Goal: Information Seeking & Learning: Learn about a topic

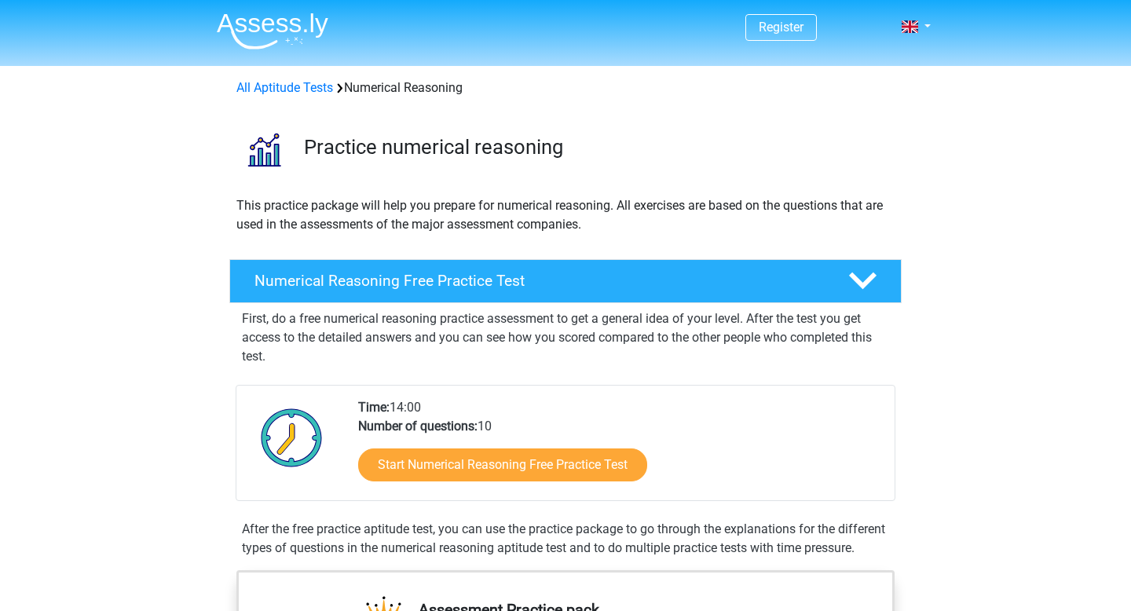
scroll to position [175, 0]
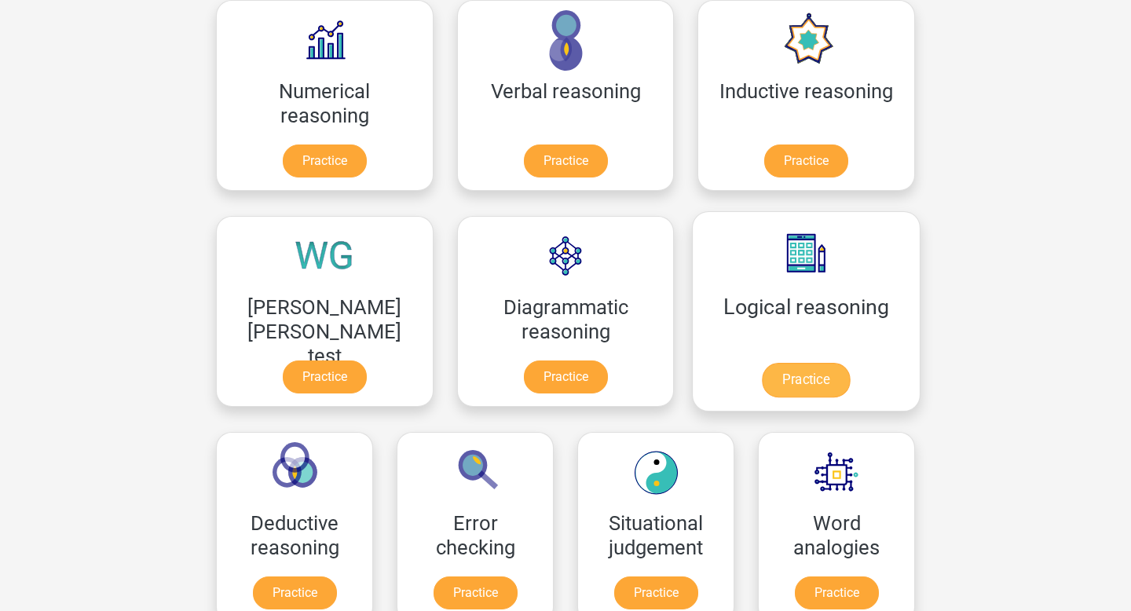
scroll to position [205, 0]
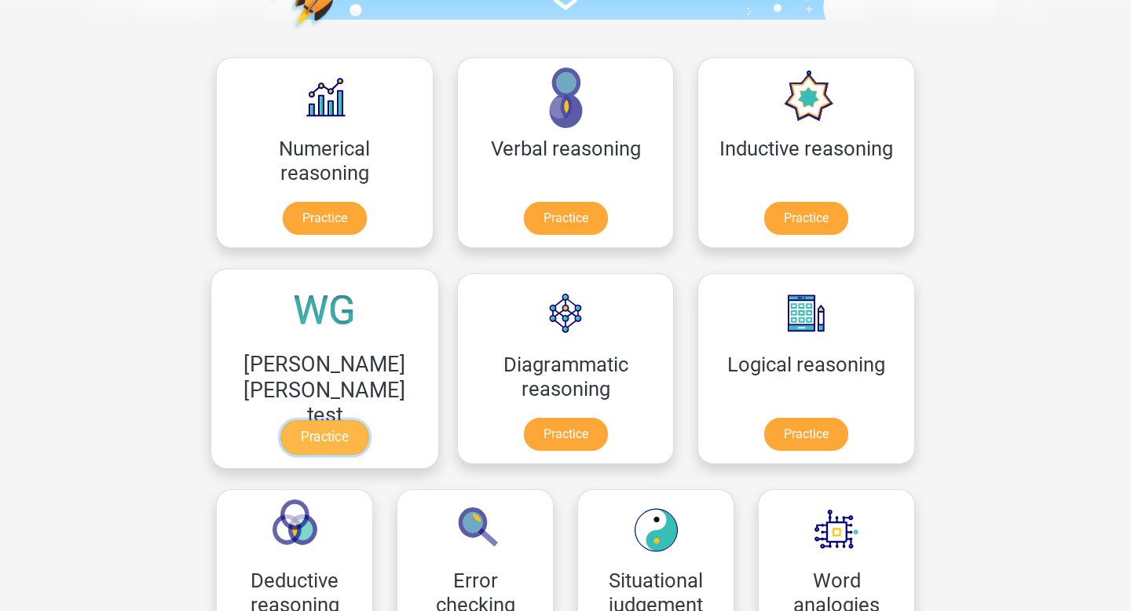
click at [368, 420] on link "Practice" at bounding box center [324, 437] width 88 height 35
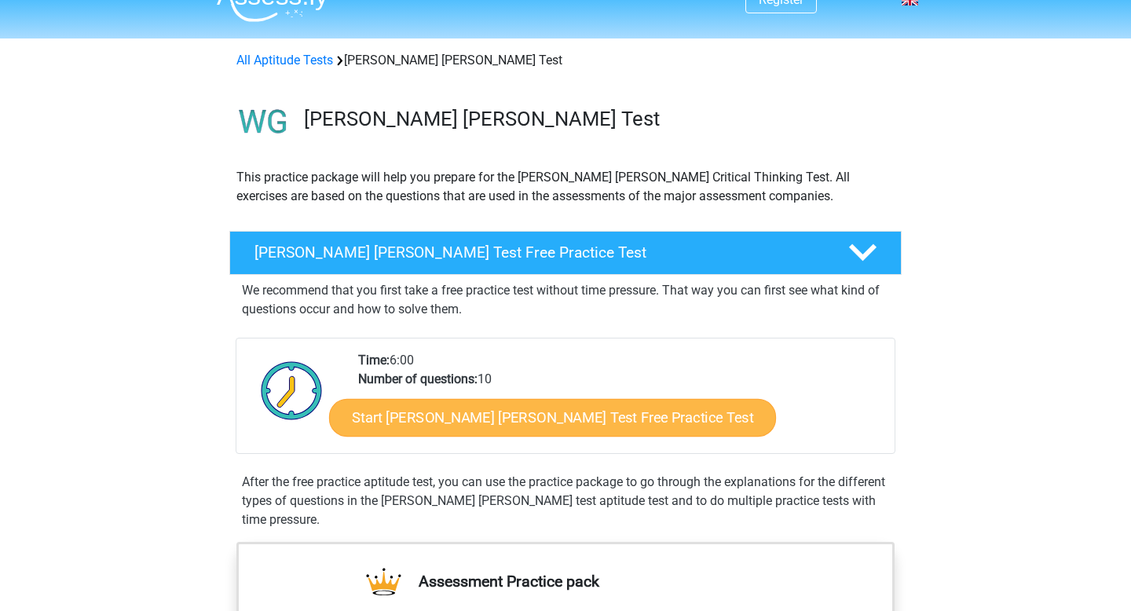
scroll to position [64, 0]
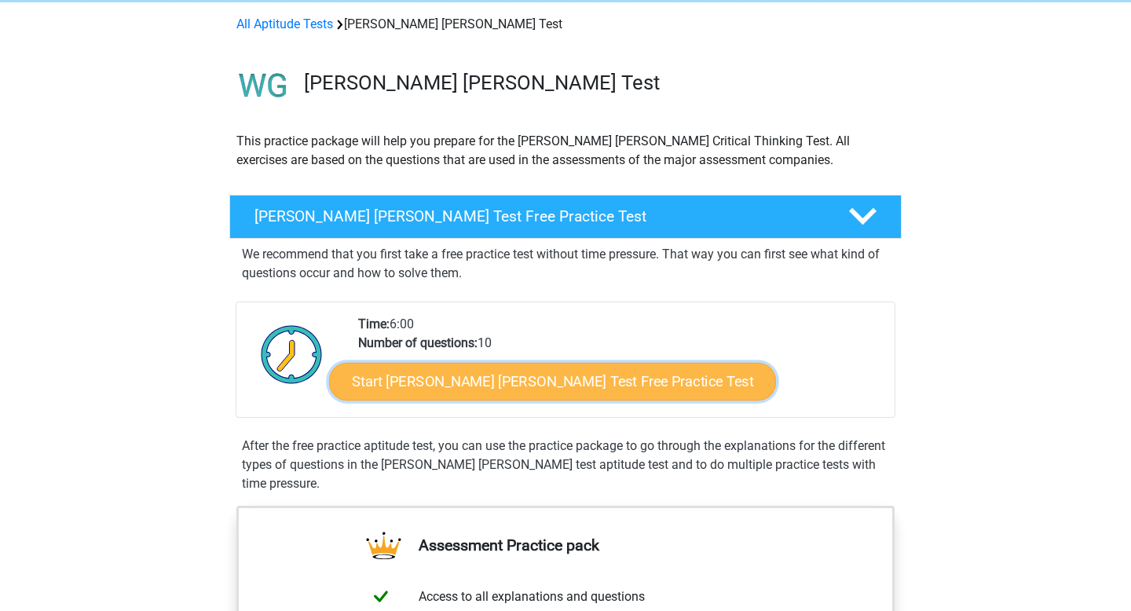
click at [526, 385] on link "Start Watson Glaser Test Free Practice Test" at bounding box center [552, 382] width 447 height 38
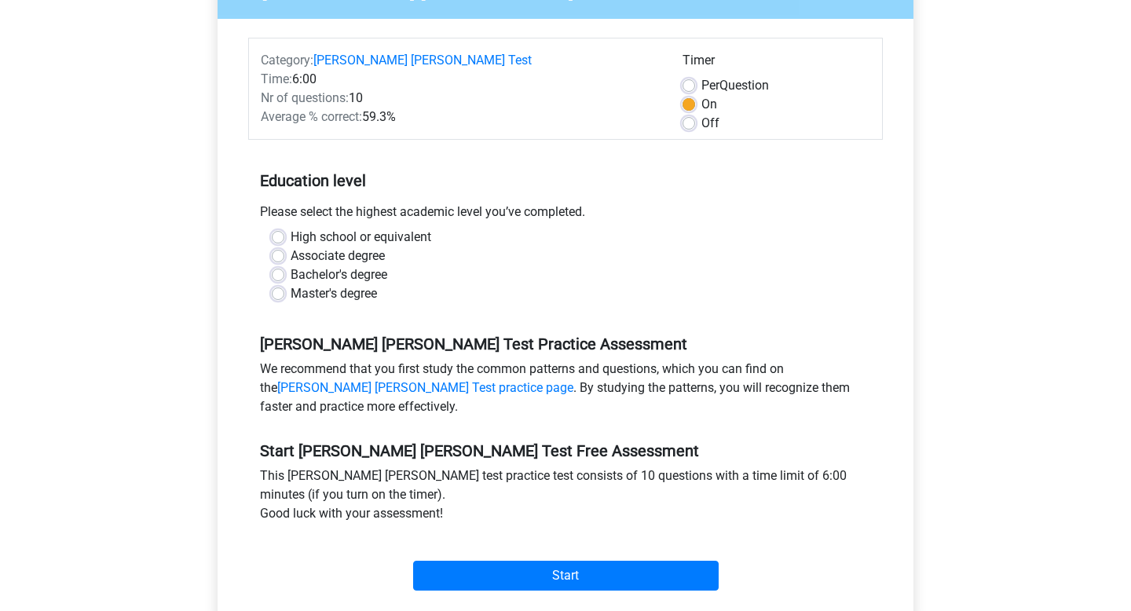
scroll to position [189, 0]
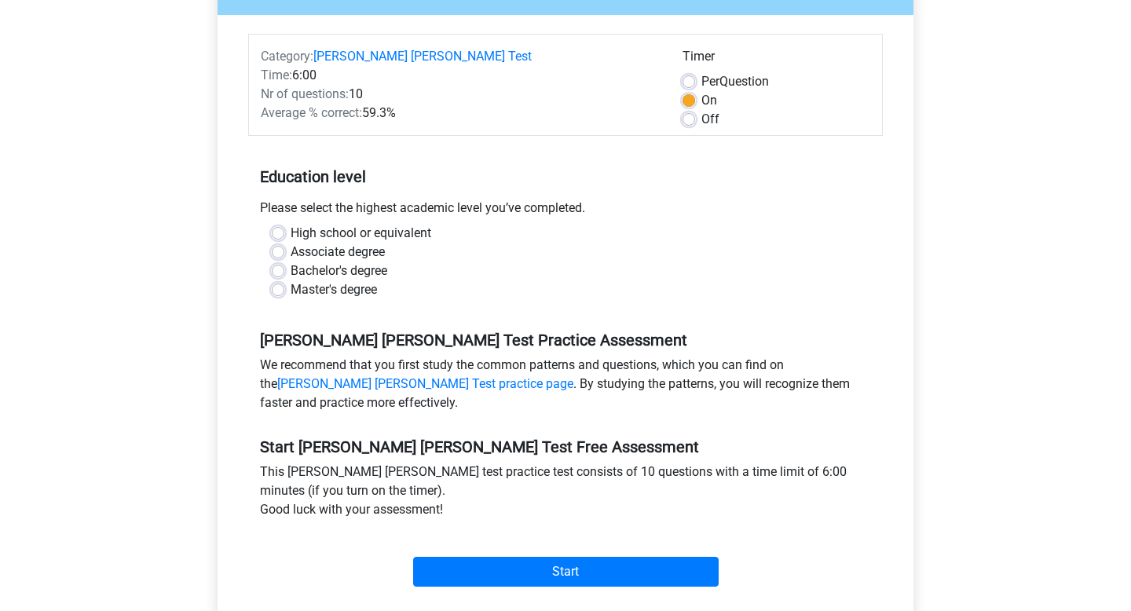
click at [337, 280] on label "Master's degree" at bounding box center [334, 289] width 86 height 19
click at [284, 280] on input "Master's degree" at bounding box center [278, 288] width 13 height 16
radio input "true"
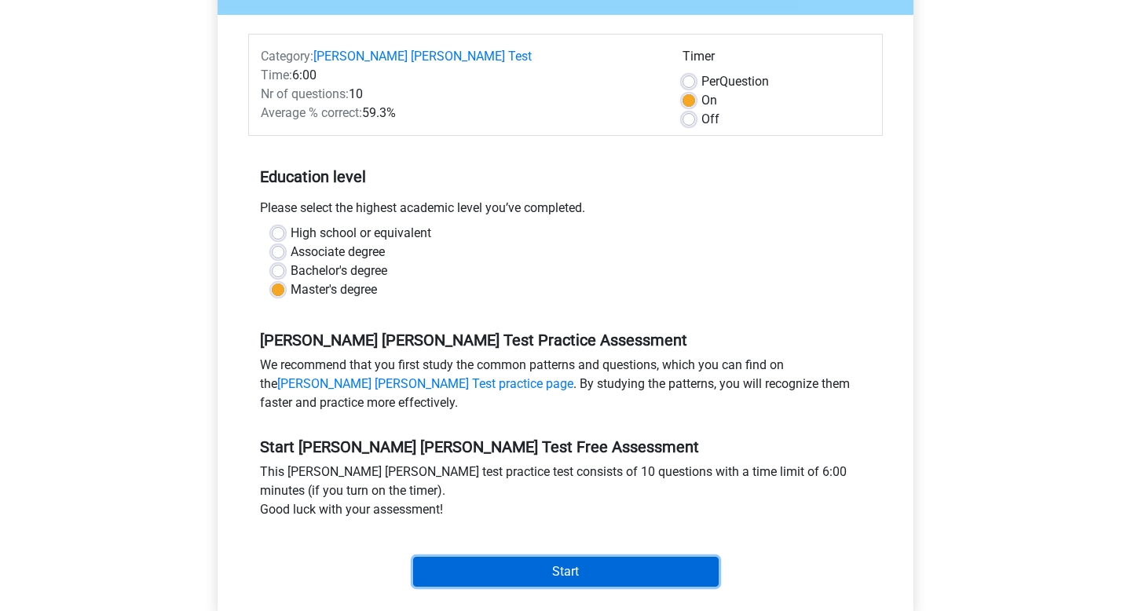
click at [610, 558] on input "Start" at bounding box center [565, 572] width 305 height 30
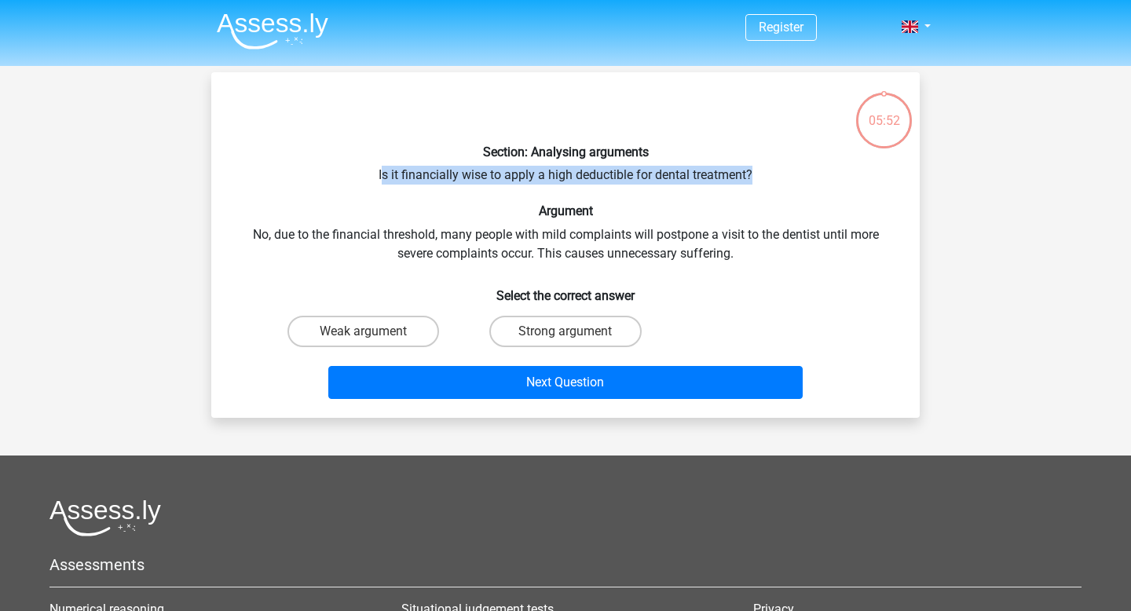
drag, startPoint x: 382, startPoint y: 176, endPoint x: 769, endPoint y: 176, distance: 386.4
click at [769, 176] on div "Section: Analysing arguments Is it financially wise to apply a high deductible …" at bounding box center [566, 245] width 696 height 320
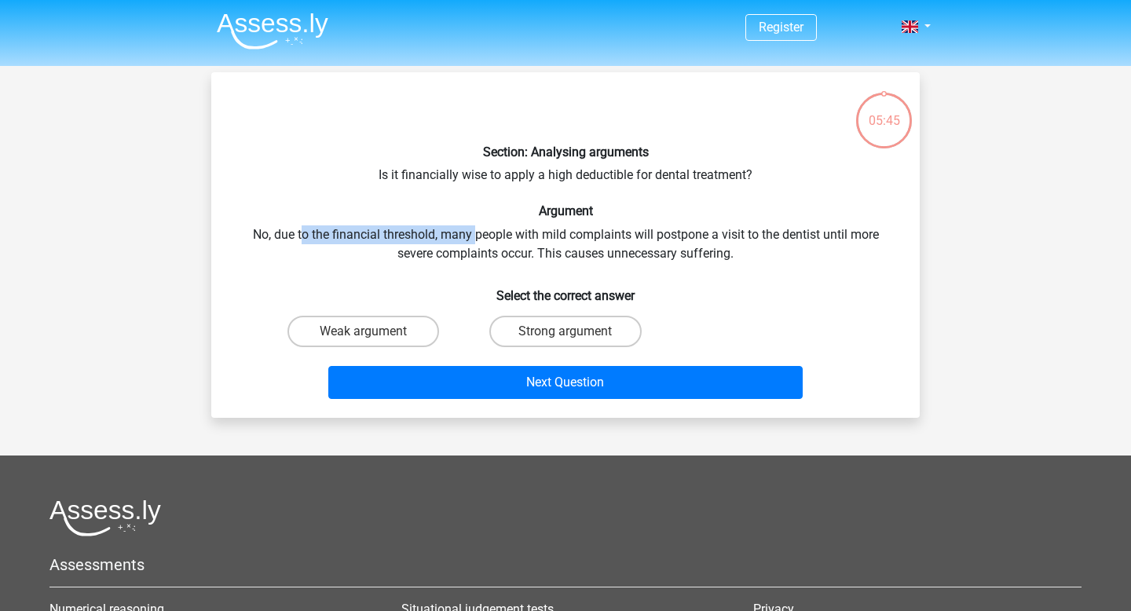
drag, startPoint x: 302, startPoint y: 236, endPoint x: 484, endPoint y: 233, distance: 182.2
click at [484, 233] on div "Section: Analysing arguments Is it financially wise to apply a high deductible …" at bounding box center [566, 245] width 696 height 320
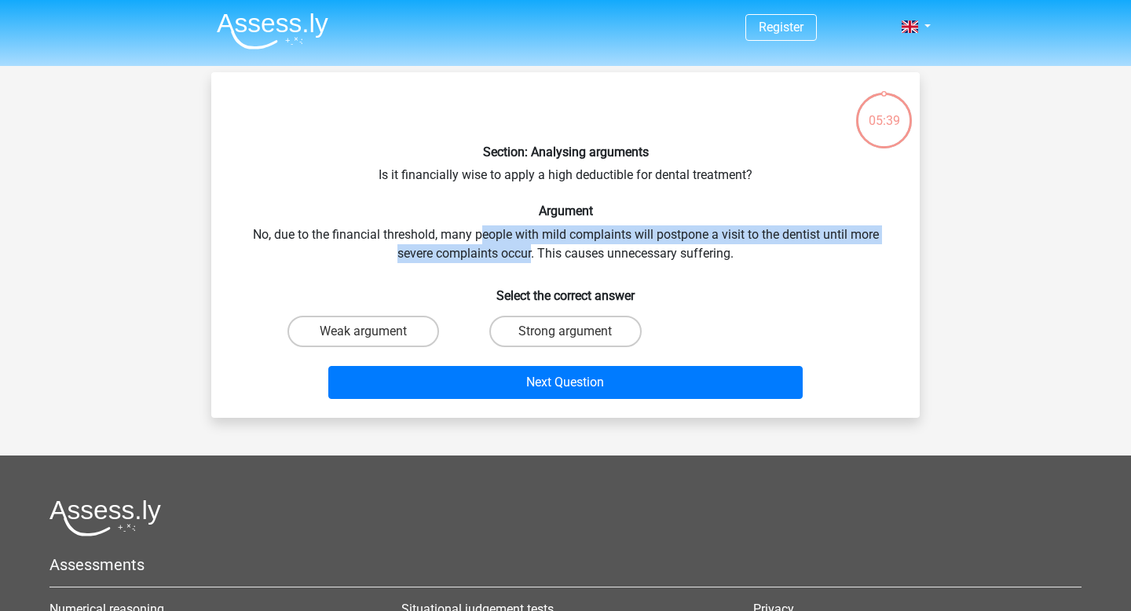
drag, startPoint x: 480, startPoint y: 235, endPoint x: 531, endPoint y: 257, distance: 55.6
click at [531, 256] on div "Section: Analysing arguments Is it financially wise to apply a high deductible …" at bounding box center [566, 245] width 696 height 320
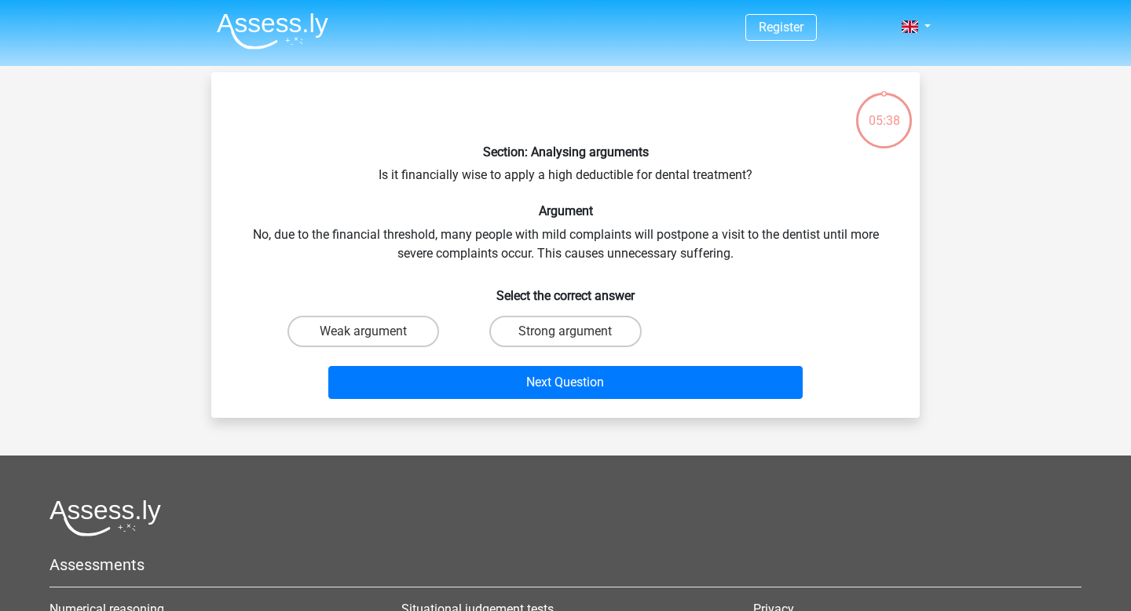
click at [547, 256] on div "Section: Analysing arguments Is it financially wise to apply a high deductible …" at bounding box center [566, 245] width 696 height 320
drag, startPoint x: 538, startPoint y: 254, endPoint x: 732, endPoint y: 258, distance: 194.0
click at [732, 258] on div "Section: Analysing arguments Is it financially wise to apply a high deductible …" at bounding box center [566, 245] width 696 height 320
click at [611, 298] on h6 "Select the correct answer" at bounding box center [565, 289] width 658 height 27
click at [404, 328] on label "Weak argument" at bounding box center [363, 331] width 152 height 31
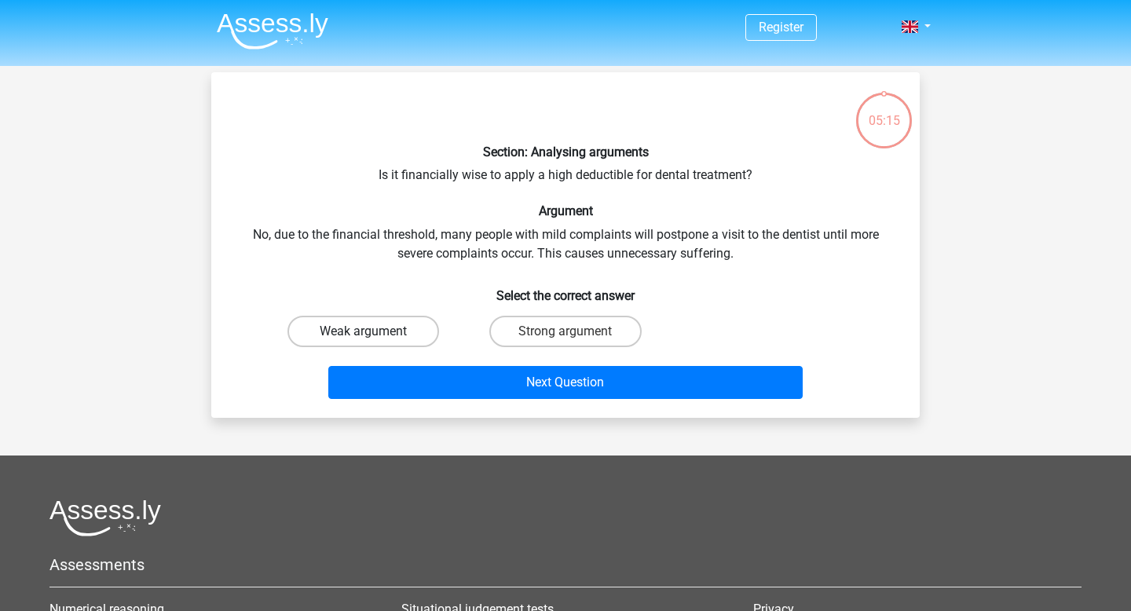
click at [374, 331] on input "Weak argument" at bounding box center [369, 336] width 10 height 10
radio input "true"
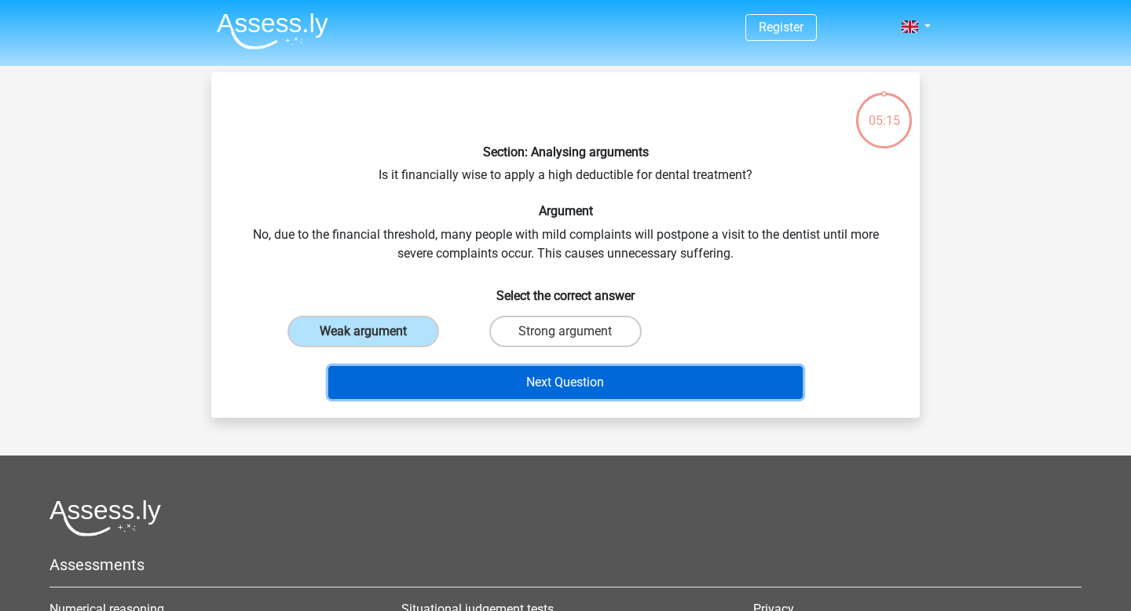
click at [515, 390] on button "Next Question" at bounding box center [565, 382] width 475 height 33
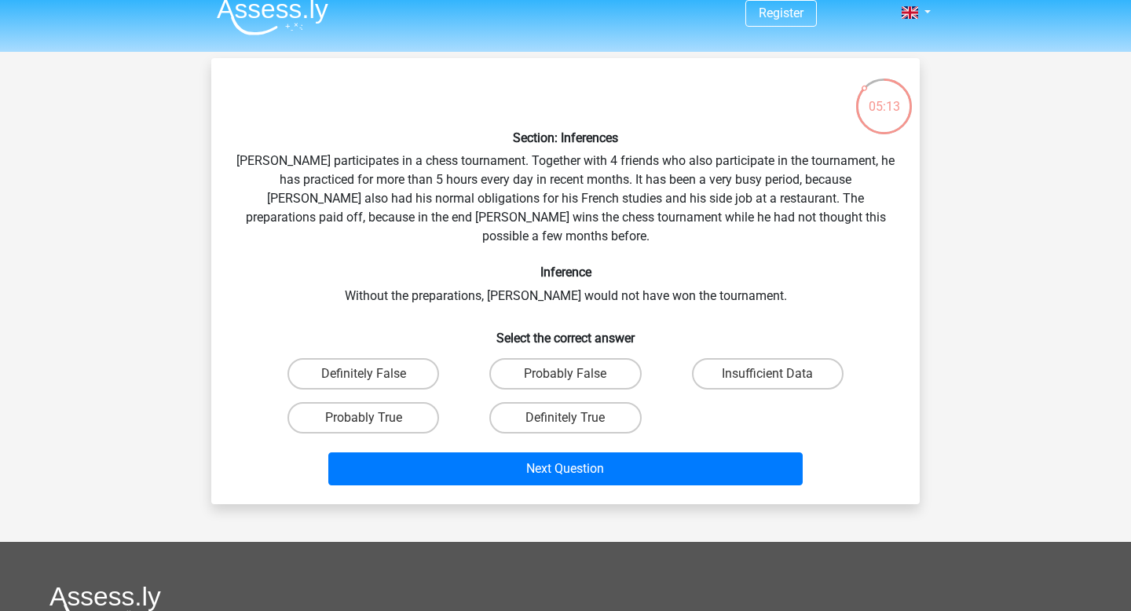
scroll to position [20, 0]
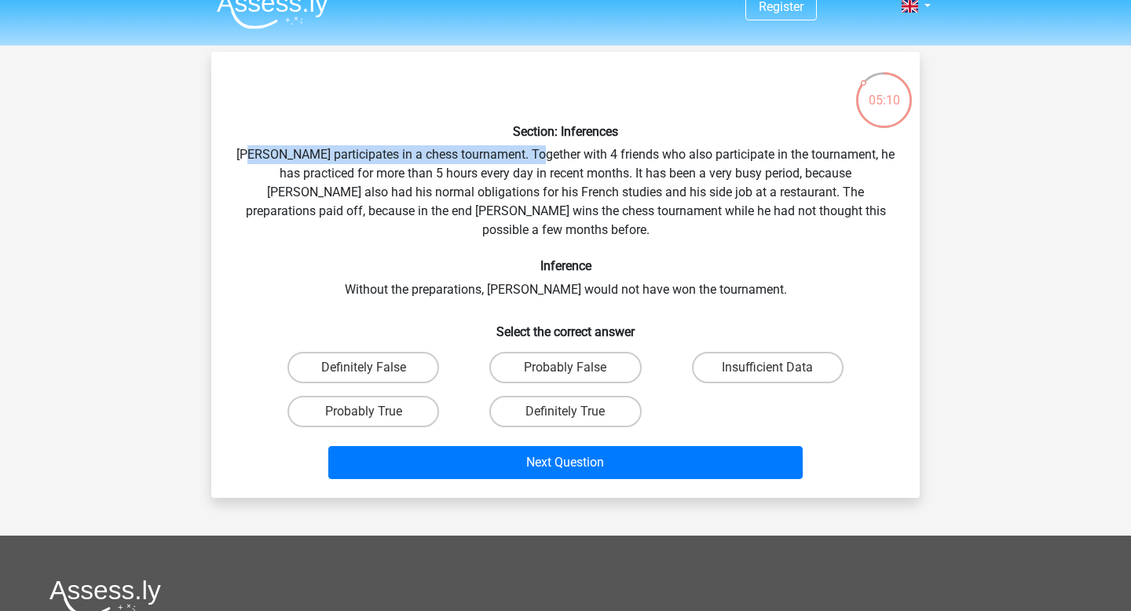
drag, startPoint x: 269, startPoint y: 159, endPoint x: 565, endPoint y: 148, distance: 297.0
click at [564, 148] on div "Section: Inferences Pablo participates in a chess tournament. Together with 4 f…" at bounding box center [566, 274] width 696 height 421
click at [565, 148] on div "Section: Inferences Pablo participates in a chess tournament. Together with 4 f…" at bounding box center [566, 274] width 696 height 421
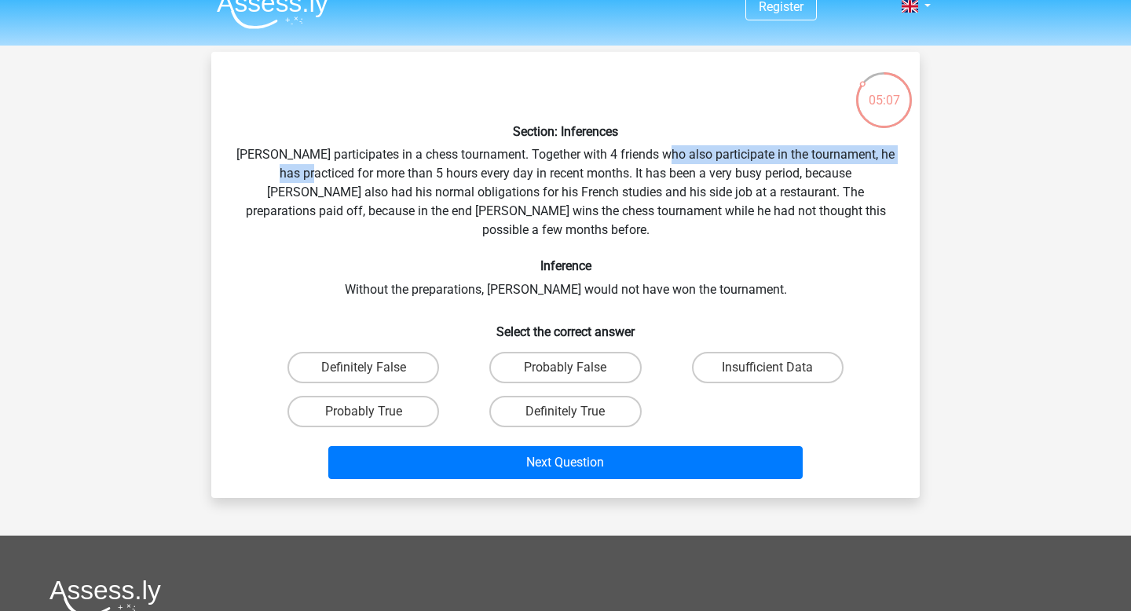
drag, startPoint x: 673, startPoint y: 153, endPoint x: 300, endPoint y: 169, distance: 373.3
click at [300, 169] on div "Section: Inferences Pablo participates in a chess tournament. Together with 4 f…" at bounding box center [566, 274] width 696 height 421
click at [332, 170] on div "Section: Inferences Pablo participates in a chess tournament. Together with 4 f…" at bounding box center [566, 274] width 696 height 421
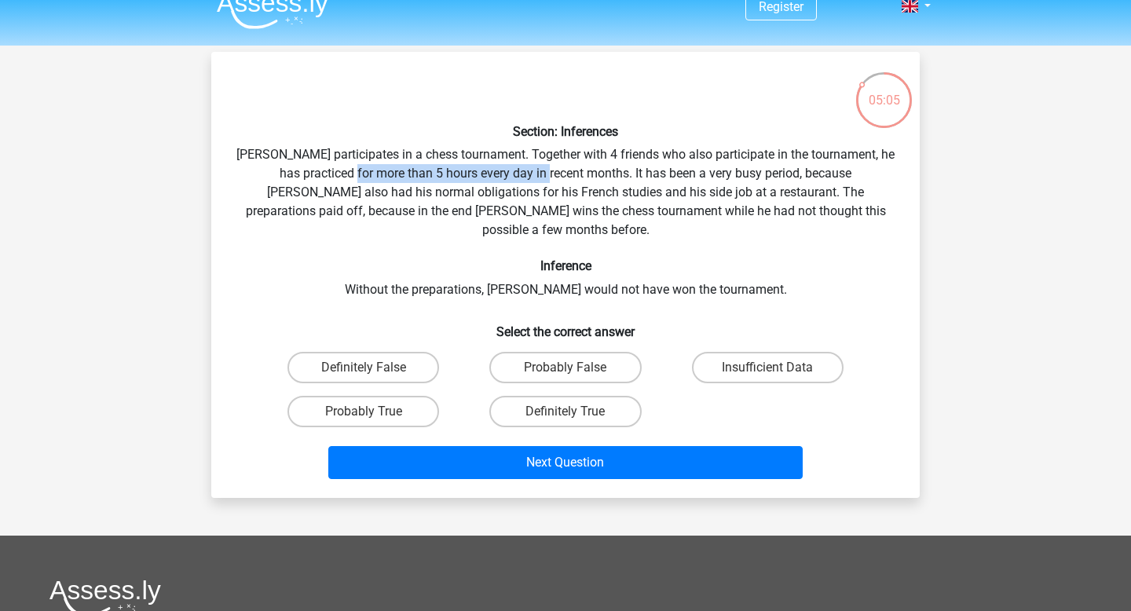
drag, startPoint x: 347, startPoint y: 177, endPoint x: 554, endPoint y: 166, distance: 207.6
click at [552, 169] on div "Section: Inferences Pablo participates in a chess tournament. Together with 4 f…" at bounding box center [566, 274] width 696 height 421
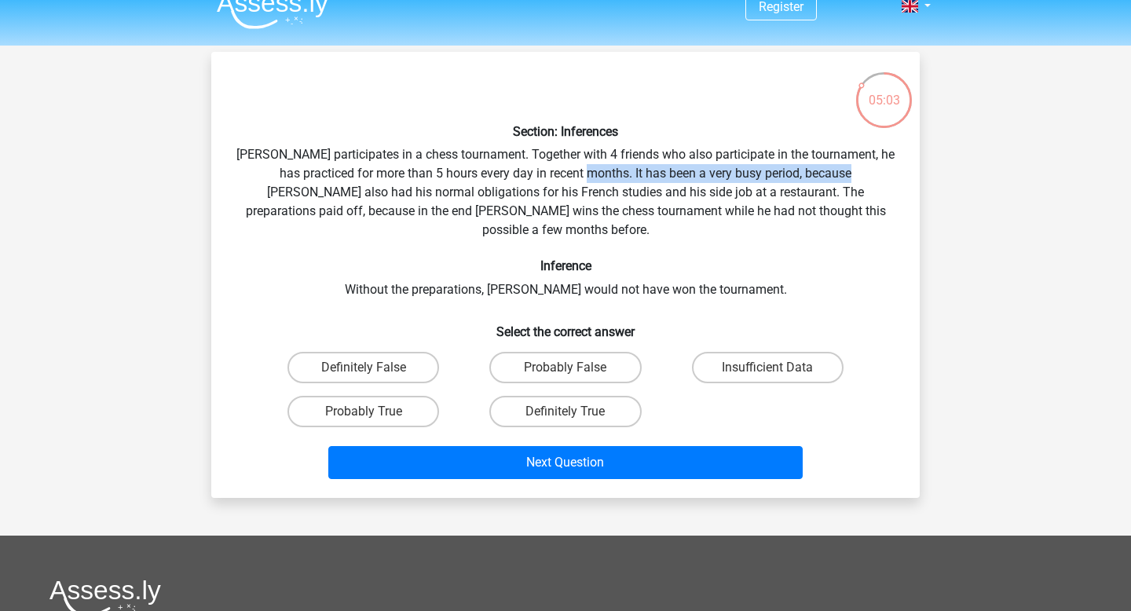
drag, startPoint x: 580, startPoint y: 174, endPoint x: 844, endPoint y: 173, distance: 264.6
click at [844, 173] on div "Section: Inferences Pablo participates in a chess tournament. Together with 4 f…" at bounding box center [566, 274] width 696 height 421
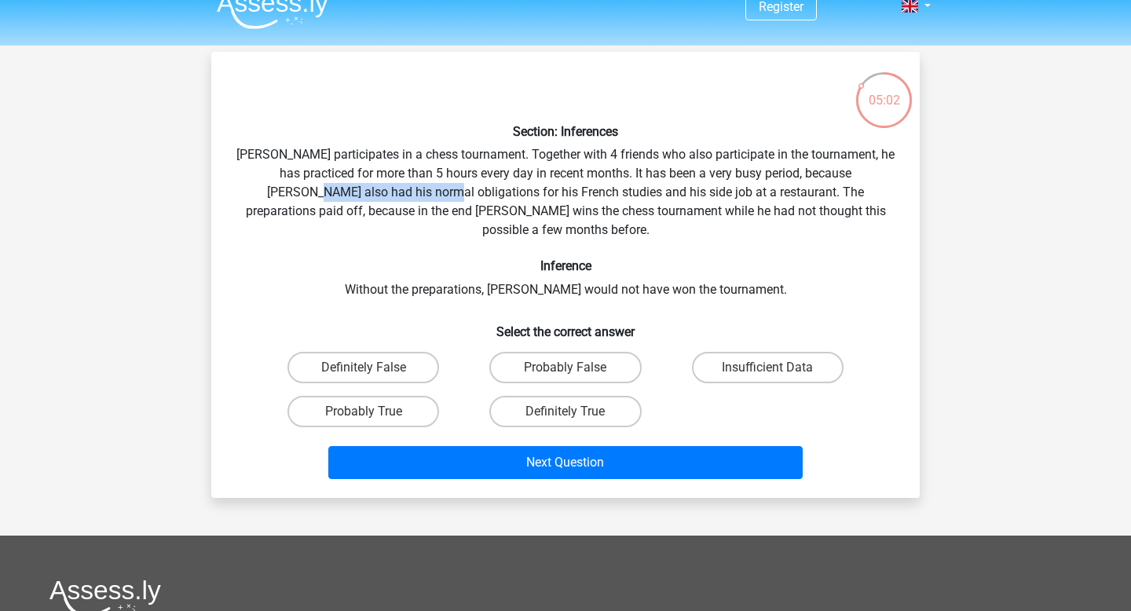
drag, startPoint x: 243, startPoint y: 195, endPoint x: 375, endPoint y: 195, distance: 131.1
click at [372, 195] on div "Section: Inferences Pablo participates in a chess tournament. Together with 4 f…" at bounding box center [566, 274] width 696 height 421
click at [417, 195] on div "Section: Inferences Pablo participates in a chess tournament. Together with 4 f…" at bounding box center [566, 274] width 696 height 421
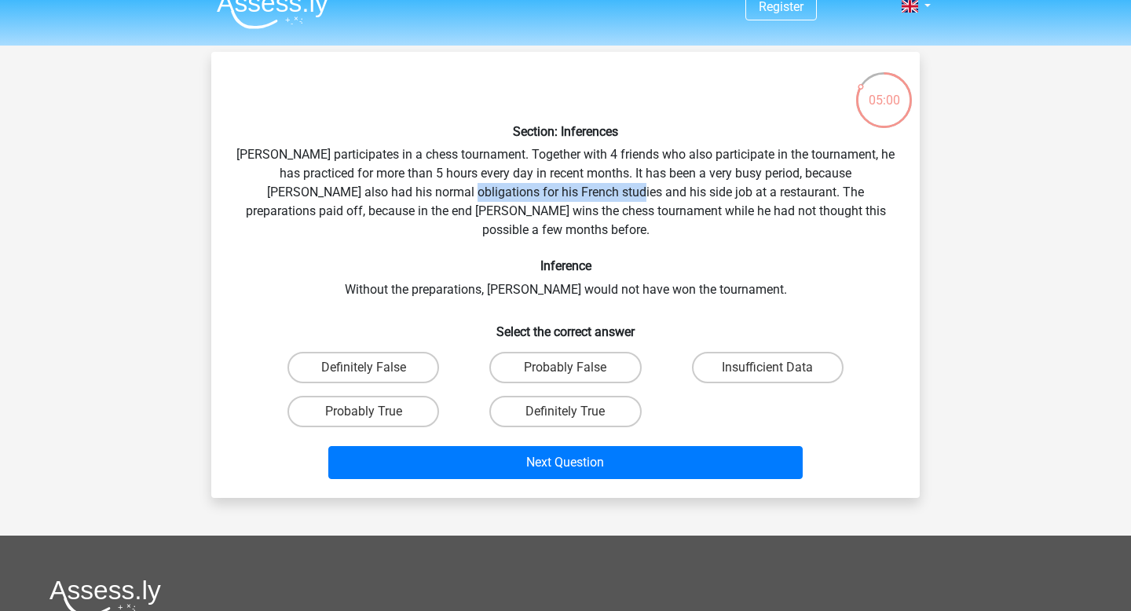
drag, startPoint x: 383, startPoint y: 195, endPoint x: 568, endPoint y: 198, distance: 184.6
click at [568, 198] on div "Section: Inferences Pablo participates in a chess tournament. Together with 4 f…" at bounding box center [566, 274] width 696 height 421
drag, startPoint x: 678, startPoint y: 188, endPoint x: 448, endPoint y: 199, distance: 231.1
click at [445, 199] on div "Section: Inferences Pablo participates in a chess tournament. Together with 4 f…" at bounding box center [566, 274] width 696 height 421
drag, startPoint x: 516, startPoint y: 210, endPoint x: 664, endPoint y: 209, distance: 147.6
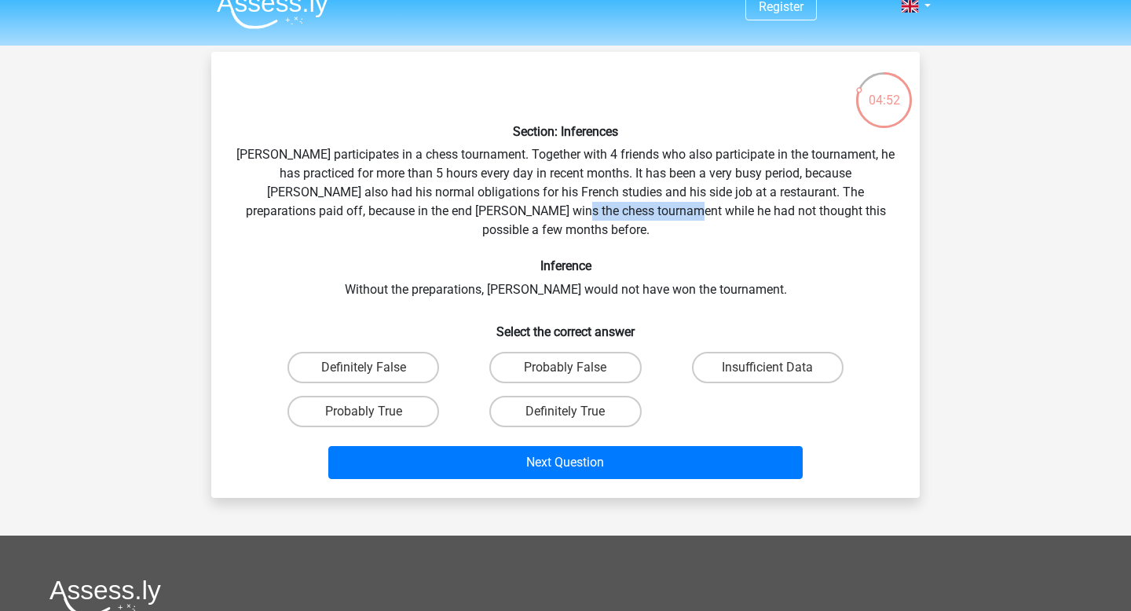
click at [660, 209] on div "Section: Inferences Pablo participates in a chess tournament. Together with 4 f…" at bounding box center [566, 274] width 696 height 421
click at [708, 208] on div "Section: Inferences Pablo participates in a chess tournament. Together with 4 f…" at bounding box center [566, 274] width 696 height 421
drag, startPoint x: 615, startPoint y: 207, endPoint x: 750, endPoint y: 207, distance: 135.1
click at [699, 207] on div "Section: Inferences Pablo participates in a chess tournament. Together with 4 f…" at bounding box center [566, 274] width 696 height 421
drag, startPoint x: 420, startPoint y: 267, endPoint x: 591, endPoint y: 267, distance: 171.2
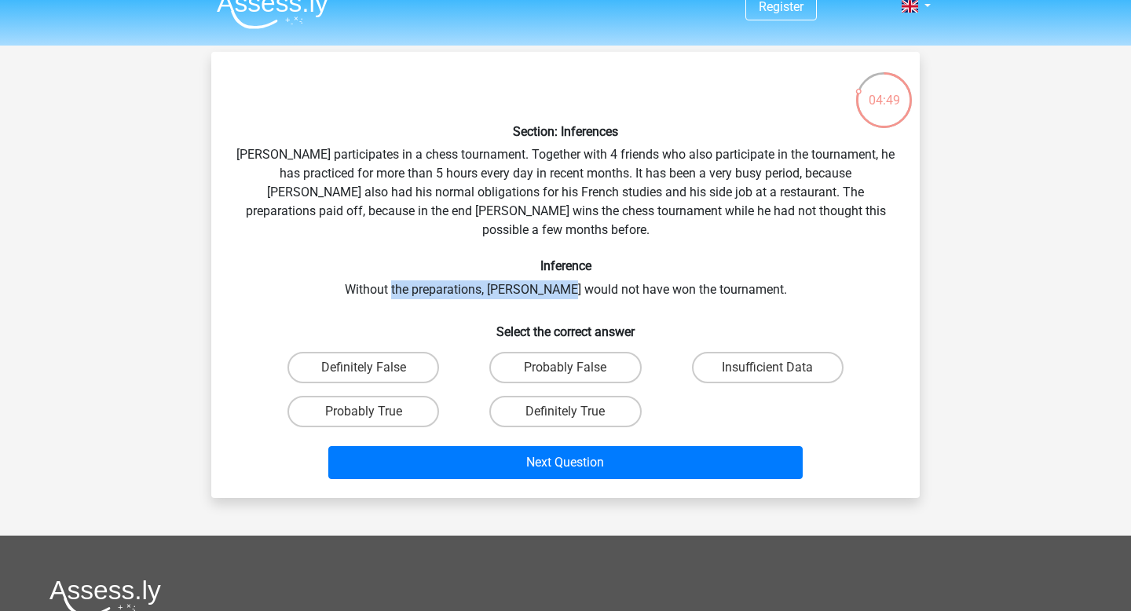
click at [589, 267] on div "Section: Inferences Pablo participates in a chess tournament. Together with 4 f…" at bounding box center [566, 274] width 696 height 421
click at [660, 269] on div "Section: Inferences Pablo participates in a chess tournament. Together with 4 f…" at bounding box center [566, 274] width 696 height 421
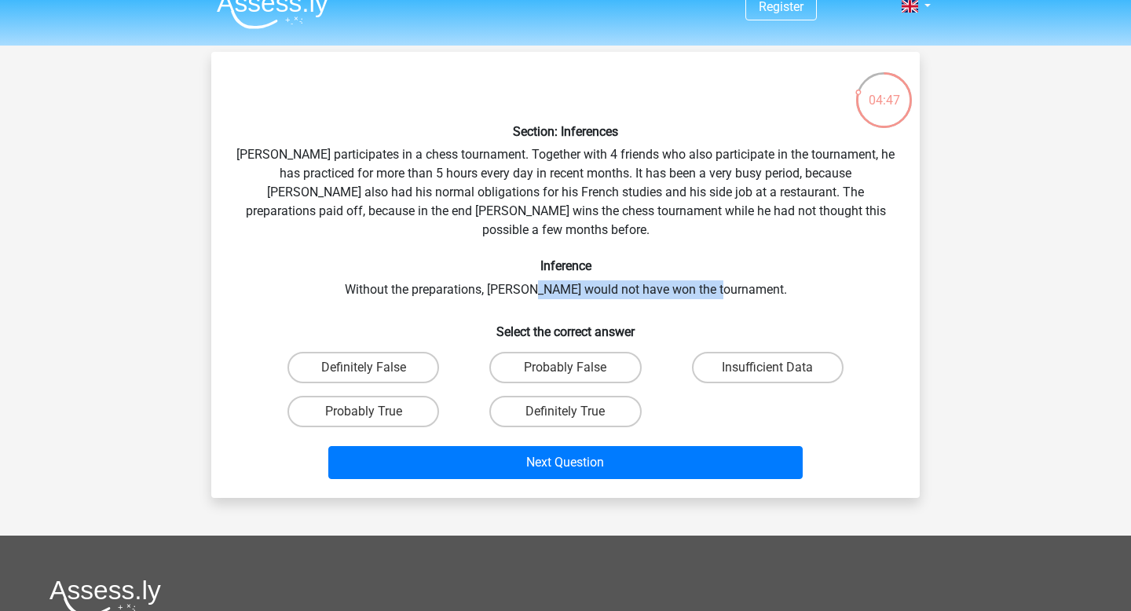
drag, startPoint x: 564, startPoint y: 269, endPoint x: 755, endPoint y: 268, distance: 190.8
click at [754, 268] on div "Section: Inferences Pablo participates in a chess tournament. Together with 4 f…" at bounding box center [566, 274] width 696 height 421
click at [755, 268] on div "Section: Inferences Pablo participates in a chess tournament. Together with 4 f…" at bounding box center [566, 274] width 696 height 421
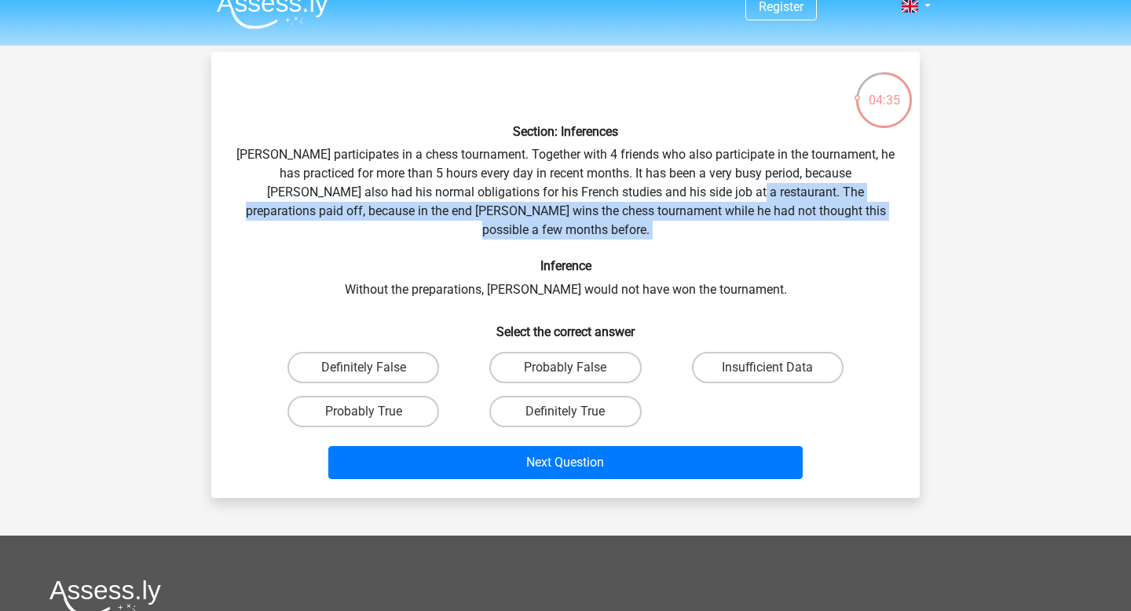
drag, startPoint x: 670, startPoint y: 195, endPoint x: 662, endPoint y: 229, distance: 34.7
click at [662, 229] on div "Section: Inferences Pablo participates in a chess tournament. Together with 4 f…" at bounding box center [566, 274] width 696 height 421
click at [390, 229] on div "Section: Inferences Pablo participates in a chess tournament. Together with 4 f…" at bounding box center [566, 274] width 696 height 421
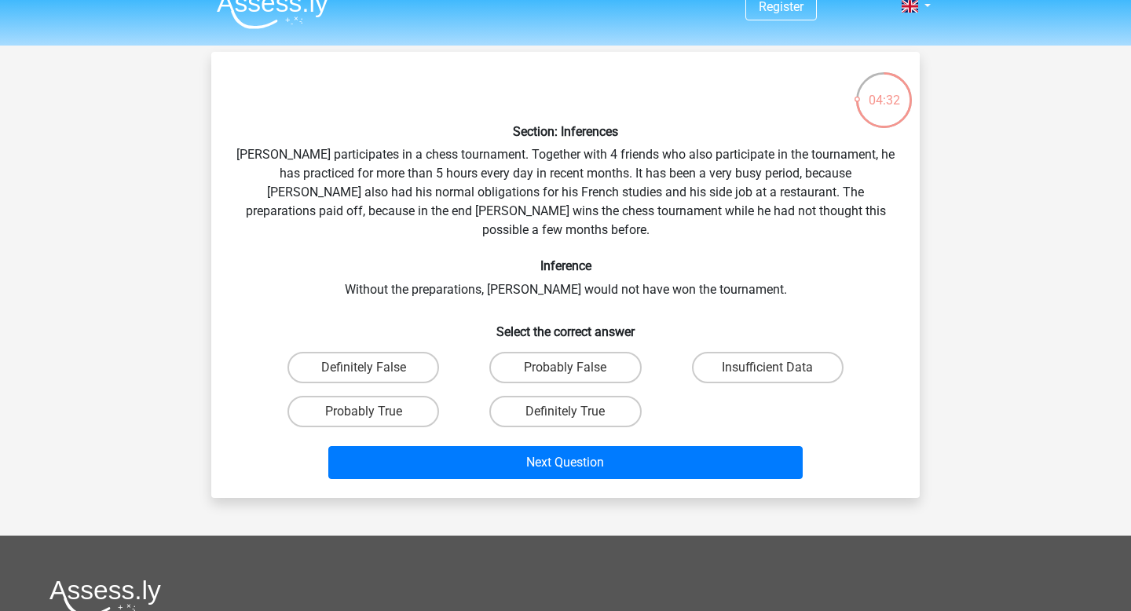
click at [364, 396] on div "Probably True" at bounding box center [363, 411] width 189 height 31
click at [380, 396] on label "Probably True" at bounding box center [363, 411] width 152 height 31
click at [374, 411] on input "Probably True" at bounding box center [369, 416] width 10 height 10
radio input "true"
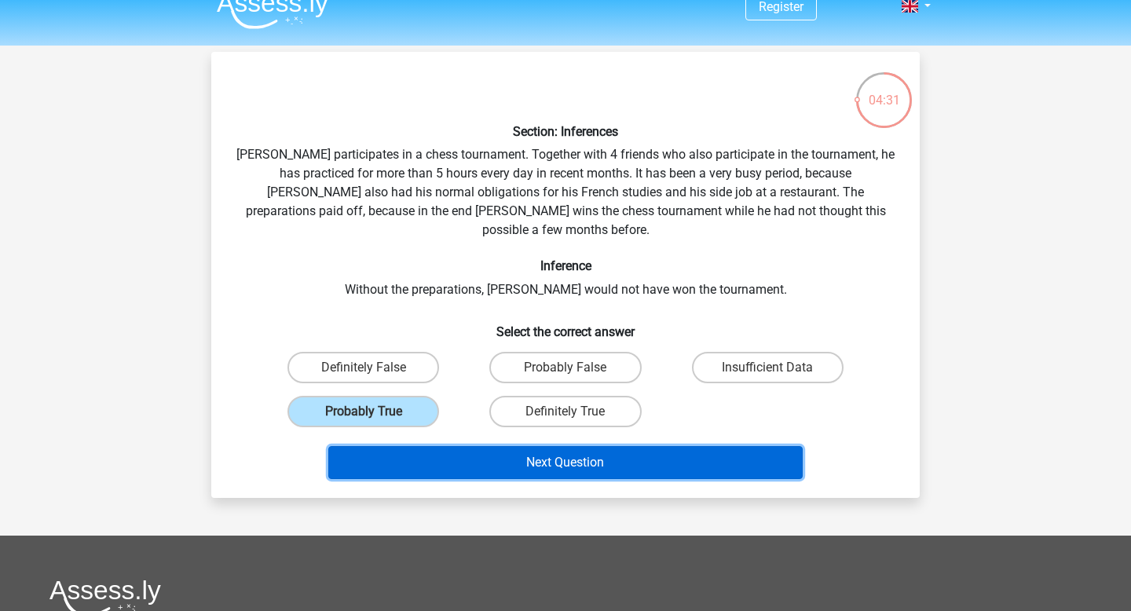
click at [507, 446] on button "Next Question" at bounding box center [565, 462] width 475 height 33
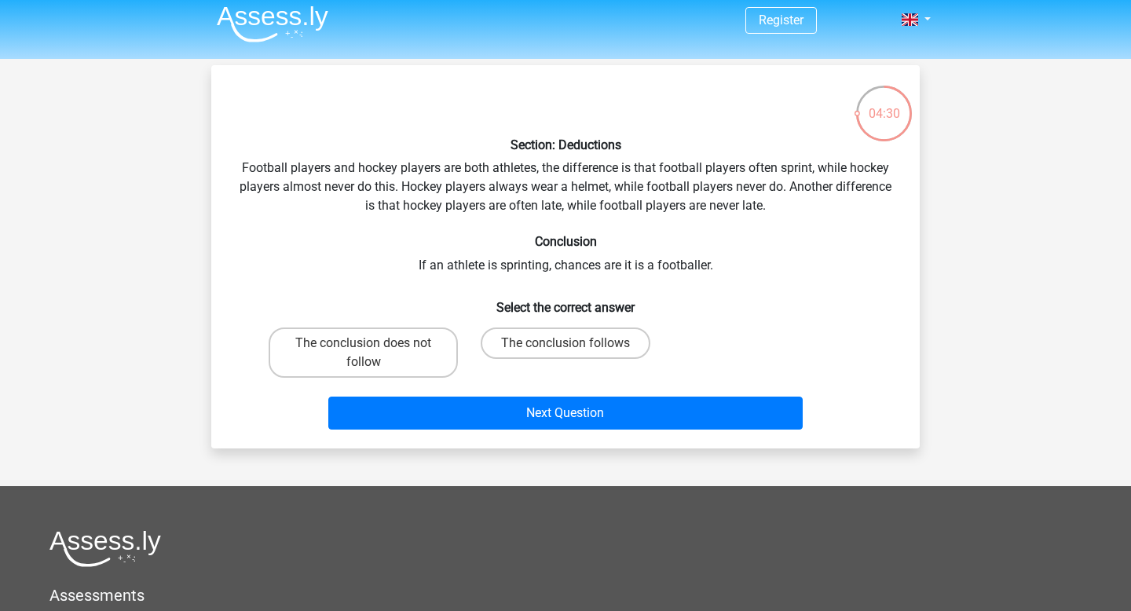
scroll to position [2, 0]
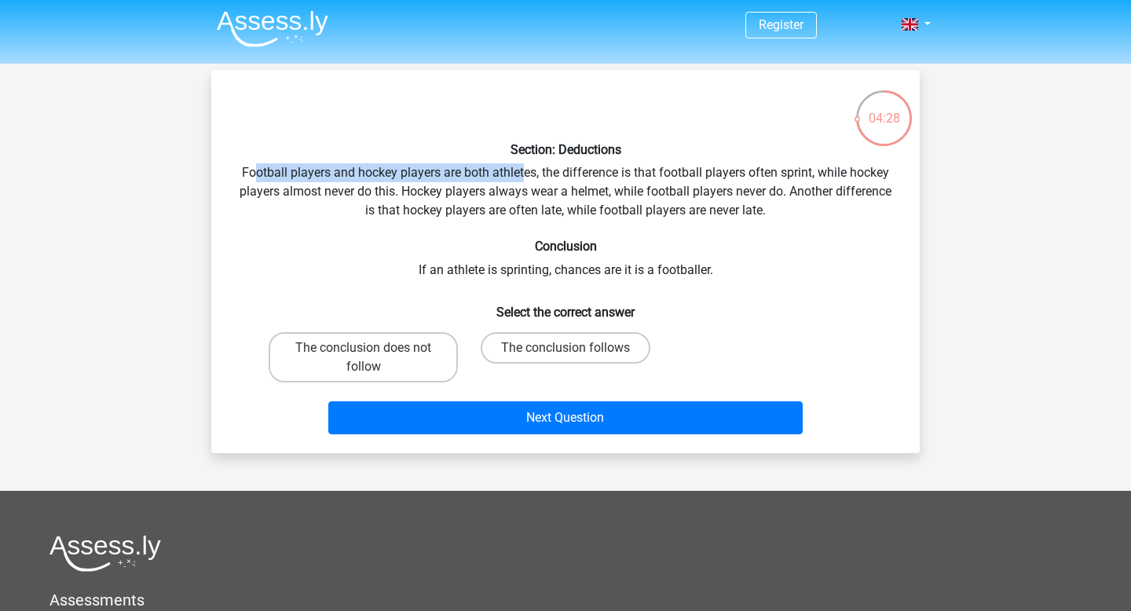
drag, startPoint x: 251, startPoint y: 176, endPoint x: 527, endPoint y: 177, distance: 275.6
click at [526, 177] on div "Section: Deductions Football players and hockey players are both athletes, the …" at bounding box center [566, 261] width 696 height 358
click at [539, 176] on div "Section: Deductions Football players and hockey players are both athletes, the …" at bounding box center [566, 261] width 696 height 358
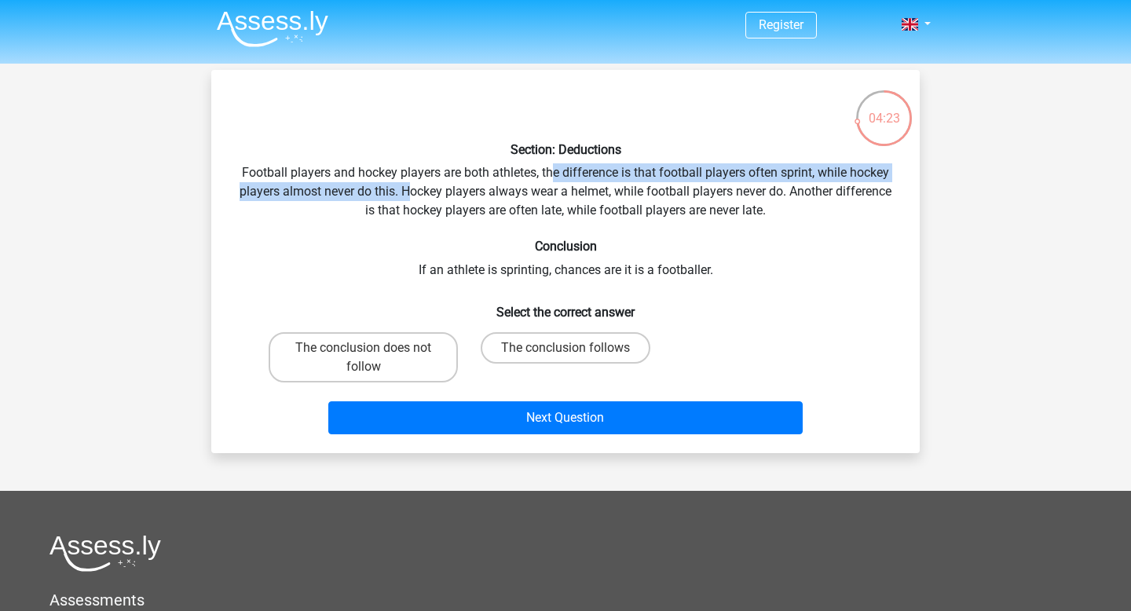
drag, startPoint x: 550, startPoint y: 177, endPoint x: 406, endPoint y: 194, distance: 145.5
click at [406, 194] on div "Section: Deductions Football players and hockey players are both athletes, the …" at bounding box center [566, 261] width 696 height 358
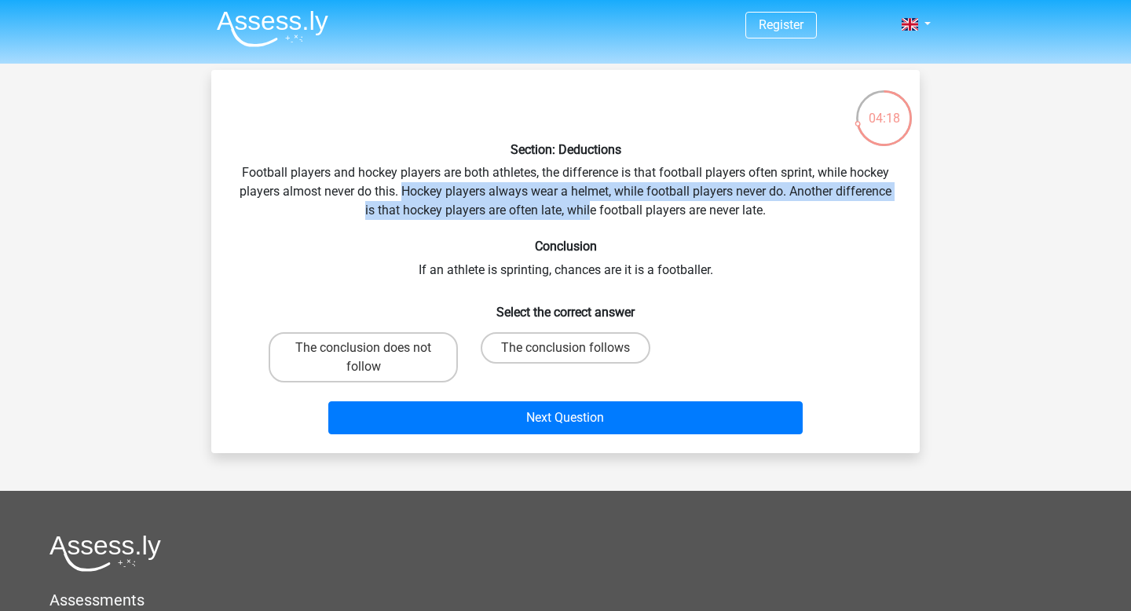
drag, startPoint x: 399, startPoint y: 193, endPoint x: 591, endPoint y: 207, distance: 192.9
click at [591, 207] on div "Section: Deductions Football players and hockey players are both athletes, the …" at bounding box center [566, 261] width 696 height 358
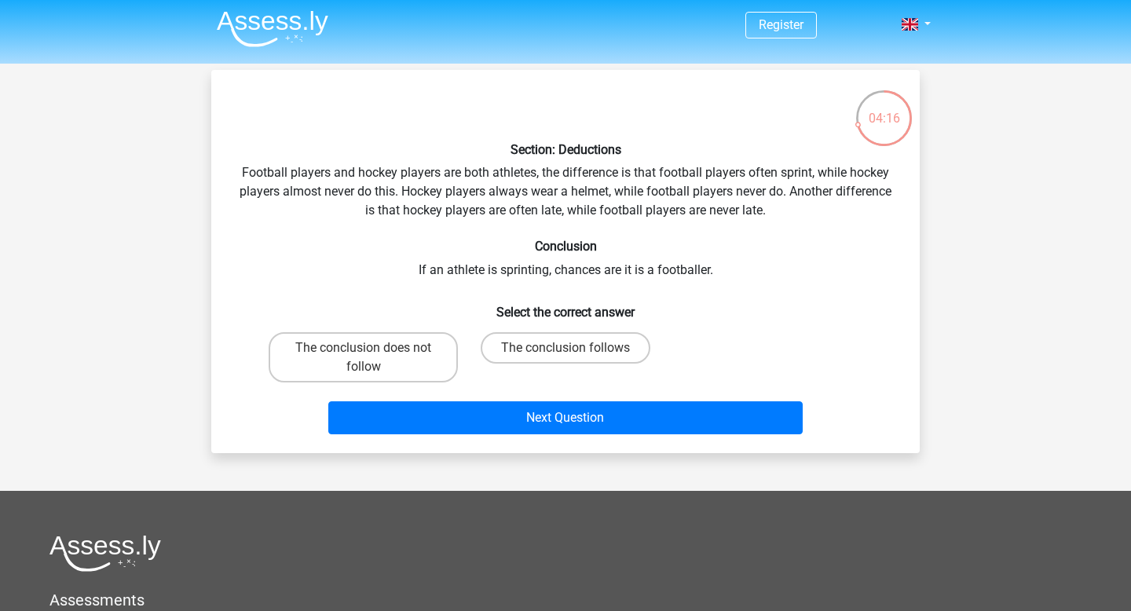
click at [595, 211] on div "Section: Deductions Football players and hockey players are both athletes, the …" at bounding box center [566, 261] width 696 height 358
drag, startPoint x: 426, startPoint y: 268, endPoint x: 730, endPoint y: 277, distance: 303.3
click at [730, 277] on div "Section: Deductions Football players and hockey players are both athletes, the …" at bounding box center [566, 261] width 696 height 358
click at [399, 358] on label "The conclusion does not follow" at bounding box center [363, 357] width 189 height 50
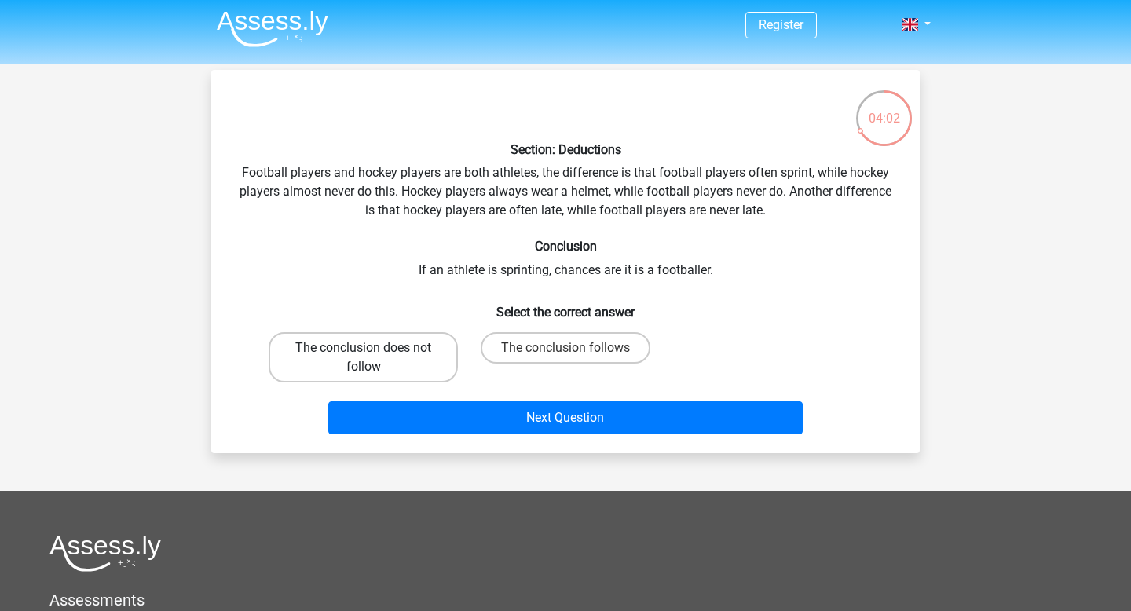
click at [374, 358] on input "The conclusion does not follow" at bounding box center [369, 353] width 10 height 10
radio input "true"
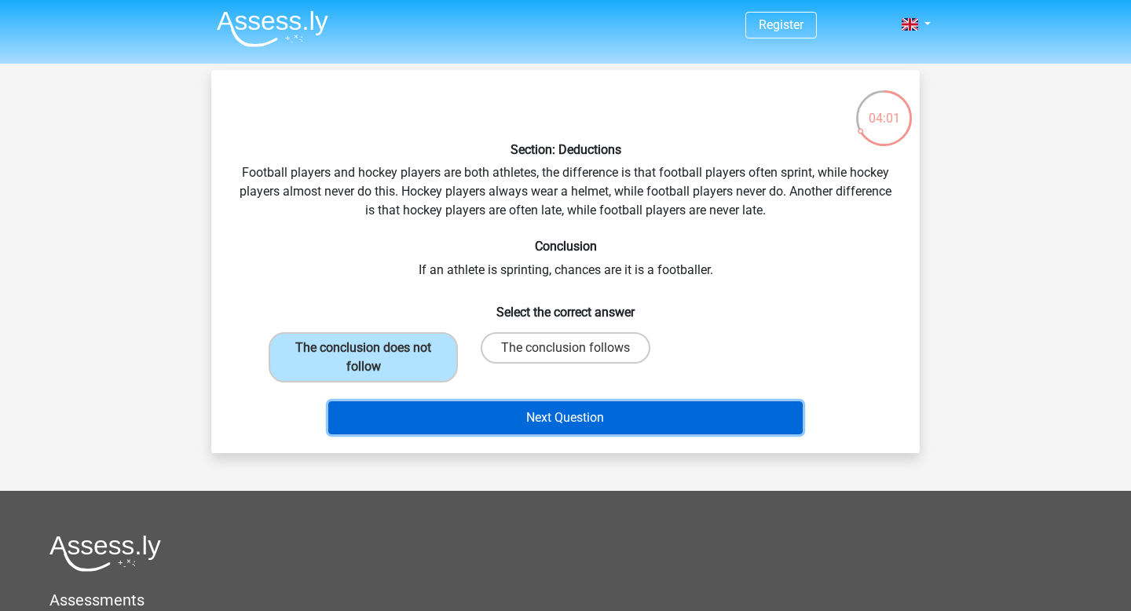
click at [531, 419] on button "Next Question" at bounding box center [565, 417] width 475 height 33
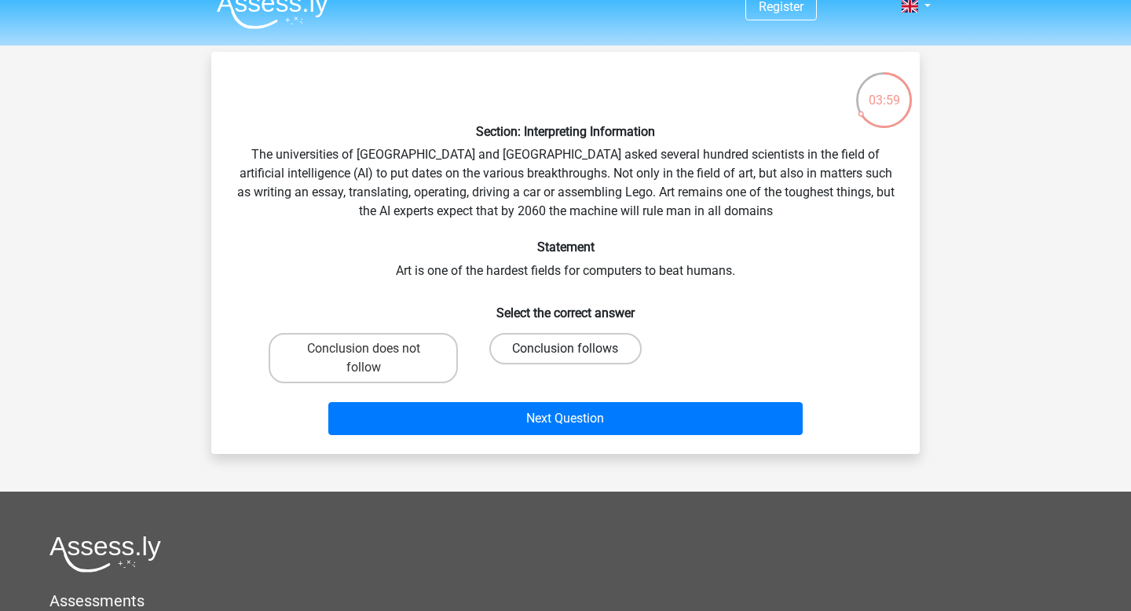
scroll to position [15, 0]
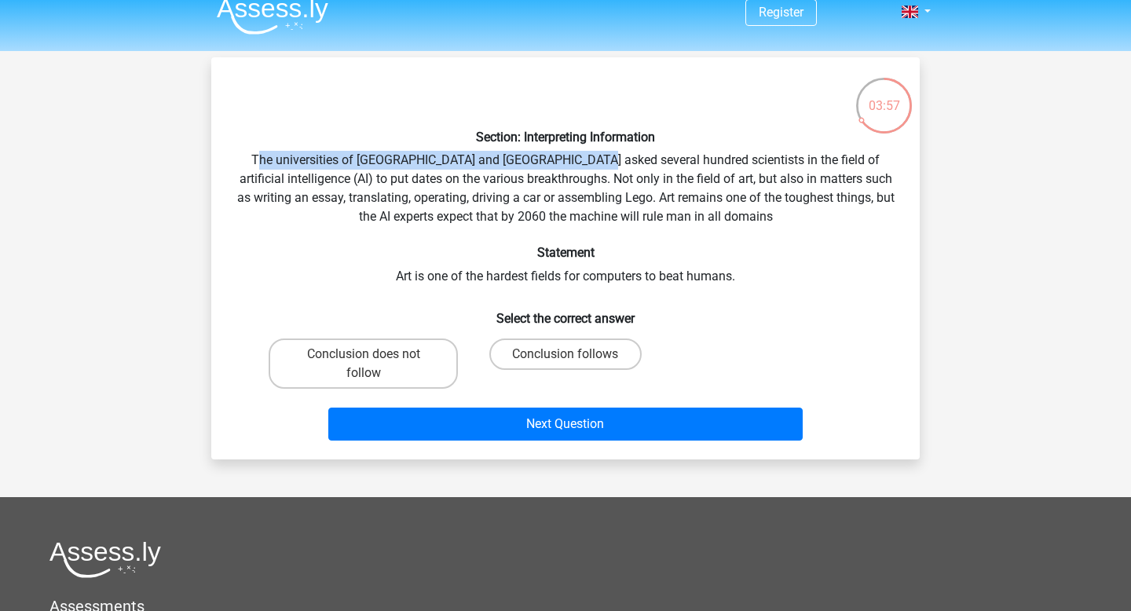
drag, startPoint x: 260, startPoint y: 163, endPoint x: 583, endPoint y: 163, distance: 323.5
click at [581, 163] on div "Section: Interpreting Information The universities of Oxford and Yale asked sev…" at bounding box center [566, 258] width 696 height 377
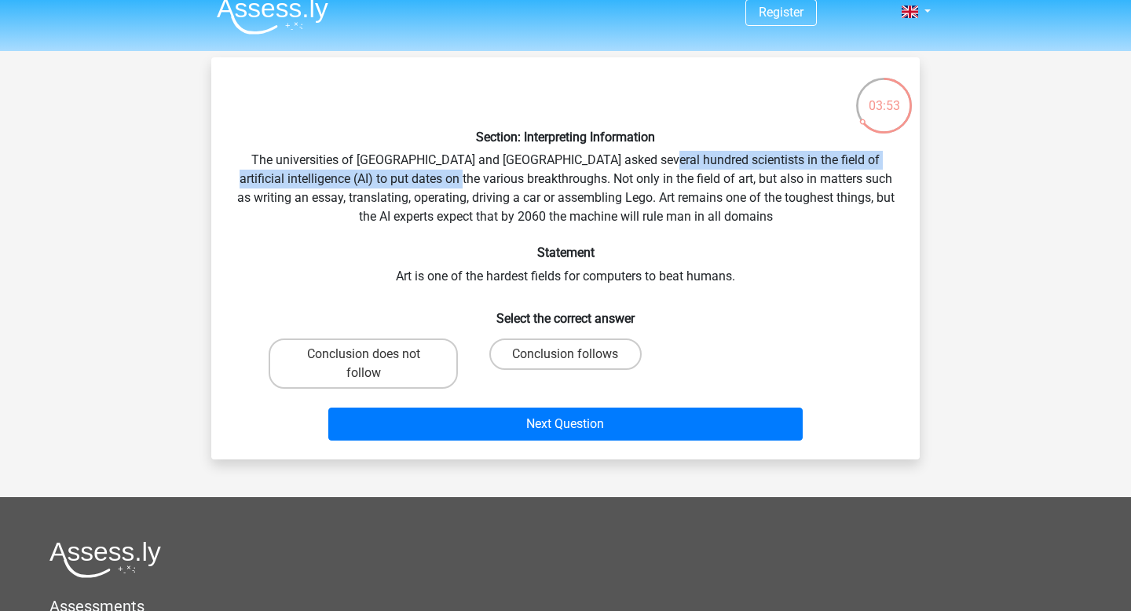
drag, startPoint x: 632, startPoint y: 166, endPoint x: 462, endPoint y: 185, distance: 171.4
click at [462, 185] on div "Section: Interpreting Information The universities of Oxford and Yale asked sev…" at bounding box center [566, 258] width 696 height 377
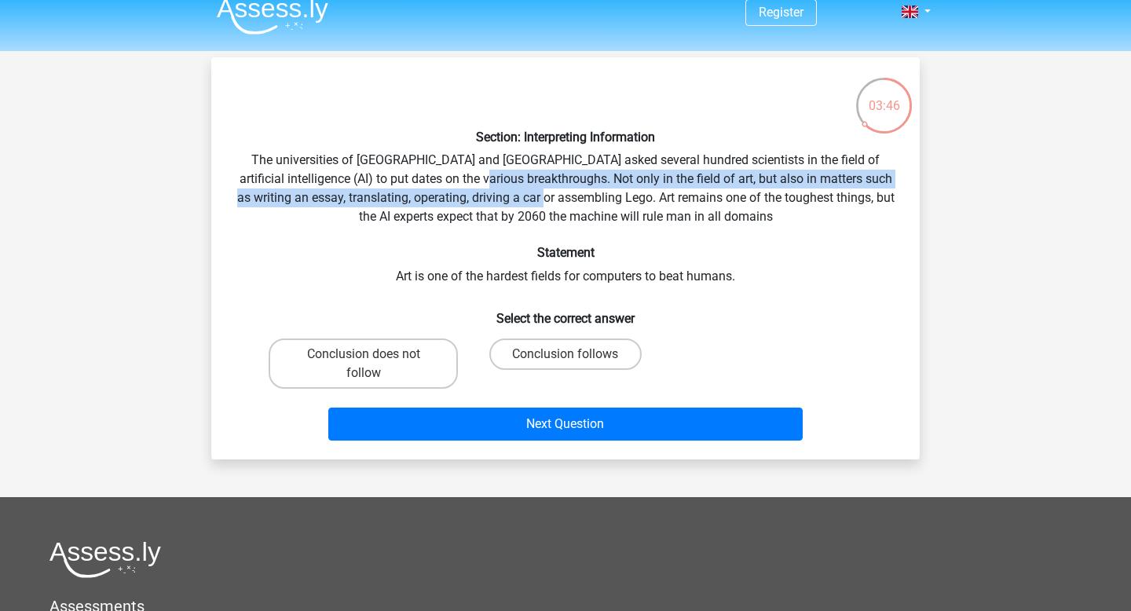
drag, startPoint x: 487, startPoint y: 175, endPoint x: 584, endPoint y: 201, distance: 100.8
click at [584, 201] on div "Section: Interpreting Information The universities of Oxford and Yale asked sev…" at bounding box center [566, 258] width 696 height 377
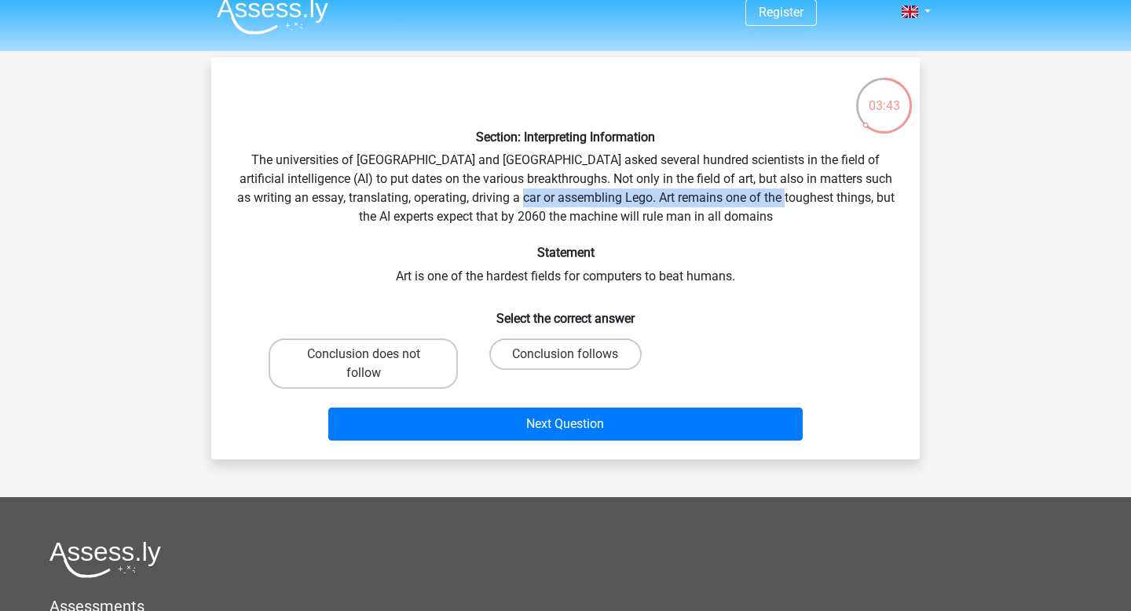
drag, startPoint x: 564, startPoint y: 201, endPoint x: 821, endPoint y: 200, distance: 256.8
click at [821, 200] on div "Section: Interpreting Information The universities of Oxford and Yale asked sev…" at bounding box center [566, 258] width 696 height 377
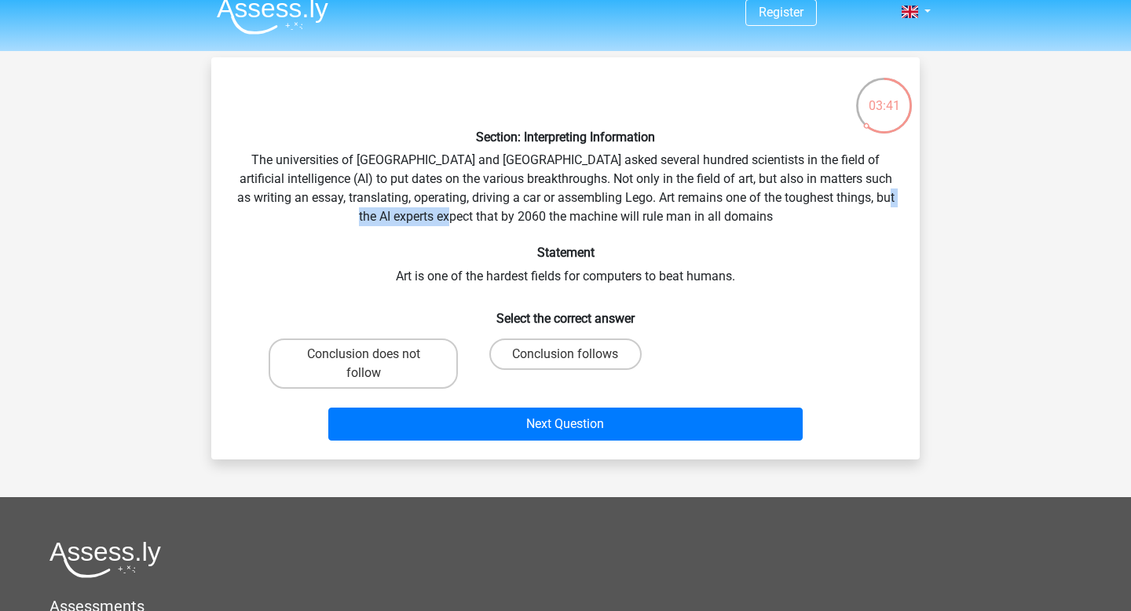
drag, startPoint x: 433, startPoint y: 218, endPoint x: 598, endPoint y: 218, distance: 164.1
click at [594, 218] on div "Section: Interpreting Information The universities of Oxford and Yale asked sev…" at bounding box center [566, 258] width 696 height 377
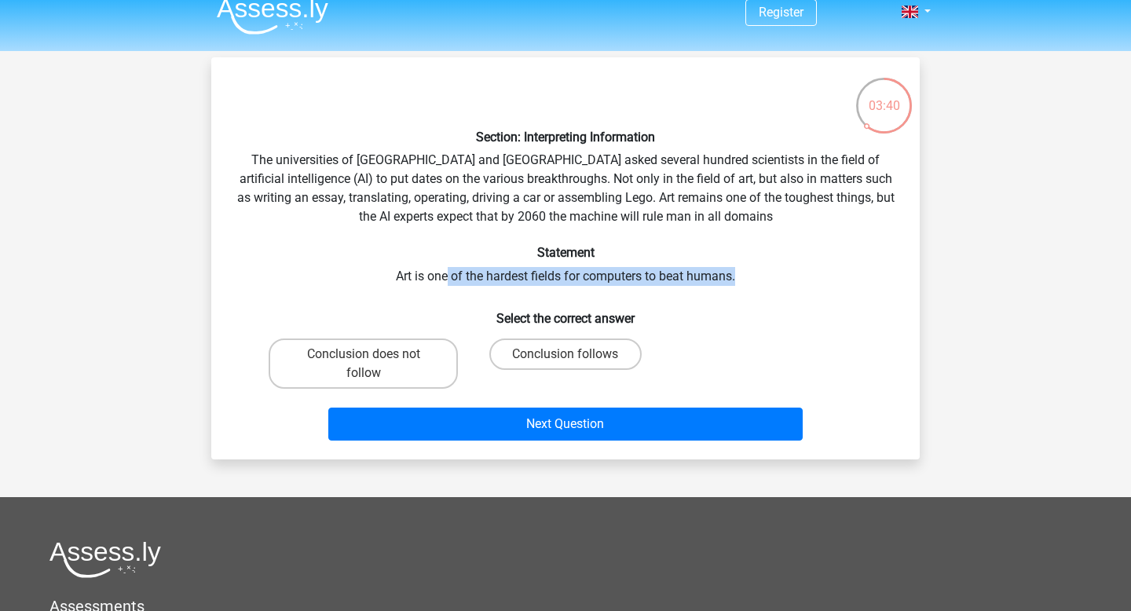
drag, startPoint x: 448, startPoint y: 269, endPoint x: 754, endPoint y: 274, distance: 306.3
click at [754, 274] on div "Section: Interpreting Information The universities of Oxford and Yale asked sev…" at bounding box center [566, 258] width 696 height 377
click at [578, 360] on label "Conclusion follows" at bounding box center [565, 353] width 152 height 31
click at [576, 360] on input "Conclusion follows" at bounding box center [570, 359] width 10 height 10
radio input "true"
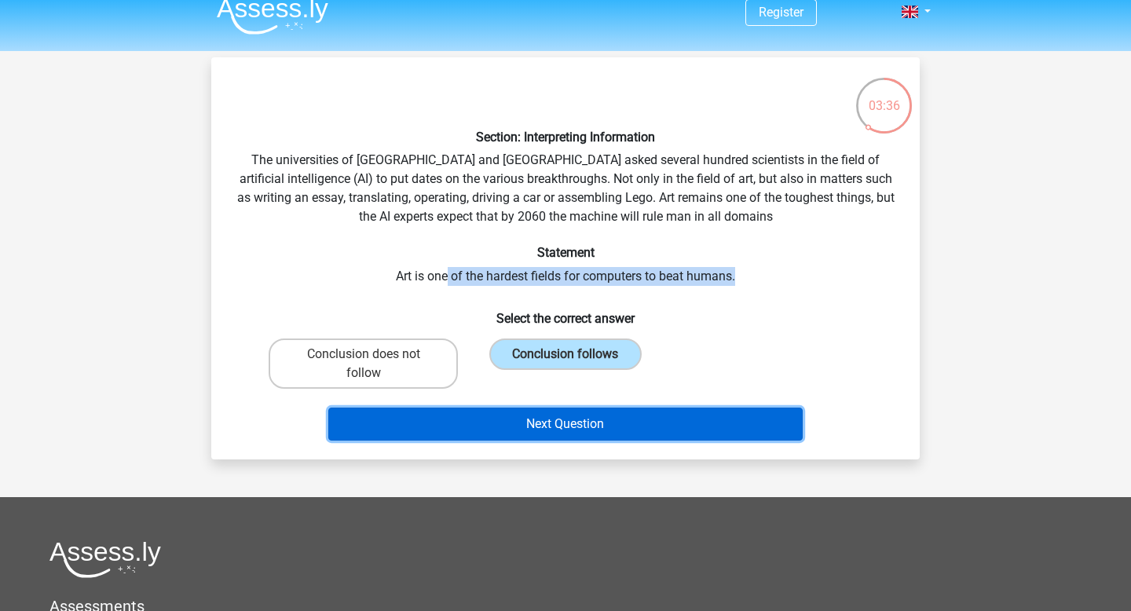
click at [650, 426] on button "Next Question" at bounding box center [565, 424] width 475 height 33
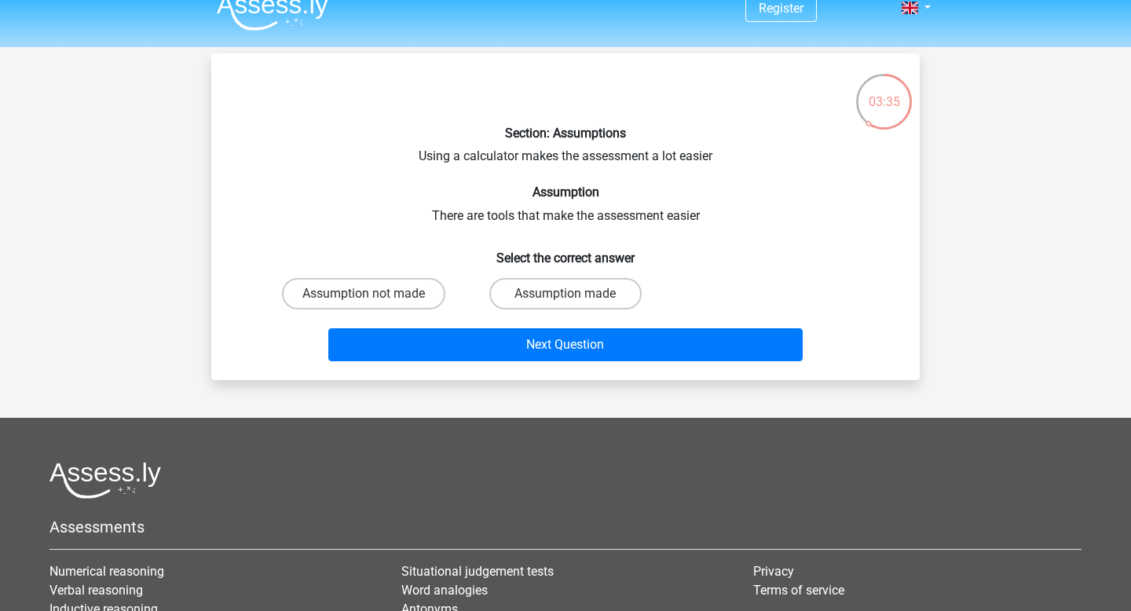
scroll to position [0, 0]
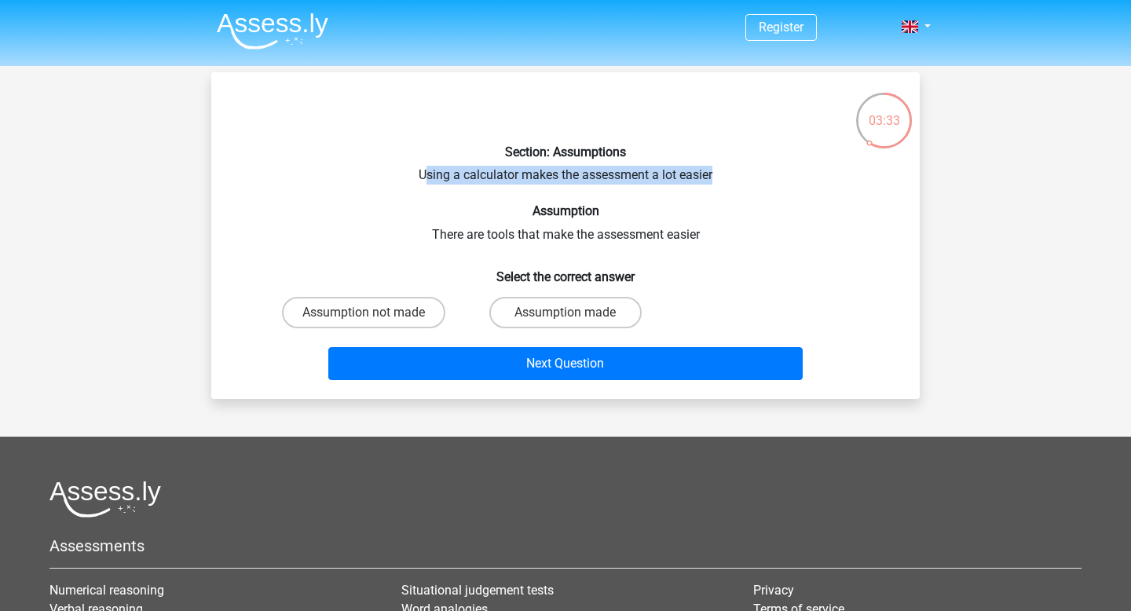
drag, startPoint x: 427, startPoint y: 178, endPoint x: 719, endPoint y: 173, distance: 291.4
click at [719, 173] on div "Section: Assumptions Using a calculator makes the assessment a lot easier Assum…" at bounding box center [566, 236] width 696 height 302
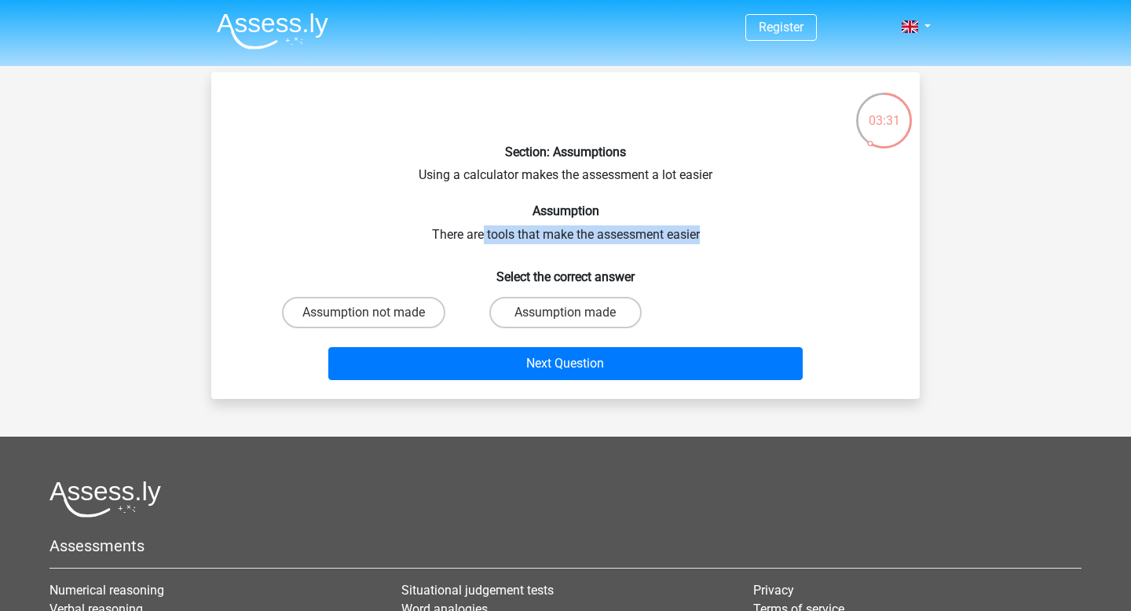
drag, startPoint x: 479, startPoint y: 229, endPoint x: 709, endPoint y: 231, distance: 230.1
click at [709, 231] on div "Section: Assumptions Using a calculator makes the assessment a lot easier Assum…" at bounding box center [566, 236] width 696 height 302
click at [518, 272] on h6 "Select the correct answer" at bounding box center [565, 270] width 658 height 27
drag, startPoint x: 501, startPoint y: 151, endPoint x: 647, endPoint y: 157, distance: 146.2
click at [647, 157] on h6 "Section: Assumptions" at bounding box center [565, 151] width 658 height 15
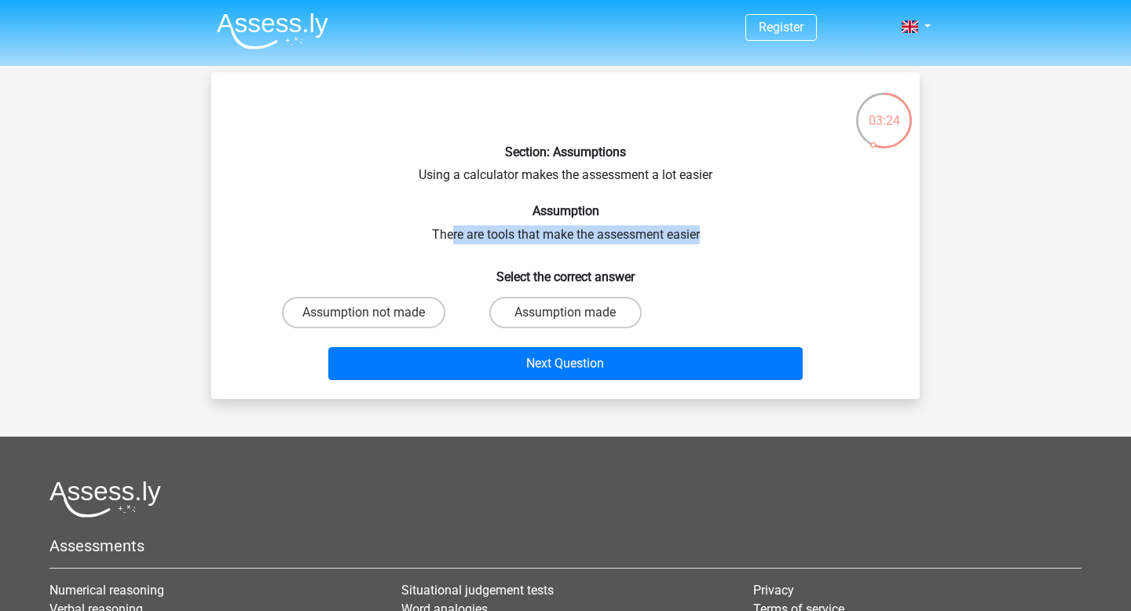
drag, startPoint x: 448, startPoint y: 231, endPoint x: 730, endPoint y: 231, distance: 281.9
click at [730, 231] on div "Section: Assumptions Using a calculator makes the assessment a lot easier Assum…" at bounding box center [566, 236] width 696 height 302
click at [417, 311] on label "Assumption not made" at bounding box center [363, 312] width 163 height 31
click at [374, 313] on input "Assumption not made" at bounding box center [369, 318] width 10 height 10
radio input "true"
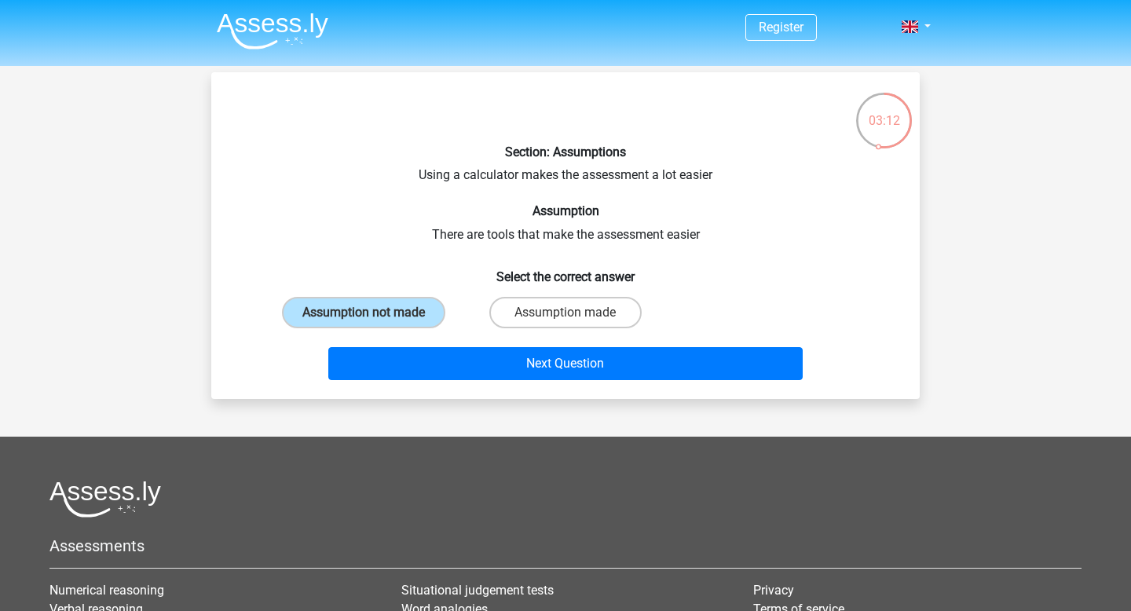
click at [631, 267] on h6 "Select the correct answer" at bounding box center [565, 270] width 658 height 27
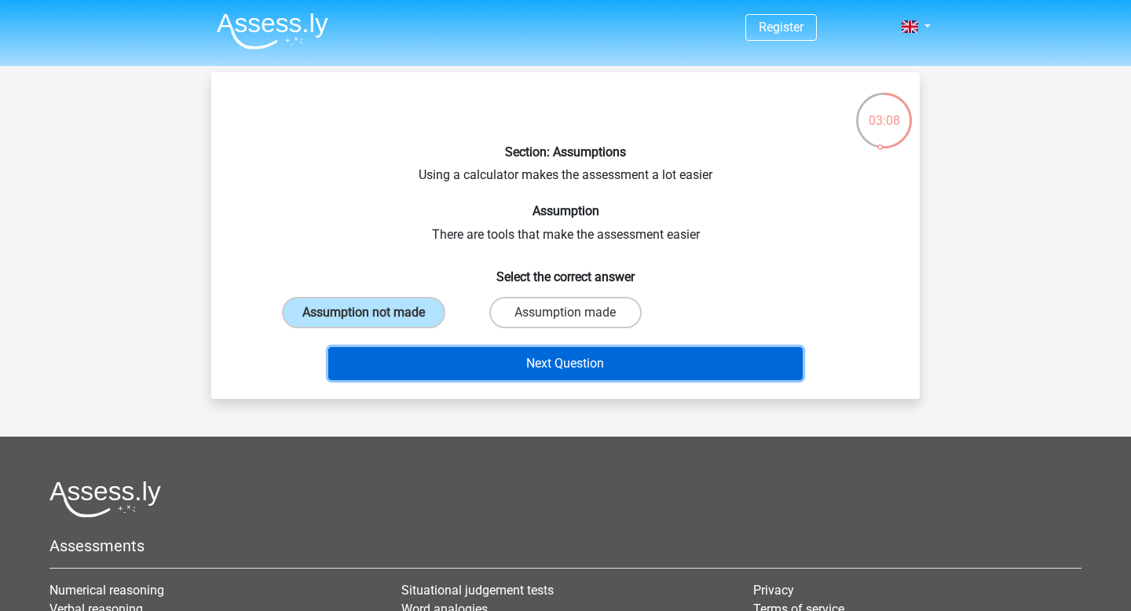
click at [592, 358] on button "Next Question" at bounding box center [565, 363] width 475 height 33
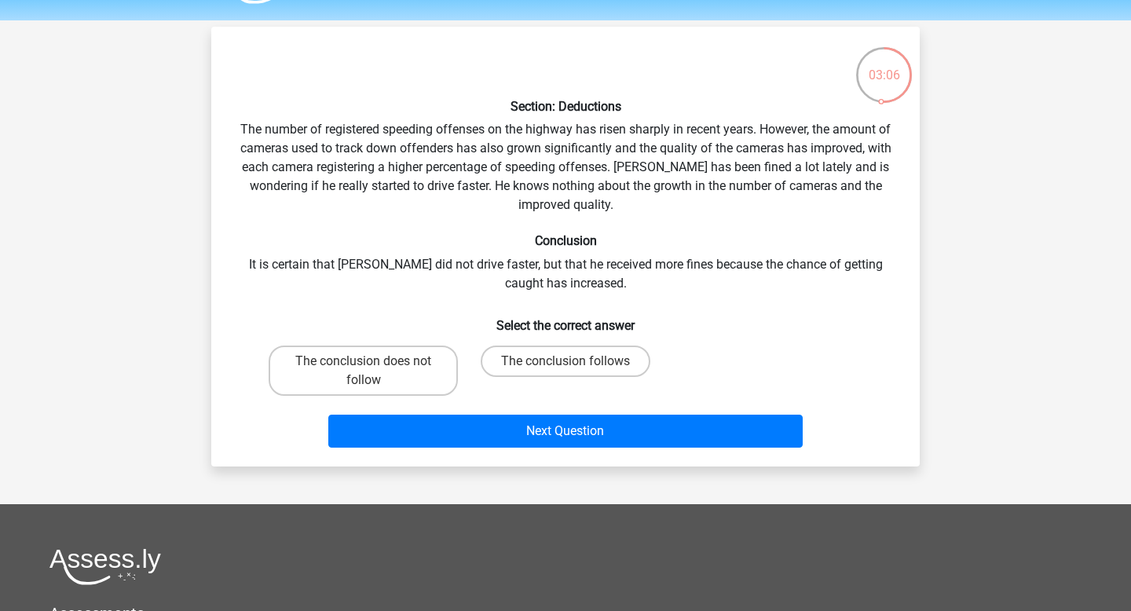
scroll to position [42, 0]
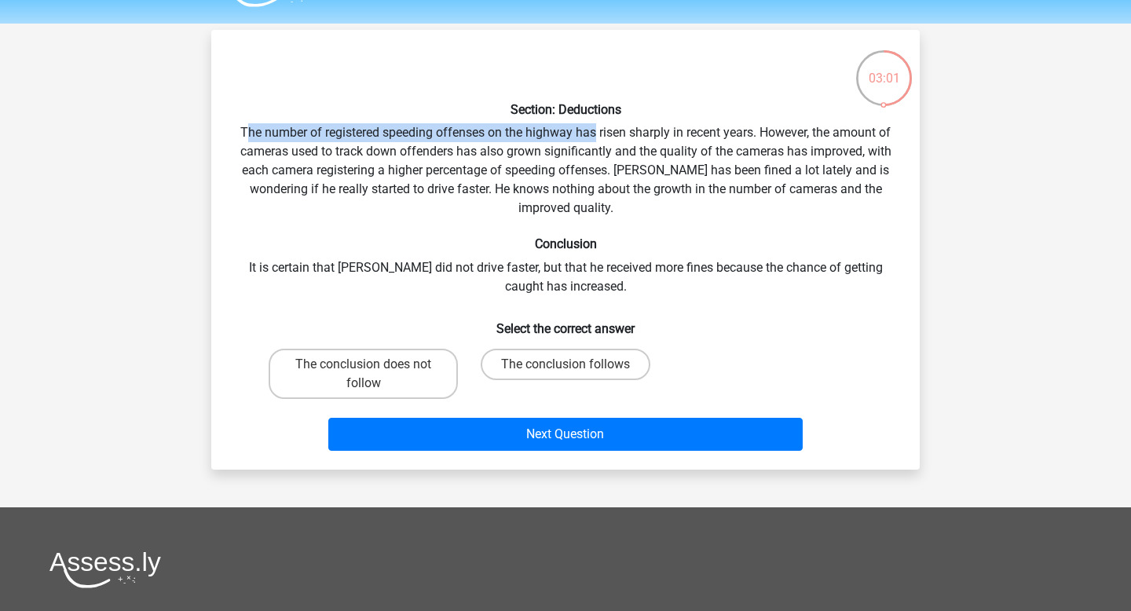
drag, startPoint x: 245, startPoint y: 133, endPoint x: 605, endPoint y: 134, distance: 359.7
click at [604, 134] on div "Section: Deductions The number of registered speeding offenses on the highway h…" at bounding box center [566, 249] width 696 height 415
click at [495, 136] on div "Section: Deductions The number of registered speeding offenses on the highway h…" at bounding box center [566, 249] width 696 height 415
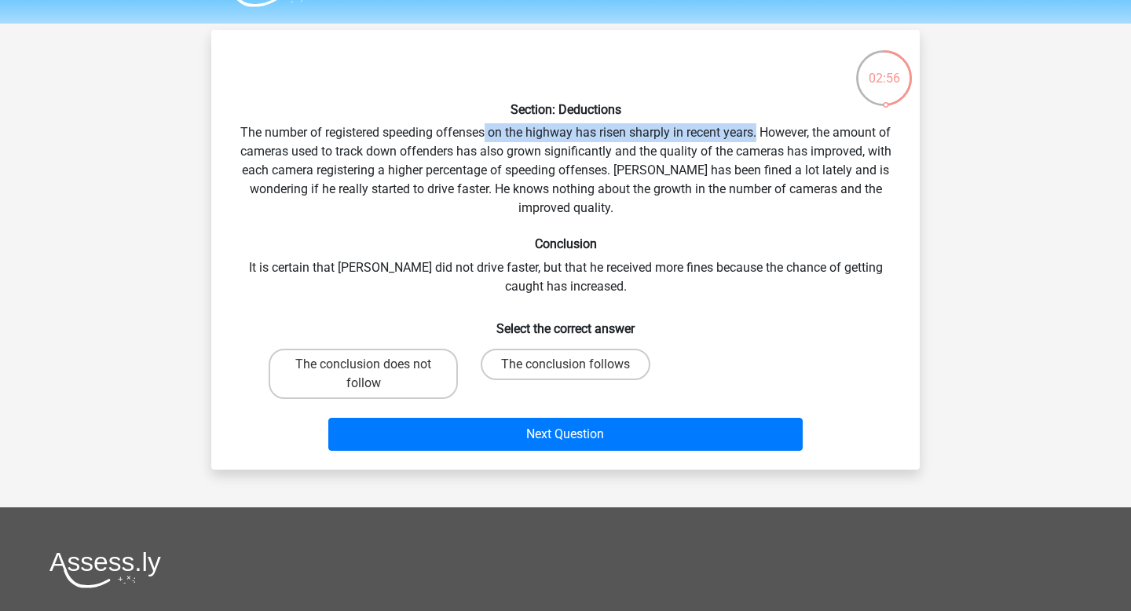
drag, startPoint x: 486, startPoint y: 136, endPoint x: 756, endPoint y: 131, distance: 270.2
click at [756, 131] on div "Section: Deductions The number of registered speeding offenses on the highway h…" at bounding box center [566, 249] width 696 height 415
drag, startPoint x: 318, startPoint y: 172, endPoint x: 503, endPoint y: 167, distance: 185.4
click at [503, 167] on div "Section: Deductions The number of registered speeding offenses on the highway h…" at bounding box center [566, 249] width 696 height 415
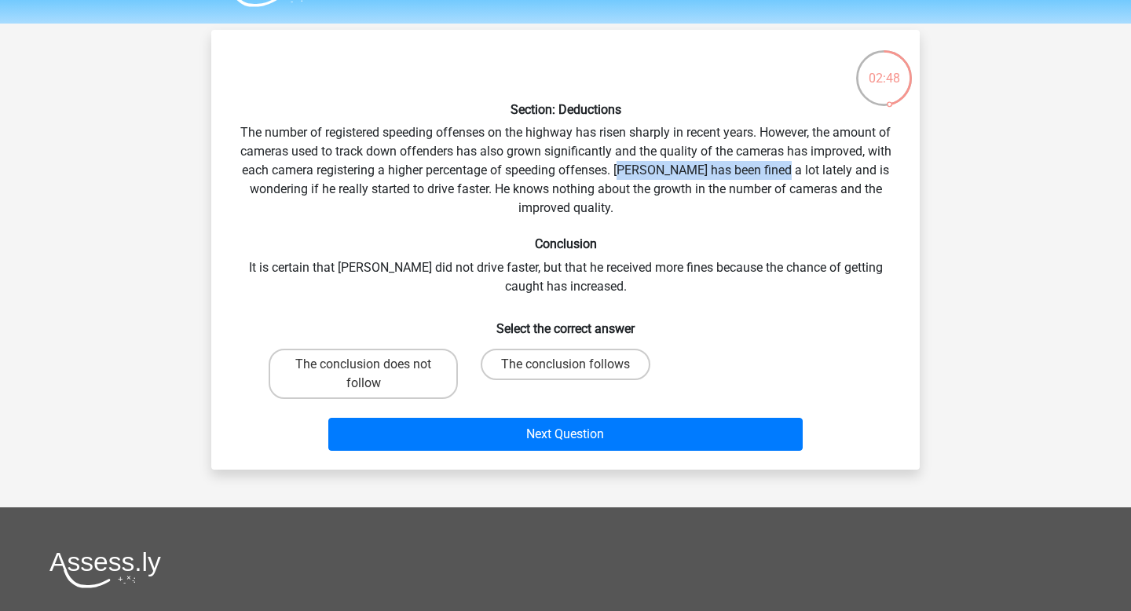
drag, startPoint x: 621, startPoint y: 170, endPoint x: 769, endPoint y: 171, distance: 147.6
click at [769, 171] on div "Section: Deductions The number of registered speeding offenses on the highway h…" at bounding box center [566, 249] width 696 height 415
click at [784, 170] on div "Section: Deductions The number of registered speeding offenses on the highway h…" at bounding box center [566, 249] width 696 height 415
drag, startPoint x: 700, startPoint y: 170, endPoint x: 886, endPoint y: 171, distance: 185.3
click at [886, 171] on div "Section: Deductions The number of registered speeding offenses on the highway h…" at bounding box center [566, 249] width 696 height 415
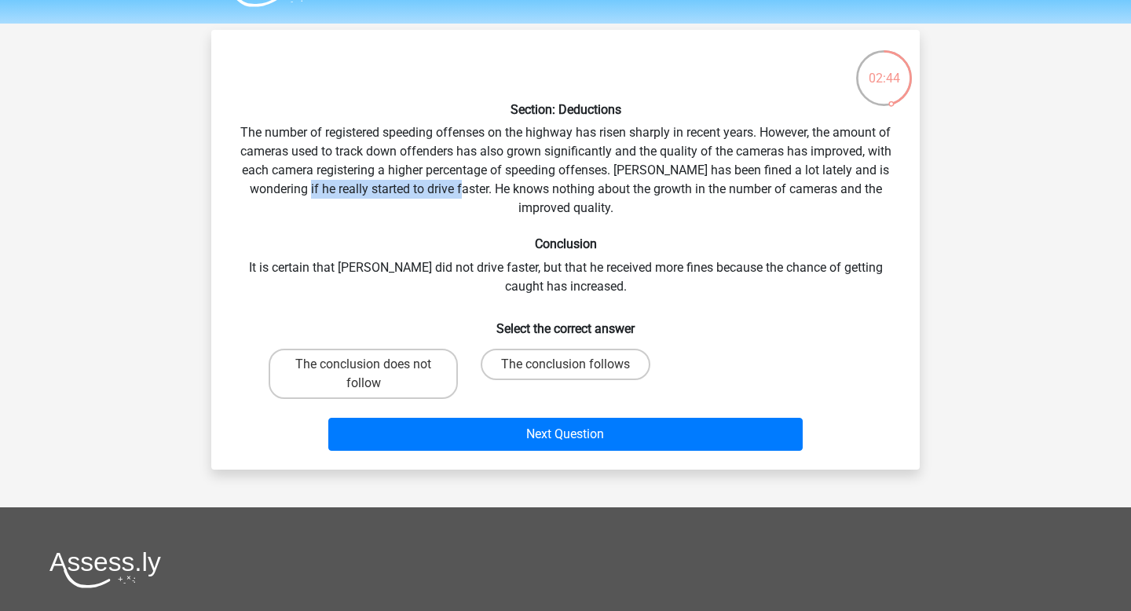
drag, startPoint x: 291, startPoint y: 189, endPoint x: 448, endPoint y: 189, distance: 157.1
click at [448, 189] on div "Section: Deductions The number of registered speeding offenses on the highway h…" at bounding box center [566, 249] width 696 height 415
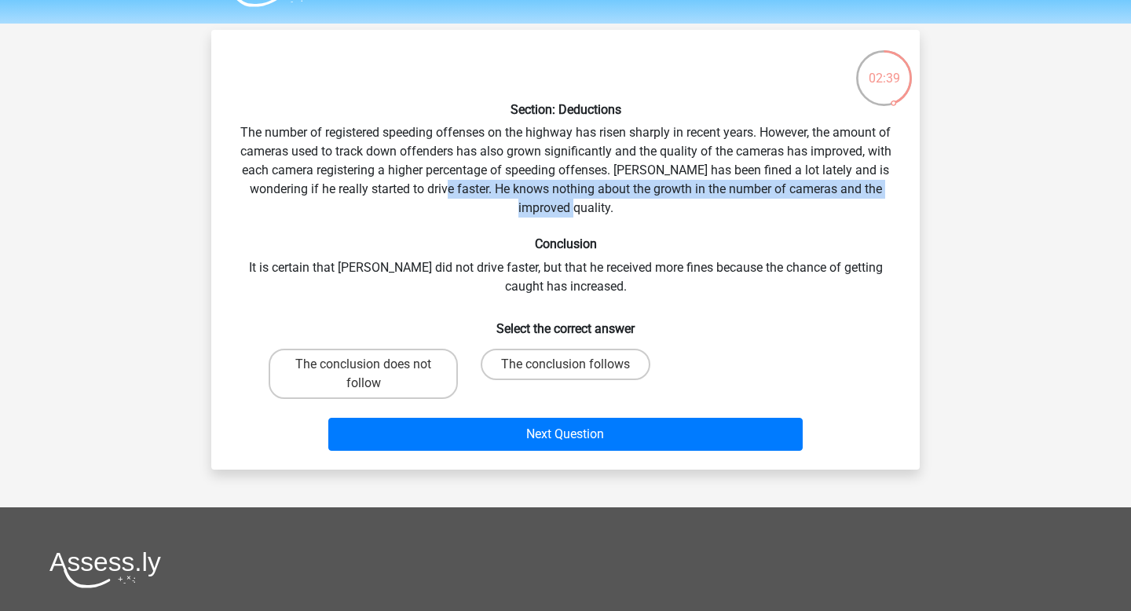
drag, startPoint x: 428, startPoint y: 189, endPoint x: 614, endPoint y: 210, distance: 187.2
click at [615, 210] on div "Section: Deductions The number of registered speeding offenses on the highway h…" at bounding box center [566, 249] width 696 height 415
click at [614, 210] on div "Section: Deductions The number of registered speeding offenses on the highway h…" at bounding box center [566, 249] width 696 height 415
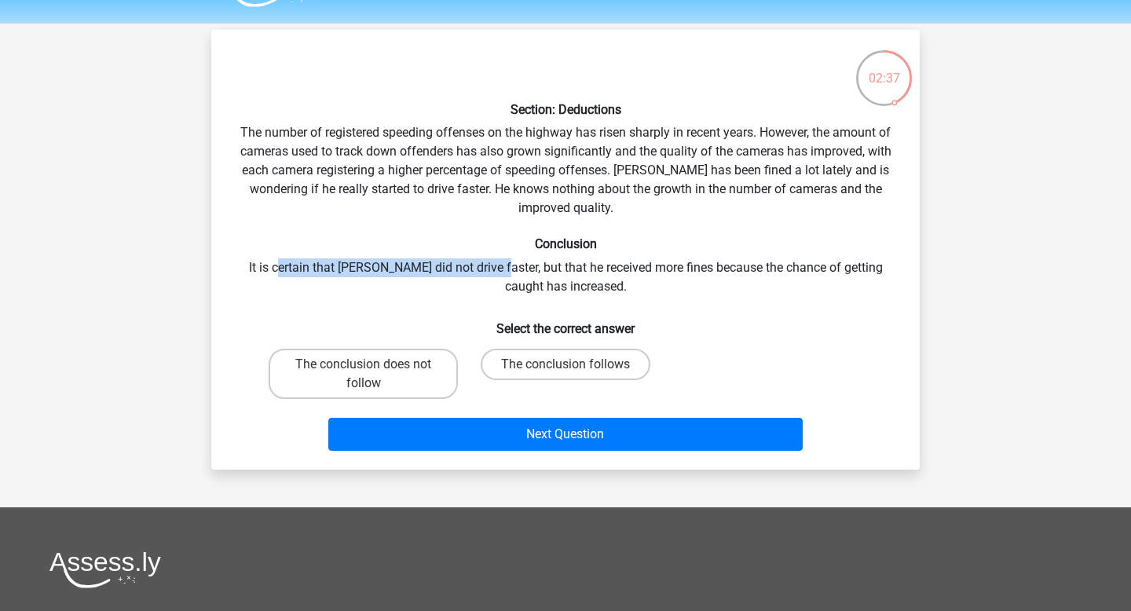
drag, startPoint x: 278, startPoint y: 267, endPoint x: 487, endPoint y: 271, distance: 208.9
click at [487, 271] on div "Section: Deductions The number of registered speeding offenses on the highway h…" at bounding box center [566, 249] width 696 height 415
click at [541, 269] on div "Section: Deductions The number of registered speeding offenses on the highway h…" at bounding box center [566, 249] width 696 height 415
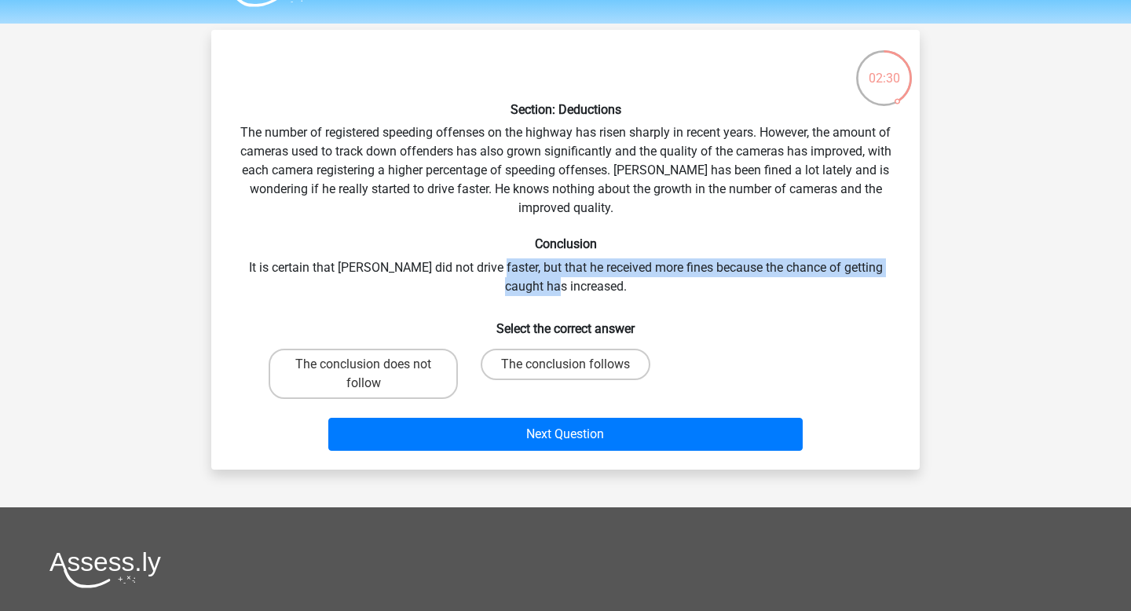
drag, startPoint x: 476, startPoint y: 267, endPoint x: 576, endPoint y: 290, distance: 102.3
click at [576, 290] on div "Section: Deductions The number of registered speeding offenses on the highway h…" at bounding box center [566, 249] width 696 height 415
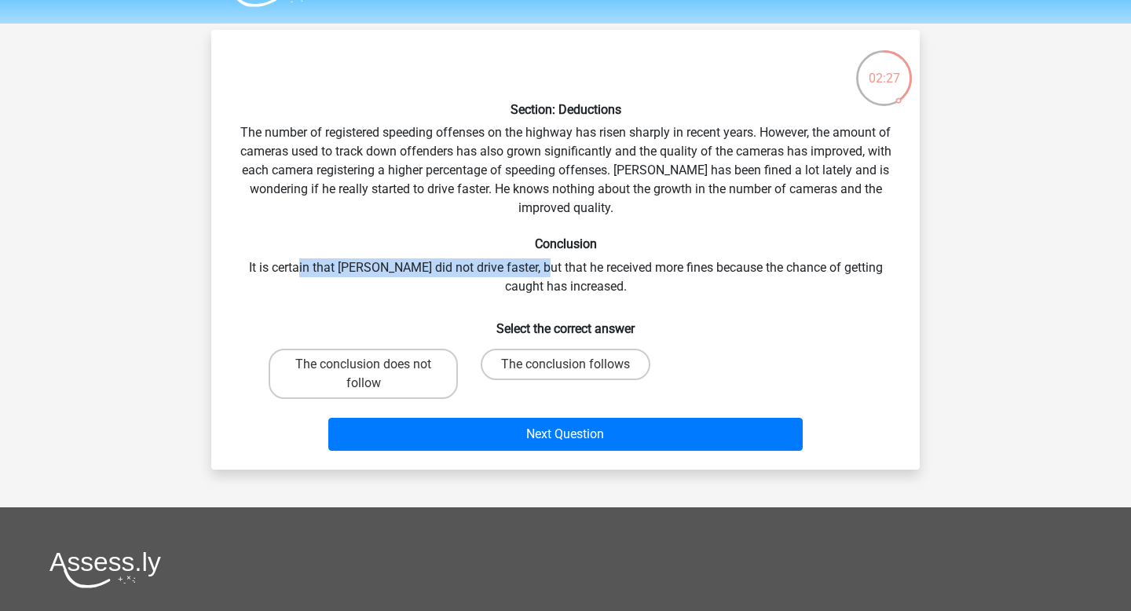
drag, startPoint x: 294, startPoint y: 261, endPoint x: 524, endPoint y: 262, distance: 230.1
click at [524, 262] on div "Section: Deductions The number of registered speeding offenses on the highway h…" at bounding box center [566, 249] width 696 height 415
click at [418, 369] on label "The conclusion does not follow" at bounding box center [363, 374] width 189 height 50
click at [374, 369] on input "The conclusion does not follow" at bounding box center [369, 369] width 10 height 10
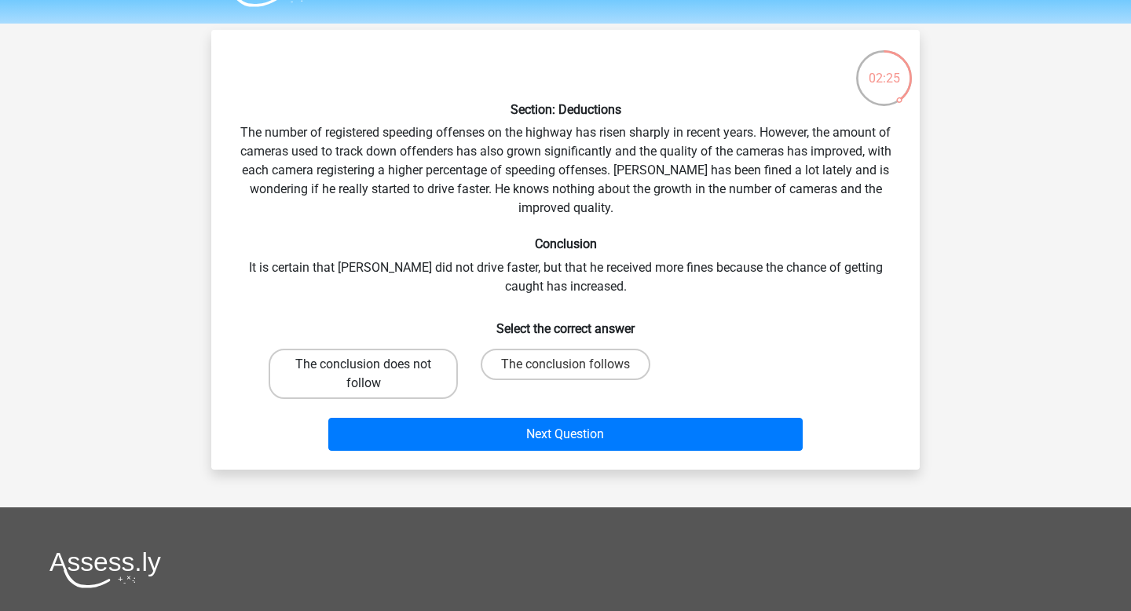
radio input "true"
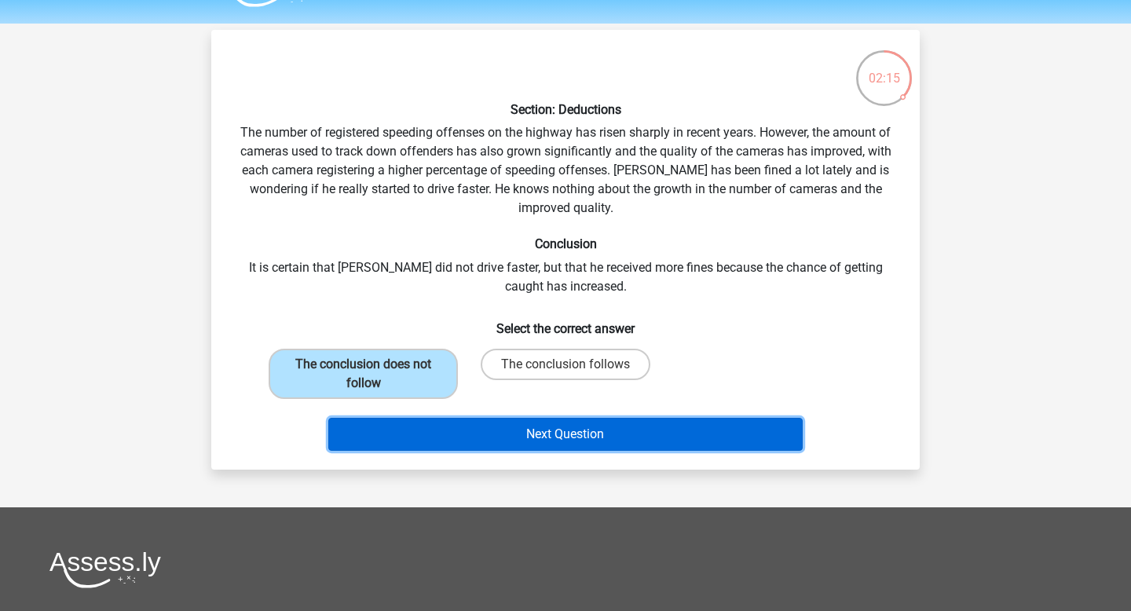
click at [597, 438] on button "Next Question" at bounding box center [565, 434] width 475 height 33
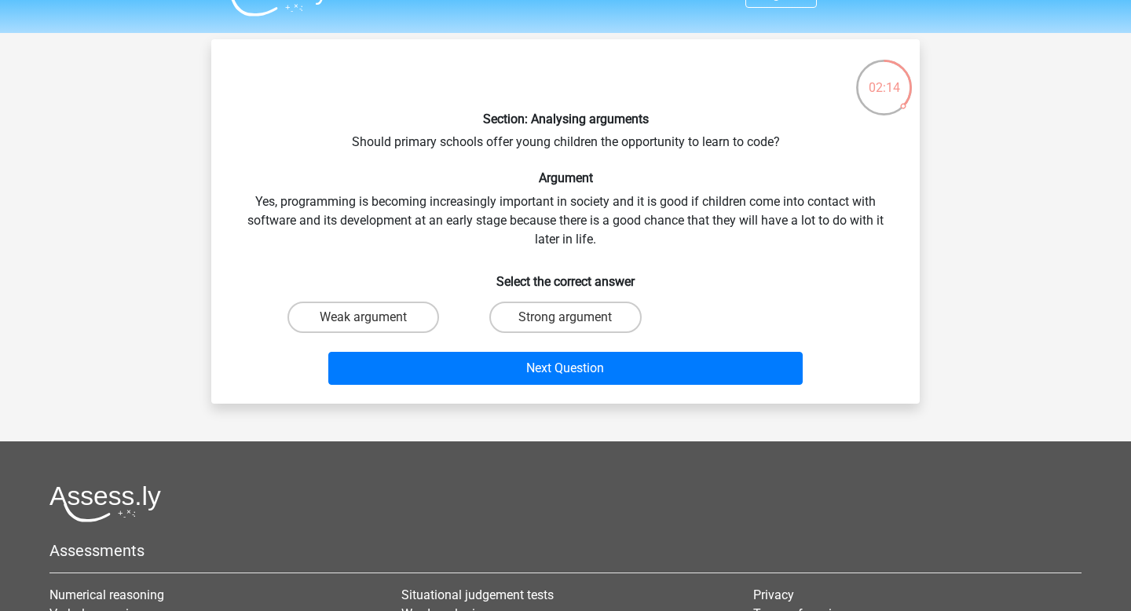
scroll to position [9, 0]
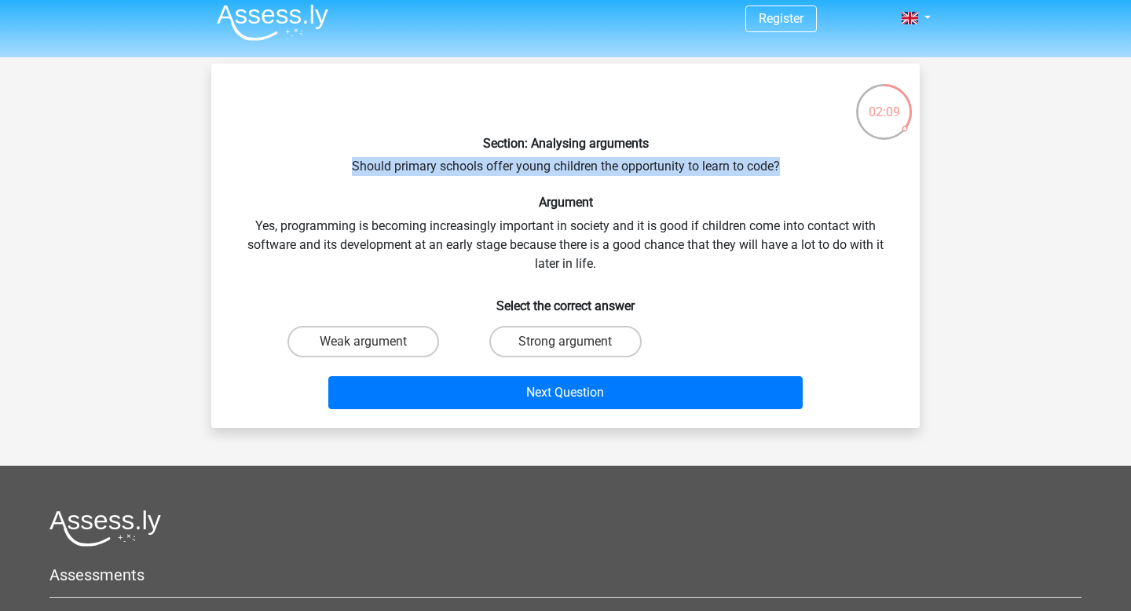
drag, startPoint x: 347, startPoint y: 167, endPoint x: 797, endPoint y: 161, distance: 450.0
click at [797, 161] on div "Section: Analysing arguments Should primary schools offer young children the op…" at bounding box center [566, 245] width 696 height 339
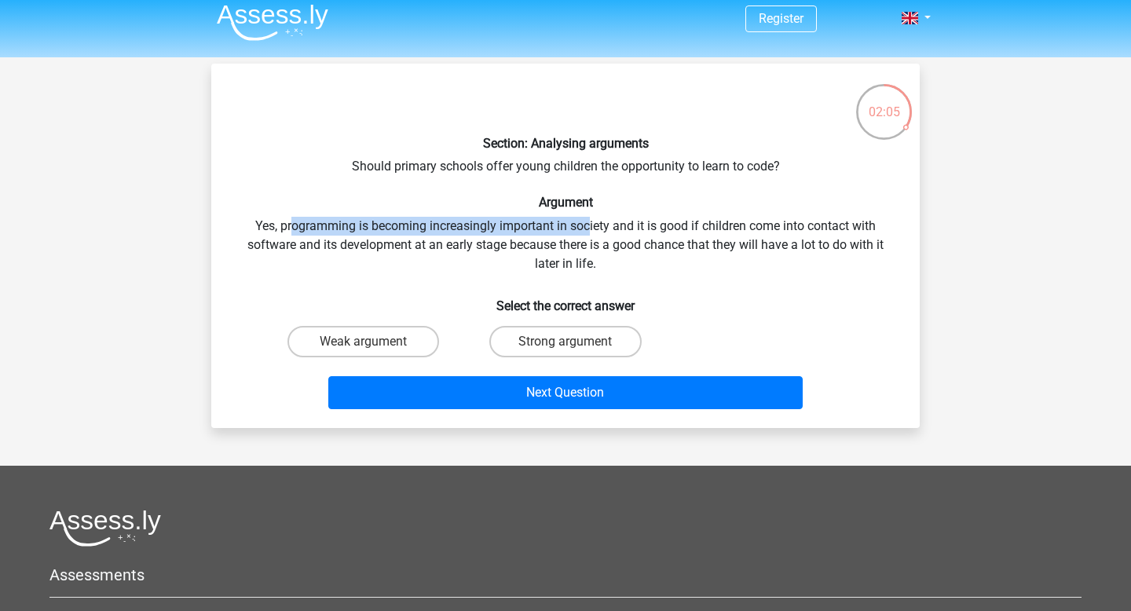
drag, startPoint x: 292, startPoint y: 230, endPoint x: 596, endPoint y: 209, distance: 304.6
click at [596, 209] on div "Section: Analysing arguments Should primary schools offer young children the op…" at bounding box center [566, 245] width 696 height 339
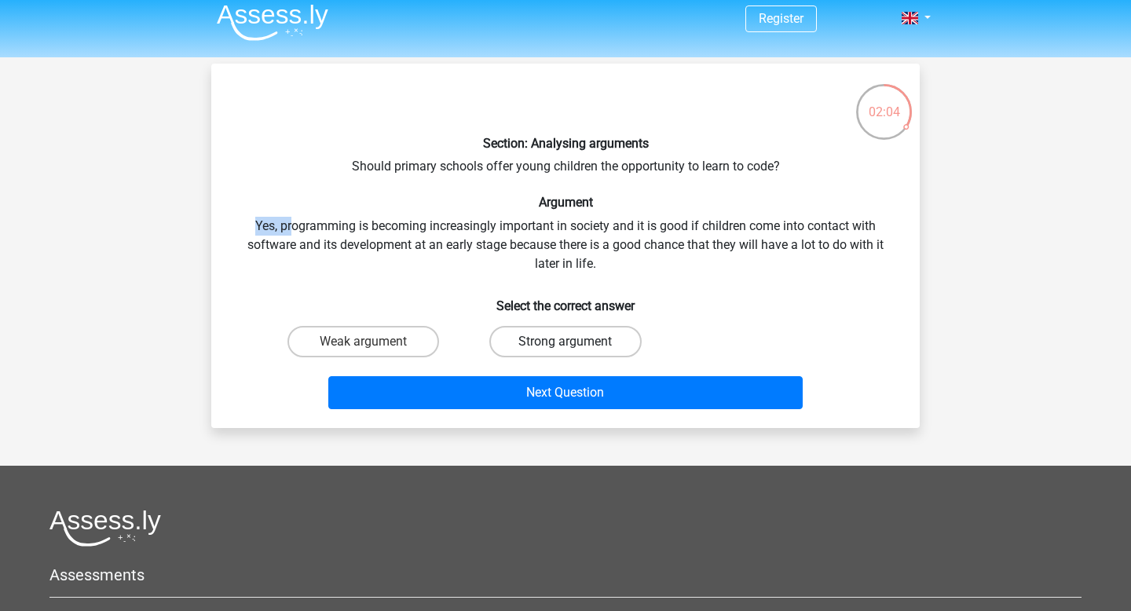
click at [602, 340] on label "Strong argument" at bounding box center [565, 341] width 152 height 31
click at [576, 342] on input "Strong argument" at bounding box center [570, 347] width 10 height 10
radio input "true"
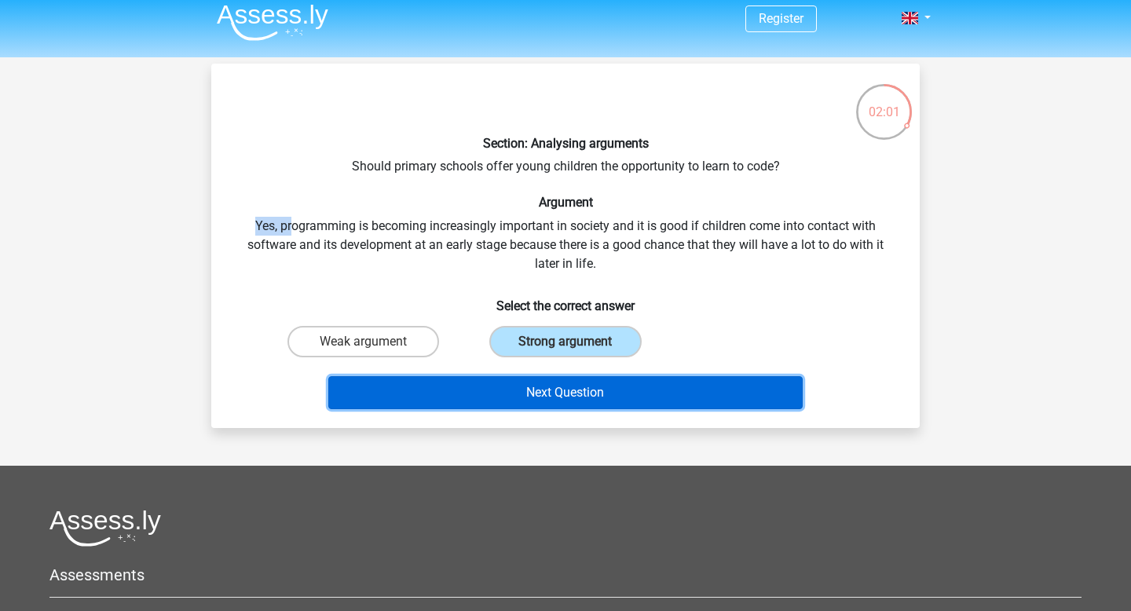
click at [700, 388] on button "Next Question" at bounding box center [565, 392] width 475 height 33
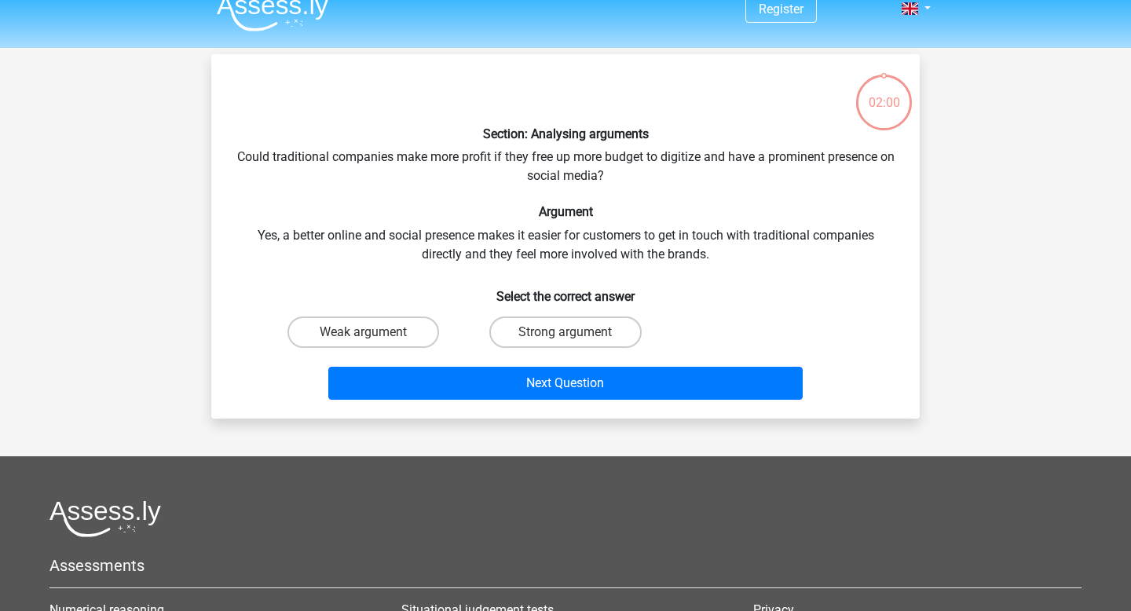
scroll to position [0, 0]
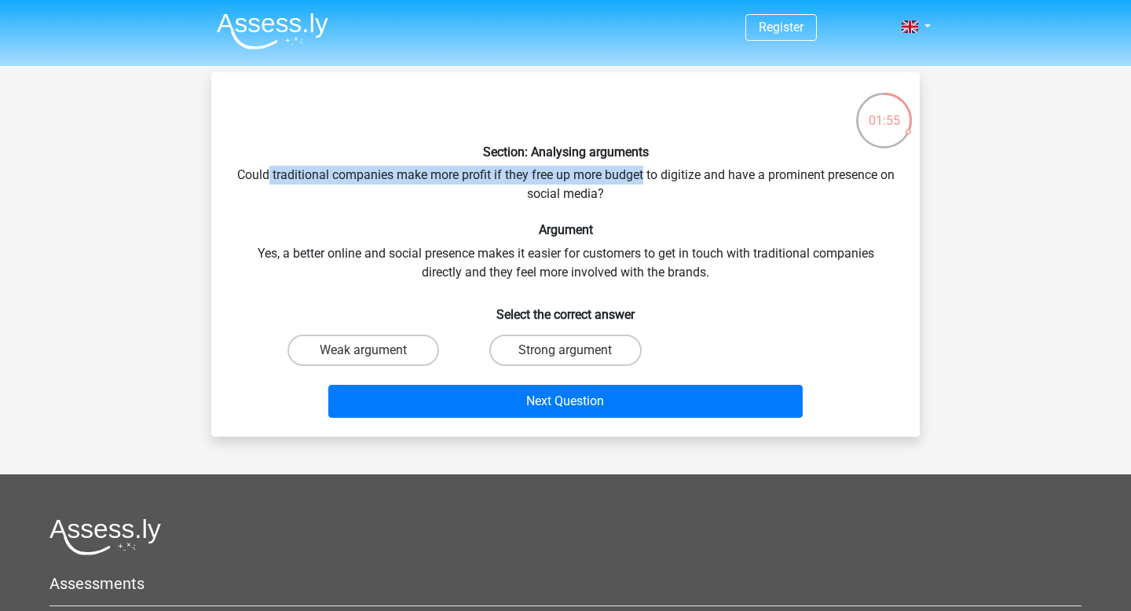
drag, startPoint x: 275, startPoint y: 174, endPoint x: 651, endPoint y: 179, distance: 376.2
click at [651, 179] on div "Section: Analysing arguments Could traditional companies make more profit if th…" at bounding box center [566, 254] width 696 height 339
click at [691, 182] on div "Section: Analysing arguments Could traditional companies make more profit if th…" at bounding box center [566, 254] width 696 height 339
drag, startPoint x: 616, startPoint y: 182, endPoint x: 722, endPoint y: 185, distance: 106.0
click at [722, 185] on div "Section: Analysing arguments Could traditional companies make more profit if th…" at bounding box center [566, 254] width 696 height 339
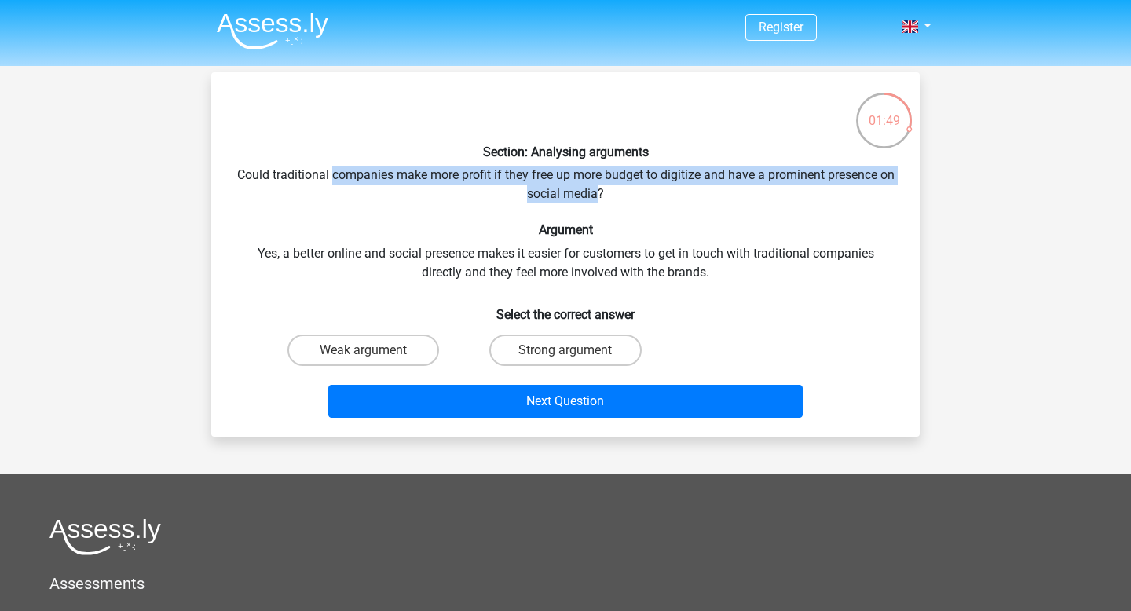
drag, startPoint x: 337, startPoint y: 178, endPoint x: 609, endPoint y: 203, distance: 272.9
click at [609, 203] on div "Section: Analysing arguments Could traditional companies make more profit if th…" at bounding box center [566, 254] width 696 height 339
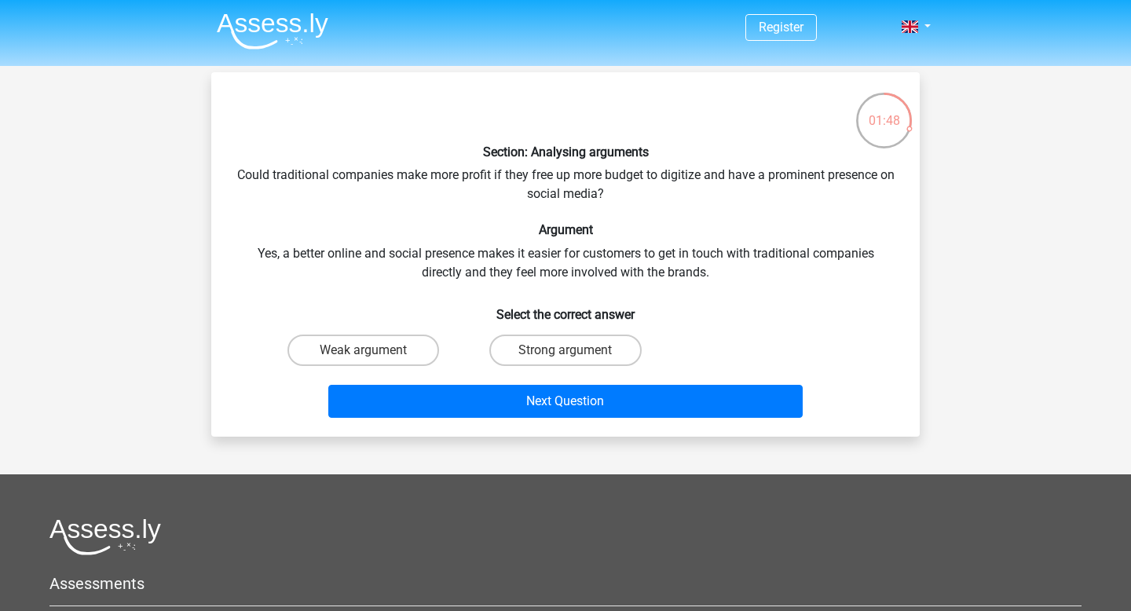
scroll to position [5, 0]
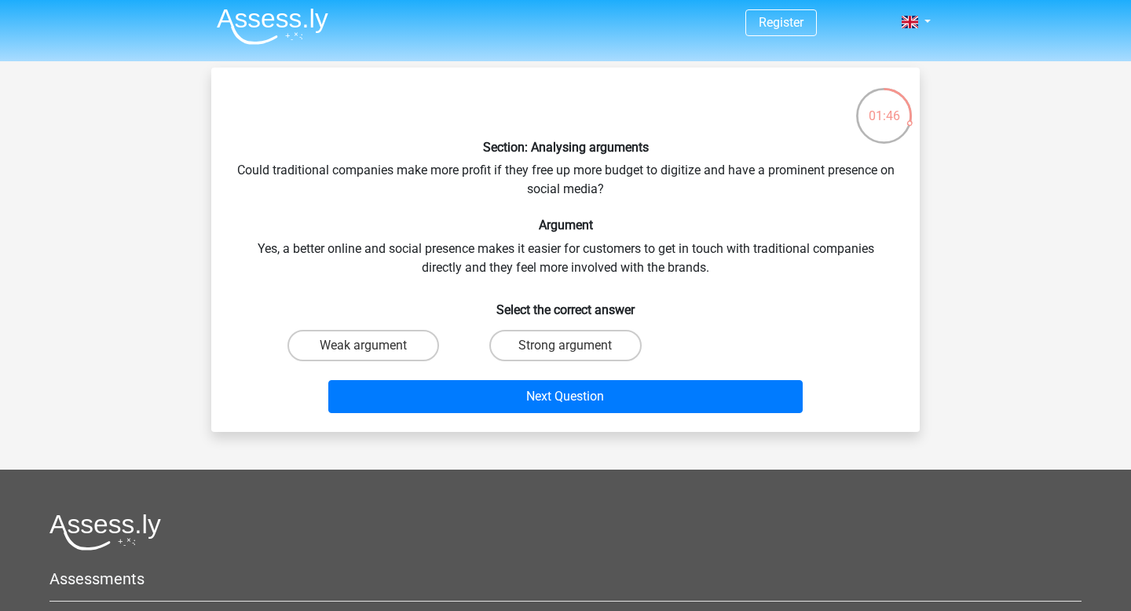
drag, startPoint x: 541, startPoint y: 173, endPoint x: 670, endPoint y: 173, distance: 128.8
click at [670, 173] on div "Section: Analysing arguments Could traditional companies make more profit if th…" at bounding box center [566, 249] width 696 height 339
drag, startPoint x: 526, startPoint y: 174, endPoint x: 609, endPoint y: 175, distance: 83.2
click at [610, 175] on div "Section: Analysing arguments Could traditional companies make more profit if th…" at bounding box center [566, 249] width 696 height 339
click at [324, 245] on div "Section: Analysing arguments Could traditional companies make more profit if th…" at bounding box center [566, 249] width 696 height 339
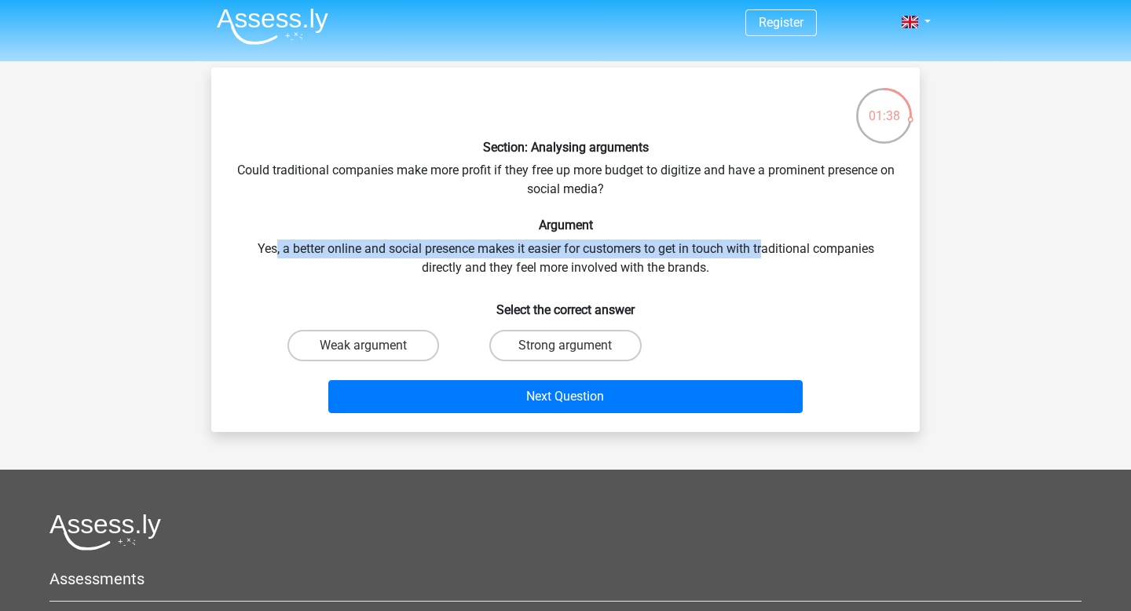
drag, startPoint x: 272, startPoint y: 255, endPoint x: 766, endPoint y: 253, distance: 494.0
click at [766, 253] on div "Section: Analysing arguments Could traditional companies make more profit if th…" at bounding box center [566, 249] width 696 height 339
click at [554, 347] on label "Strong argument" at bounding box center [565, 345] width 152 height 31
click at [565, 347] on input "Strong argument" at bounding box center [570, 351] width 10 height 10
radio input "true"
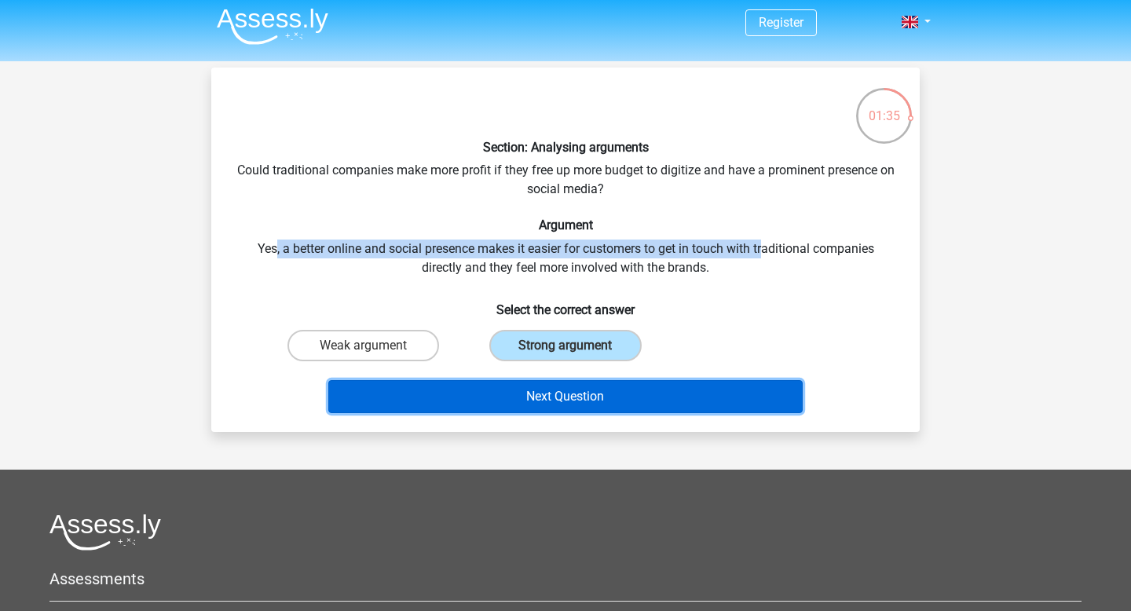
click at [560, 393] on button "Next Question" at bounding box center [565, 396] width 475 height 33
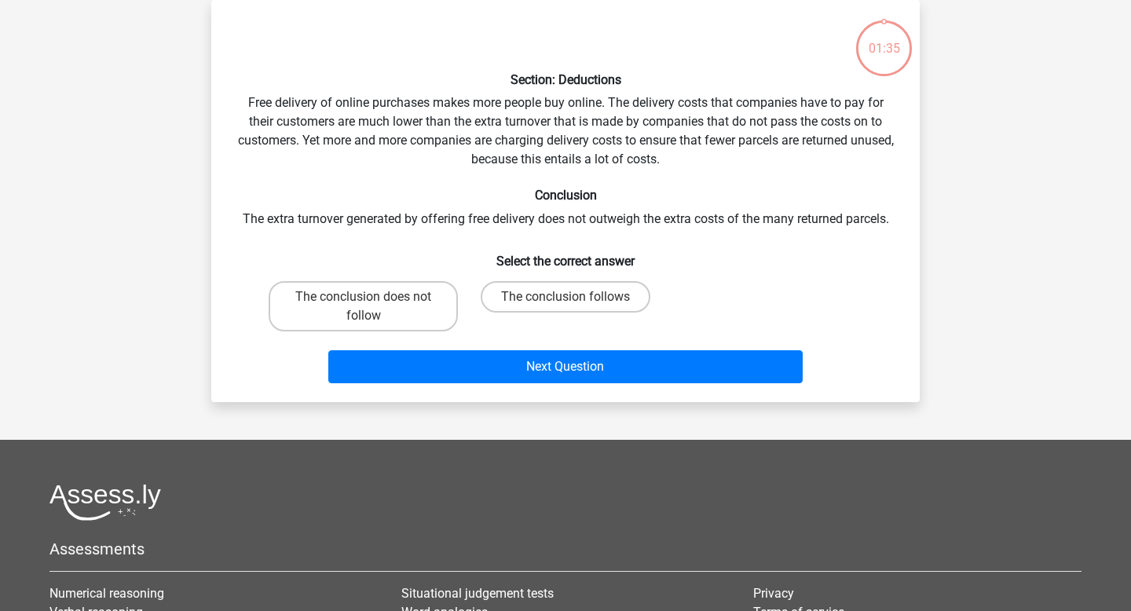
scroll to position [0, 0]
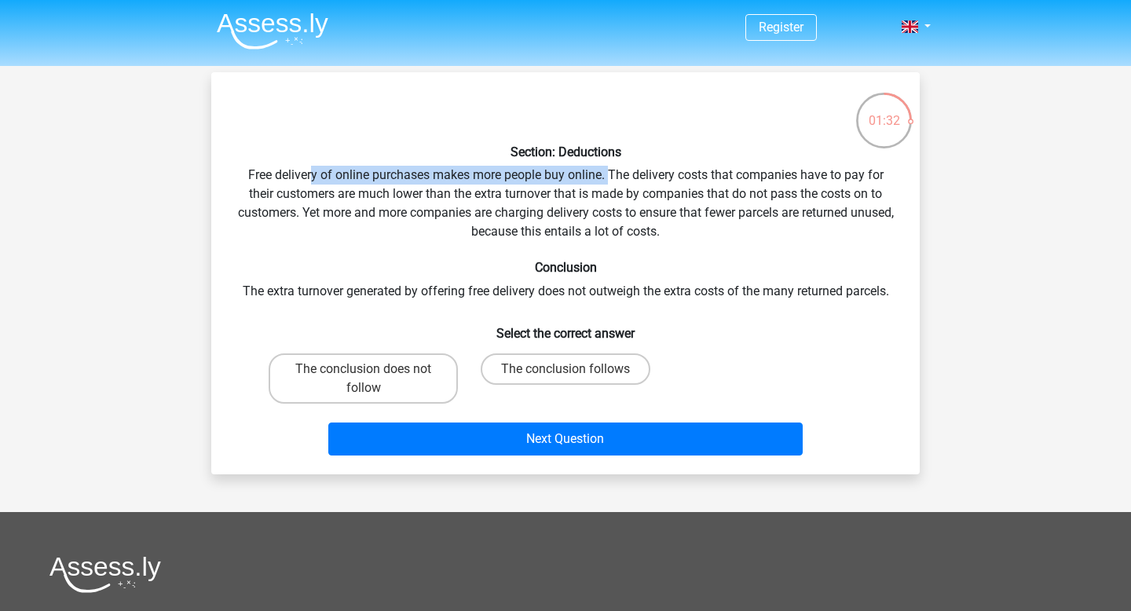
drag, startPoint x: 311, startPoint y: 180, endPoint x: 609, endPoint y: 177, distance: 298.4
click at [609, 177] on div "Section: Deductions Free delivery of online purchases makes more people buy onl…" at bounding box center [566, 273] width 696 height 377
drag, startPoint x: 490, startPoint y: 170, endPoint x: 622, endPoint y: 170, distance: 131.9
click at [622, 170] on div "Section: Deductions Free delivery of online purchases makes more people buy onl…" at bounding box center [566, 273] width 696 height 377
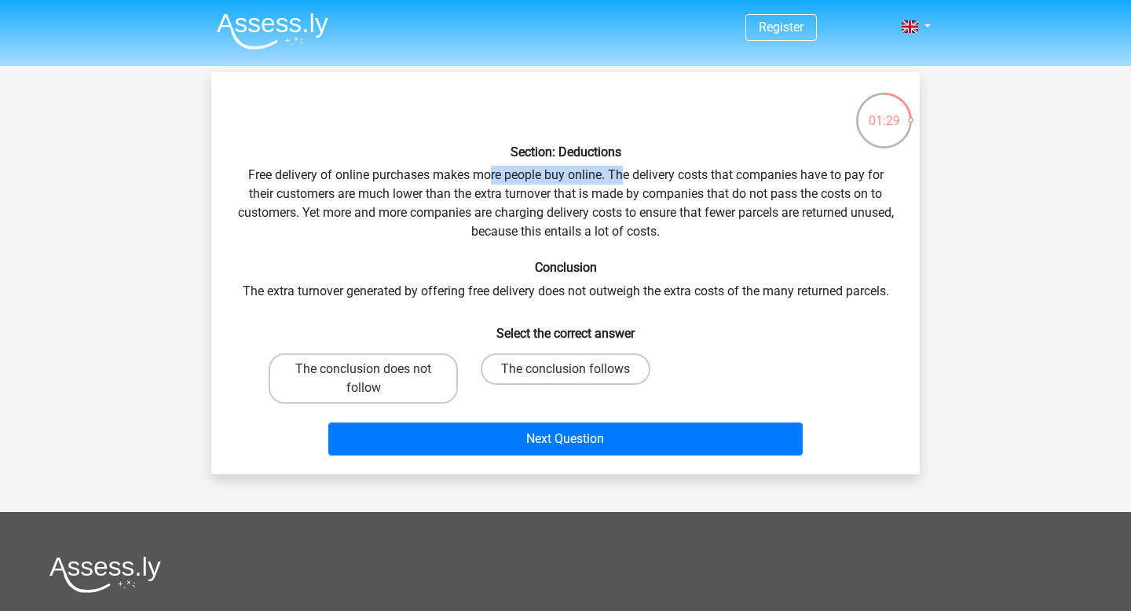
click at [624, 170] on div "Section: Deductions Free delivery of online purchases makes more people buy onl…" at bounding box center [566, 273] width 696 height 377
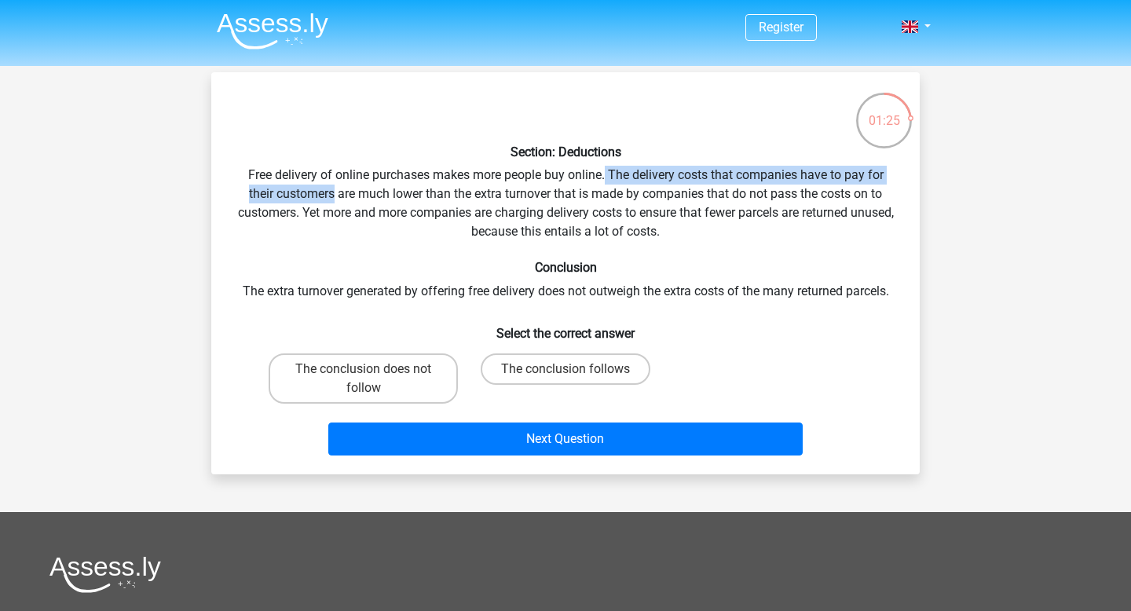
drag, startPoint x: 605, startPoint y: 174, endPoint x: 331, endPoint y: 196, distance: 274.1
click at [331, 196] on div "Section: Deductions Free delivery of online purchases makes more people buy onl…" at bounding box center [566, 273] width 696 height 377
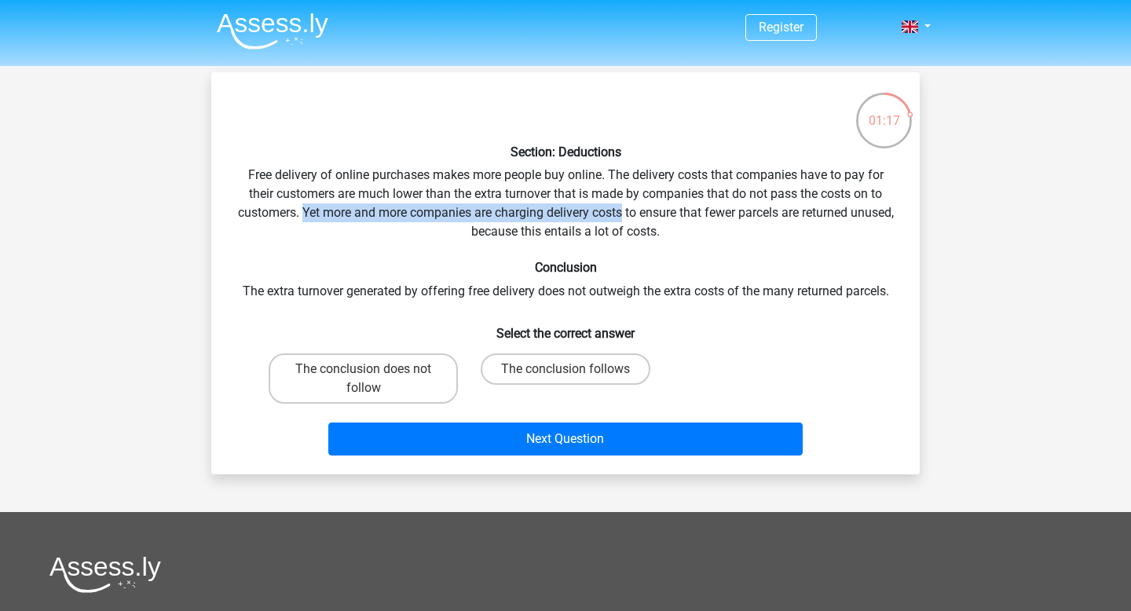
drag, startPoint x: 324, startPoint y: 217, endPoint x: 653, endPoint y: 219, distance: 329.0
click at [651, 219] on div "Section: Deductions Free delivery of online purchases makes more people buy onl…" at bounding box center [566, 273] width 696 height 377
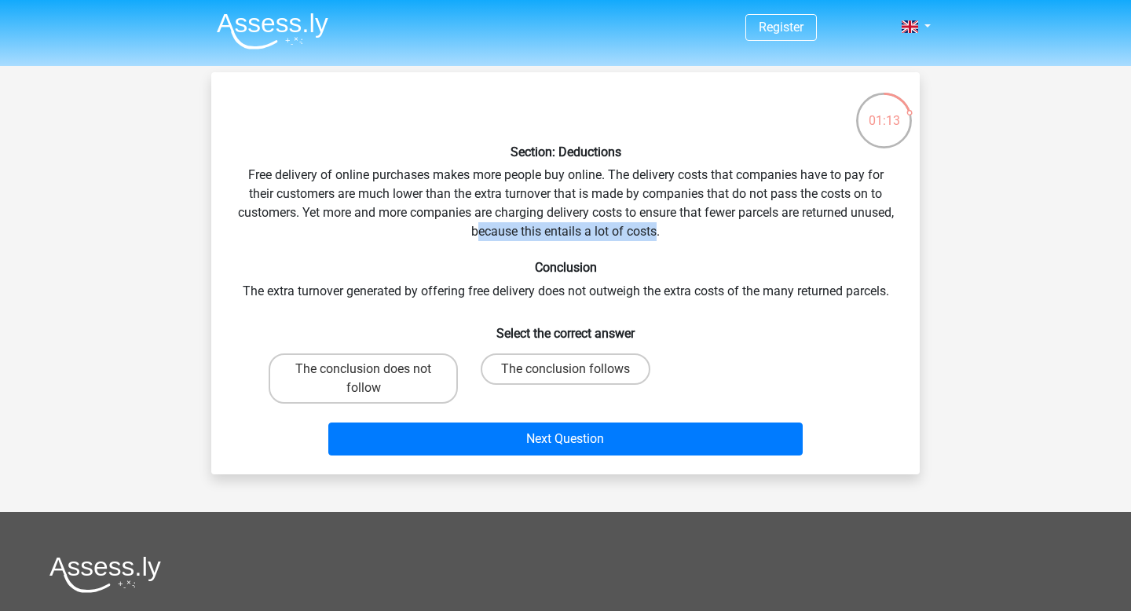
drag, startPoint x: 499, startPoint y: 234, endPoint x: 682, endPoint y: 234, distance: 183.0
click at [678, 234] on div "Section: Deductions Free delivery of online purchases makes more people buy onl…" at bounding box center [566, 273] width 696 height 377
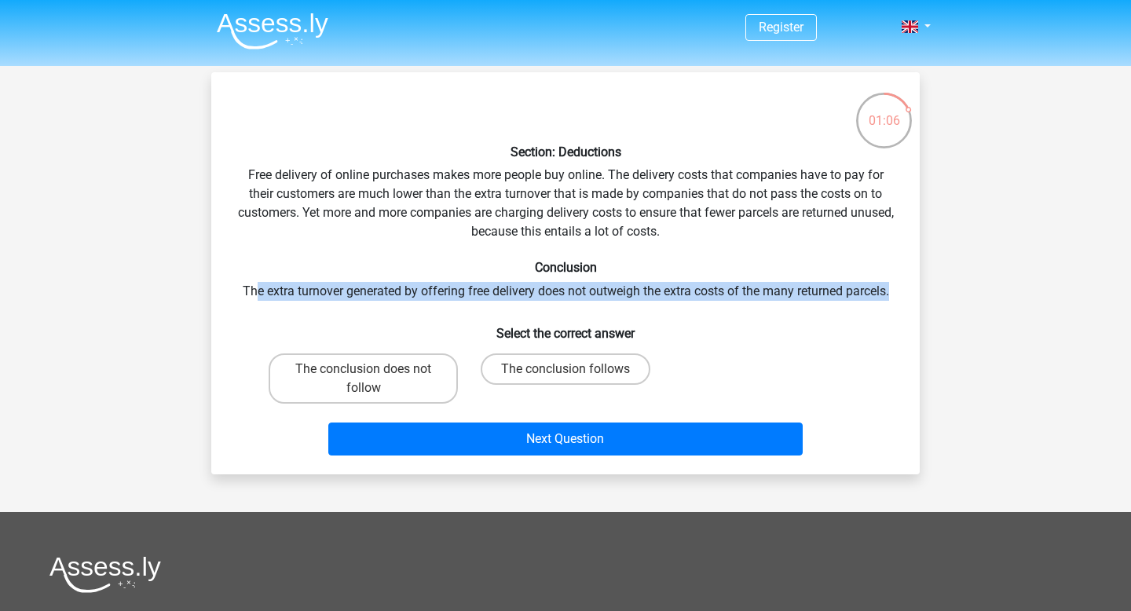
drag, startPoint x: 251, startPoint y: 287, endPoint x: 893, endPoint y: 296, distance: 641.6
click at [893, 296] on div "Section: Deductions Free delivery of online purchases makes more people buy onl…" at bounding box center [566, 273] width 696 height 377
click at [414, 382] on label "The conclusion does not follow" at bounding box center [363, 378] width 189 height 50
click at [374, 379] on input "The conclusion does not follow" at bounding box center [369, 374] width 10 height 10
radio input "true"
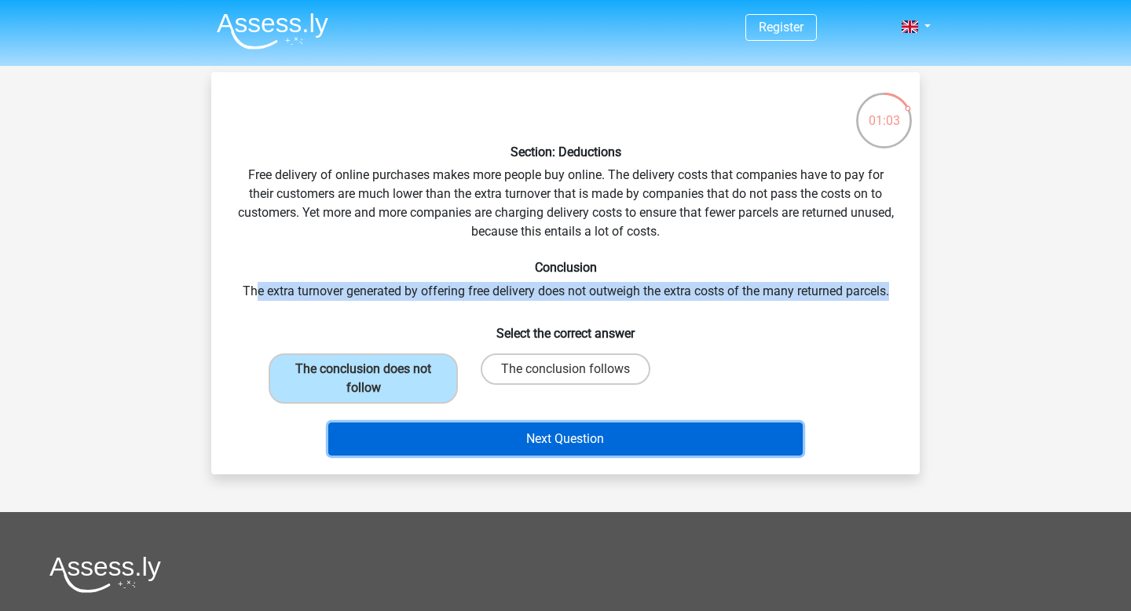
click at [507, 436] on button "Next Question" at bounding box center [565, 438] width 475 height 33
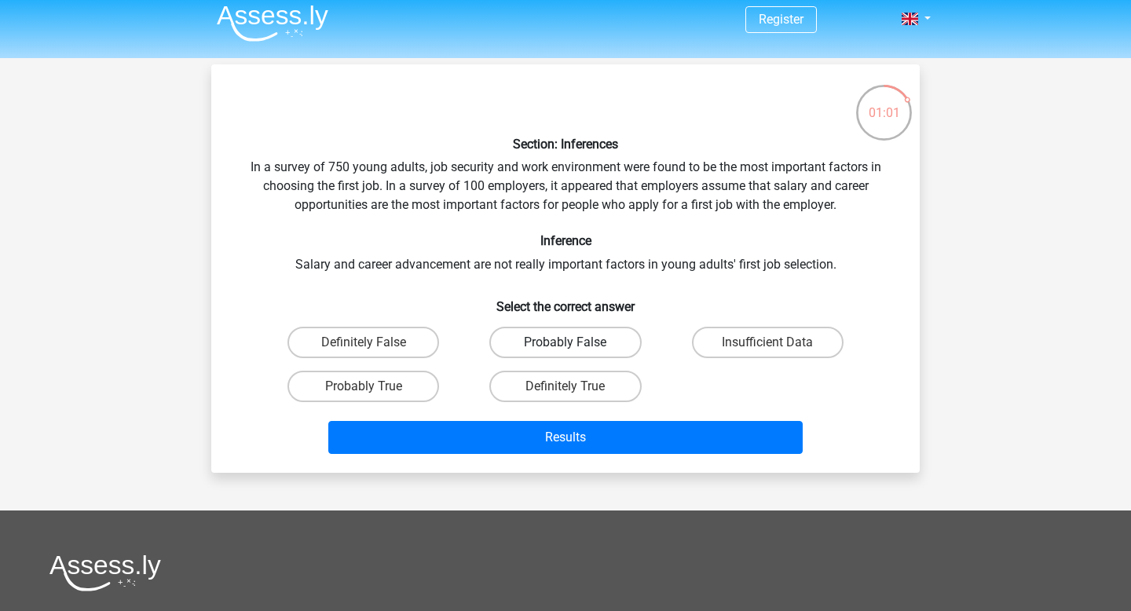
scroll to position [5, 0]
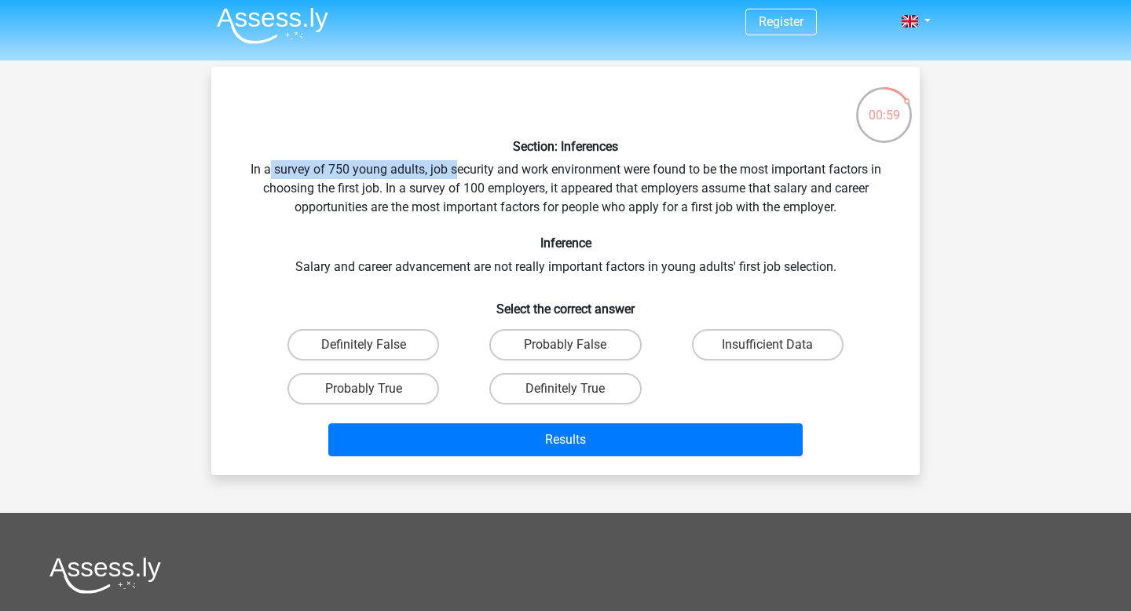
drag, startPoint x: 265, startPoint y: 163, endPoint x: 458, endPoint y: 160, distance: 192.4
click at [458, 160] on div "Section: Inferences In a survey of 750 young adults, job security and work envi…" at bounding box center [566, 270] width 696 height 383
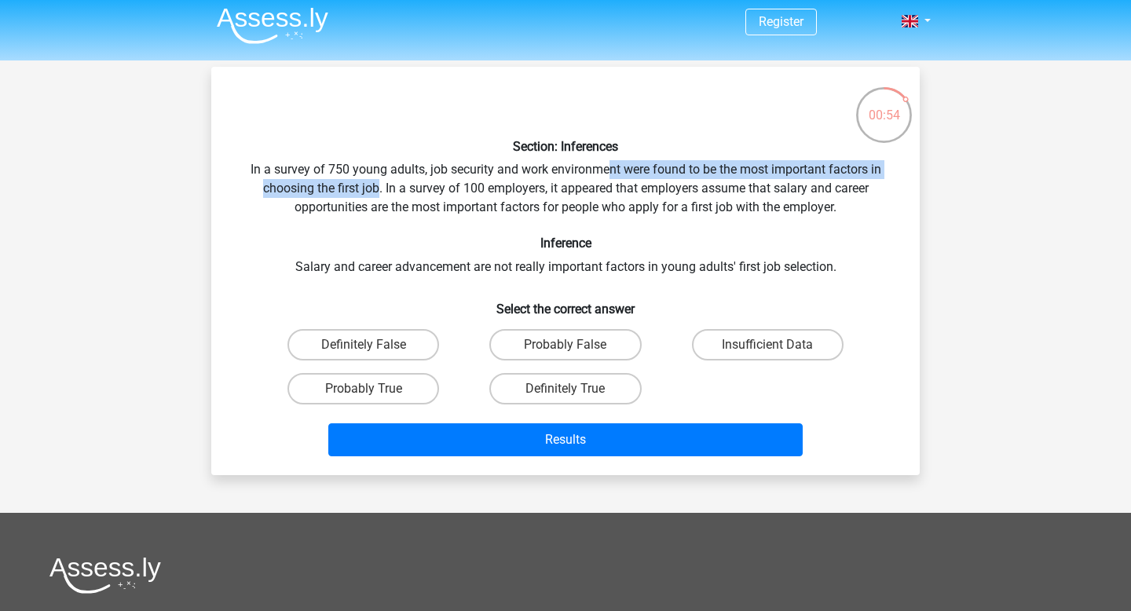
drag, startPoint x: 607, startPoint y: 174, endPoint x: 377, endPoint y: 192, distance: 230.7
click at [376, 192] on div "Section: Inferences In a survey of 750 young adults, job security and work envi…" at bounding box center [566, 270] width 696 height 383
click at [543, 349] on label "Probably False" at bounding box center [565, 344] width 152 height 31
click at [565, 349] on input "Probably False" at bounding box center [570, 350] width 10 height 10
radio input "true"
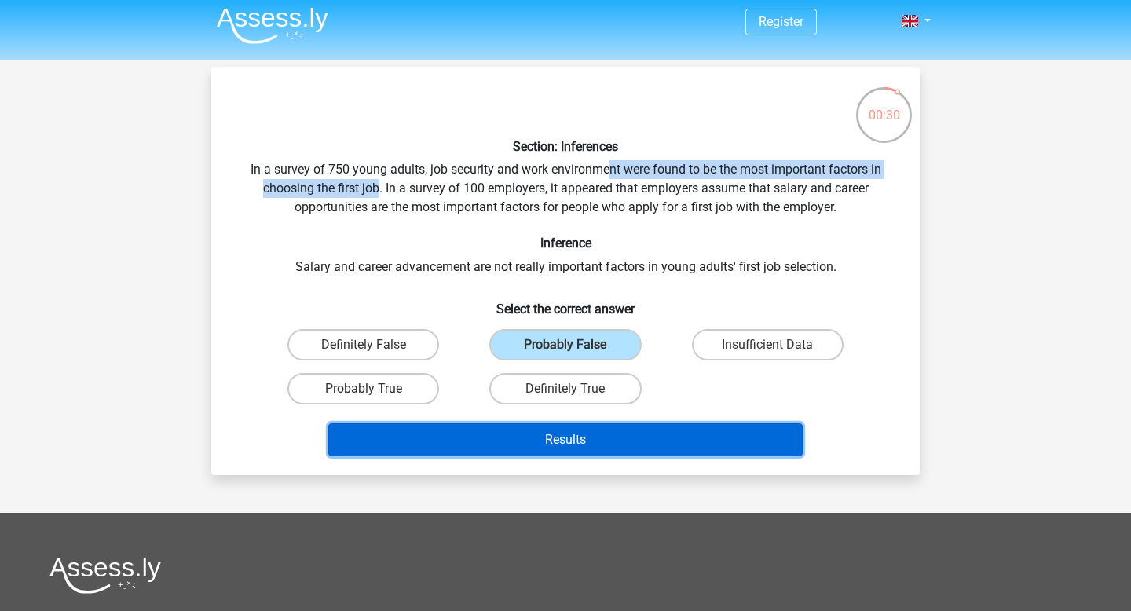
click at [587, 452] on button "Results" at bounding box center [565, 439] width 475 height 33
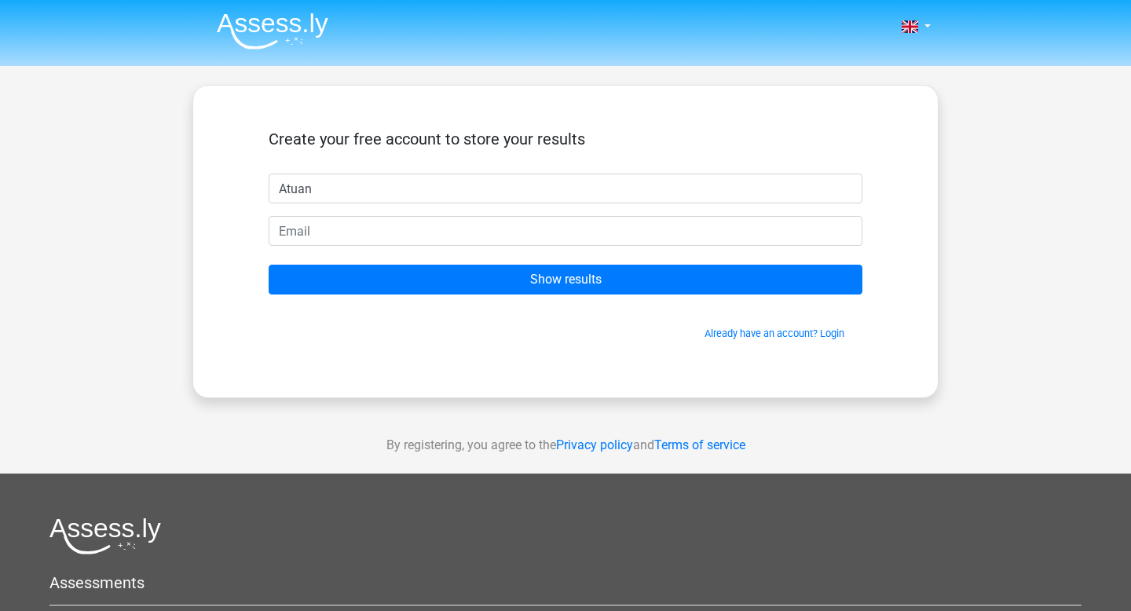
type input "Atuan"
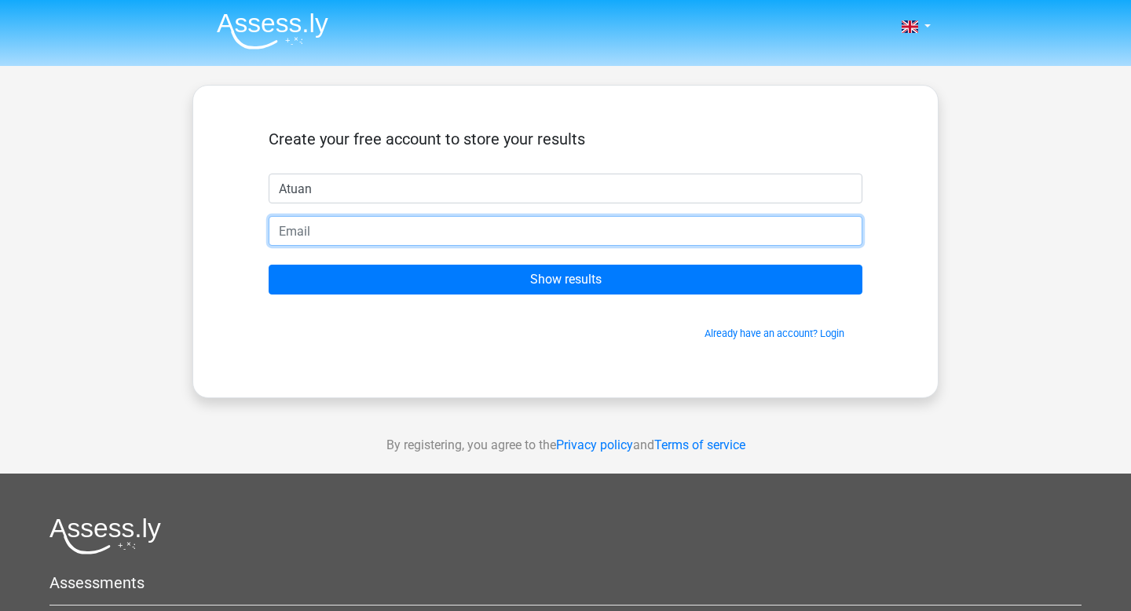
click at [280, 236] on input "email" at bounding box center [566, 231] width 594 height 30
type input "n"
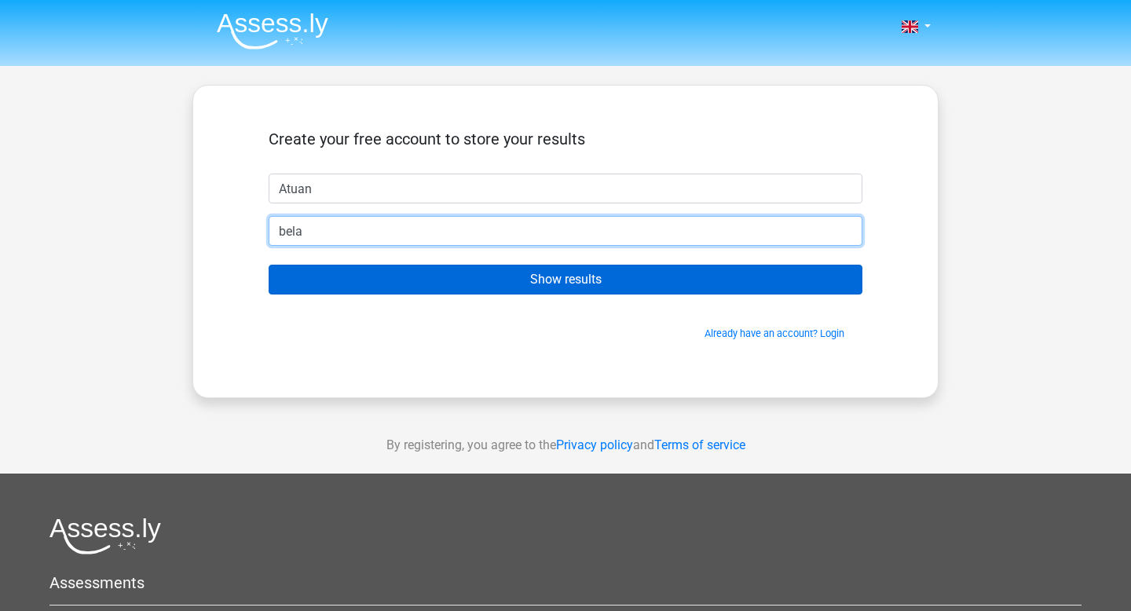
type input "[EMAIL_ADDRESS][DOMAIN_NAME]"
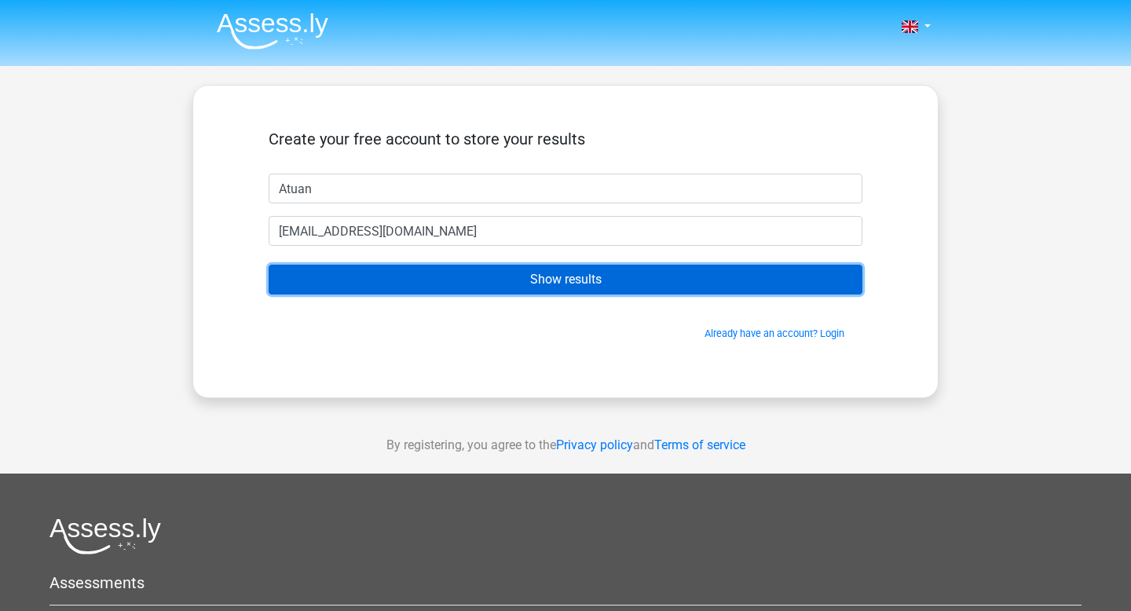
click at [459, 278] on input "Show results" at bounding box center [566, 280] width 594 height 30
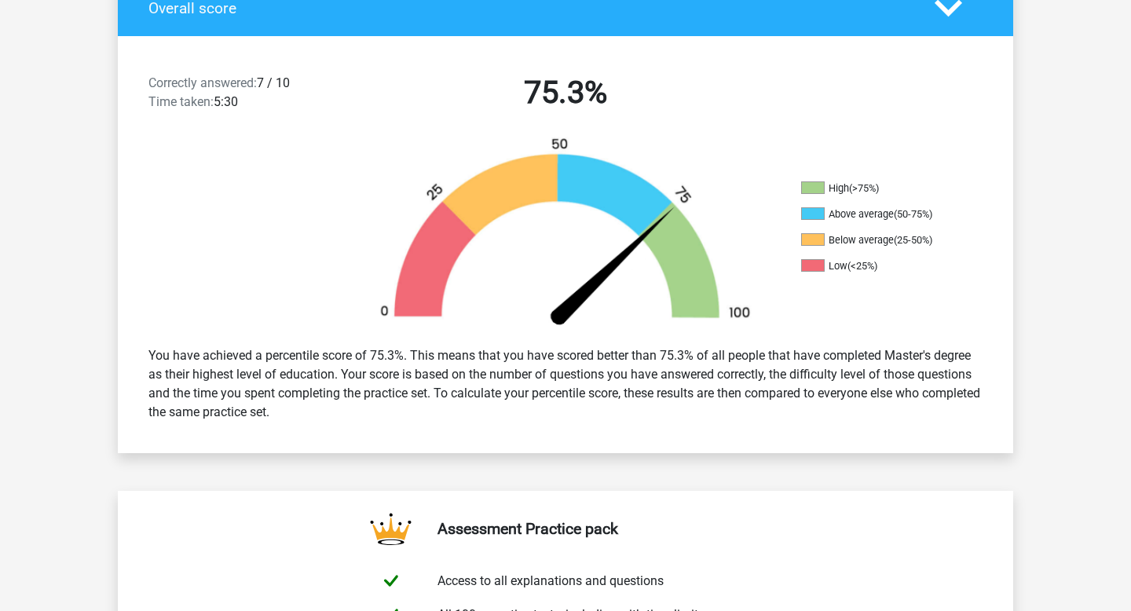
scroll to position [408, 0]
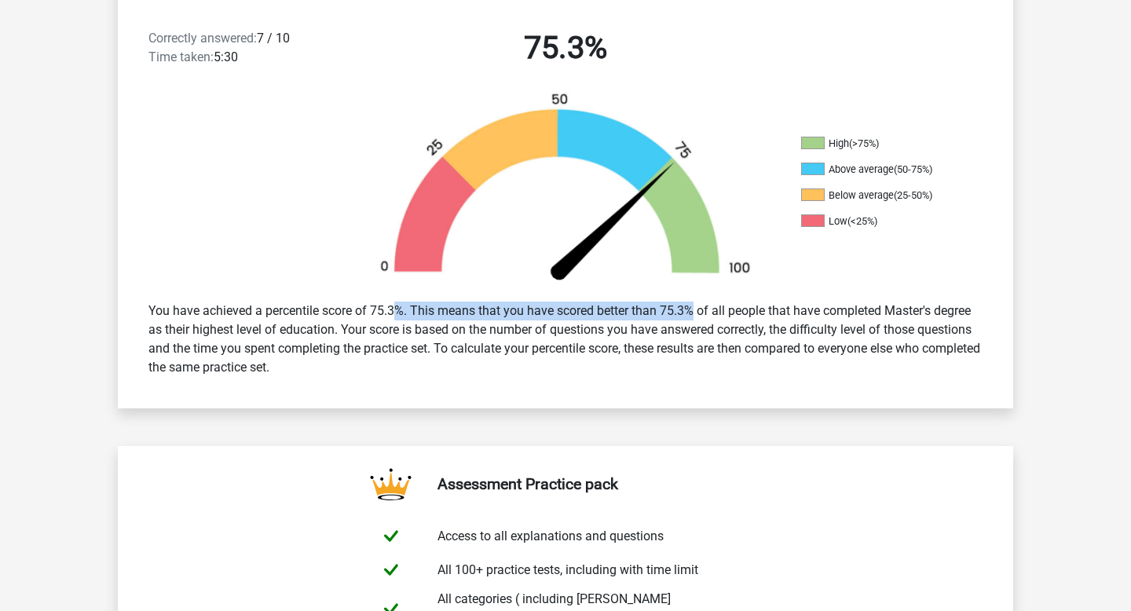
drag, startPoint x: 346, startPoint y: 306, endPoint x: 671, endPoint y: 309, distance: 324.3
click at [668, 309] on div "You have achieved a percentile score of 75.3%. This means that you have scored …" at bounding box center [566, 339] width 858 height 88
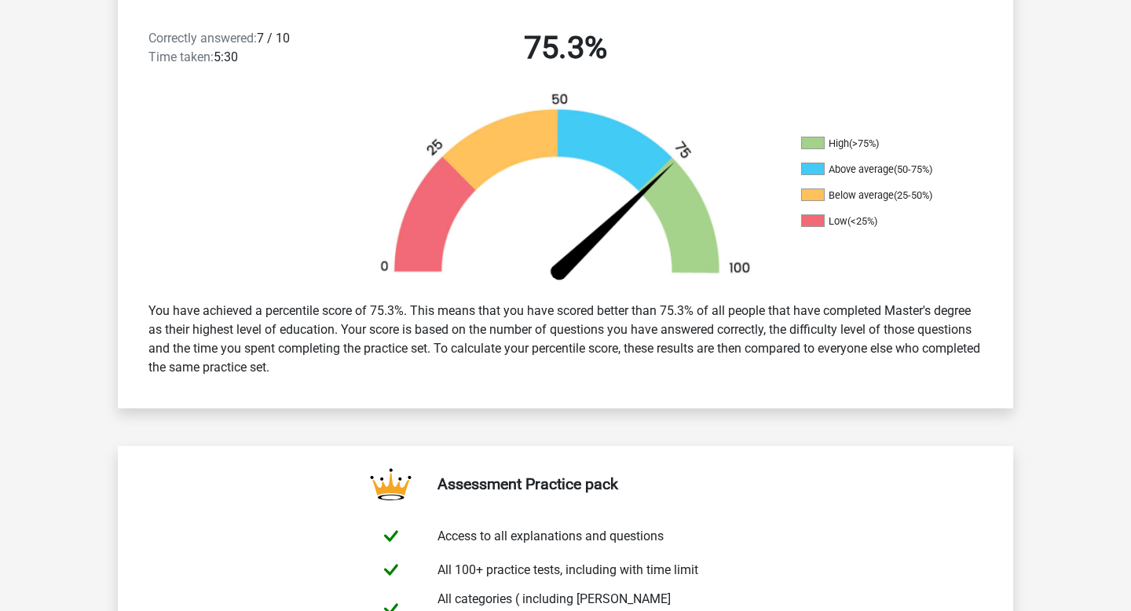
click at [745, 315] on div "You have achieved a percentile score of 75.3%. This means that you have scored …" at bounding box center [566, 339] width 858 height 88
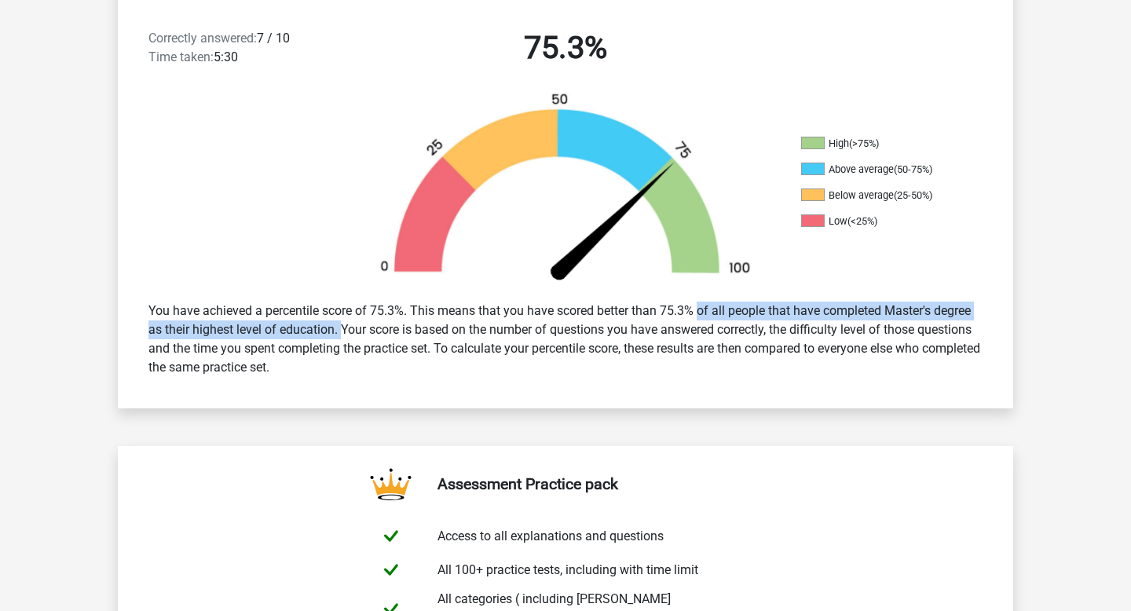
drag, startPoint x: 671, startPoint y: 307, endPoint x: 326, endPoint y: 334, distance: 346.6
click at [326, 334] on div "You have achieved a percentile score of 75.3%. This means that you have scored …" at bounding box center [566, 339] width 858 height 88
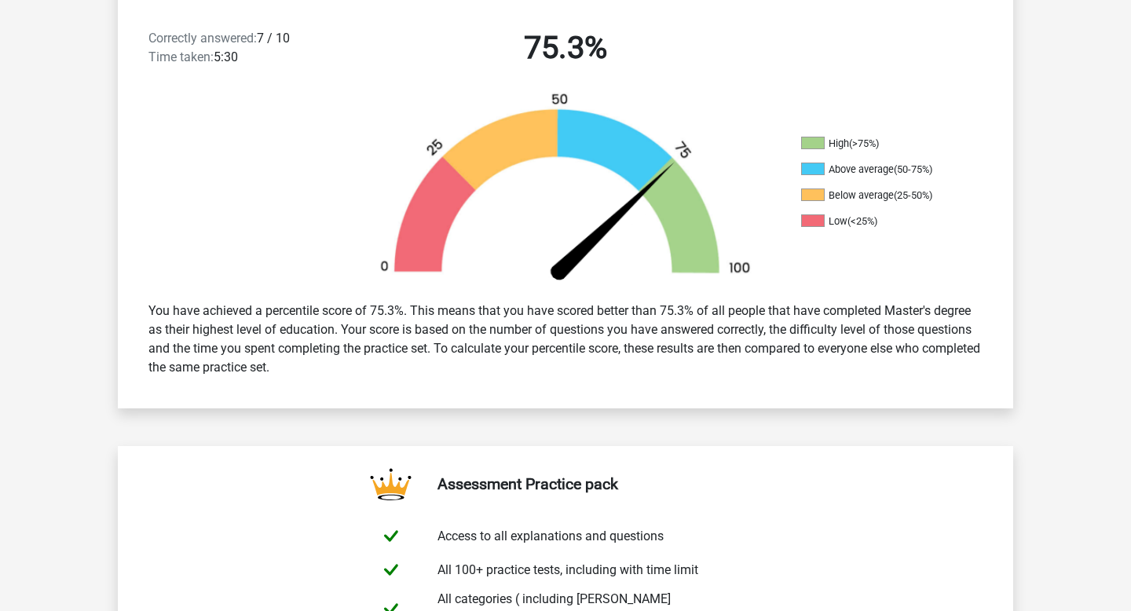
click at [345, 333] on div "You have achieved a percentile score of 75.3%. This means that you have scored …" at bounding box center [566, 339] width 858 height 88
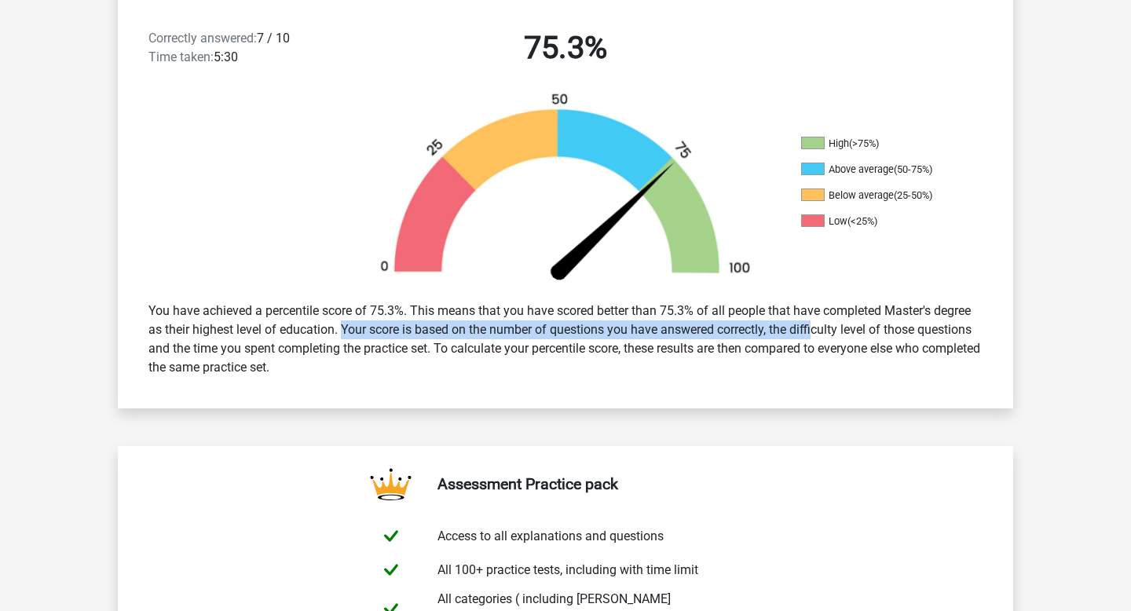
drag, startPoint x: 340, startPoint y: 332, endPoint x: 774, endPoint y: 327, distance: 434.3
click at [774, 327] on div "You have achieved a percentile score of 75.3%. This means that you have scored …" at bounding box center [566, 339] width 858 height 88
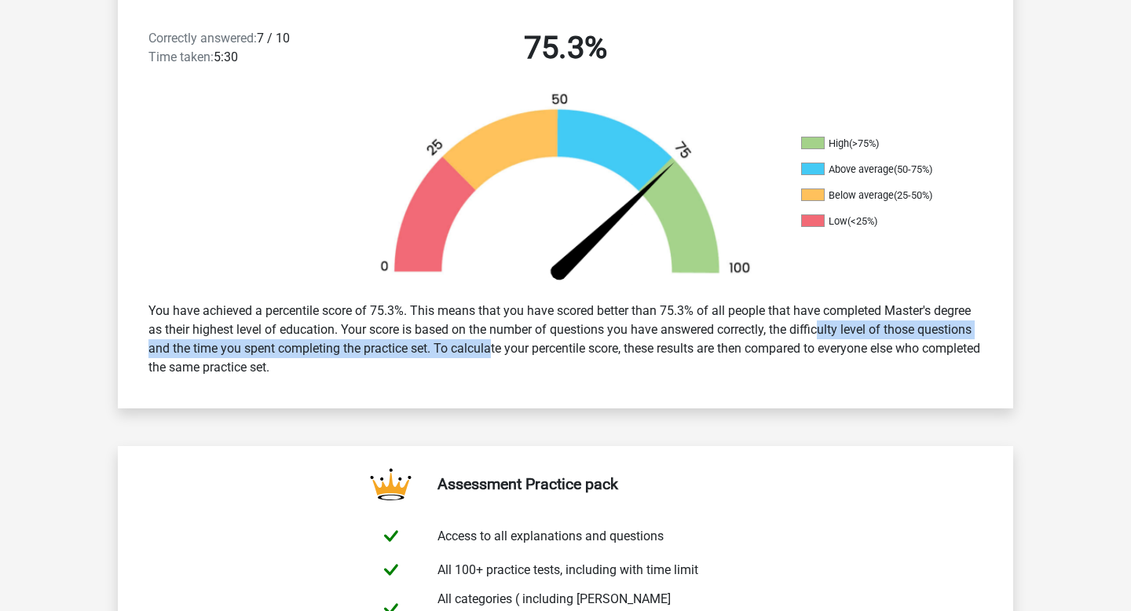
drag, startPoint x: 780, startPoint y: 331, endPoint x: 444, endPoint y: 351, distance: 336.7
click at [444, 351] on div "You have achieved a percentile score of 75.3%. This means that you have scored …" at bounding box center [566, 339] width 858 height 88
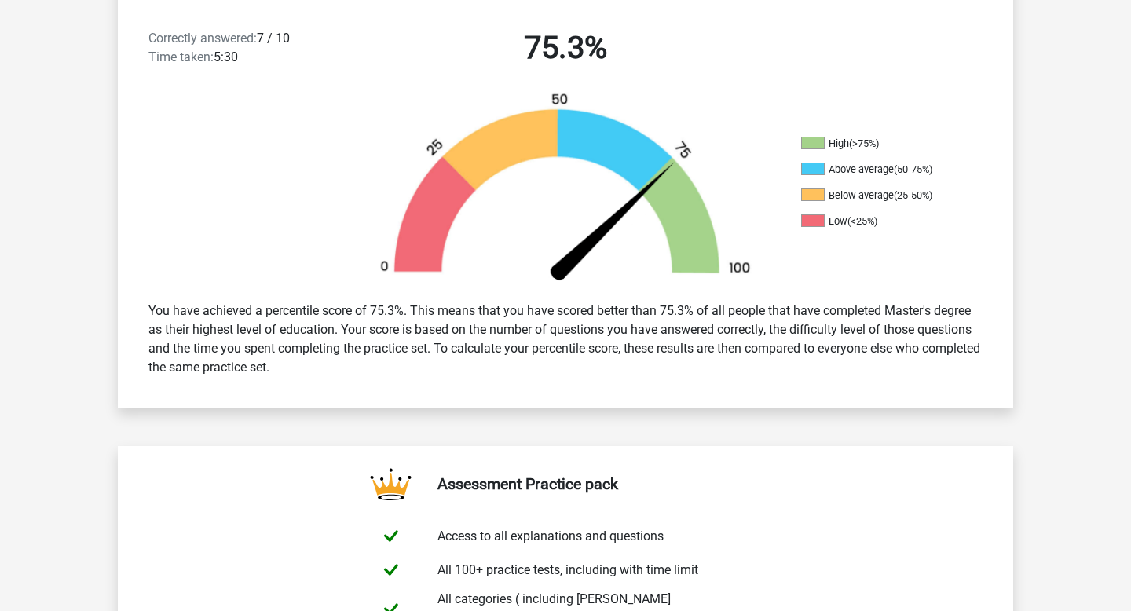
click at [492, 347] on div "You have achieved a percentile score of 75.3%. This means that you have scored …" at bounding box center [566, 339] width 858 height 88
drag, startPoint x: 444, startPoint y: 349, endPoint x: 677, endPoint y: 381, distance: 235.4
click at [677, 381] on div "You have achieved a percentile score of 75.3%. This means that you have scored …" at bounding box center [566, 339] width 858 height 88
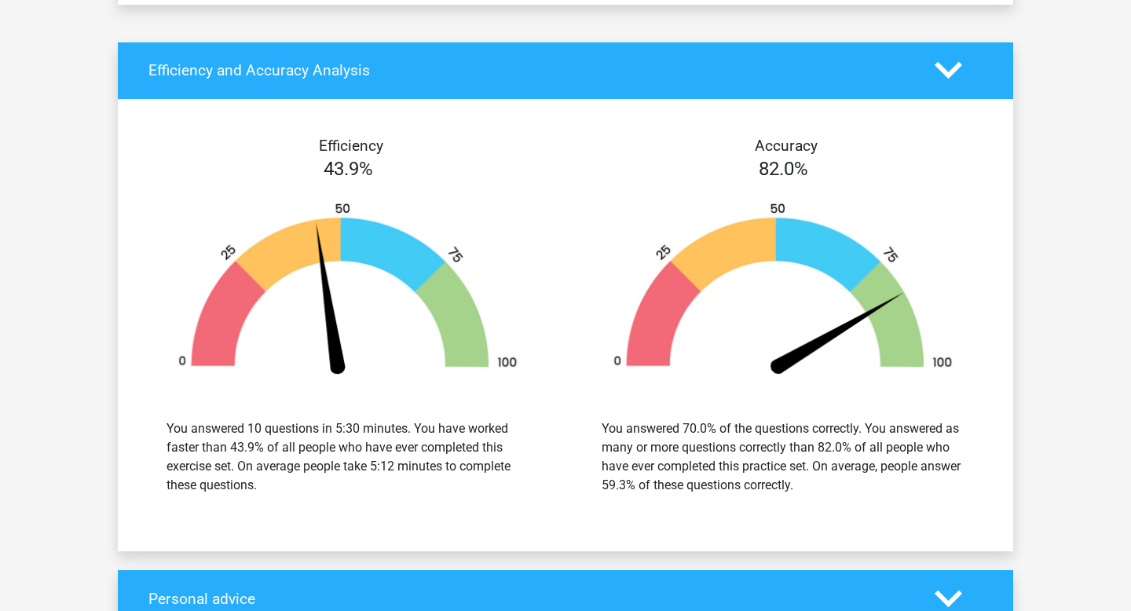
scroll to position [1769, 0]
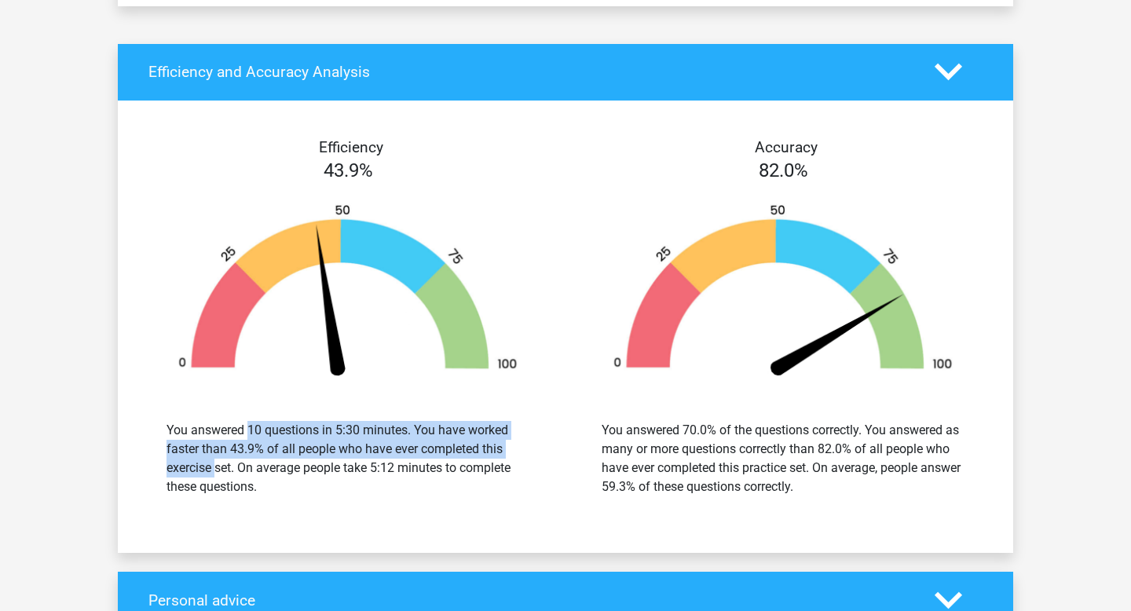
drag, startPoint x: 211, startPoint y: 420, endPoint x: 478, endPoint y: 438, distance: 267.6
click at [478, 438] on div "You answered 10 questions in 5:30 minutes. You have worked faster than 43.9% of…" at bounding box center [347, 458] width 363 height 75
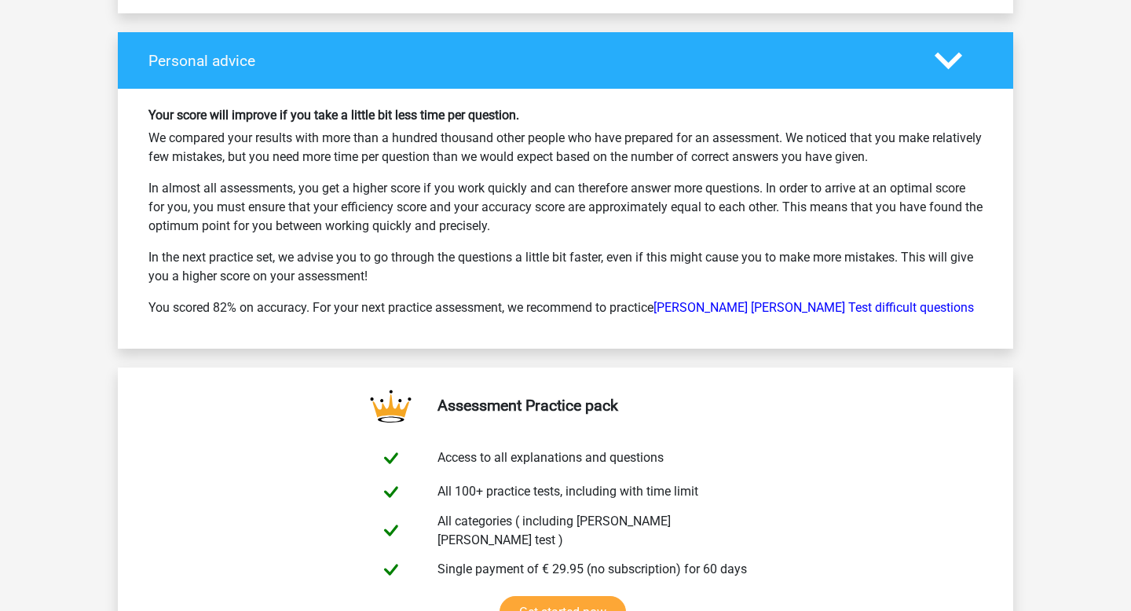
scroll to position [2286, 0]
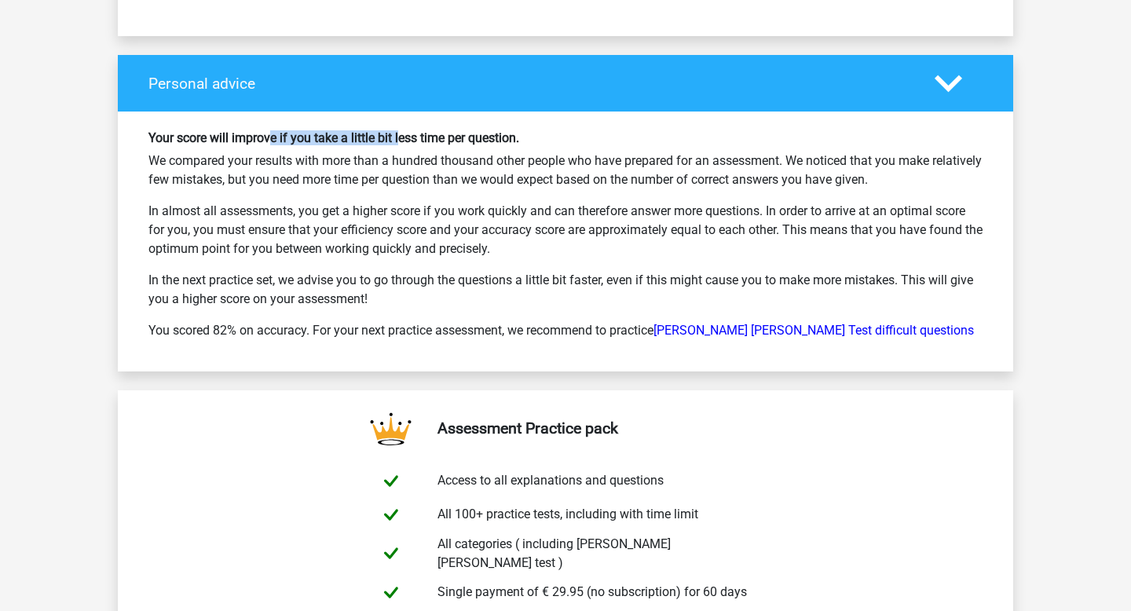
drag, startPoint x: 274, startPoint y: 126, endPoint x: 500, endPoint y: 127, distance: 226.2
click at [488, 130] on h6 "Your score will improve if you take a little bit less time per question." at bounding box center [565, 137] width 834 height 15
click at [258, 139] on div "Your score will improve if you take a little bit less time per question. We com…" at bounding box center [566, 241] width 858 height 222
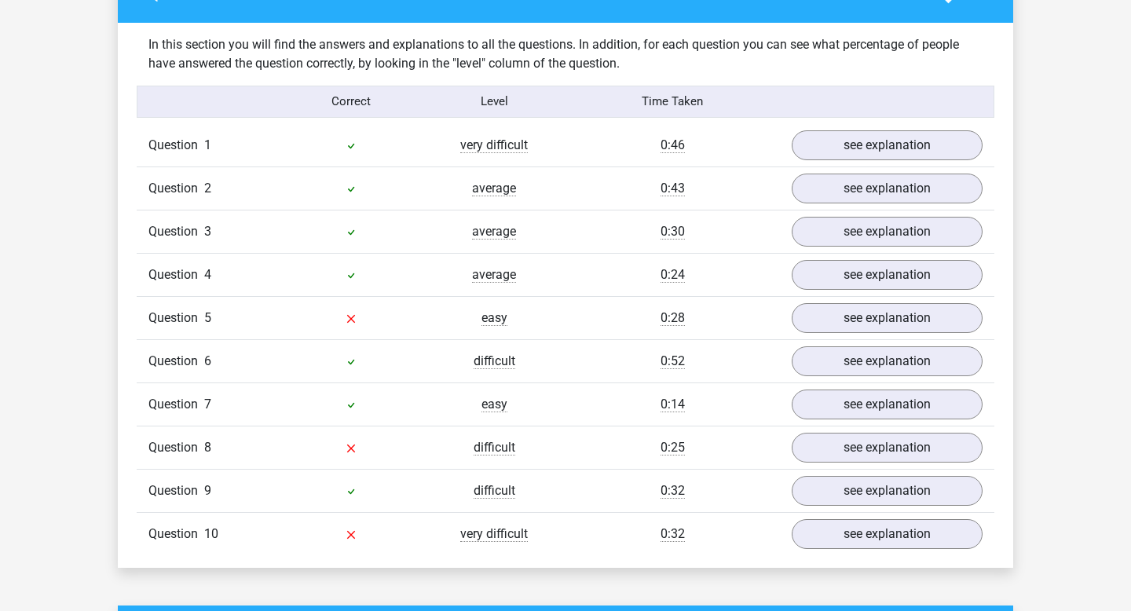
scroll to position [1182, 0]
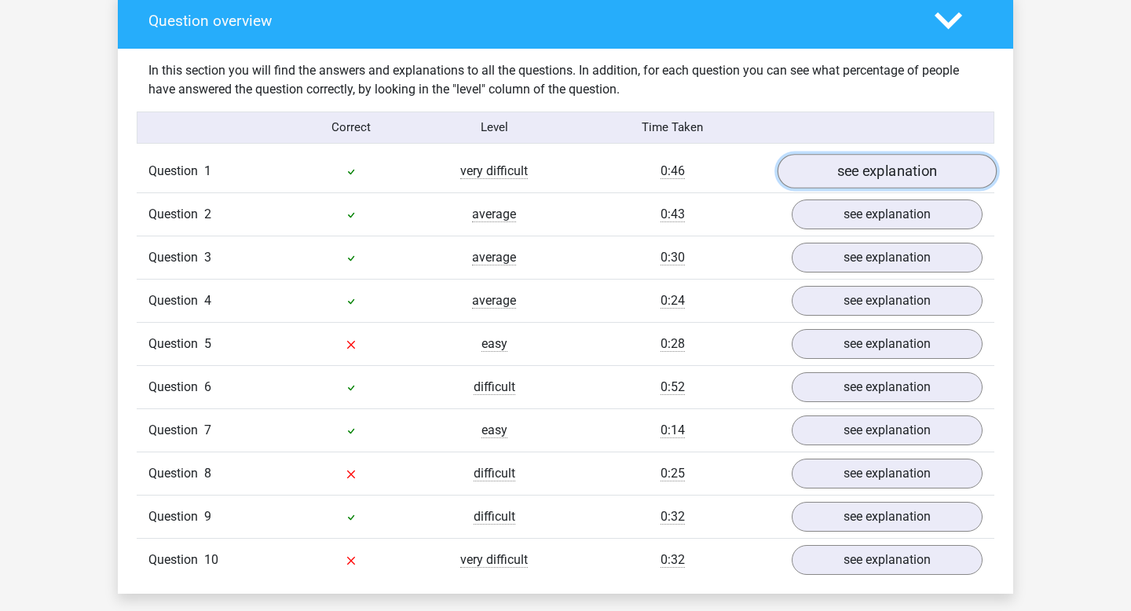
click at [854, 164] on link "see explanation" at bounding box center [886, 171] width 219 height 35
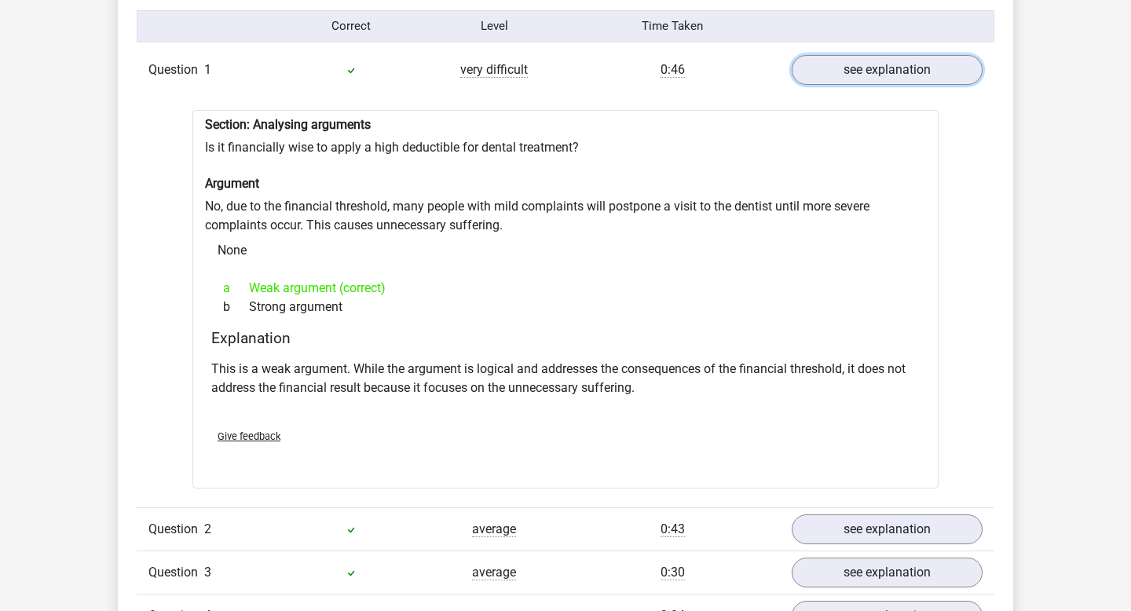
scroll to position [1319, 0]
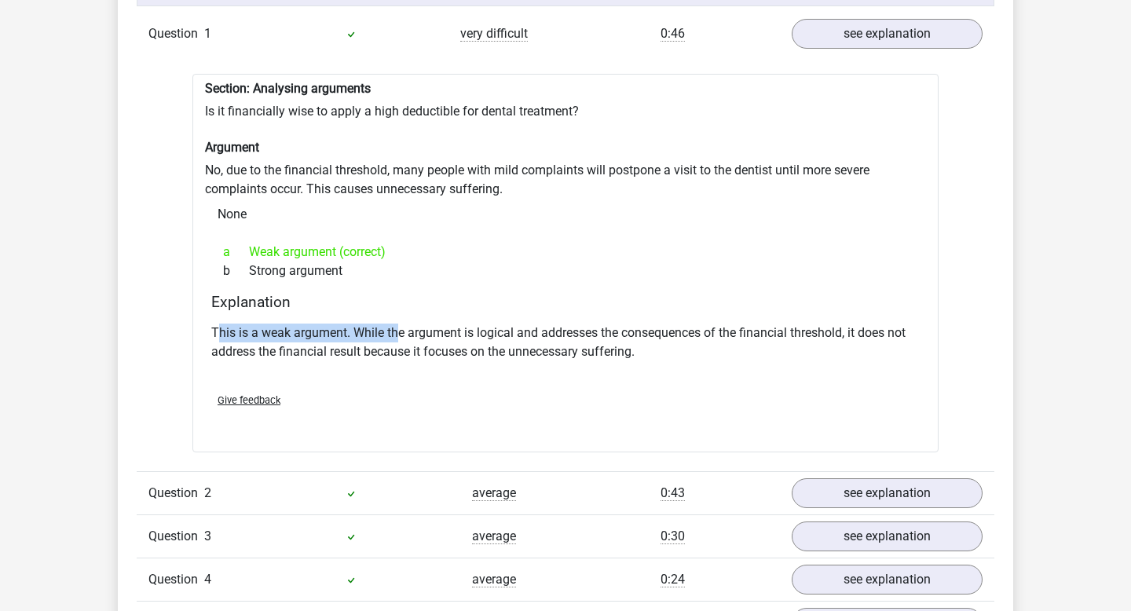
drag, startPoint x: 216, startPoint y: 325, endPoint x: 396, endPoint y: 326, distance: 179.8
click at [396, 325] on p "This is a weak argument. While the argument is logical and addresses the conseq…" at bounding box center [565, 343] width 708 height 38
click at [396, 326] on p "This is a weak argument. While the argument is logical and addresses the conseq…" at bounding box center [565, 343] width 708 height 38
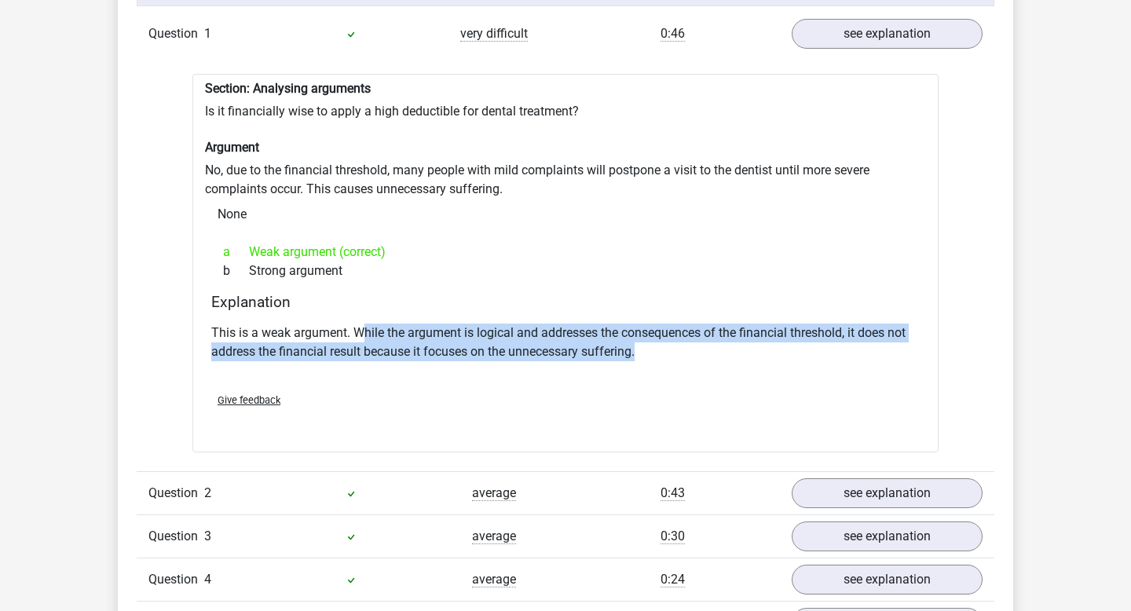
drag, startPoint x: 360, startPoint y: 326, endPoint x: 606, endPoint y: 351, distance: 247.9
click at [606, 351] on div "This is a weak argument. While the argument is logical and addresses the conseq…" at bounding box center [565, 348] width 708 height 63
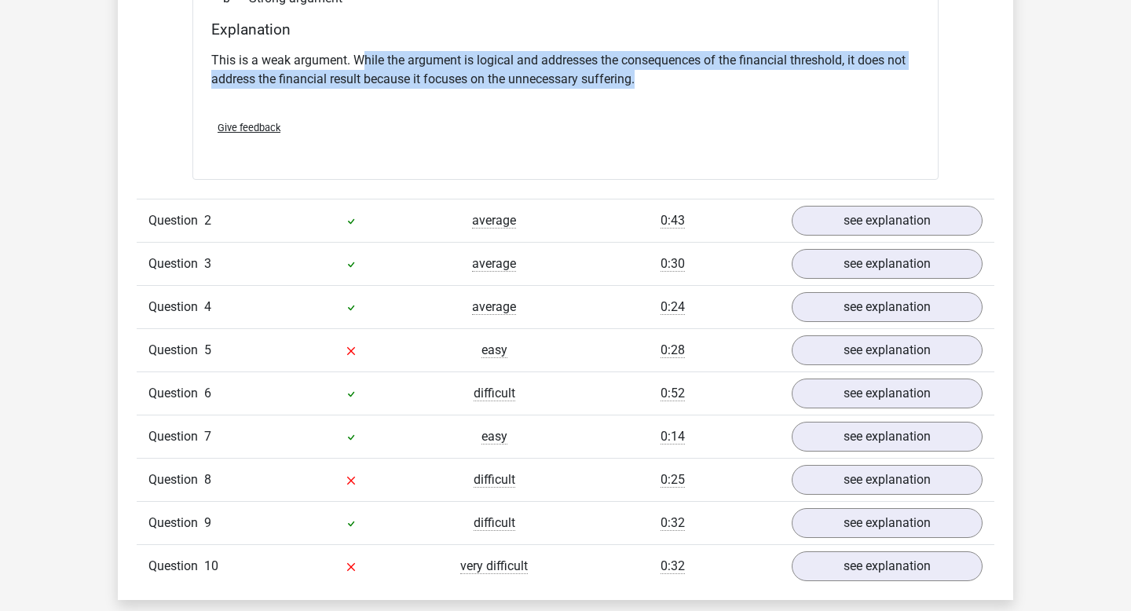
scroll to position [1611, 0]
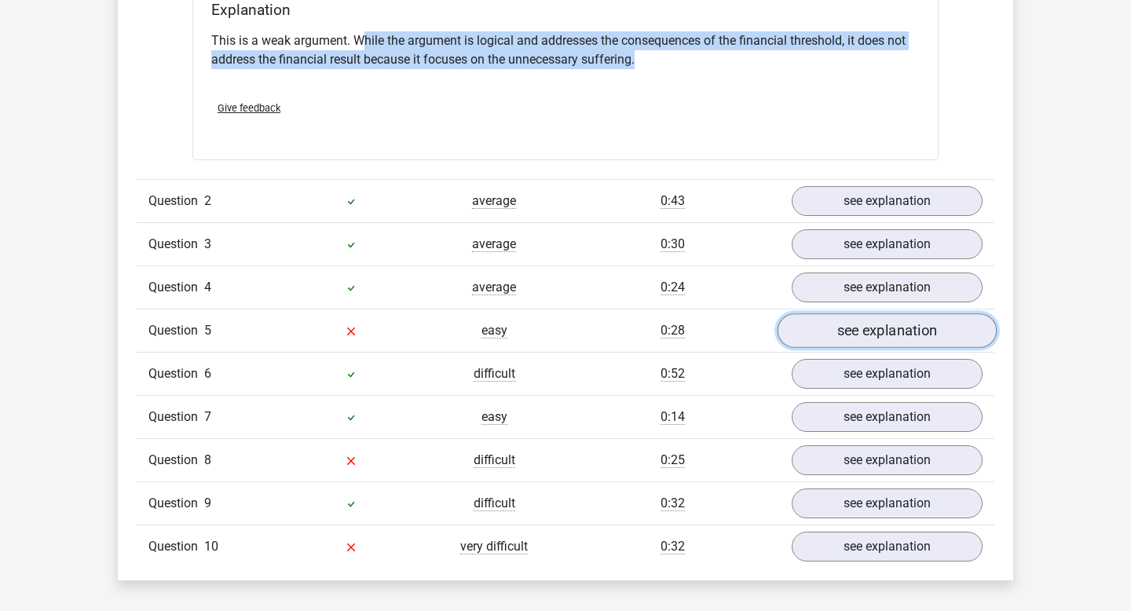
click at [887, 327] on link "see explanation" at bounding box center [886, 331] width 219 height 35
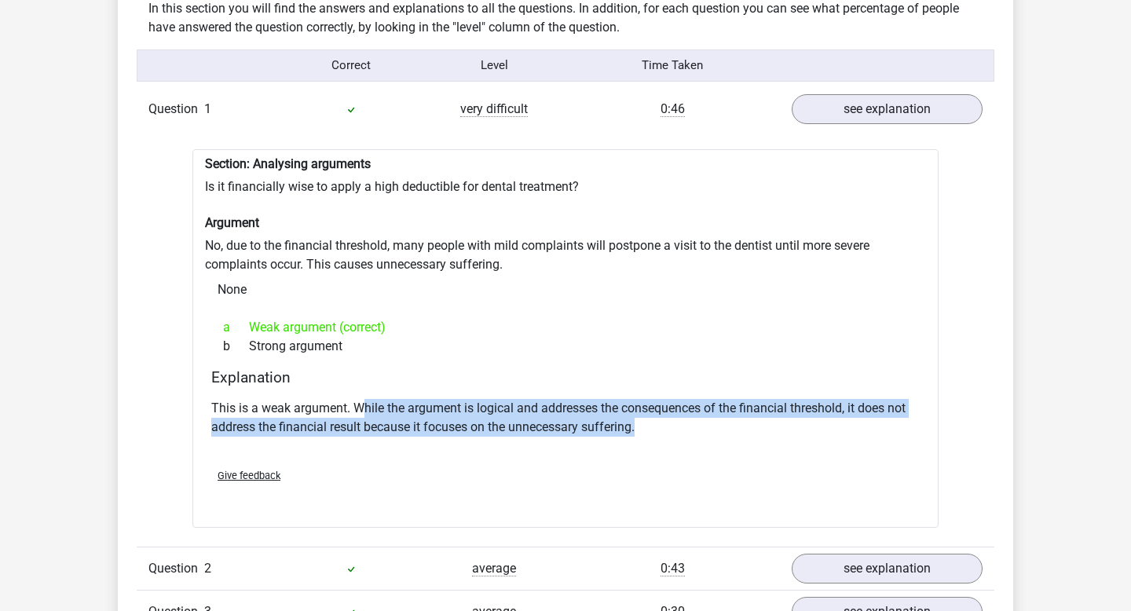
scroll to position [1102, 0]
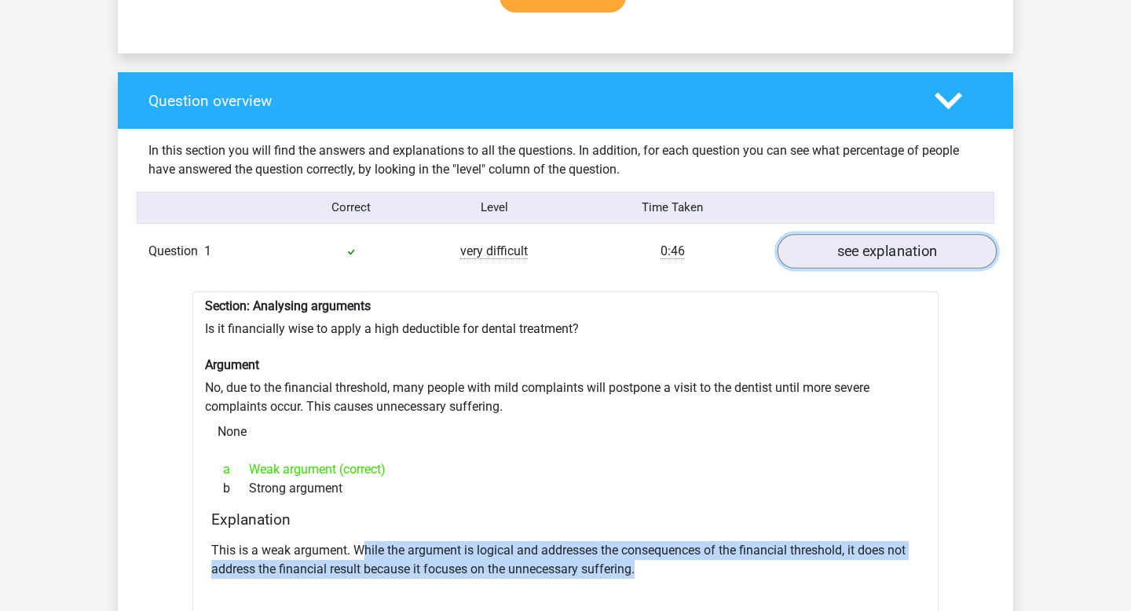
click at [891, 239] on link "see explanation" at bounding box center [886, 251] width 219 height 35
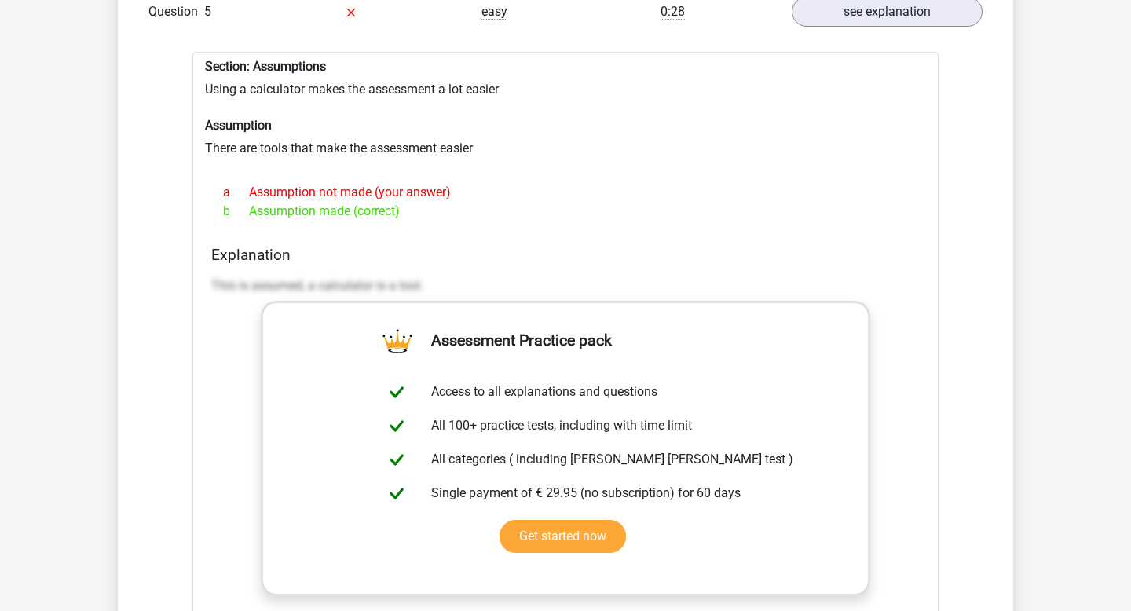
scroll to position [1383, 0]
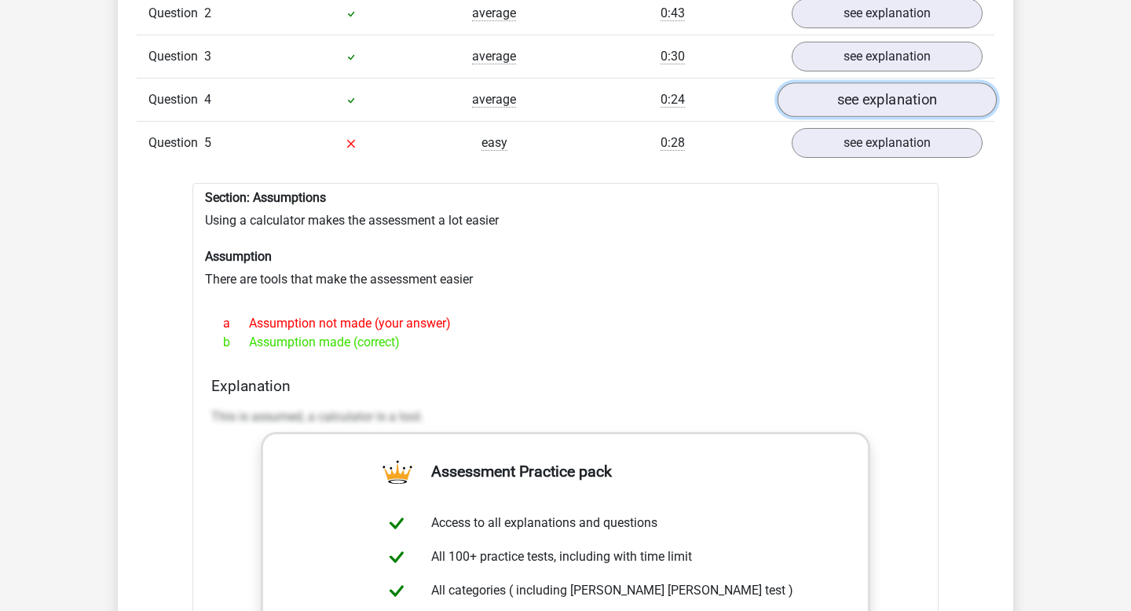
click at [864, 82] on link "see explanation" at bounding box center [886, 99] width 219 height 35
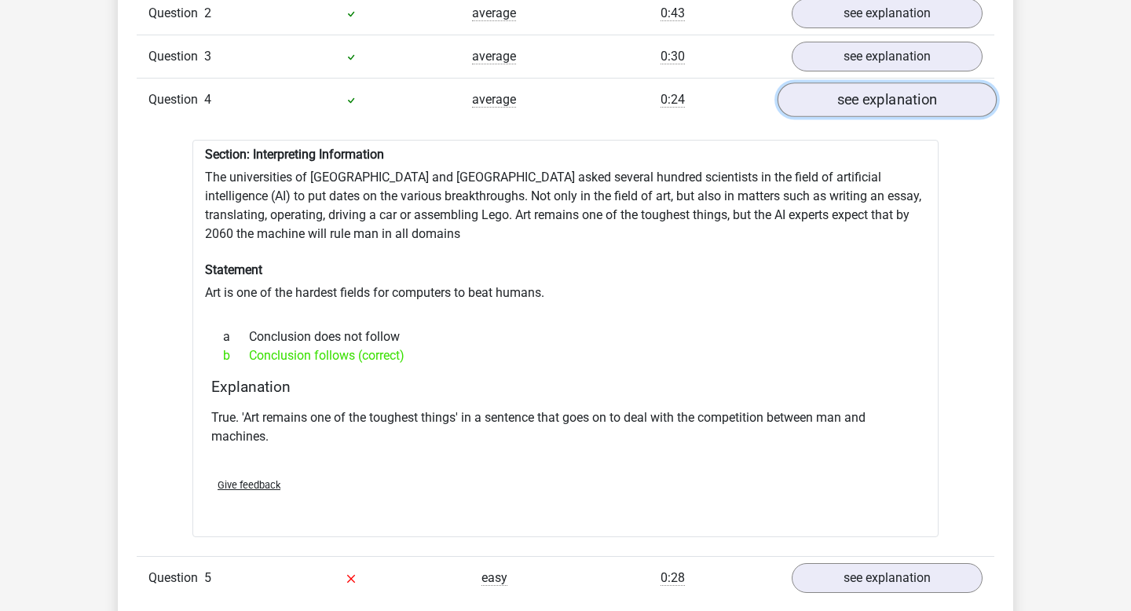
click at [862, 82] on link "see explanation" at bounding box center [886, 99] width 219 height 35
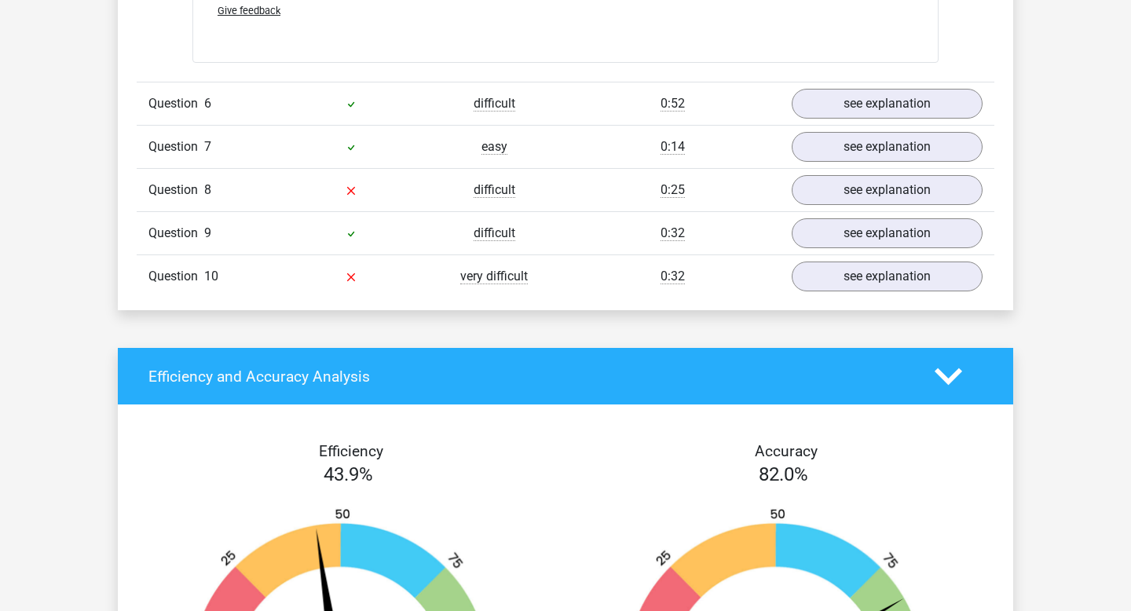
scroll to position [2178, 0]
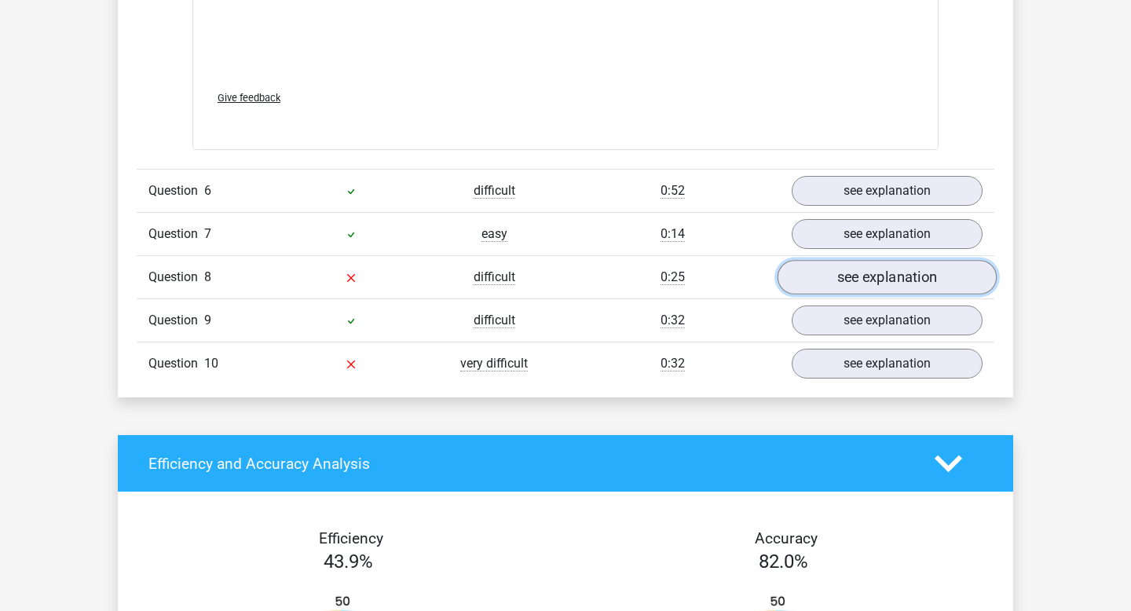
click at [850, 272] on link "see explanation" at bounding box center [886, 278] width 219 height 35
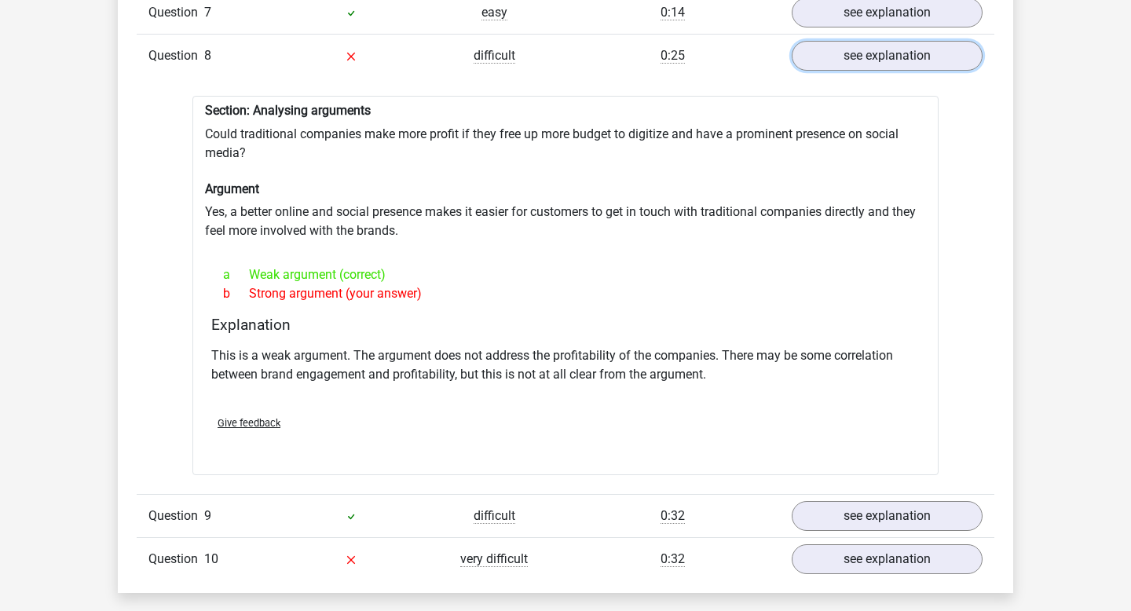
scroll to position [2370, 0]
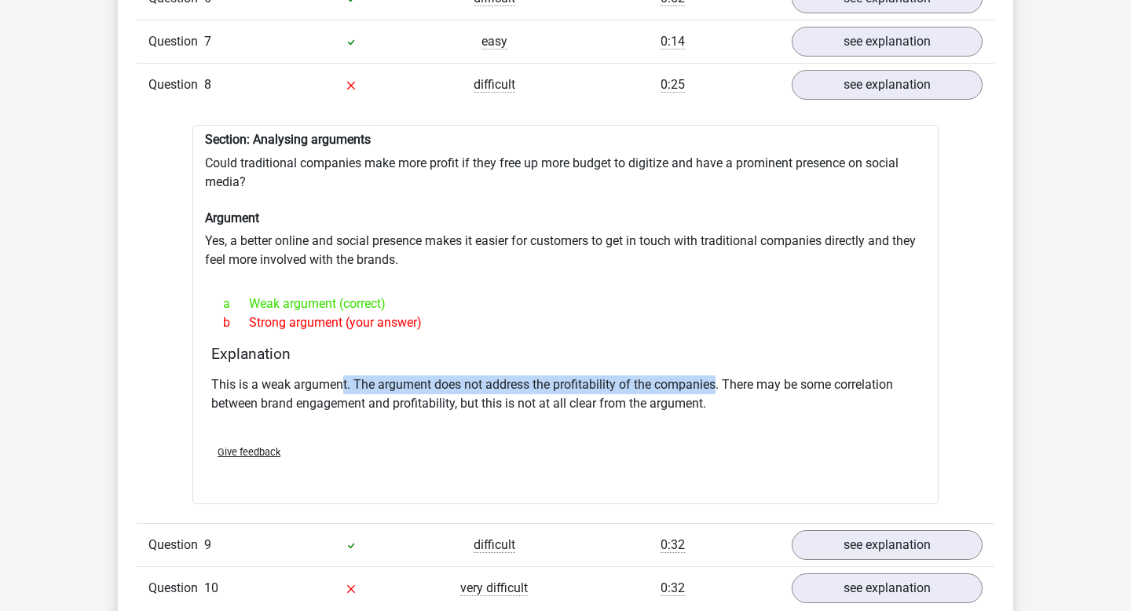
drag, startPoint x: 340, startPoint y: 374, endPoint x: 715, endPoint y: 378, distance: 375.4
click at [715, 378] on p "This is a weak argument. The argument does not address the profitability of the…" at bounding box center [565, 394] width 708 height 38
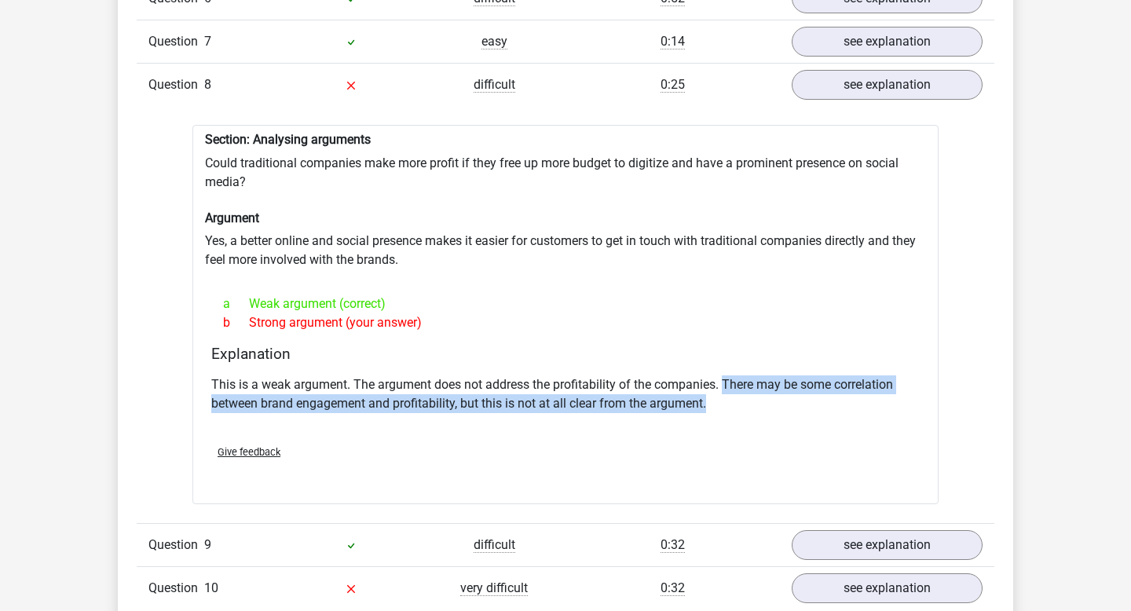
drag, startPoint x: 722, startPoint y: 377, endPoint x: 715, endPoint y: 390, distance: 14.4
click at [715, 390] on p "This is a weak argument. The argument does not address the profitability of the…" at bounding box center [565, 394] width 708 height 38
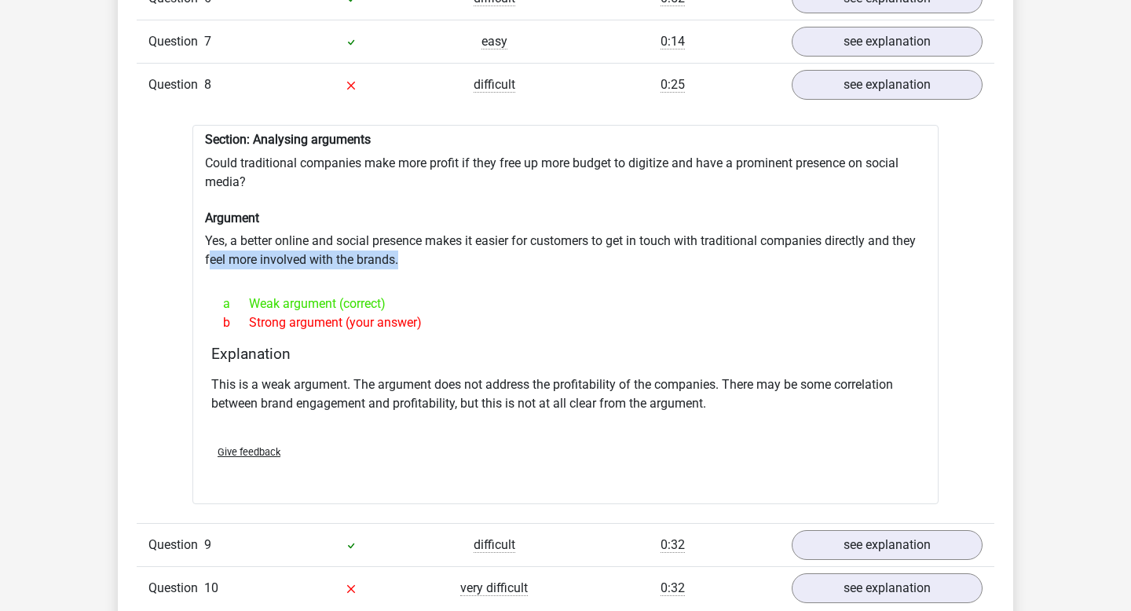
drag, startPoint x: 208, startPoint y: 254, endPoint x: 418, endPoint y: 248, distance: 209.7
click at [418, 248] on div "Section: Analysing arguments Could traditional companies make more profit if th…" at bounding box center [565, 314] width 746 height 379
drag, startPoint x: 311, startPoint y: 162, endPoint x: 420, endPoint y: 162, distance: 109.2
click at [411, 162] on div "Section: Analysing arguments Could traditional companies make more profit if th…" at bounding box center [565, 314] width 746 height 379
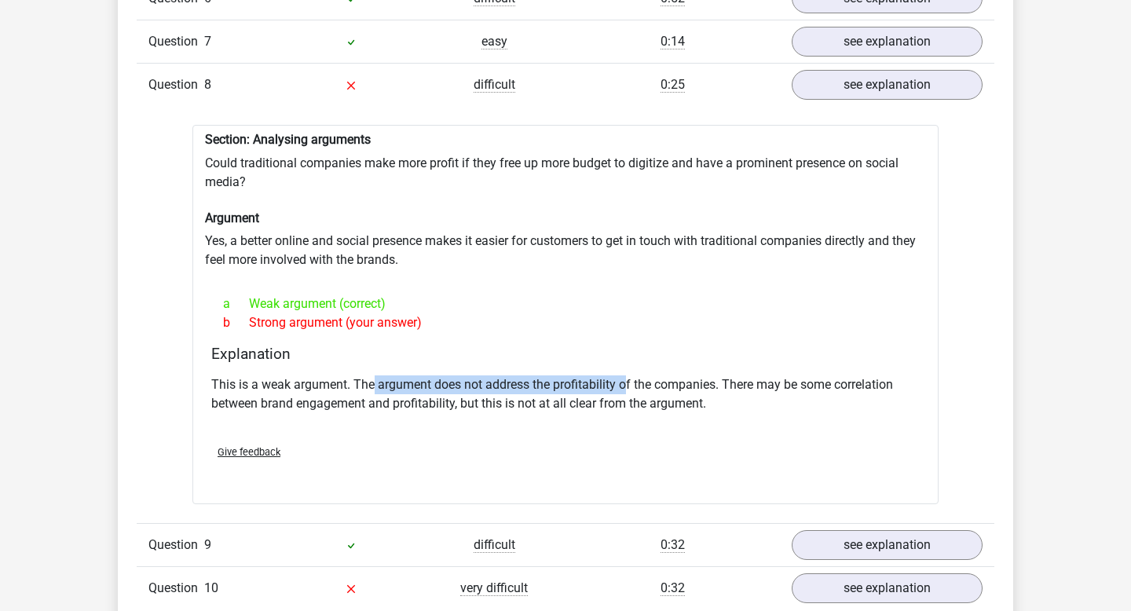
drag, startPoint x: 373, startPoint y: 375, endPoint x: 646, endPoint y: 375, distance: 272.5
click at [639, 375] on p "This is a weak argument. The argument does not address the profitability of the…" at bounding box center [565, 394] width 708 height 38
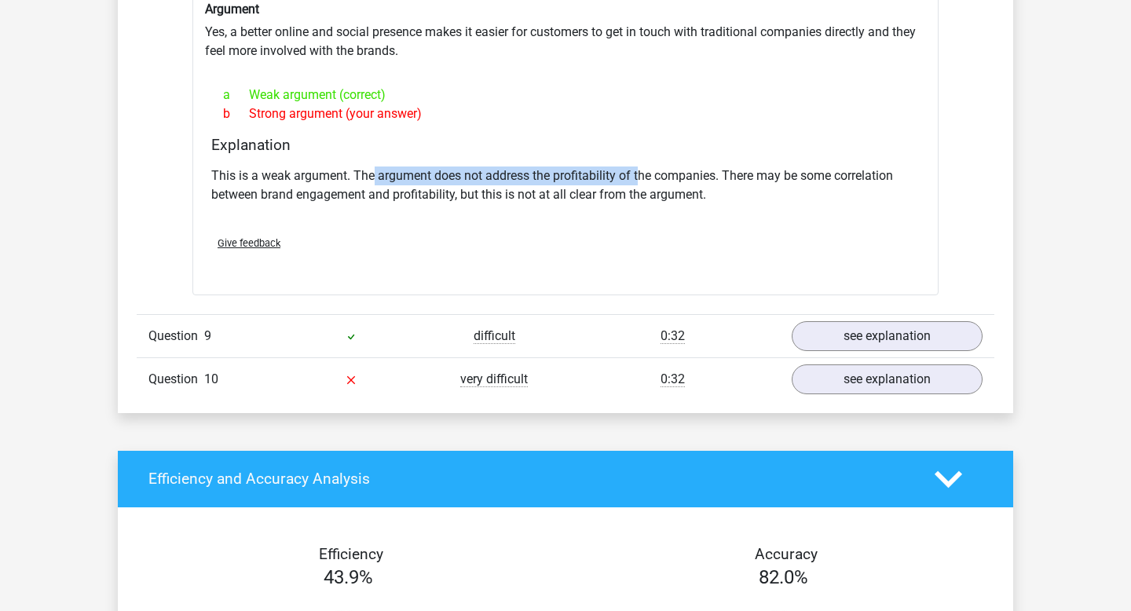
scroll to position [2599, 0]
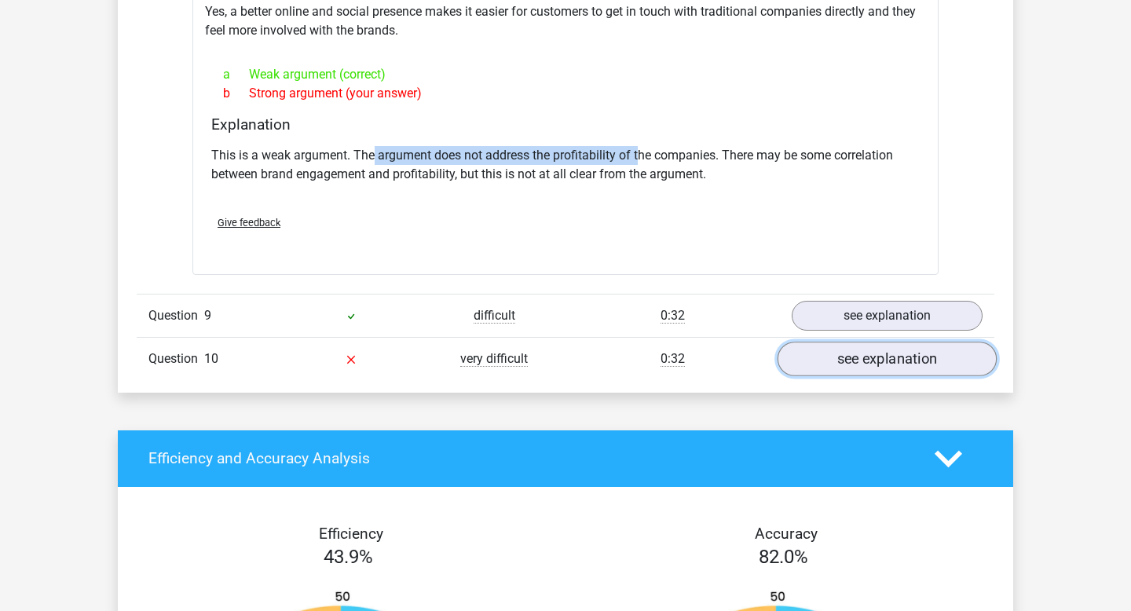
click at [855, 346] on link "see explanation" at bounding box center [886, 359] width 219 height 35
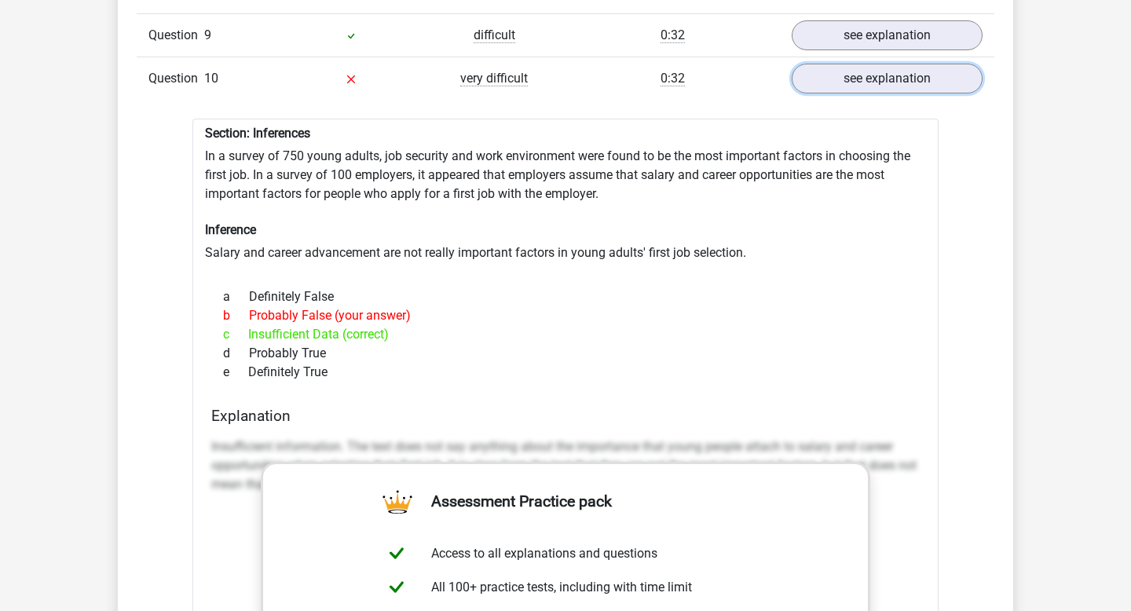
scroll to position [2874, 0]
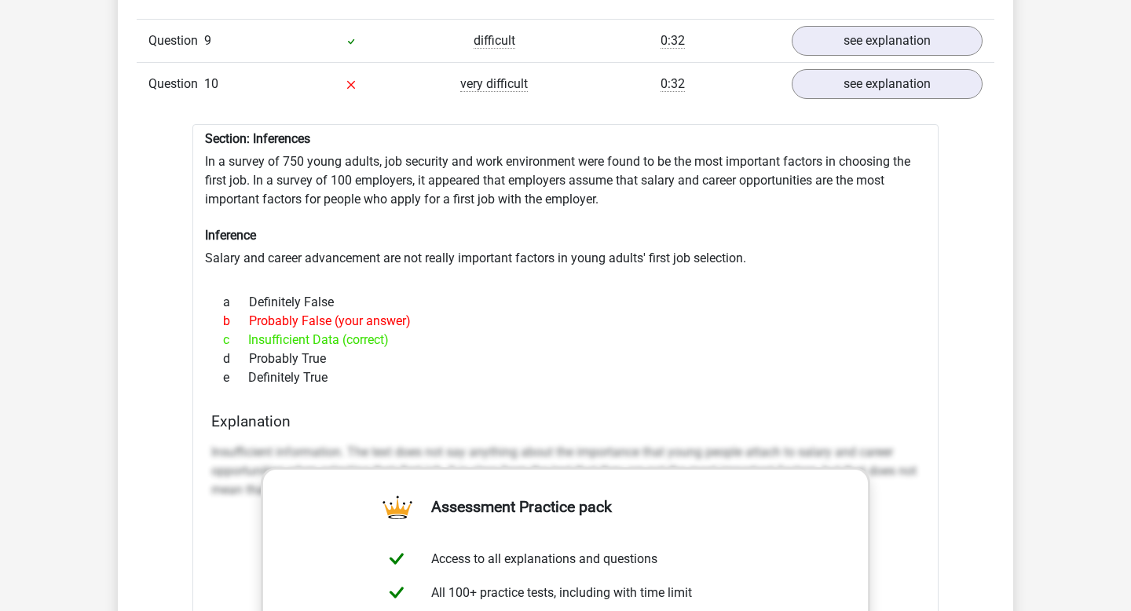
drag, startPoint x: 247, startPoint y: 309, endPoint x: 396, endPoint y: 309, distance: 148.4
click at [395, 312] on div "b Probably False (your answer)" at bounding box center [565, 321] width 708 height 19
click at [429, 331] on div "c Insufficient Data (correct)" at bounding box center [565, 340] width 708 height 19
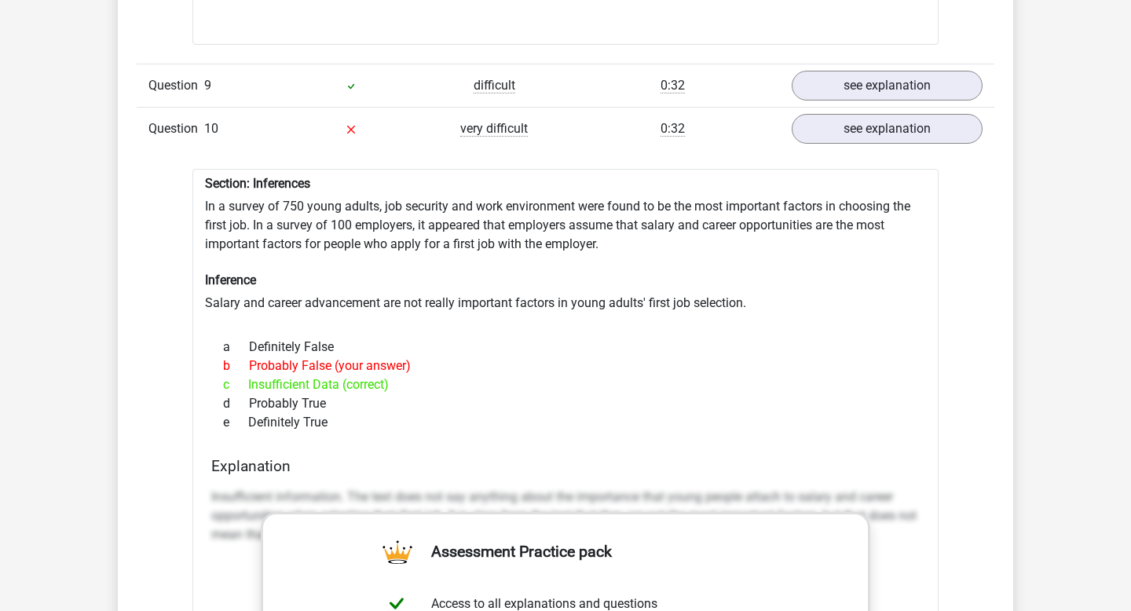
scroll to position [2828, 0]
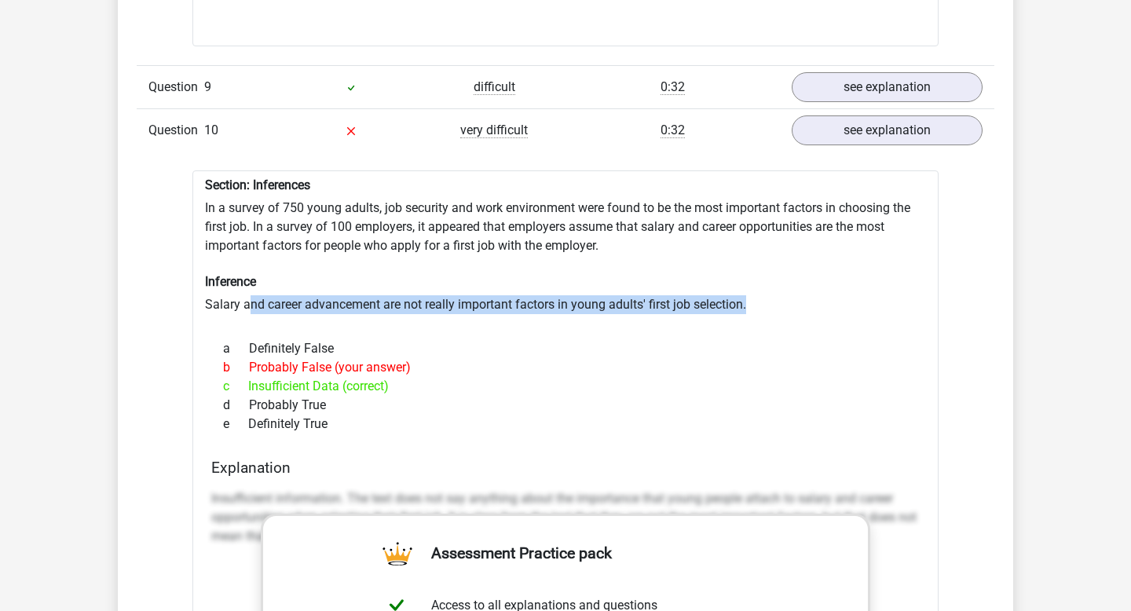
drag, startPoint x: 246, startPoint y: 291, endPoint x: 760, endPoint y: 294, distance: 514.4
click at [760, 294] on div "Section: Inferences In a survey of 750 young adults, job security and work envi…" at bounding box center [565, 598] width 746 height 857
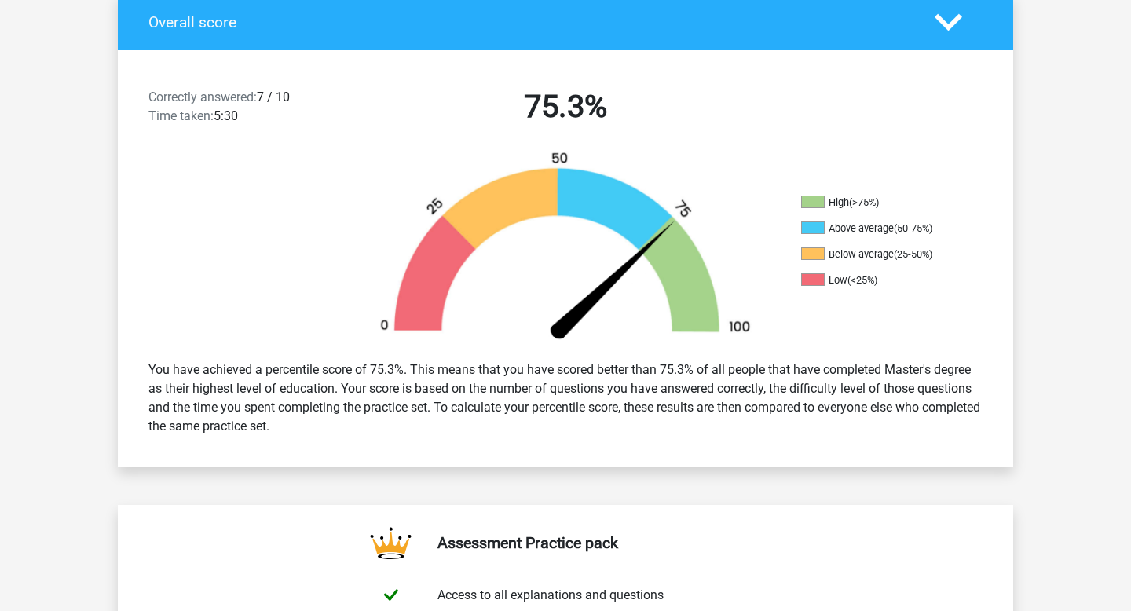
scroll to position [0, 0]
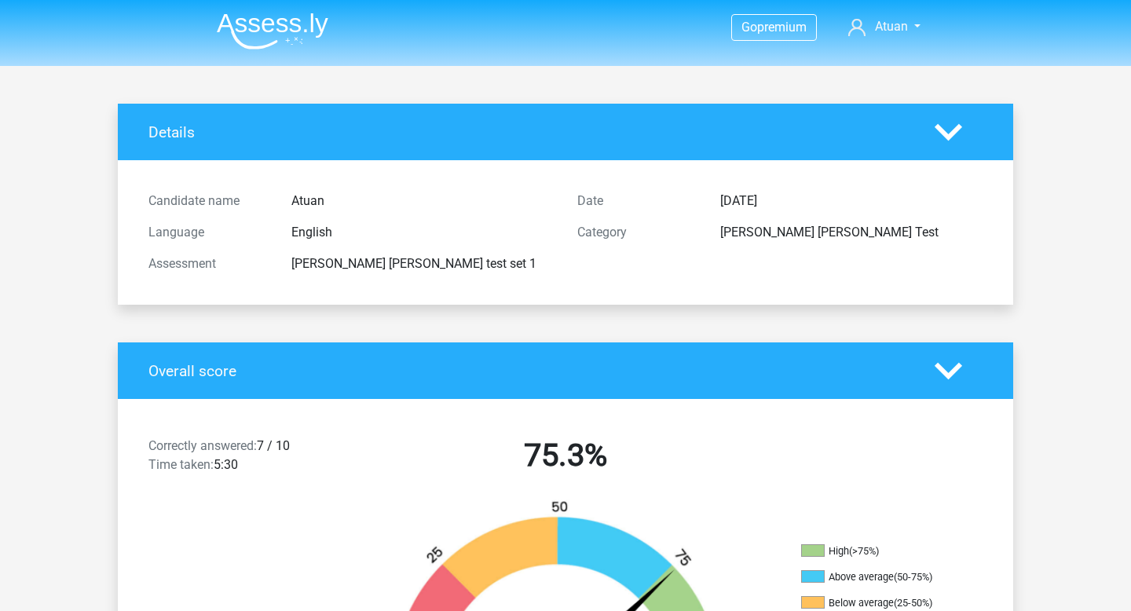
click at [265, 22] on img at bounding box center [273, 31] width 112 height 37
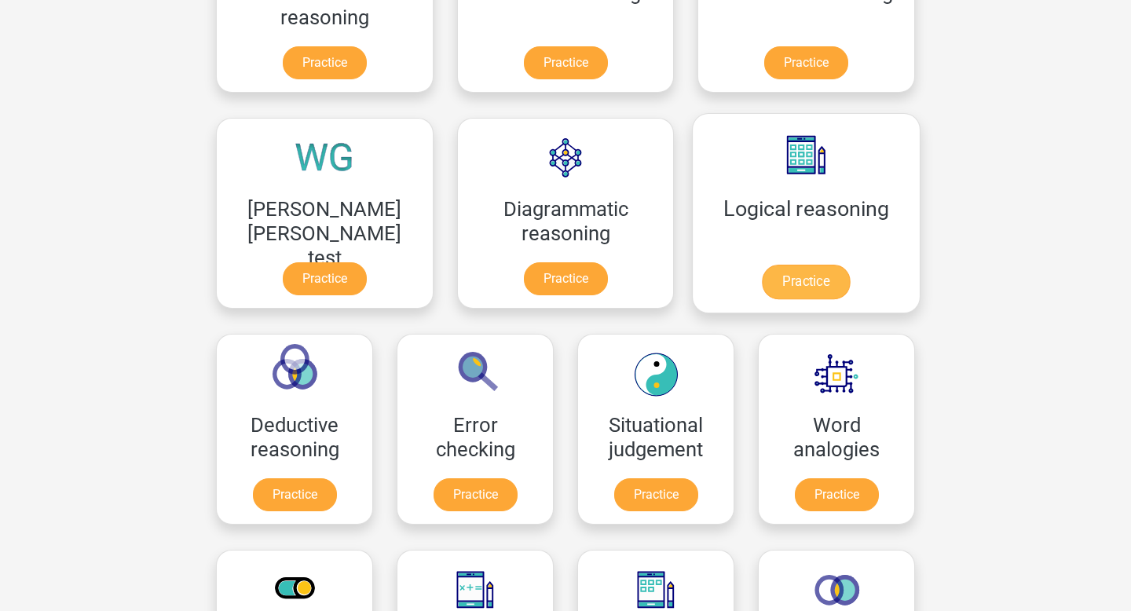
scroll to position [382, 0]
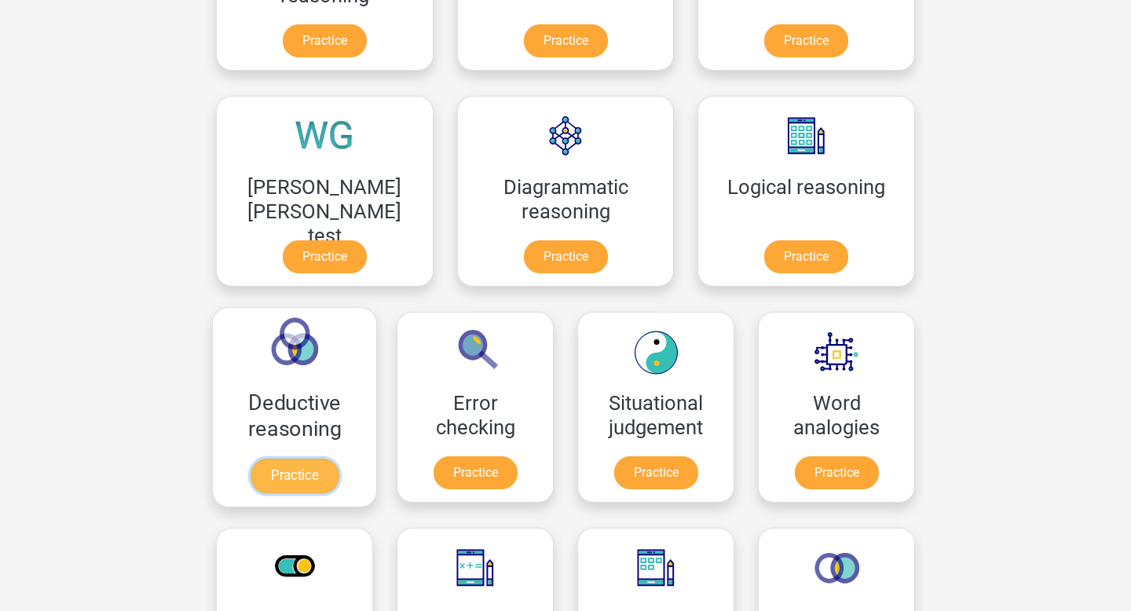
click at [338, 459] on link "Practice" at bounding box center [295, 476] width 88 height 35
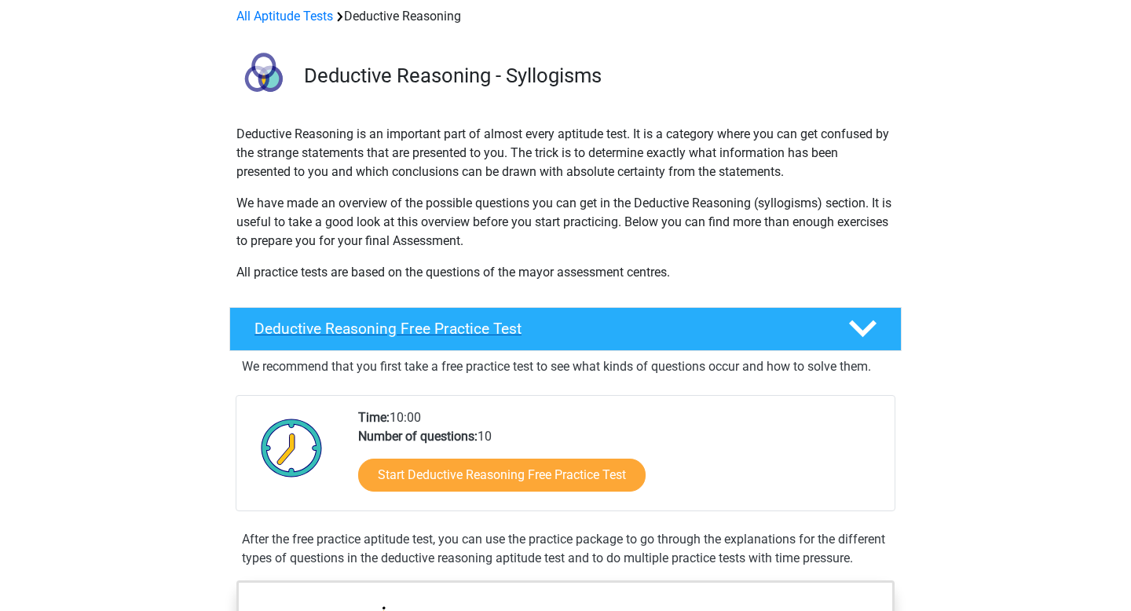
scroll to position [76, 0]
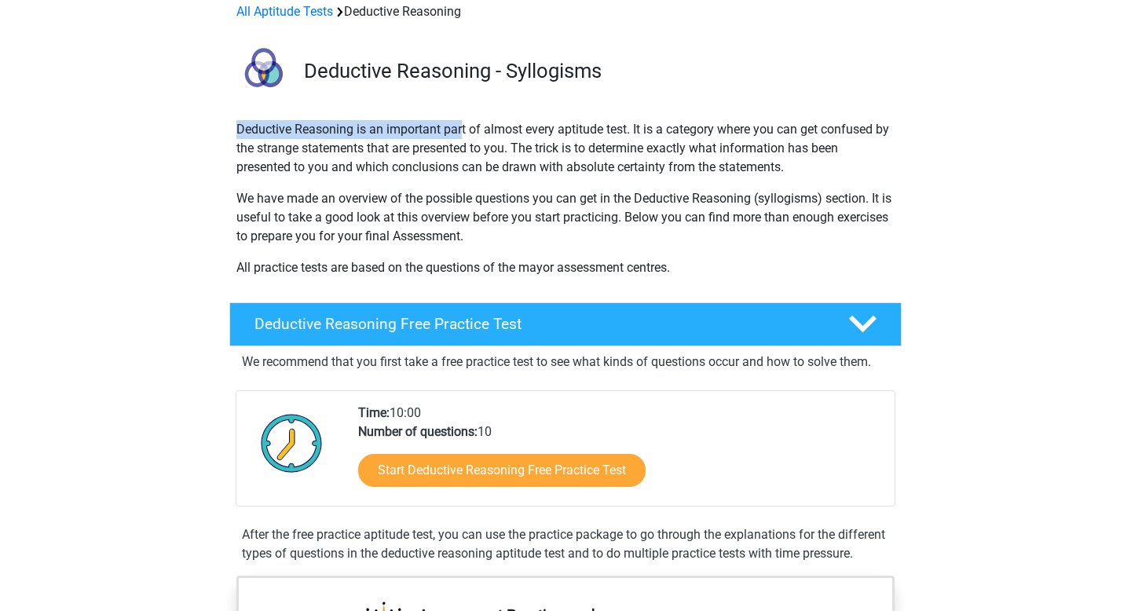
drag, startPoint x: 236, startPoint y: 137, endPoint x: 478, endPoint y: 139, distance: 241.9
click at [477, 139] on p "Deductive Reasoning is an important part of almost every aptitude test. It is a…" at bounding box center [565, 148] width 658 height 57
click at [594, 148] on p "Deductive Reasoning is an important part of almost every aptitude test. It is a…" at bounding box center [565, 148] width 658 height 57
drag, startPoint x: 652, startPoint y: 136, endPoint x: 733, endPoint y: 136, distance: 81.7
click at [727, 136] on p "Deductive Reasoning is an important part of almost every aptitude test. It is a…" at bounding box center [565, 148] width 658 height 57
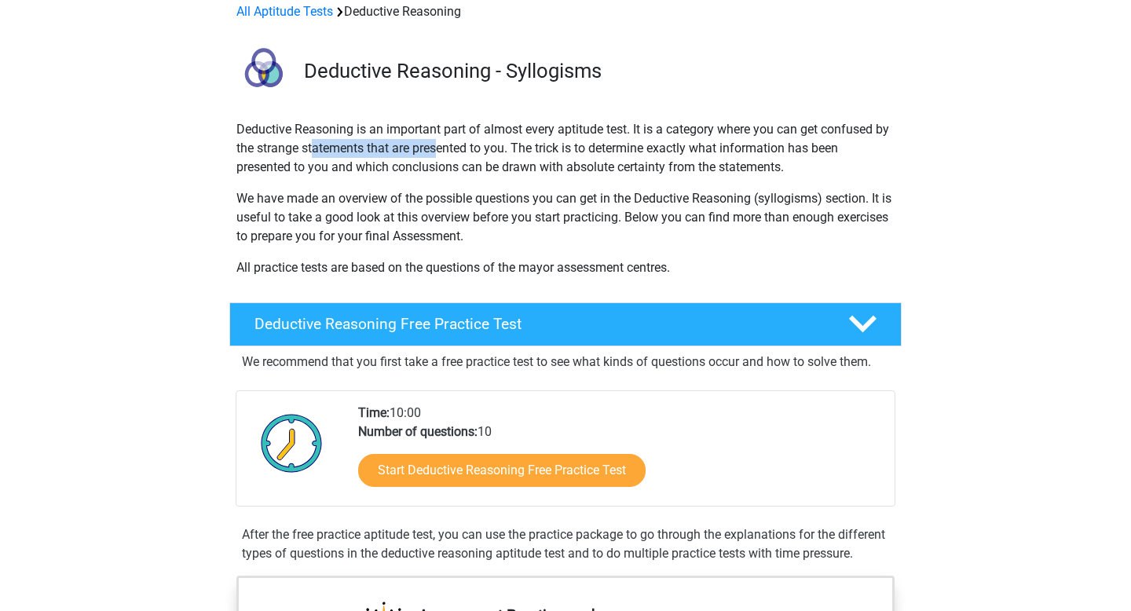
drag, startPoint x: 315, startPoint y: 155, endPoint x: 481, endPoint y: 155, distance: 166.5
click at [477, 155] on p "Deductive Reasoning is an important part of almost every aptitude test. It is a…" at bounding box center [565, 148] width 658 height 57
click at [535, 155] on p "Deductive Reasoning is an important part of almost every aptitude test. It is a…" at bounding box center [565, 148] width 658 height 57
drag, startPoint x: 294, startPoint y: 152, endPoint x: 485, endPoint y: 152, distance: 191.6
click at [483, 152] on p "Deductive Reasoning is an important part of almost every aptitude test. It is a…" at bounding box center [565, 148] width 658 height 57
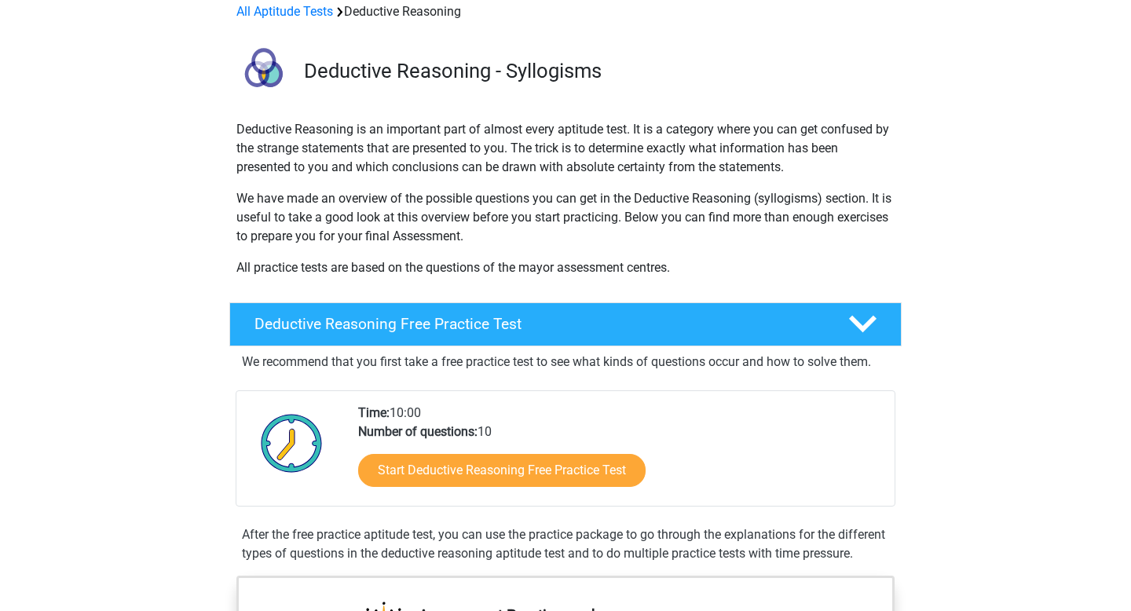
click at [539, 152] on p "Deductive Reasoning is an important part of almost every aptitude test. It is a…" at bounding box center [565, 148] width 658 height 57
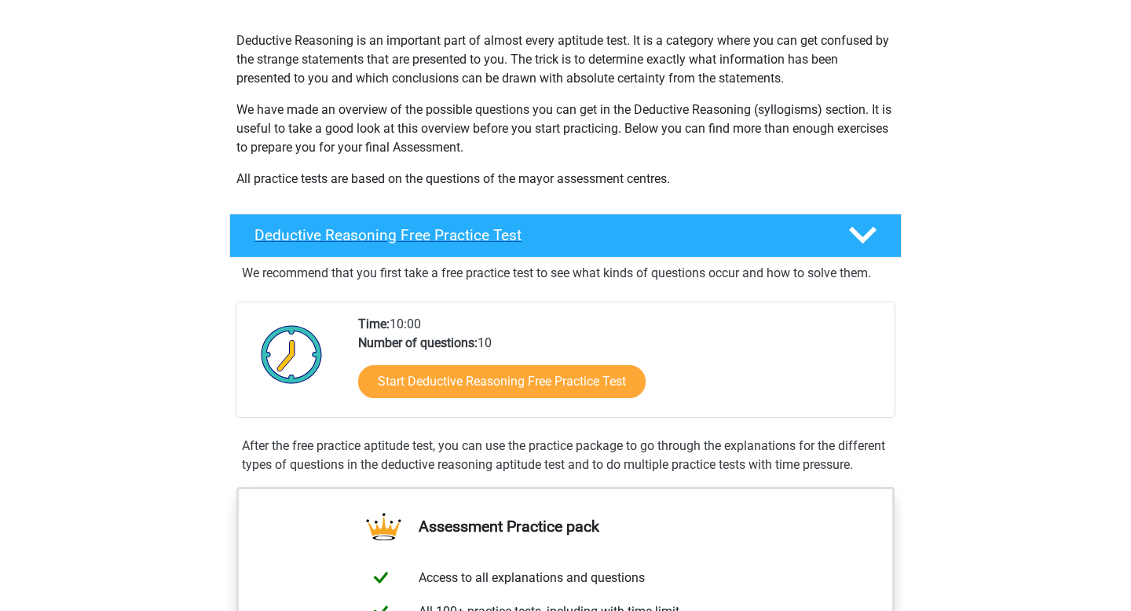
scroll to position [214, 0]
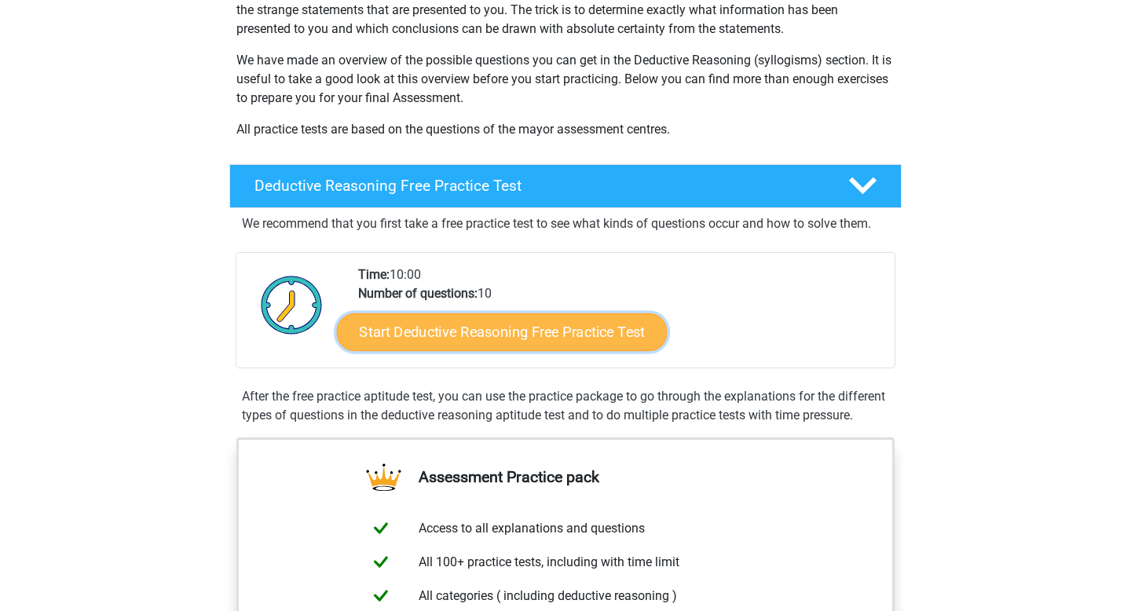
click at [516, 340] on link "Start Deductive Reasoning Free Practice Test" at bounding box center [502, 332] width 331 height 38
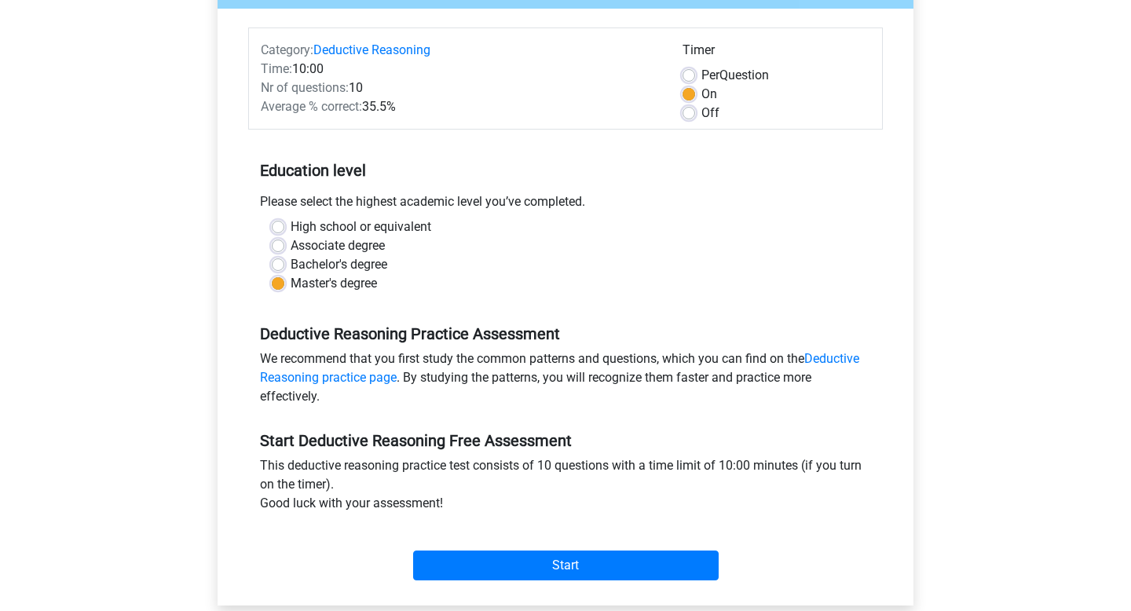
scroll to position [178, 0]
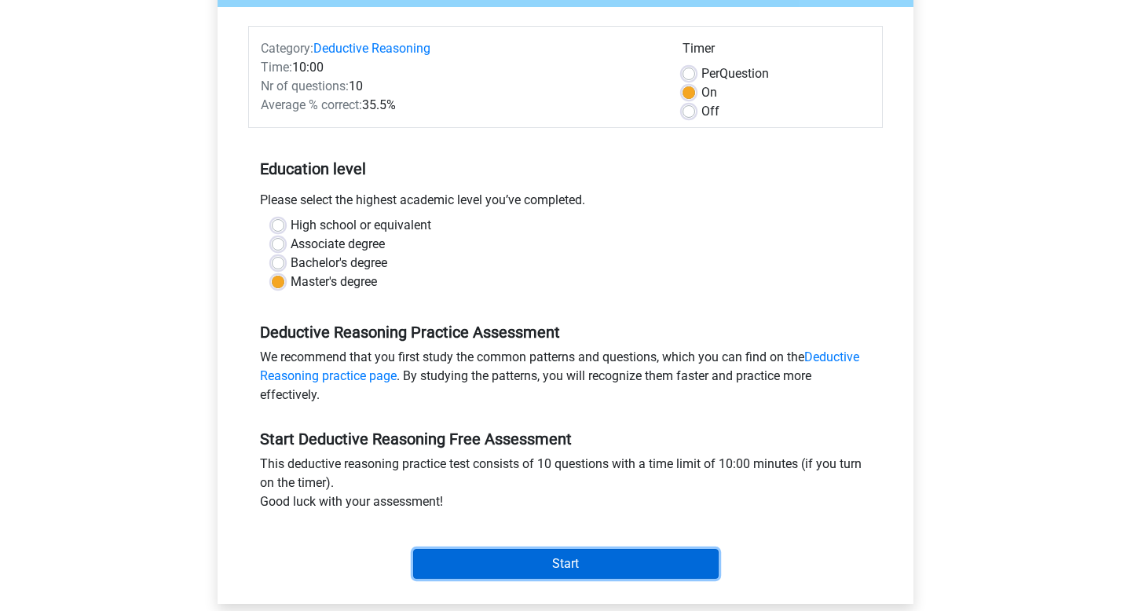
click at [650, 557] on input "Start" at bounding box center [565, 564] width 305 height 30
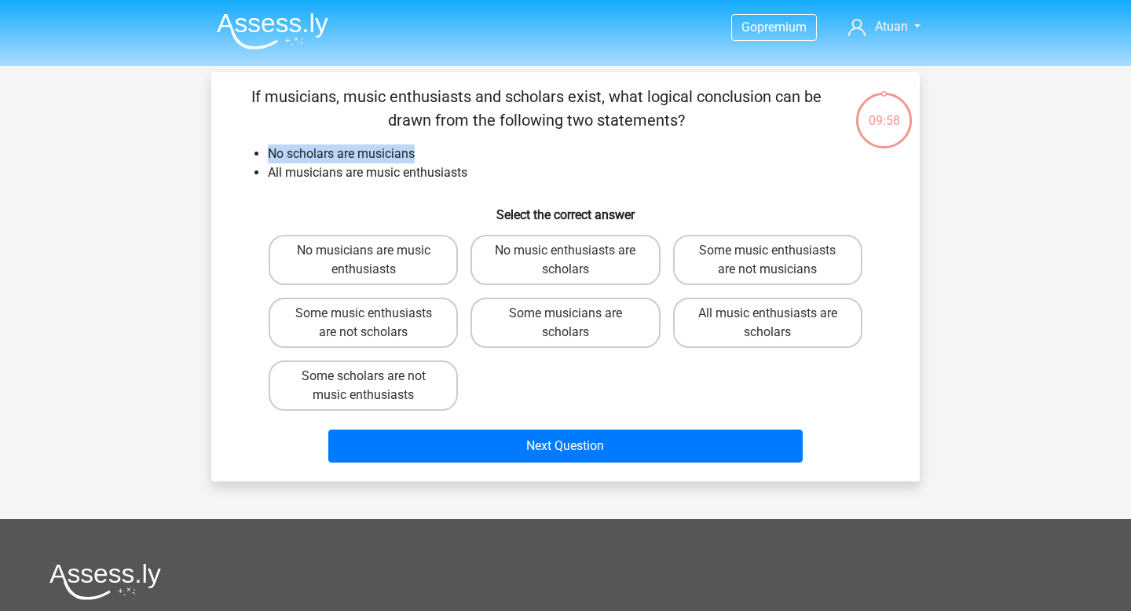
drag, startPoint x: 265, startPoint y: 150, endPoint x: 427, endPoint y: 150, distance: 161.8
click at [427, 150] on ul "No scholars are musicians All musicians are music enthusiasts" at bounding box center [565, 163] width 658 height 38
click at [769, 269] on label "Some music enthusiasts are not musicians" at bounding box center [767, 260] width 189 height 50
click at [769, 261] on input "Some music enthusiasts are not musicians" at bounding box center [772, 256] width 10 height 10
radio input "true"
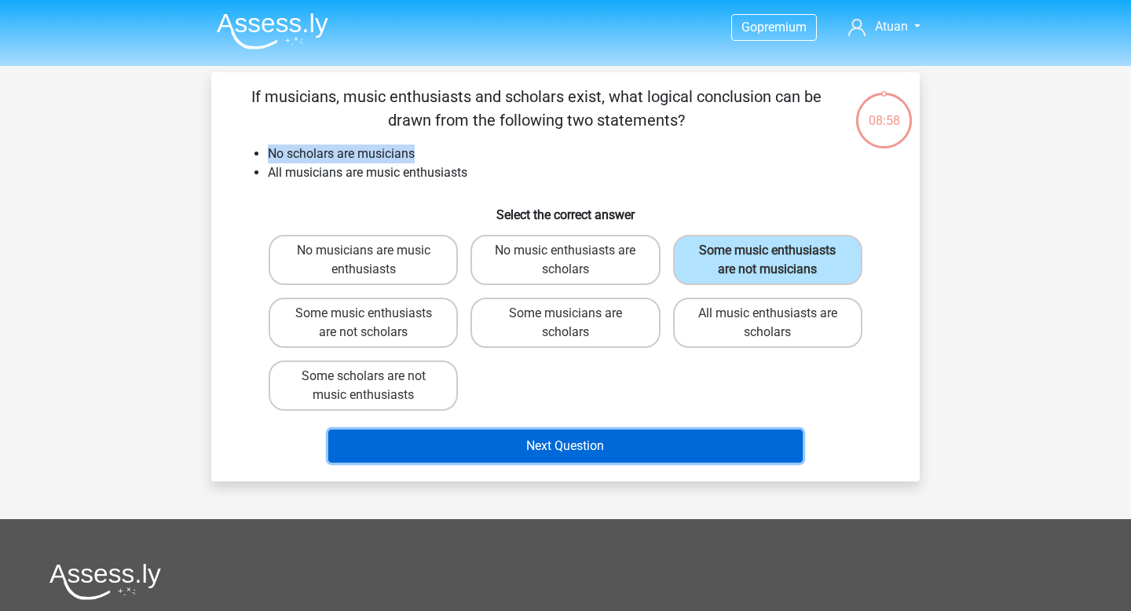
click at [600, 438] on button "Next Question" at bounding box center [565, 446] width 475 height 33
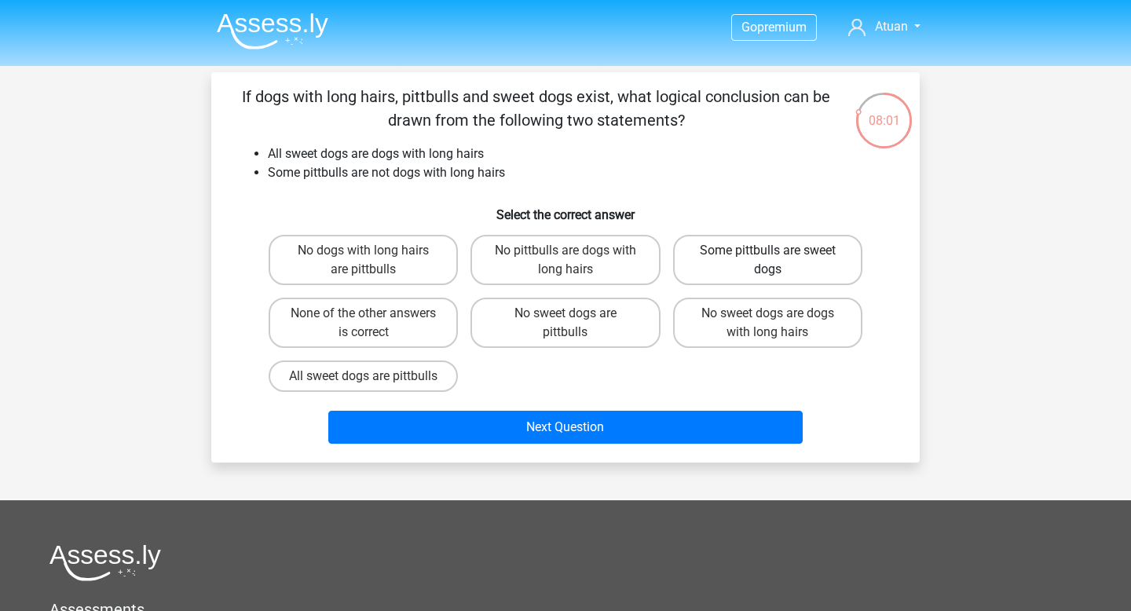
click at [738, 262] on label "Some pittbulls are sweet dogs" at bounding box center [767, 260] width 189 height 50
click at [767, 261] on input "Some pittbulls are sweet dogs" at bounding box center [772, 256] width 10 height 10
radio input "true"
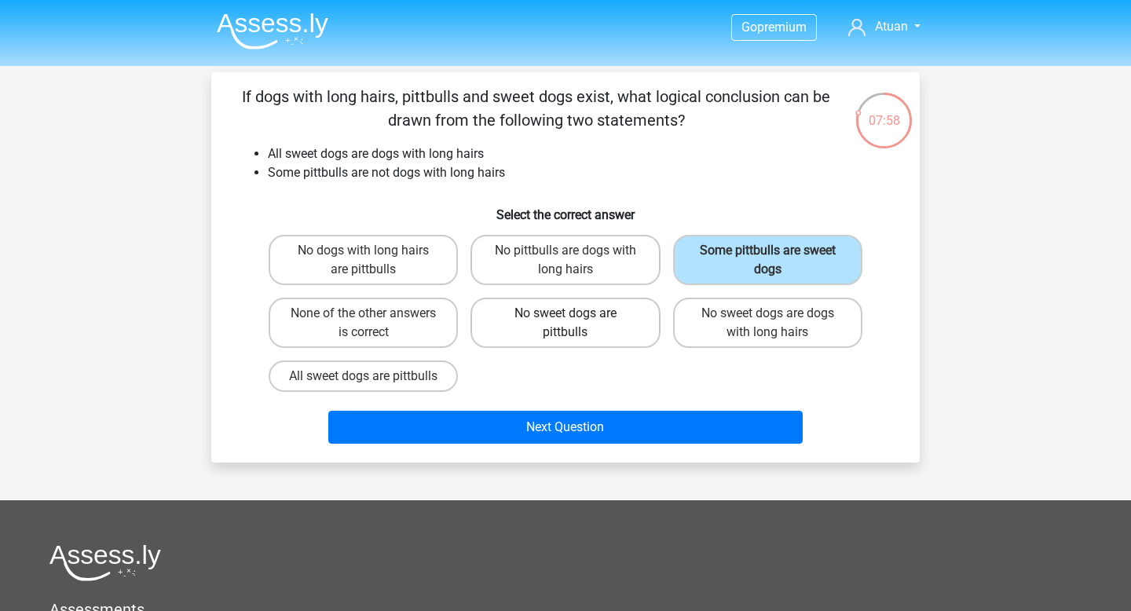
click at [560, 320] on label "No sweet dogs are pittbulls" at bounding box center [564, 323] width 189 height 50
click at [565, 320] on input "No sweet dogs are pittbulls" at bounding box center [570, 318] width 10 height 10
radio input "true"
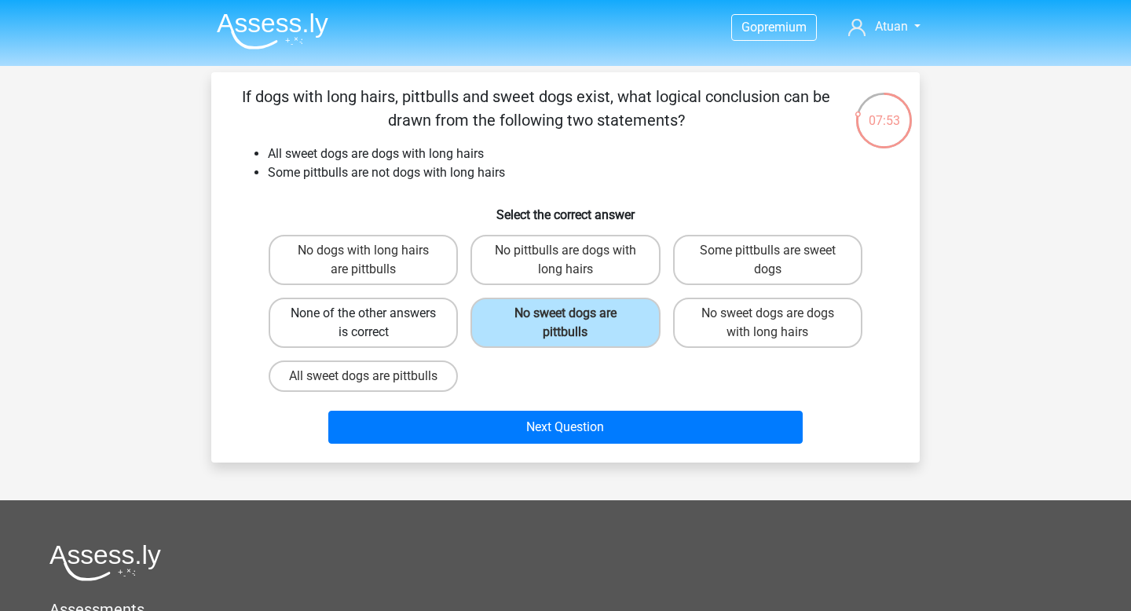
click at [361, 327] on label "None of the other answers is correct" at bounding box center [363, 323] width 189 height 50
click at [364, 324] on input "None of the other answers is correct" at bounding box center [369, 318] width 10 height 10
radio input "true"
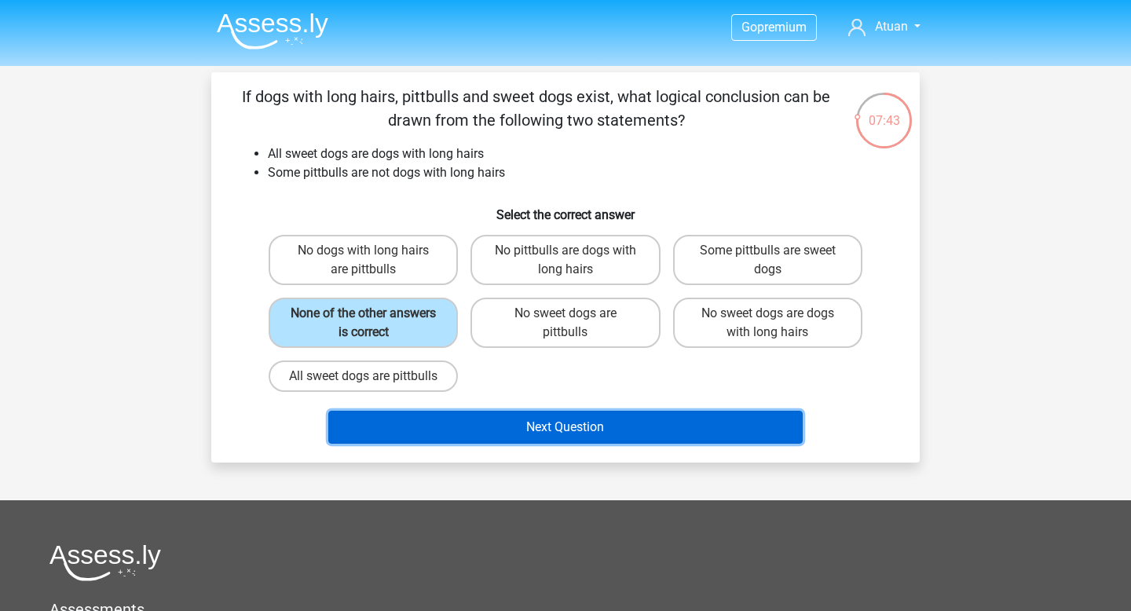
click at [527, 444] on button "Next Question" at bounding box center [565, 427] width 475 height 33
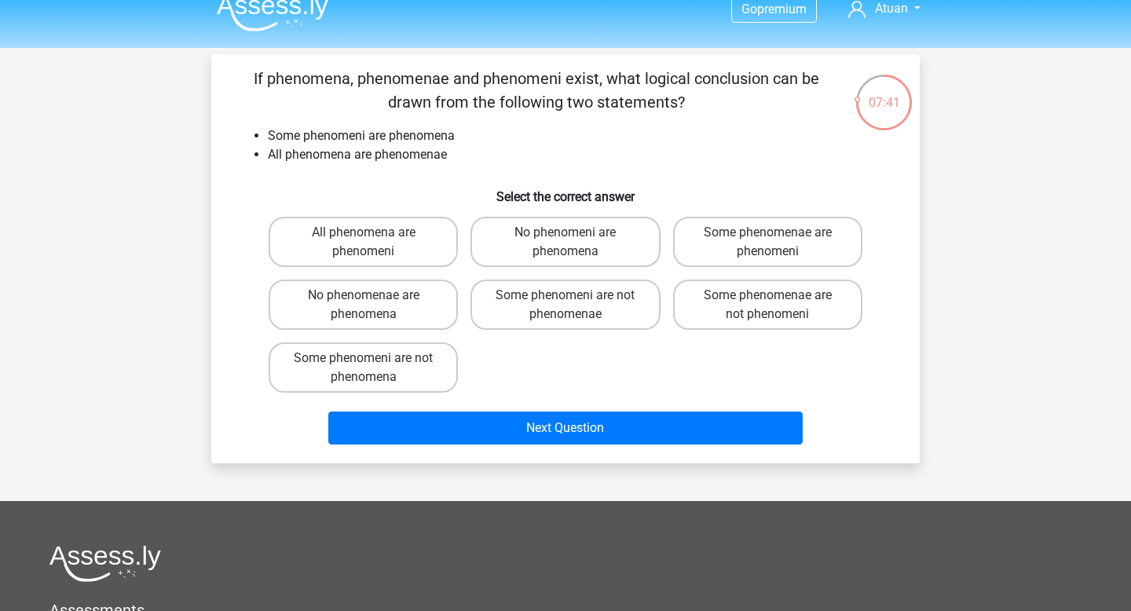
scroll to position [16, 0]
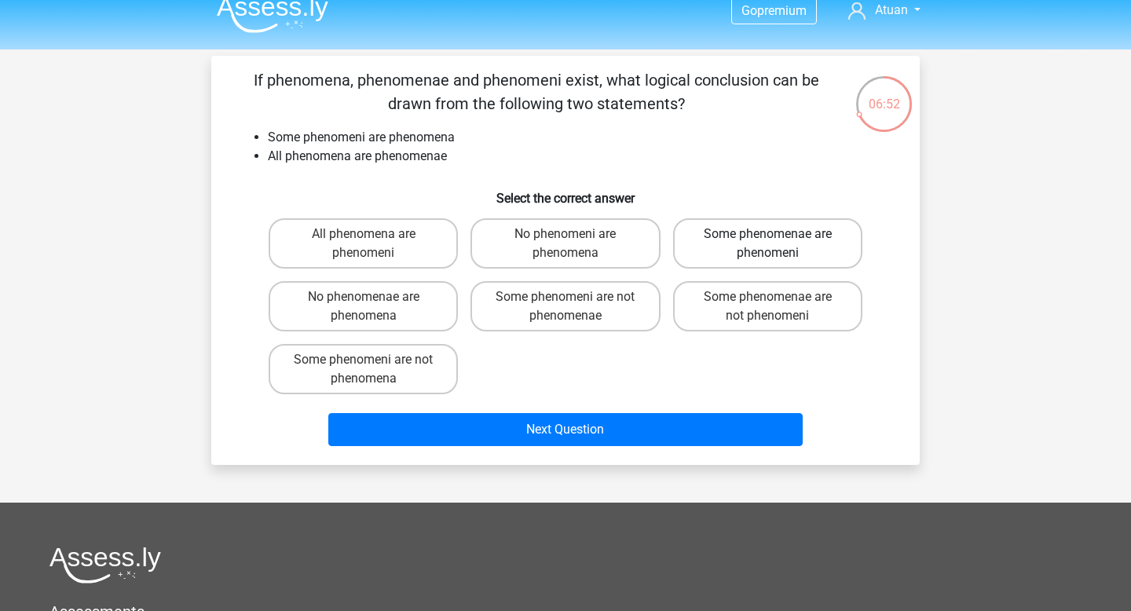
click at [710, 246] on label "Some phenomenae are phenomeni" at bounding box center [767, 243] width 189 height 50
click at [767, 244] on input "Some phenomenae are phenomeni" at bounding box center [772, 239] width 10 height 10
radio input "true"
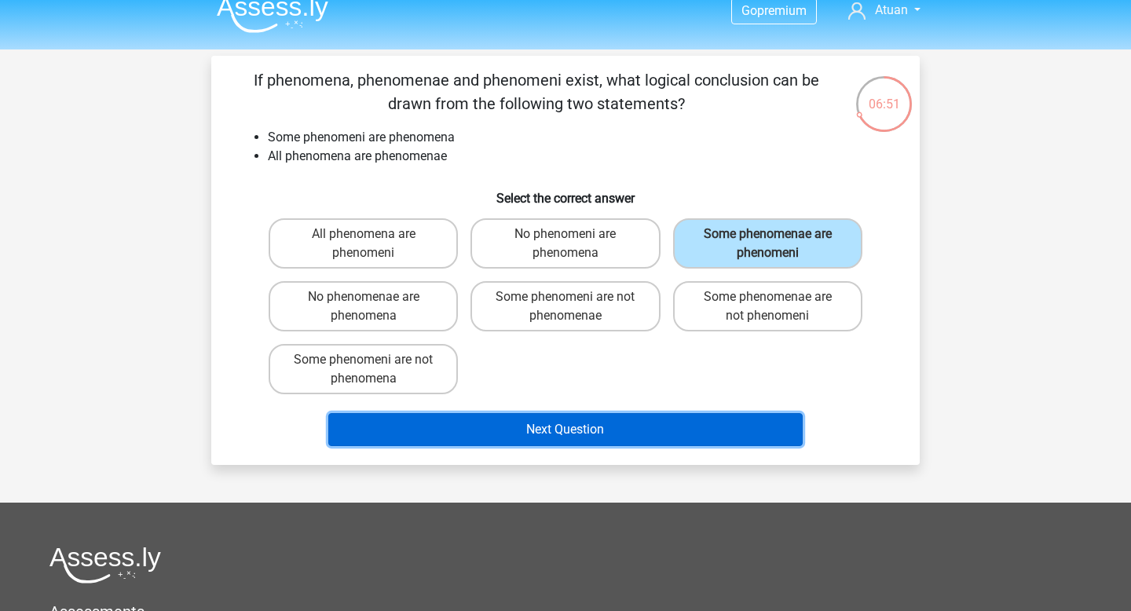
click at [585, 432] on button "Next Question" at bounding box center [565, 429] width 475 height 33
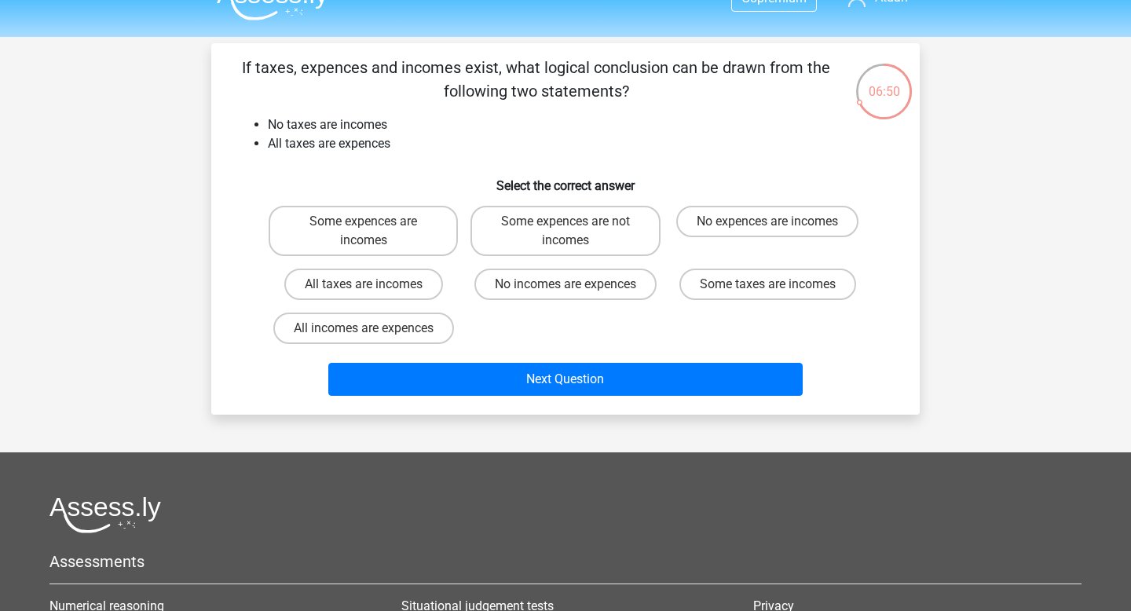
scroll to position [26, 0]
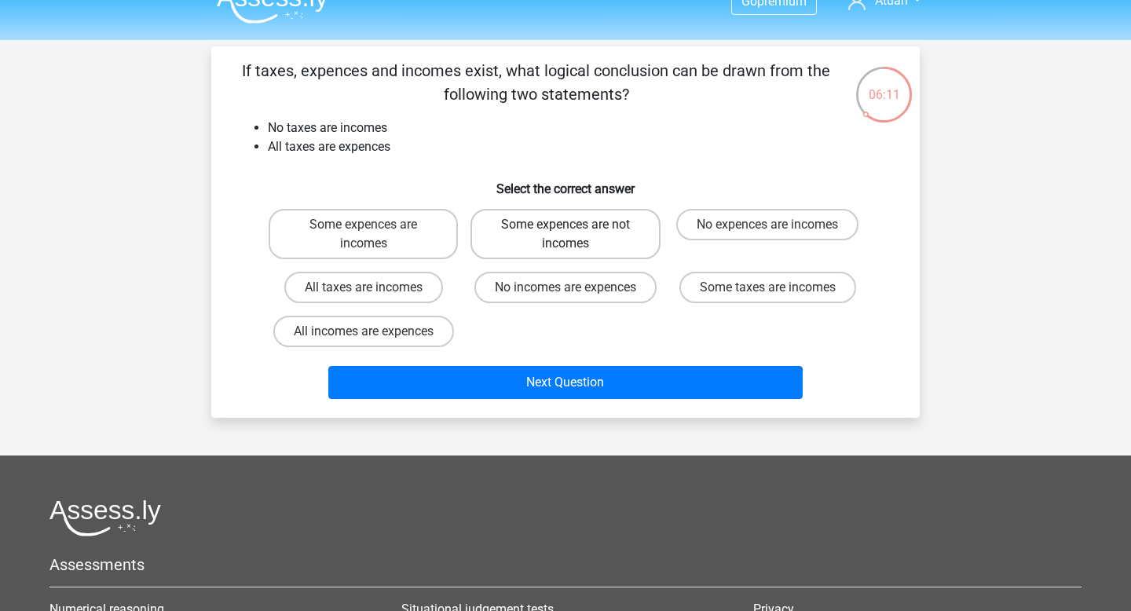
click at [528, 235] on label "Some expences are not incomes" at bounding box center [564, 234] width 189 height 50
click at [565, 235] on input "Some expences are not incomes" at bounding box center [570, 230] width 10 height 10
radio input "true"
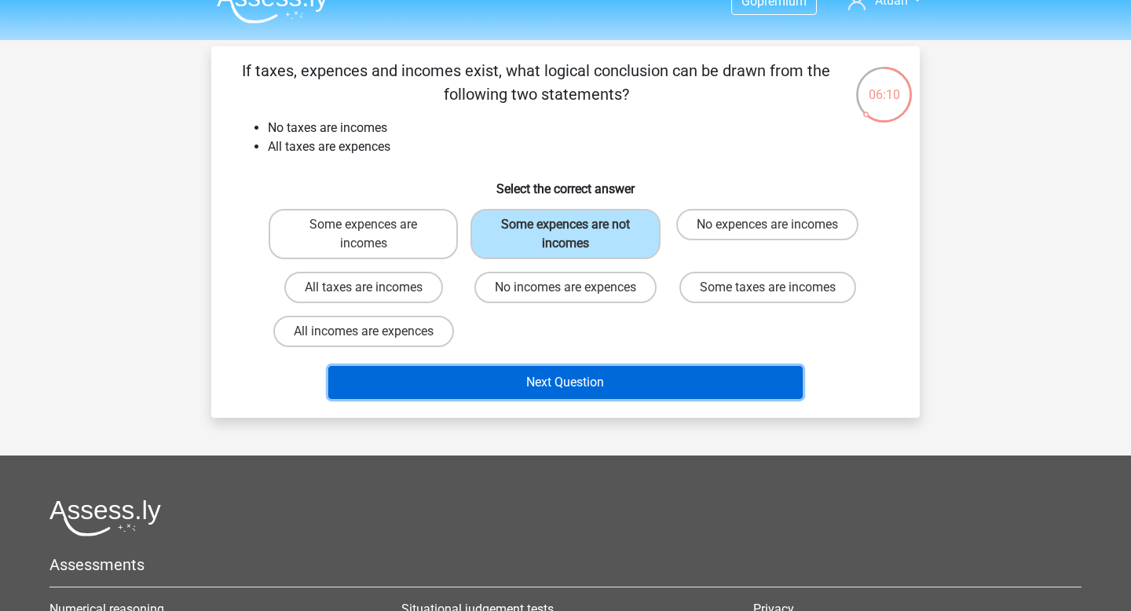
click at [578, 382] on button "Next Question" at bounding box center [565, 382] width 475 height 33
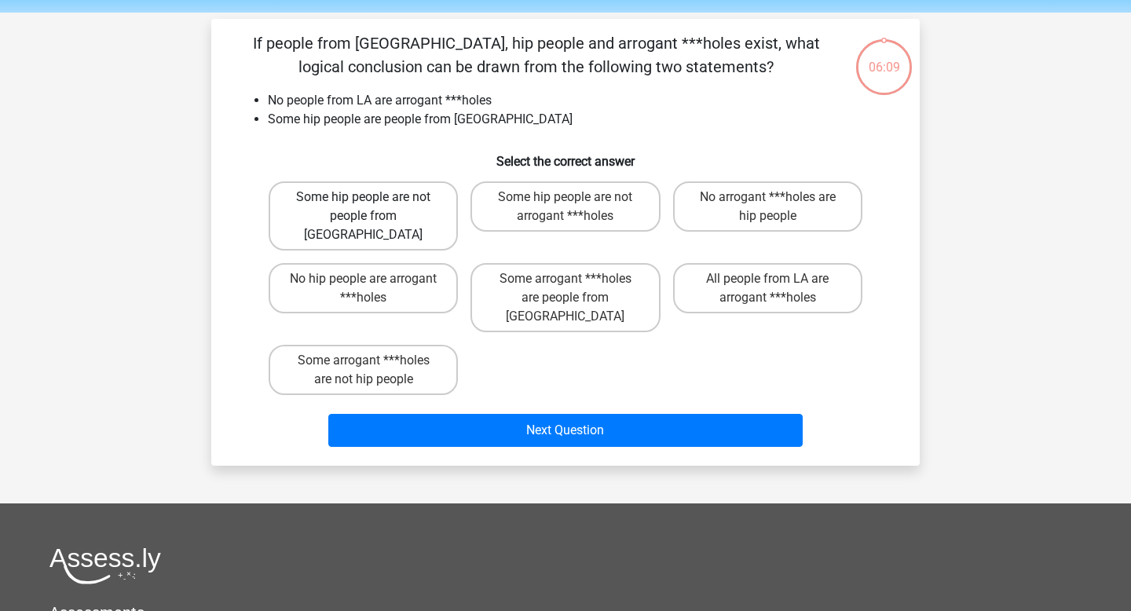
scroll to position [46, 0]
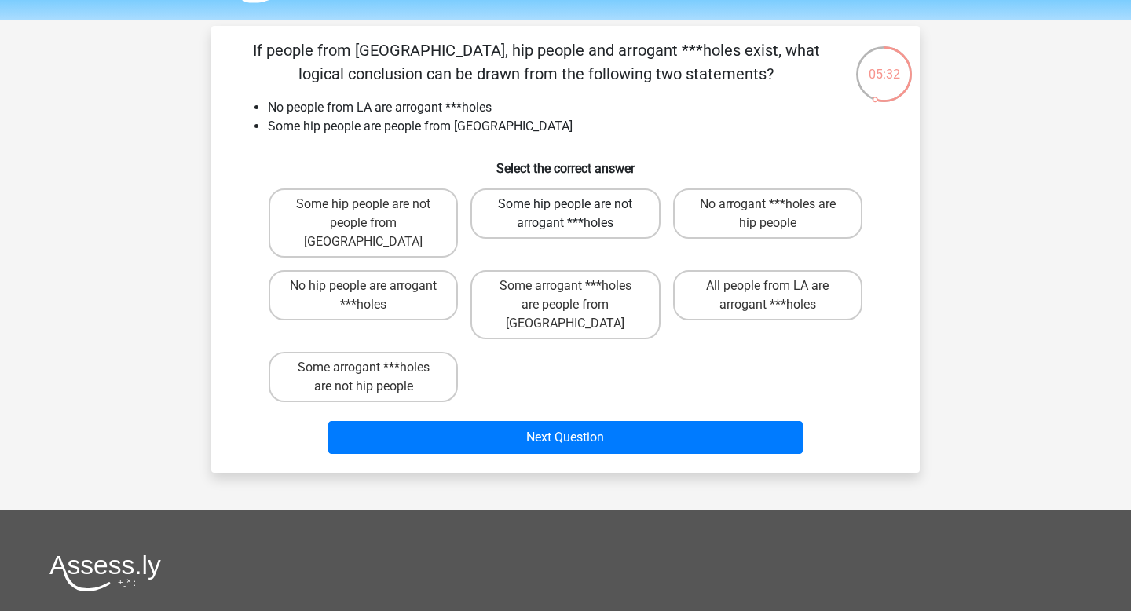
click at [536, 213] on label "Some hip people are not arrogant ***holes" at bounding box center [564, 213] width 189 height 50
click at [565, 213] on input "Some hip people are not arrogant ***holes" at bounding box center [570, 209] width 10 height 10
radio input "true"
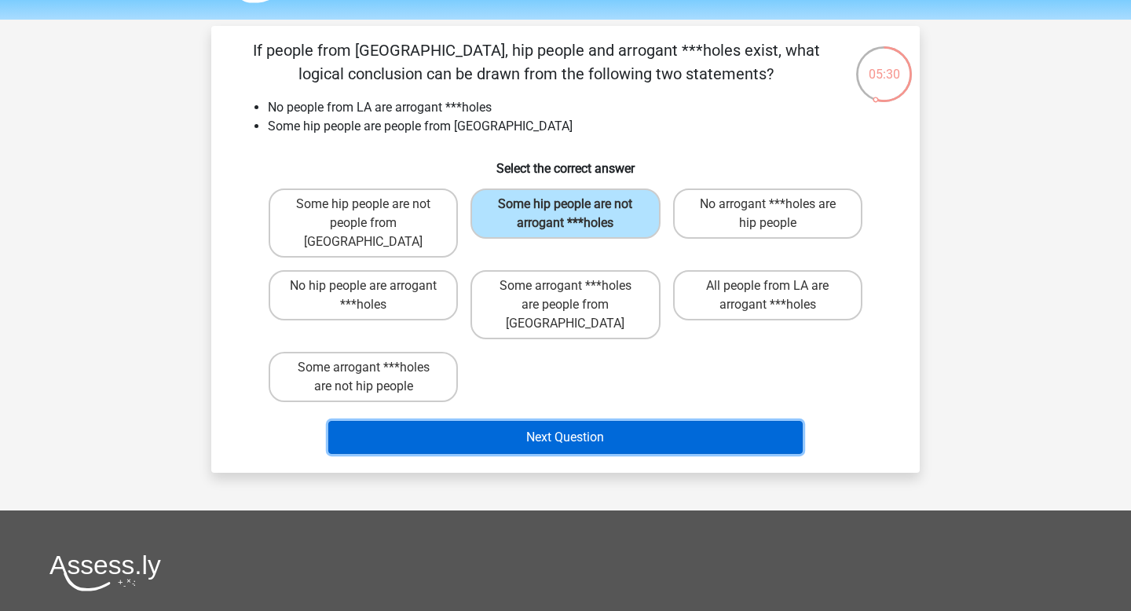
click at [594, 421] on button "Next Question" at bounding box center [565, 437] width 475 height 33
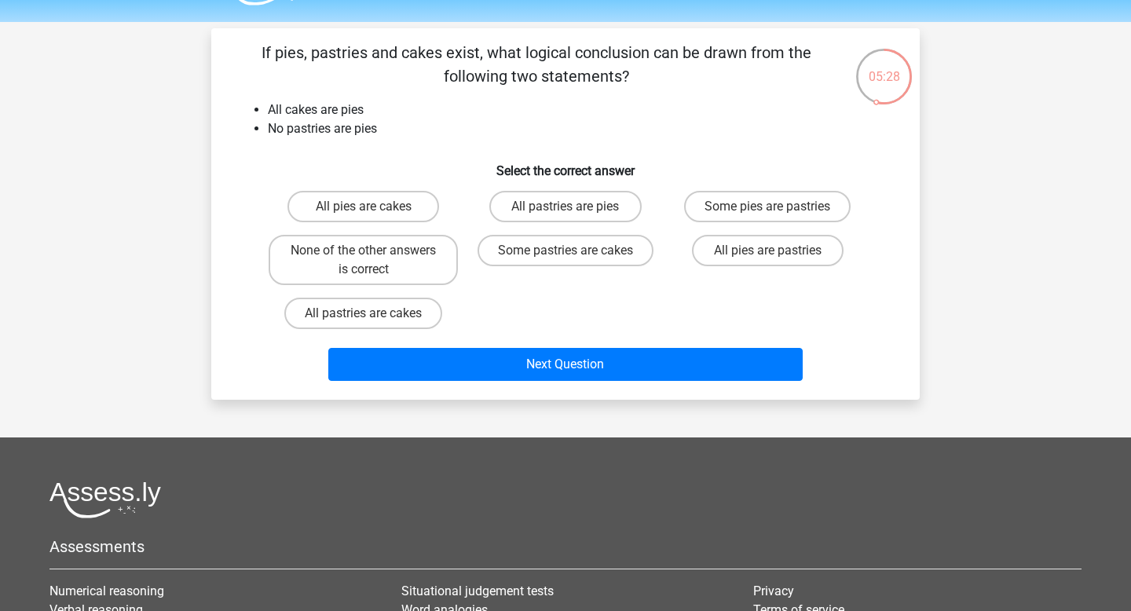
scroll to position [41, 0]
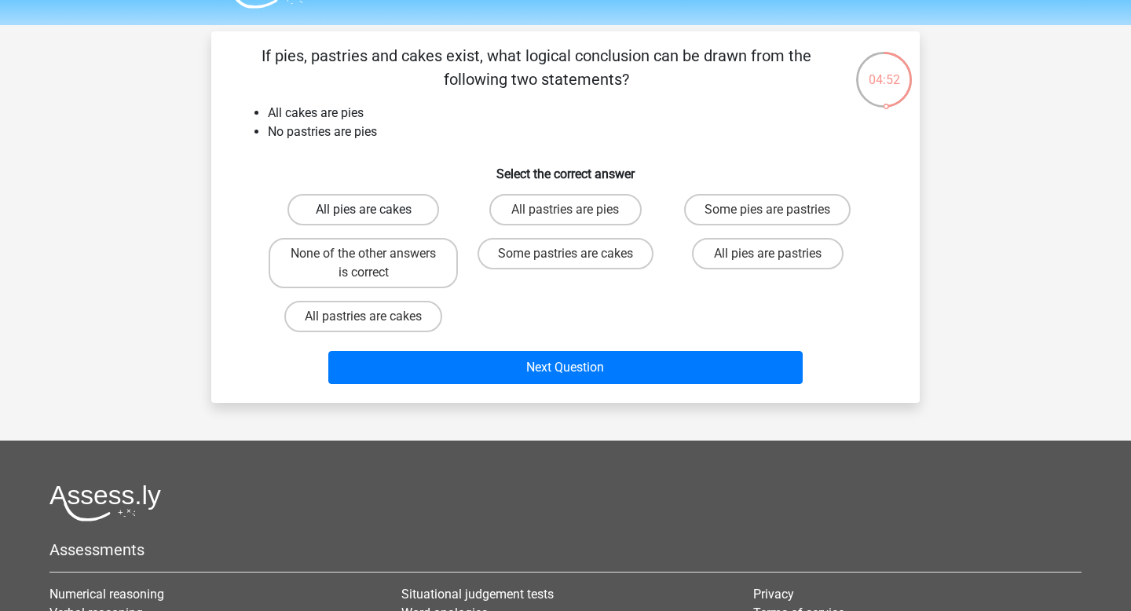
click at [398, 217] on label "All pies are cakes" at bounding box center [363, 209] width 152 height 31
click at [374, 217] on input "All pies are cakes" at bounding box center [369, 215] width 10 height 10
radio input "true"
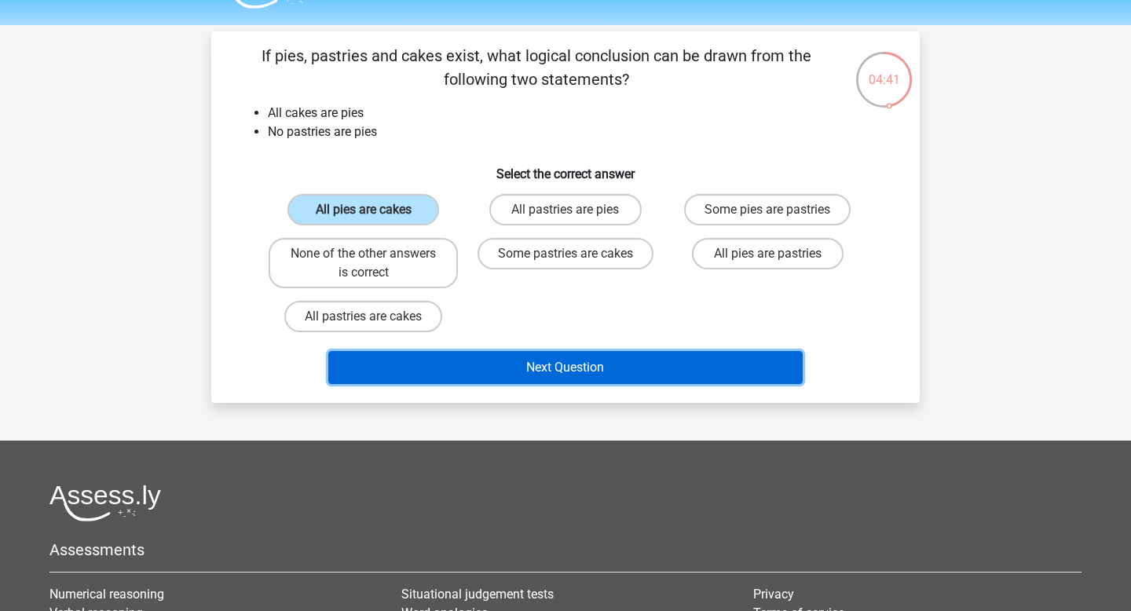
click at [574, 365] on button "Next Question" at bounding box center [565, 367] width 475 height 33
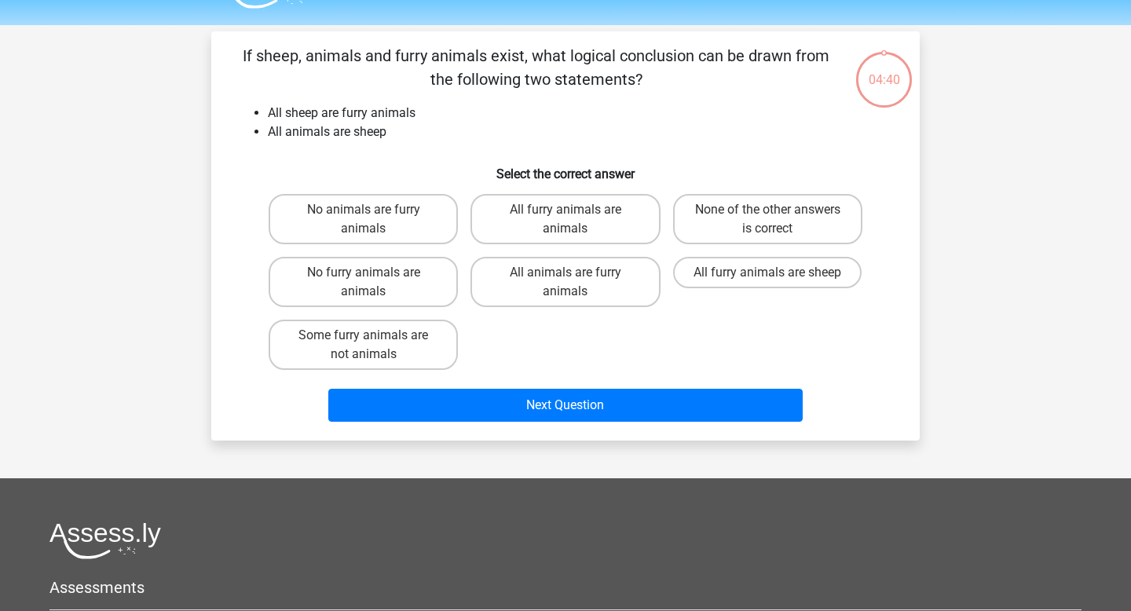
scroll to position [72, 0]
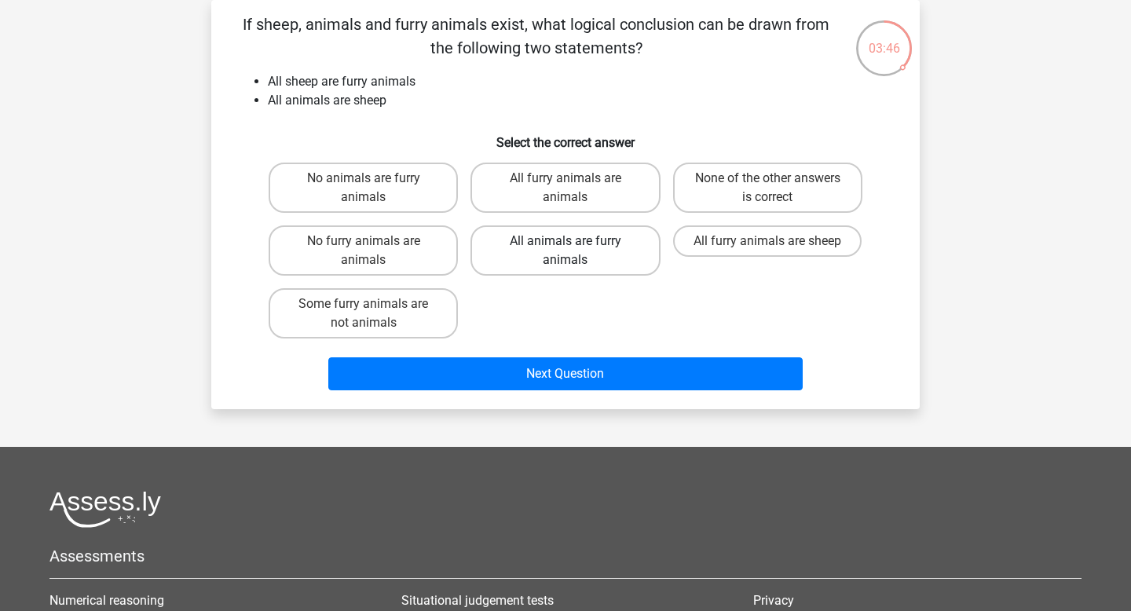
click at [515, 260] on label "All animals are furry animals" at bounding box center [564, 250] width 189 height 50
click at [565, 251] on input "All animals are furry animals" at bounding box center [570, 246] width 10 height 10
radio input "true"
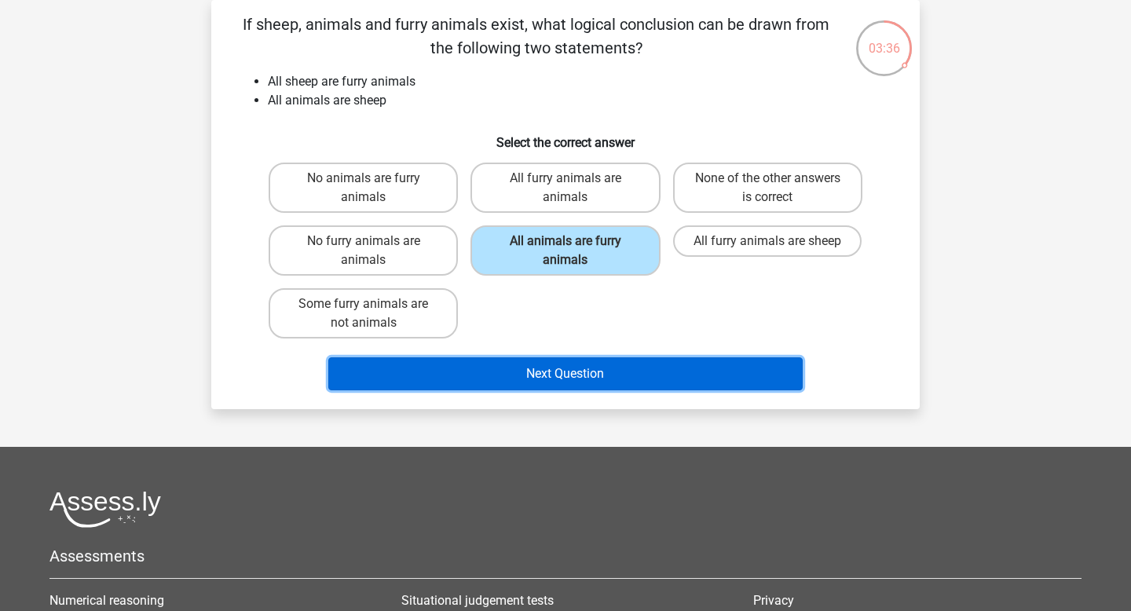
click at [561, 364] on button "Next Question" at bounding box center [565, 373] width 475 height 33
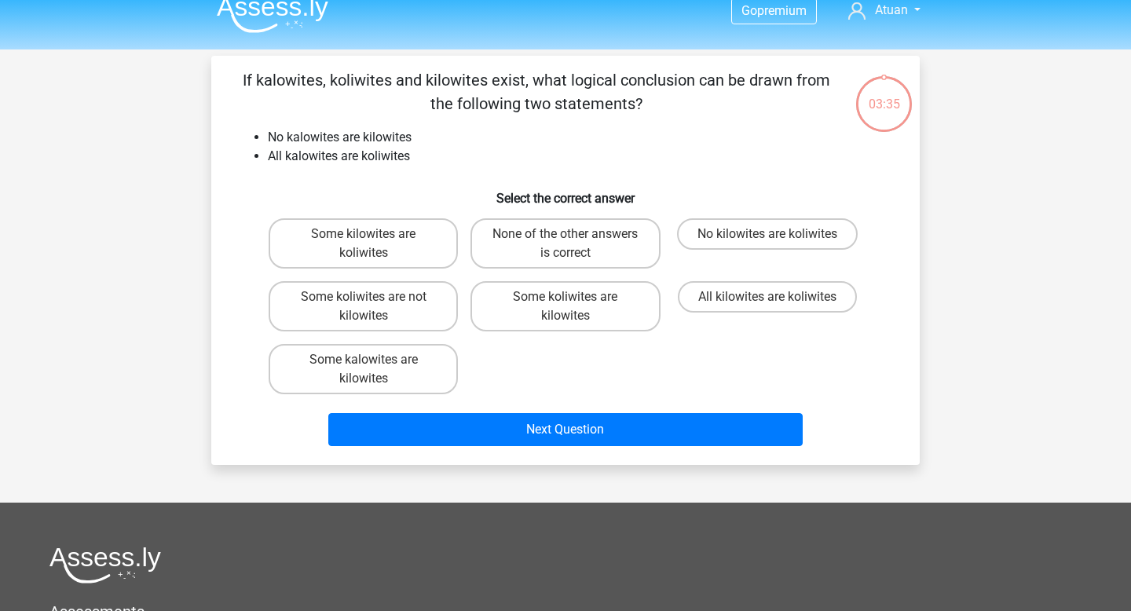
scroll to position [9, 0]
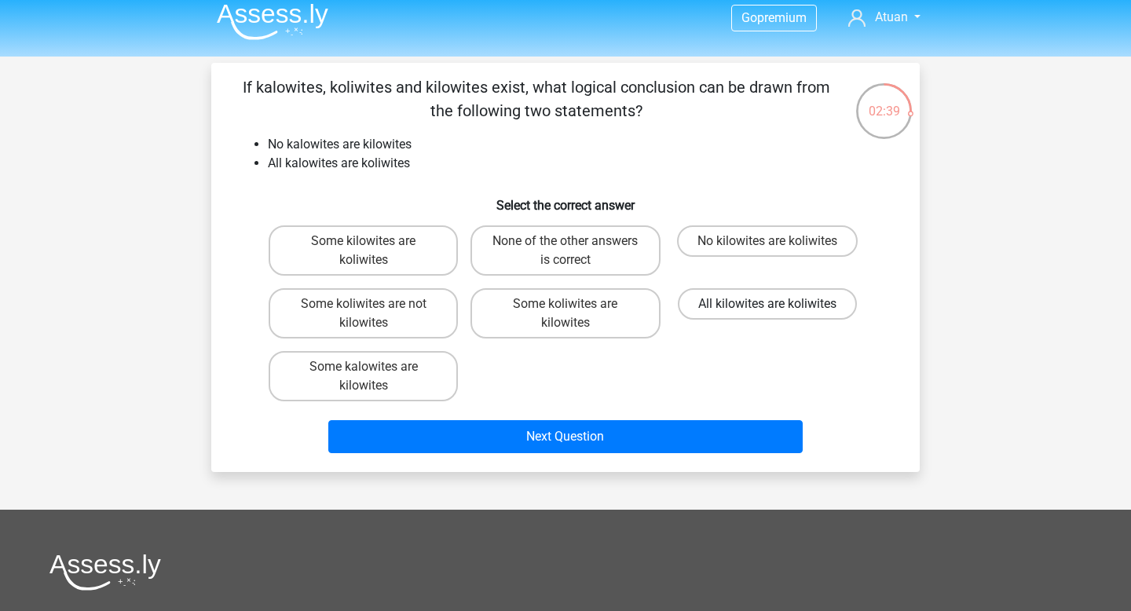
click at [747, 304] on label "All kilowites are koliwites" at bounding box center [767, 303] width 179 height 31
click at [767, 304] on input "All kilowites are koliwites" at bounding box center [772, 309] width 10 height 10
radio input "true"
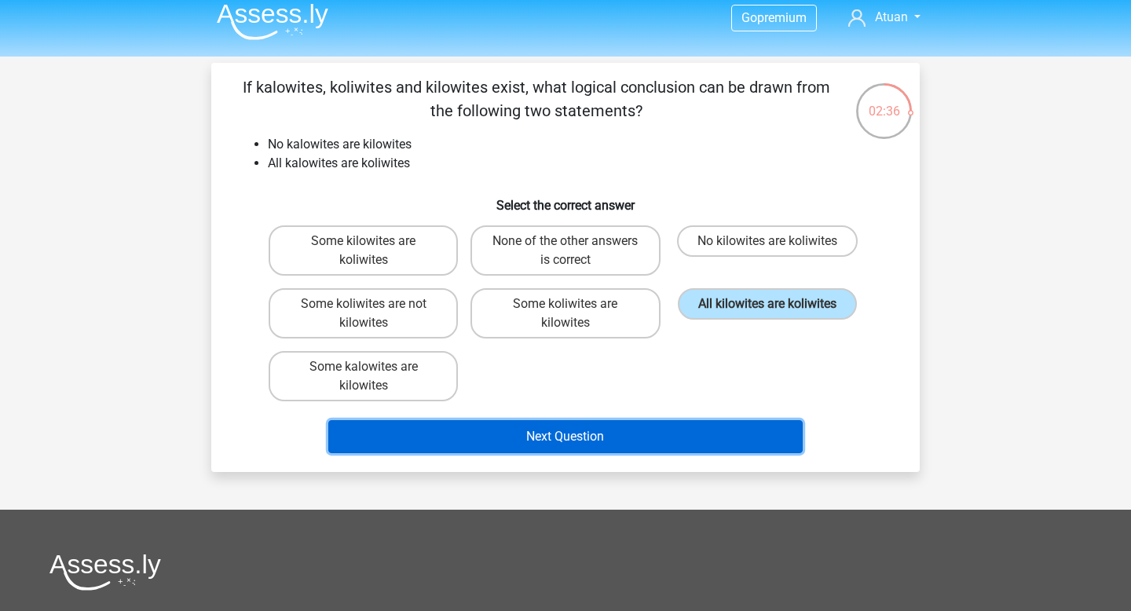
click at [719, 430] on button "Next Question" at bounding box center [565, 436] width 475 height 33
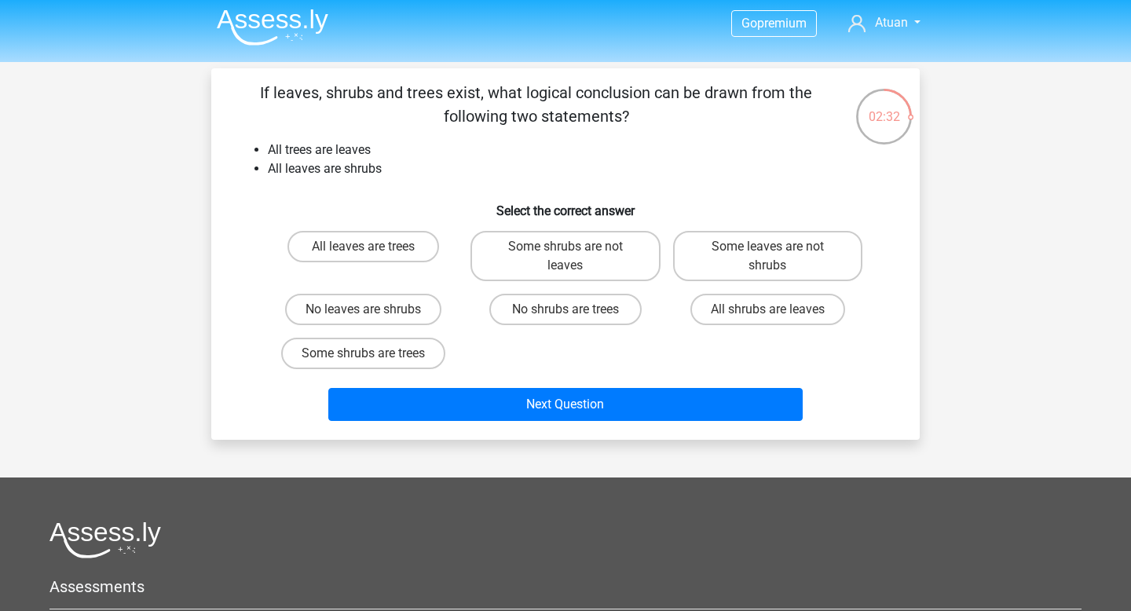
scroll to position [2, 0]
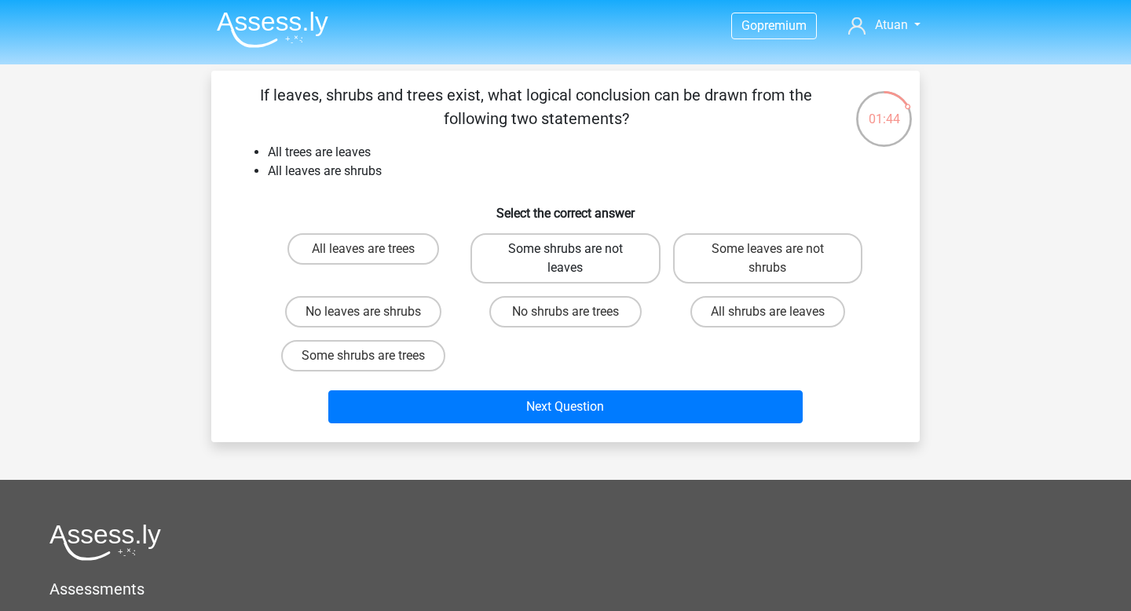
click at [491, 258] on label "Some shrubs are not leaves" at bounding box center [564, 258] width 189 height 50
click at [565, 258] on input "Some shrubs are not leaves" at bounding box center [570, 254] width 10 height 10
radio input "true"
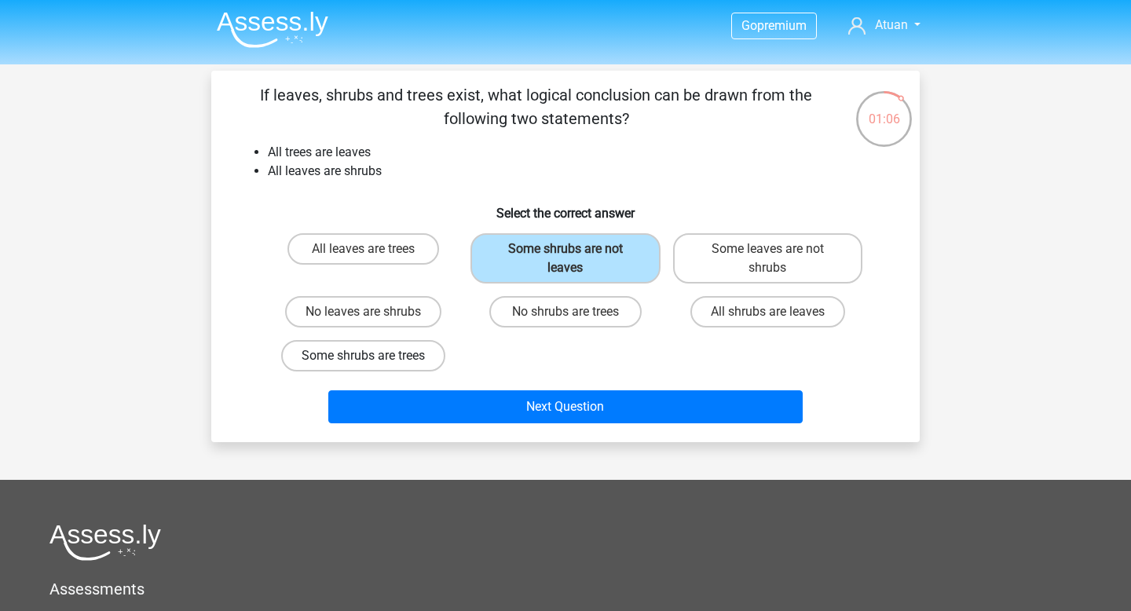
click at [346, 358] on label "Some shrubs are trees" at bounding box center [363, 355] width 164 height 31
click at [364, 358] on input "Some shrubs are trees" at bounding box center [369, 361] width 10 height 10
radio input "true"
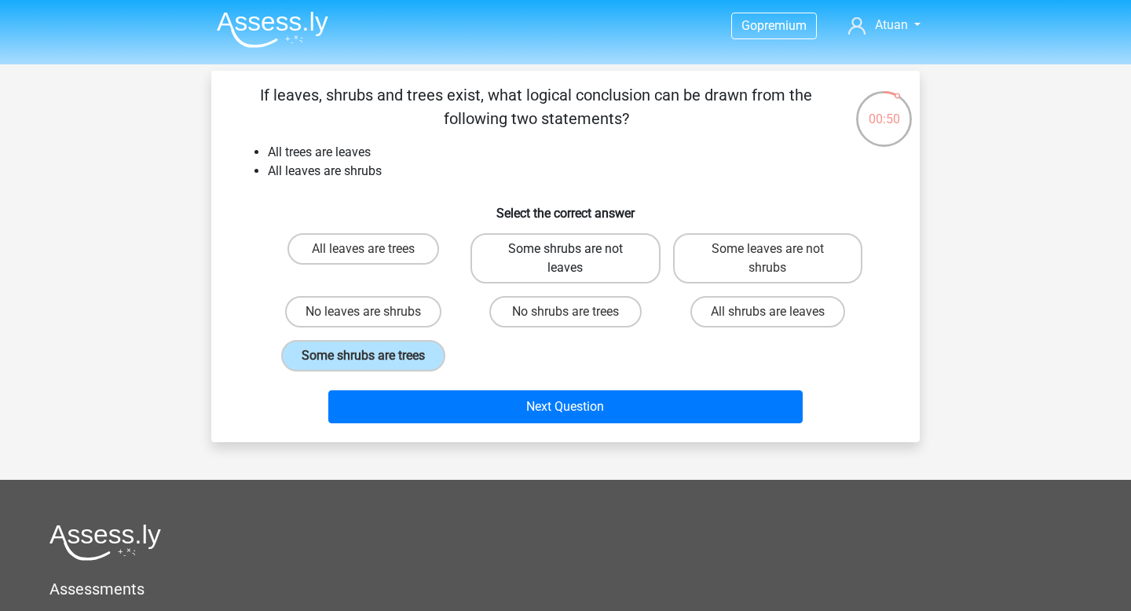
click at [573, 263] on label "Some shrubs are not leaves" at bounding box center [564, 258] width 189 height 50
click at [573, 259] on input "Some shrubs are not leaves" at bounding box center [570, 254] width 10 height 10
radio input "true"
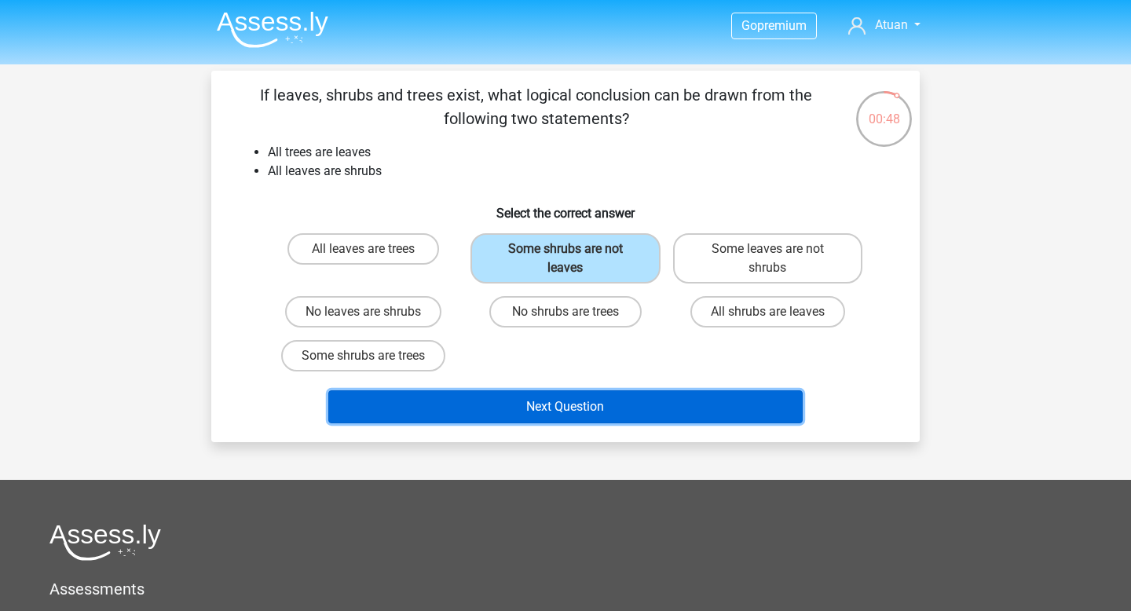
click at [587, 414] on button "Next Question" at bounding box center [565, 406] width 475 height 33
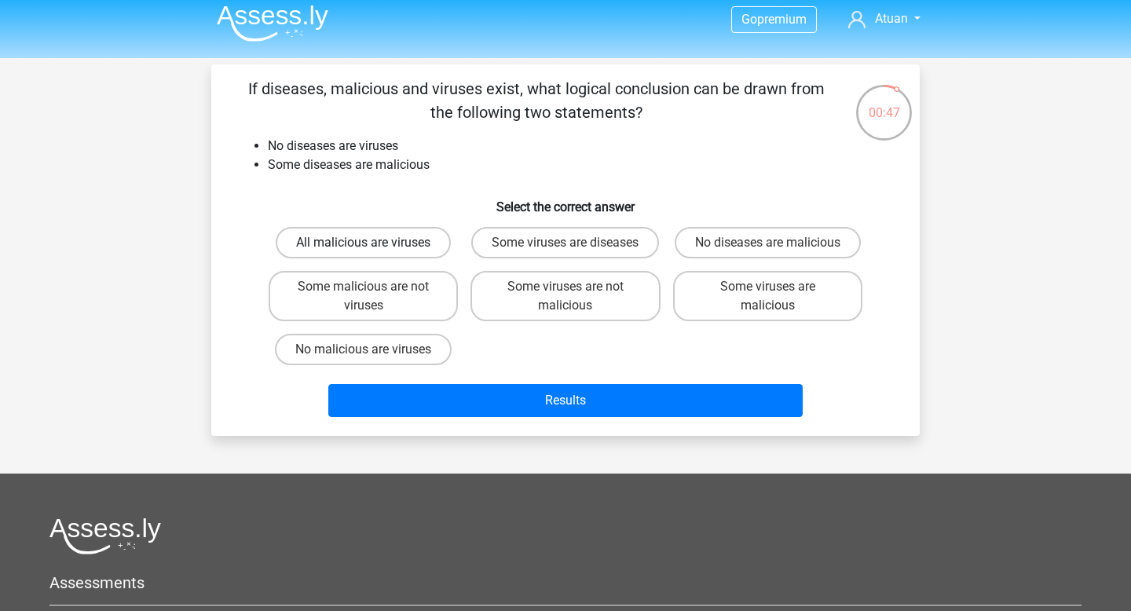
scroll to position [7, 0]
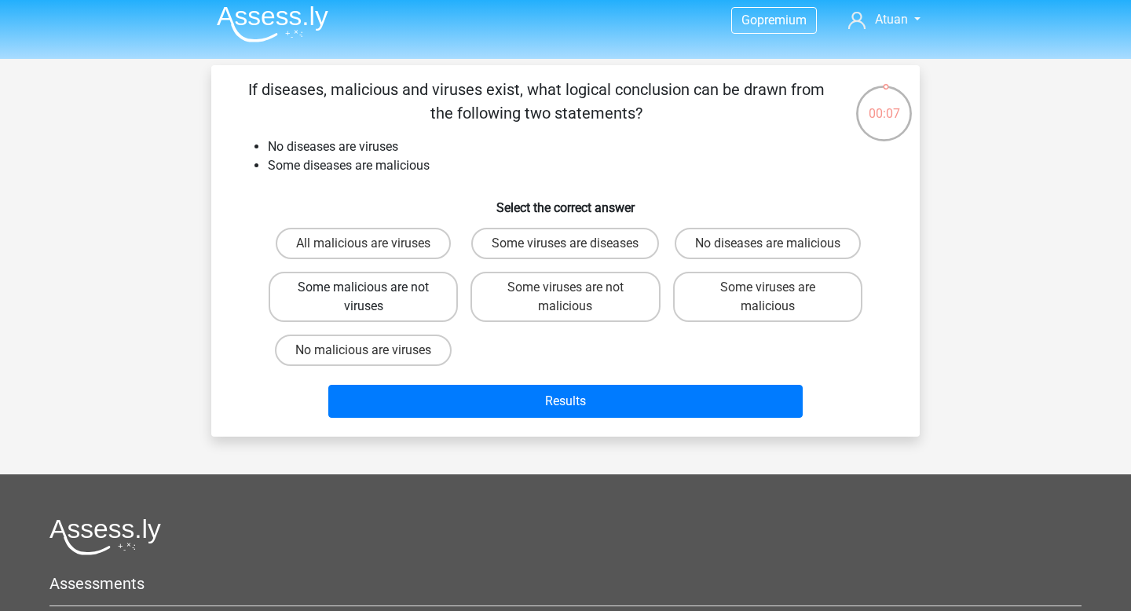
click at [408, 322] on label "Some malicious are not viruses" at bounding box center [363, 297] width 189 height 50
click at [374, 298] on input "Some malicious are not viruses" at bounding box center [369, 292] width 10 height 10
radio input "true"
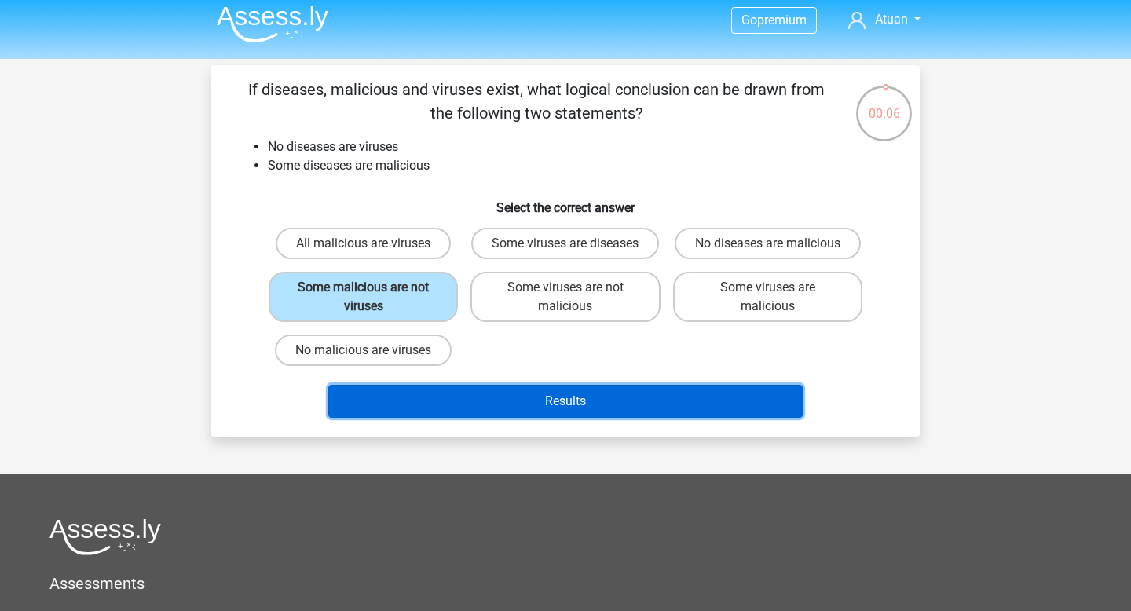
click at [518, 418] on button "Results" at bounding box center [565, 401] width 475 height 33
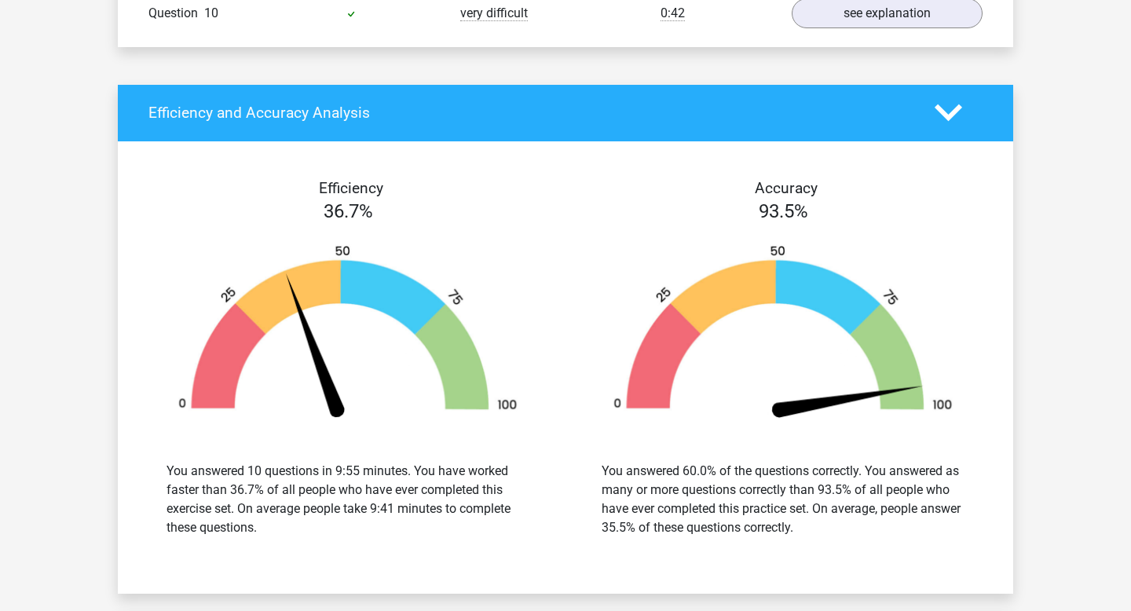
scroll to position [1722, 0]
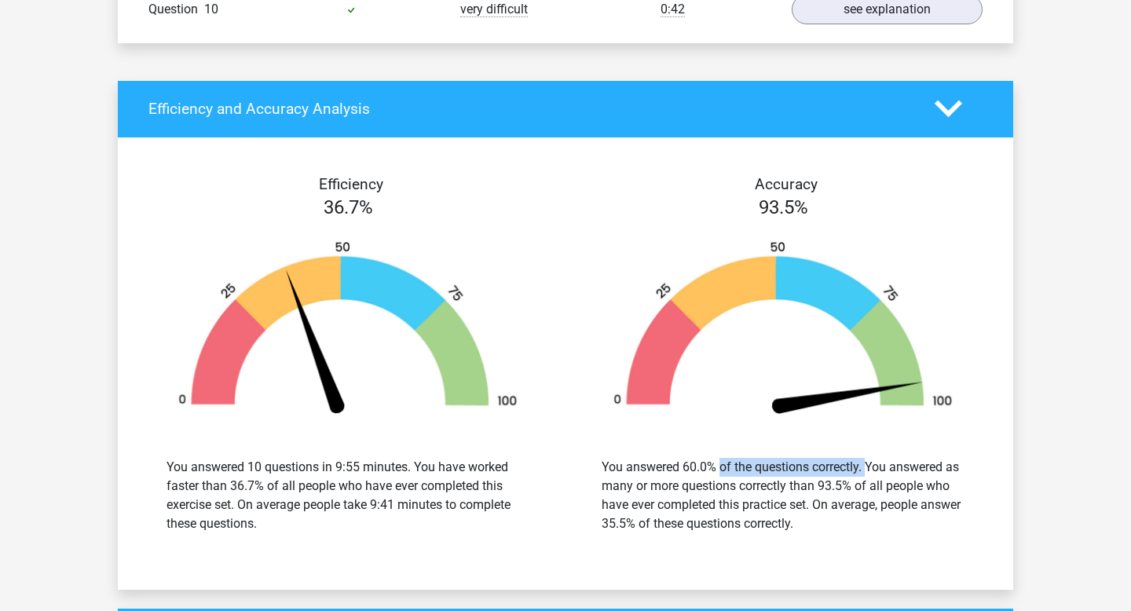
drag, startPoint x: 633, startPoint y: 468, endPoint x: 865, endPoint y: 469, distance: 232.4
click at [865, 469] on div "You answered 60.0% of the questions correctly. You answered as many or more que…" at bounding box center [783, 495] width 363 height 75
click at [902, 469] on div "You answered 60.0% of the questions correctly. You answered as many or more que…" at bounding box center [783, 495] width 363 height 75
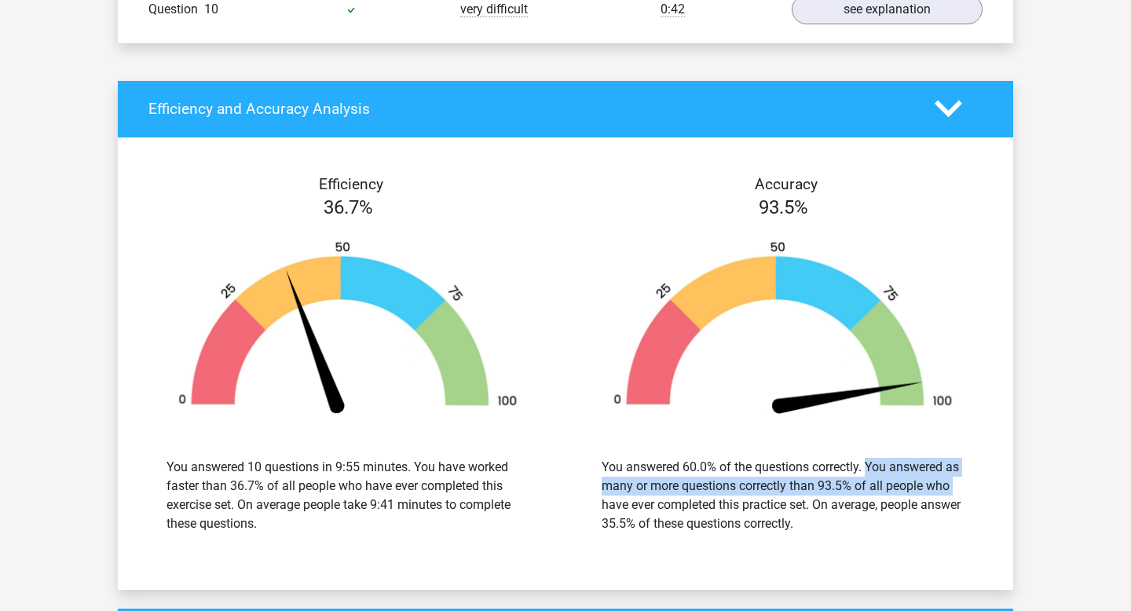
drag, startPoint x: 862, startPoint y: 469, endPoint x: 871, endPoint y: 481, distance: 14.6
click at [871, 481] on div "You answered 60.0% of the questions correctly. You answered as many or more que…" at bounding box center [783, 495] width 363 height 75
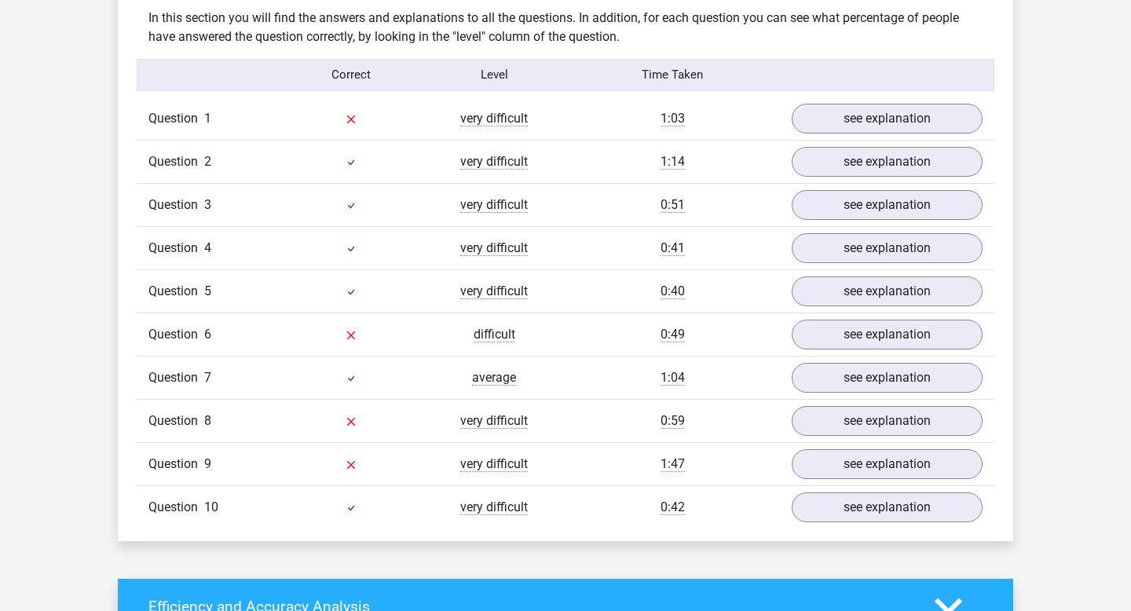
scroll to position [1165, 0]
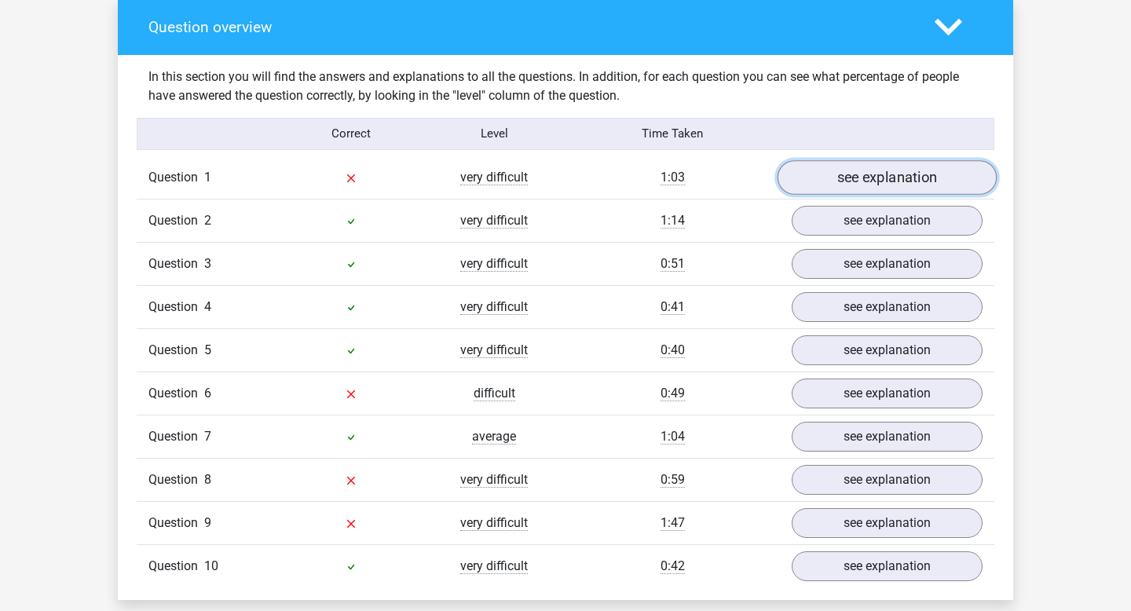
click at [903, 181] on link "see explanation" at bounding box center [886, 177] width 219 height 35
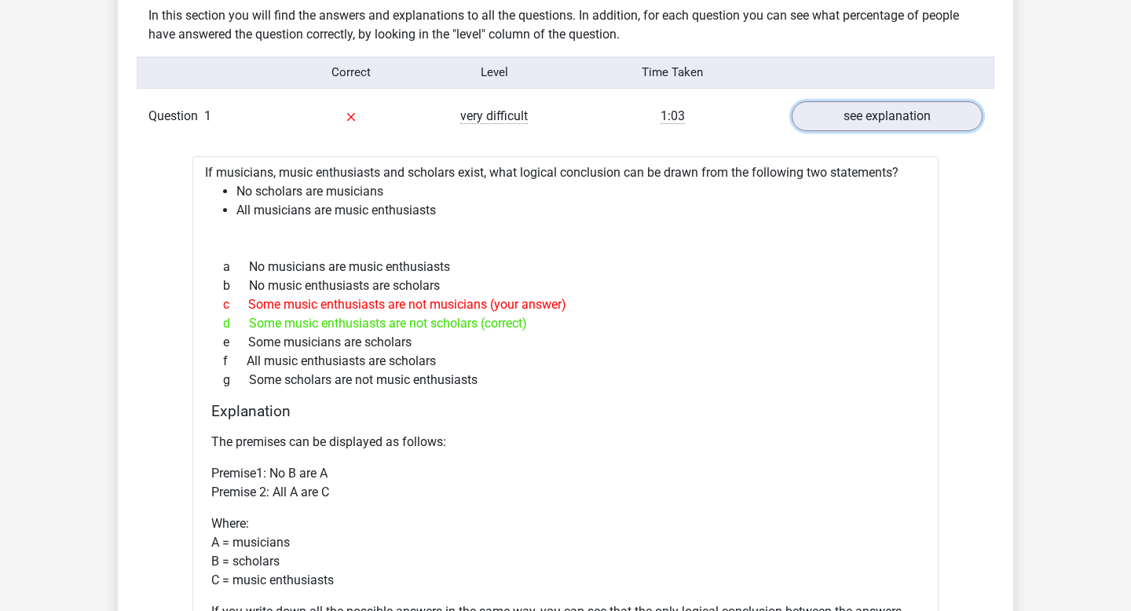
scroll to position [1231, 0]
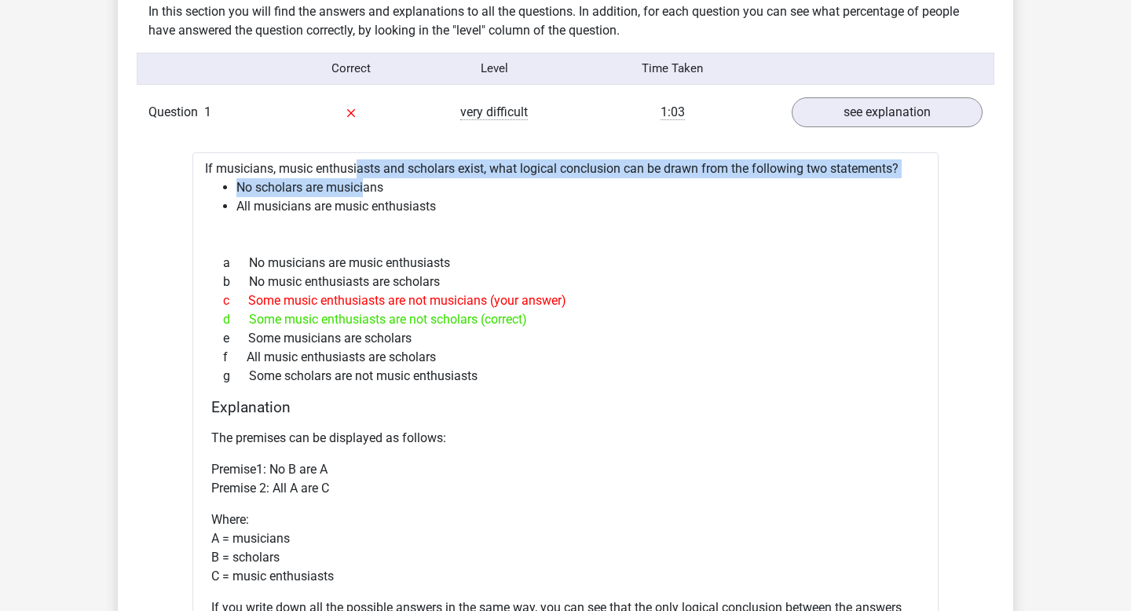
drag, startPoint x: 235, startPoint y: 180, endPoint x: 366, endPoint y: 191, distance: 131.6
click at [366, 191] on ul "No scholars are musicians All musicians are music enthusiasts" at bounding box center [565, 197] width 721 height 38
click at [366, 191] on li "No scholars are musicians" at bounding box center [580, 187] width 689 height 19
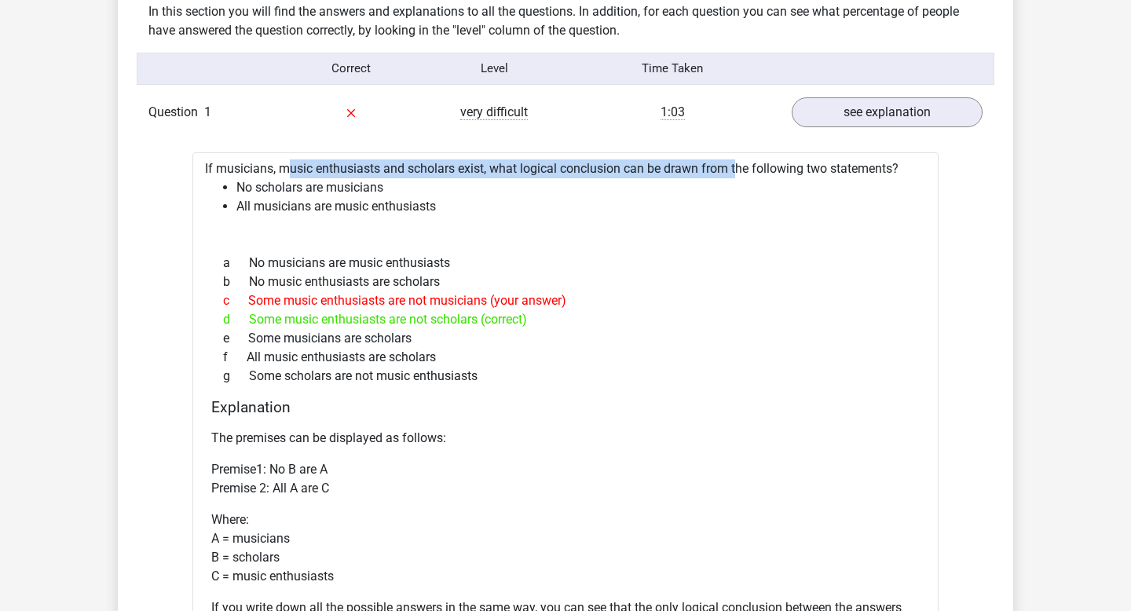
drag, startPoint x: 240, startPoint y: 169, endPoint x: 687, endPoint y: 164, distance: 447.6
click at [687, 164] on div "If musicians, music enthusiasts and scholars exist, what logical conclusion can…" at bounding box center [565, 455] width 746 height 606
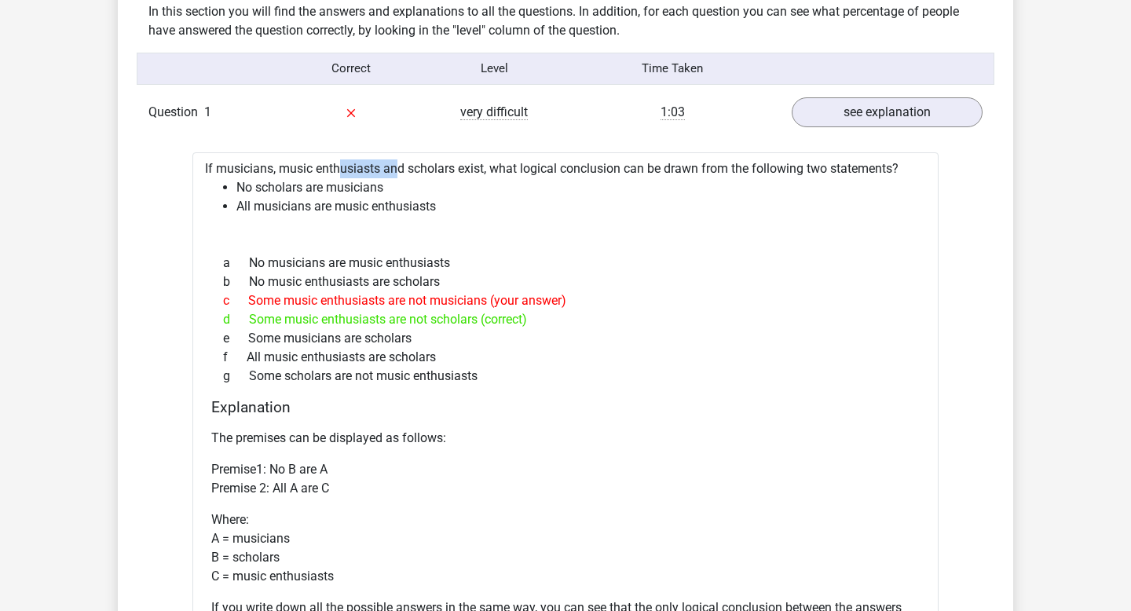
drag, startPoint x: 286, startPoint y: 171, endPoint x: 357, endPoint y: 173, distance: 70.7
click at [356, 173] on div "If musicians, music enthusiasts and scholars exist, what logical conclusion can…" at bounding box center [565, 455] width 746 height 606
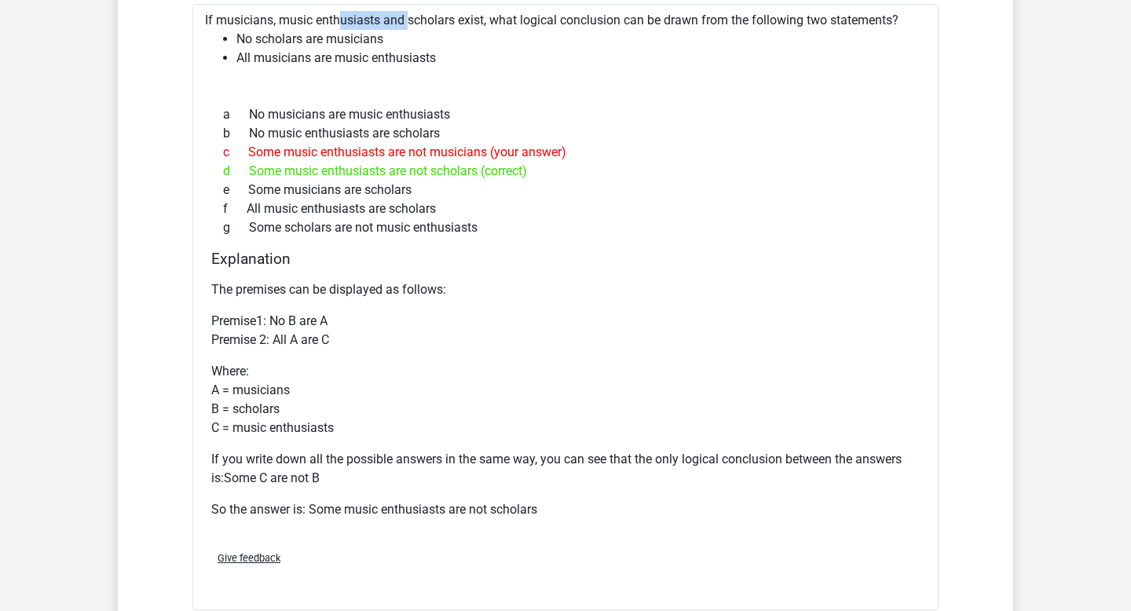
scroll to position [1276, 0]
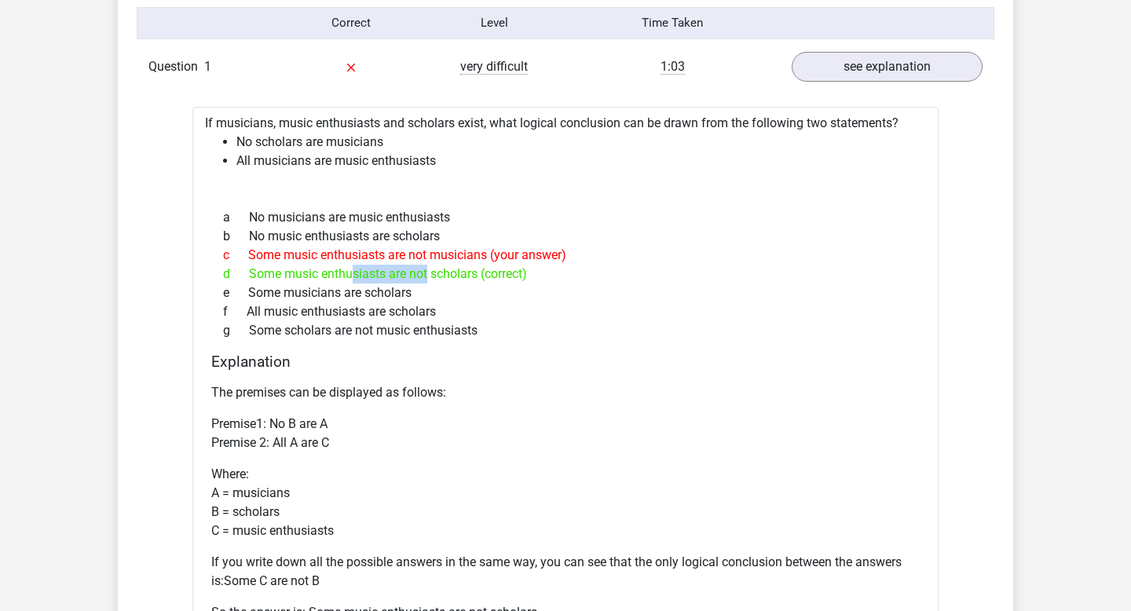
drag, startPoint x: 270, startPoint y: 277, endPoint x: 482, endPoint y: 271, distance: 212.1
click at [474, 271] on div "d Some music enthusiasts are not scholars (correct)" at bounding box center [565, 274] width 708 height 19
drag, startPoint x: 236, startPoint y: 139, endPoint x: 318, endPoint y: 139, distance: 82.5
click at [317, 139] on li "No scholars are musicians" at bounding box center [580, 142] width 689 height 19
click at [318, 139] on li "No scholars are musicians" at bounding box center [580, 142] width 689 height 19
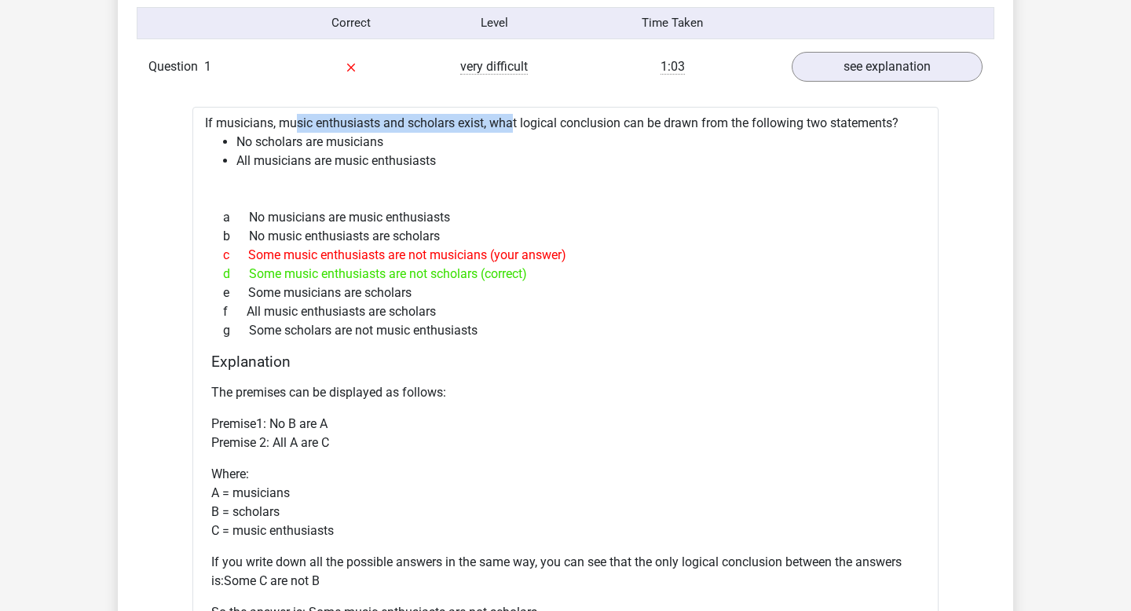
drag, startPoint x: 246, startPoint y: 119, endPoint x: 463, endPoint y: 123, distance: 217.5
click at [463, 123] on div "If musicians, music enthusiasts and scholars exist, what logical conclusion can…" at bounding box center [565, 410] width 746 height 606
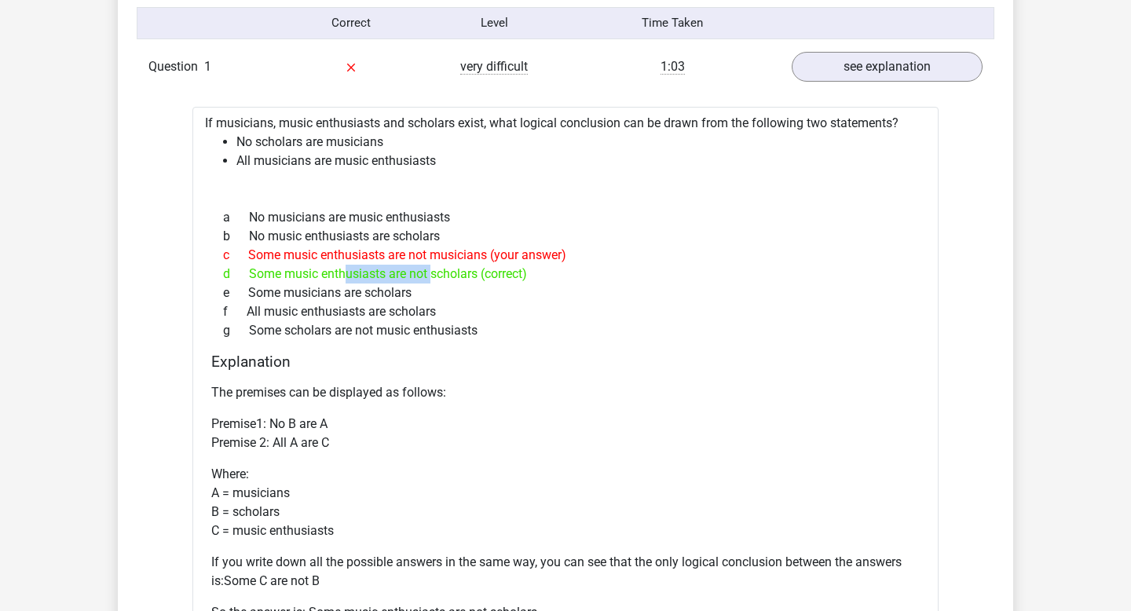
drag, startPoint x: 269, startPoint y: 280, endPoint x: 451, endPoint y: 280, distance: 182.2
click at [443, 280] on div "d Some music enthusiasts are not scholars (correct)" at bounding box center [565, 274] width 708 height 19
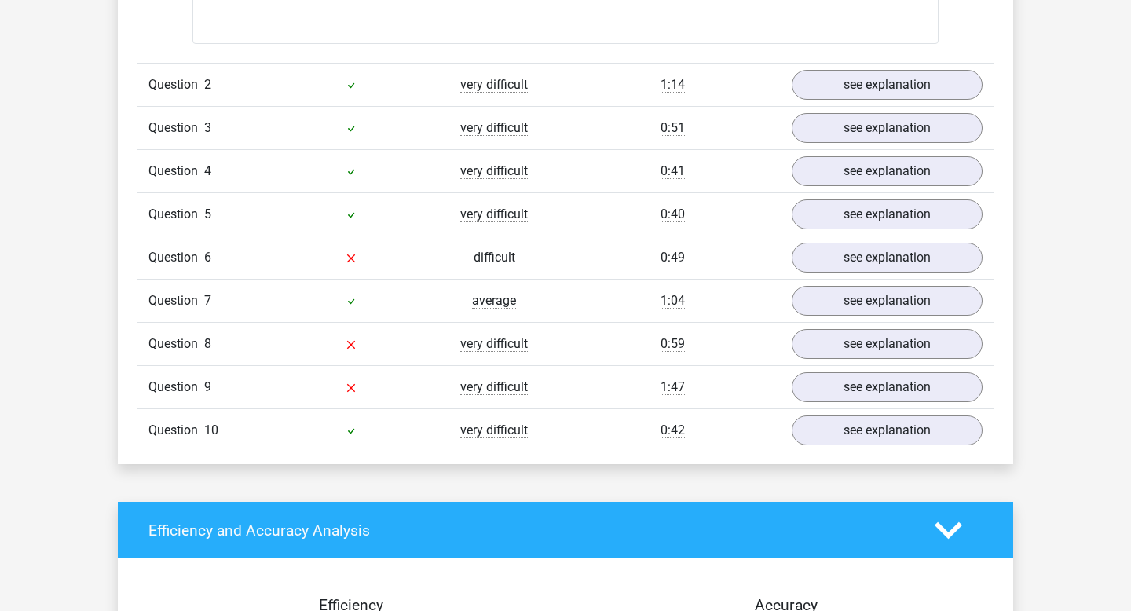
scroll to position [1832, 0]
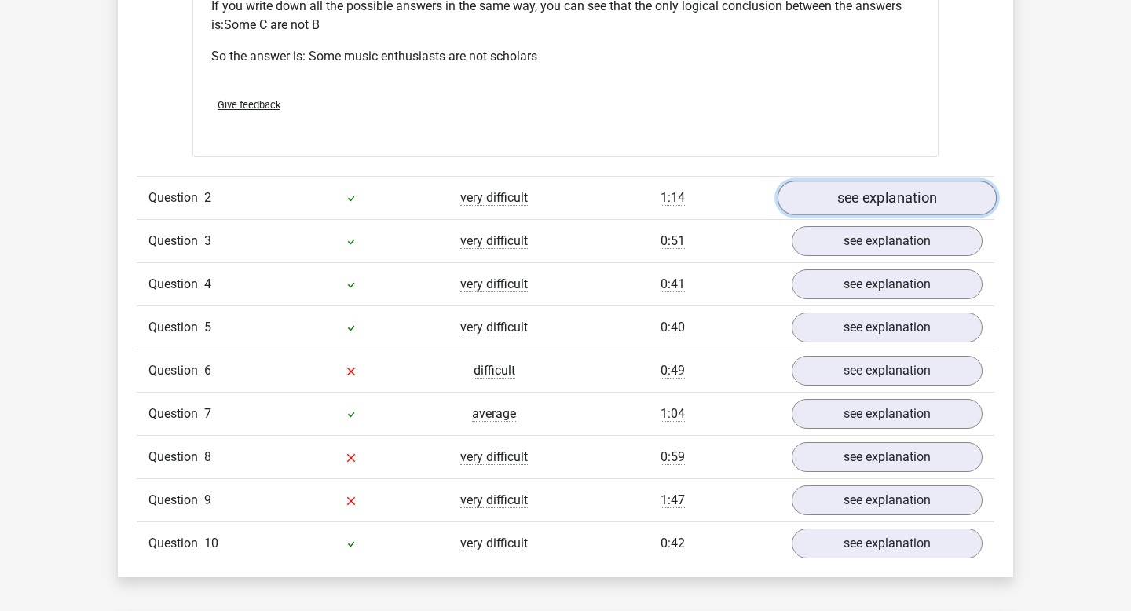
click at [851, 207] on link "see explanation" at bounding box center [886, 198] width 219 height 35
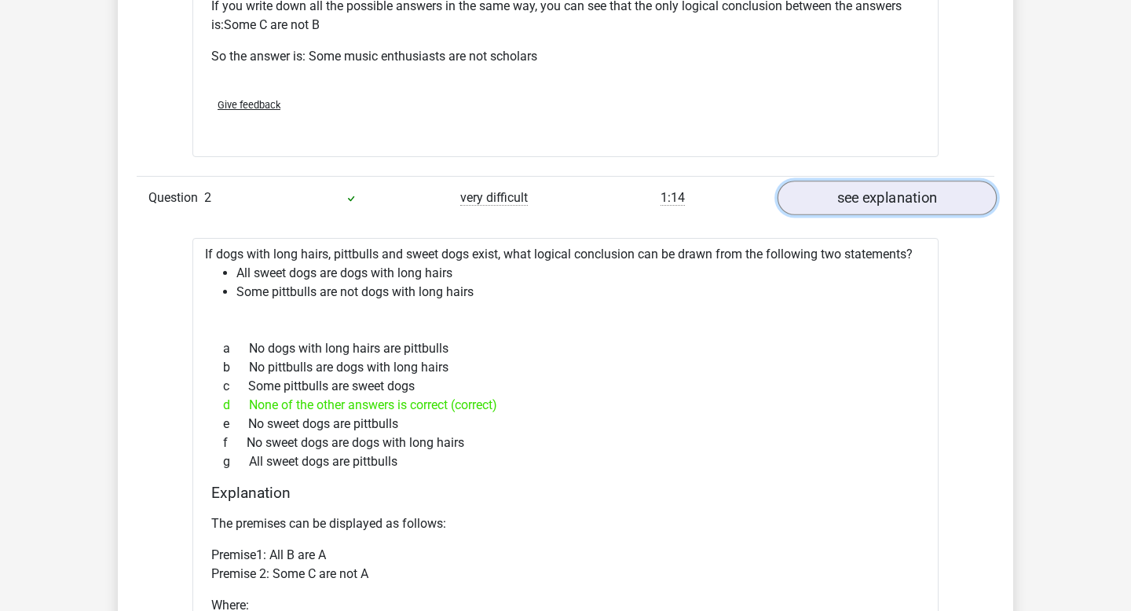
click at [852, 203] on link "see explanation" at bounding box center [886, 198] width 219 height 35
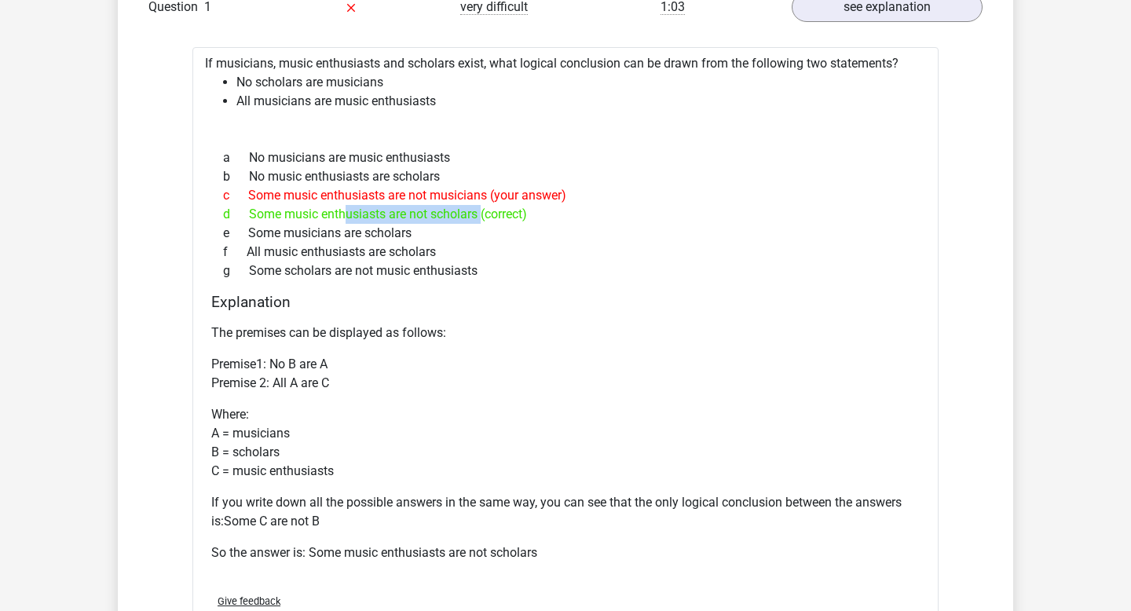
scroll to position [1304, 0]
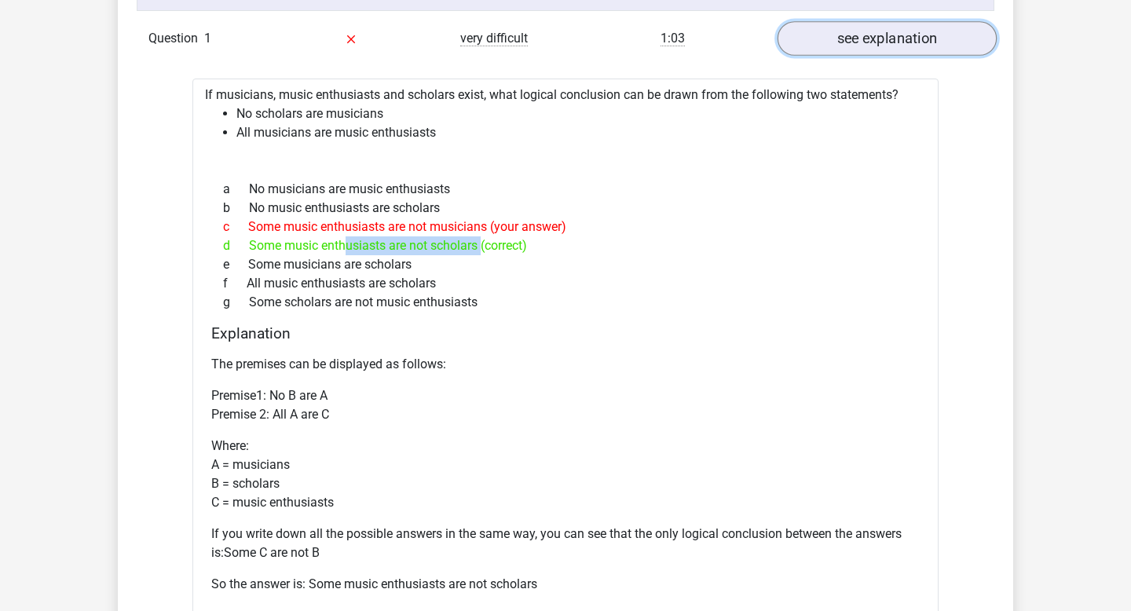
click at [868, 50] on link "see explanation" at bounding box center [886, 38] width 219 height 35
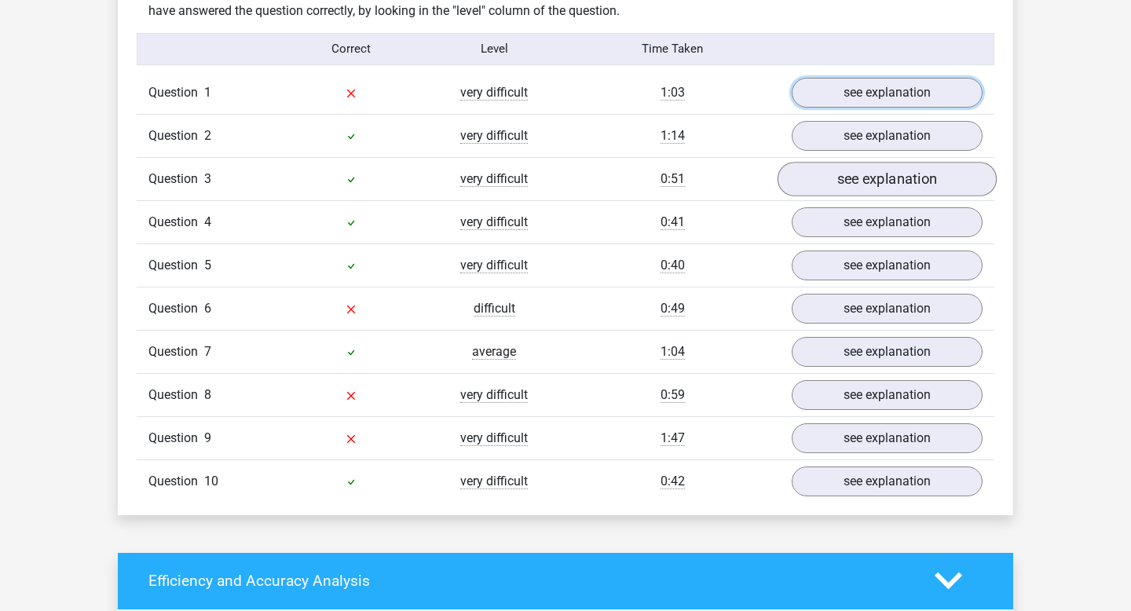
scroll to position [1124, 0]
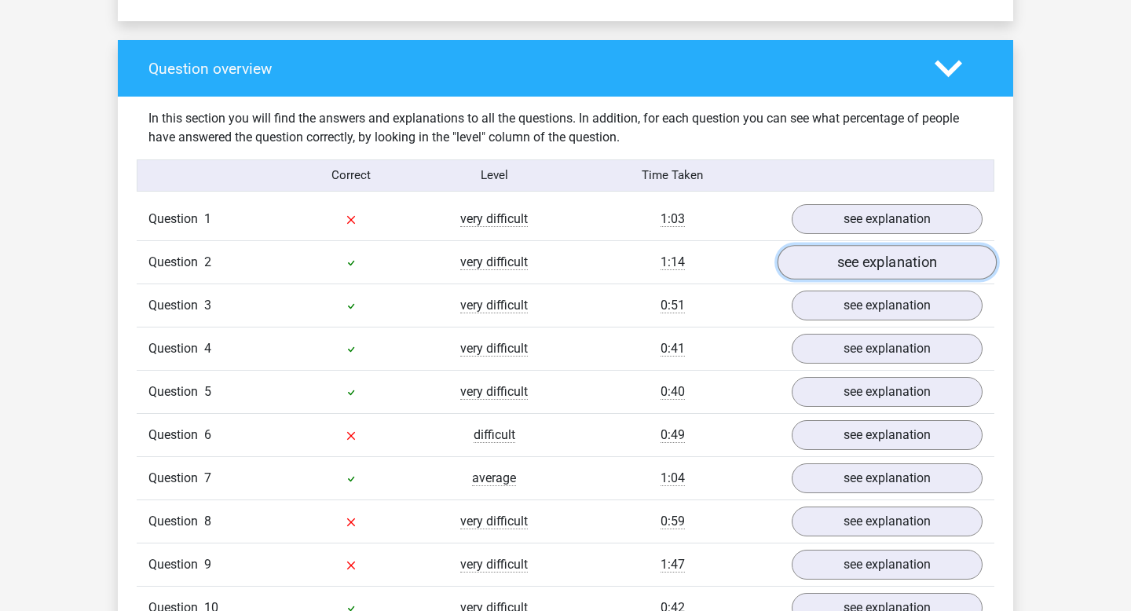
click at [862, 256] on link "see explanation" at bounding box center [886, 262] width 219 height 35
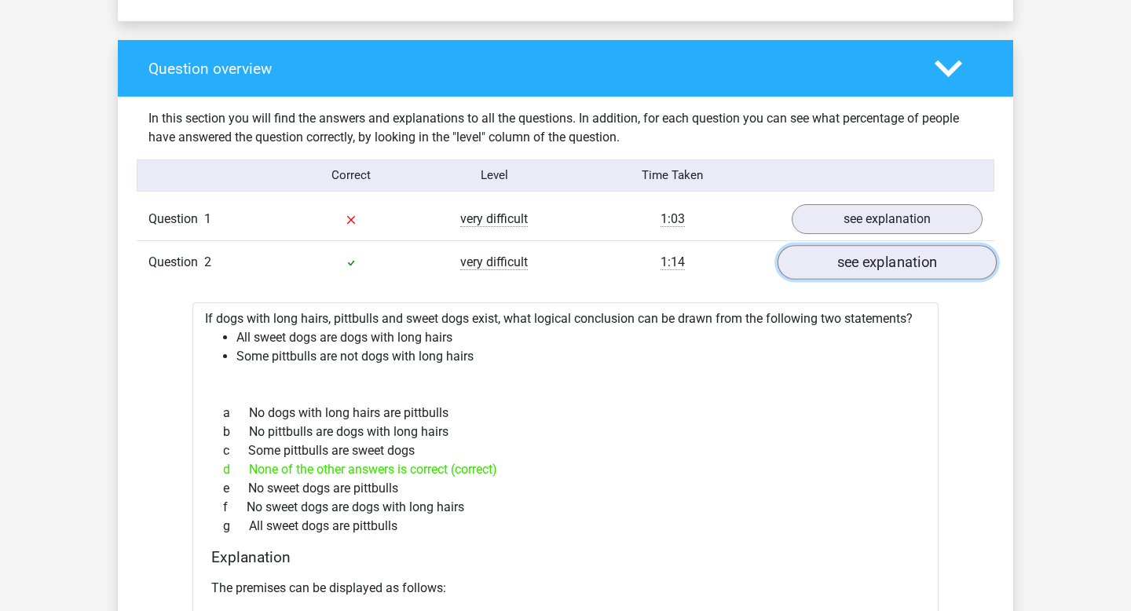
click at [862, 256] on link "see explanation" at bounding box center [886, 262] width 219 height 35
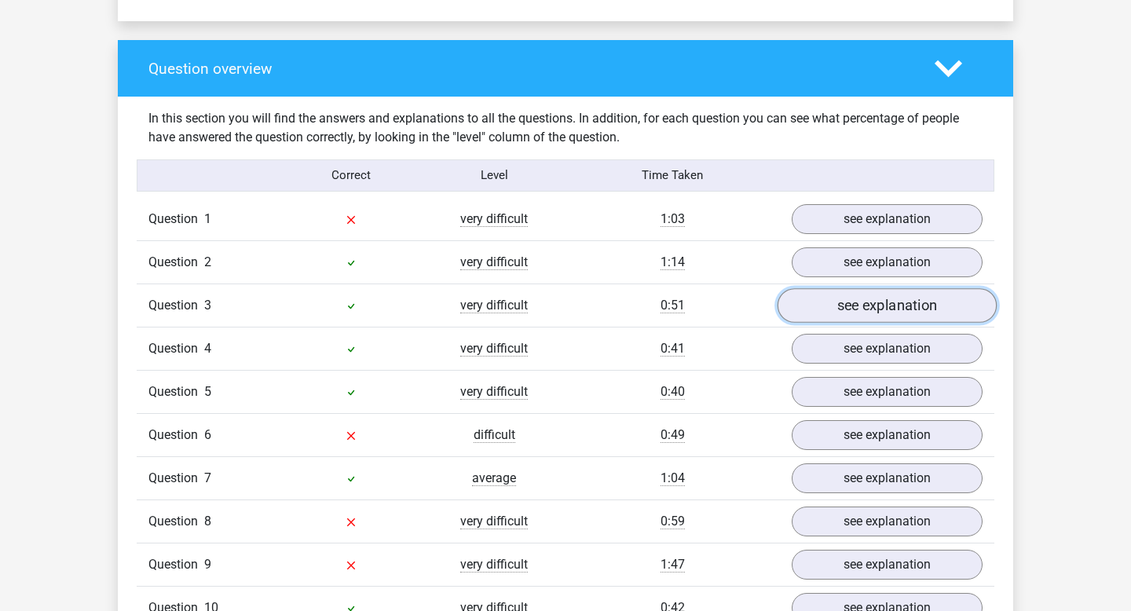
click at [876, 302] on link "see explanation" at bounding box center [886, 305] width 219 height 35
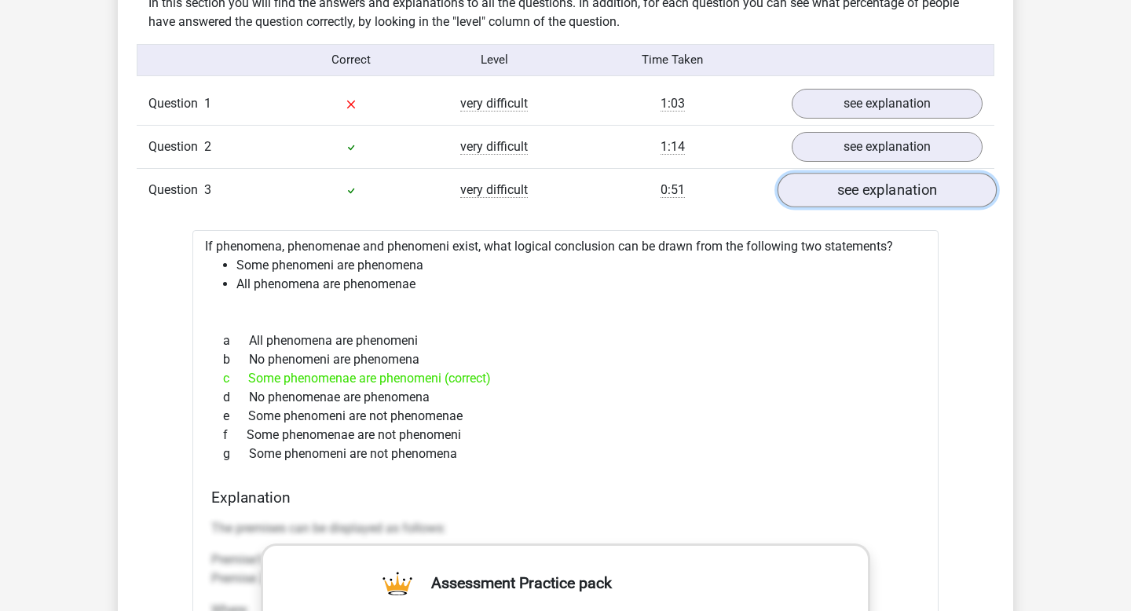
scroll to position [1246, 0]
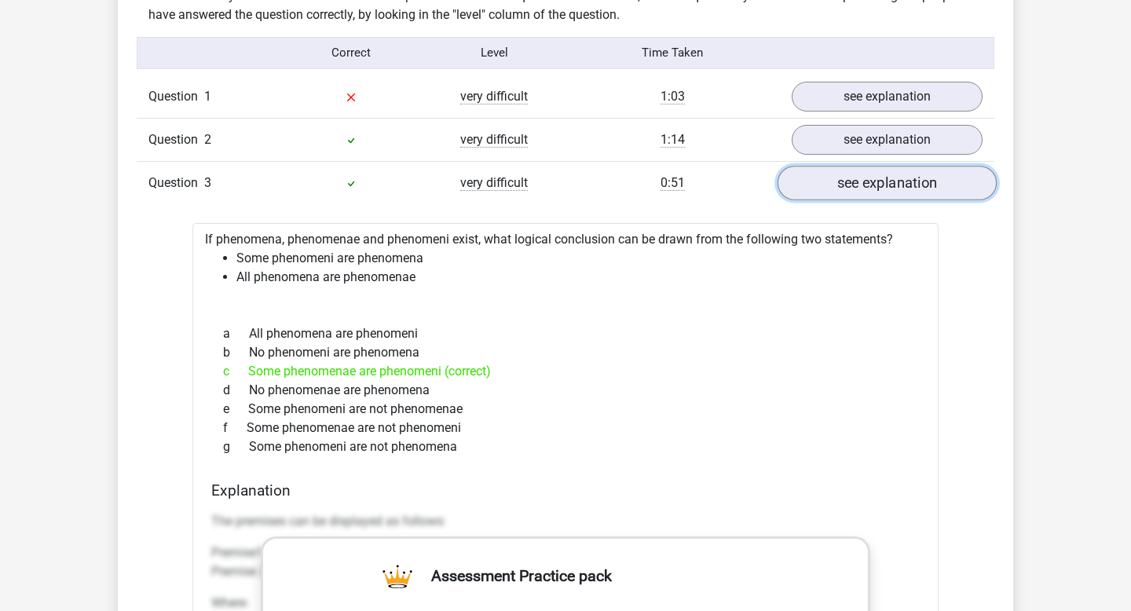
click at [851, 194] on link "see explanation" at bounding box center [886, 183] width 219 height 35
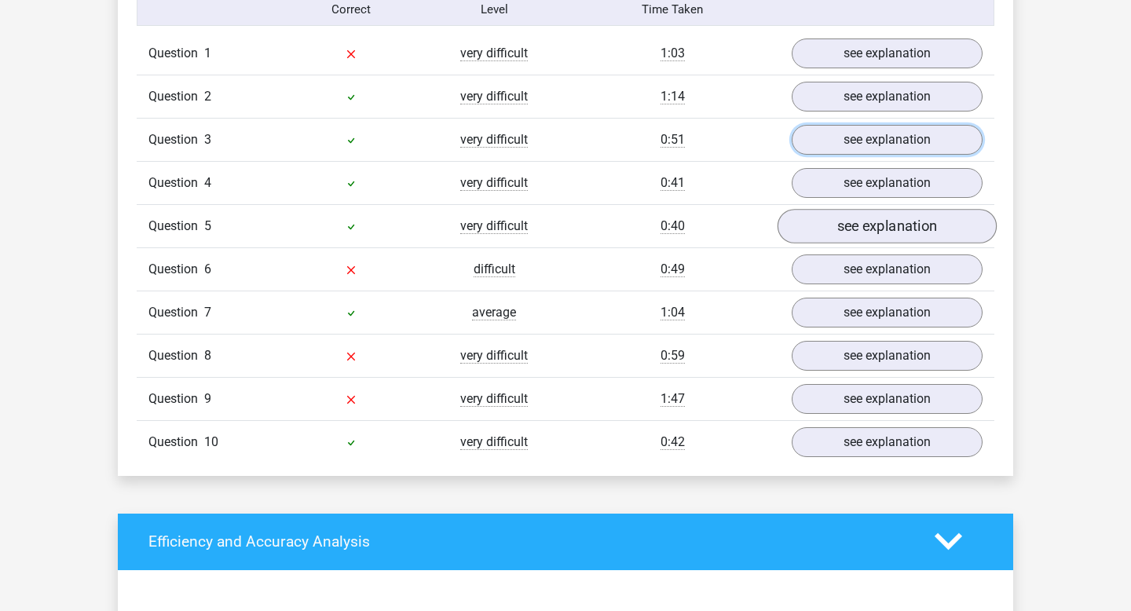
scroll to position [1298, 0]
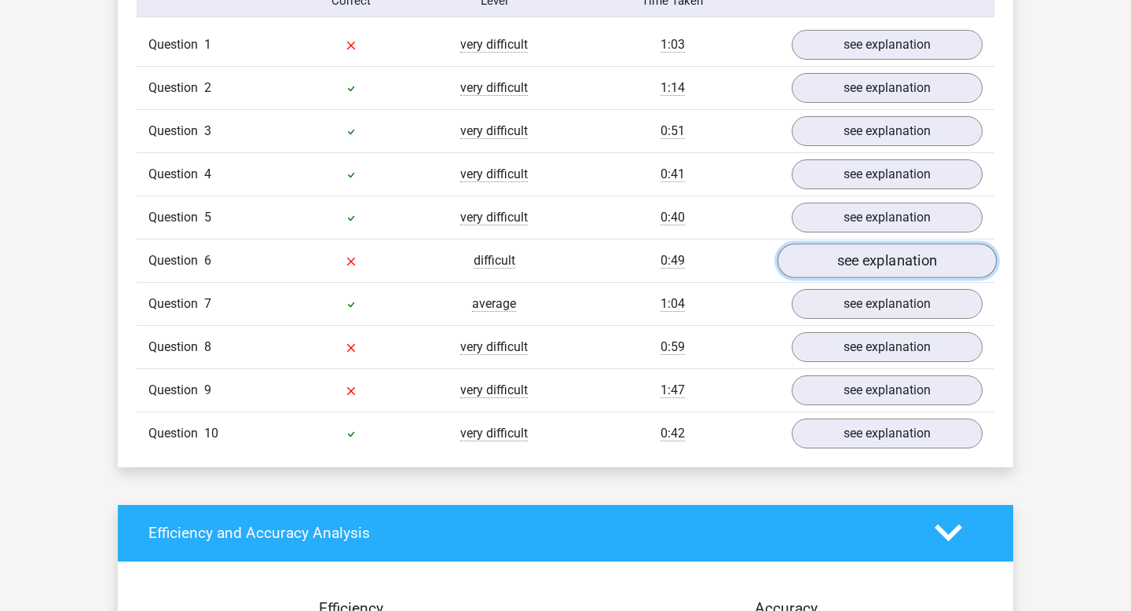
click at [832, 269] on link "see explanation" at bounding box center [886, 260] width 219 height 35
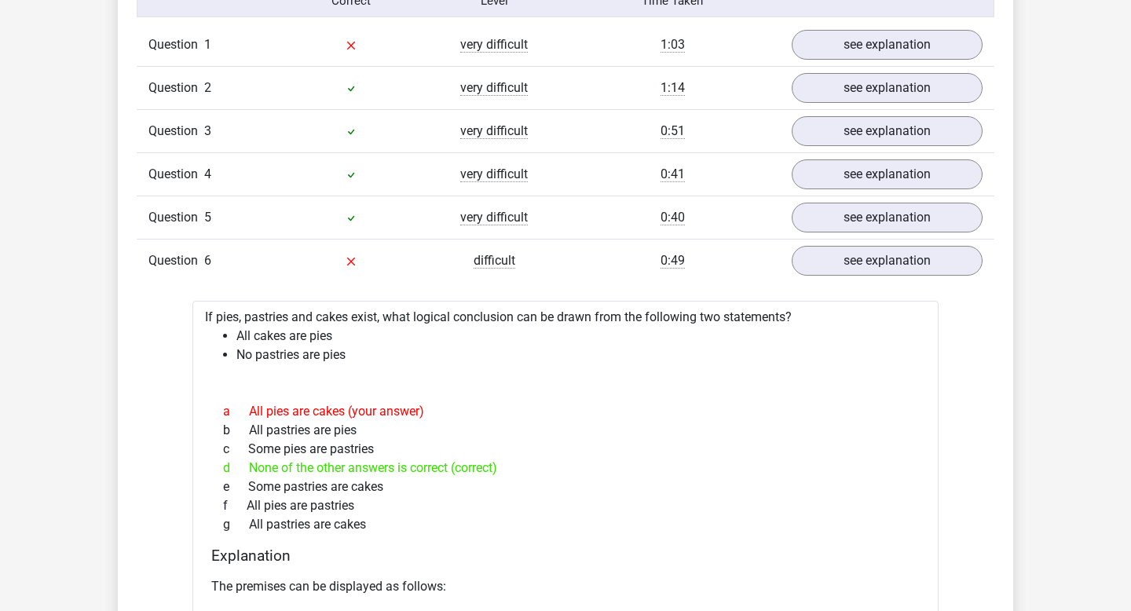
drag, startPoint x: 251, startPoint y: 412, endPoint x: 449, endPoint y: 410, distance: 198.7
click at [449, 410] on div "a All pies are cakes (your answer)" at bounding box center [565, 411] width 708 height 19
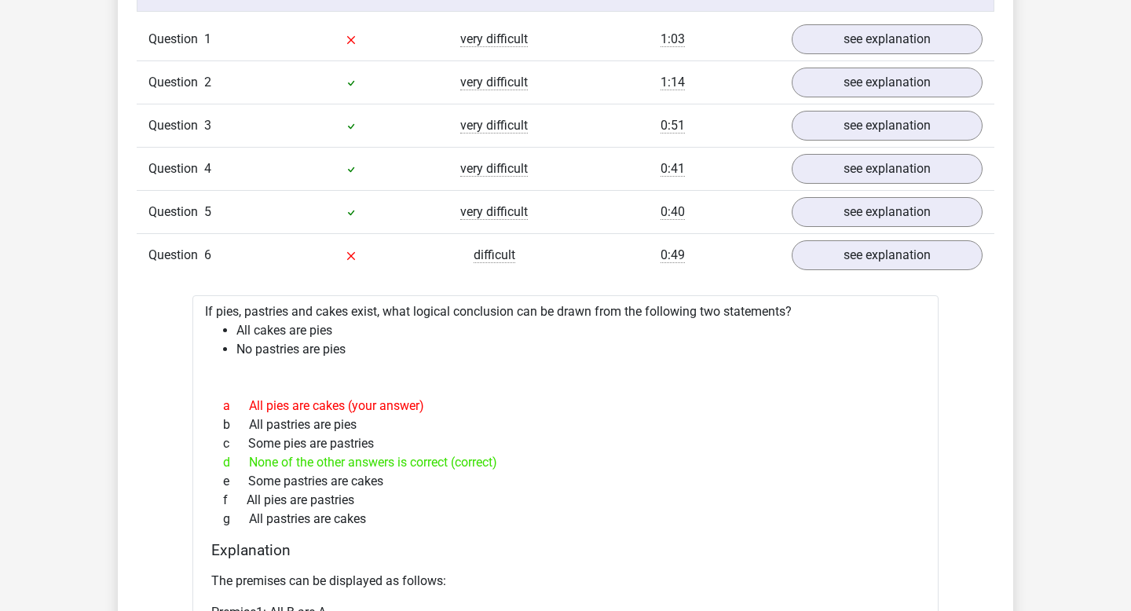
click at [449, 410] on div "a All pies are cakes (your answer)" at bounding box center [565, 406] width 708 height 19
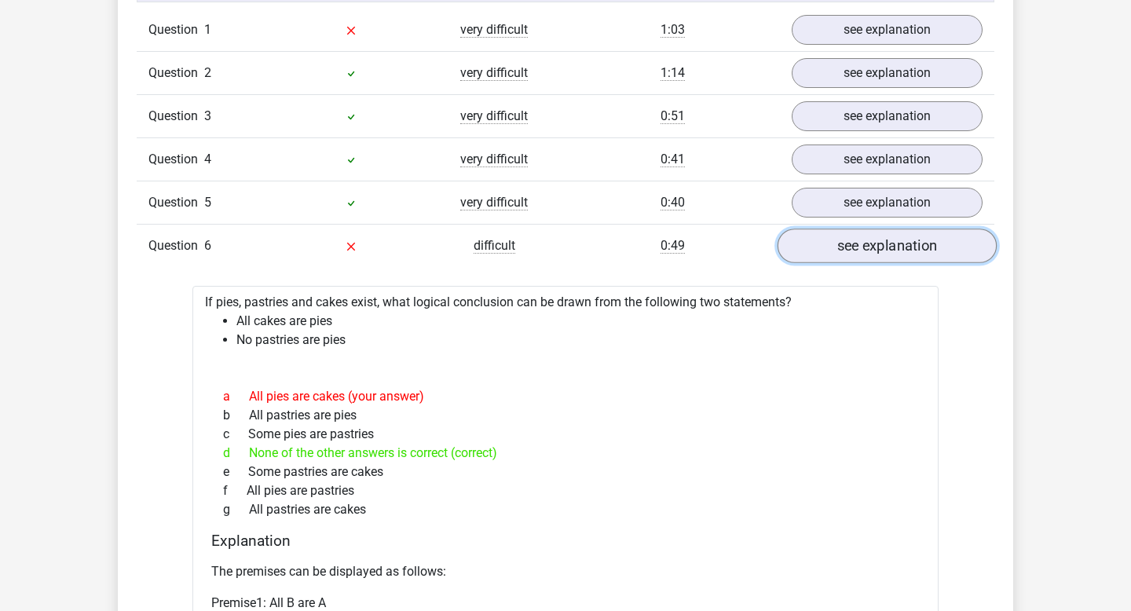
click at [818, 251] on link "see explanation" at bounding box center [886, 246] width 219 height 35
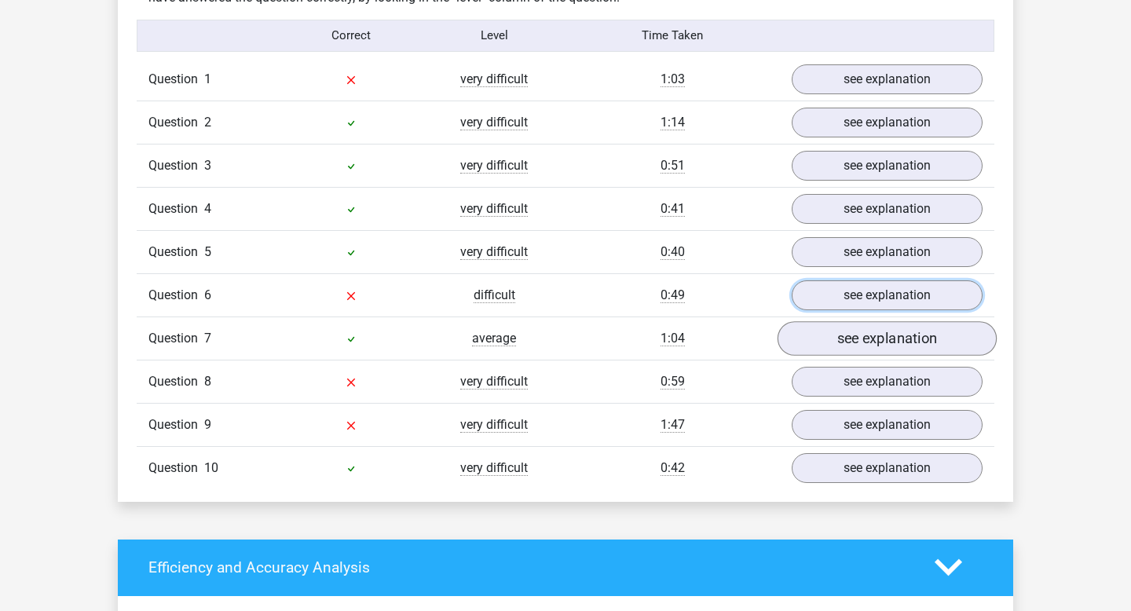
scroll to position [1270, 0]
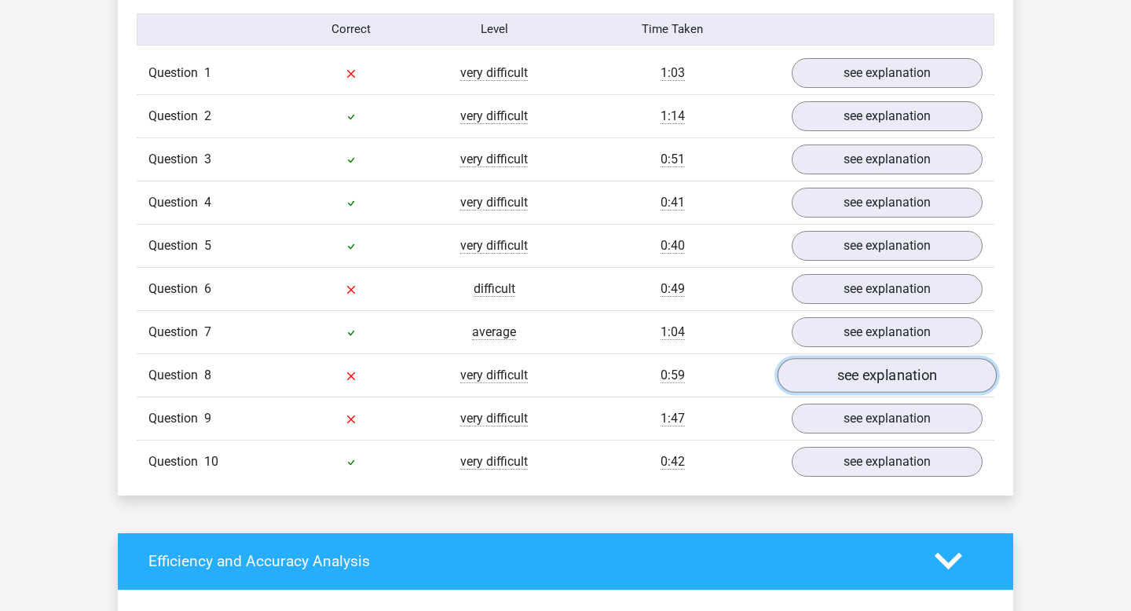
click at [856, 372] on link "see explanation" at bounding box center [886, 375] width 219 height 35
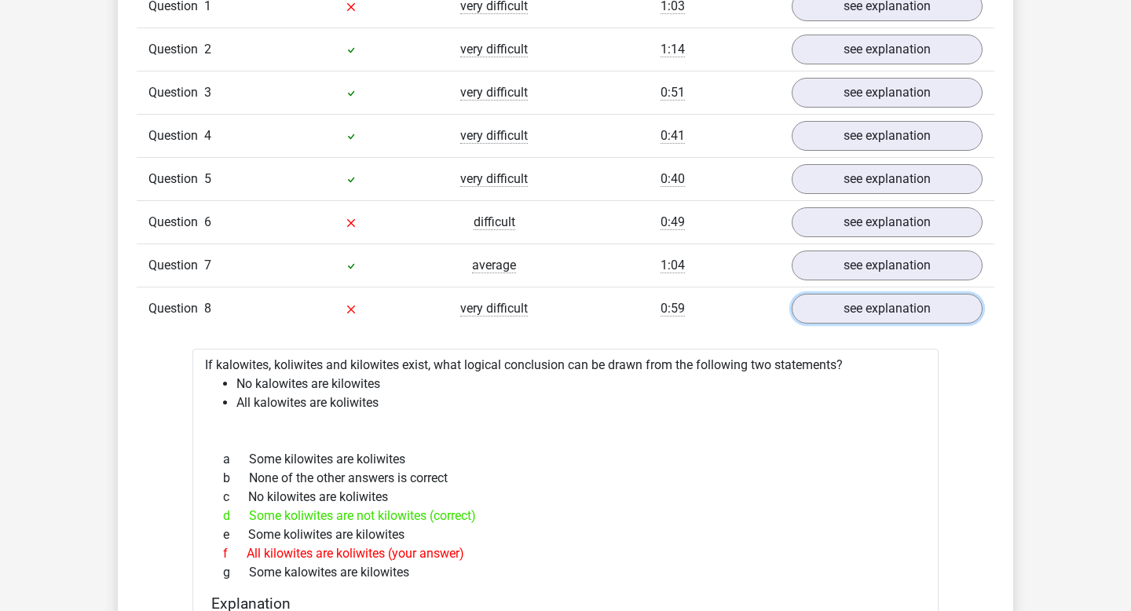
scroll to position [1357, 0]
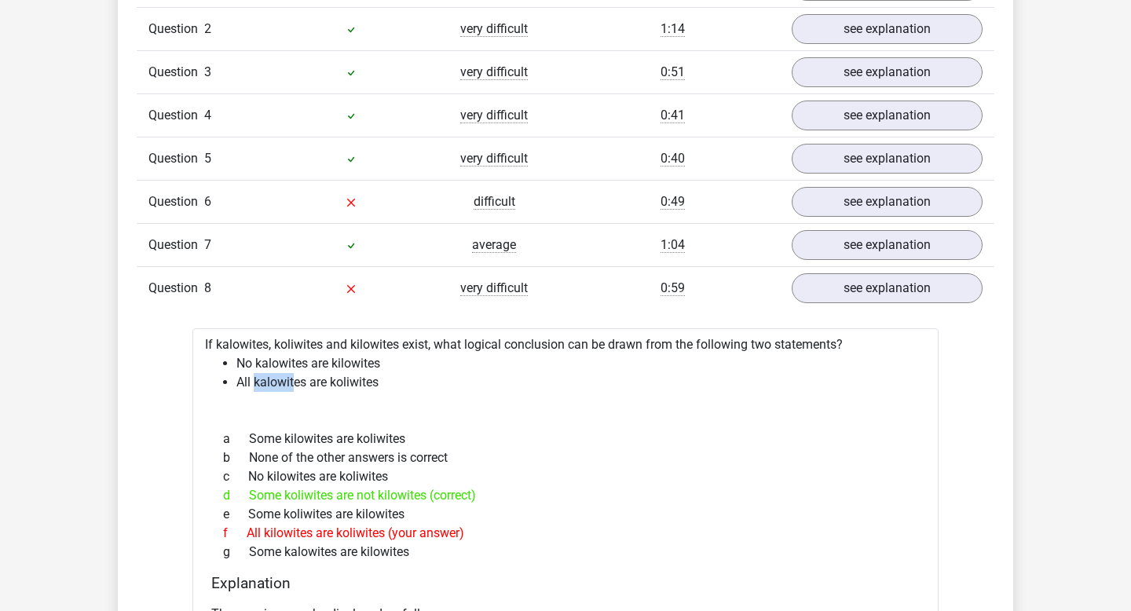
drag, startPoint x: 253, startPoint y: 388, endPoint x: 292, endPoint y: 388, distance: 39.3
click at [292, 388] on li "All kalowites are koliwites" at bounding box center [580, 382] width 689 height 19
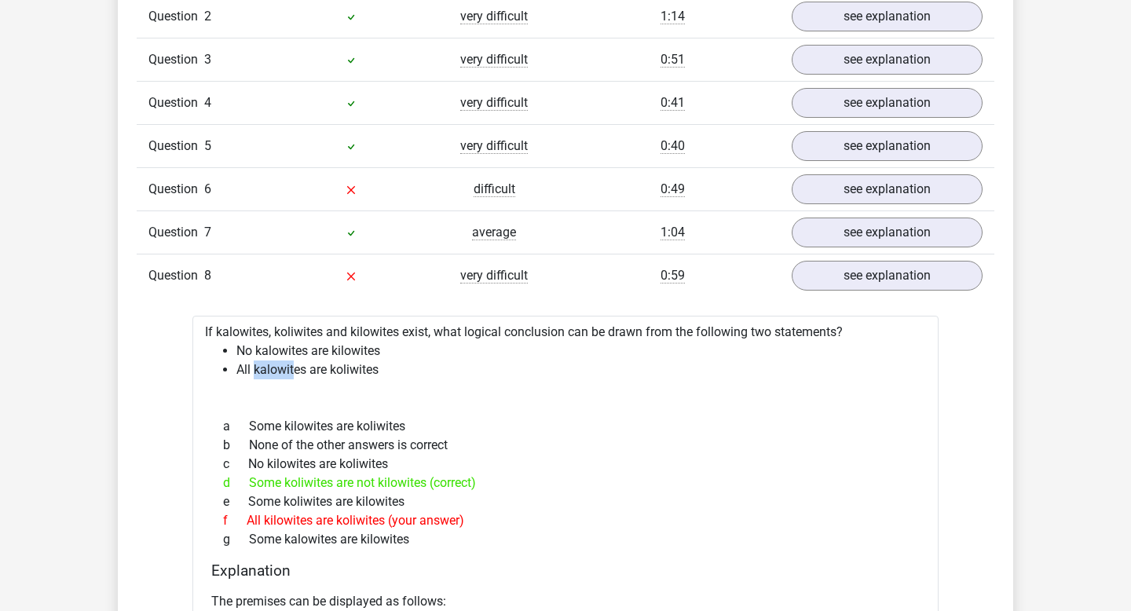
scroll to position [1372, 0]
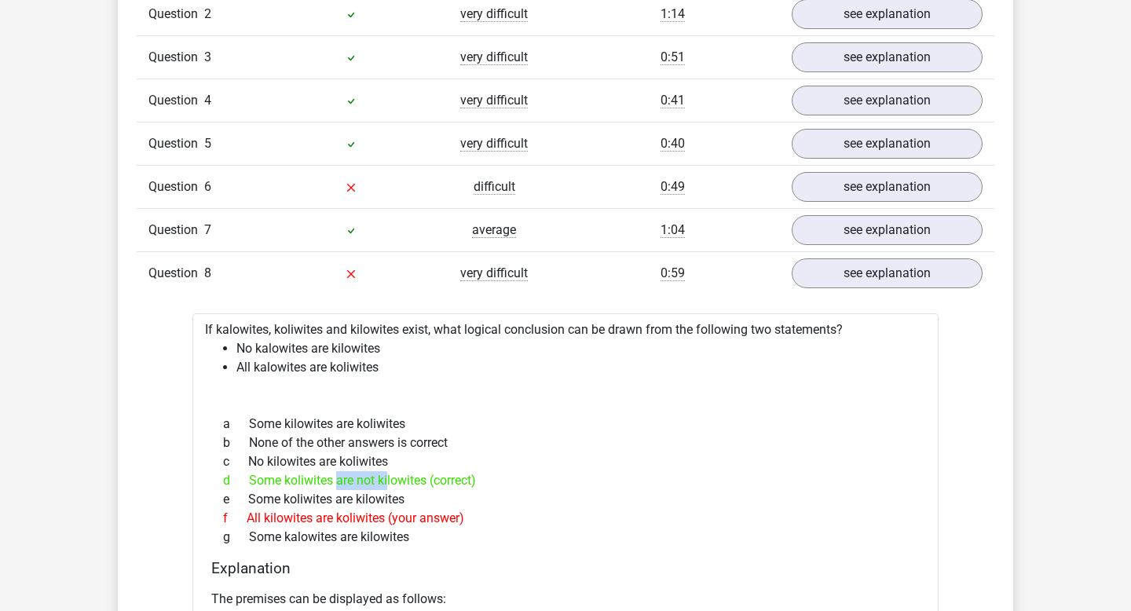
drag, startPoint x: 266, startPoint y: 478, endPoint x: 324, endPoint y: 478, distance: 57.3
click at [324, 478] on div "d Some koliwites are not kilowites (correct)" at bounding box center [565, 480] width 708 height 19
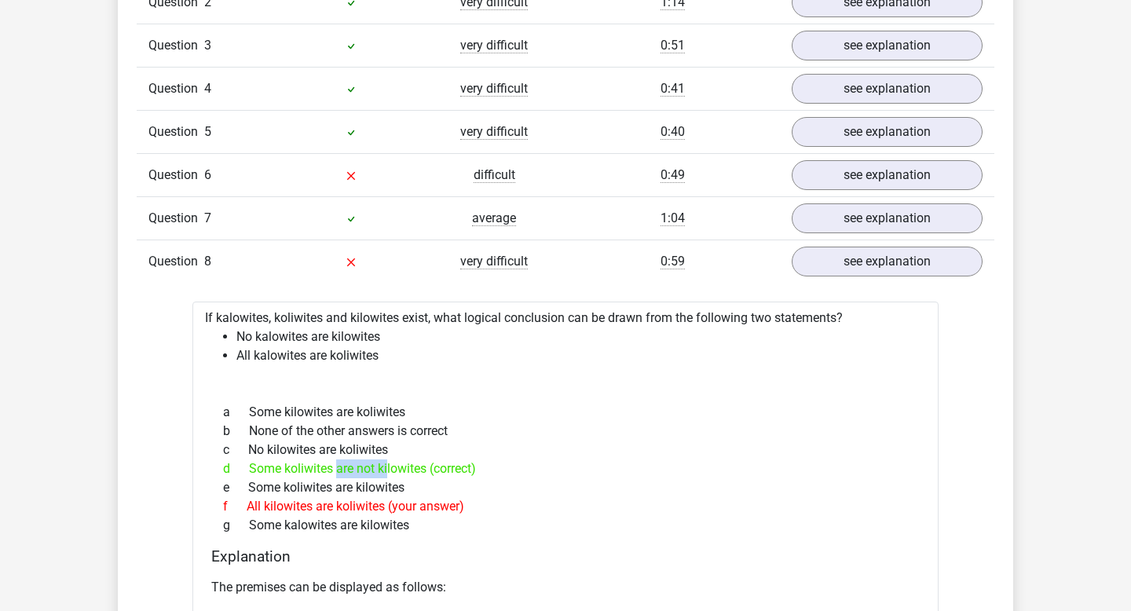
scroll to position [1357, 0]
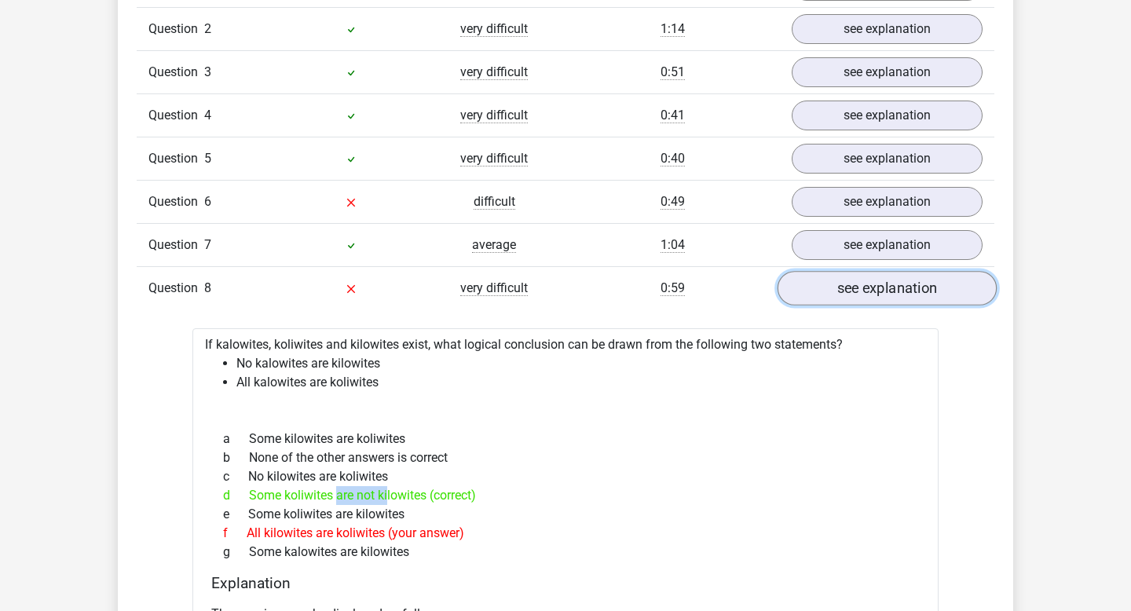
click at [836, 283] on link "see explanation" at bounding box center [886, 288] width 219 height 35
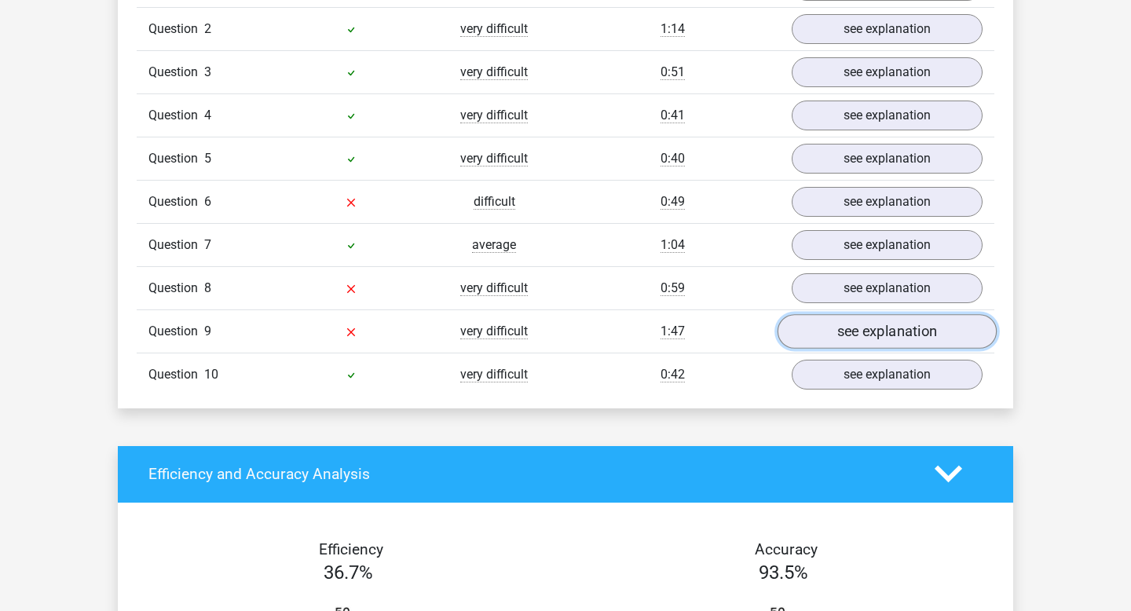
click at [861, 339] on link "see explanation" at bounding box center [886, 331] width 219 height 35
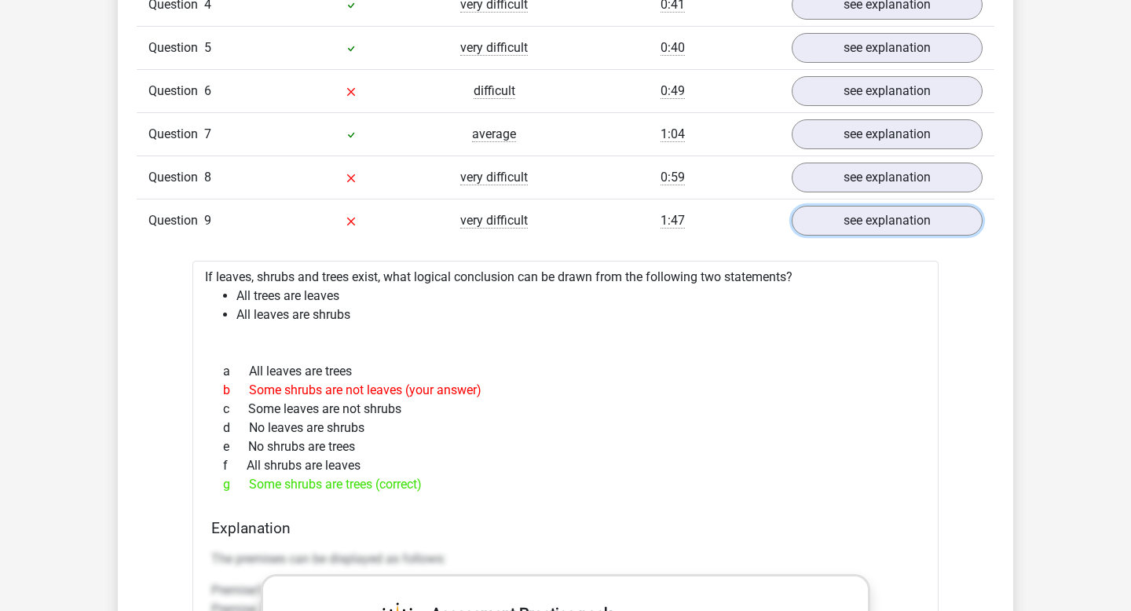
scroll to position [1469, 0]
drag, startPoint x: 280, startPoint y: 478, endPoint x: 542, endPoint y: 478, distance: 261.5
click at [541, 478] on div "g Some shrubs are trees (correct)" at bounding box center [565, 483] width 708 height 19
click at [867, 219] on link "see explanation" at bounding box center [886, 219] width 219 height 35
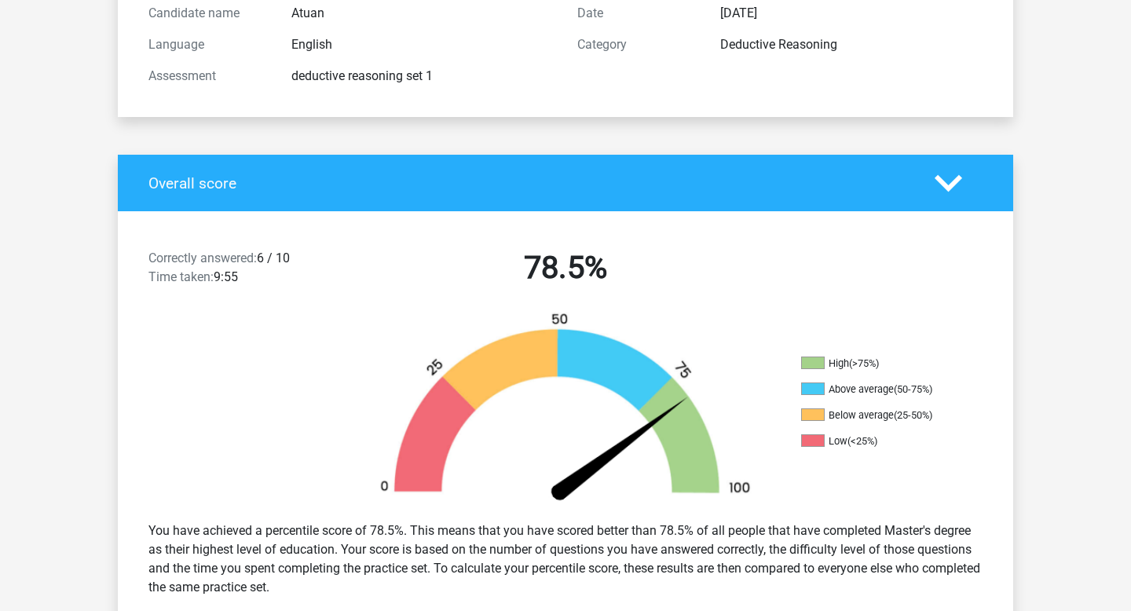
scroll to position [0, 0]
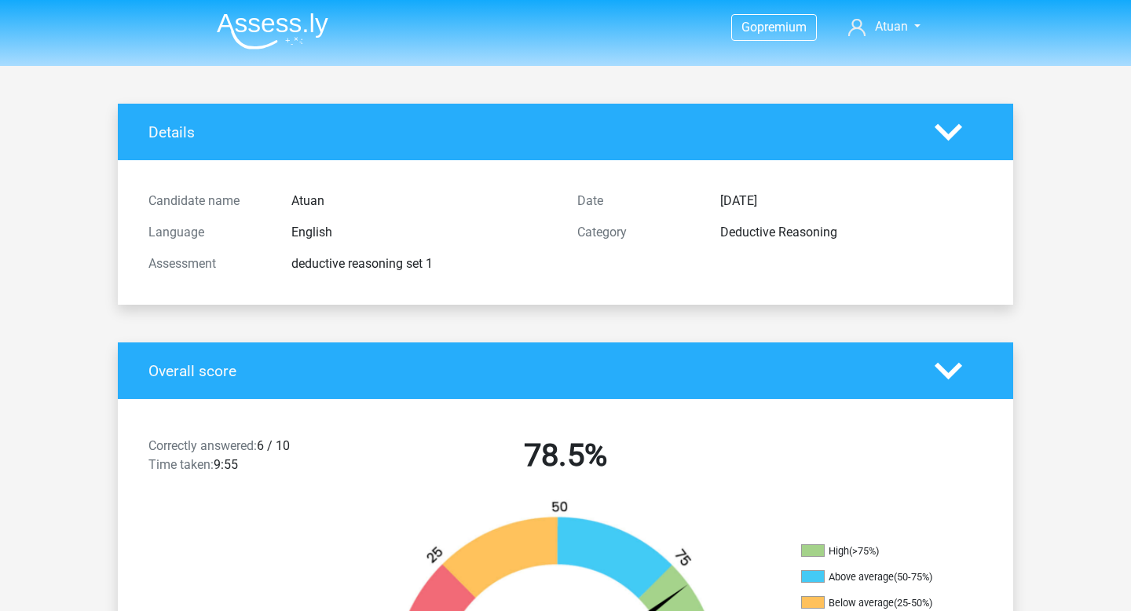
click at [309, 22] on img at bounding box center [273, 31] width 112 height 37
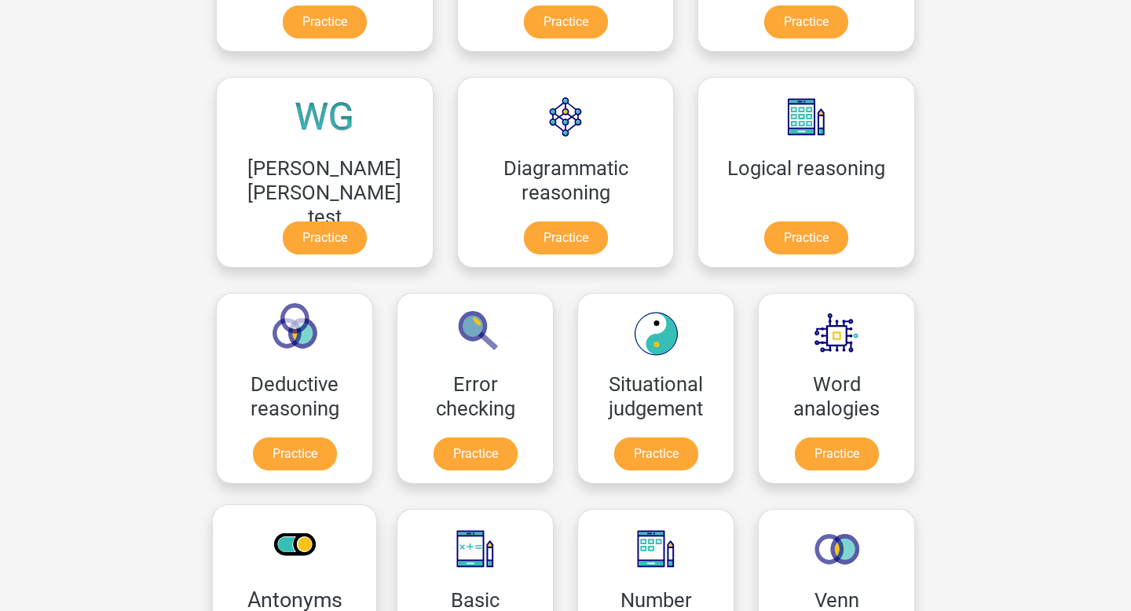
scroll to position [418, 0]
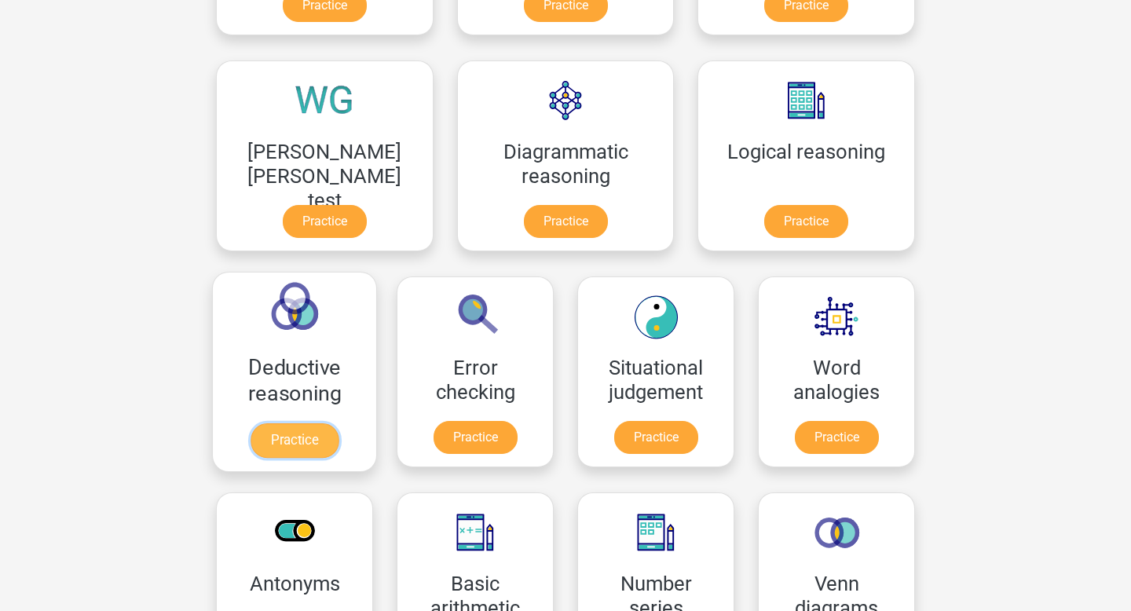
click at [338, 423] on link "Practice" at bounding box center [295, 440] width 88 height 35
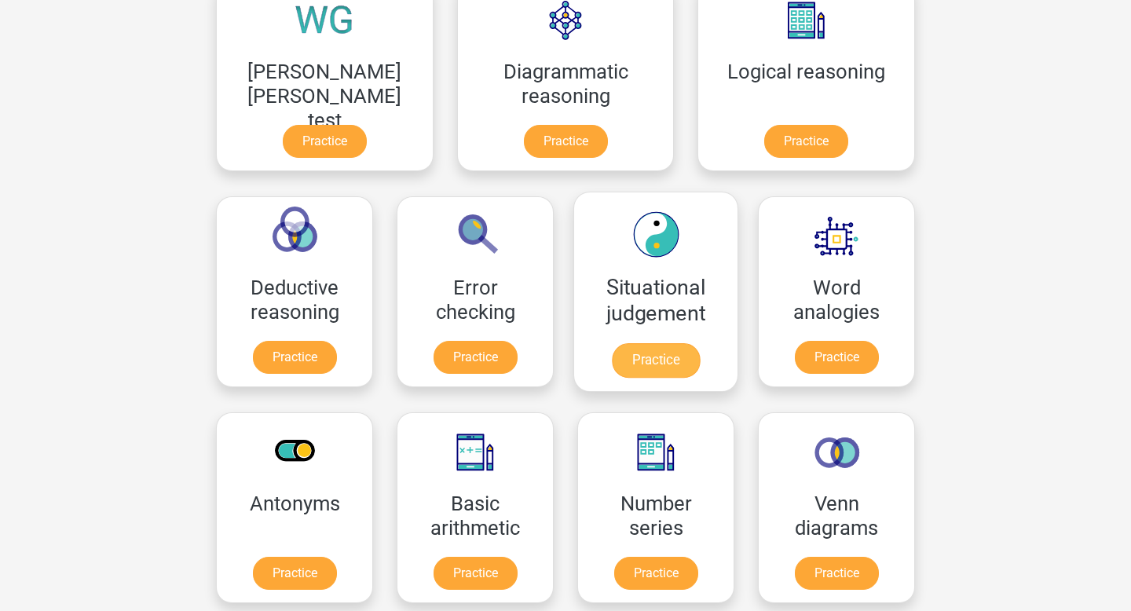
scroll to position [494, 0]
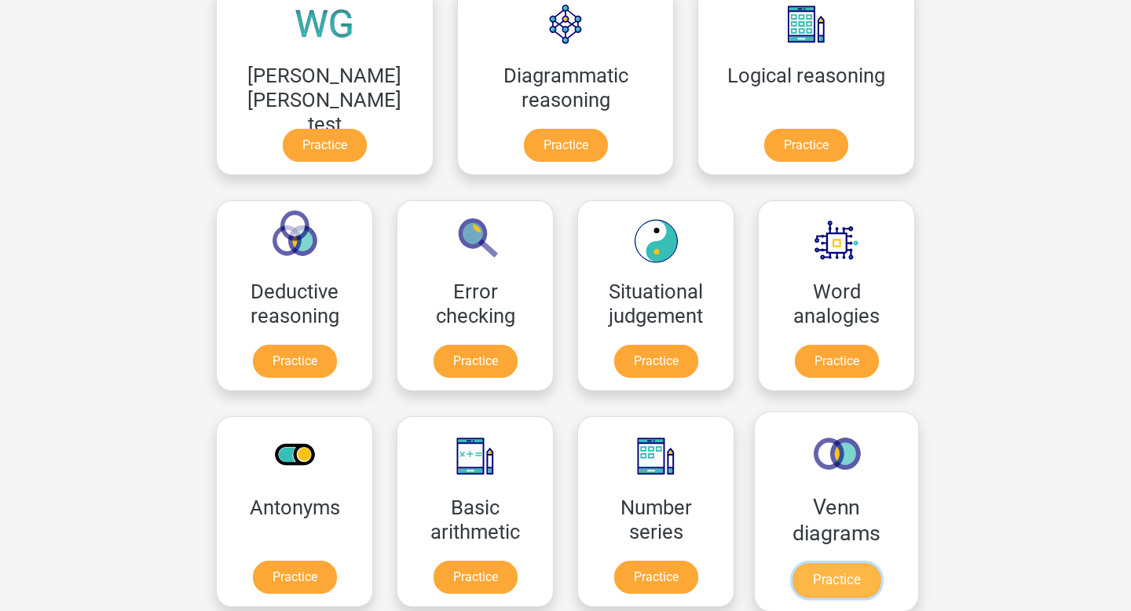
click at [792, 563] on link "Practice" at bounding box center [836, 580] width 88 height 35
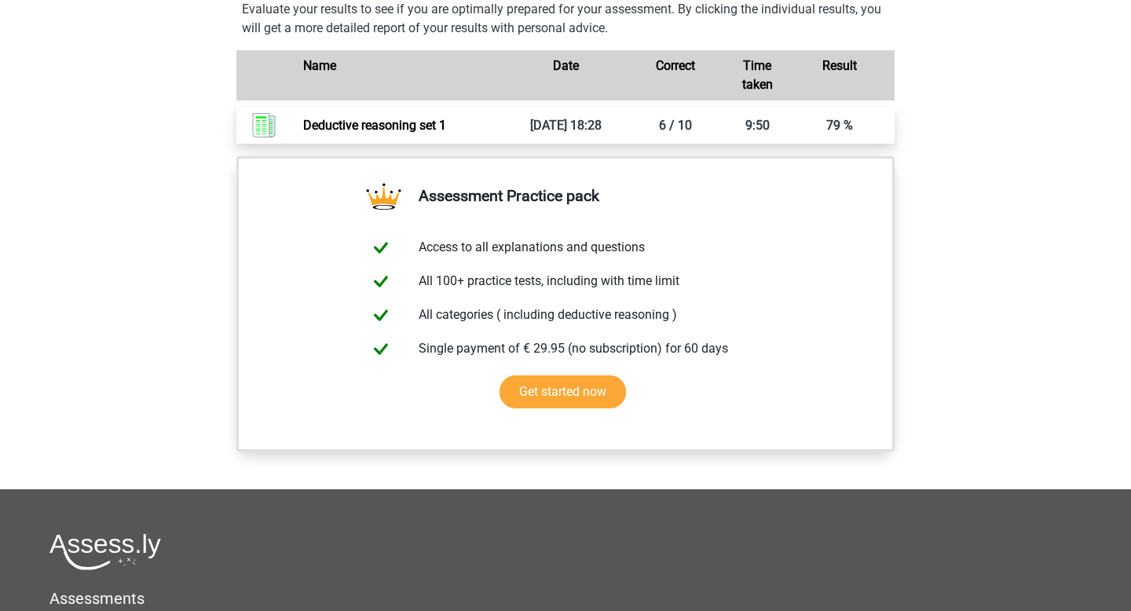
scroll to position [1052, 0]
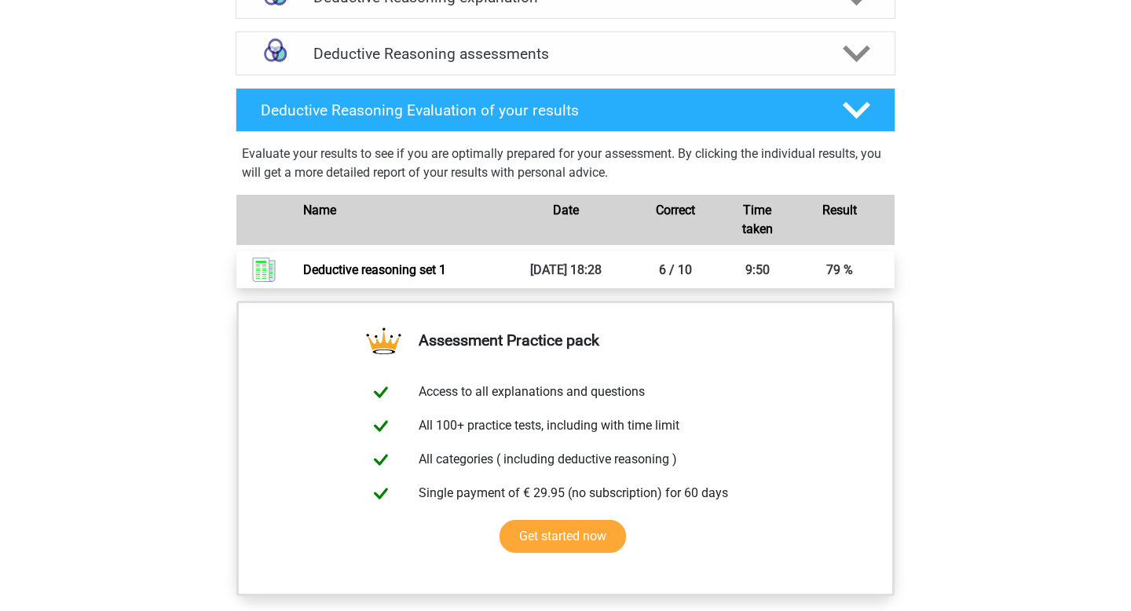
click at [446, 277] on link "Deductive reasoning set 1" at bounding box center [374, 269] width 143 height 15
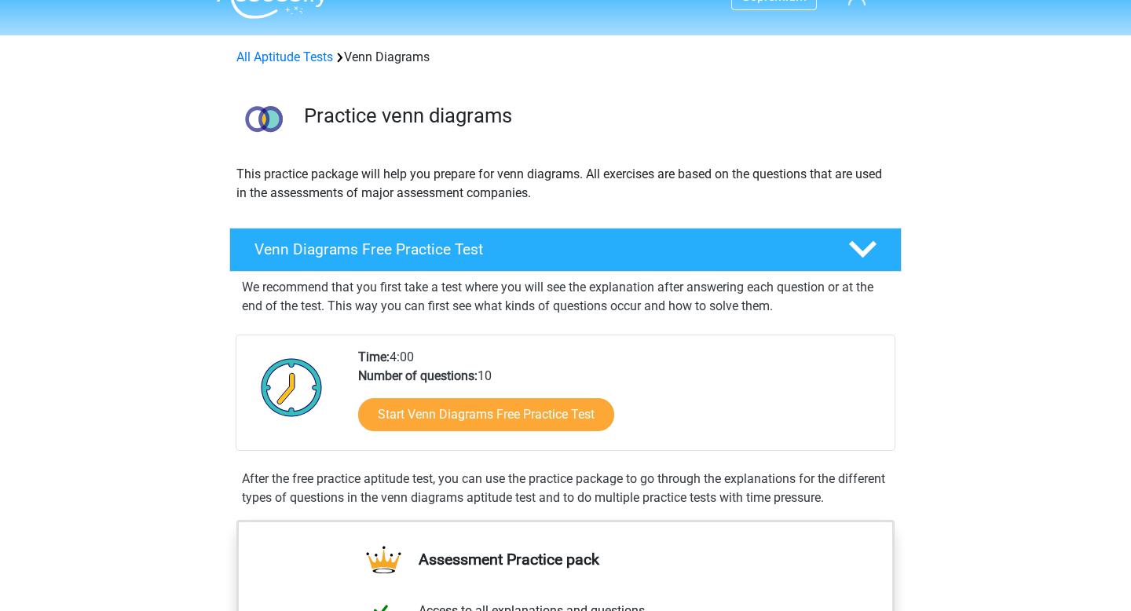
scroll to position [38, 0]
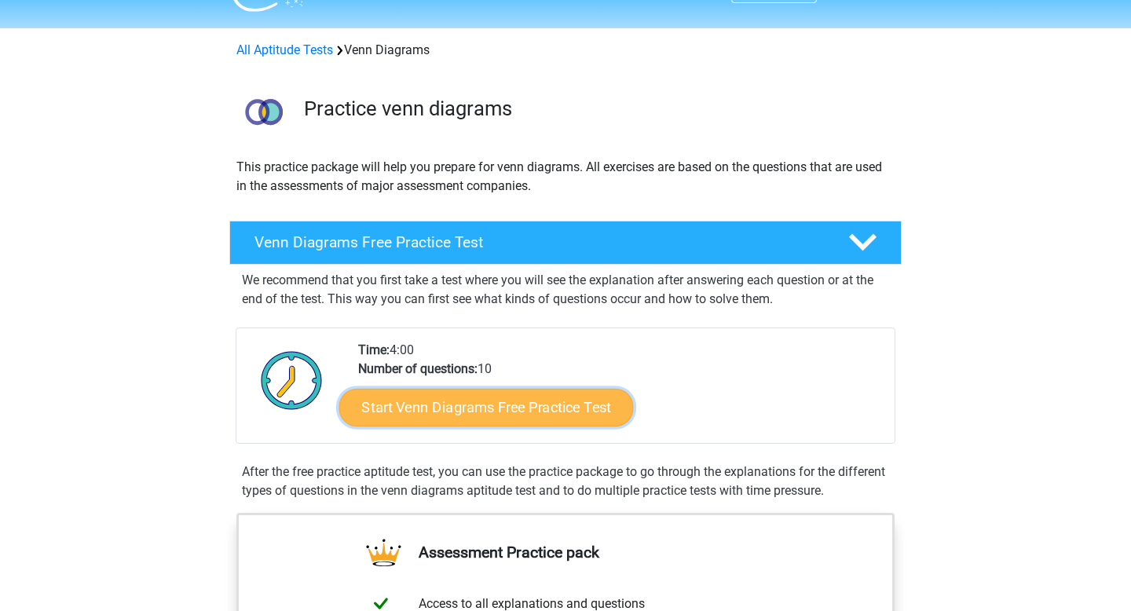
click at [562, 408] on link "Start Venn Diagrams Free Practice Test" at bounding box center [486, 408] width 294 height 38
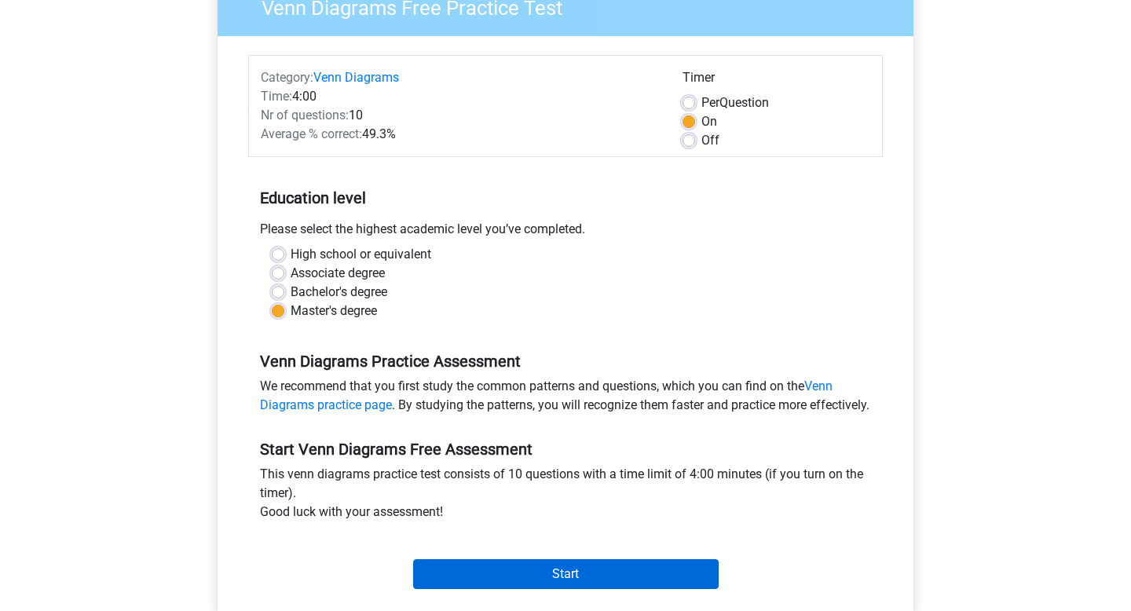
scroll to position [280, 0]
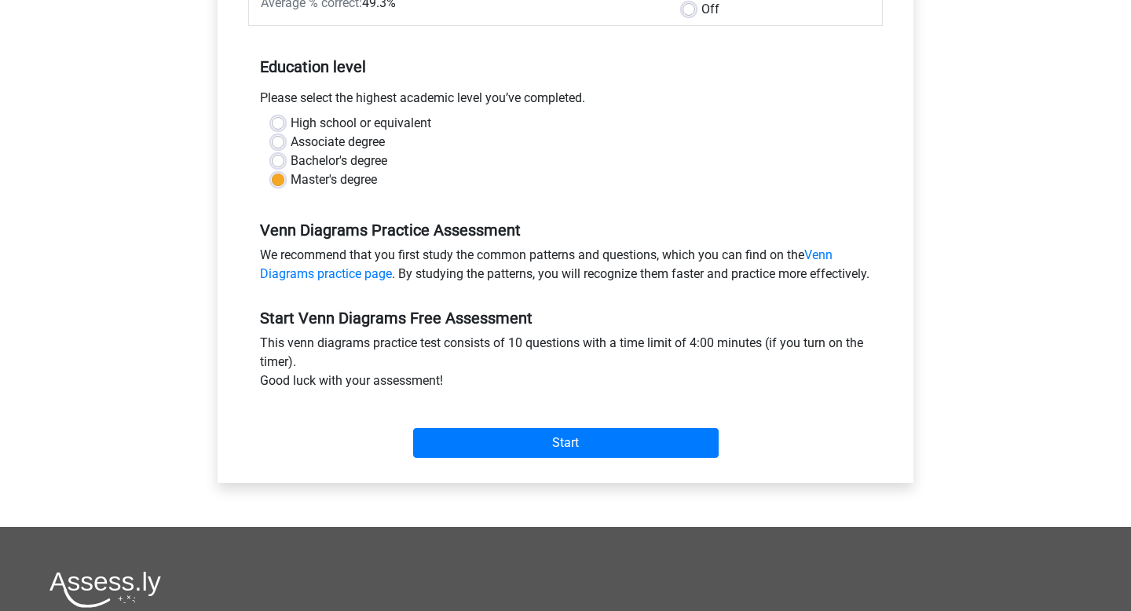
click at [528, 483] on div "Category: Venn Diagrams Time: 4:00 Nr of questions: 10 Average % correct: 49.3%…" at bounding box center [565, 194] width 672 height 578
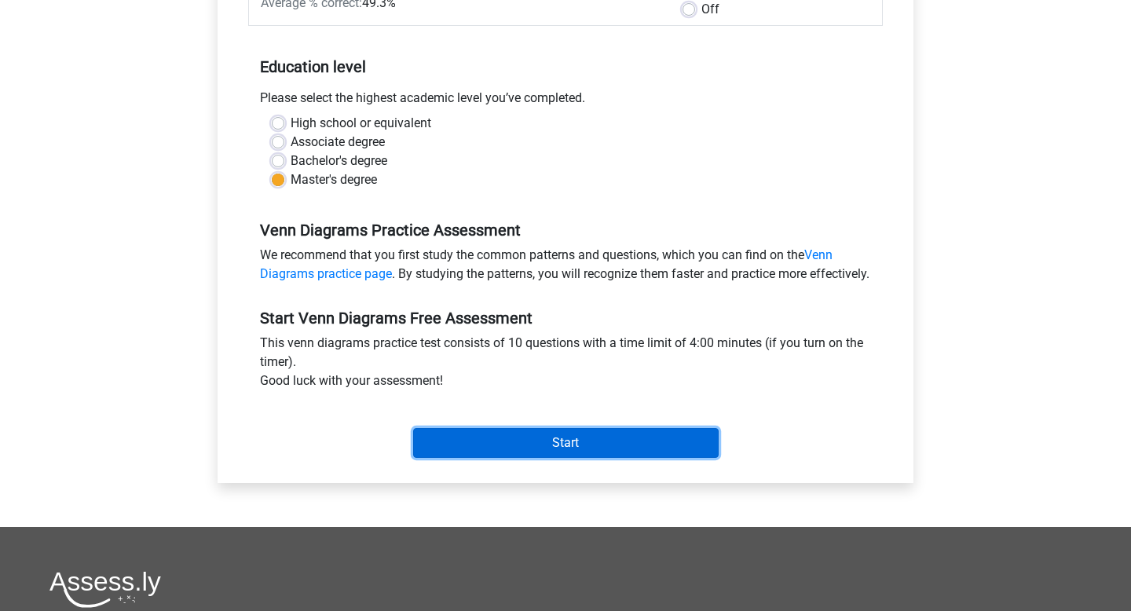
click at [523, 458] on input "Start" at bounding box center [565, 443] width 305 height 30
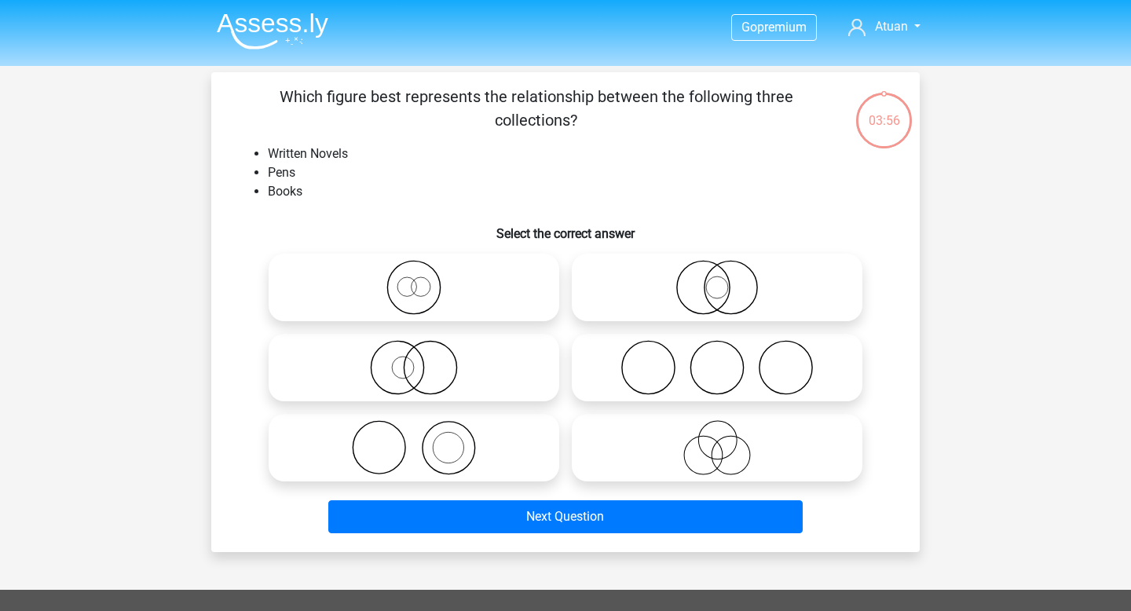
drag, startPoint x: 312, startPoint y: 101, endPoint x: 625, endPoint y: 105, distance: 313.4
click at [621, 103] on p "Which figure best represents the relationship between the following three colle…" at bounding box center [535, 108] width 599 height 47
click at [538, 143] on div "Which figure best represents the relationship between the following three colle…" at bounding box center [566, 312] width 696 height 455
click at [481, 450] on icon at bounding box center [414, 447] width 278 height 55
click at [424, 440] on input "radio" at bounding box center [419, 435] width 10 height 10
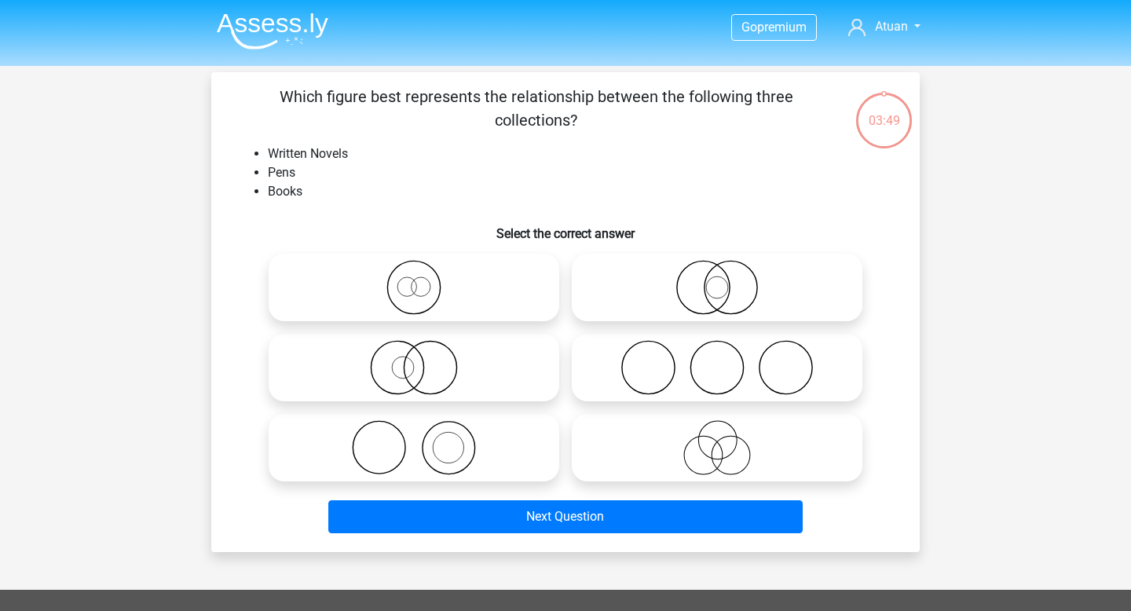
radio input "true"
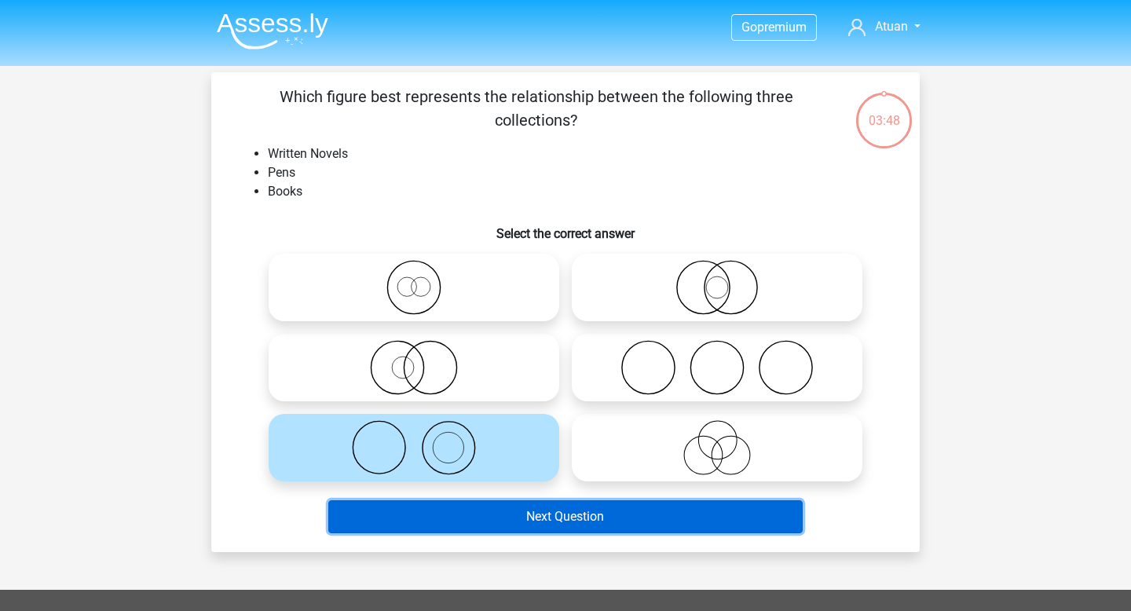
click at [520, 507] on button "Next Question" at bounding box center [565, 516] width 475 height 33
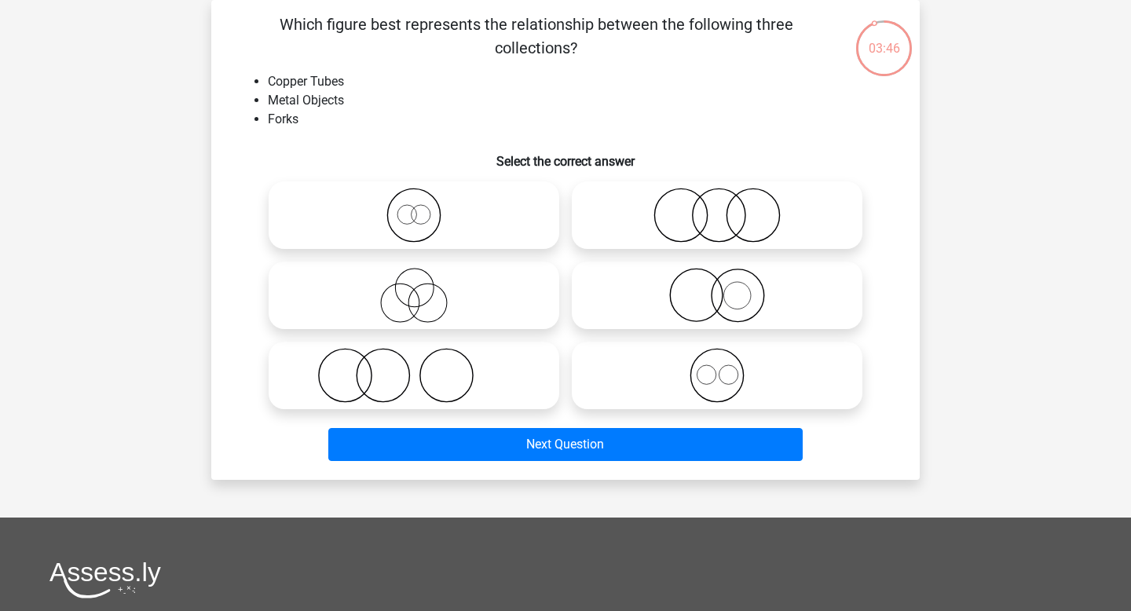
scroll to position [57, 0]
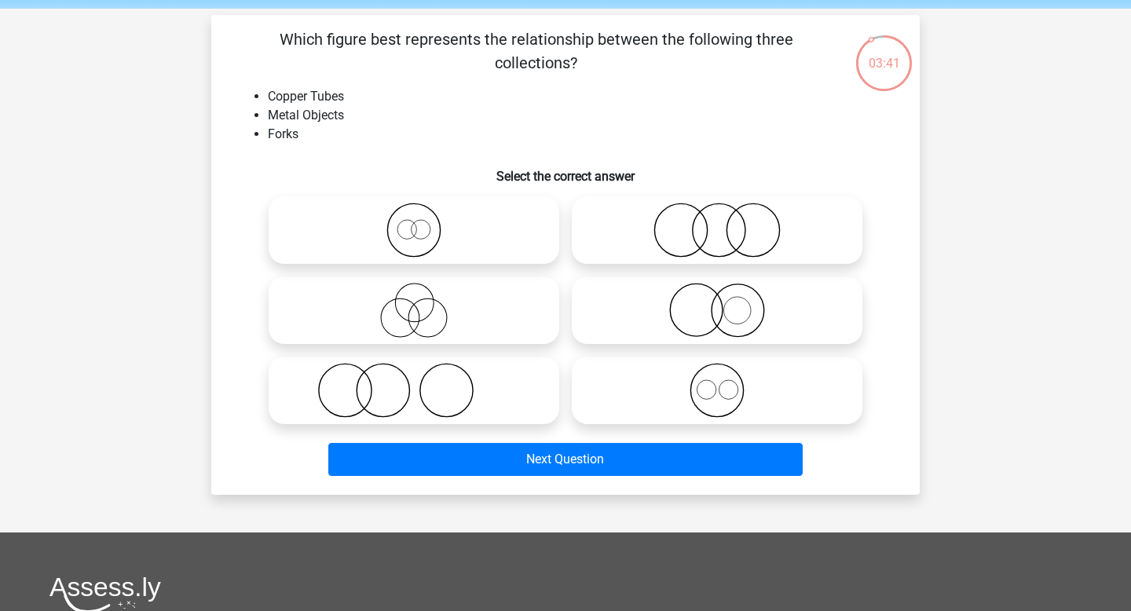
click at [748, 389] on icon at bounding box center [717, 390] width 278 height 55
click at [727, 382] on input "radio" at bounding box center [722, 377] width 10 height 10
radio input "true"
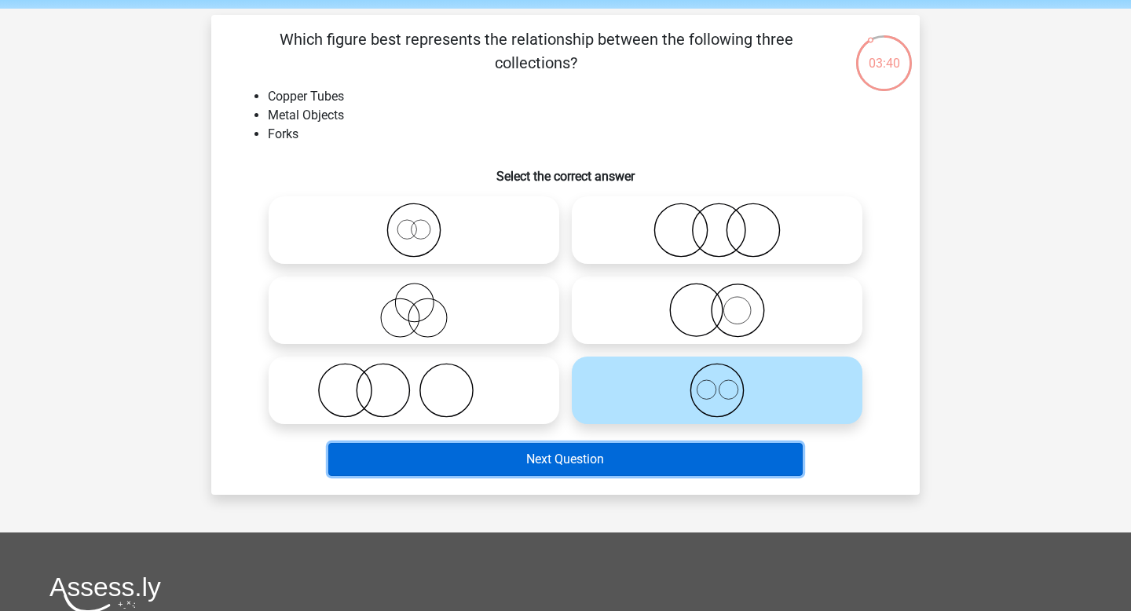
click at [697, 458] on button "Next Question" at bounding box center [565, 459] width 475 height 33
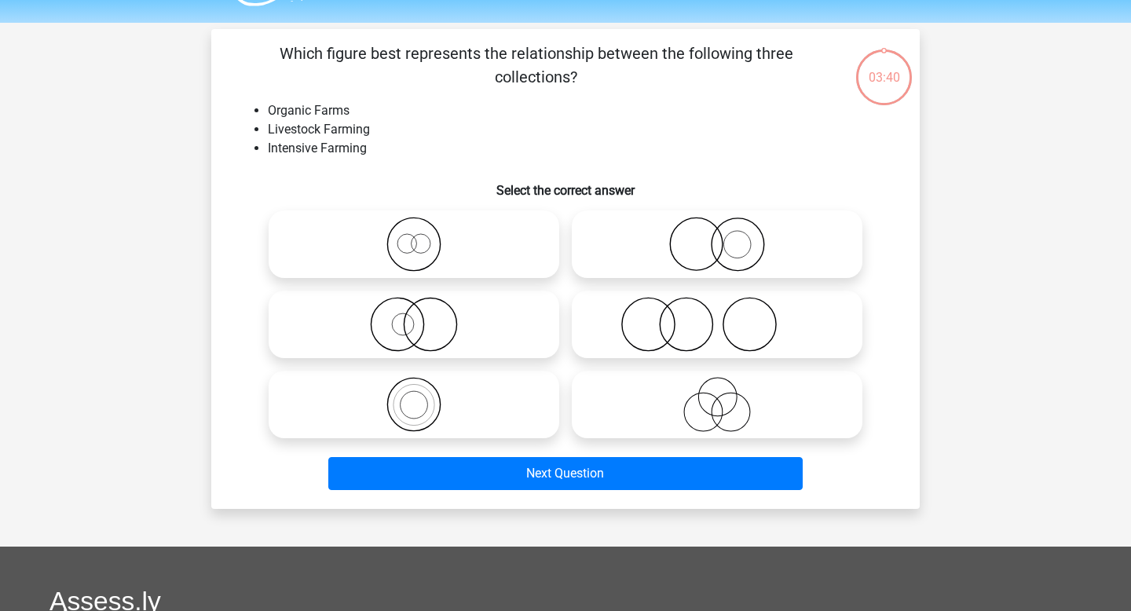
scroll to position [23, 0]
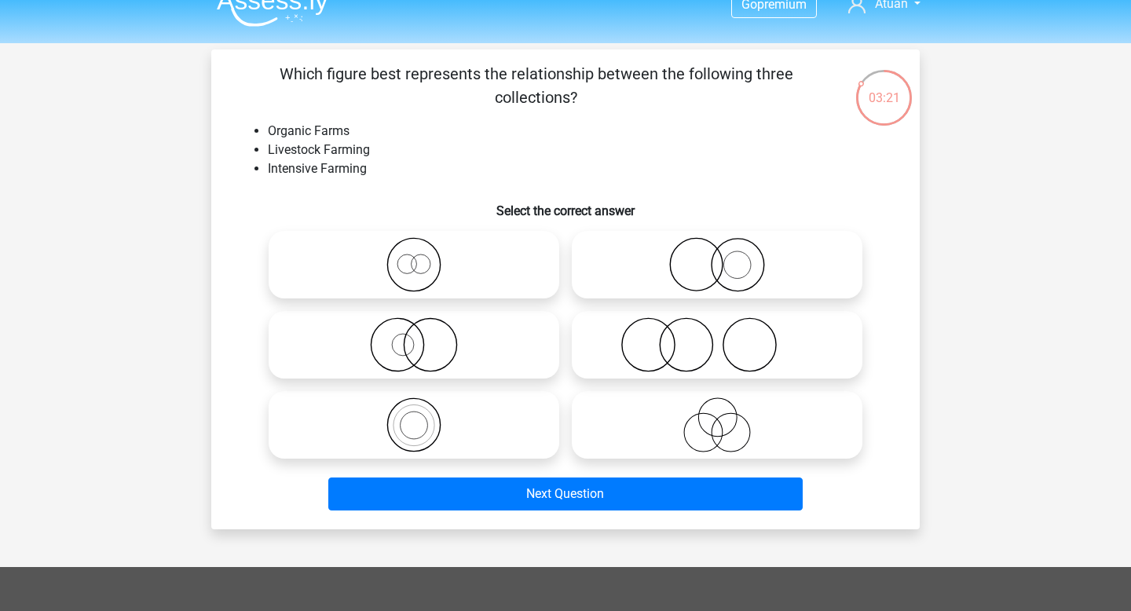
click at [430, 272] on icon at bounding box center [414, 264] width 278 height 55
click at [424, 257] on input "radio" at bounding box center [419, 252] width 10 height 10
radio input "true"
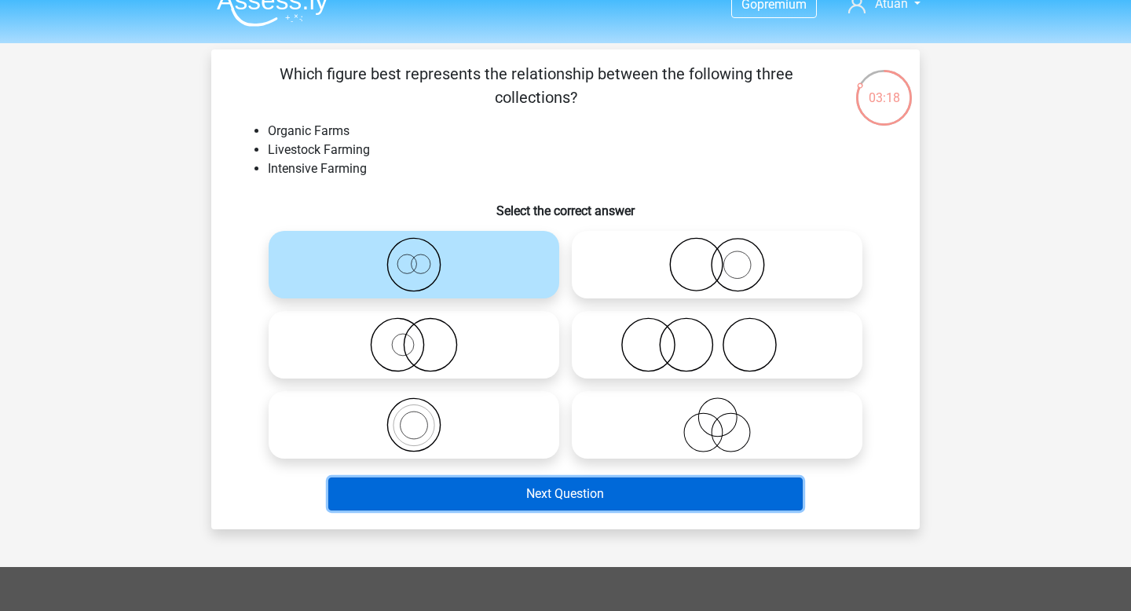
click at [588, 492] on button "Next Question" at bounding box center [565, 493] width 475 height 33
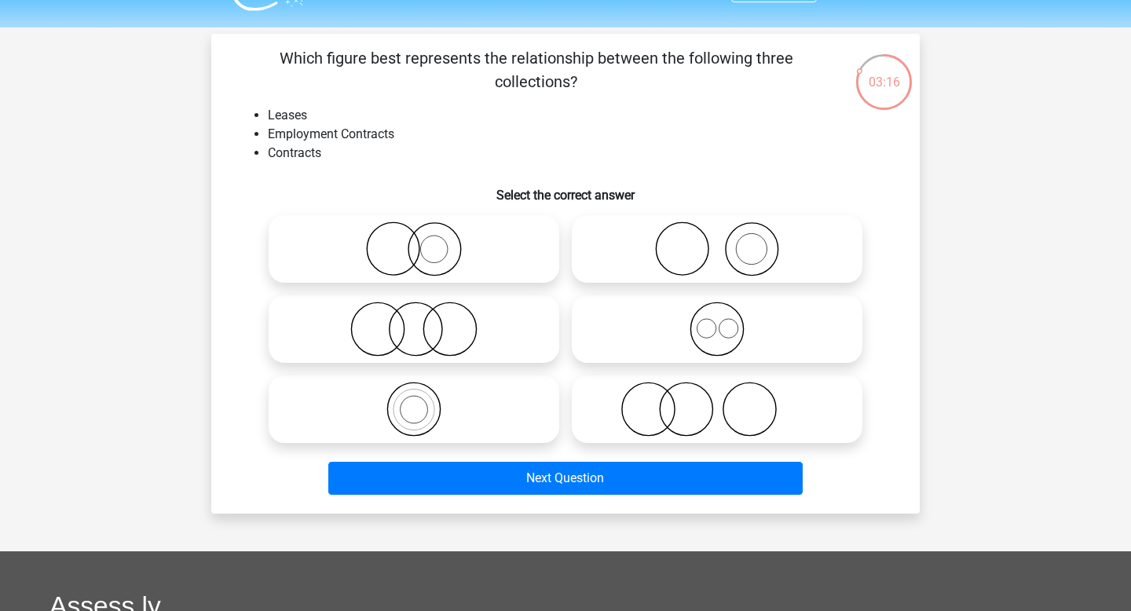
scroll to position [37, 0]
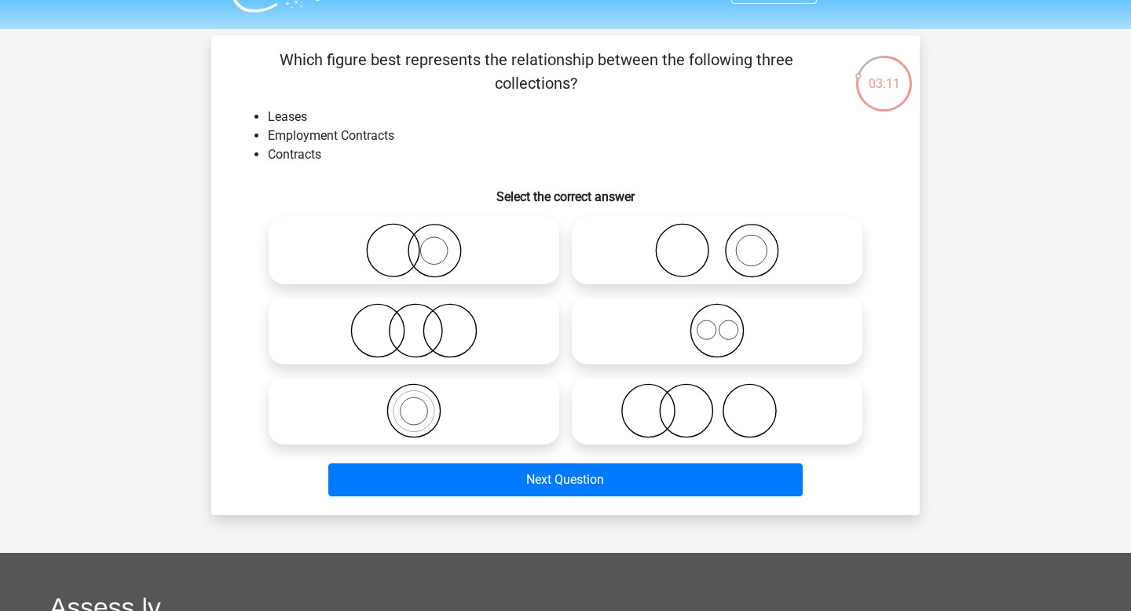
click at [437, 424] on circle at bounding box center [413, 411] width 53 height 53
click at [424, 403] on input "radio" at bounding box center [419, 398] width 10 height 10
radio input "true"
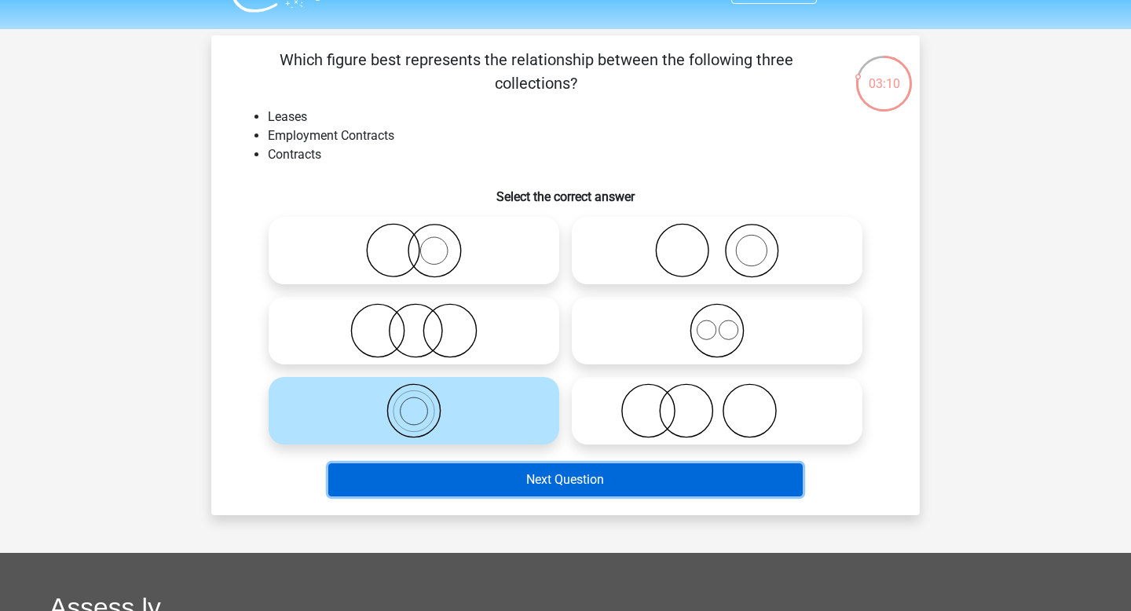
click at [492, 479] on button "Next Question" at bounding box center [565, 479] width 475 height 33
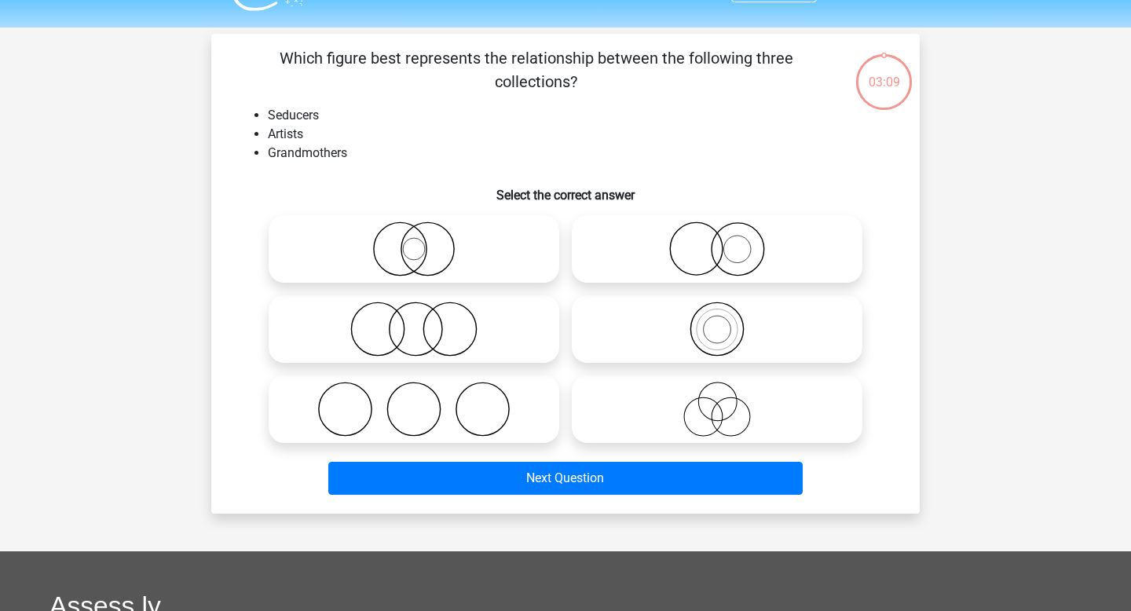
scroll to position [35, 0]
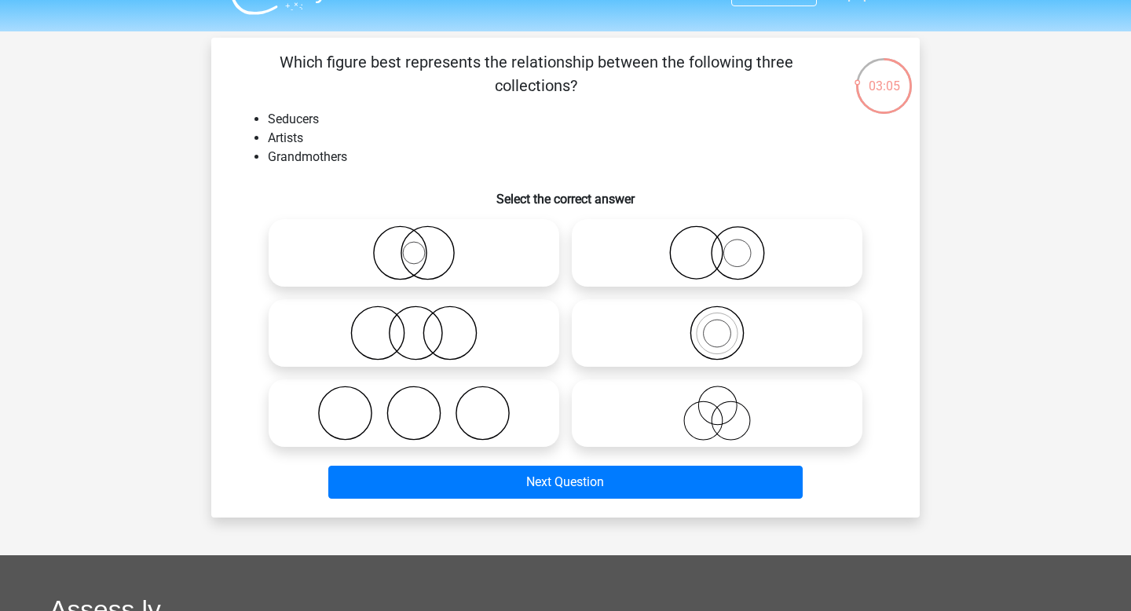
click at [451, 422] on icon at bounding box center [414, 413] width 278 height 55
click at [424, 405] on input "radio" at bounding box center [419, 400] width 10 height 10
radio input "true"
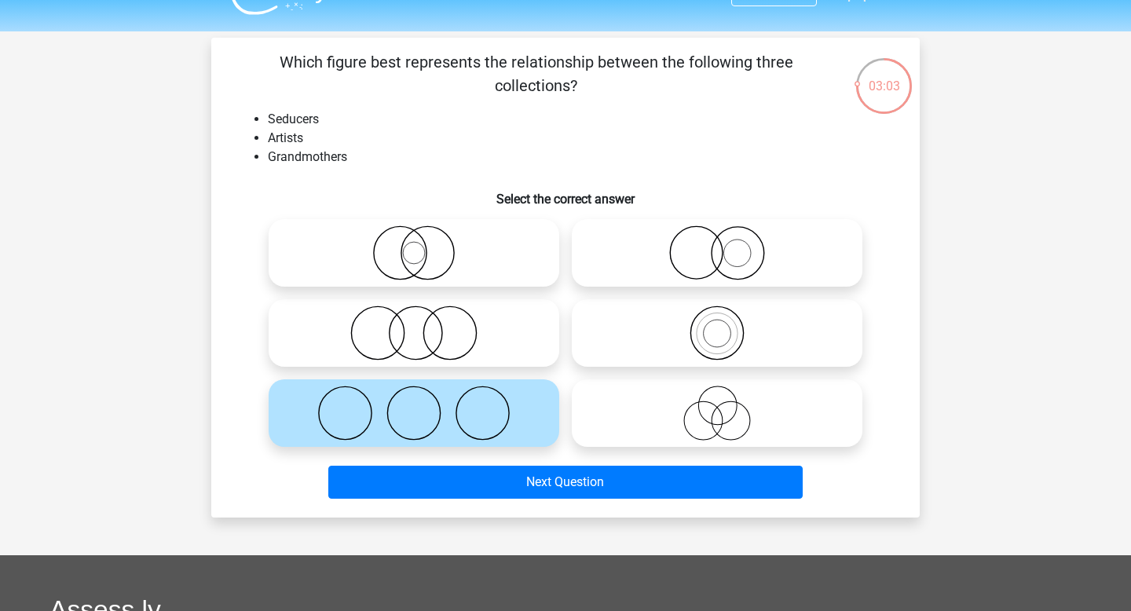
click at [474, 345] on icon at bounding box center [414, 332] width 278 height 55
click at [424, 325] on input "radio" at bounding box center [419, 320] width 10 height 10
radio input "true"
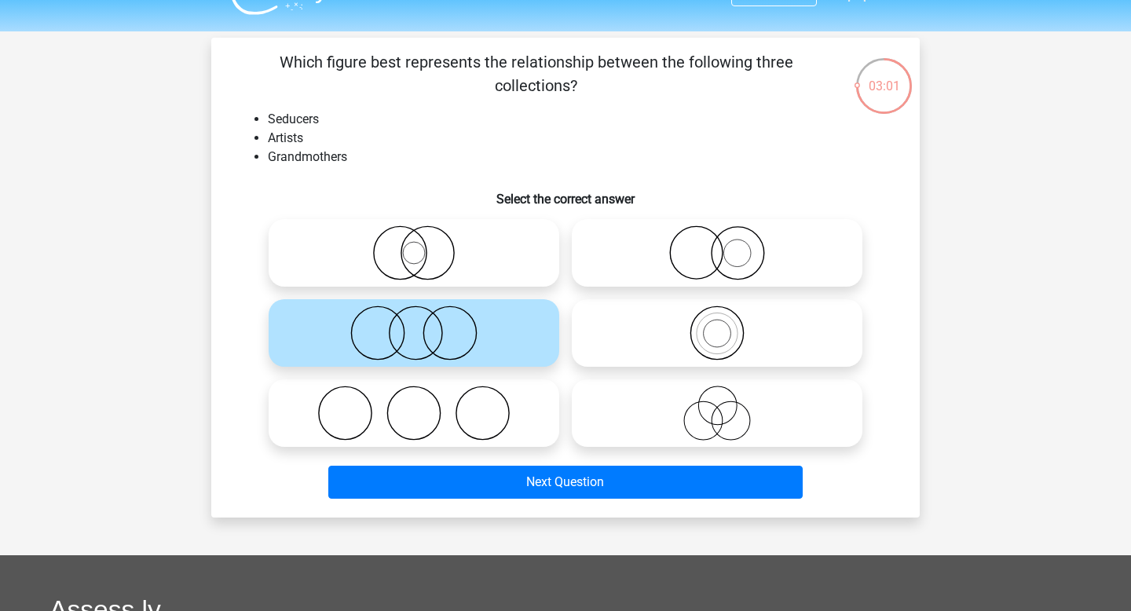
click at [726, 409] on icon at bounding box center [717, 413] width 278 height 55
click at [726, 405] on input "radio" at bounding box center [722, 400] width 10 height 10
radio input "true"
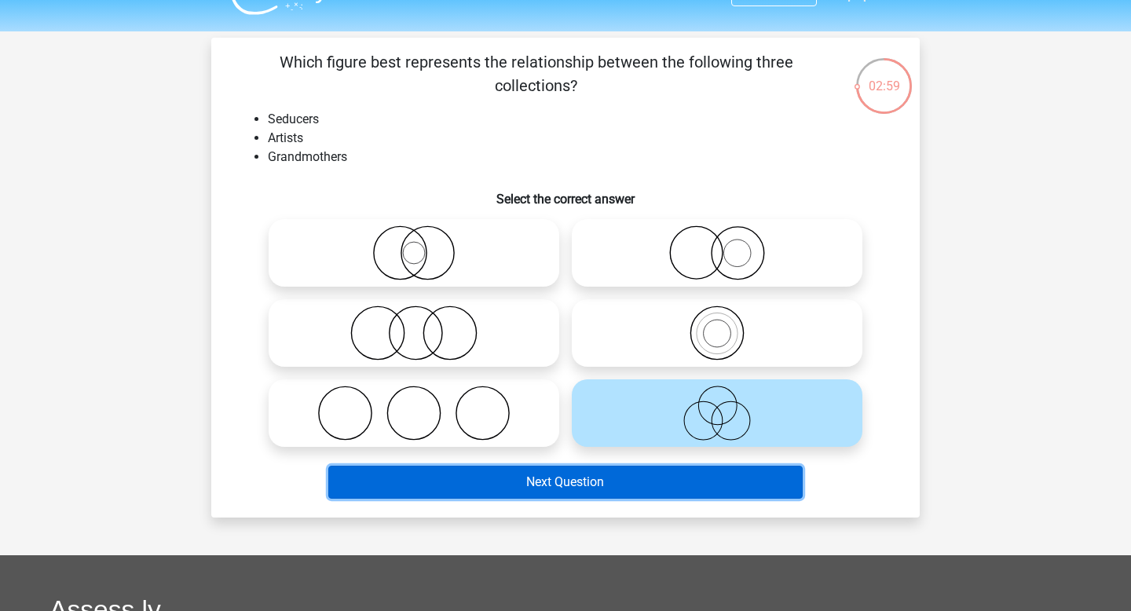
click at [624, 484] on button "Next Question" at bounding box center [565, 482] width 475 height 33
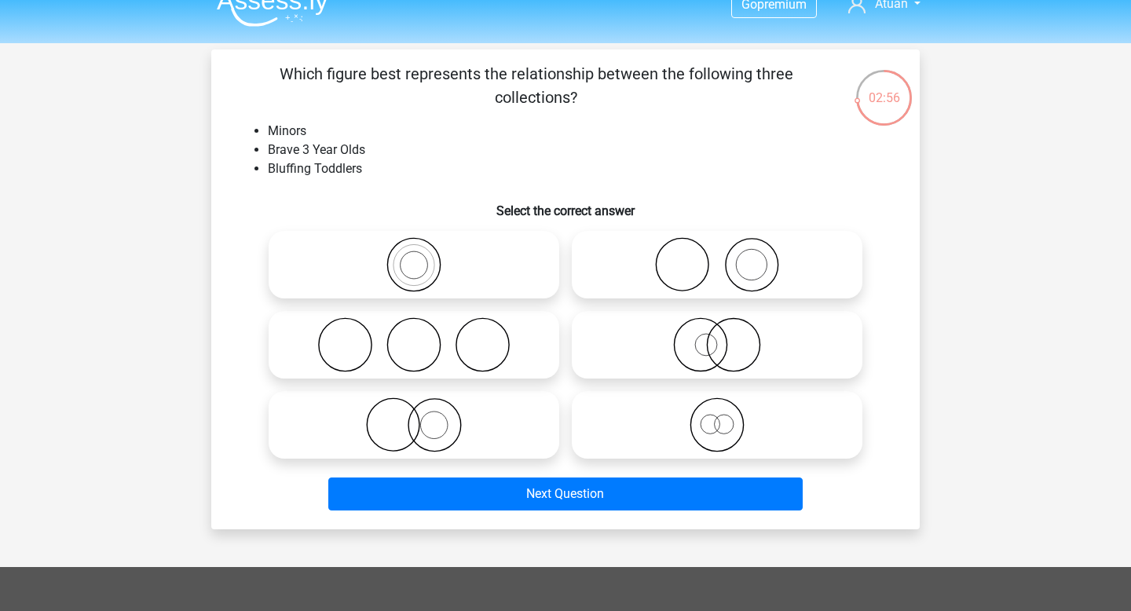
scroll to position [17, 0]
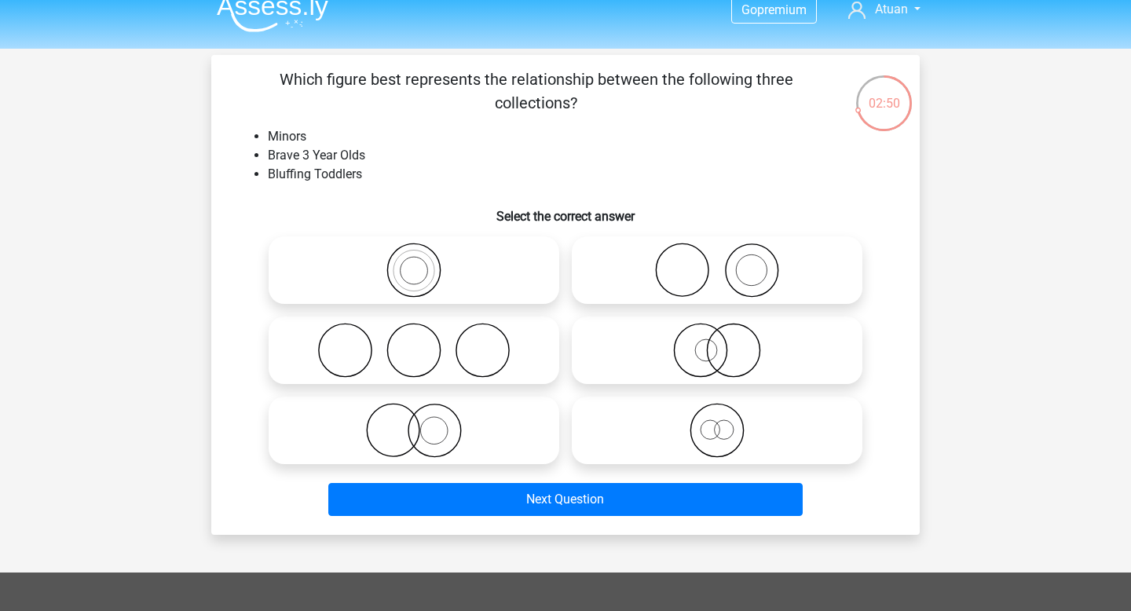
click at [441, 272] on icon at bounding box center [414, 270] width 278 height 55
click at [424, 262] on input "radio" at bounding box center [419, 257] width 10 height 10
radio input "true"
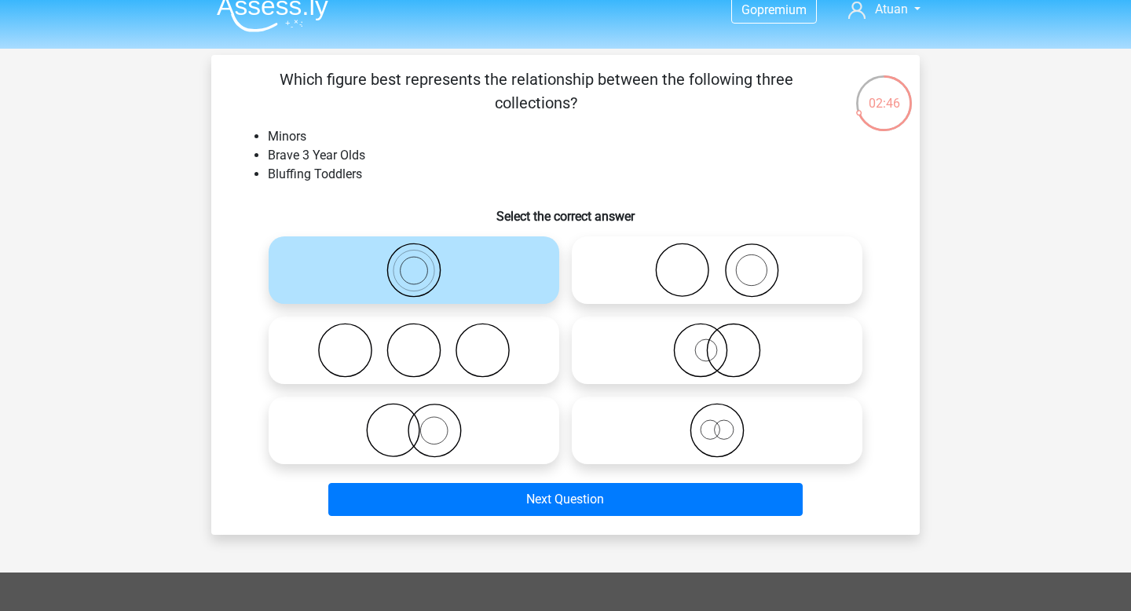
click at [729, 437] on circle at bounding box center [724, 429] width 19 height 19
click at [727, 422] on input "radio" at bounding box center [722, 417] width 10 height 10
radio input "true"
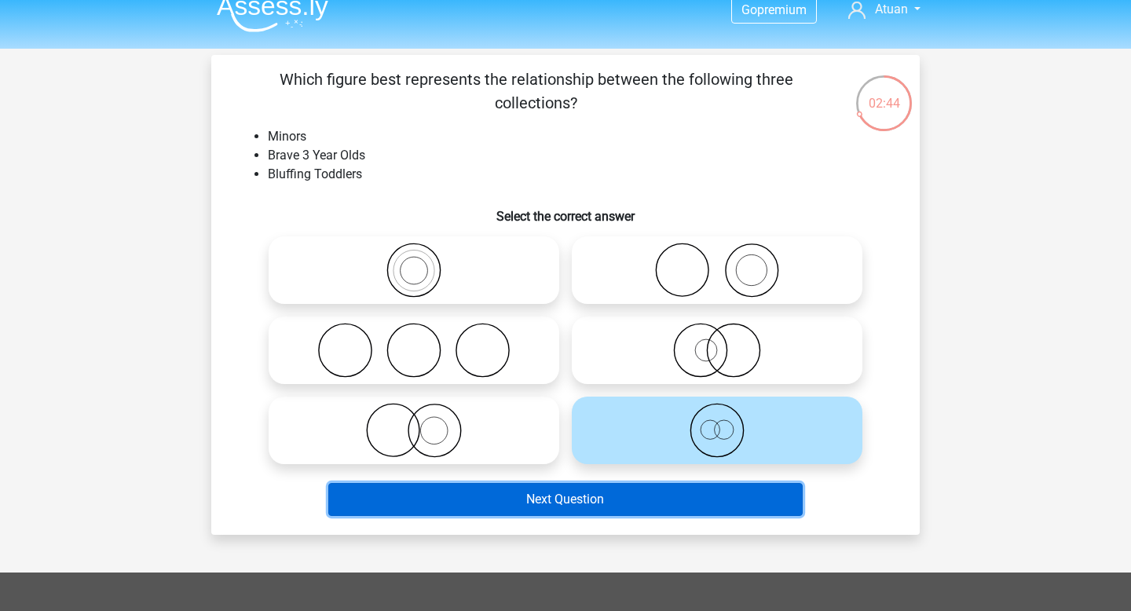
click at [627, 505] on button "Next Question" at bounding box center [565, 499] width 475 height 33
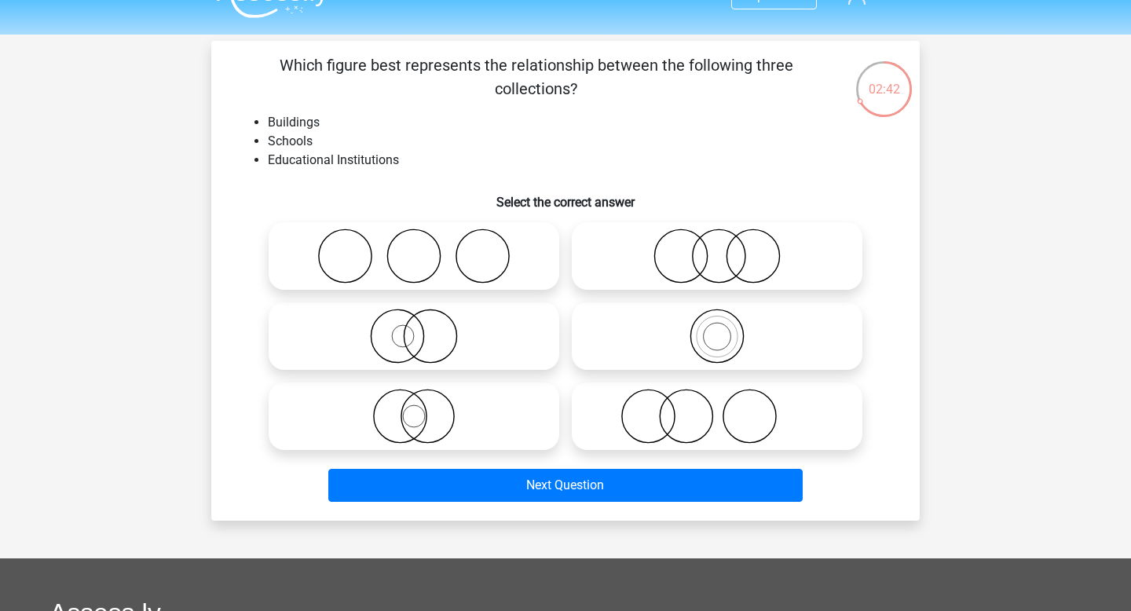
scroll to position [28, 0]
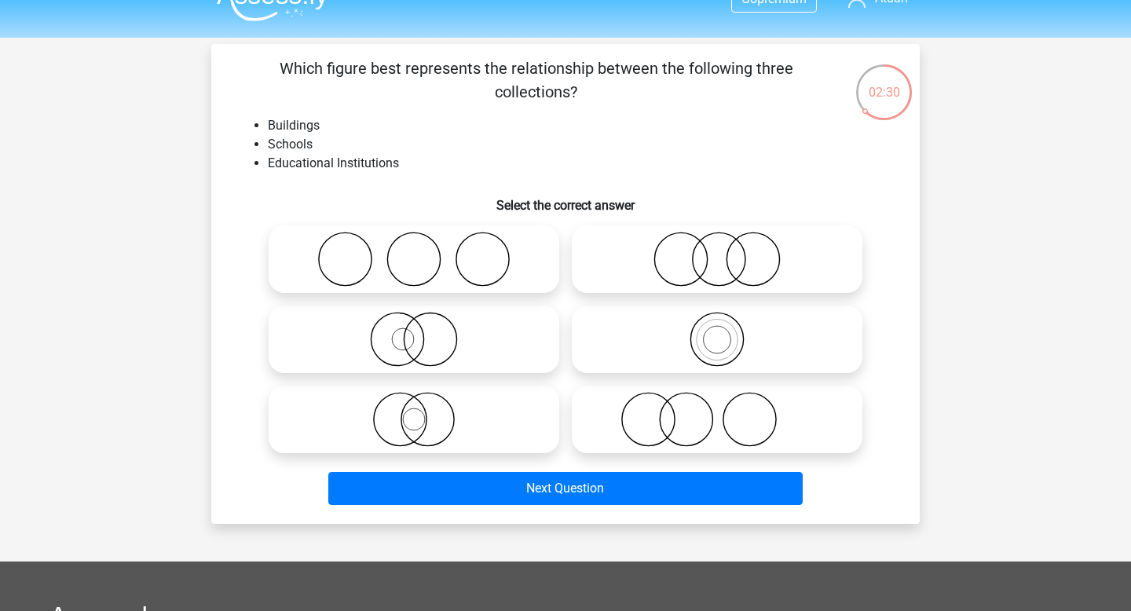
click at [697, 339] on icon at bounding box center [717, 339] width 278 height 55
click at [717, 331] on input "radio" at bounding box center [722, 326] width 10 height 10
radio input "true"
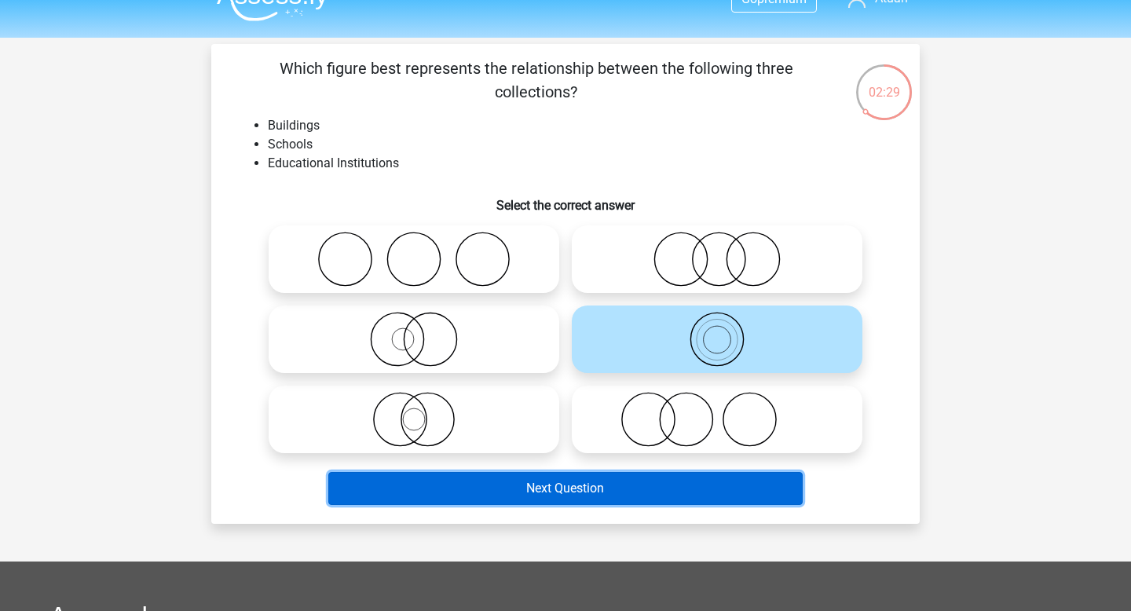
click at [629, 494] on button "Next Question" at bounding box center [565, 488] width 475 height 33
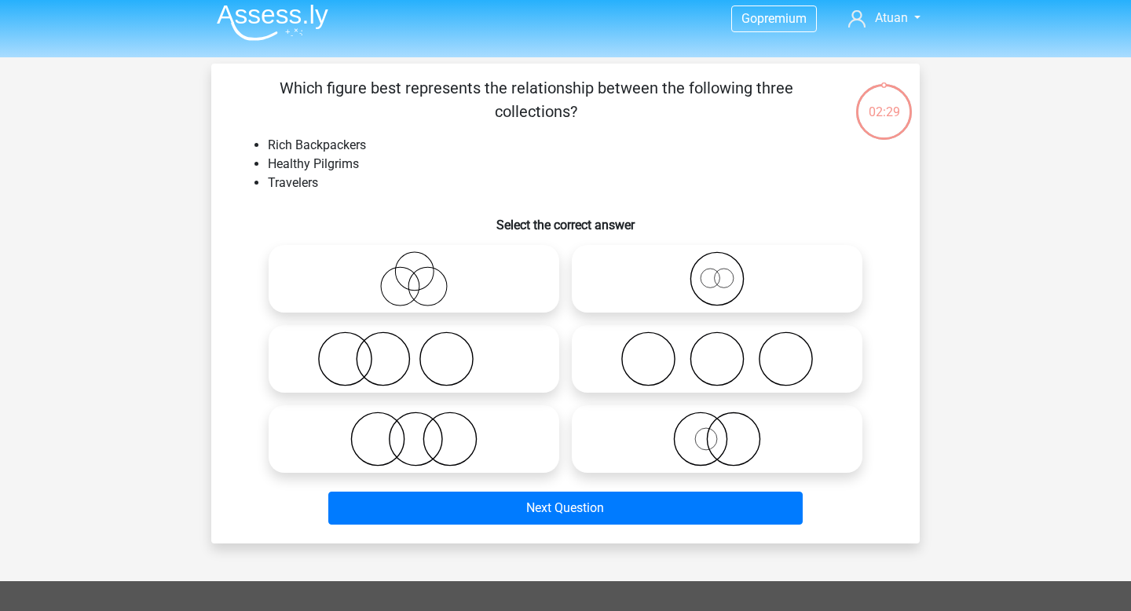
scroll to position [5, 0]
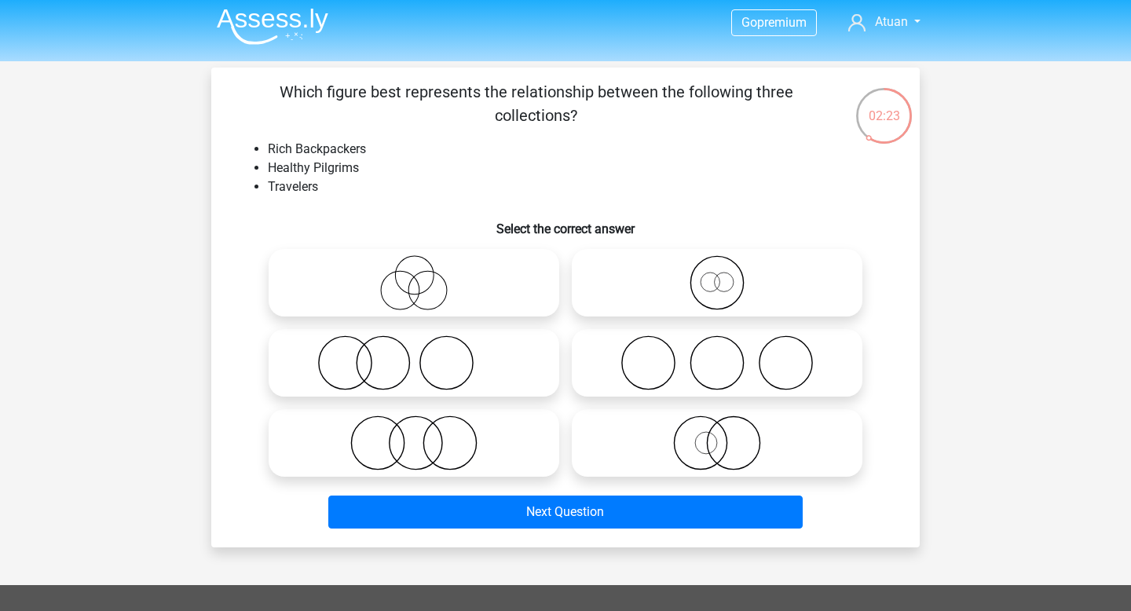
click at [490, 371] on icon at bounding box center [414, 362] width 278 height 55
click at [424, 355] on input "radio" at bounding box center [419, 350] width 10 height 10
radio input "true"
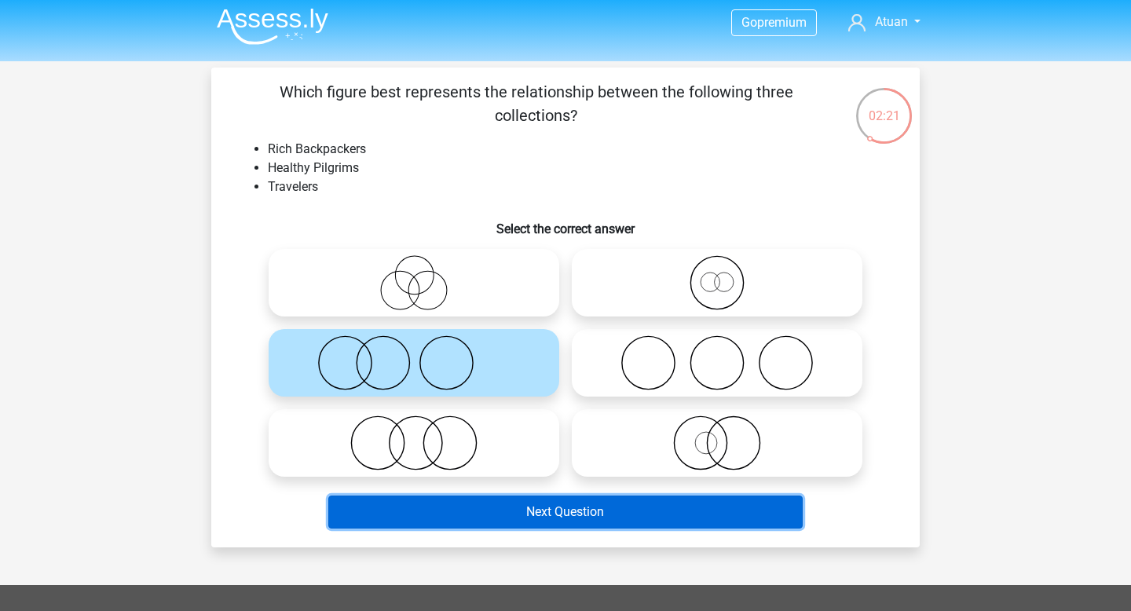
click at [558, 503] on button "Next Question" at bounding box center [565, 512] width 475 height 33
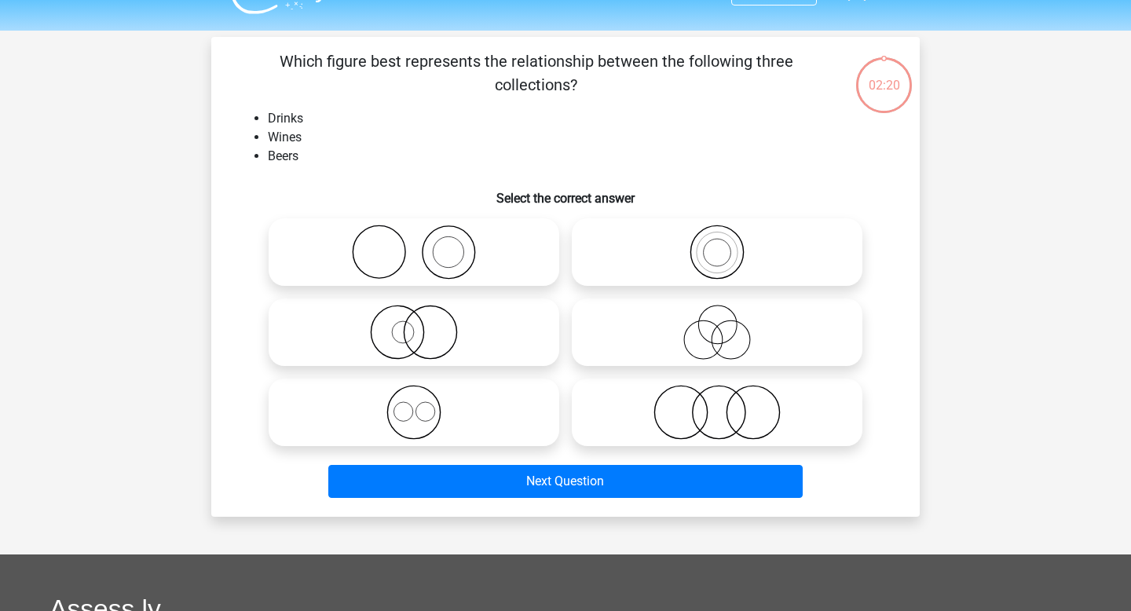
scroll to position [28, 0]
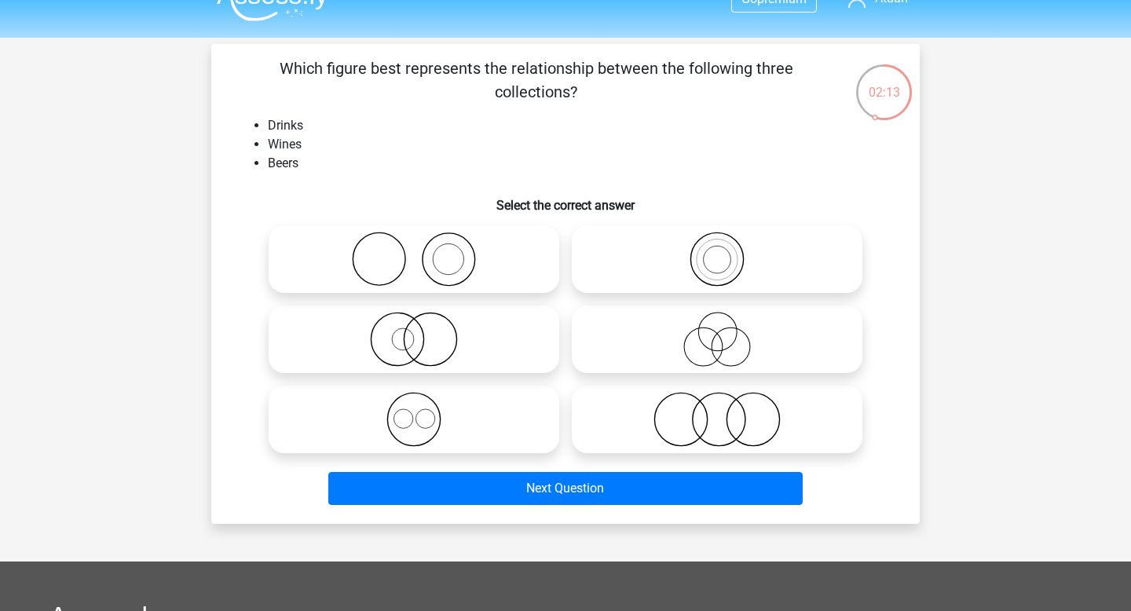
click at [472, 413] on icon at bounding box center [414, 419] width 278 height 55
click at [424, 411] on input "radio" at bounding box center [419, 406] width 10 height 10
radio input "true"
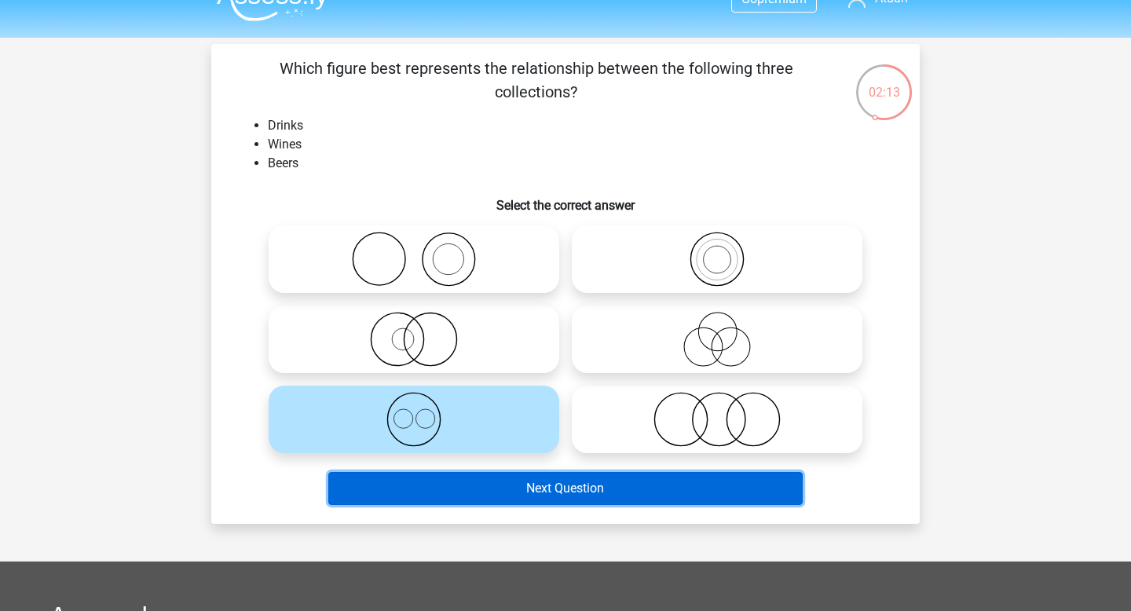
click at [525, 478] on button "Next Question" at bounding box center [565, 488] width 475 height 33
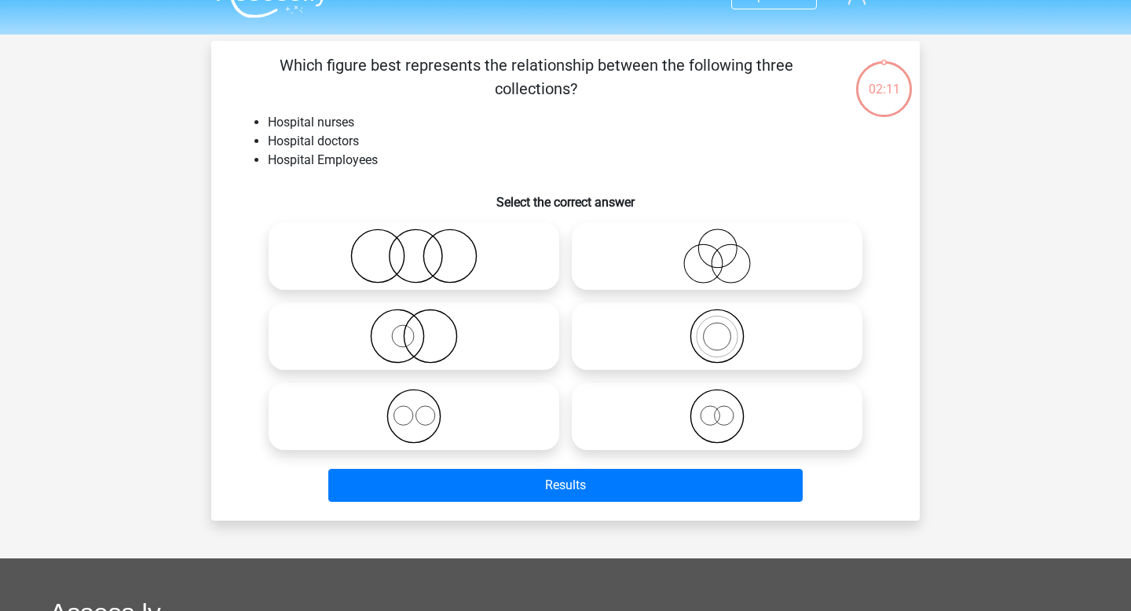
scroll to position [5, 0]
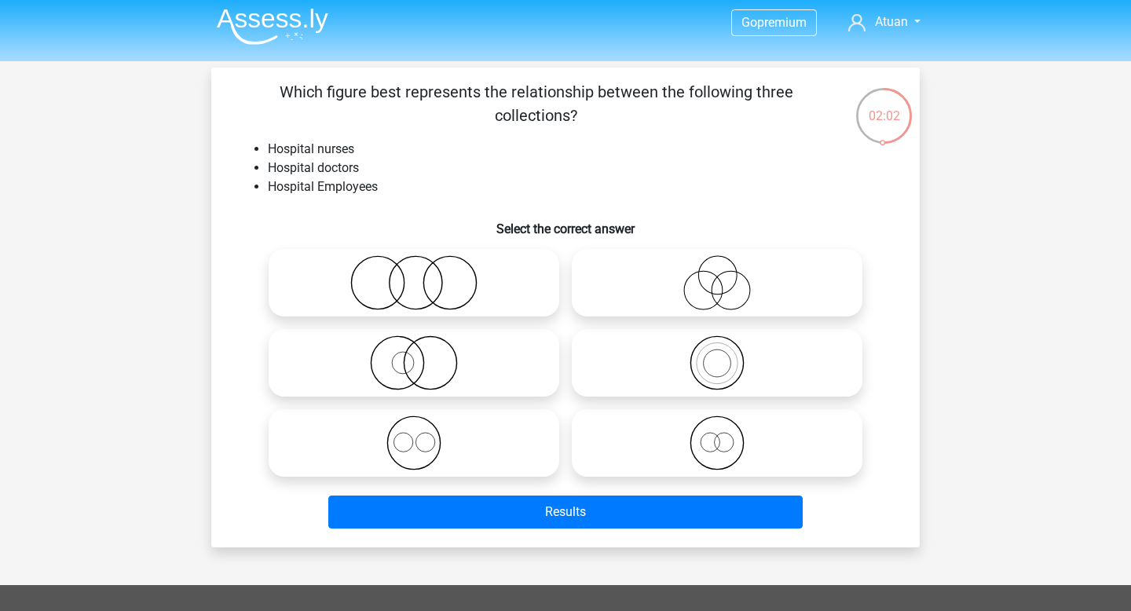
click at [454, 434] on icon at bounding box center [414, 442] width 278 height 55
click at [424, 434] on input "radio" at bounding box center [419, 430] width 10 height 10
radio input "true"
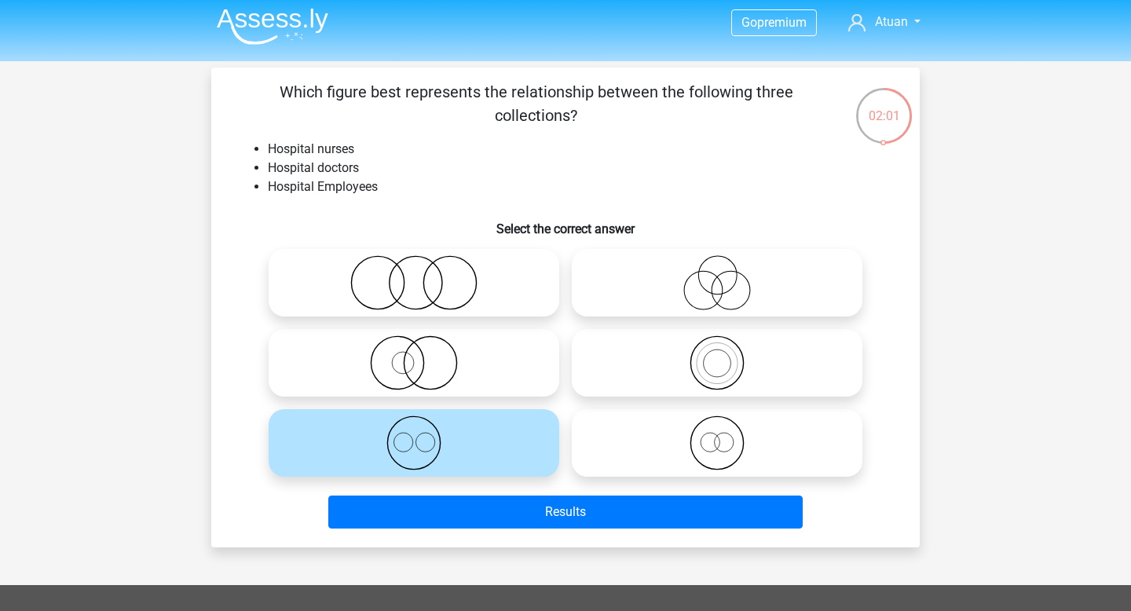
click at [720, 430] on input "radio" at bounding box center [722, 430] width 10 height 10
radio input "true"
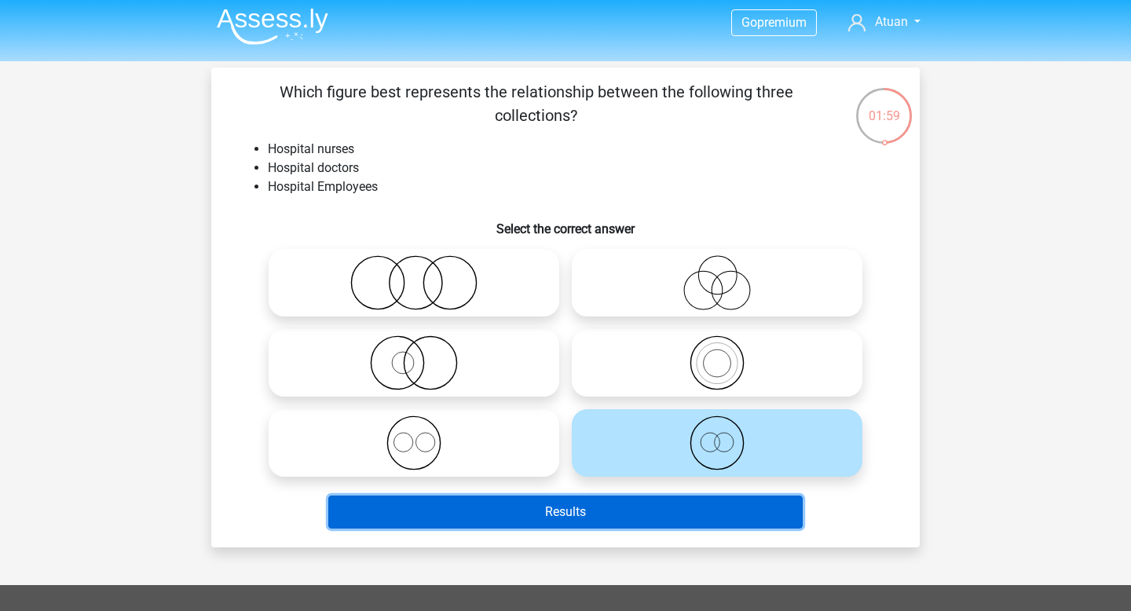
click at [686, 510] on button "Results" at bounding box center [565, 512] width 475 height 33
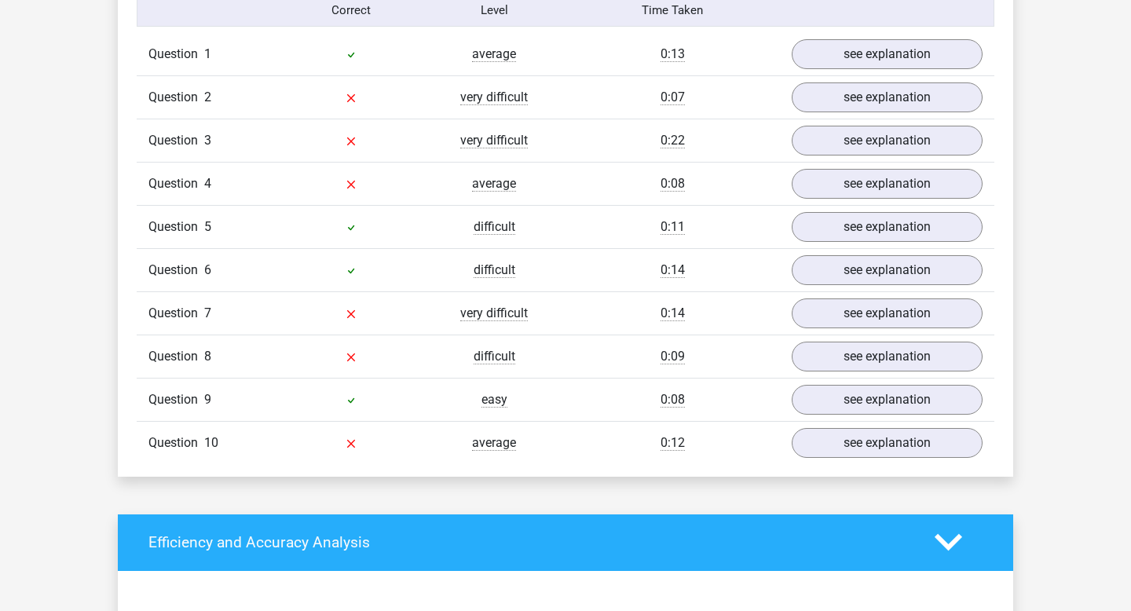
scroll to position [1160, 0]
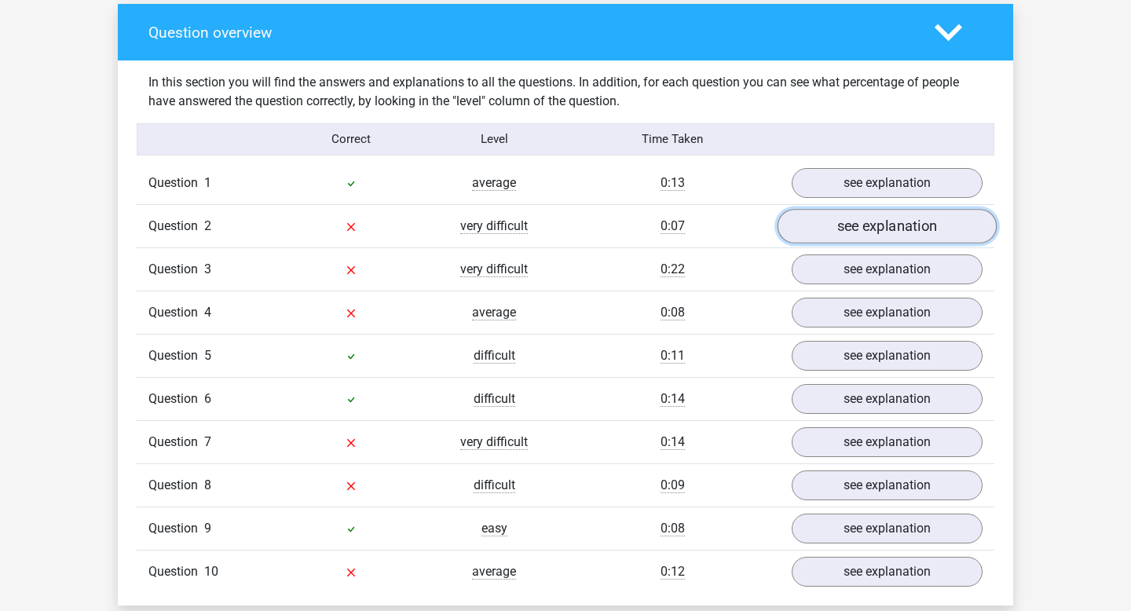
click at [864, 213] on link "see explanation" at bounding box center [886, 226] width 219 height 35
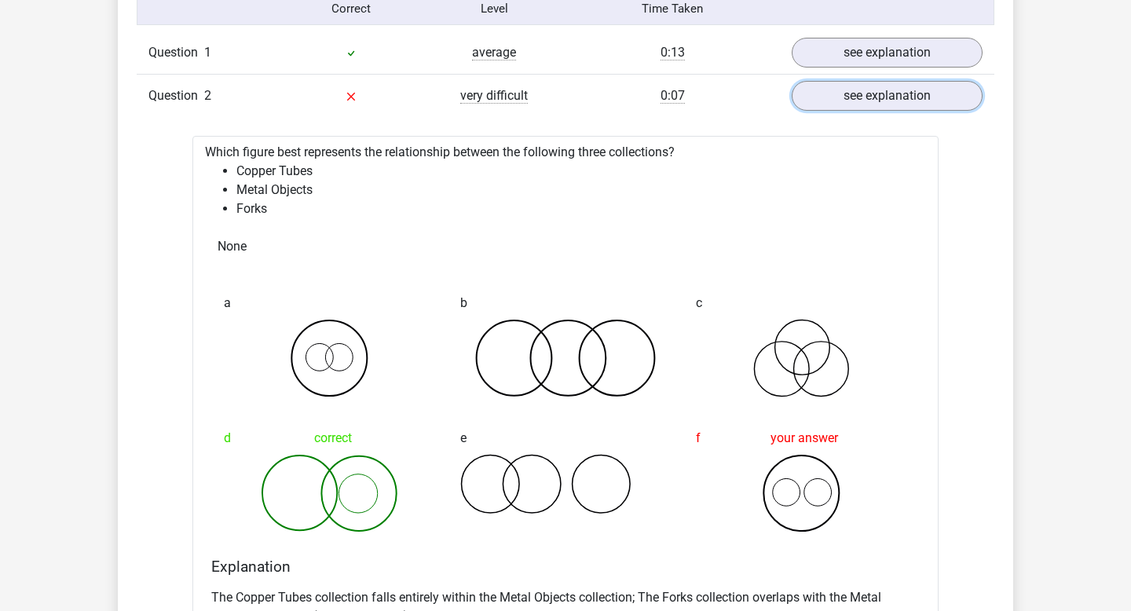
scroll to position [1271, 0]
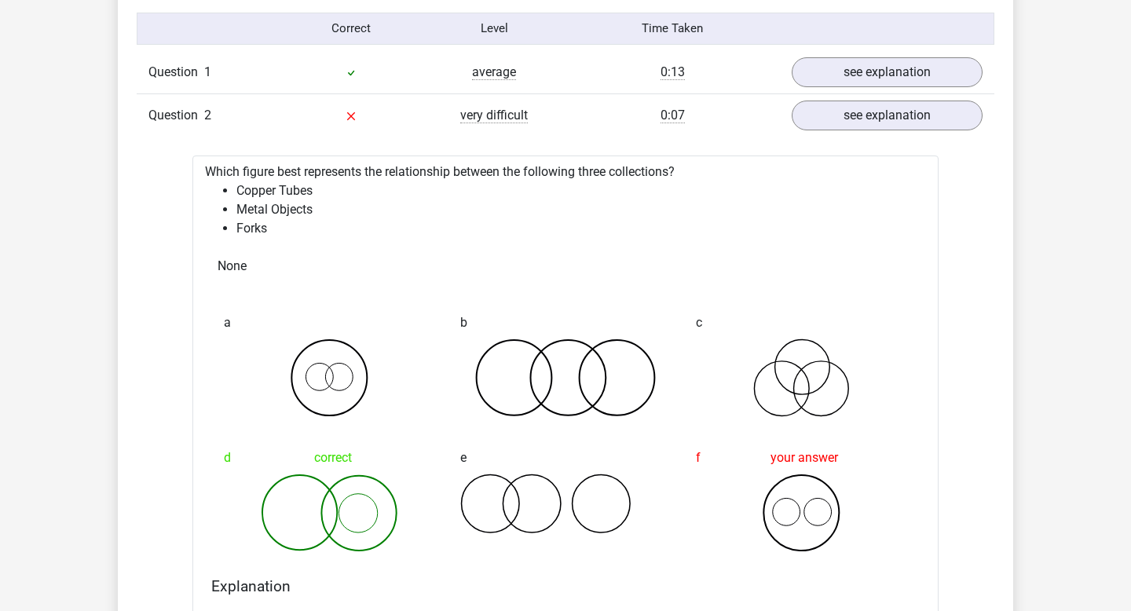
click at [368, 495] on icon at bounding box center [329, 513] width 211 height 79
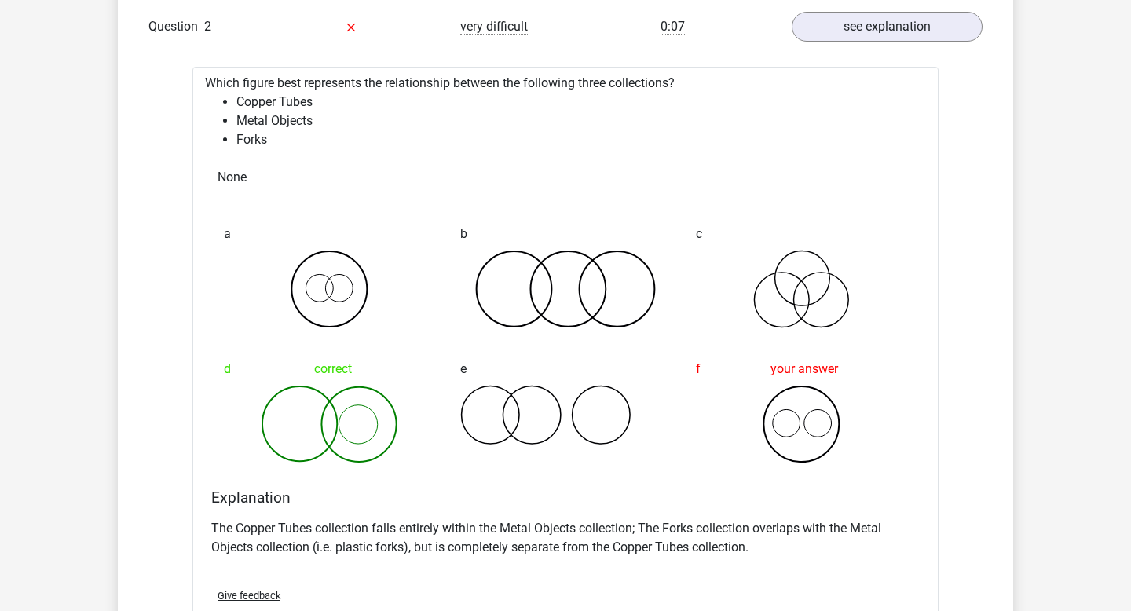
scroll to position [1353, 0]
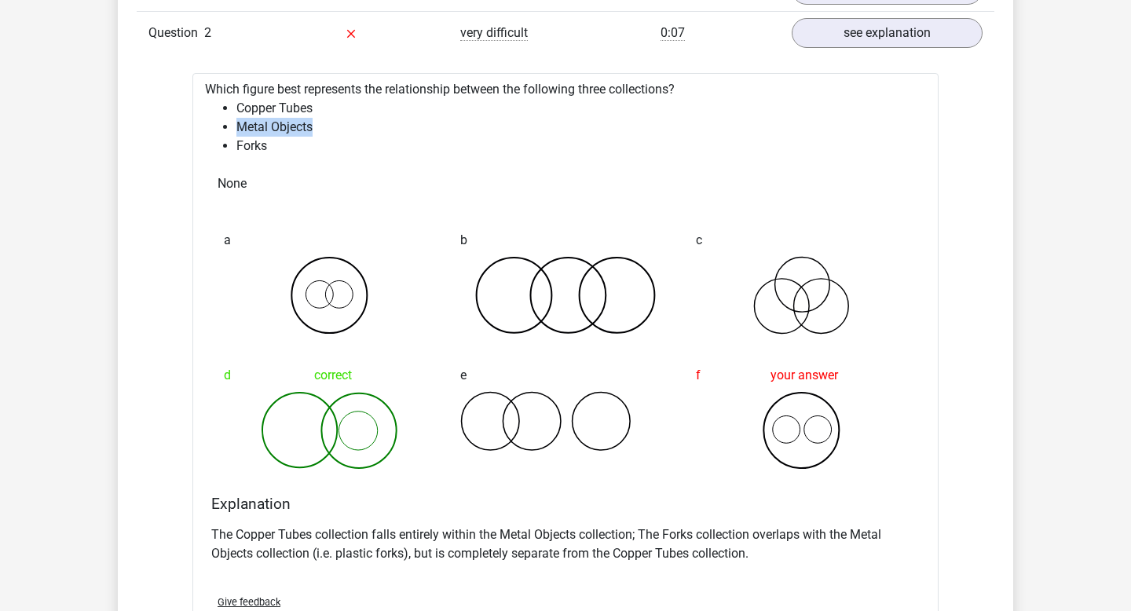
drag, startPoint x: 240, startPoint y: 126, endPoint x: 329, endPoint y: 126, distance: 89.5
click at [329, 126] on li "Metal Objects" at bounding box center [580, 127] width 689 height 19
drag, startPoint x: 267, startPoint y: 531, endPoint x: 483, endPoint y: 531, distance: 216.0
click at [483, 531] on p "The Copper Tubes collection falls entirely within the Metal Objects collection;…" at bounding box center [565, 544] width 708 height 38
click at [547, 536] on p "The Copper Tubes collection falls entirely within the Metal Objects collection;…" at bounding box center [565, 544] width 708 height 38
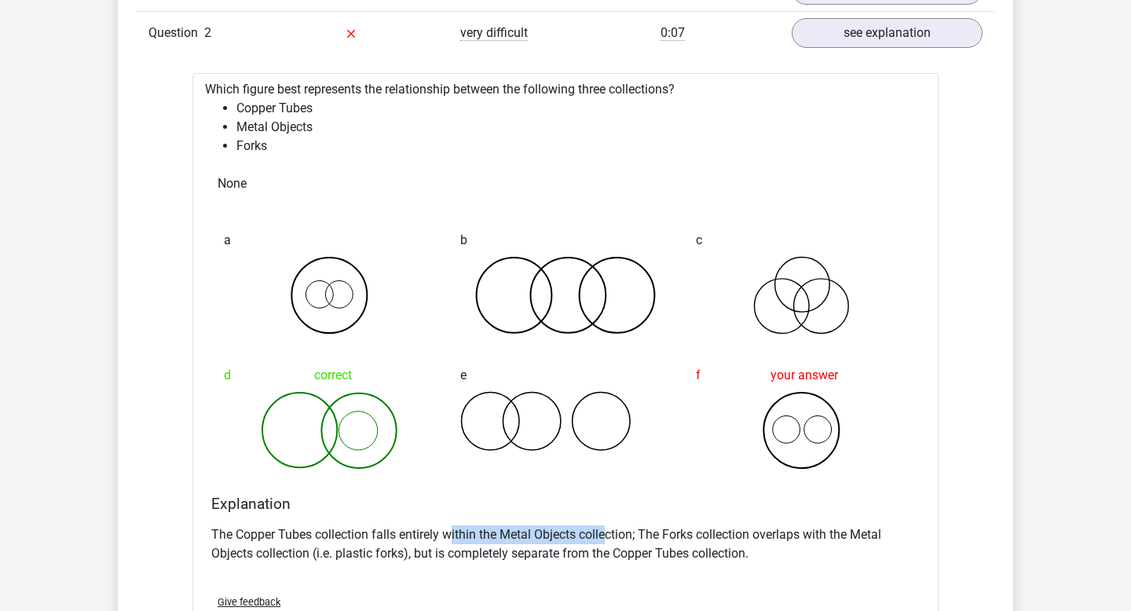
drag, startPoint x: 449, startPoint y: 532, endPoint x: 606, endPoint y: 532, distance: 157.1
click at [606, 532] on p "The Copper Tubes collection falls entirely within the Metal Objects collection;…" at bounding box center [565, 544] width 708 height 38
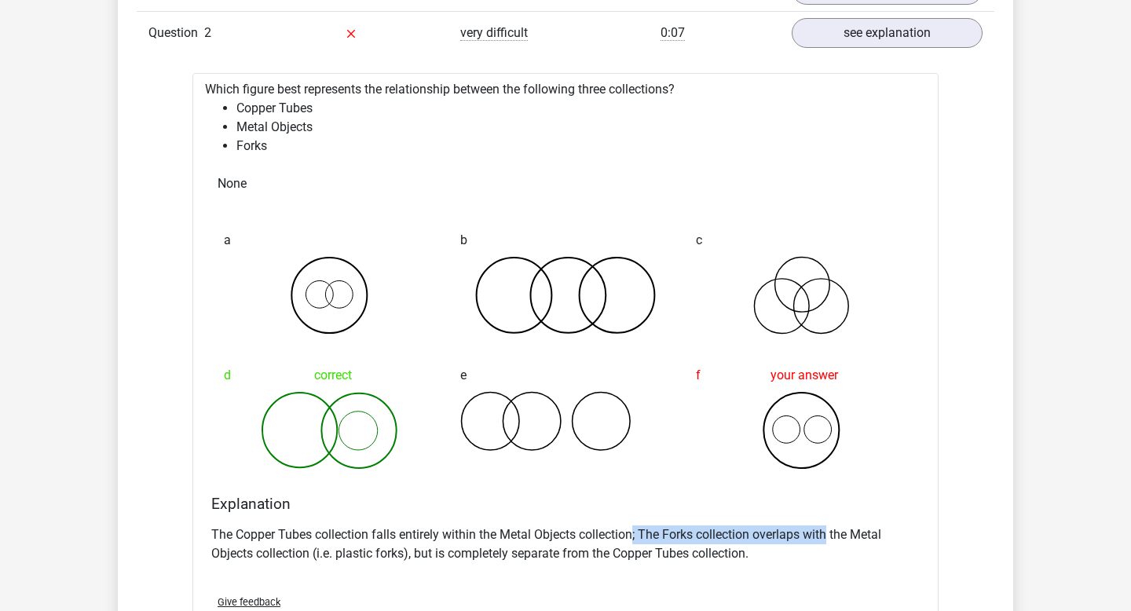
drag, startPoint x: 637, startPoint y: 539, endPoint x: 847, endPoint y: 539, distance: 209.7
click at [845, 539] on p "The Copper Tubes collection falls entirely within the Metal Objects collection;…" at bounding box center [565, 544] width 708 height 38
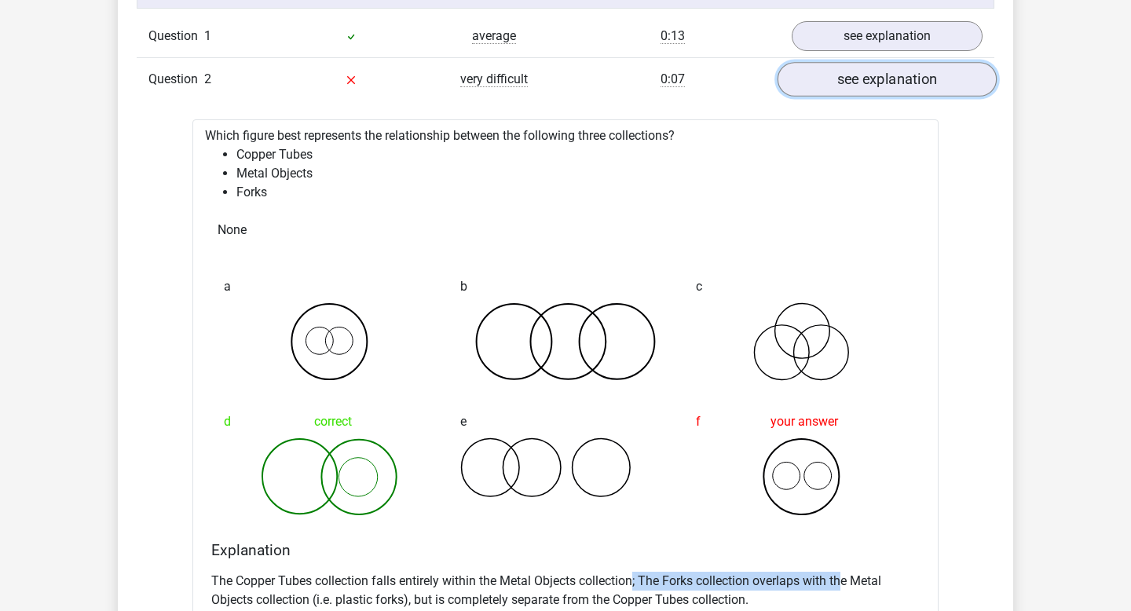
click at [881, 86] on link "see explanation" at bounding box center [886, 79] width 219 height 35
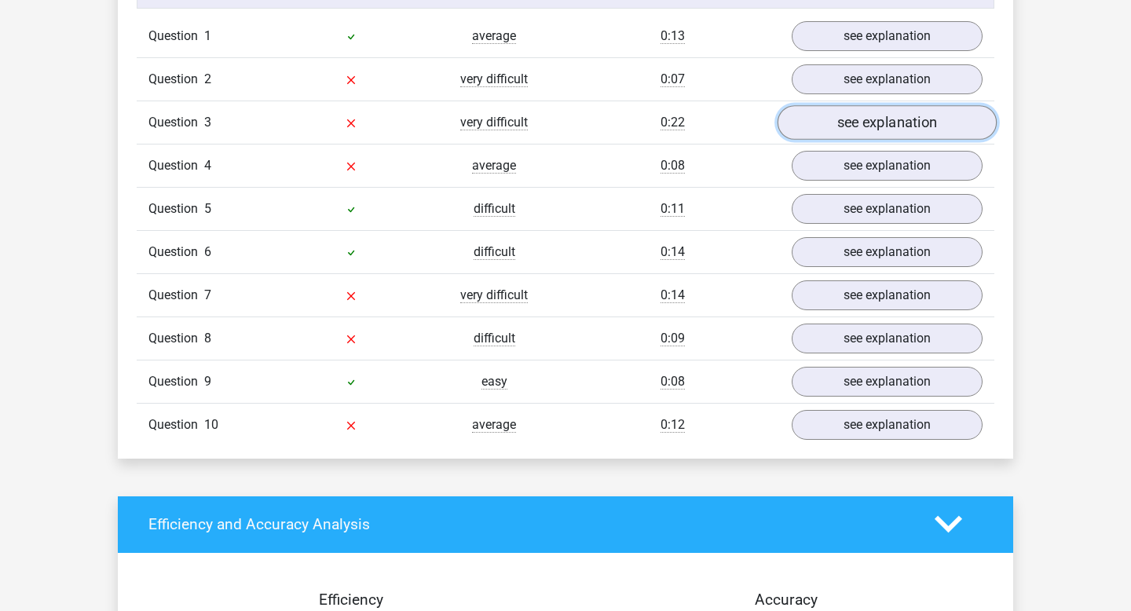
click at [879, 118] on link "see explanation" at bounding box center [886, 122] width 219 height 35
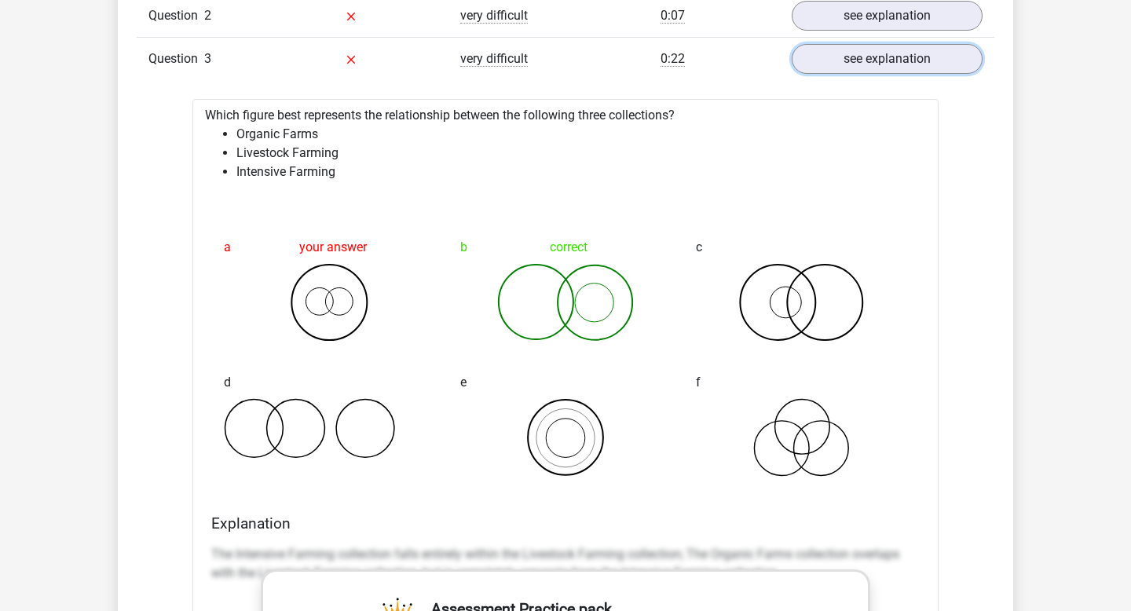
scroll to position [1362, 0]
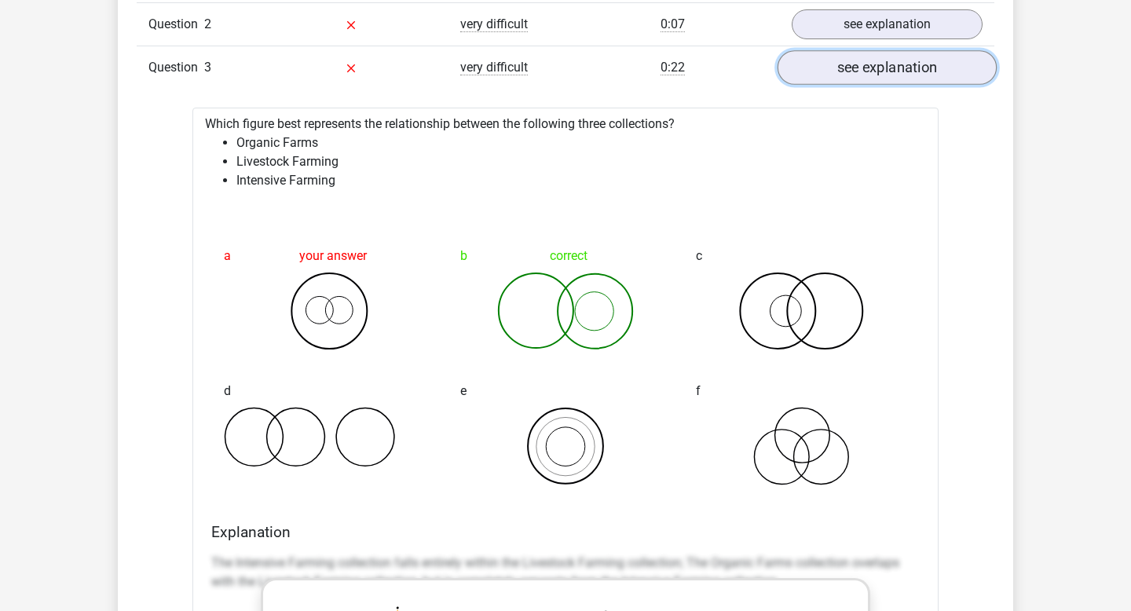
click at [876, 67] on link "see explanation" at bounding box center [886, 67] width 219 height 35
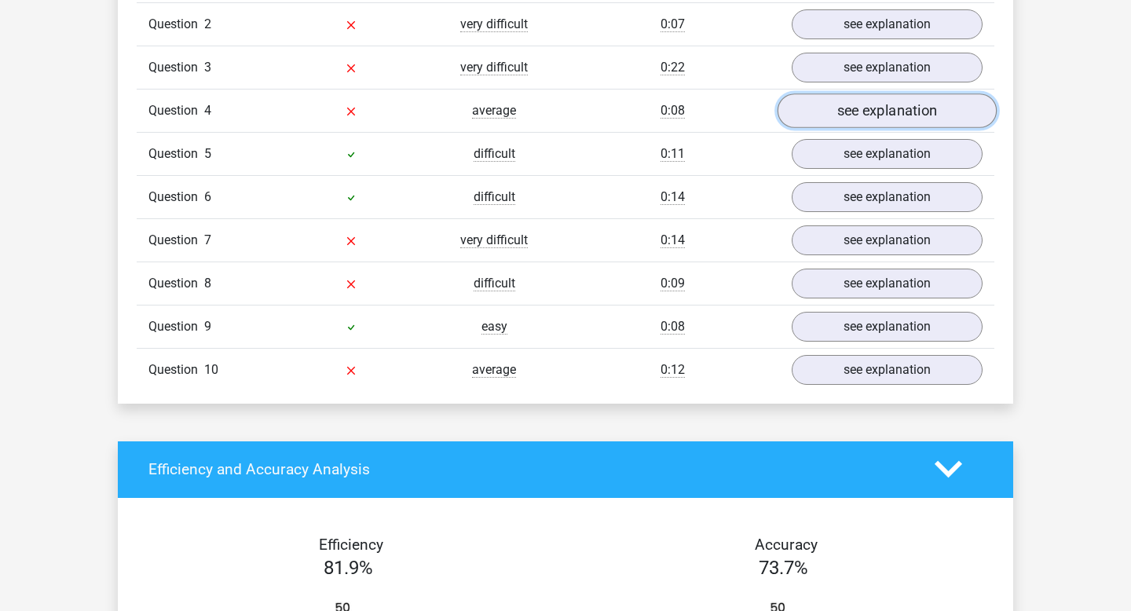
click at [828, 119] on link "see explanation" at bounding box center [886, 110] width 219 height 35
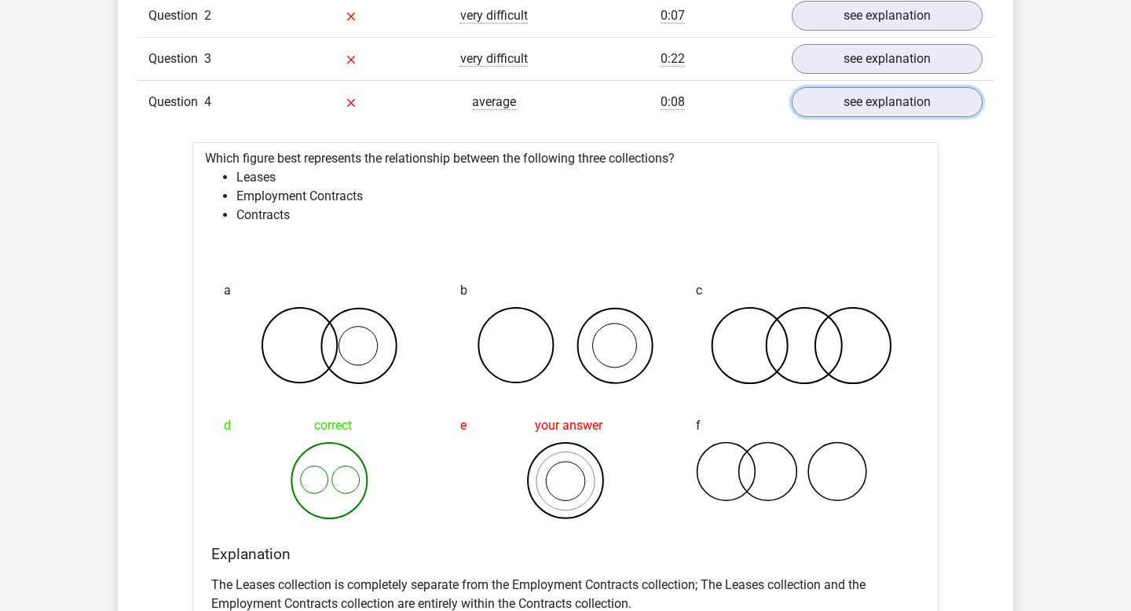
scroll to position [1383, 0]
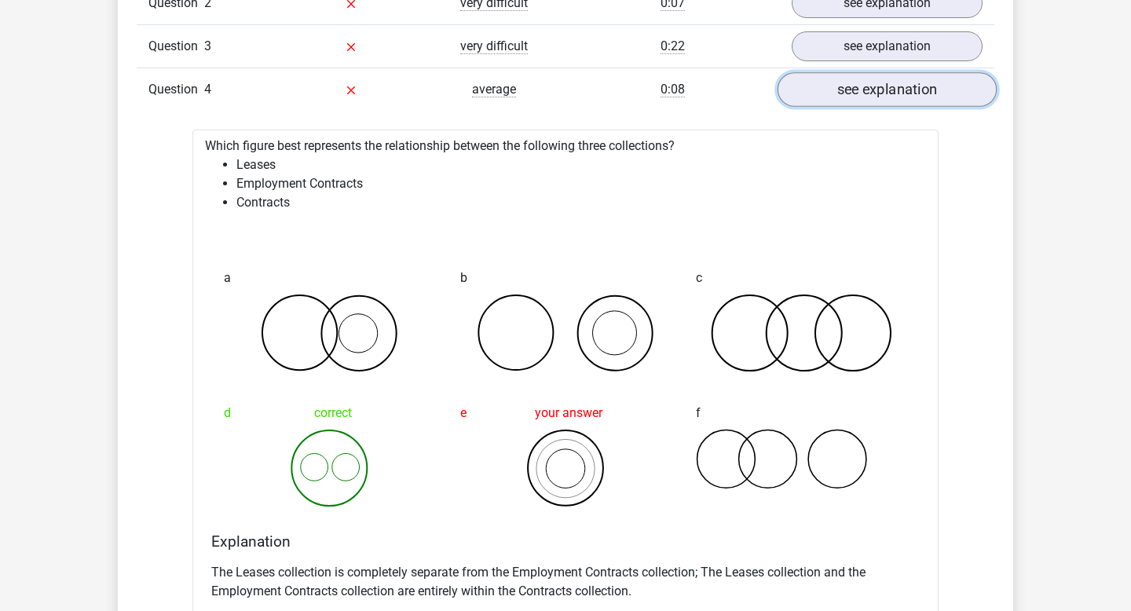
click at [856, 82] on link "see explanation" at bounding box center [886, 89] width 219 height 35
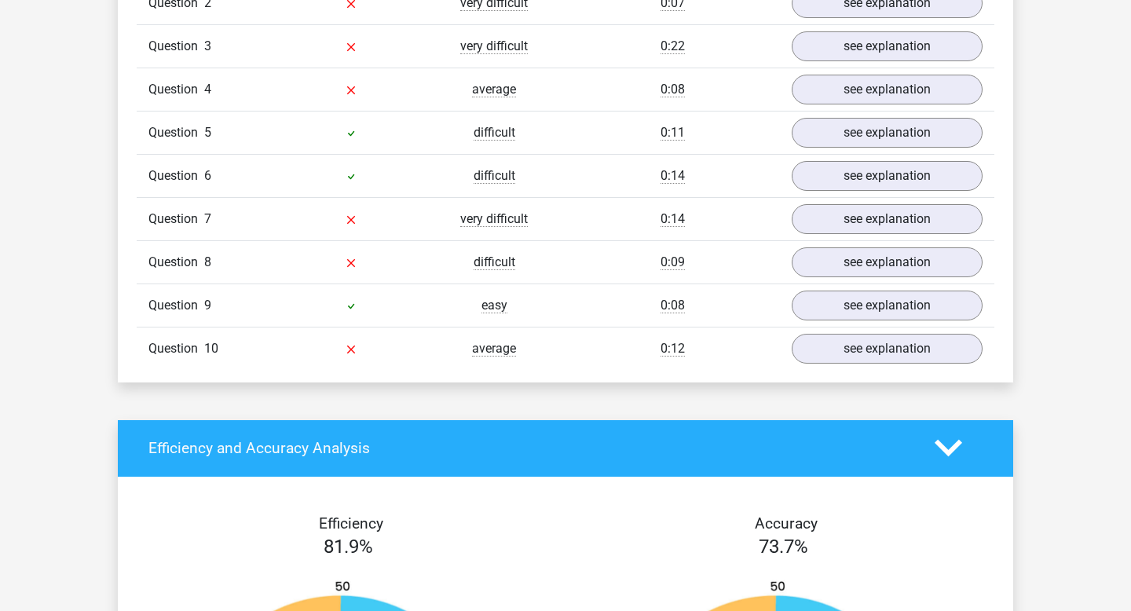
click at [844, 200] on div "Question 7 very difficult 0:14 see explanation" at bounding box center [566, 218] width 858 height 43
click at [837, 219] on link "see explanation" at bounding box center [886, 219] width 219 height 35
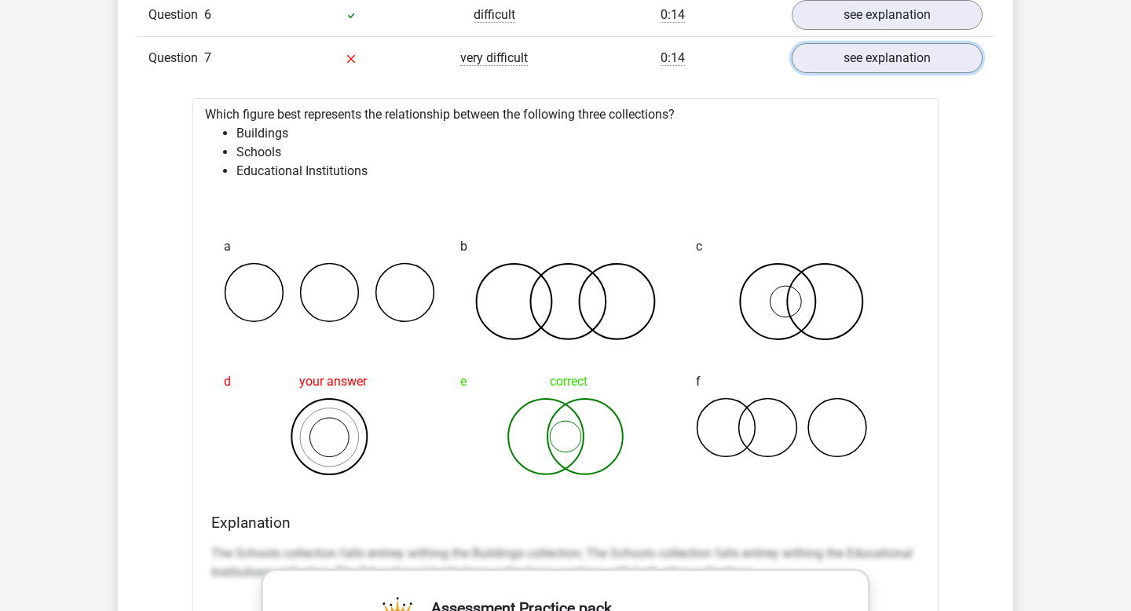
scroll to position [1483, 0]
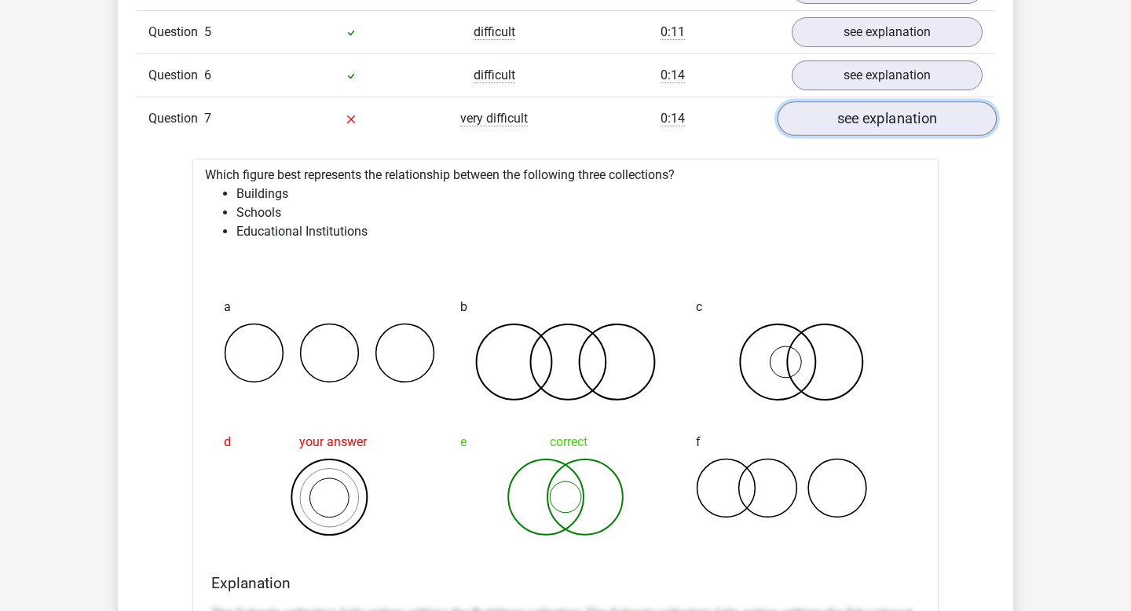
click at [880, 125] on link "see explanation" at bounding box center [886, 118] width 219 height 35
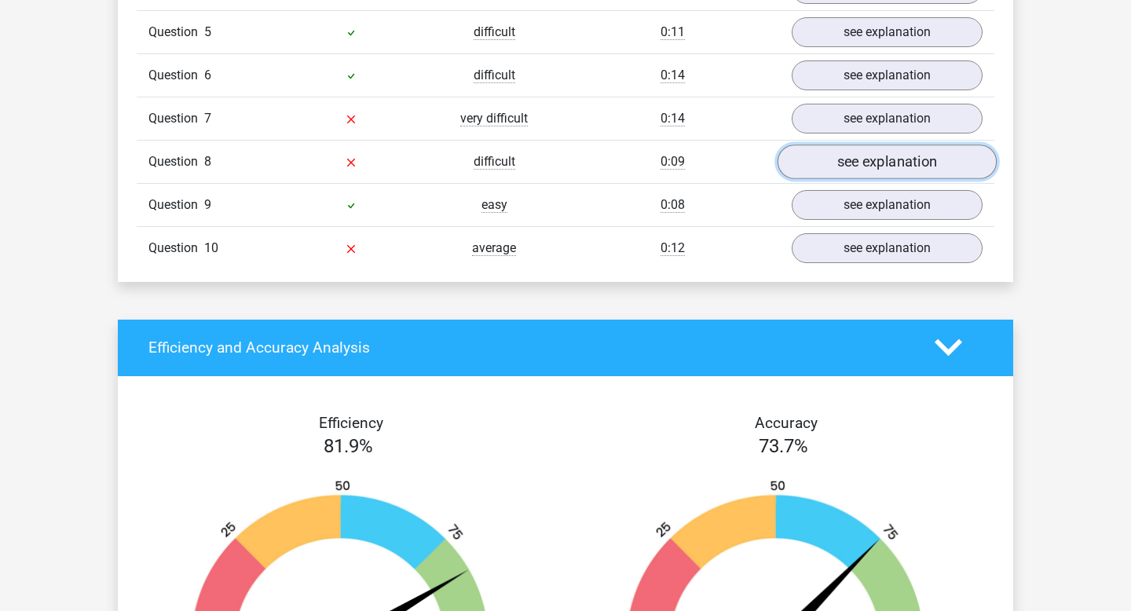
click at [869, 166] on link "see explanation" at bounding box center [886, 161] width 219 height 35
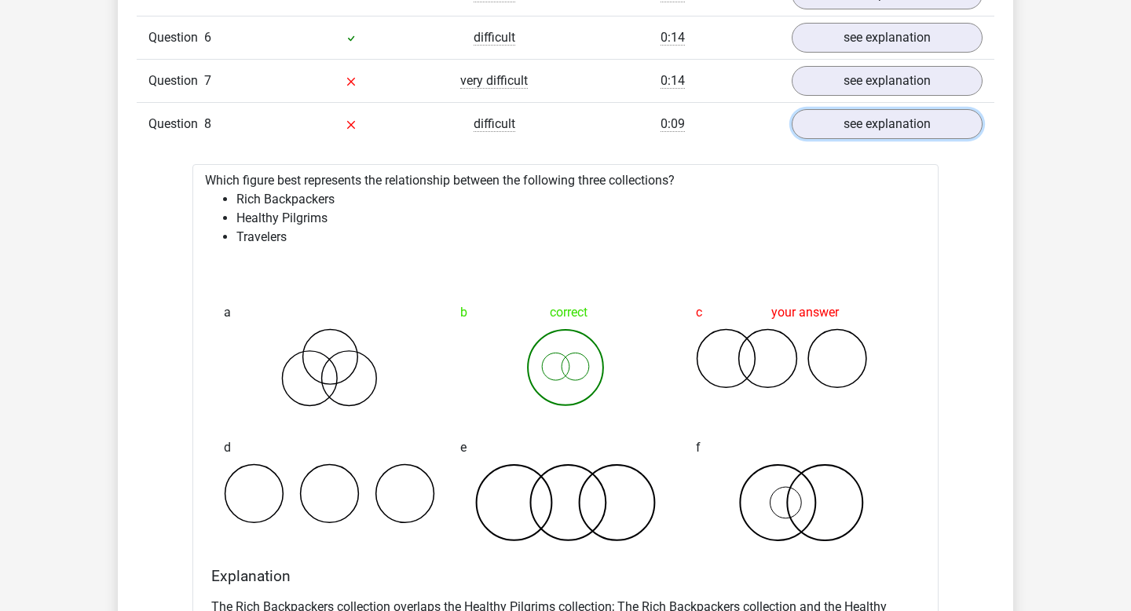
scroll to position [1527, 0]
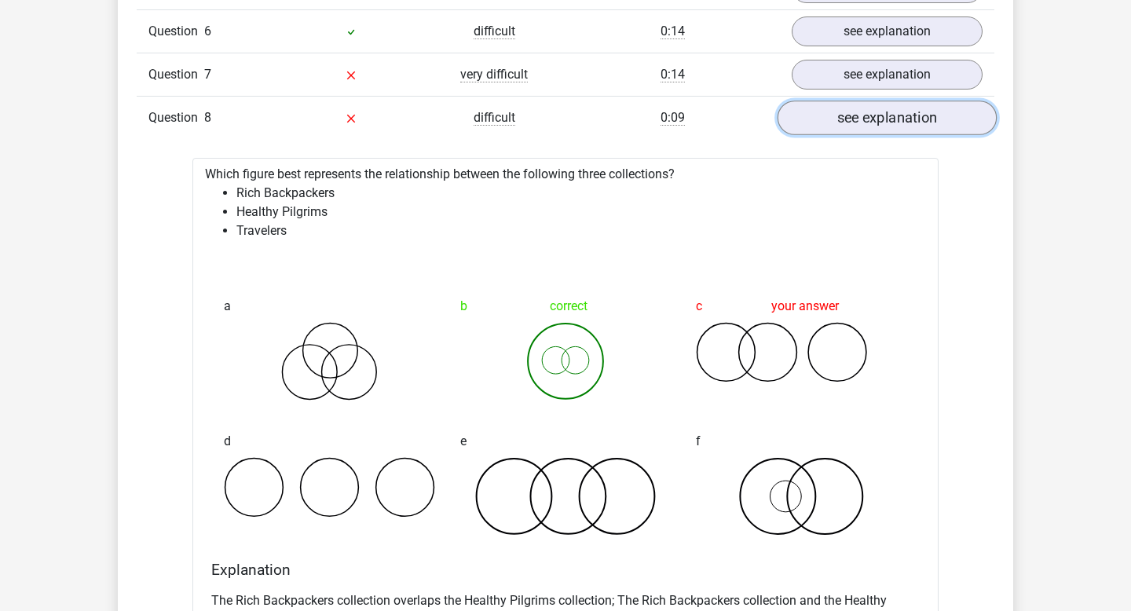
click at [977, 113] on link "see explanation" at bounding box center [886, 118] width 219 height 35
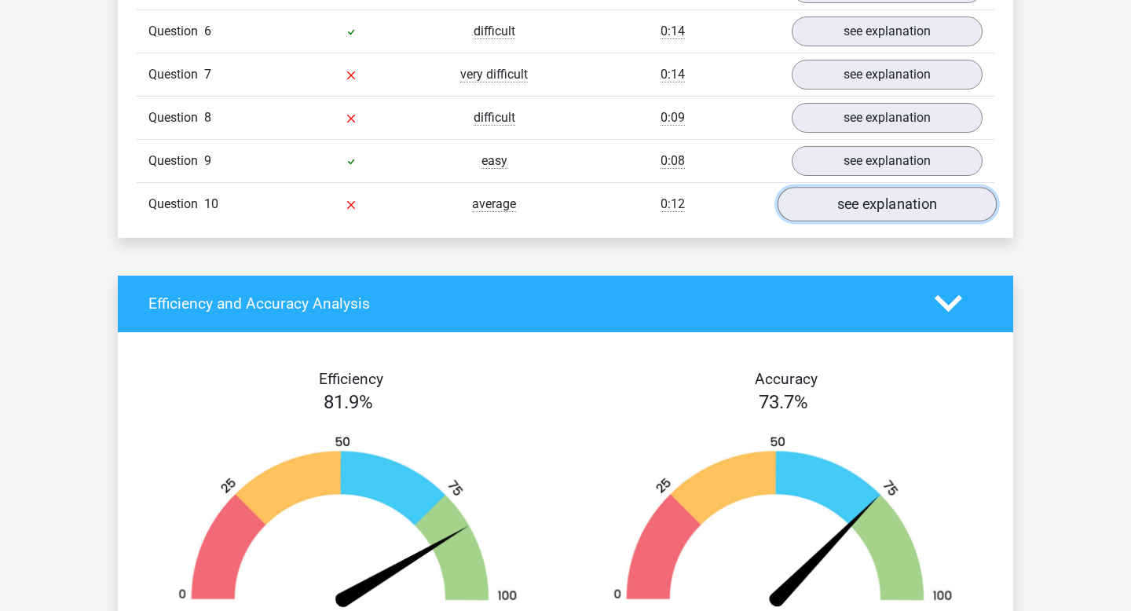
click at [862, 203] on link "see explanation" at bounding box center [886, 204] width 219 height 35
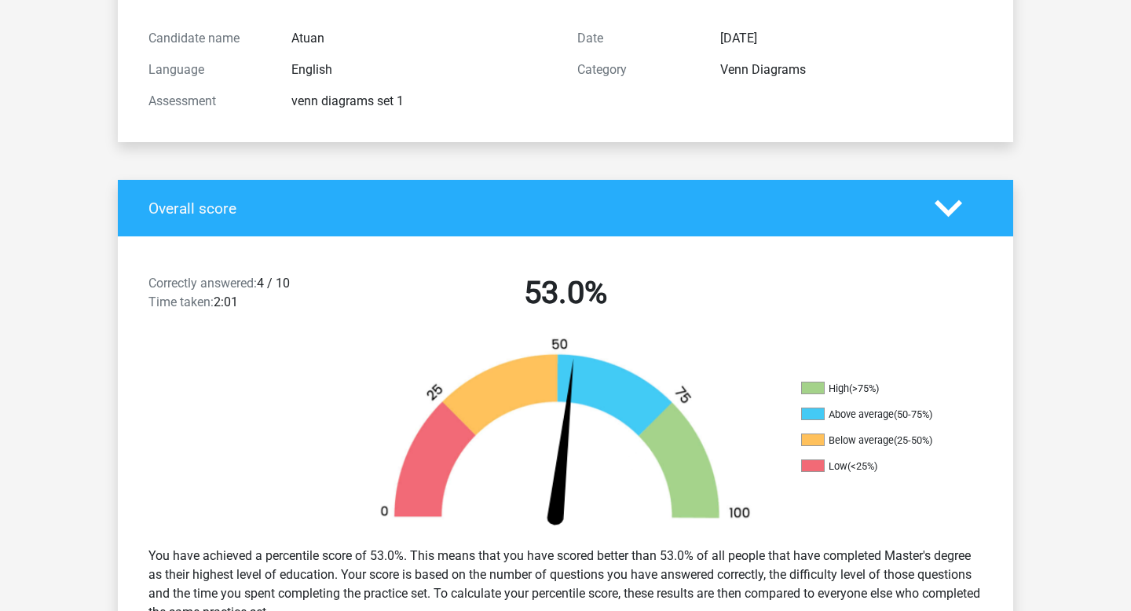
scroll to position [0, 0]
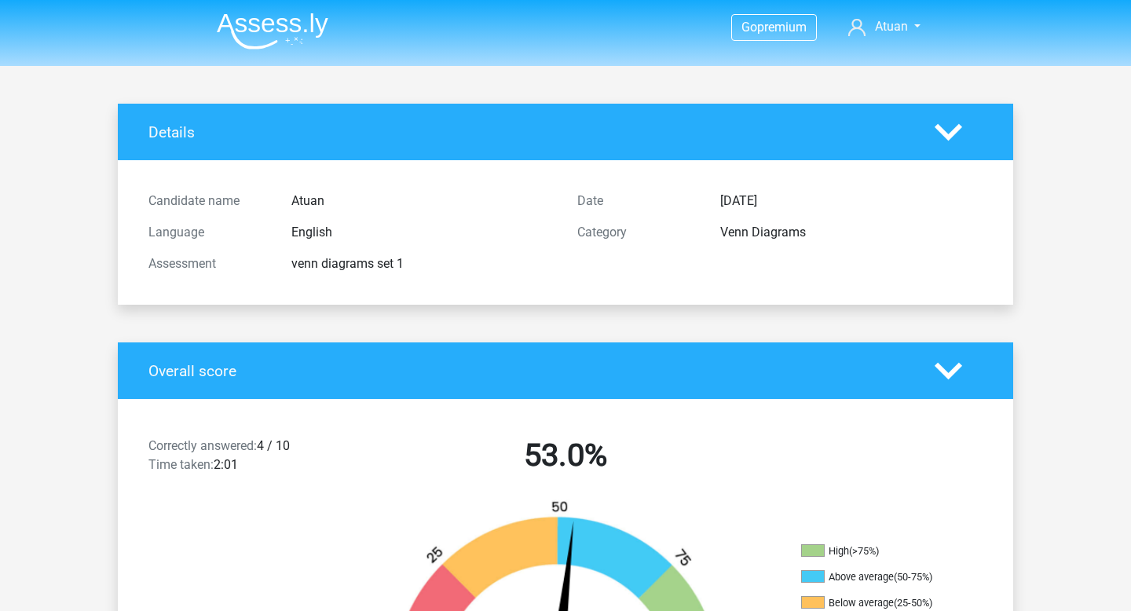
click at [267, 22] on img at bounding box center [273, 31] width 112 height 37
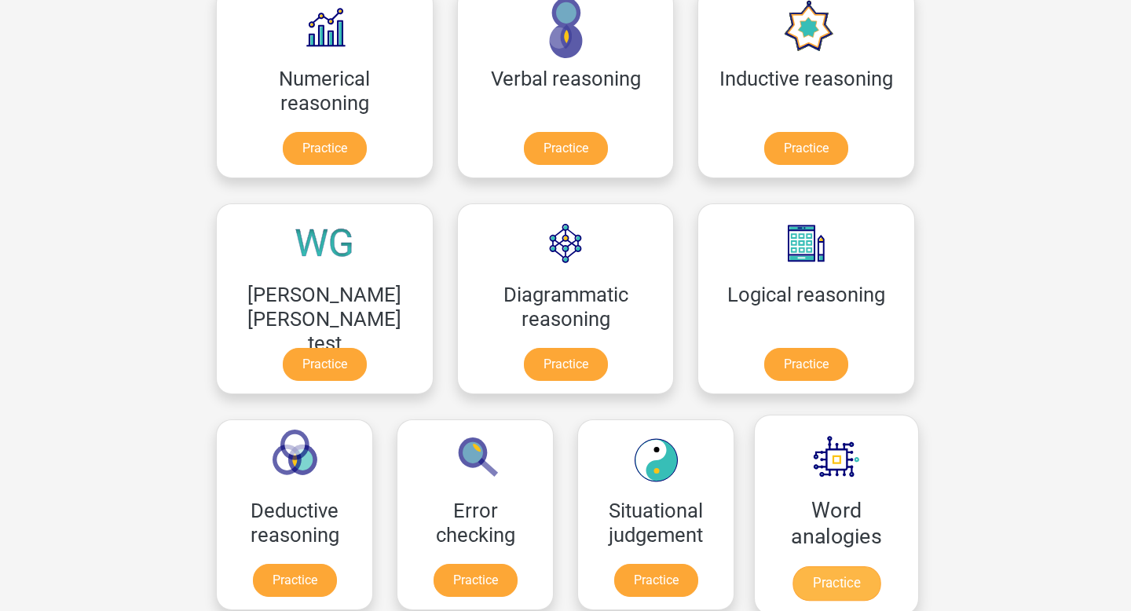
scroll to position [225, 0]
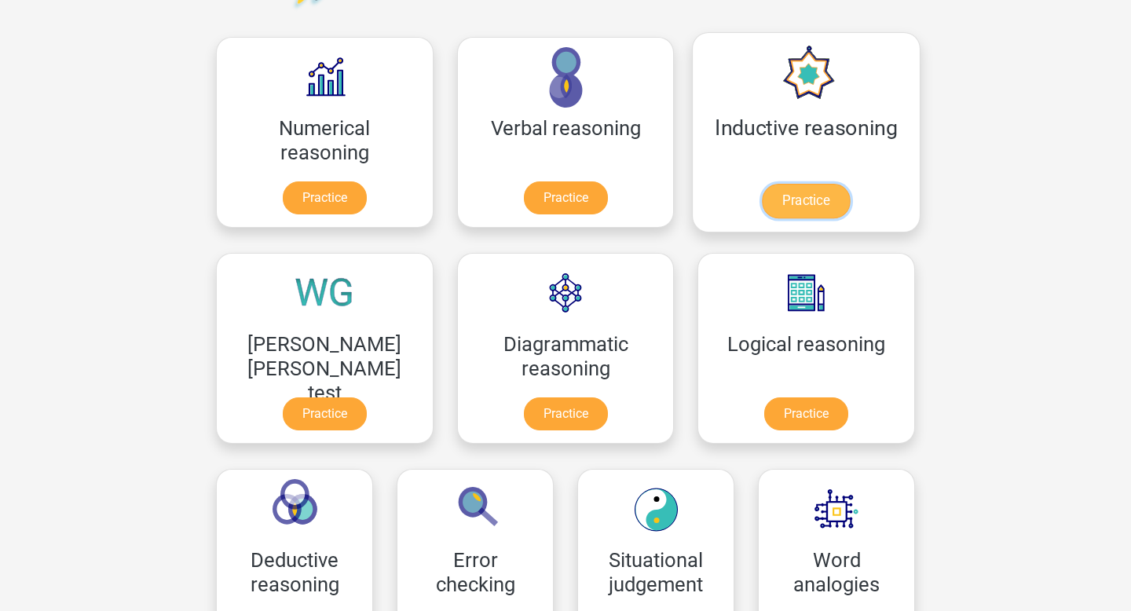
click at [762, 184] on link "Practice" at bounding box center [806, 201] width 88 height 35
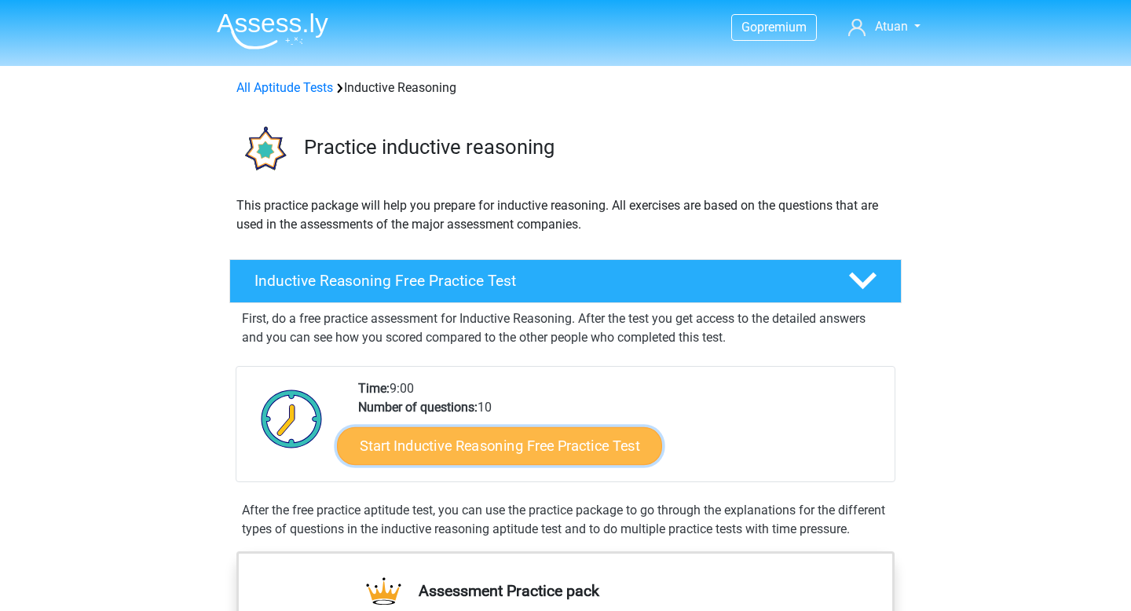
click at [540, 454] on link "Start Inductive Reasoning Free Practice Test" at bounding box center [499, 445] width 325 height 38
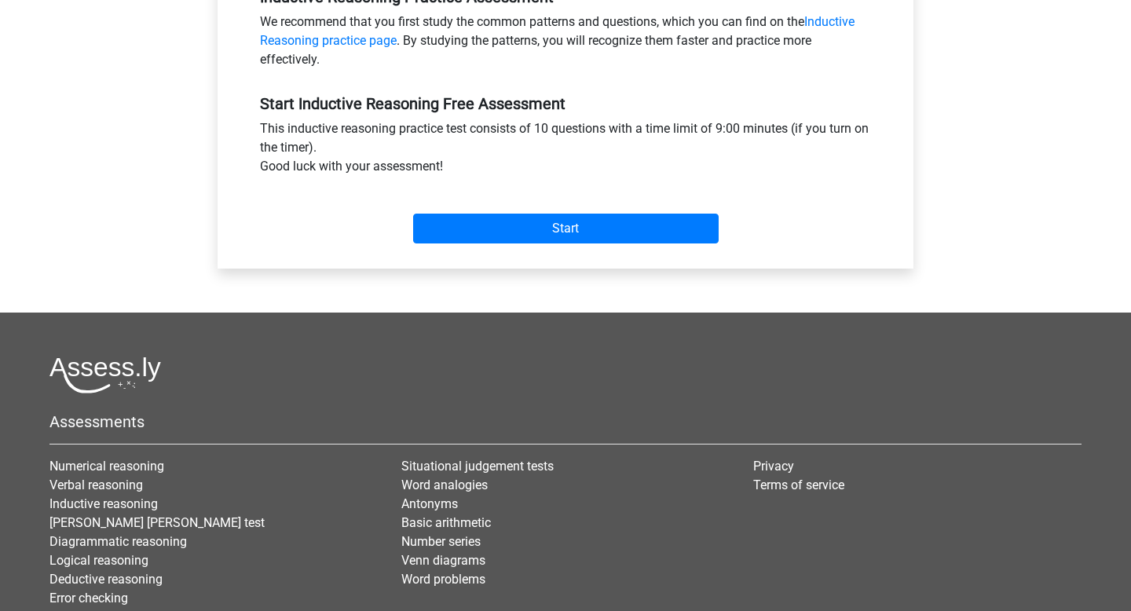
scroll to position [630, 0]
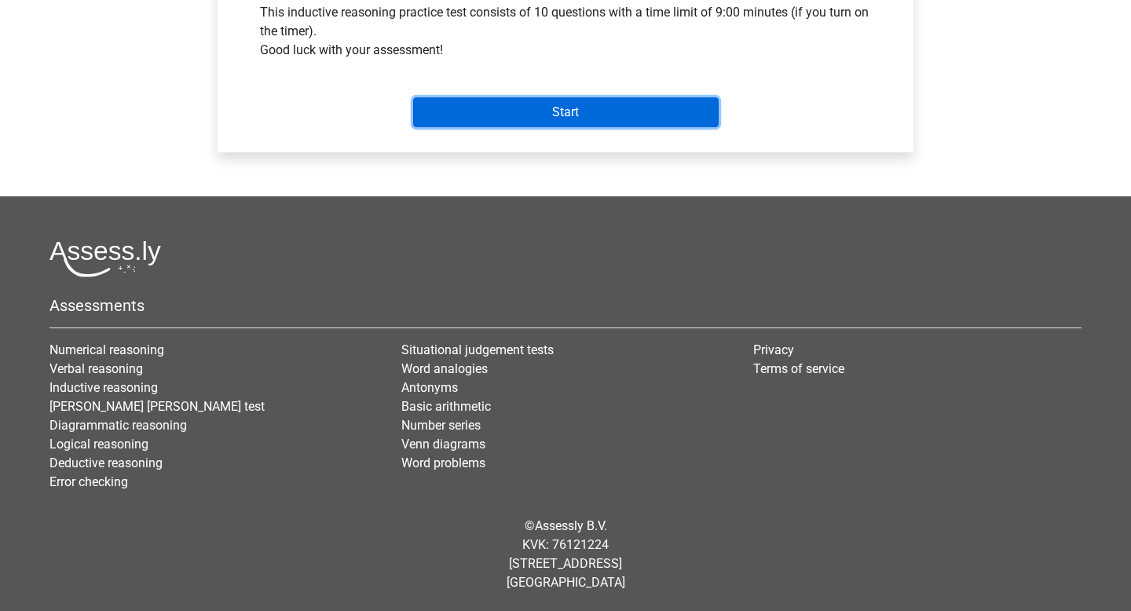
click at [559, 120] on input "Start" at bounding box center [565, 112] width 305 height 30
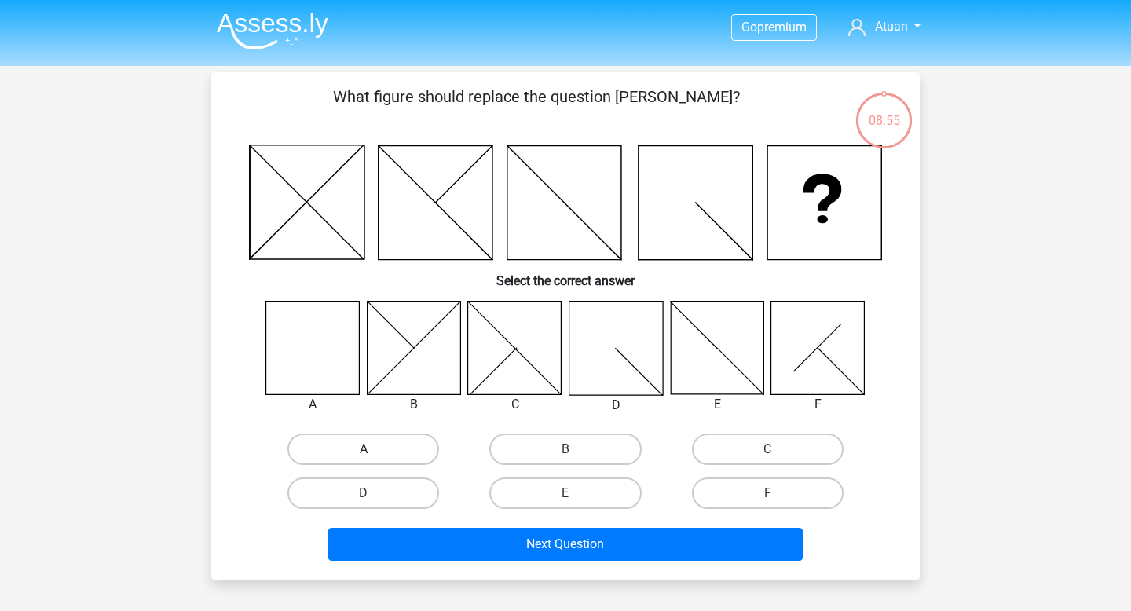
click at [335, 451] on label "A" at bounding box center [363, 448] width 152 height 31
click at [364, 451] on input "A" at bounding box center [369, 454] width 10 height 10
radio input "true"
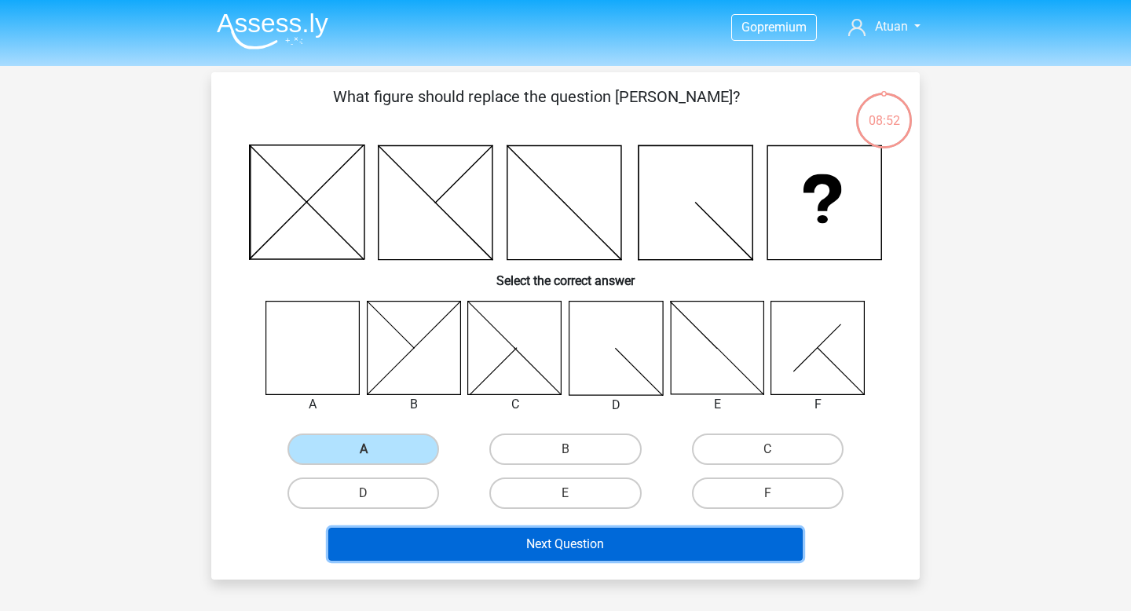
click at [485, 556] on button "Next Question" at bounding box center [565, 544] width 475 height 33
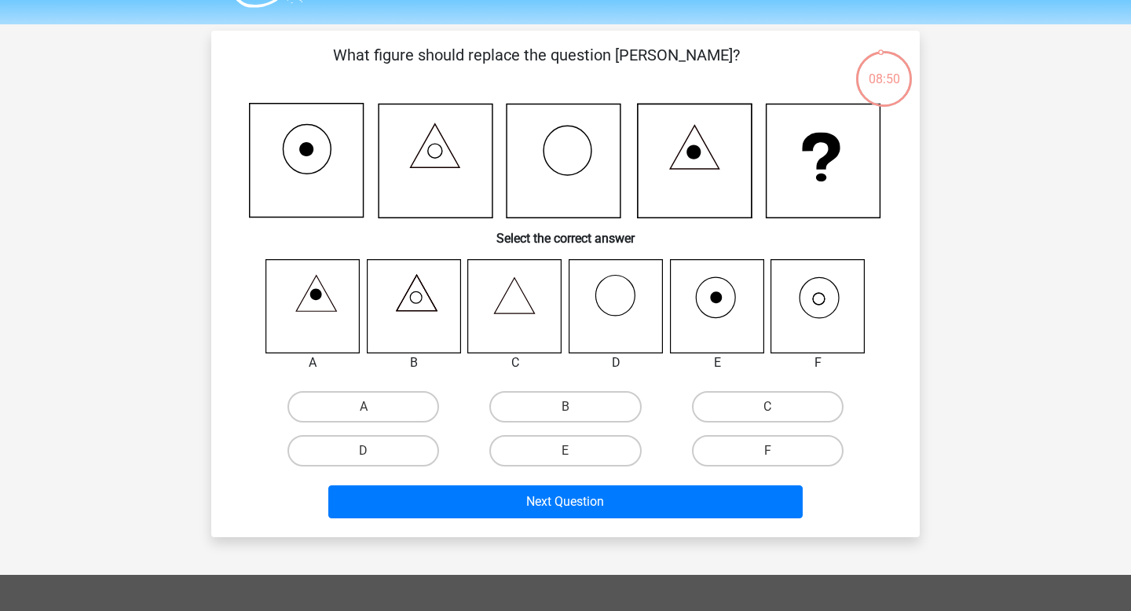
scroll to position [40, 0]
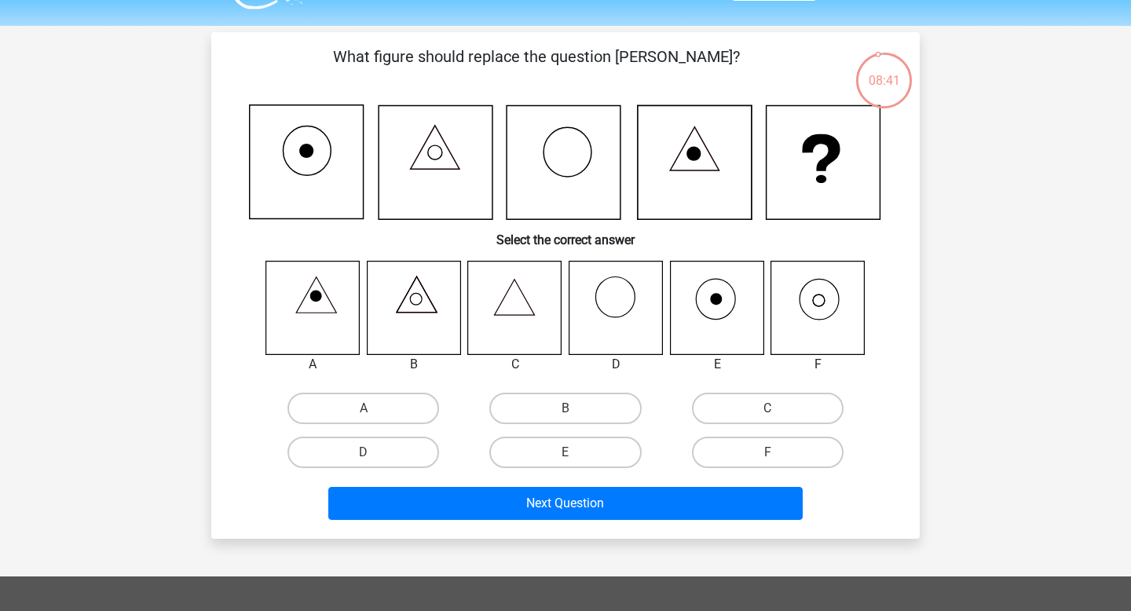
click at [768, 455] on input "F" at bounding box center [772, 457] width 10 height 10
radio input "true"
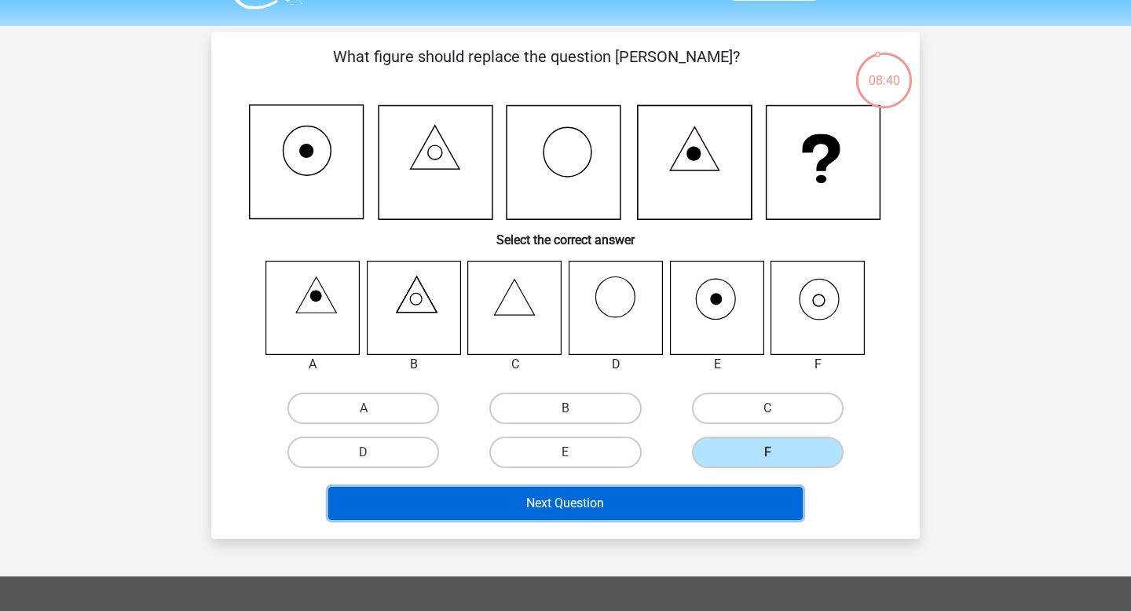
click at [698, 507] on button "Next Question" at bounding box center [565, 503] width 475 height 33
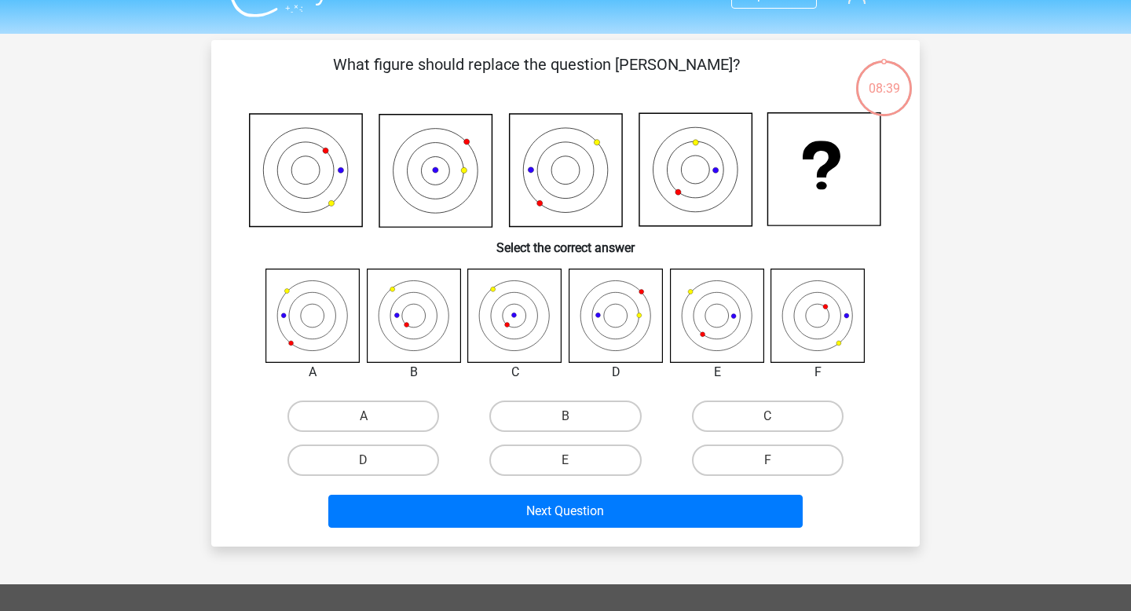
scroll to position [29, 0]
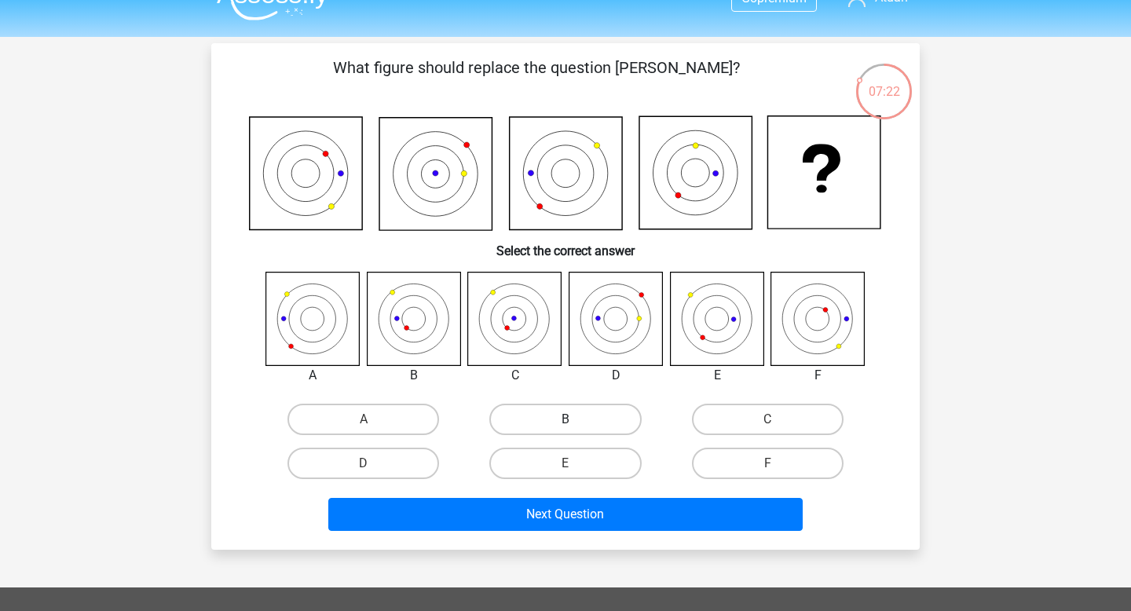
click at [544, 422] on label "B" at bounding box center [565, 419] width 152 height 31
click at [565, 422] on input "B" at bounding box center [570, 424] width 10 height 10
radio input "true"
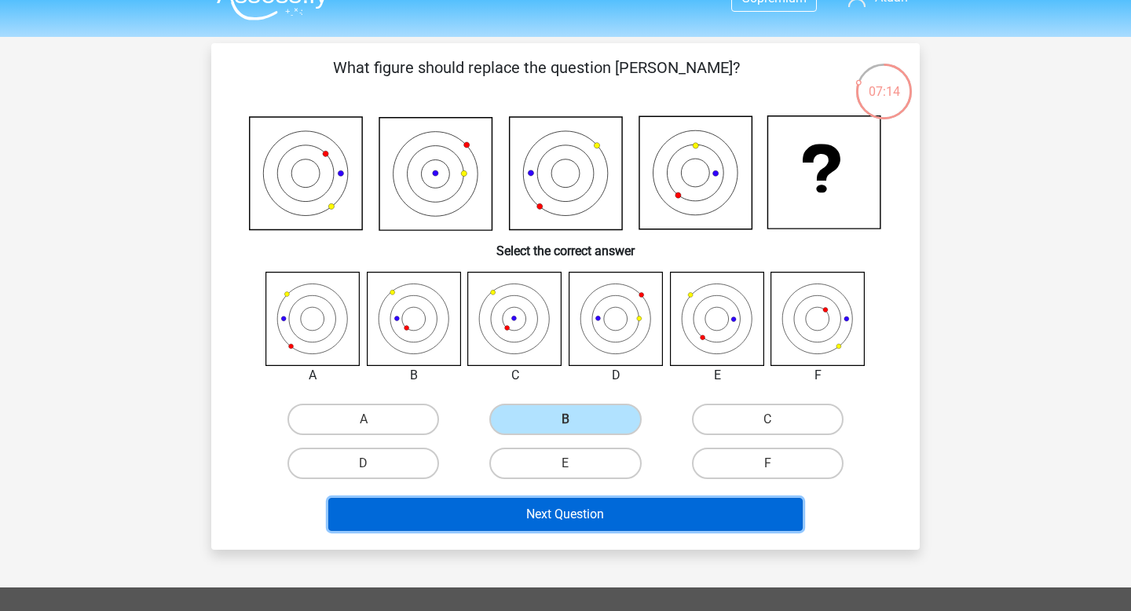
click at [592, 510] on button "Next Question" at bounding box center [565, 514] width 475 height 33
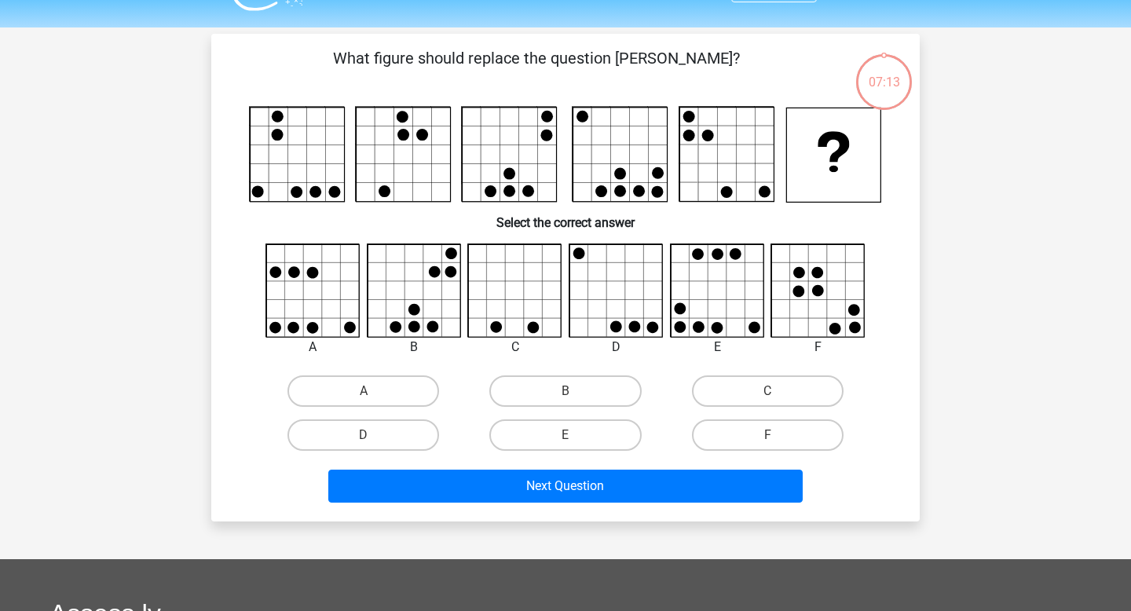
scroll to position [37, 0]
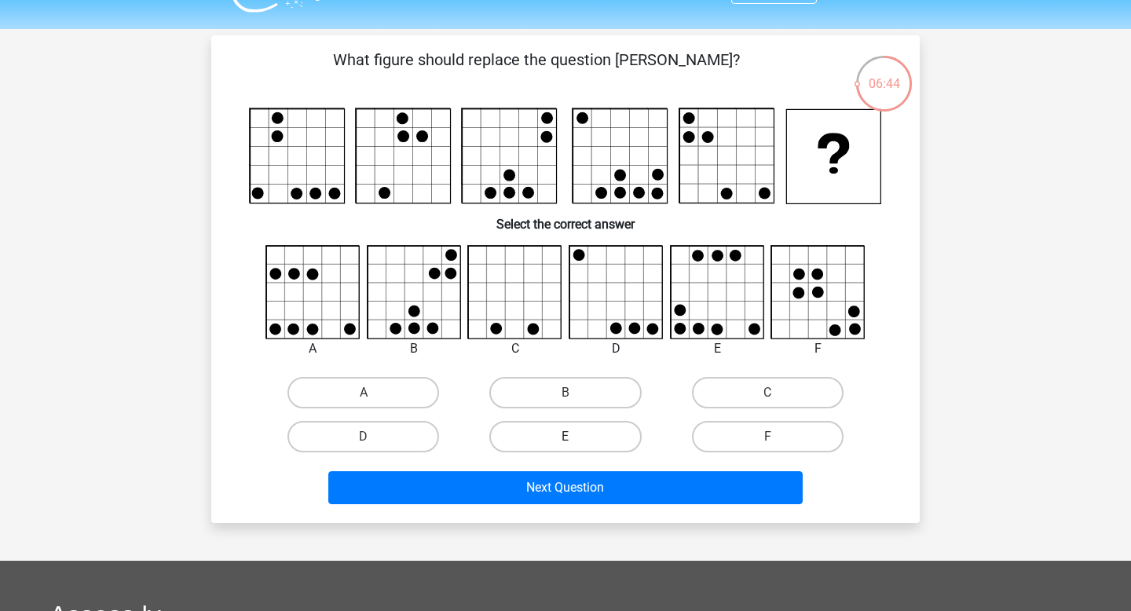
click at [580, 441] on label "E" at bounding box center [565, 436] width 152 height 31
click at [576, 441] on input "E" at bounding box center [570, 442] width 10 height 10
radio input "true"
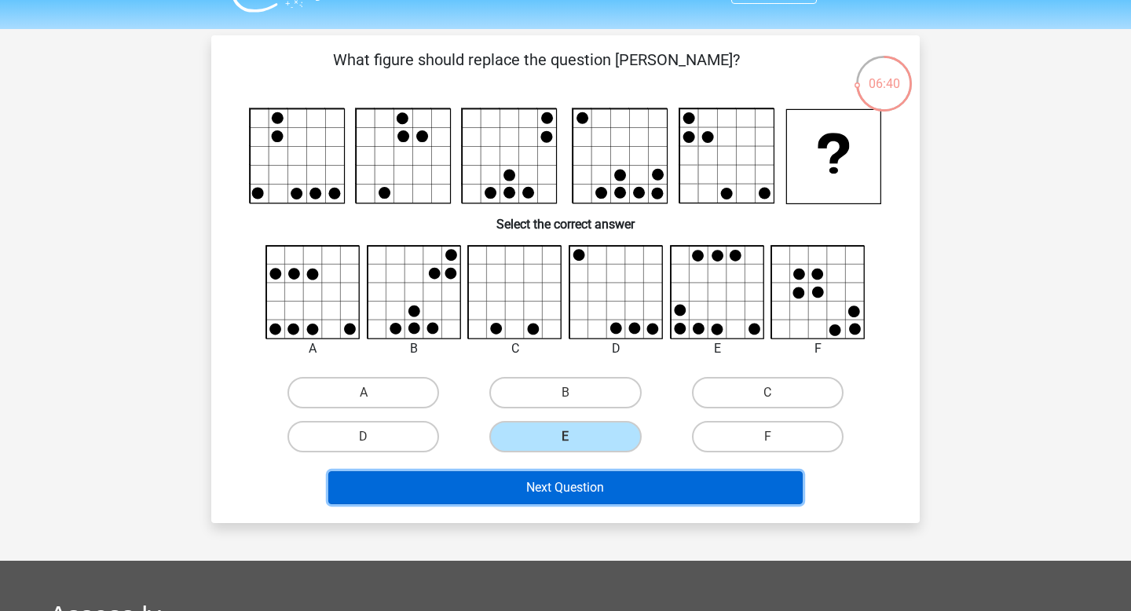
click at [602, 481] on button "Next Question" at bounding box center [565, 487] width 475 height 33
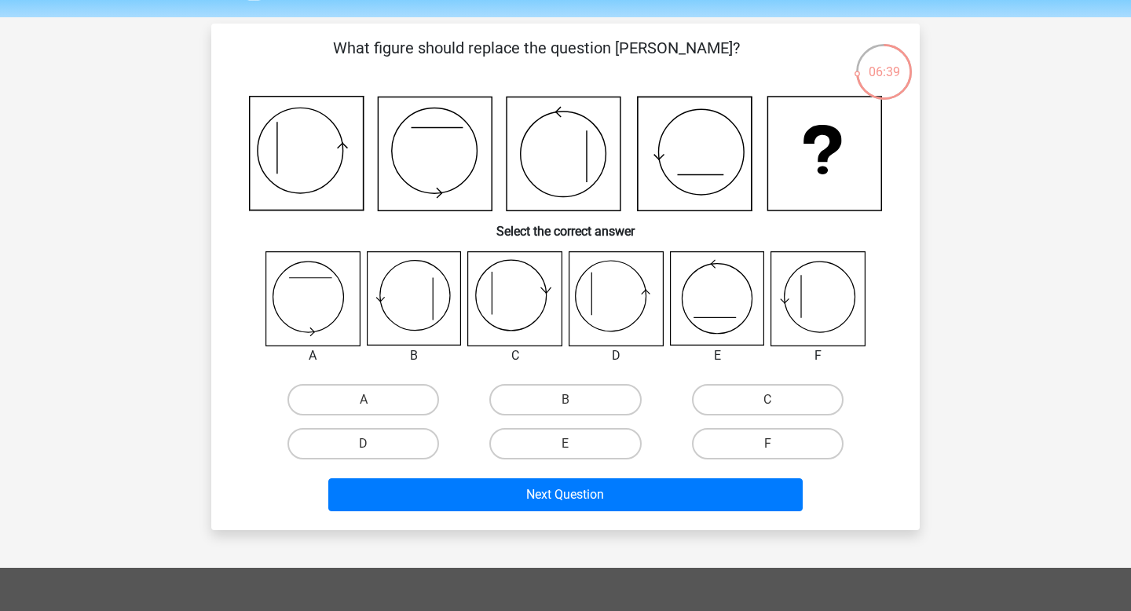
scroll to position [44, 0]
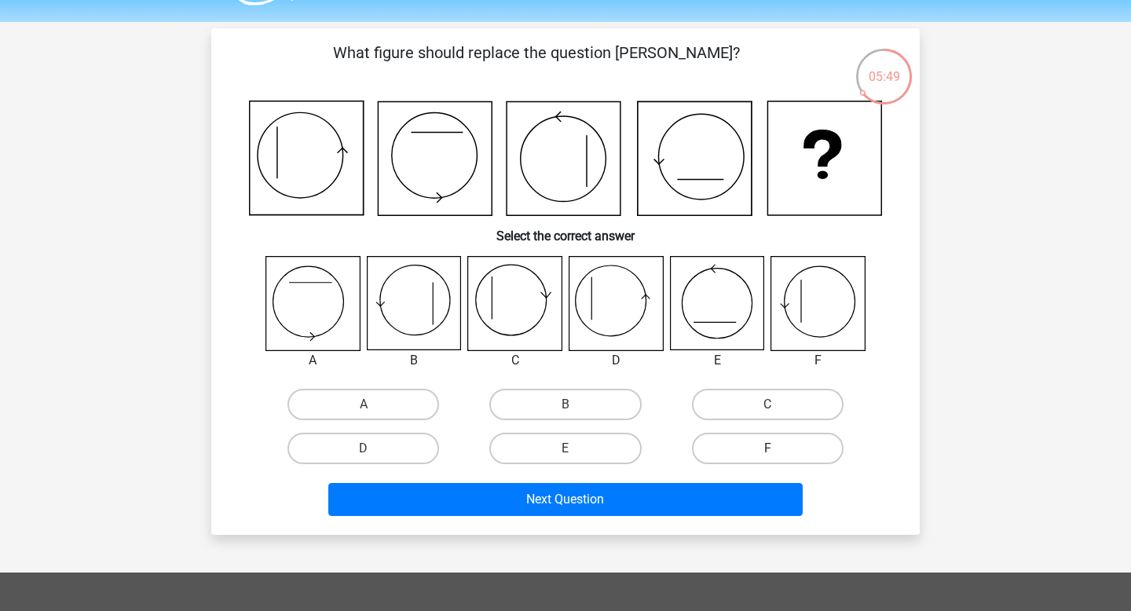
click at [770, 446] on label "F" at bounding box center [768, 448] width 152 height 31
click at [770, 448] on input "F" at bounding box center [772, 453] width 10 height 10
radio input "true"
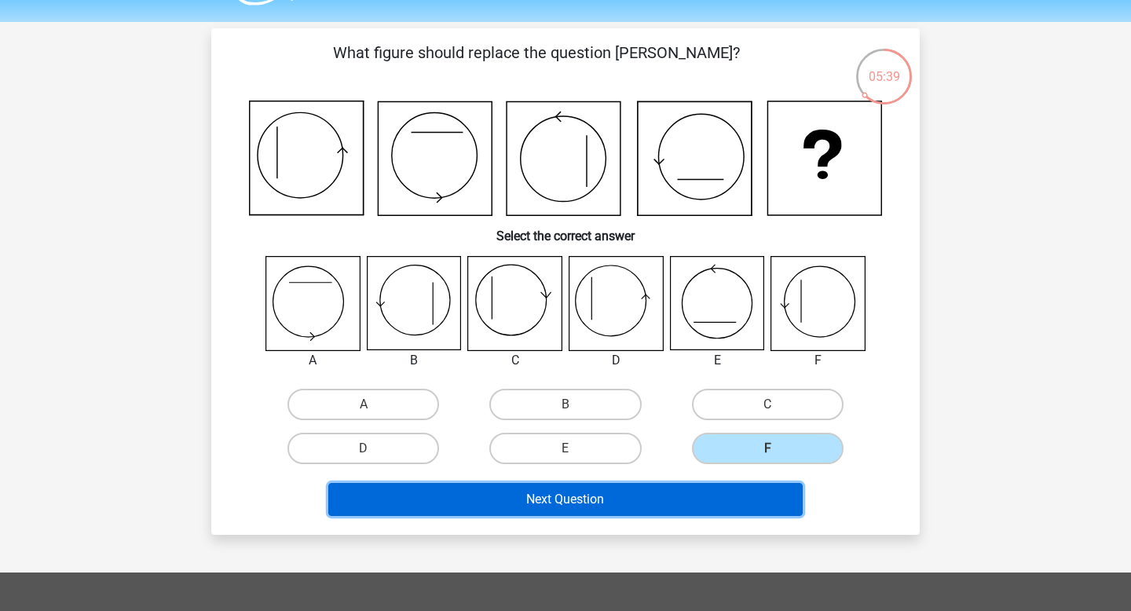
click at [646, 488] on button "Next Question" at bounding box center [565, 499] width 475 height 33
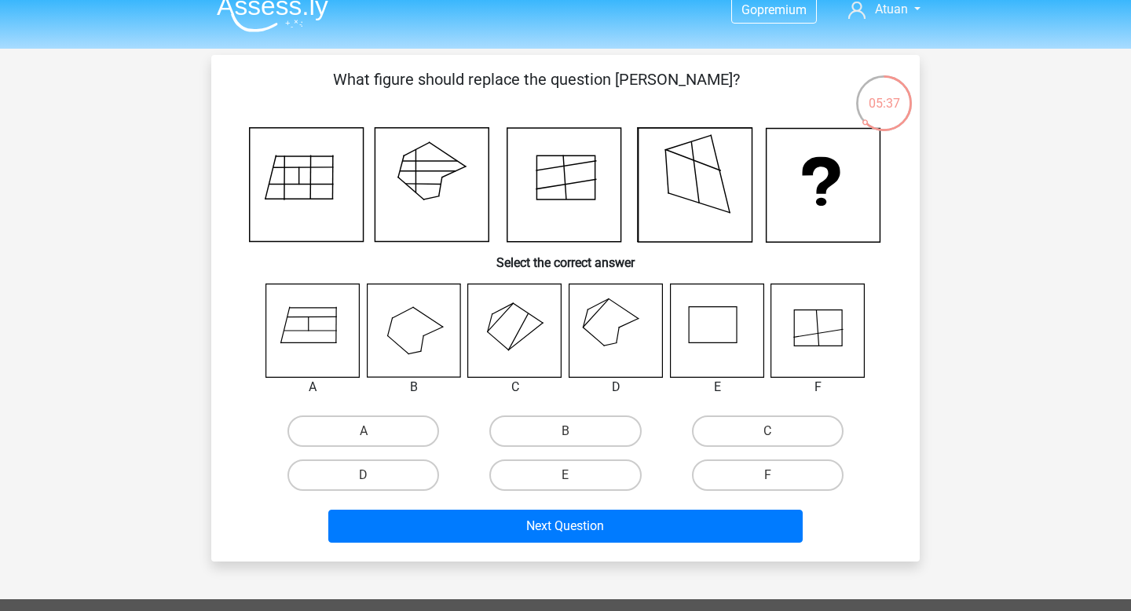
scroll to position [13, 0]
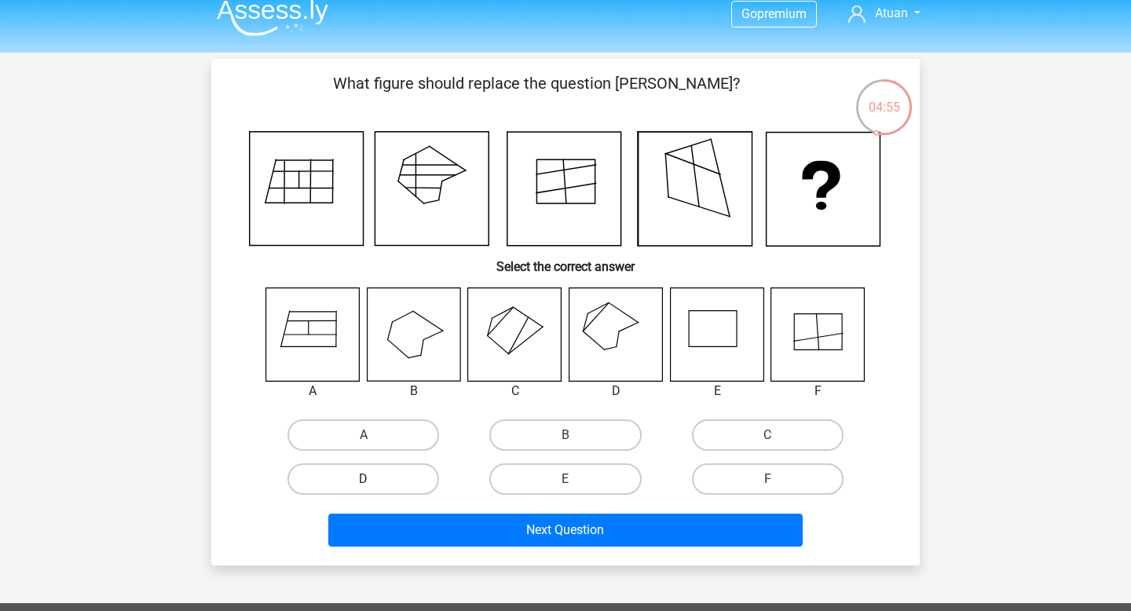
click at [409, 482] on label "D" at bounding box center [363, 478] width 152 height 31
click at [374, 482] on input "D" at bounding box center [369, 484] width 10 height 10
radio input "true"
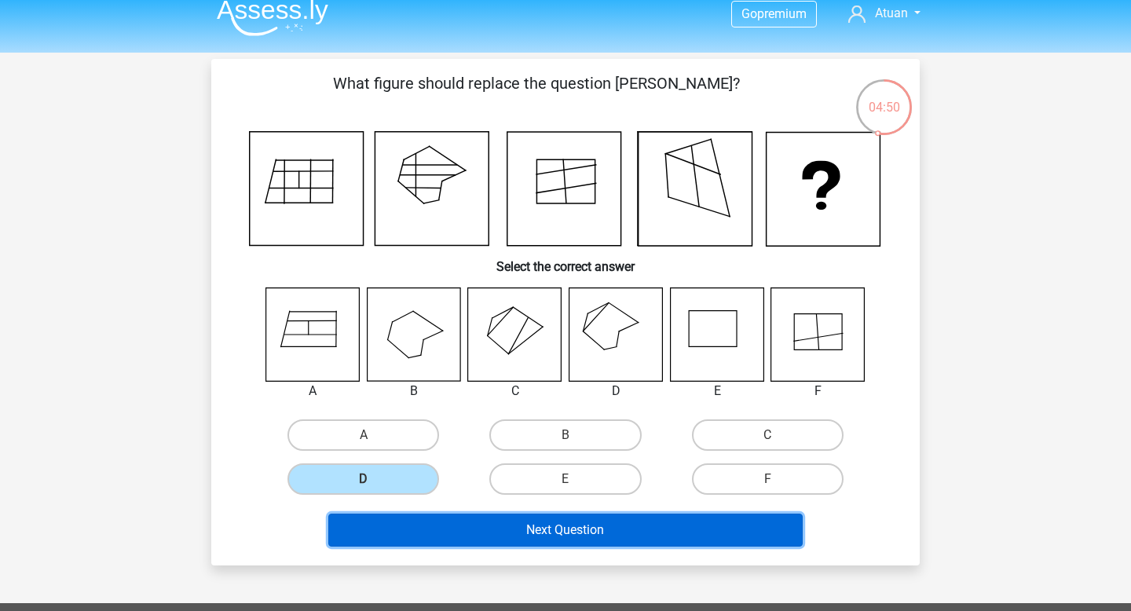
click at [575, 528] on button "Next Question" at bounding box center [565, 530] width 475 height 33
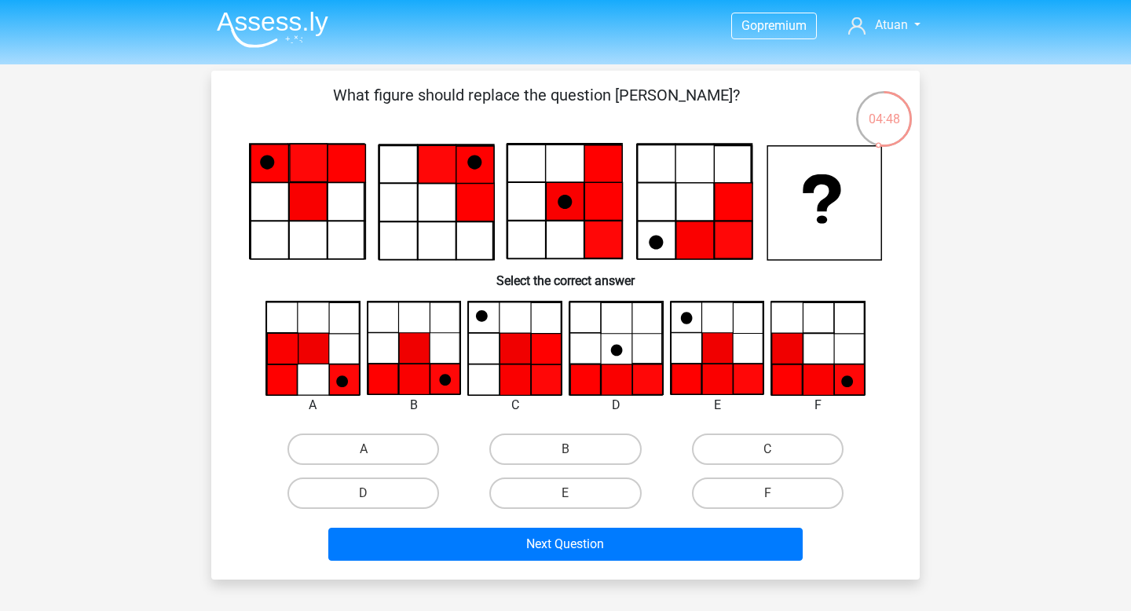
scroll to position [0, 0]
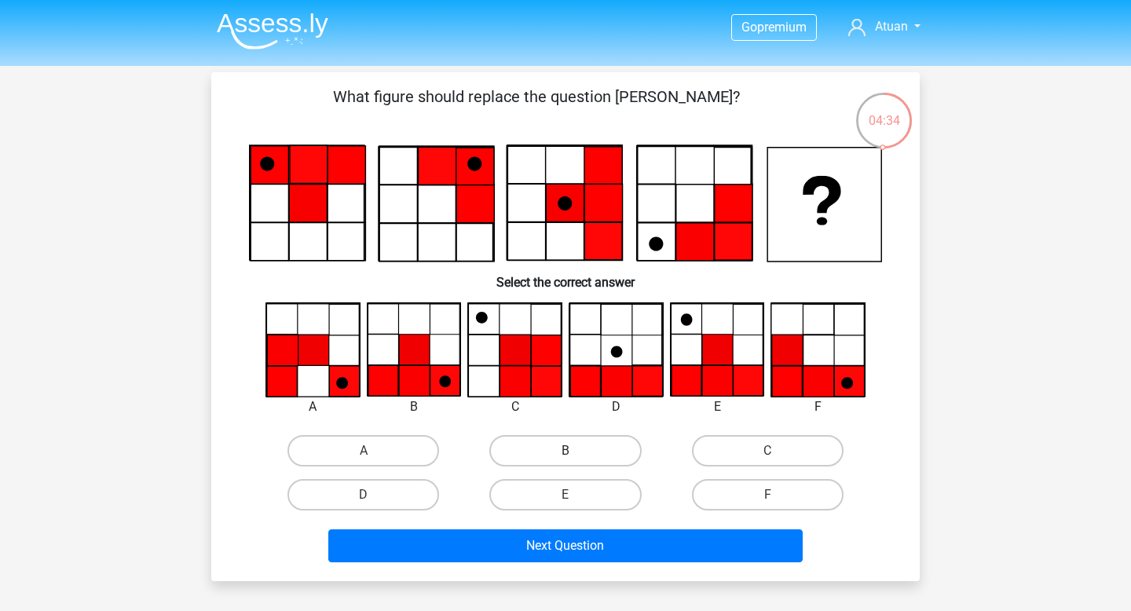
click at [565, 453] on label "B" at bounding box center [565, 450] width 152 height 31
click at [565, 453] on input "B" at bounding box center [570, 456] width 10 height 10
radio input "true"
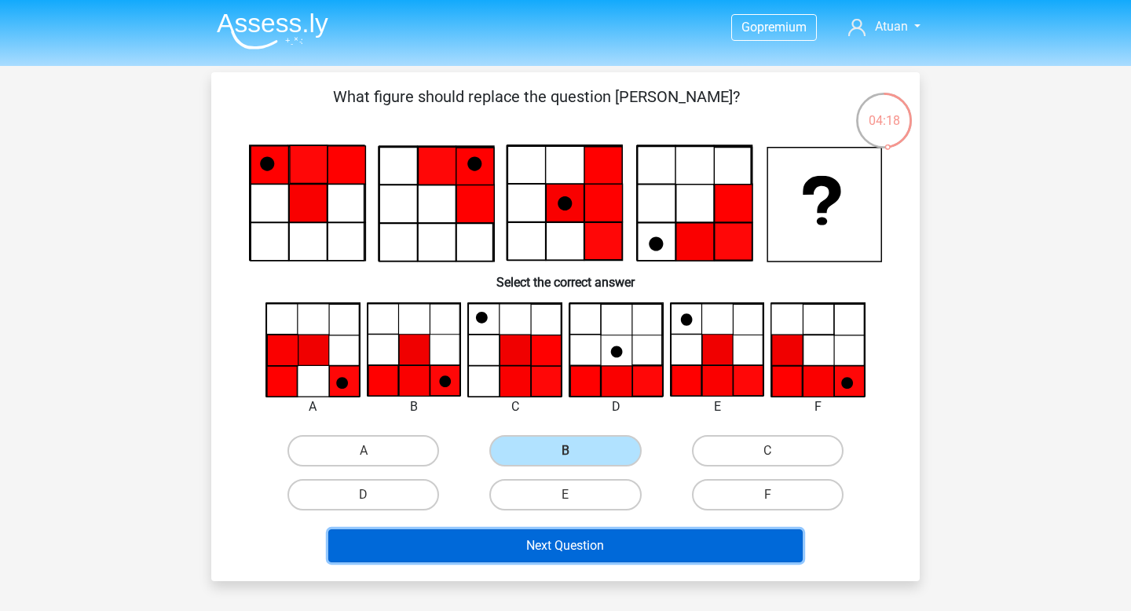
click at [506, 558] on button "Next Question" at bounding box center [565, 545] width 475 height 33
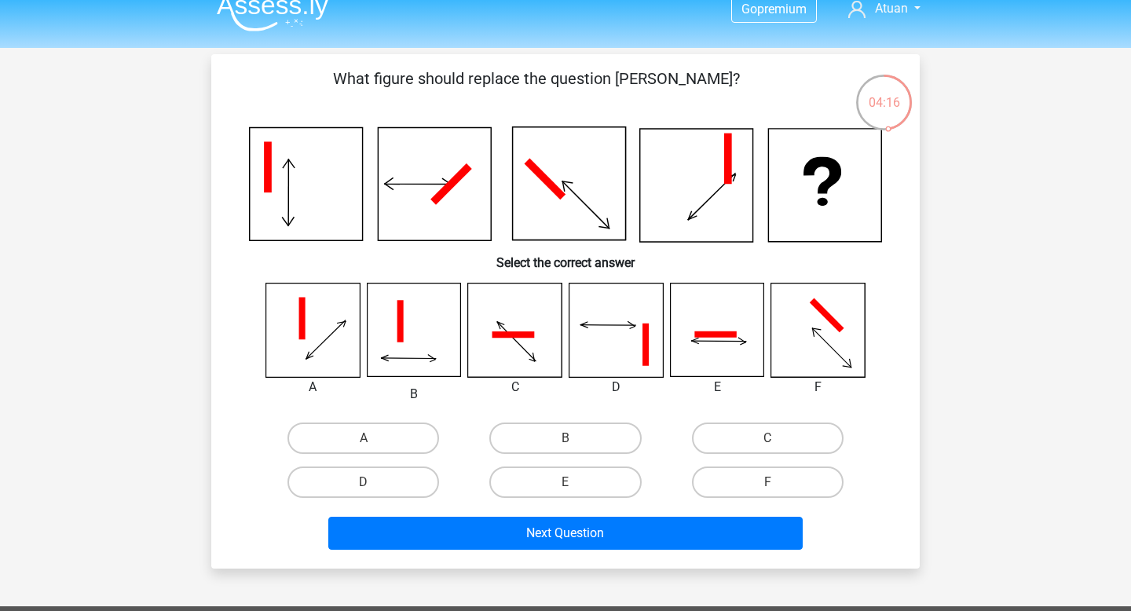
scroll to position [11, 0]
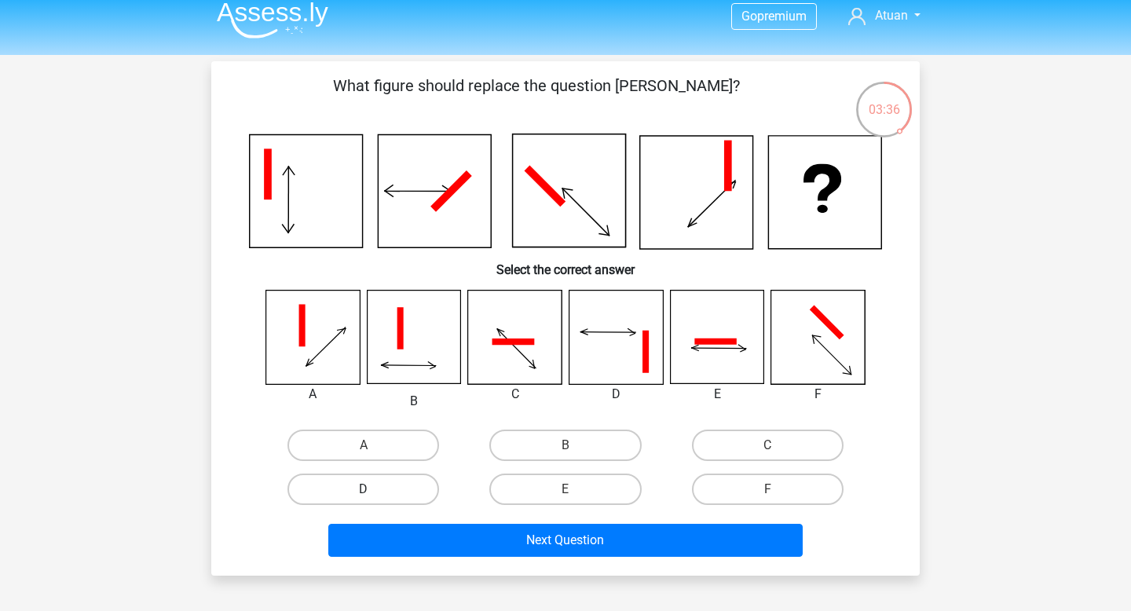
click at [387, 496] on label "D" at bounding box center [363, 489] width 152 height 31
click at [374, 496] on input "D" at bounding box center [369, 494] width 10 height 10
radio input "true"
click at [609, 492] on label "E" at bounding box center [565, 489] width 152 height 31
click at [576, 492] on input "E" at bounding box center [570, 494] width 10 height 10
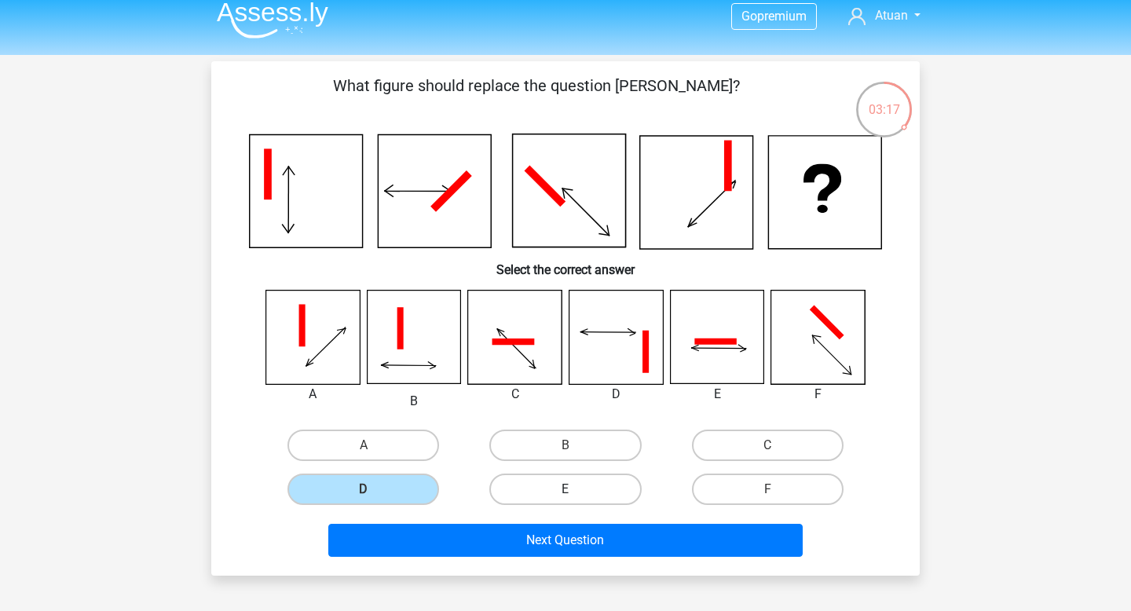
radio input "true"
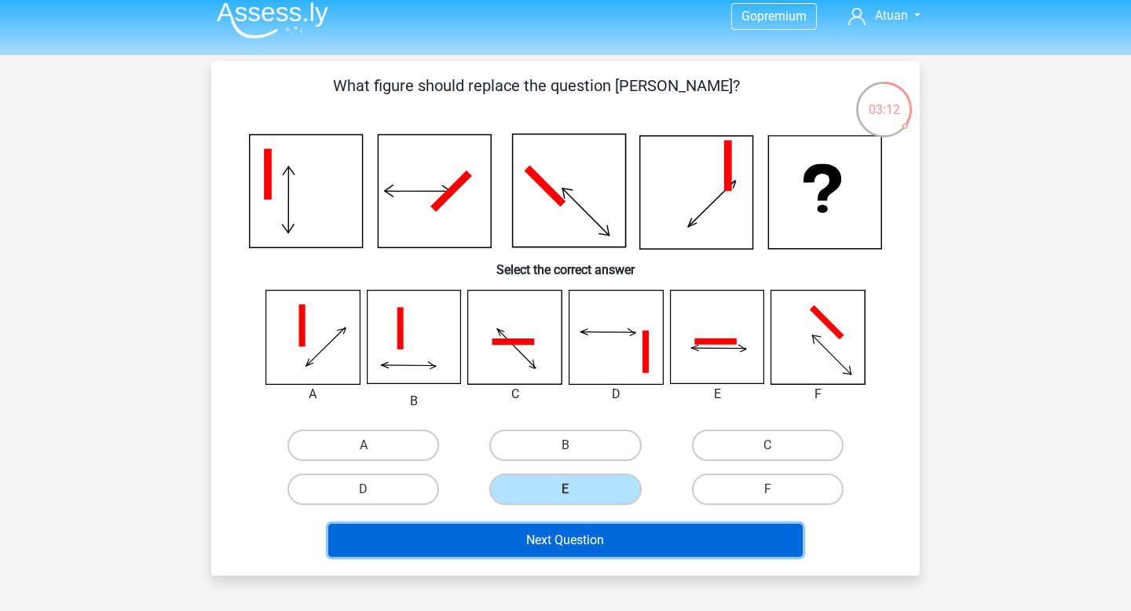
click at [656, 543] on button "Next Question" at bounding box center [565, 540] width 475 height 33
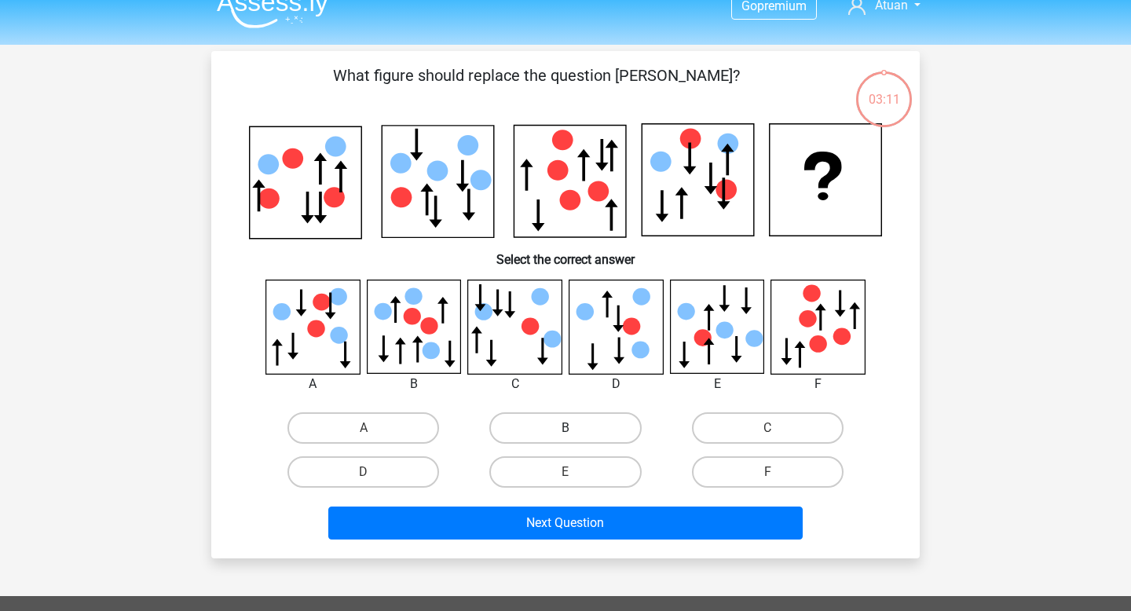
scroll to position [20, 0]
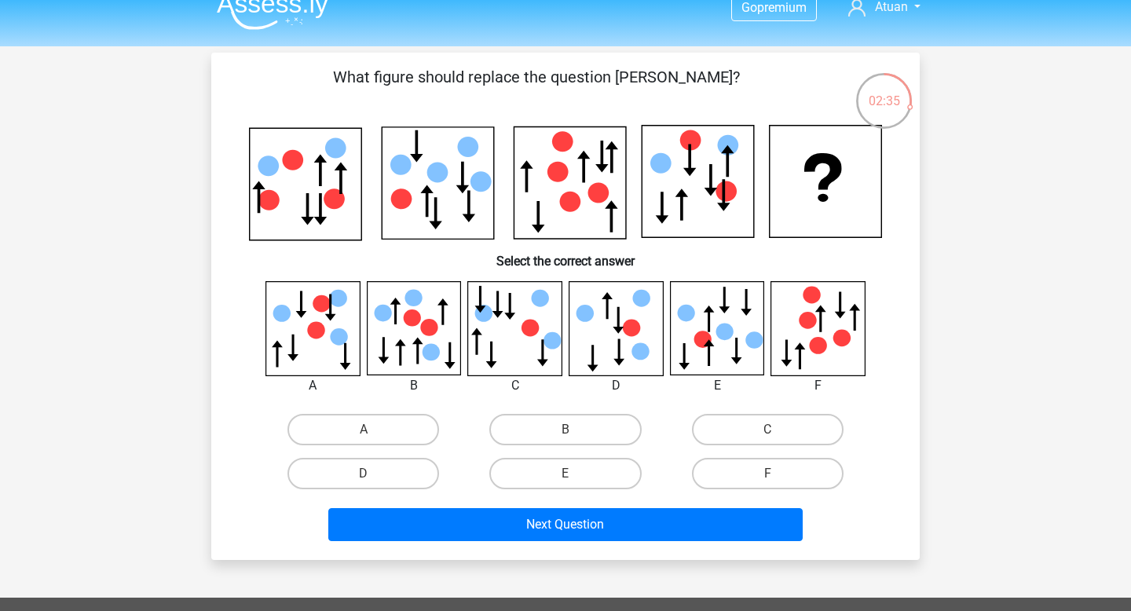
click at [572, 431] on input "B" at bounding box center [570, 435] width 10 height 10
radio input "true"
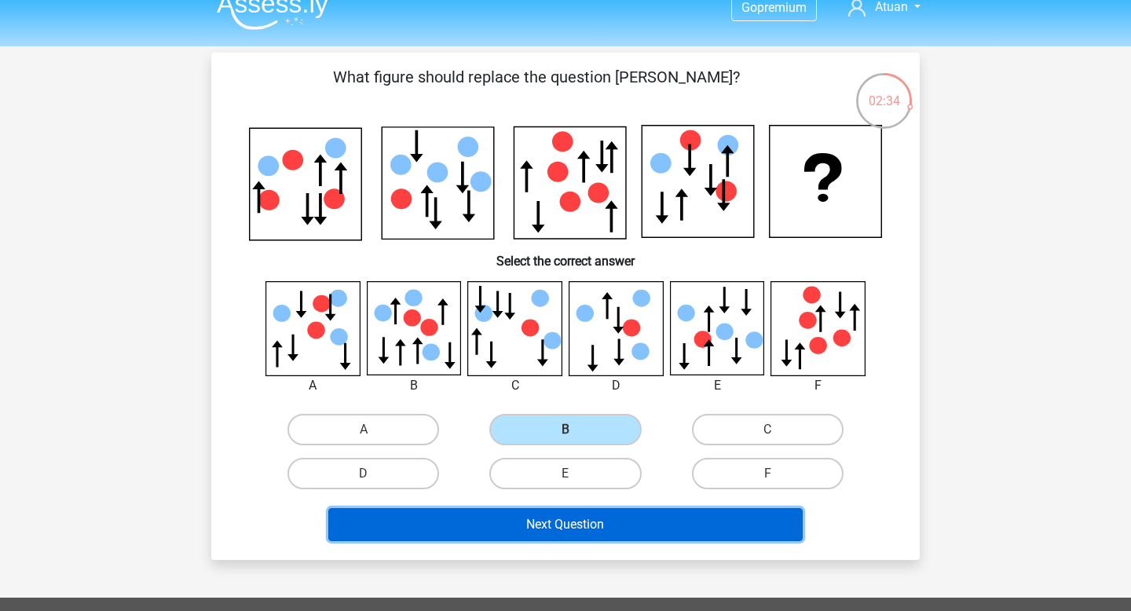
click at [579, 520] on button "Next Question" at bounding box center [565, 524] width 475 height 33
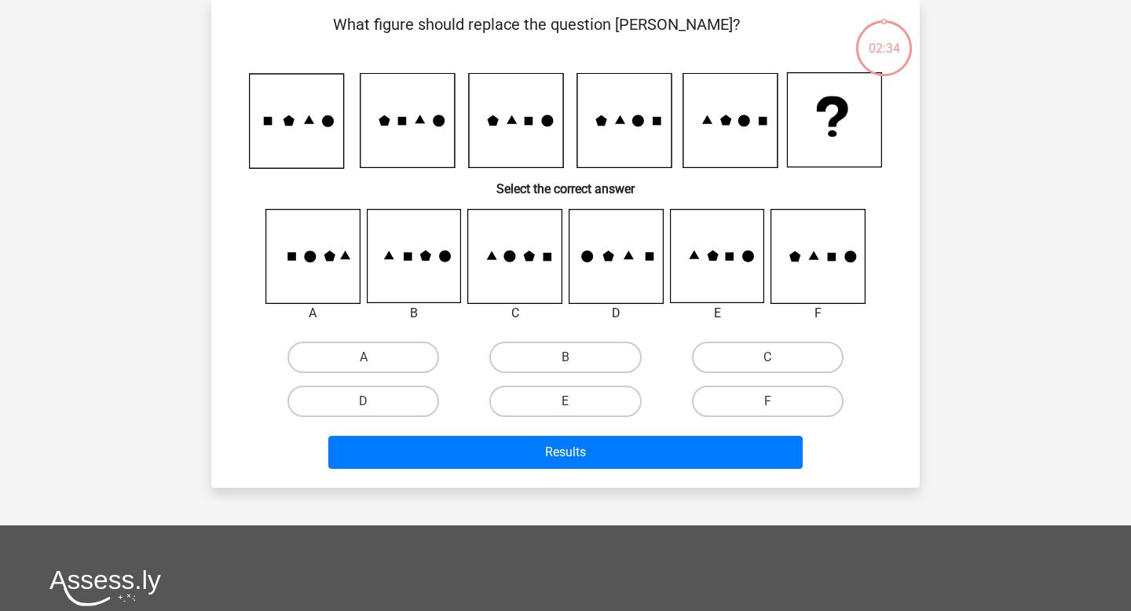
scroll to position [38, 0]
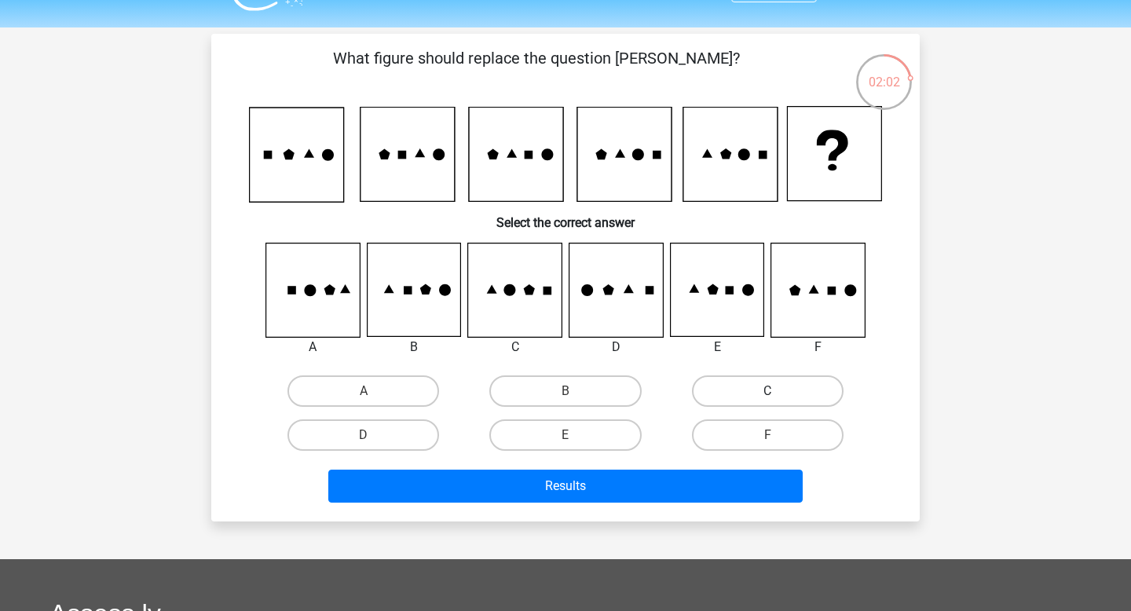
click at [753, 397] on label "C" at bounding box center [768, 390] width 152 height 31
click at [767, 397] on input "C" at bounding box center [772, 396] width 10 height 10
radio input "true"
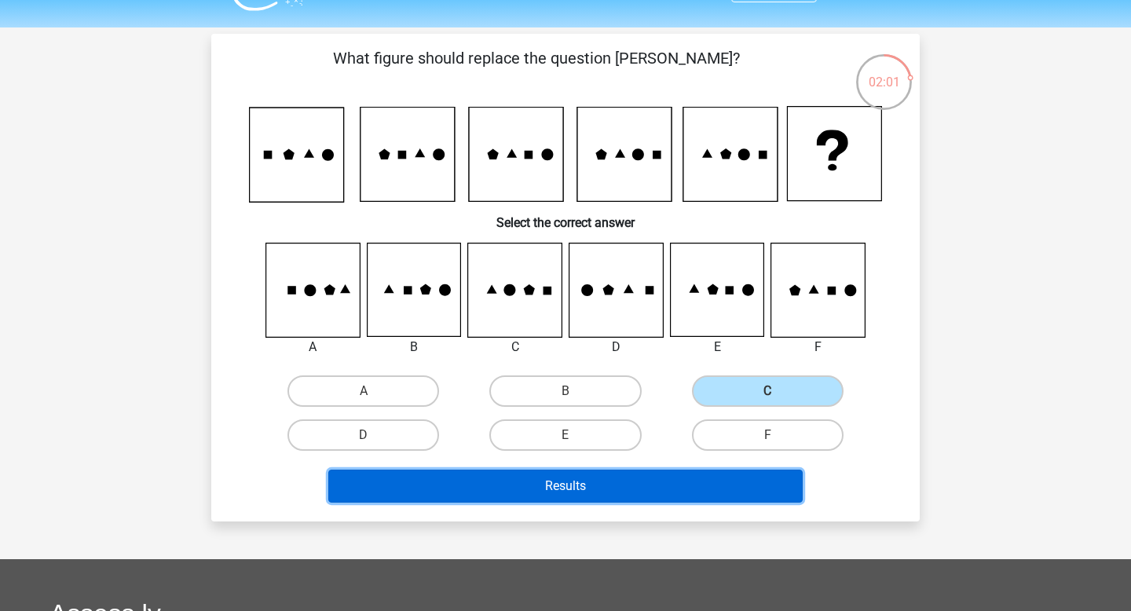
click at [653, 485] on button "Results" at bounding box center [565, 486] width 475 height 33
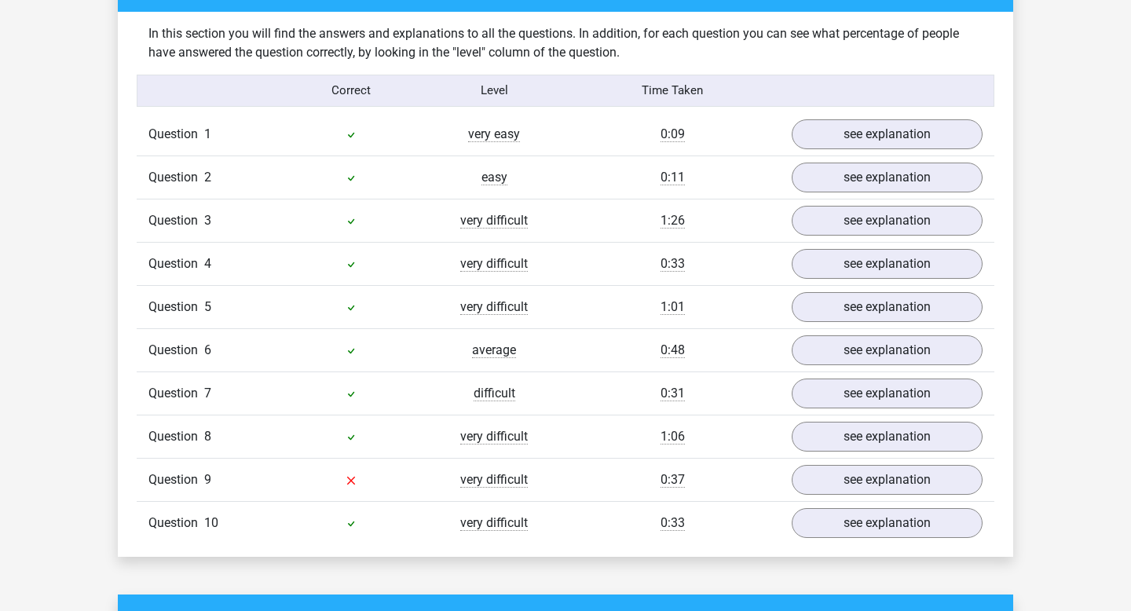
scroll to position [1210, 0]
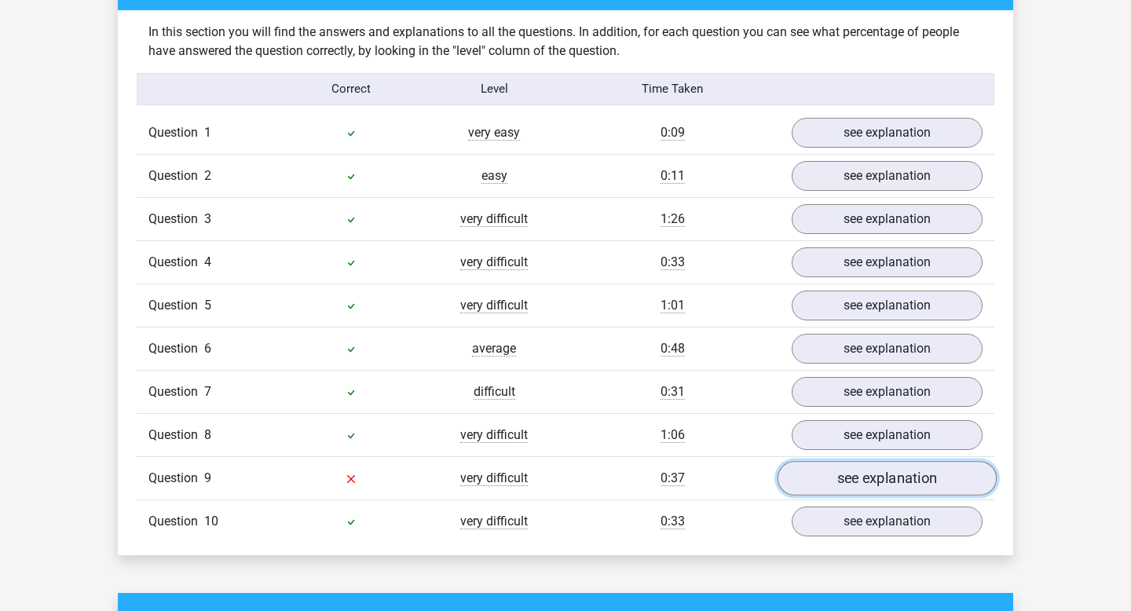
click at [844, 485] on link "see explanation" at bounding box center [886, 478] width 219 height 35
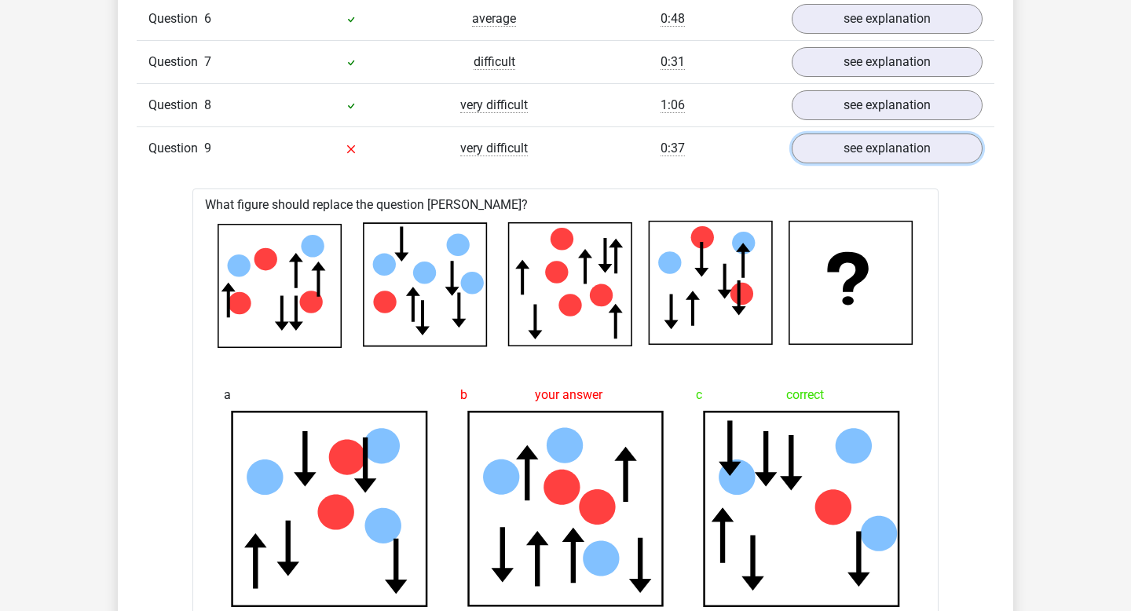
scroll to position [1558, 0]
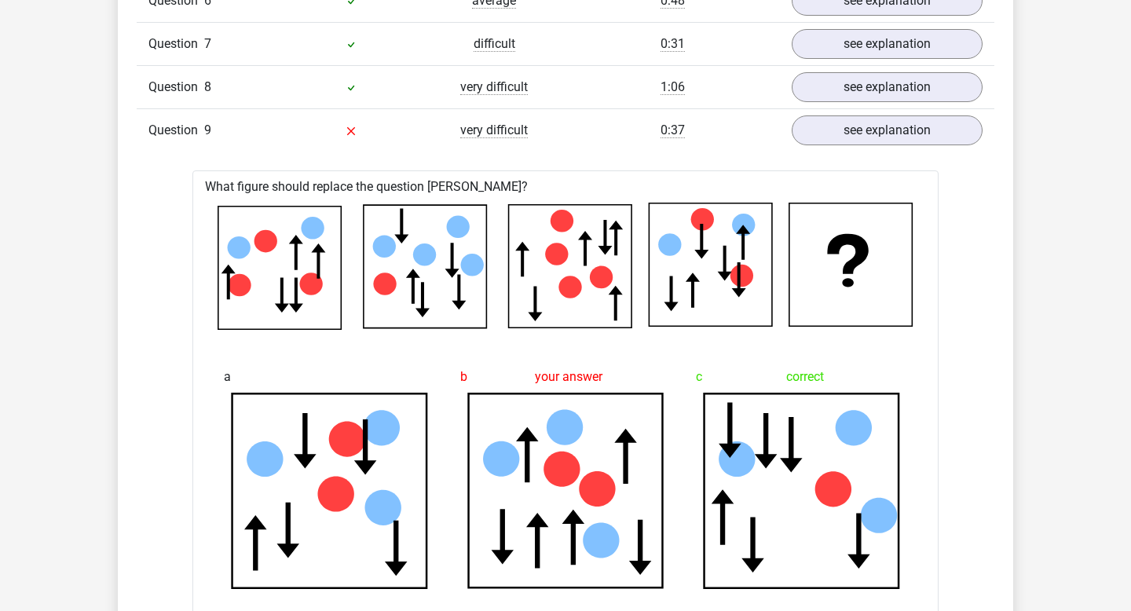
drag, startPoint x: 627, startPoint y: 397, endPoint x: 597, endPoint y: 243, distance: 156.0
click at [627, 396] on icon at bounding box center [565, 490] width 195 height 195
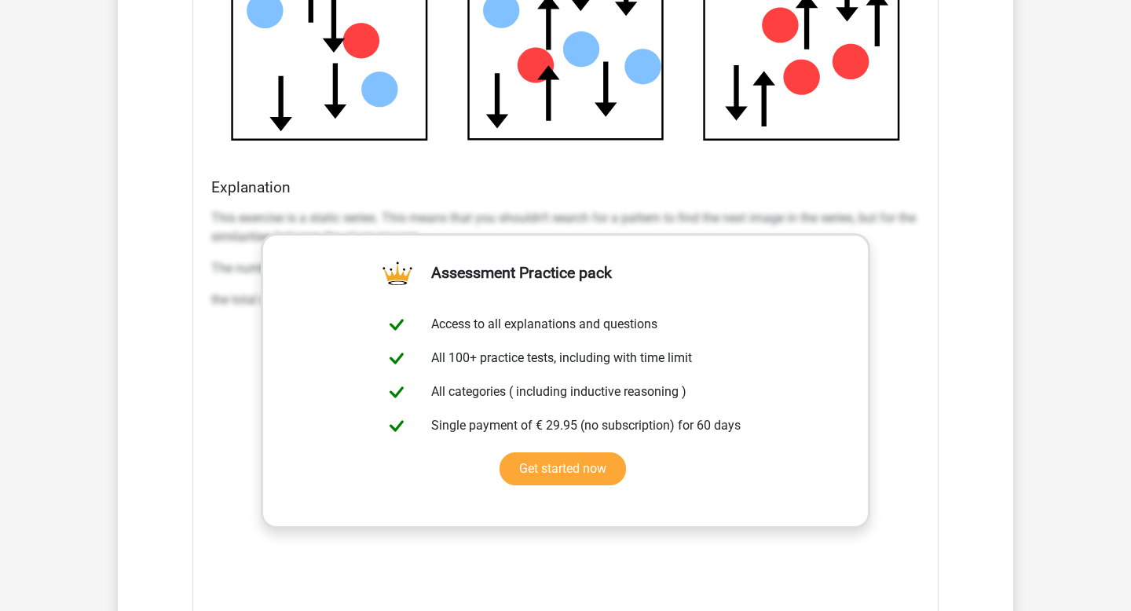
scroll to position [0, 0]
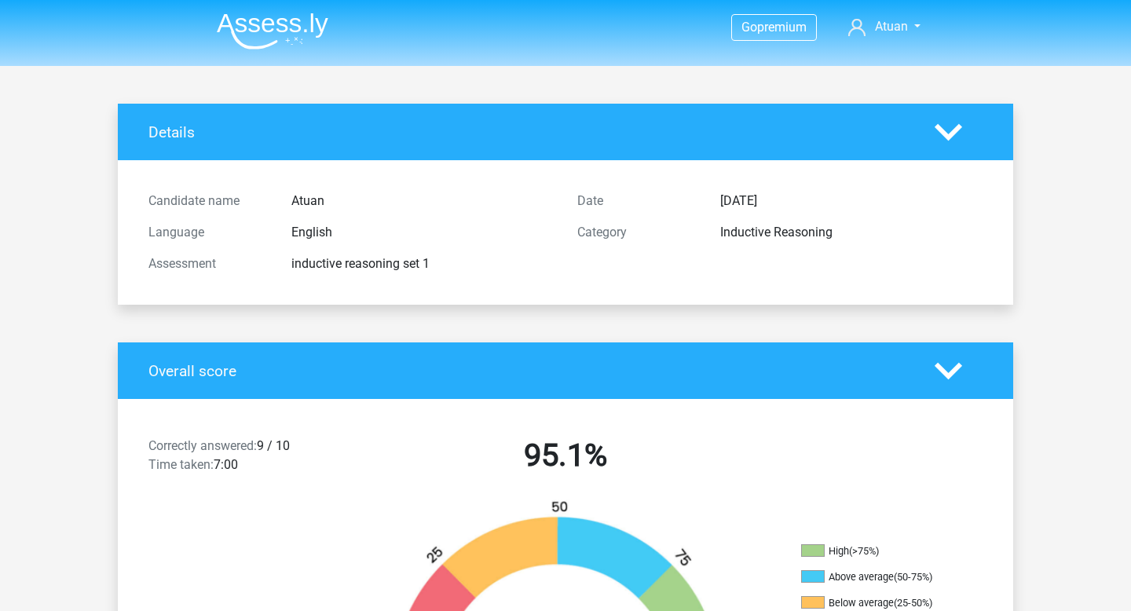
click at [290, 23] on img at bounding box center [273, 31] width 112 height 37
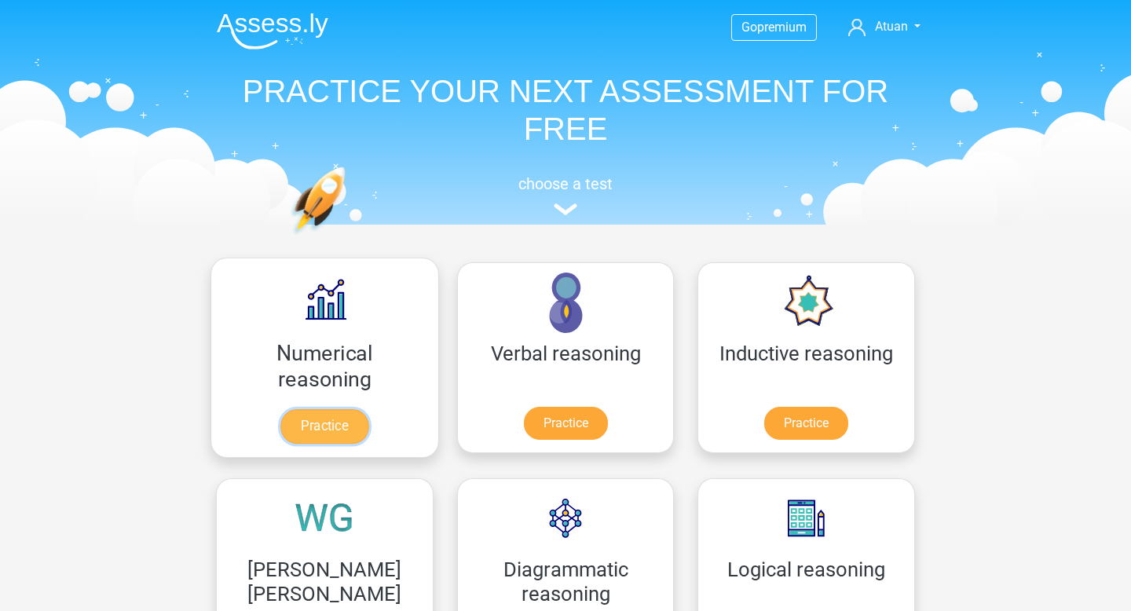
click at [305, 409] on link "Practice" at bounding box center [324, 426] width 88 height 35
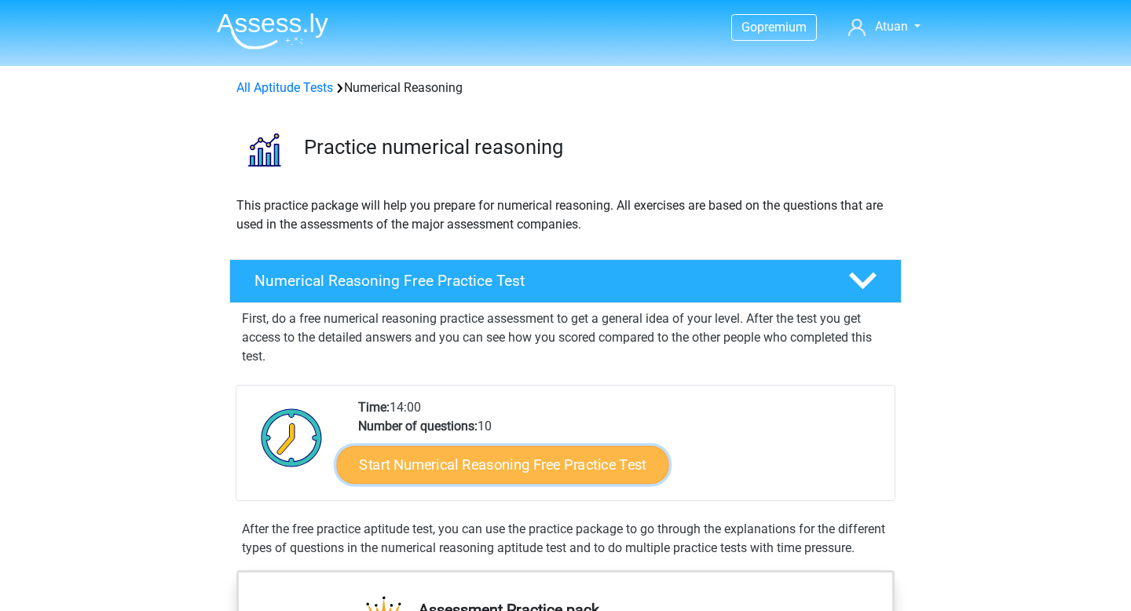
click at [412, 448] on link "Start Numerical Reasoning Free Practice Test" at bounding box center [503, 464] width 332 height 38
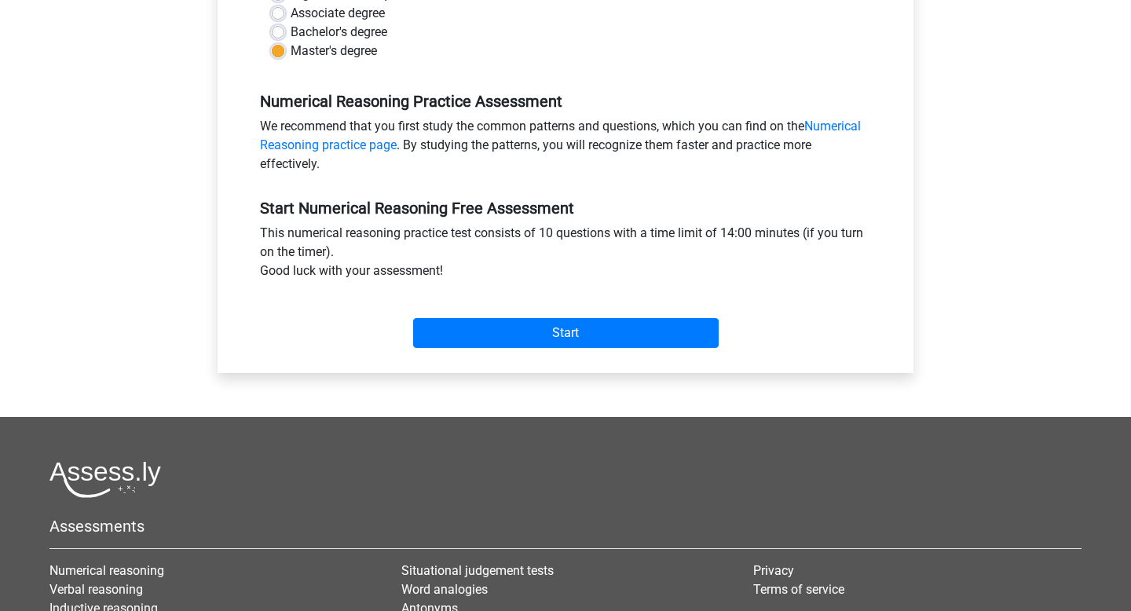
scroll to position [630, 0]
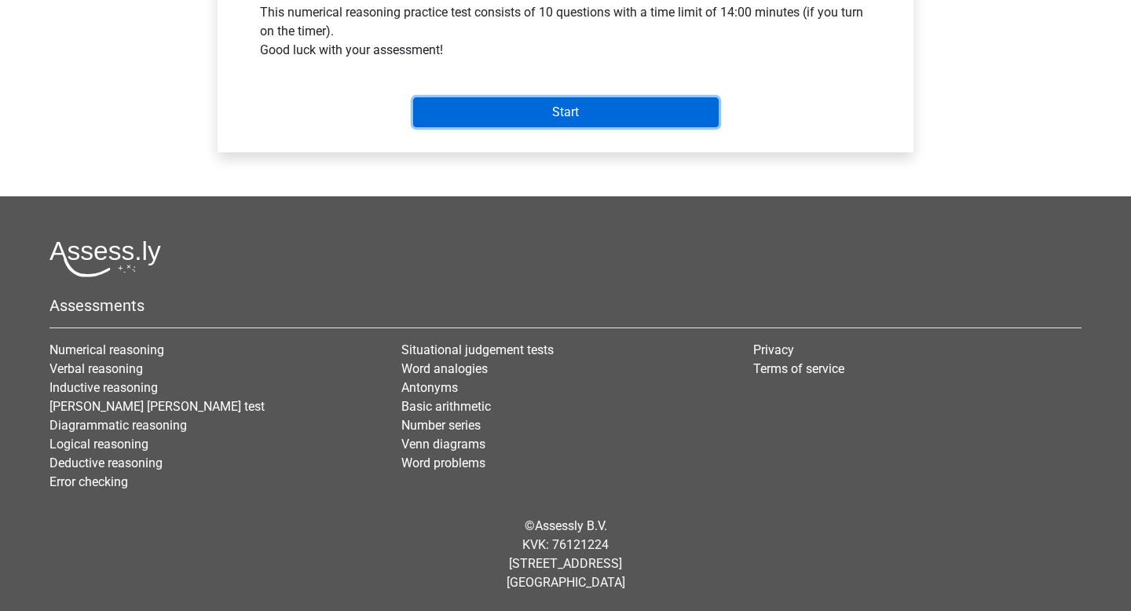
click at [517, 112] on input "Start" at bounding box center [565, 112] width 305 height 30
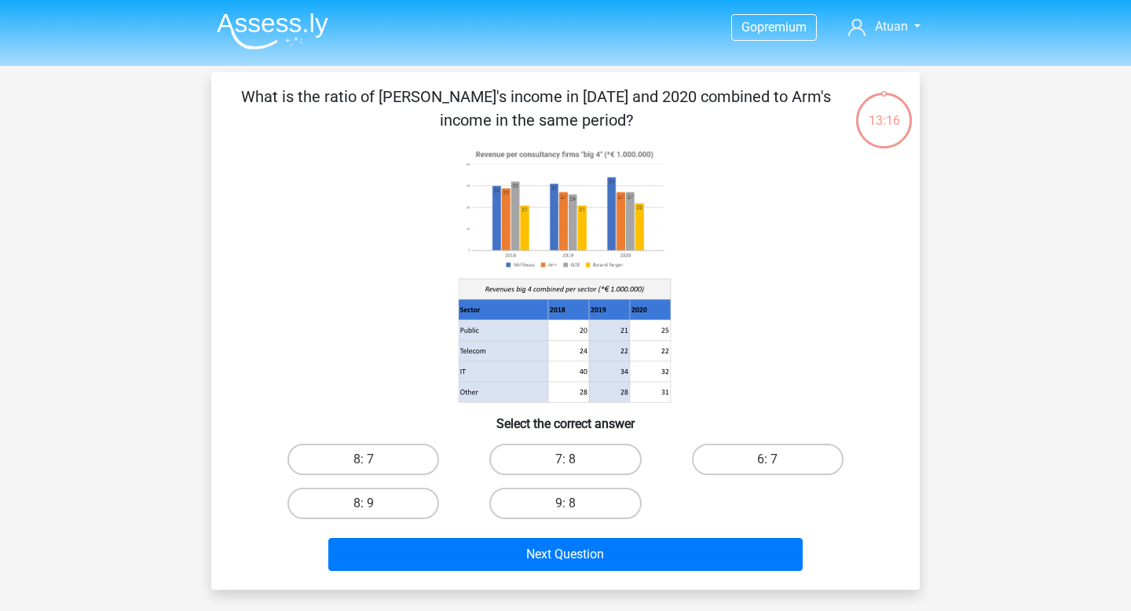
click at [368, 461] on input "8: 7" at bounding box center [369, 464] width 10 height 10
radio input "true"
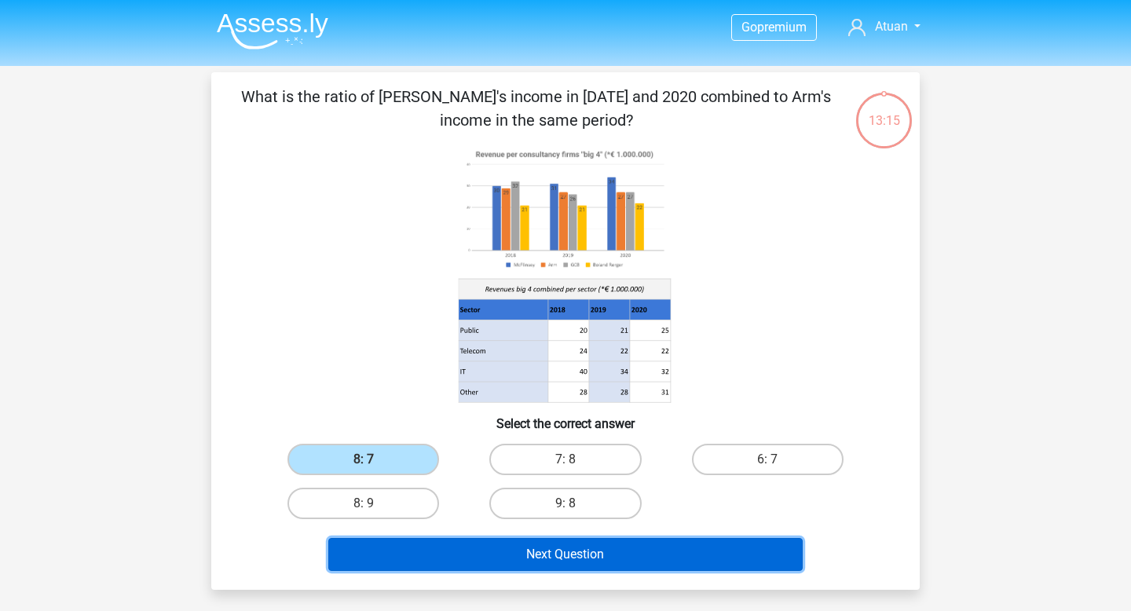
click at [547, 555] on button "Next Question" at bounding box center [565, 554] width 475 height 33
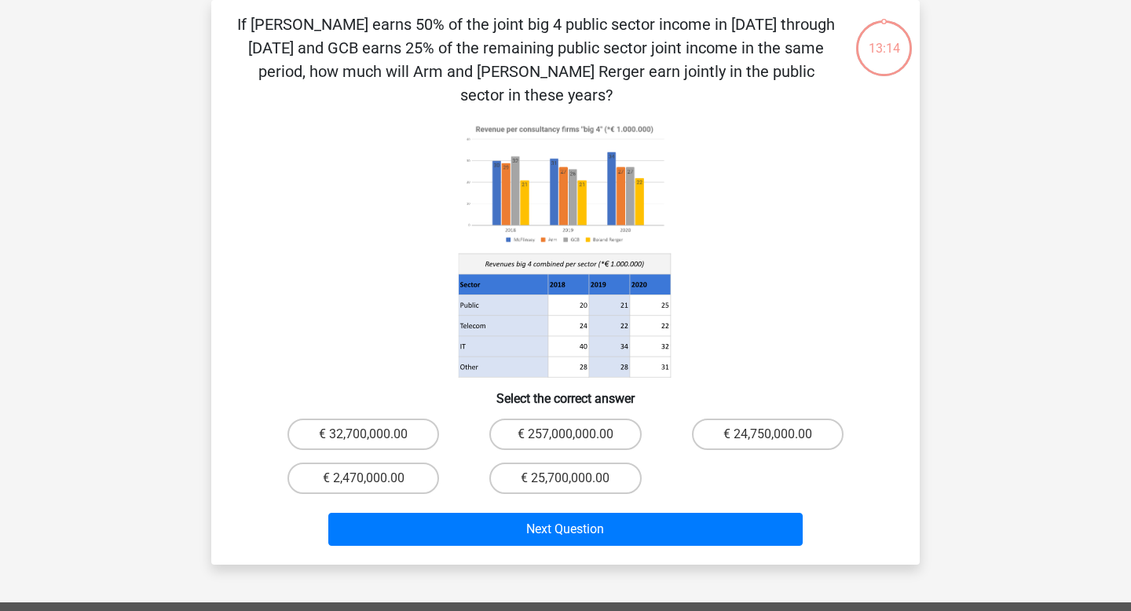
scroll to position [57, 0]
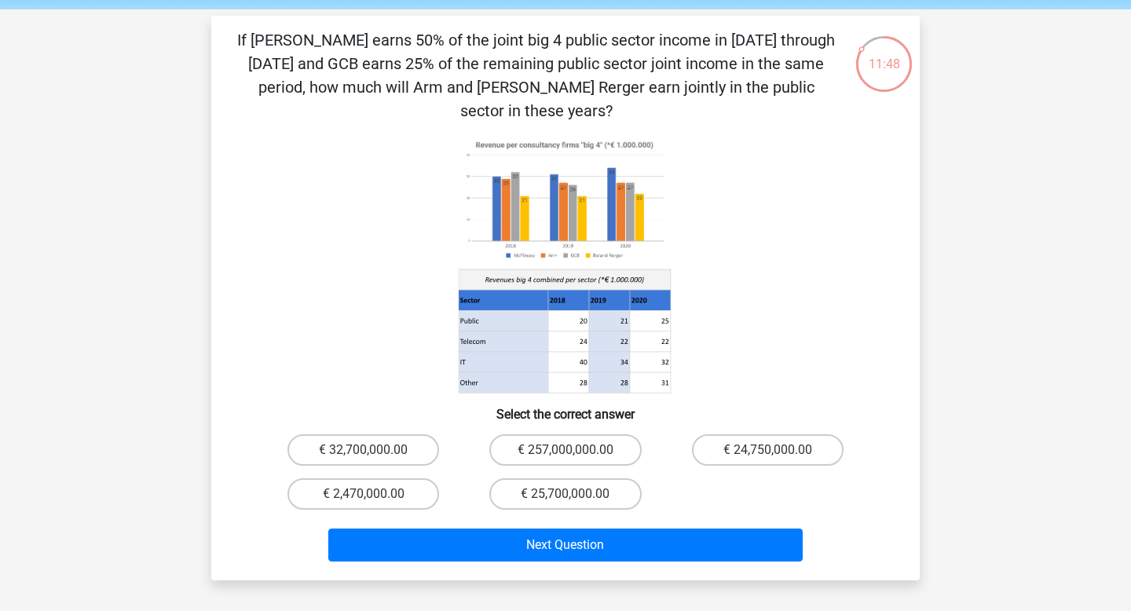
click at [596, 311] on icon at bounding box center [609, 321] width 41 height 20
click at [744, 434] on label "€ 24,750,000.00" at bounding box center [768, 449] width 152 height 31
click at [767, 450] on input "€ 24,750,000.00" at bounding box center [772, 455] width 10 height 10
radio input "true"
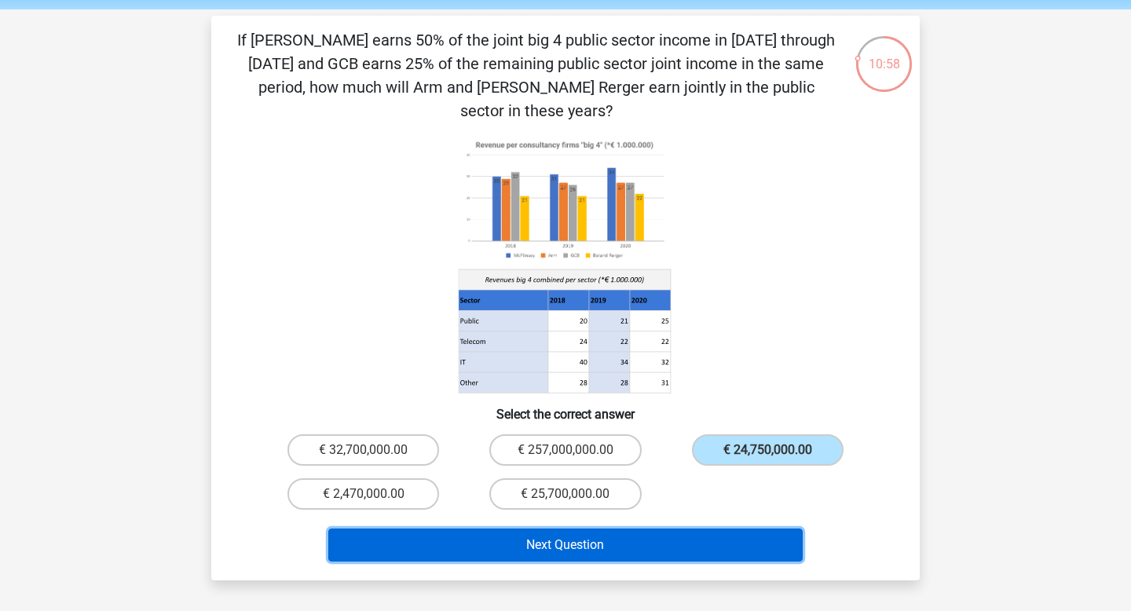
click at [678, 528] on button "Next Question" at bounding box center [565, 544] width 475 height 33
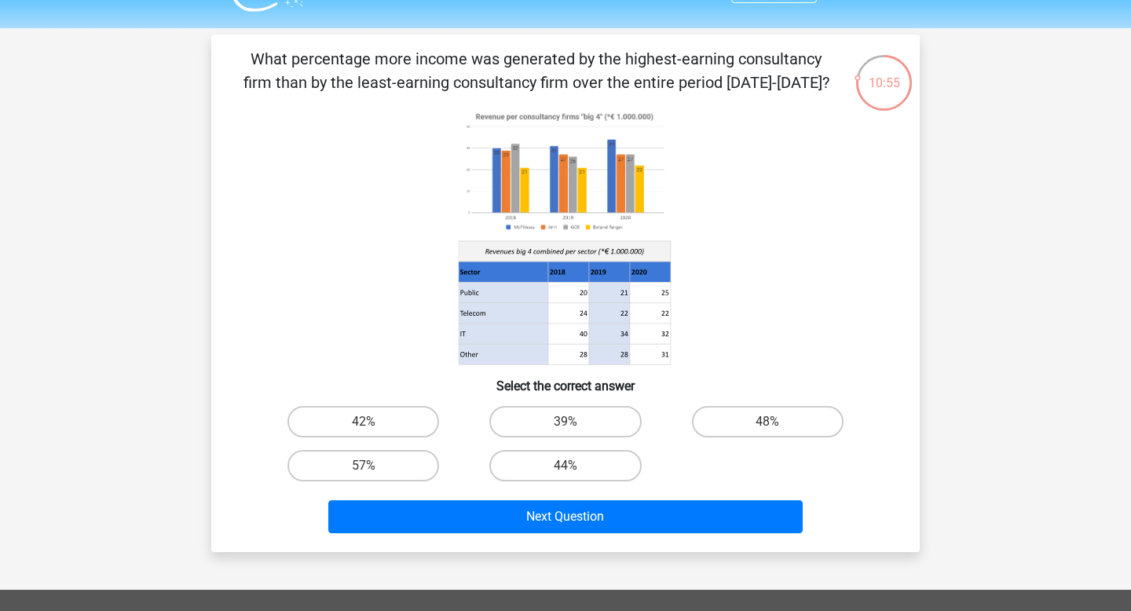
scroll to position [40, 0]
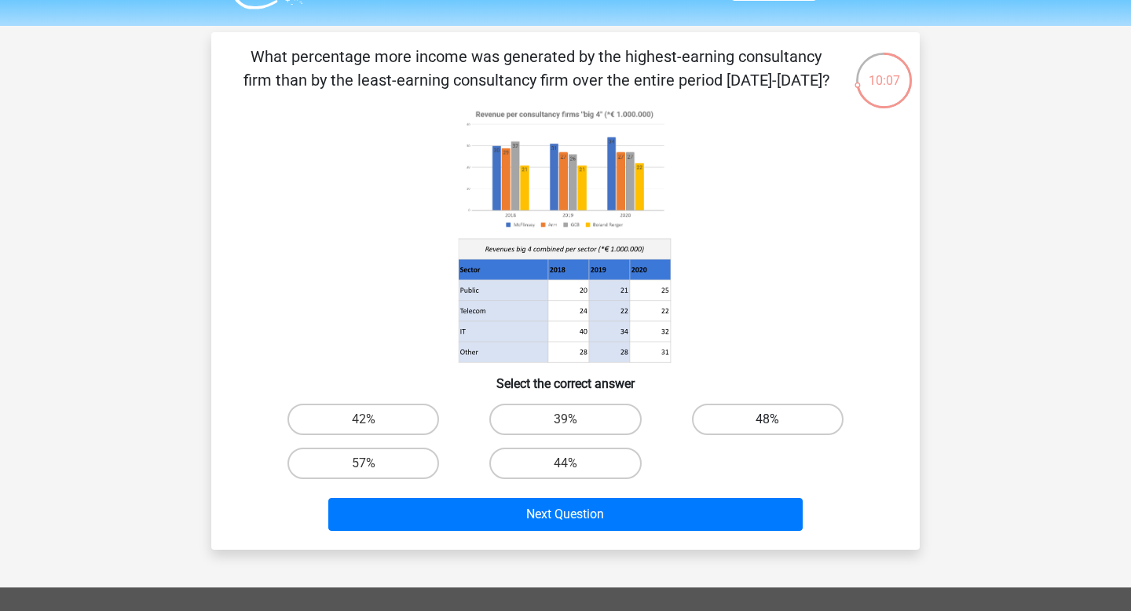
click at [778, 413] on label "48%" at bounding box center [768, 419] width 152 height 31
click at [777, 419] on input "48%" at bounding box center [772, 424] width 10 height 10
radio input "true"
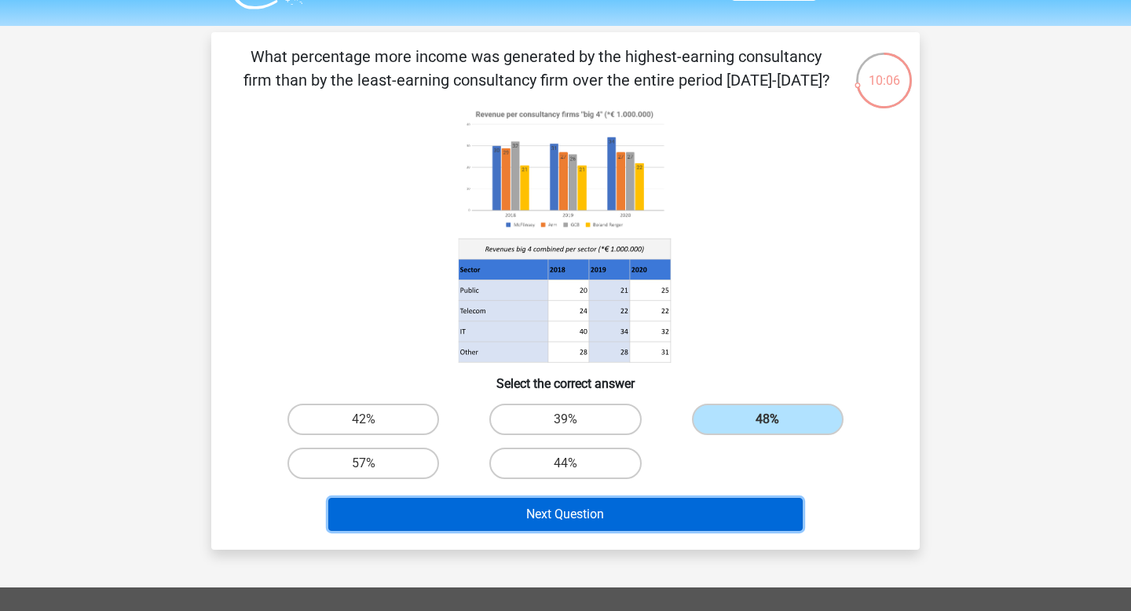
click at [692, 507] on button "Next Question" at bounding box center [565, 514] width 475 height 33
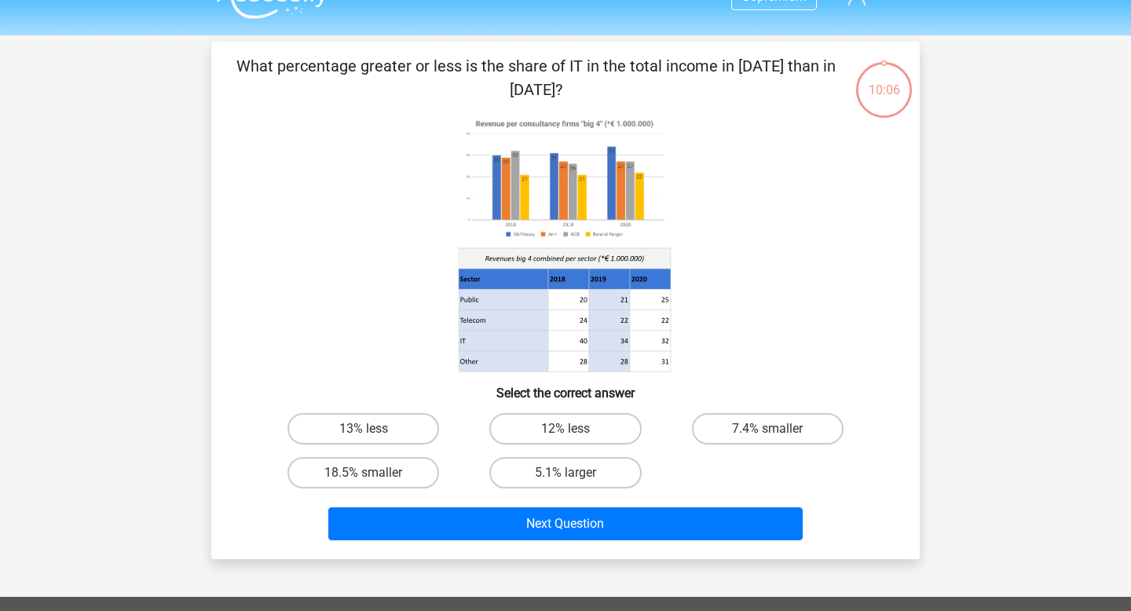
scroll to position [20, 0]
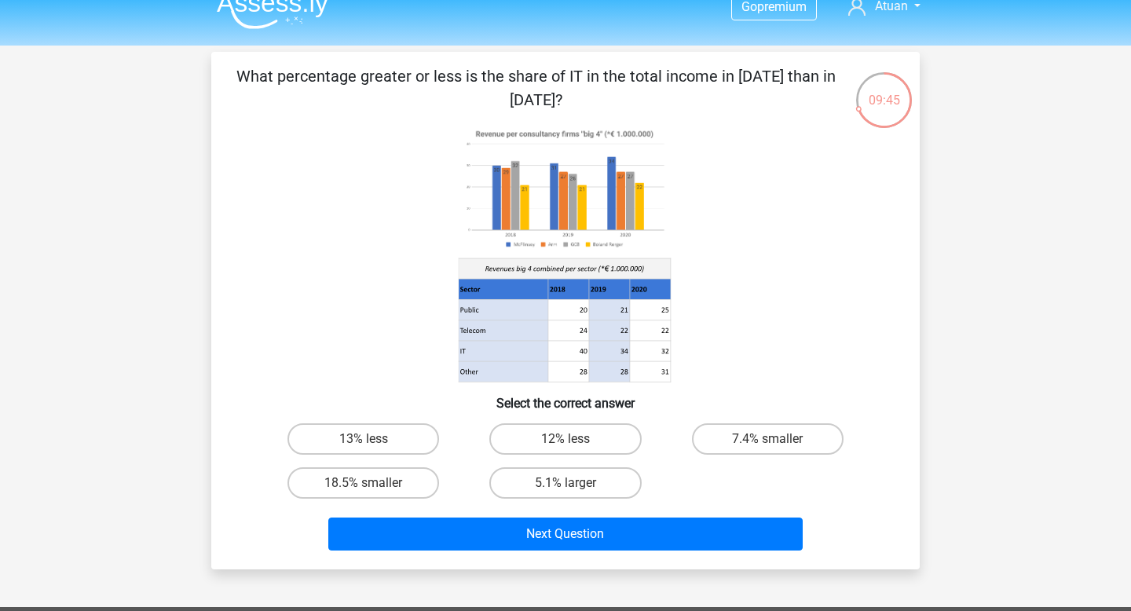
click at [678, 467] on div "13% less 12% less 7.4% smaller 18.5% smaller 5.1% larger" at bounding box center [565, 461] width 606 height 88
click at [679, 468] on div "13% less 12% less 7.4% smaller 18.5% smaller 5.1% larger" at bounding box center [565, 461] width 606 height 88
click at [658, 355] on icon at bounding box center [650, 351] width 41 height 20
click at [797, 442] on label "7.4% smaller" at bounding box center [768, 438] width 152 height 31
click at [777, 442] on input "7.4% smaller" at bounding box center [772, 444] width 10 height 10
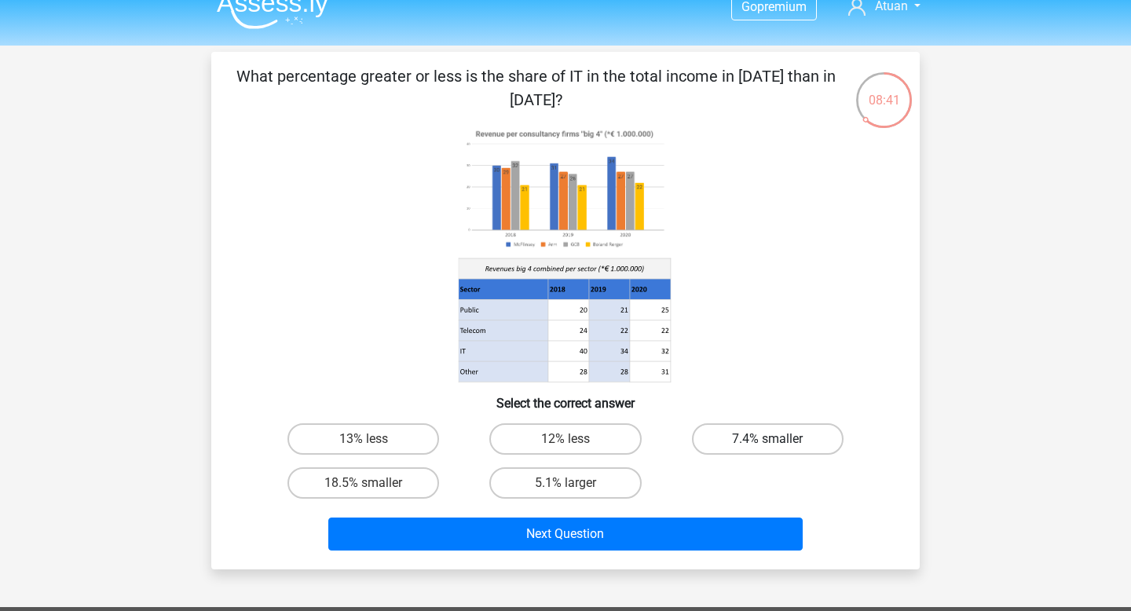
radio input "true"
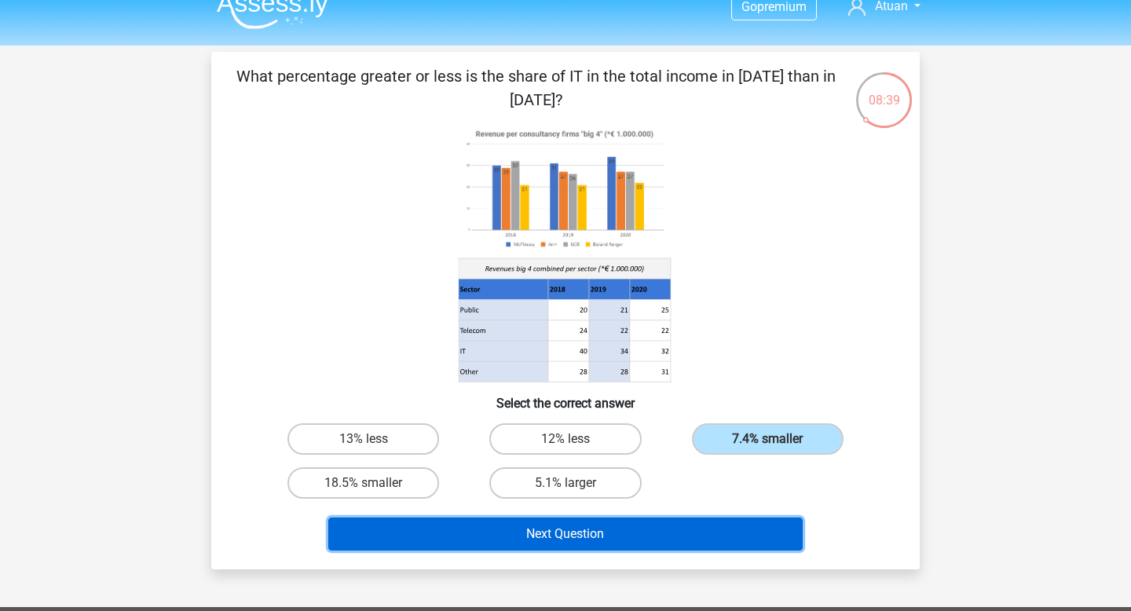
click at [628, 530] on button "Next Question" at bounding box center [565, 534] width 475 height 33
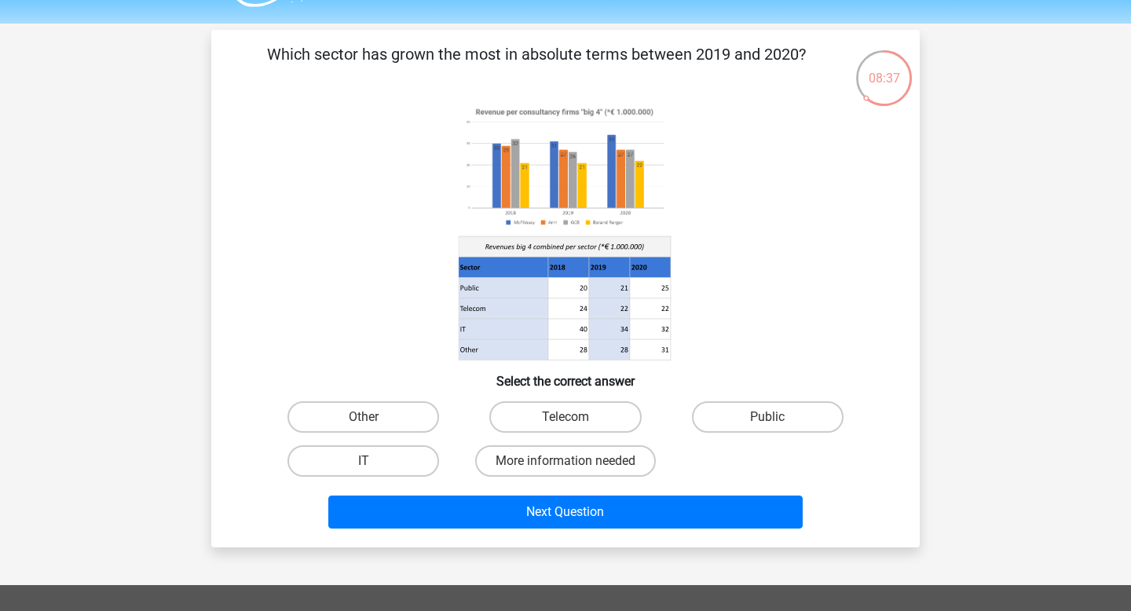
scroll to position [38, 0]
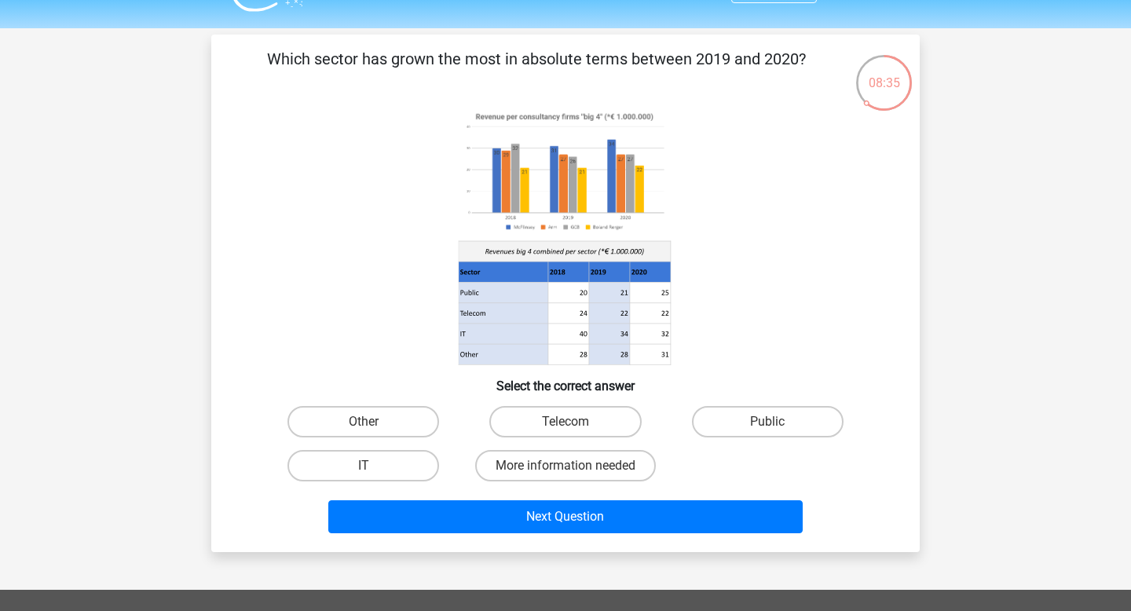
drag, startPoint x: 394, startPoint y: 61, endPoint x: 664, endPoint y: 61, distance: 270.1
click at [662, 61] on p "Which sector has grown the most in absolute terms between 2019 and 2020?" at bounding box center [535, 70] width 599 height 47
click at [757, 175] on icon at bounding box center [565, 236] width 633 height 259
click at [749, 428] on label "Public" at bounding box center [768, 421] width 152 height 31
click at [767, 428] on input "Public" at bounding box center [772, 427] width 10 height 10
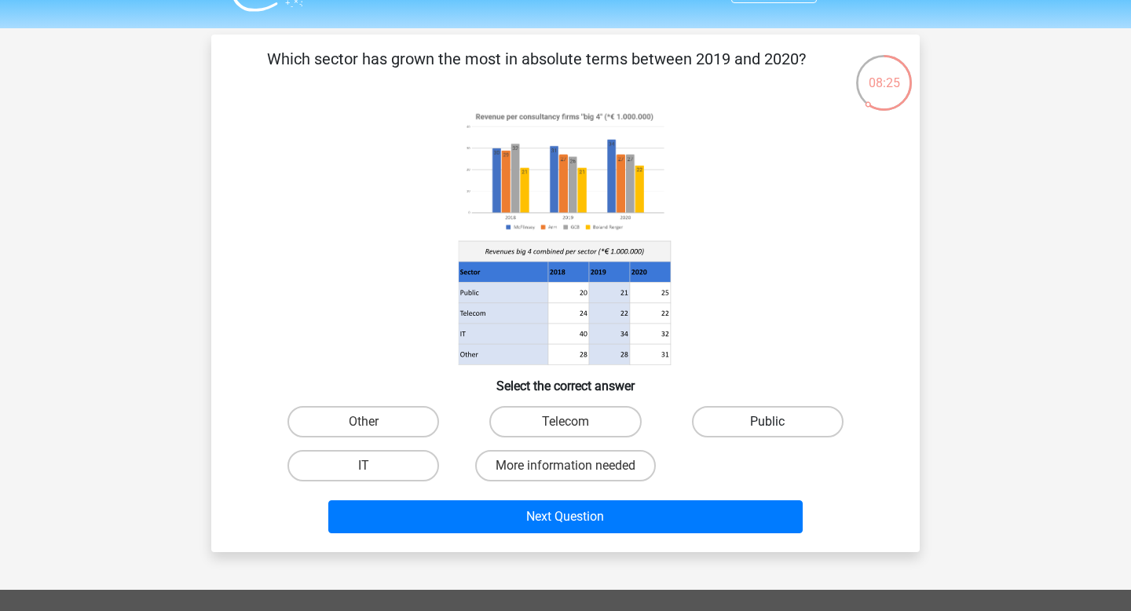
radio input "true"
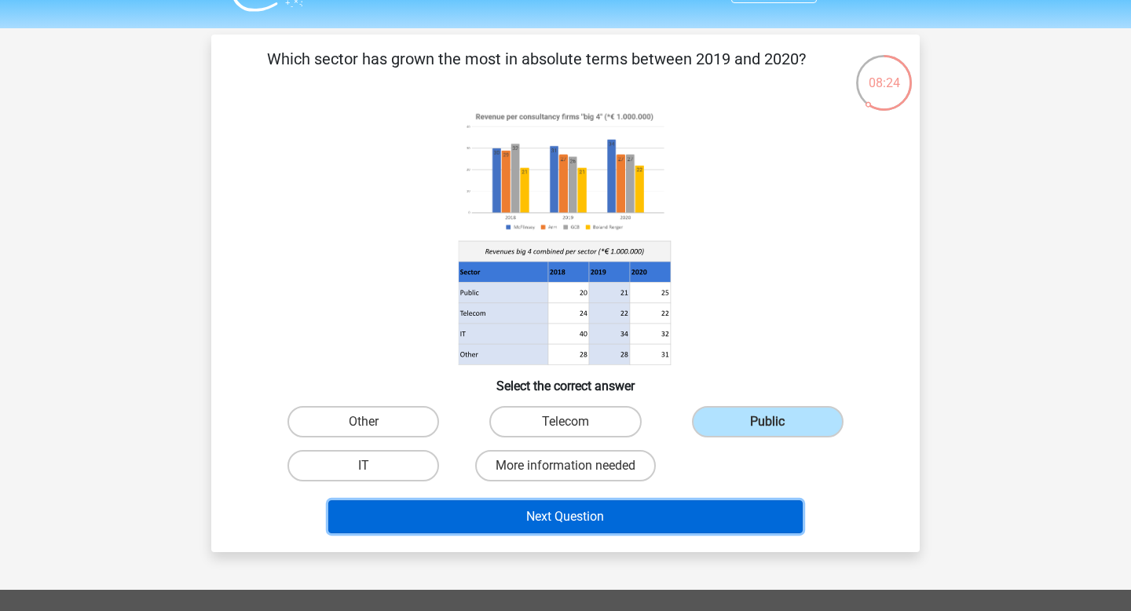
click at [693, 524] on button "Next Question" at bounding box center [565, 516] width 475 height 33
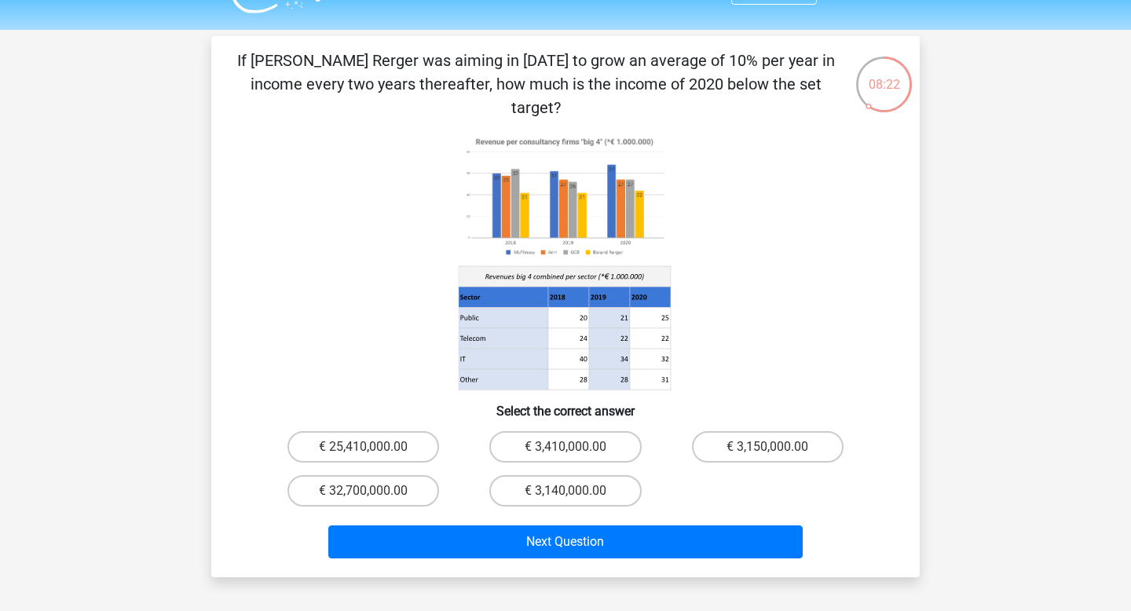
scroll to position [32, 0]
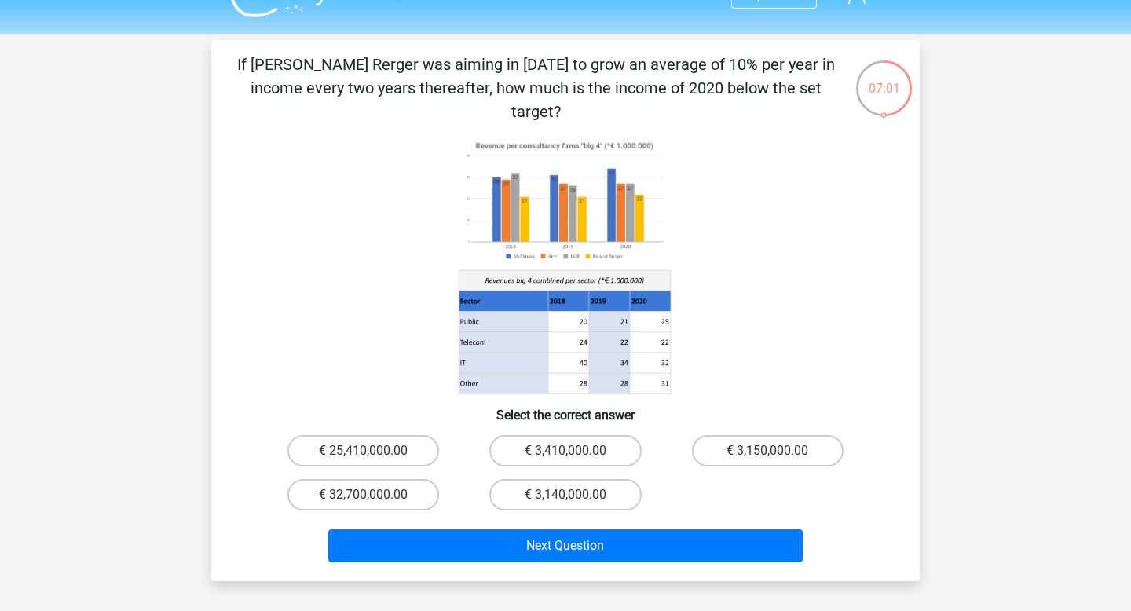
click at [752, 448] on div "€ 3,150,000.00" at bounding box center [768, 451] width 202 height 44
click at [759, 435] on label "€ 3,150,000.00" at bounding box center [768, 450] width 152 height 31
click at [767, 451] on input "€ 3,150,000.00" at bounding box center [772, 456] width 10 height 10
radio input "true"
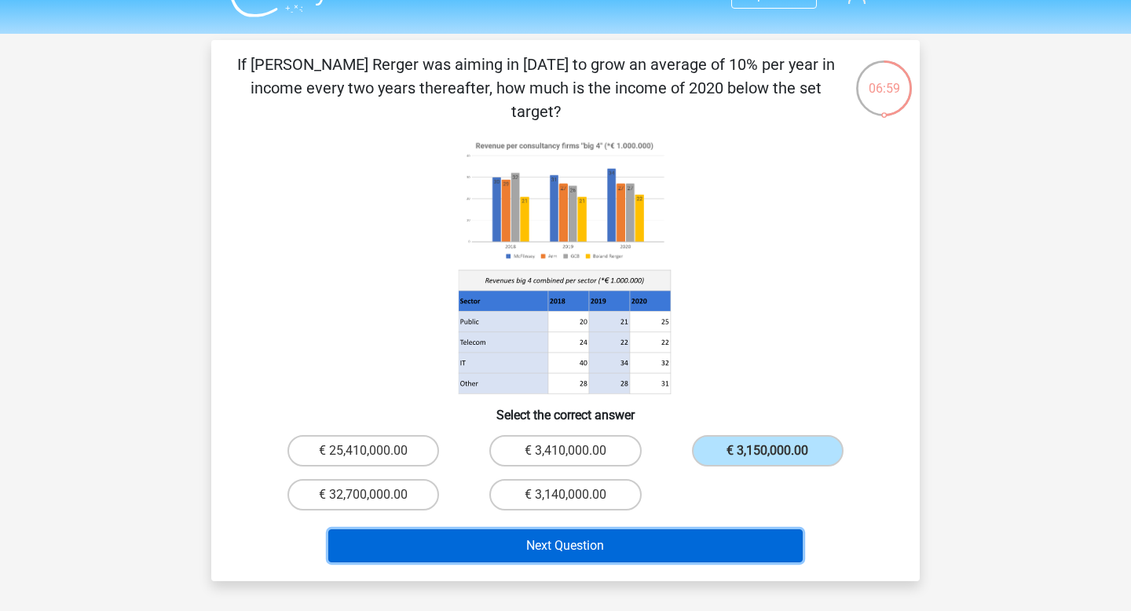
click at [713, 529] on button "Next Question" at bounding box center [565, 545] width 475 height 33
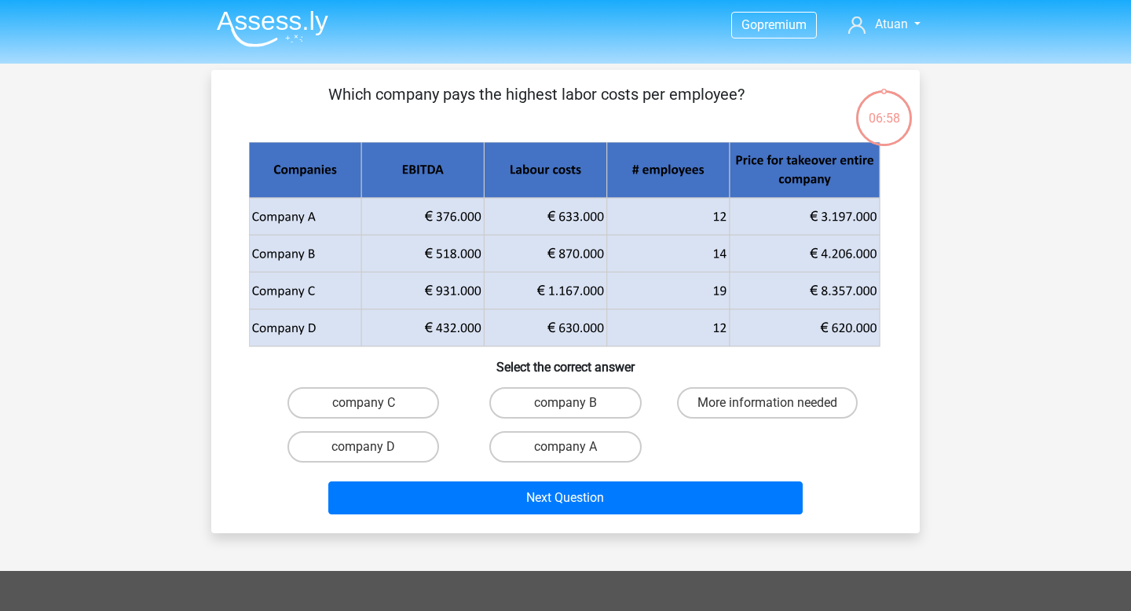
scroll to position [0, 0]
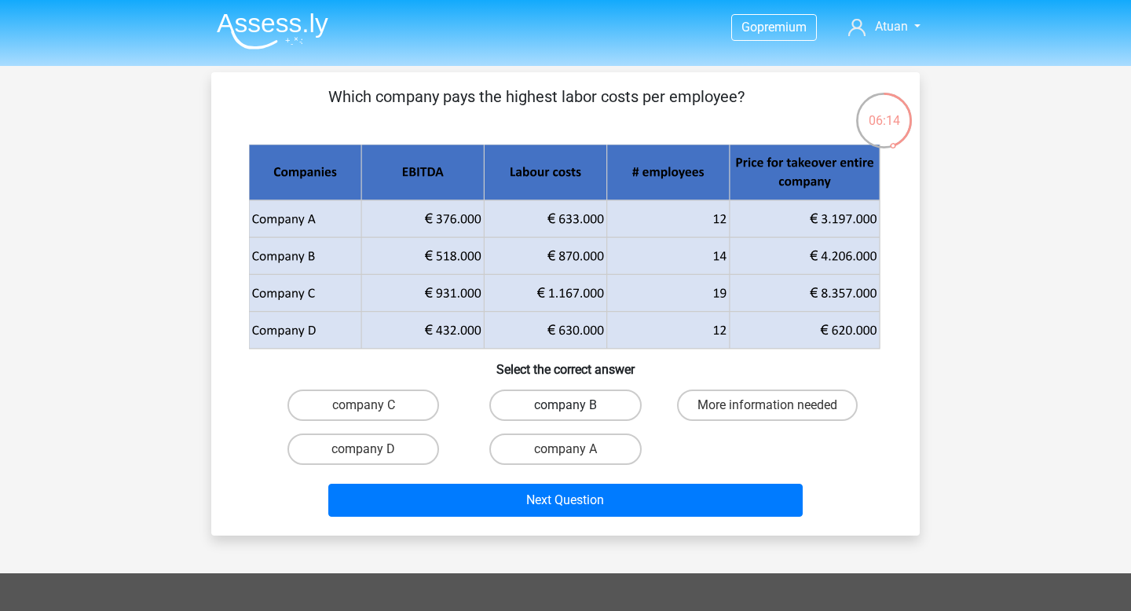
click at [583, 399] on label "company B" at bounding box center [565, 405] width 152 height 31
click at [576, 405] on input "company B" at bounding box center [570, 410] width 10 height 10
radio input "true"
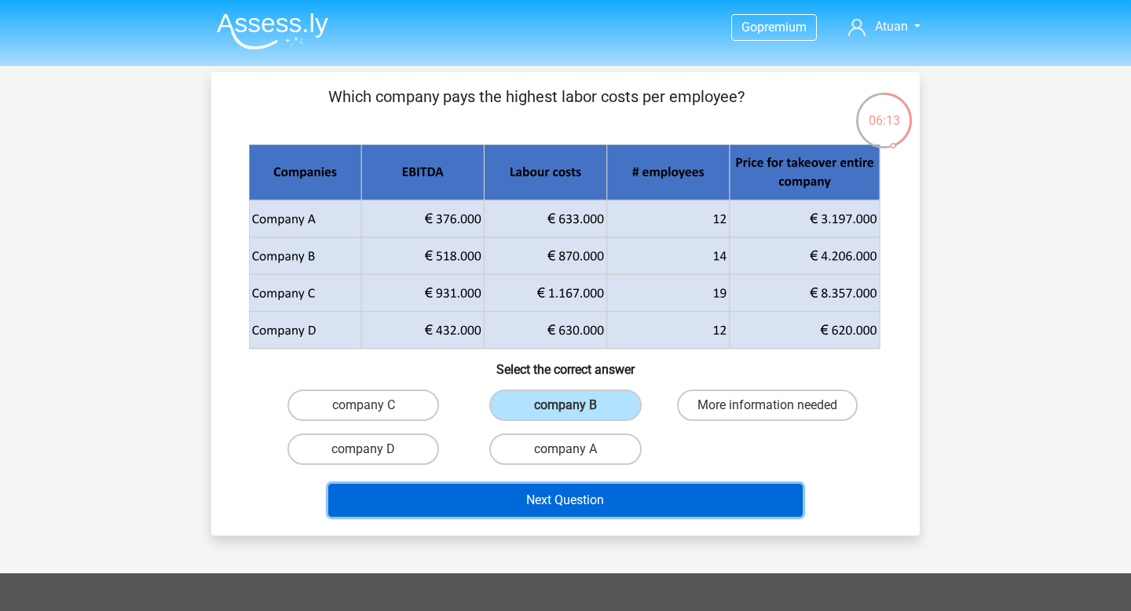
click at [601, 502] on button "Next Question" at bounding box center [565, 500] width 475 height 33
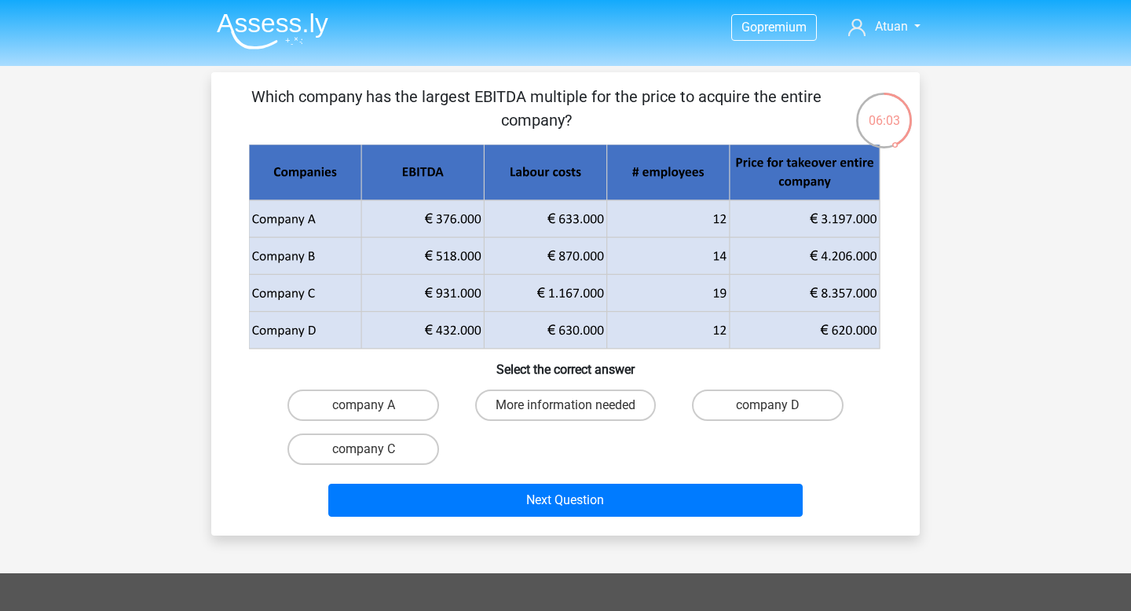
drag, startPoint x: 499, startPoint y: 99, endPoint x: 741, endPoint y: 97, distance: 241.9
click at [741, 97] on p "Which company has the largest EBITDA multiple for the price to acquire the enti…" at bounding box center [535, 108] width 599 height 47
click at [562, 93] on p "Which company has the largest EBITDA multiple for the price to acquire the enti…" at bounding box center [535, 108] width 599 height 47
drag, startPoint x: 527, startPoint y: 96, endPoint x: 735, endPoint y: 96, distance: 208.1
click at [735, 96] on p "Which company has the largest EBITDA multiple for the price to acquire the enti…" at bounding box center [535, 108] width 599 height 47
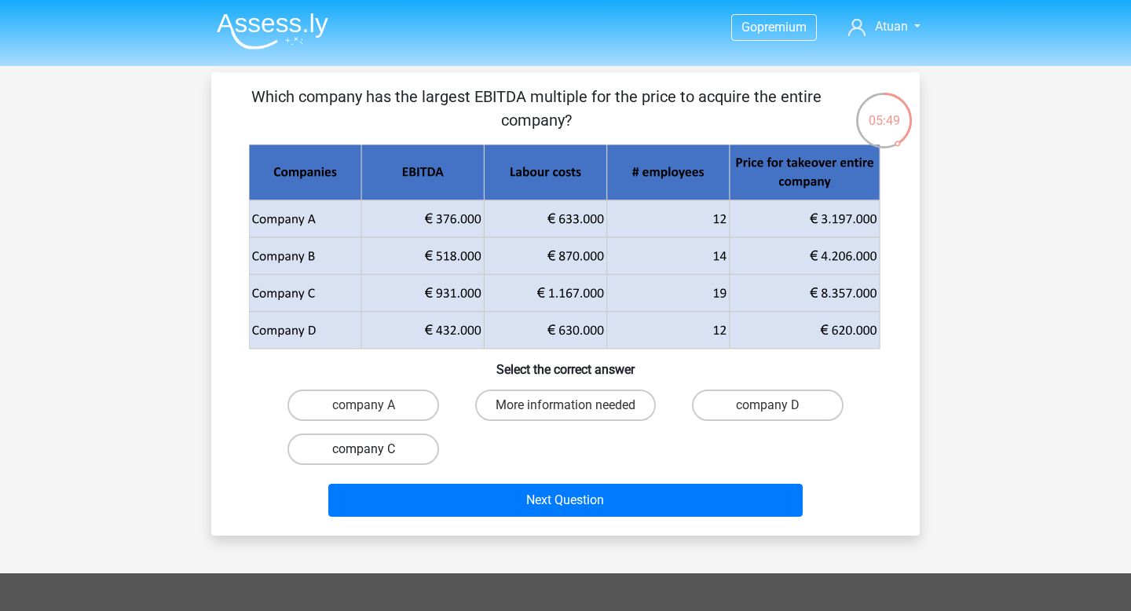
click at [408, 448] on label "company C" at bounding box center [363, 448] width 152 height 31
click at [374, 449] on input "company C" at bounding box center [369, 454] width 10 height 10
radio input "true"
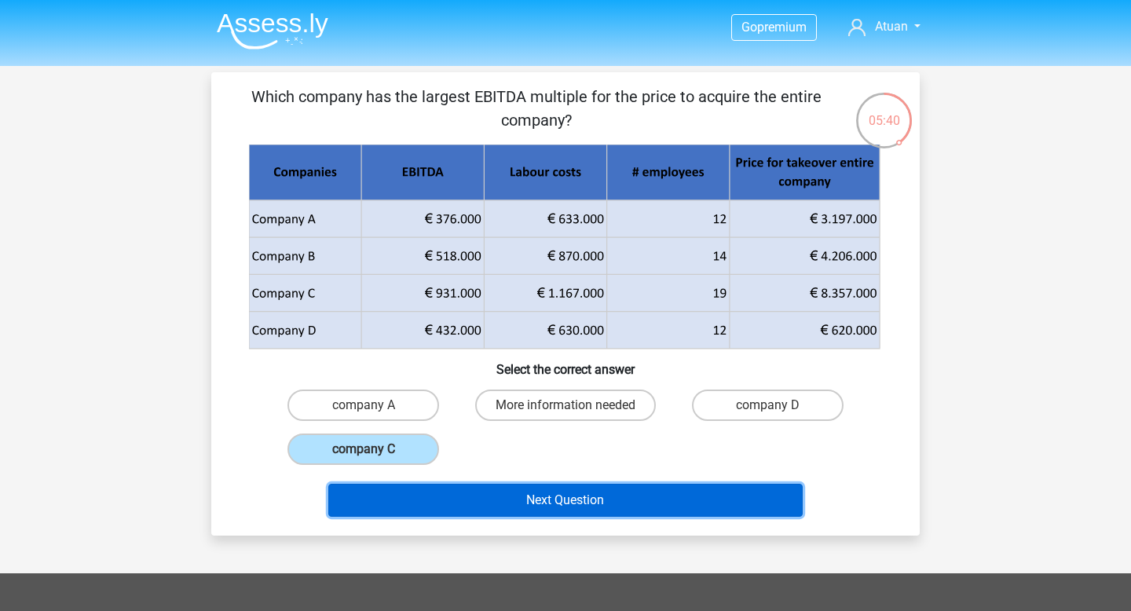
click at [580, 502] on button "Next Question" at bounding box center [565, 500] width 475 height 33
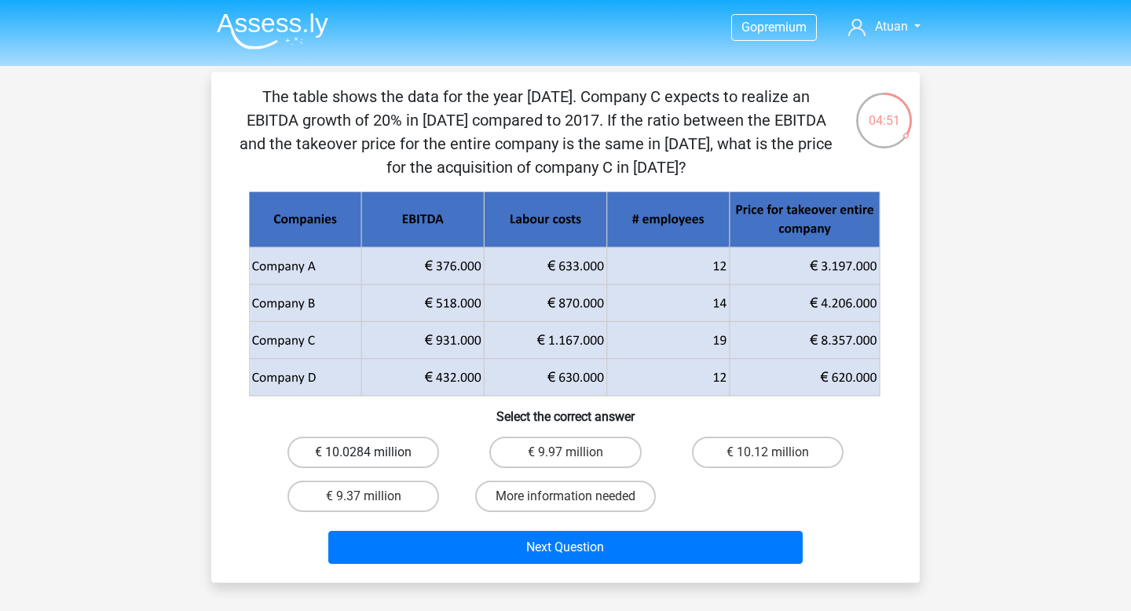
click at [352, 452] on label "€ 10.0284 million" at bounding box center [363, 452] width 152 height 31
click at [364, 452] on input "€ 10.0284 million" at bounding box center [369, 457] width 10 height 10
radio input "true"
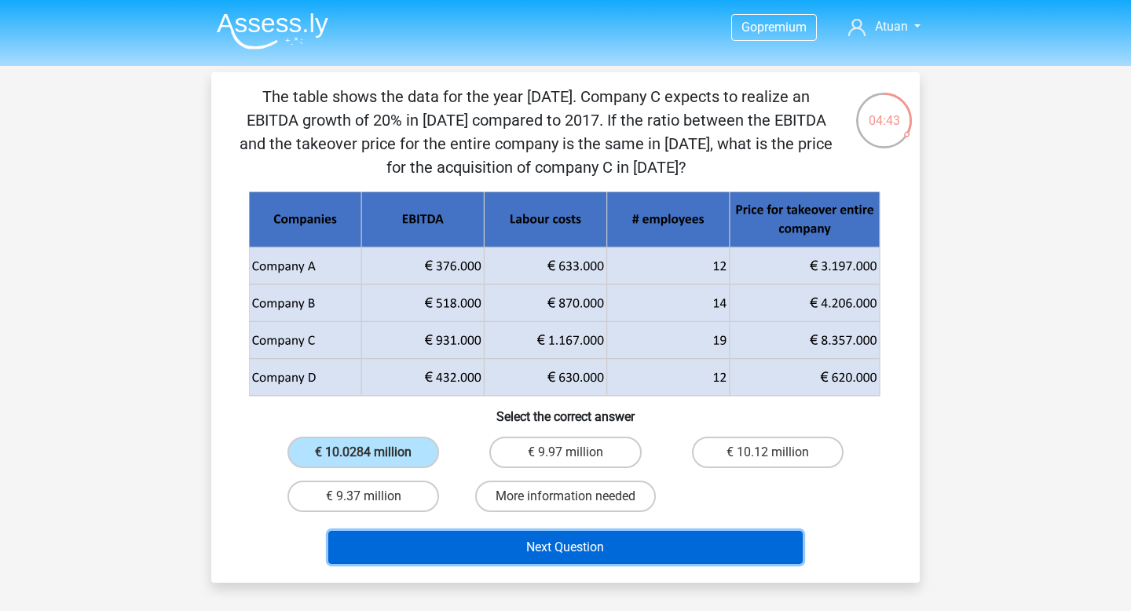
click at [455, 532] on button "Next Question" at bounding box center [565, 547] width 475 height 33
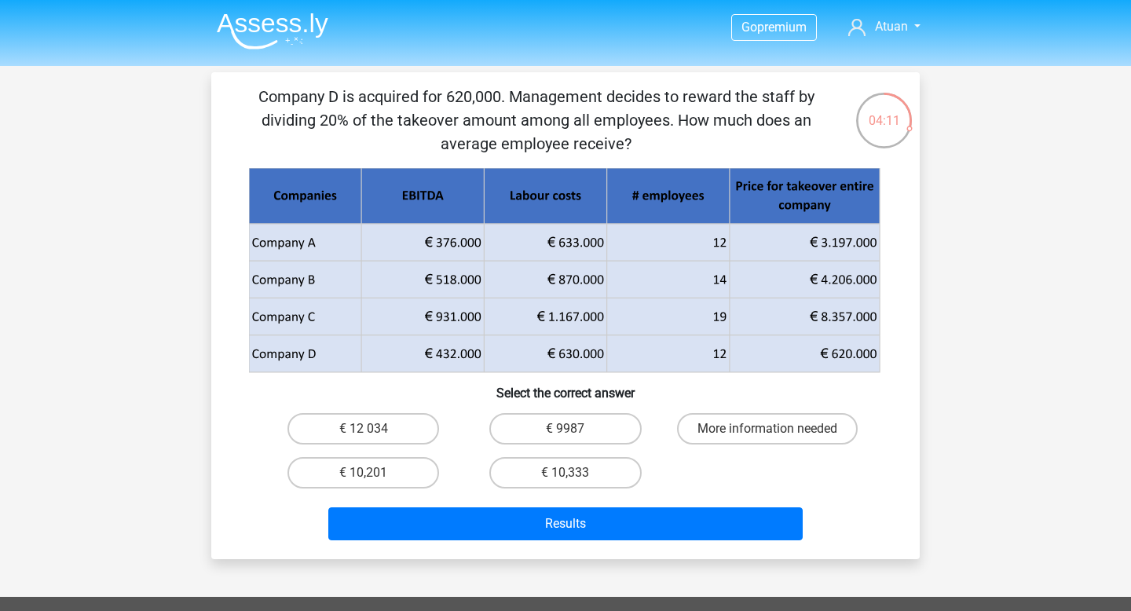
click at [573, 474] on input "€ 10,333" at bounding box center [570, 478] width 10 height 10
radio input "true"
click at [573, 505] on div "Results" at bounding box center [565, 521] width 658 height 52
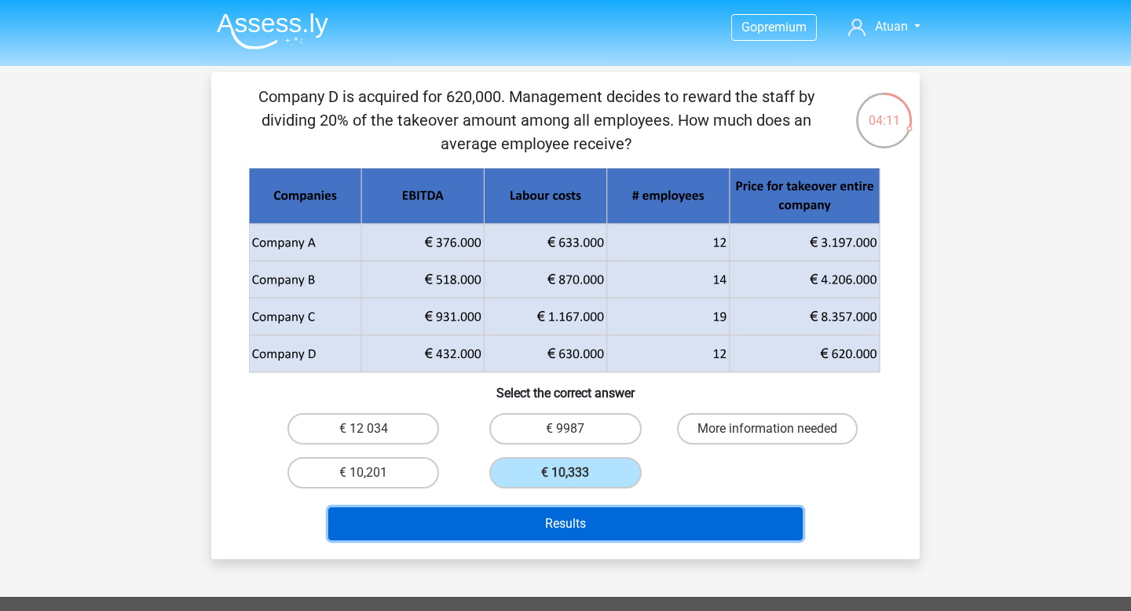
click at [574, 525] on button "Results" at bounding box center [565, 523] width 475 height 33
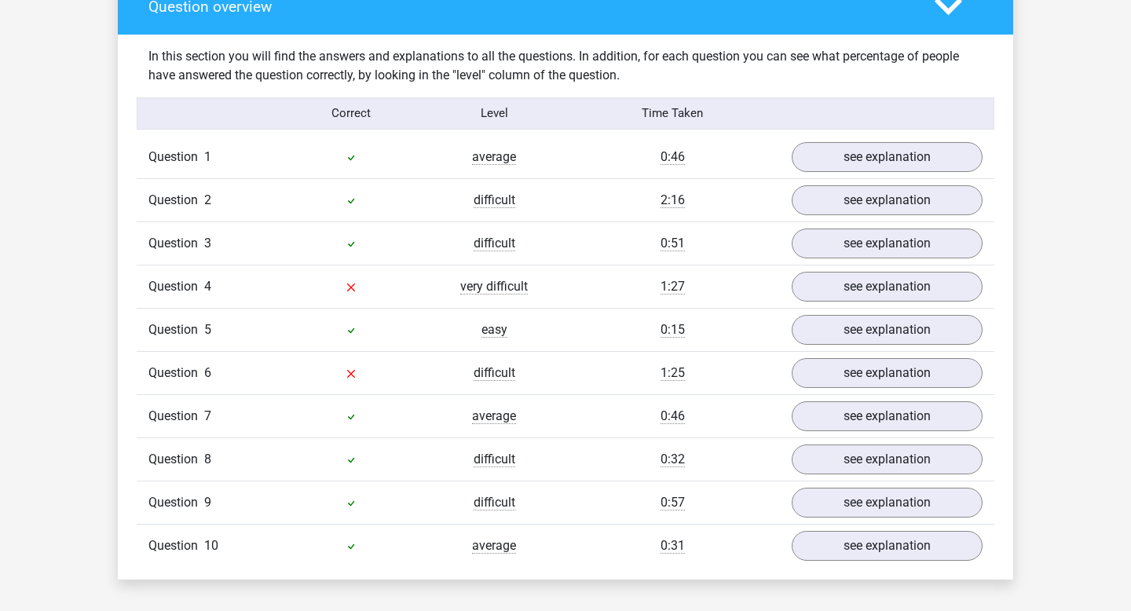
scroll to position [1254, 0]
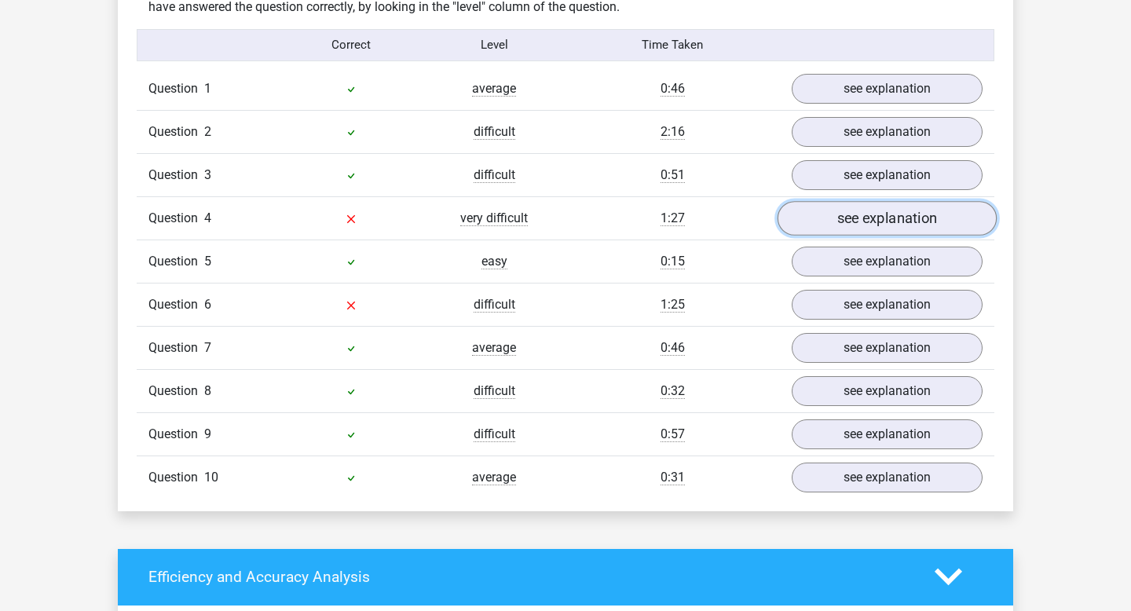
click at [832, 219] on link "see explanation" at bounding box center [886, 218] width 219 height 35
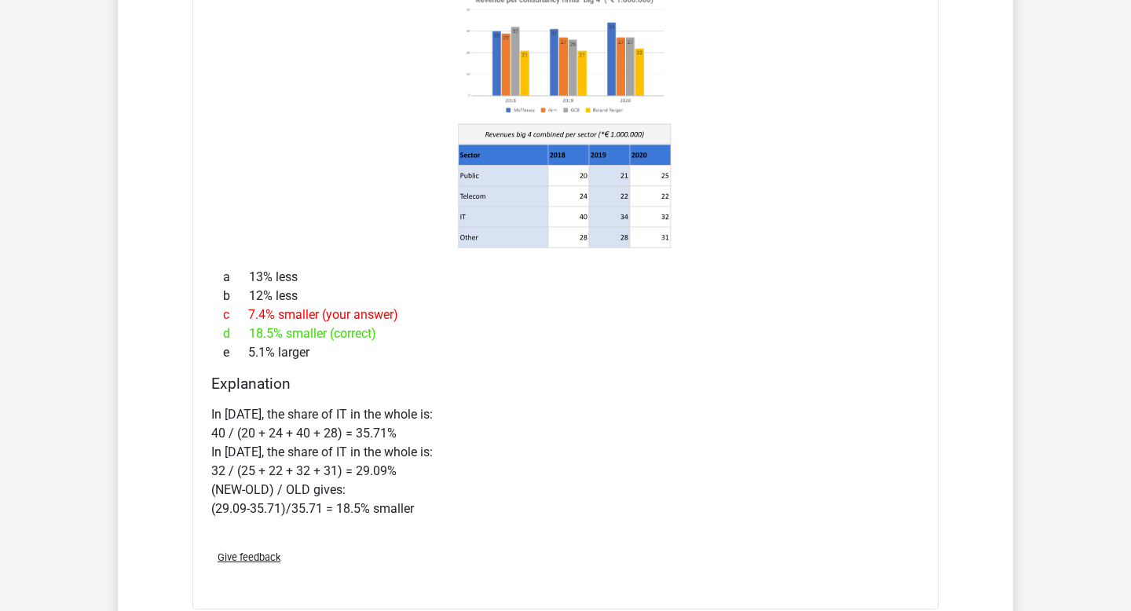
scroll to position [1585, 0]
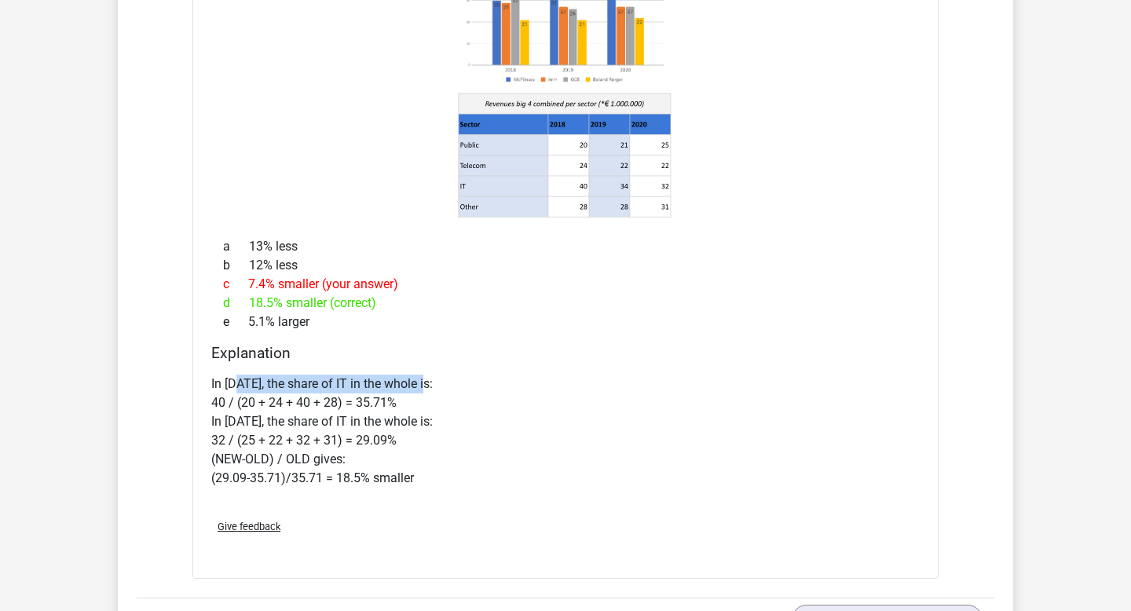
drag, startPoint x: 236, startPoint y: 386, endPoint x: 437, endPoint y: 386, distance: 201.8
click at [437, 386] on p "In 2018, the share of IT in the whole is: 40 / (20 + 24 + 40 + 28) = 35.71% In …" at bounding box center [565, 431] width 708 height 113
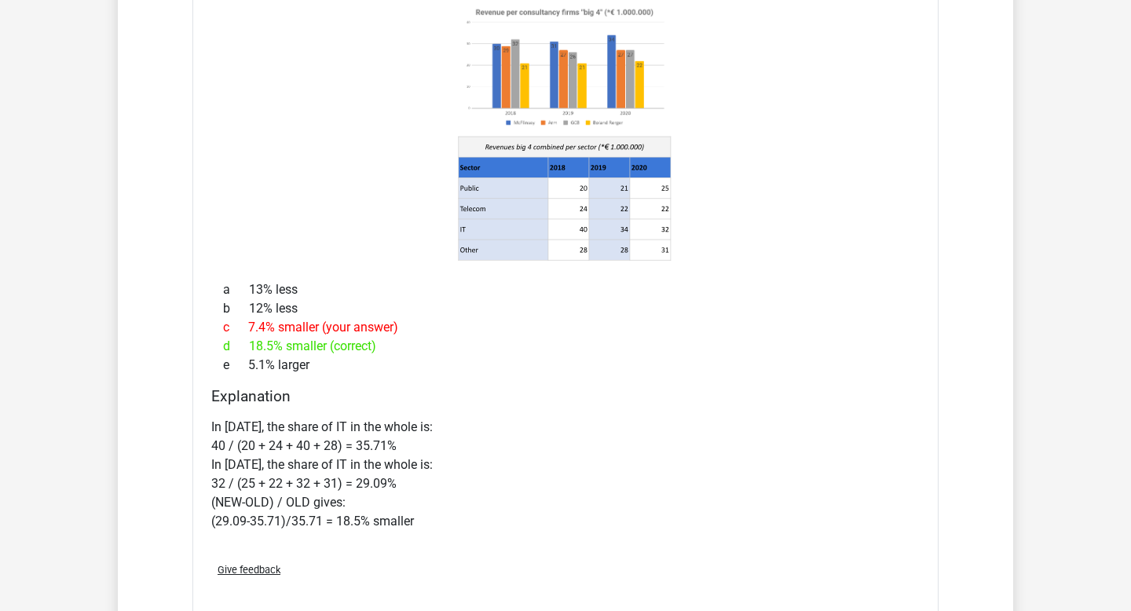
scroll to position [1541, 0]
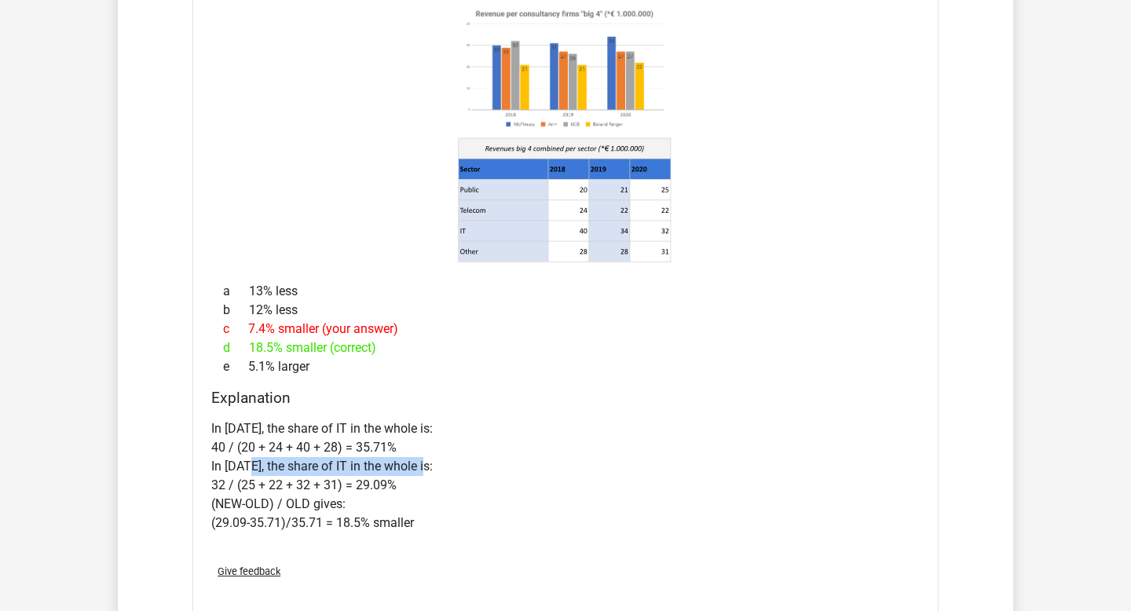
drag, startPoint x: 250, startPoint y: 461, endPoint x: 466, endPoint y: 462, distance: 216.0
click at [466, 462] on p "In 2018, the share of IT in the whole is: 40 / (20 + 24 + 40 + 28) = 35.71% In …" at bounding box center [565, 475] width 708 height 113
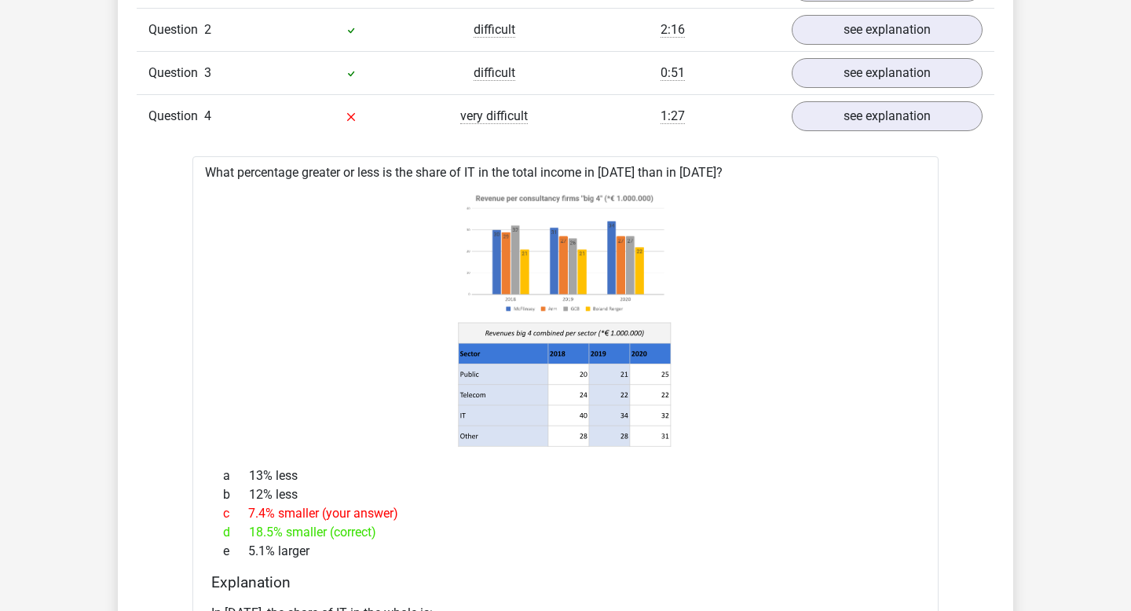
scroll to position [1355, 0]
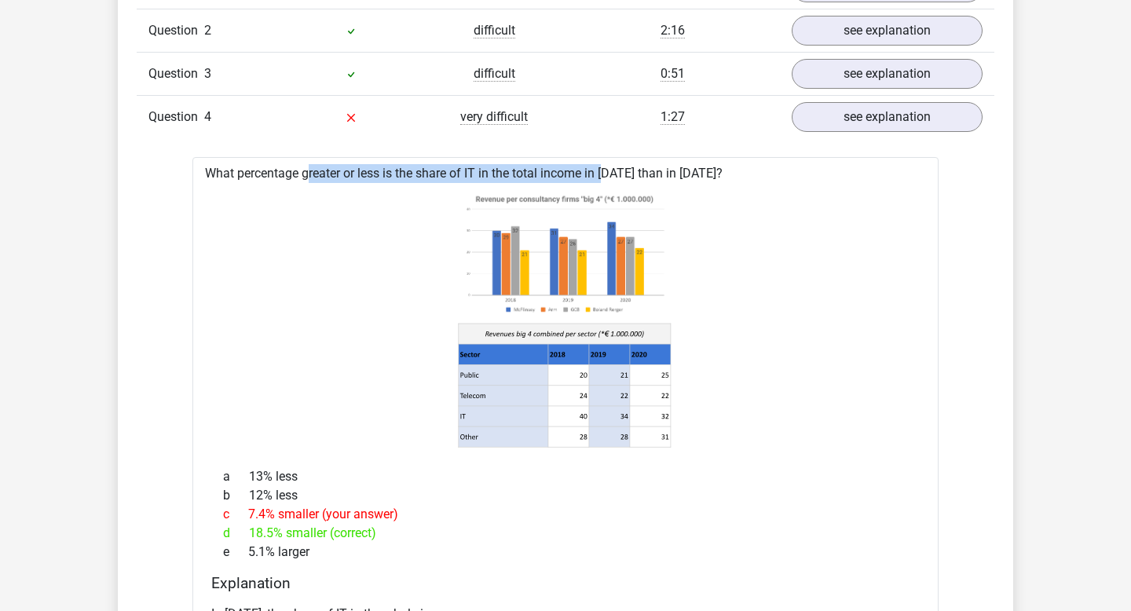
drag, startPoint x: 255, startPoint y: 179, endPoint x: 554, endPoint y: 177, distance: 298.4
click at [554, 177] on div "What percentage greater or less is the share of IT in the total income in 2020 …" at bounding box center [565, 483] width 746 height 652
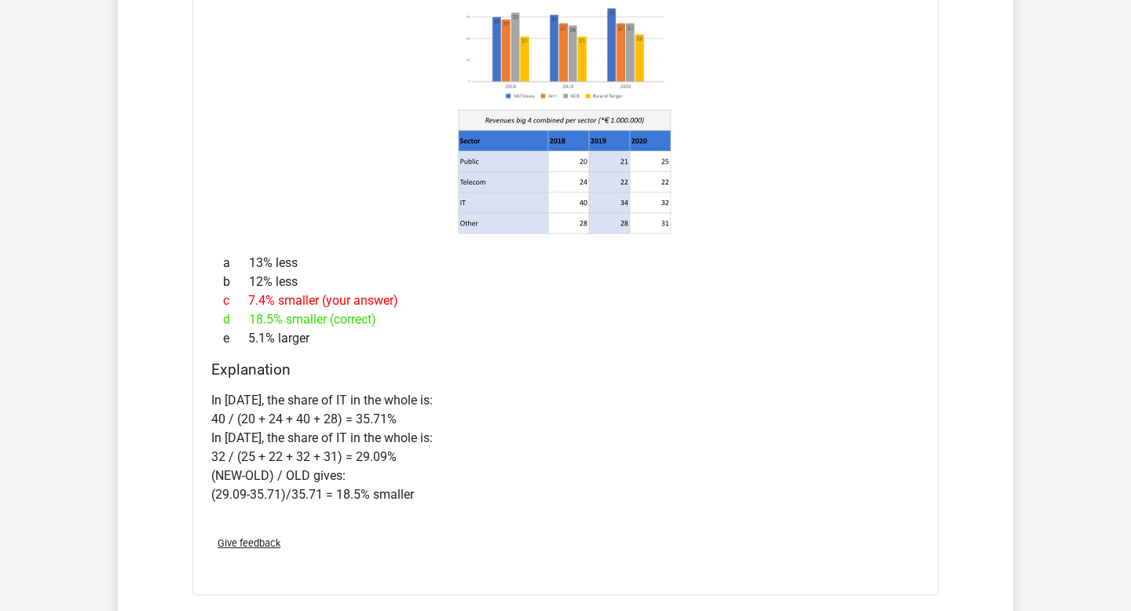
scroll to position [1571, 0]
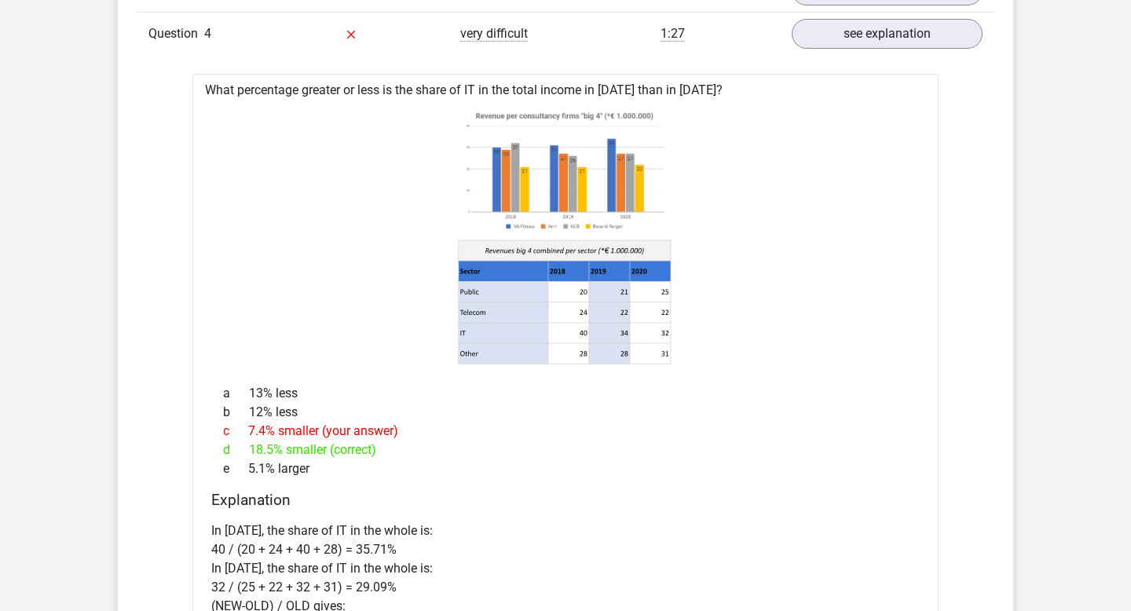
click at [311, 132] on icon at bounding box center [566, 235] width 696 height 259
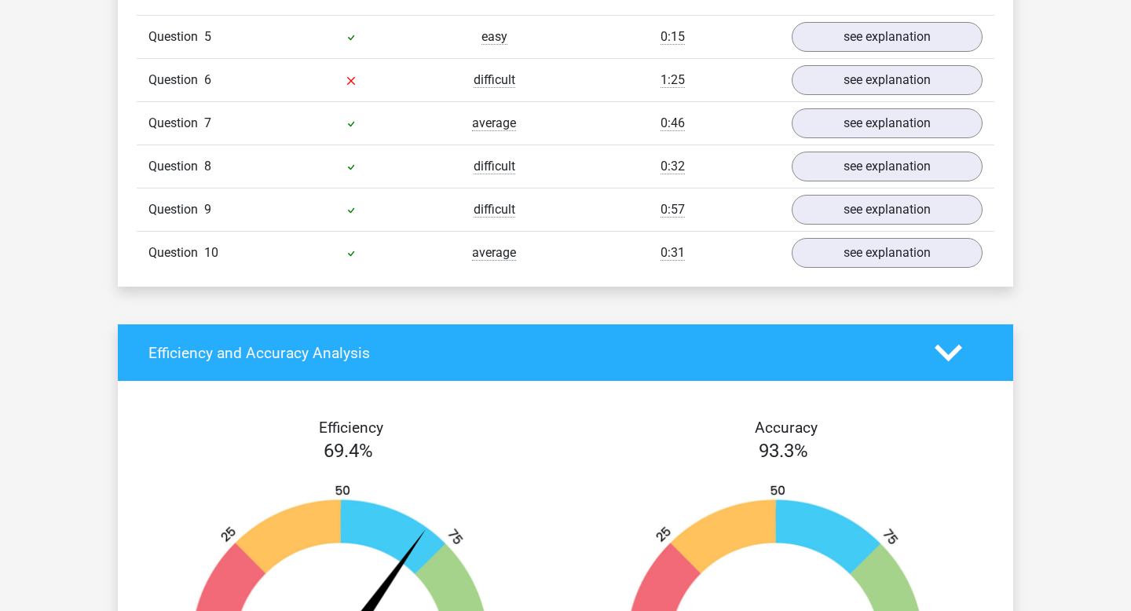
scroll to position [2006, 0]
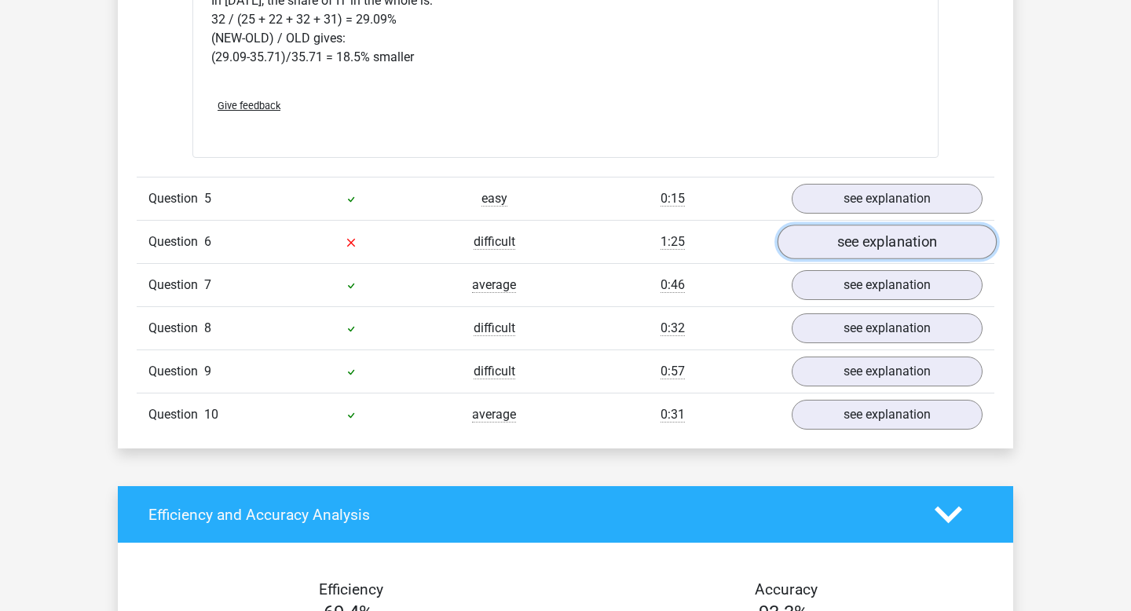
click at [815, 247] on link "see explanation" at bounding box center [886, 242] width 219 height 35
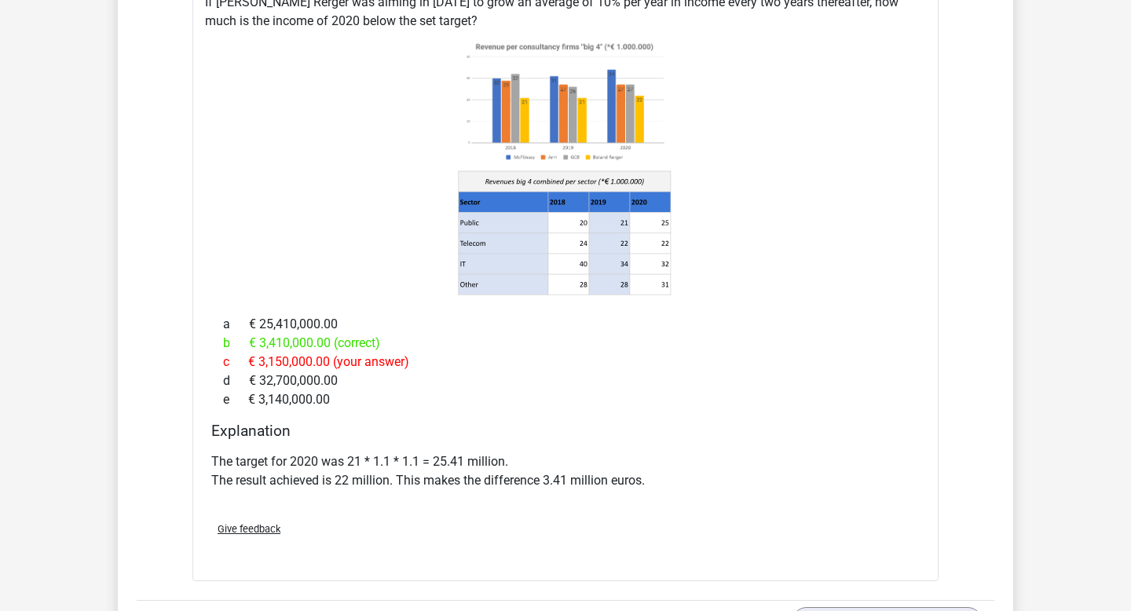
scroll to position [2303, 0]
drag, startPoint x: 321, startPoint y: 478, endPoint x: 472, endPoint y: 477, distance: 150.8
click at [472, 477] on p "The target for 2020 was 21 * 1.1 * 1.1 = 25.41 million. The result achieved is …" at bounding box center [565, 471] width 708 height 38
click at [515, 476] on p "The target for 2020 was 21 * 1.1 * 1.1 = 25.41 million. The result achieved is …" at bounding box center [565, 471] width 708 height 38
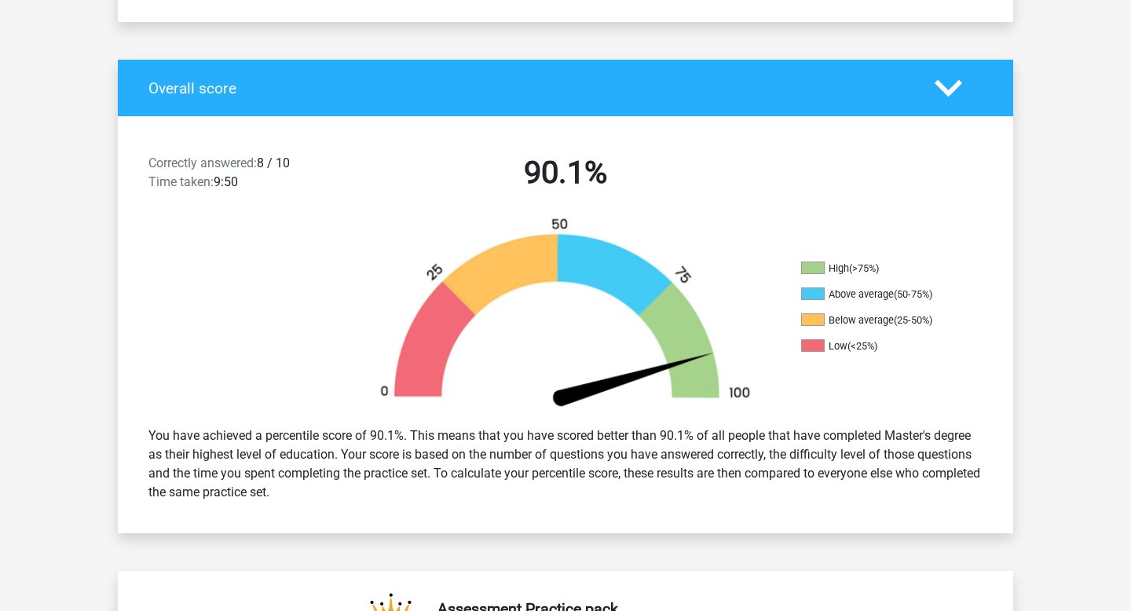
scroll to position [0, 0]
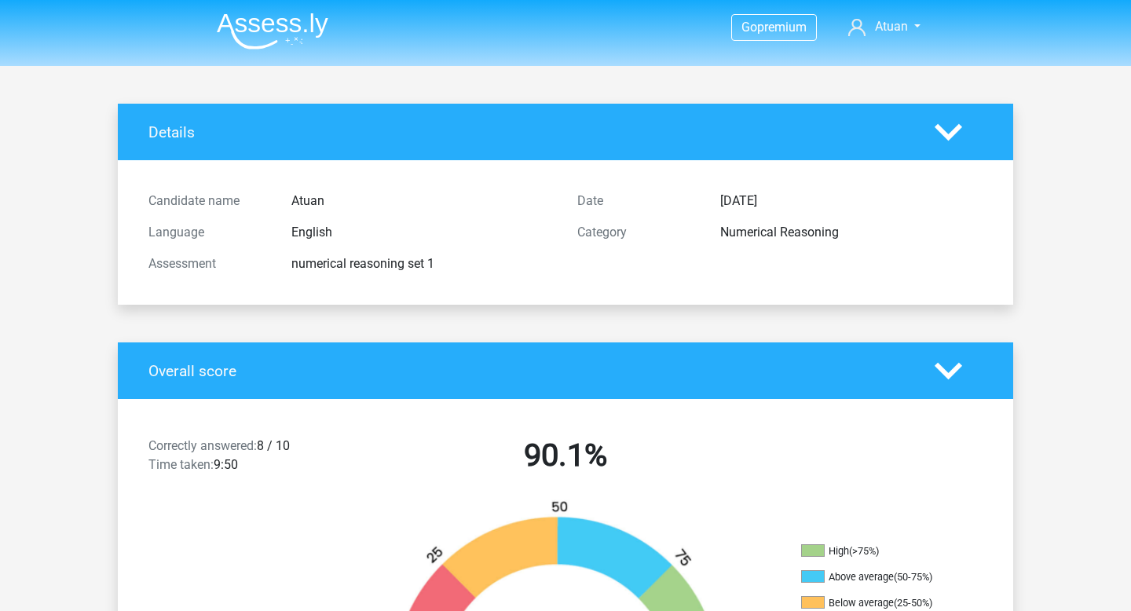
click at [287, 41] on img at bounding box center [273, 31] width 112 height 37
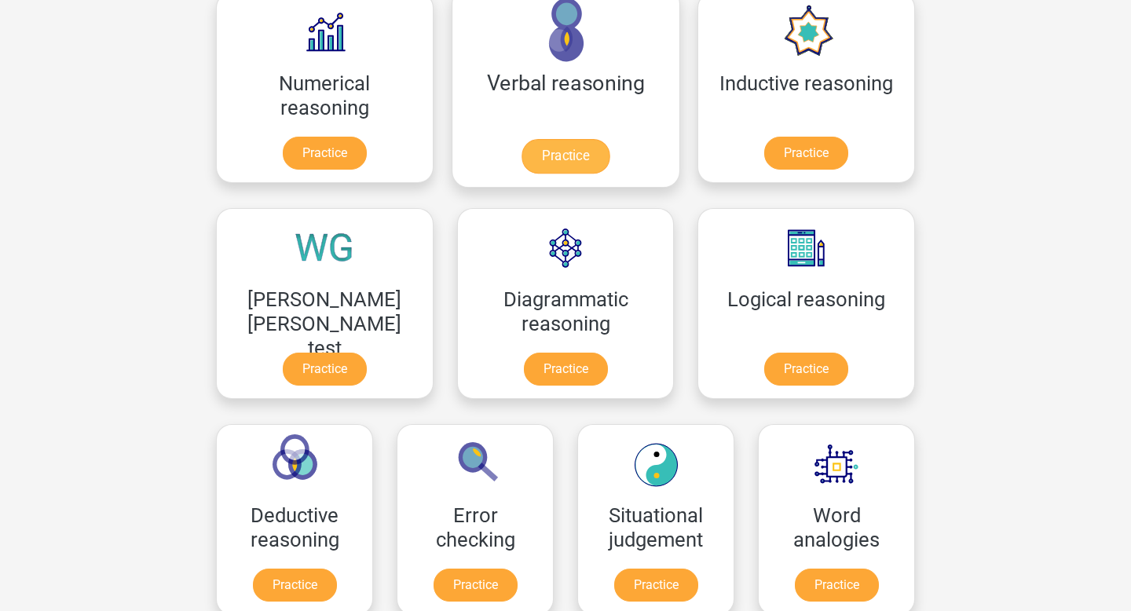
scroll to position [291, 0]
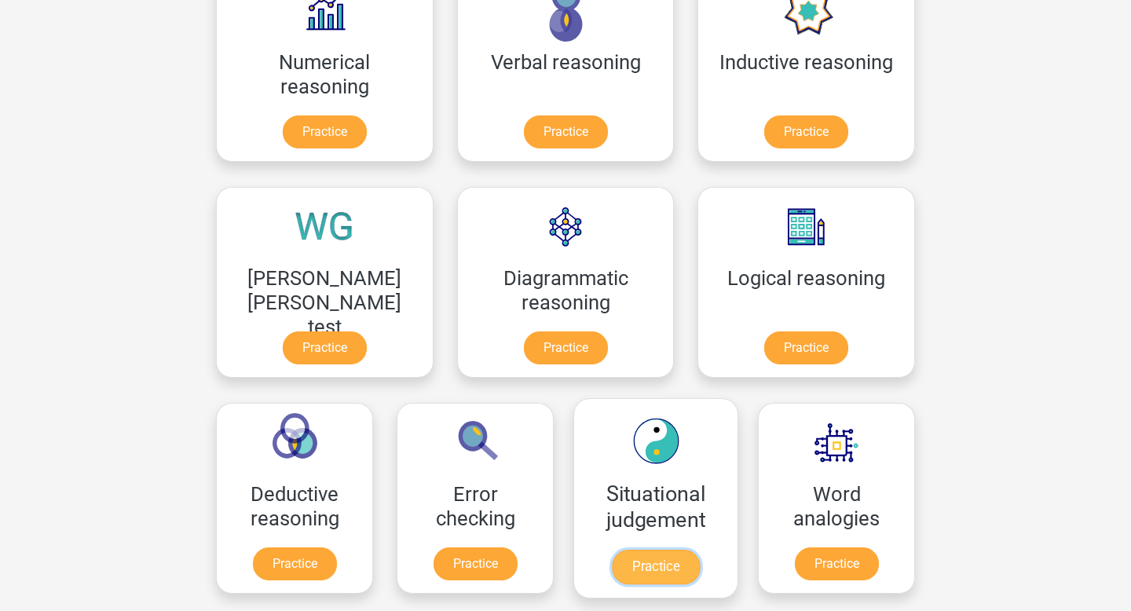
click at [612, 550] on link "Practice" at bounding box center [656, 567] width 88 height 35
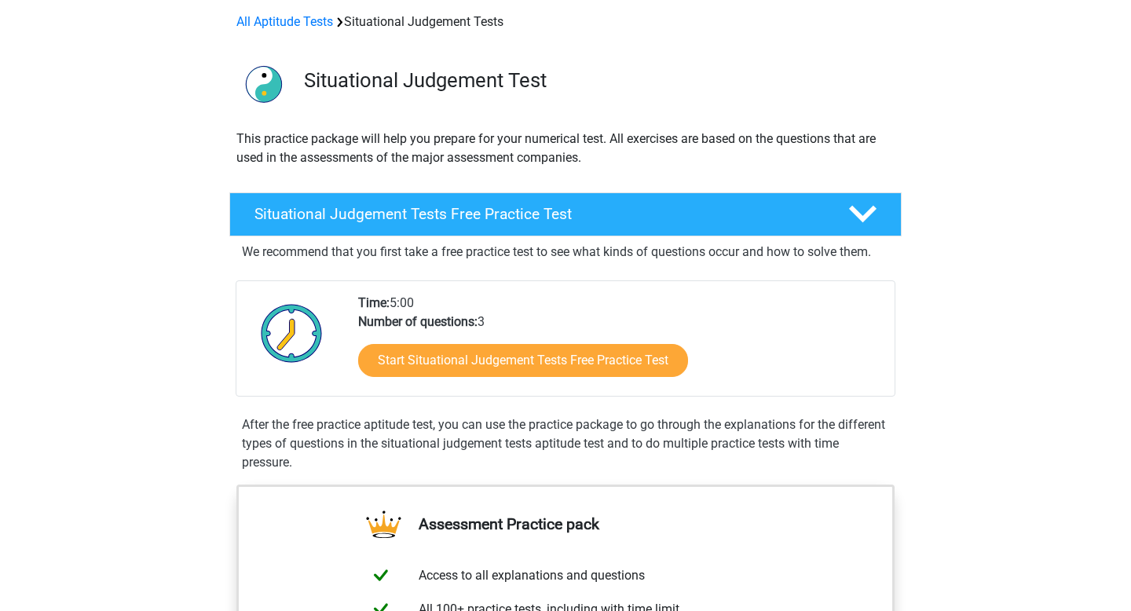
scroll to position [71, 0]
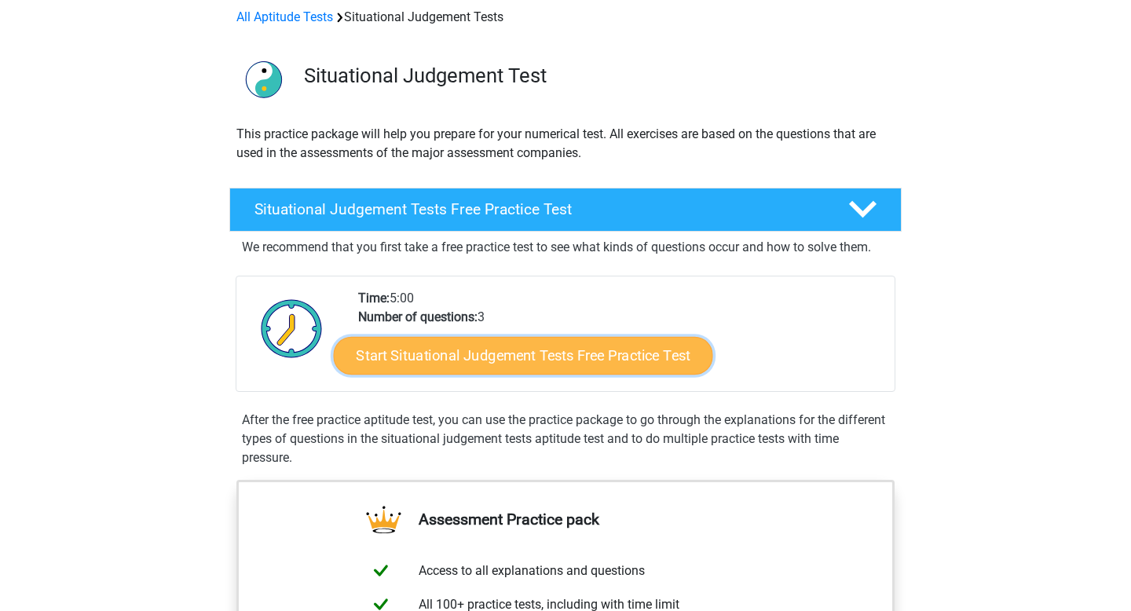
click at [465, 360] on link "Start Situational Judgement Tests Free Practice Test" at bounding box center [523, 356] width 379 height 38
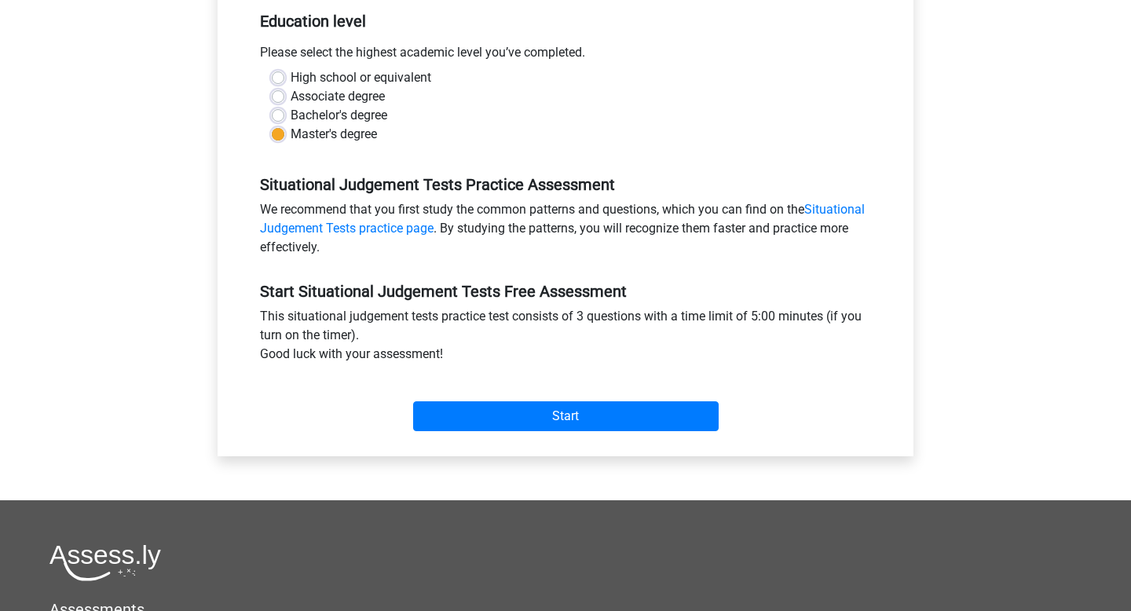
scroll to position [550, 0]
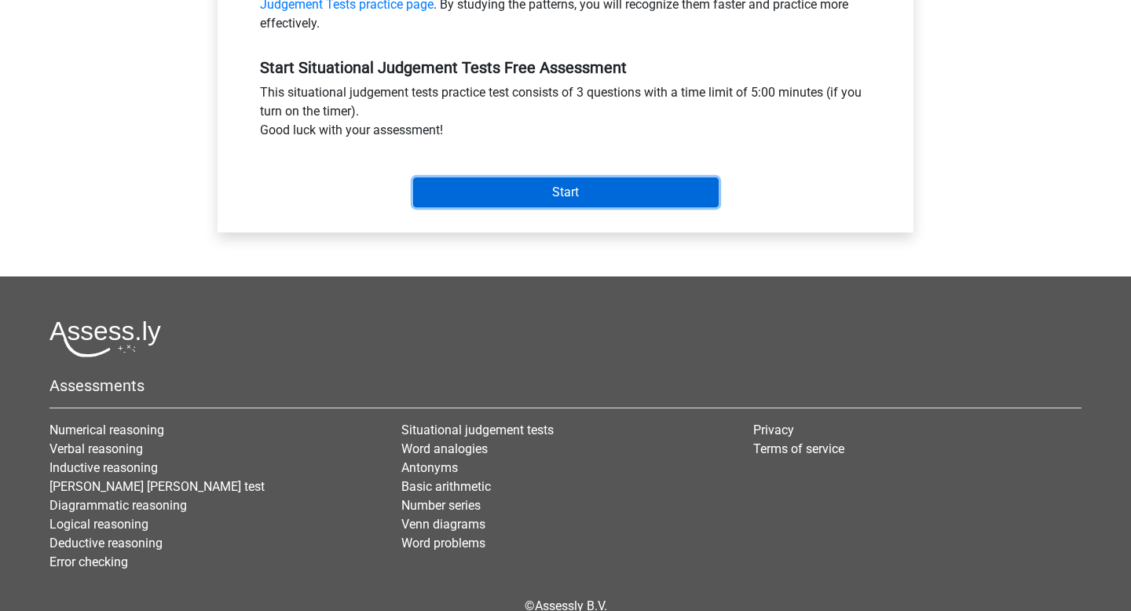
click at [519, 201] on input "Start" at bounding box center [565, 192] width 305 height 30
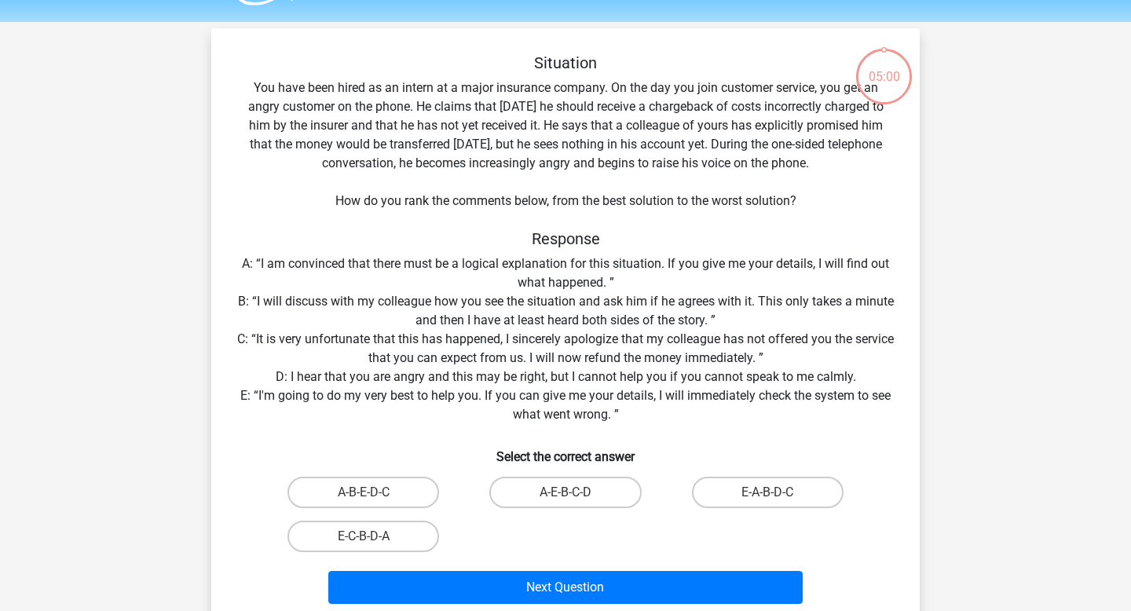
scroll to position [46, 0]
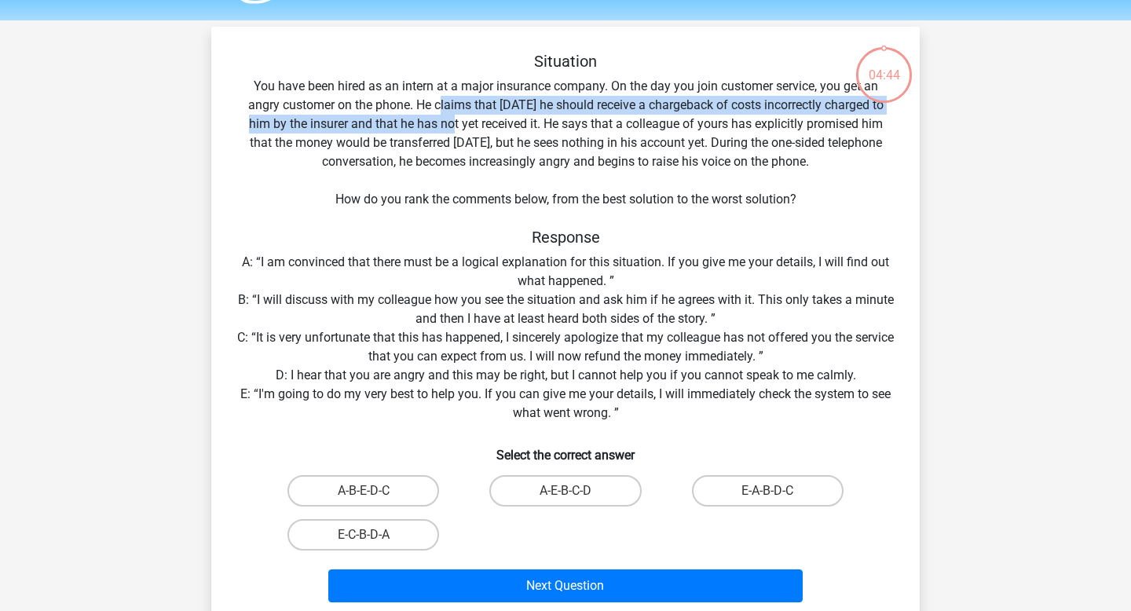
drag, startPoint x: 440, startPoint y: 101, endPoint x: 458, endPoint y: 122, distance: 27.3
click at [458, 122] on div "Situation You have been hired as an intern at a major insurance company. On the…" at bounding box center [566, 330] width 696 height 557
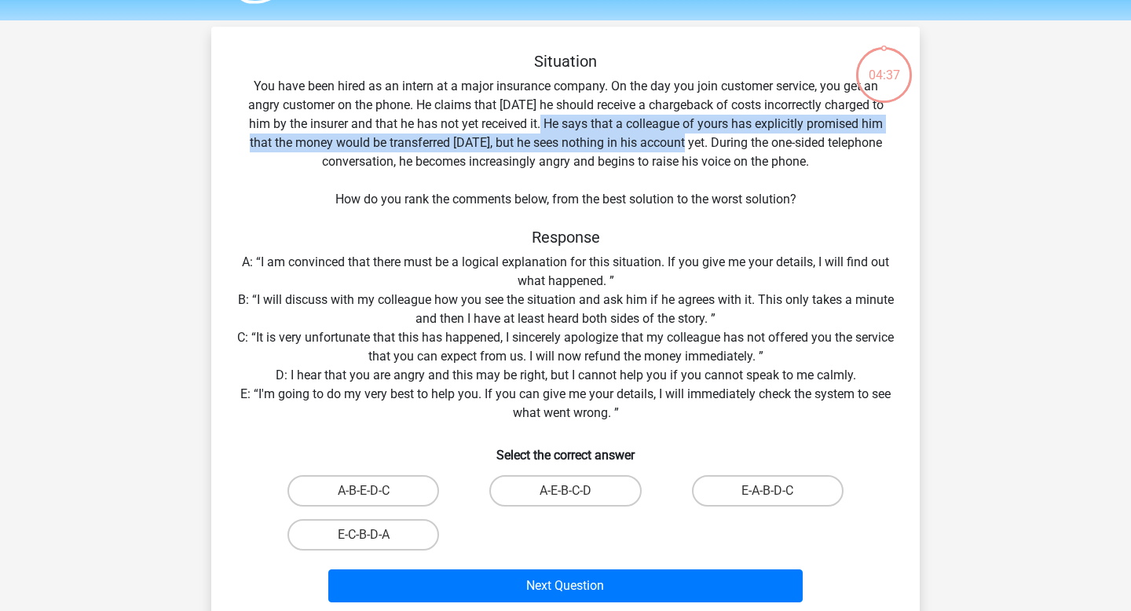
drag, startPoint x: 544, startPoint y: 125, endPoint x: 693, endPoint y: 139, distance: 149.1
click at [693, 139] on div "Situation You have been hired as an intern at a major insurance company. On the…" at bounding box center [566, 330] width 696 height 557
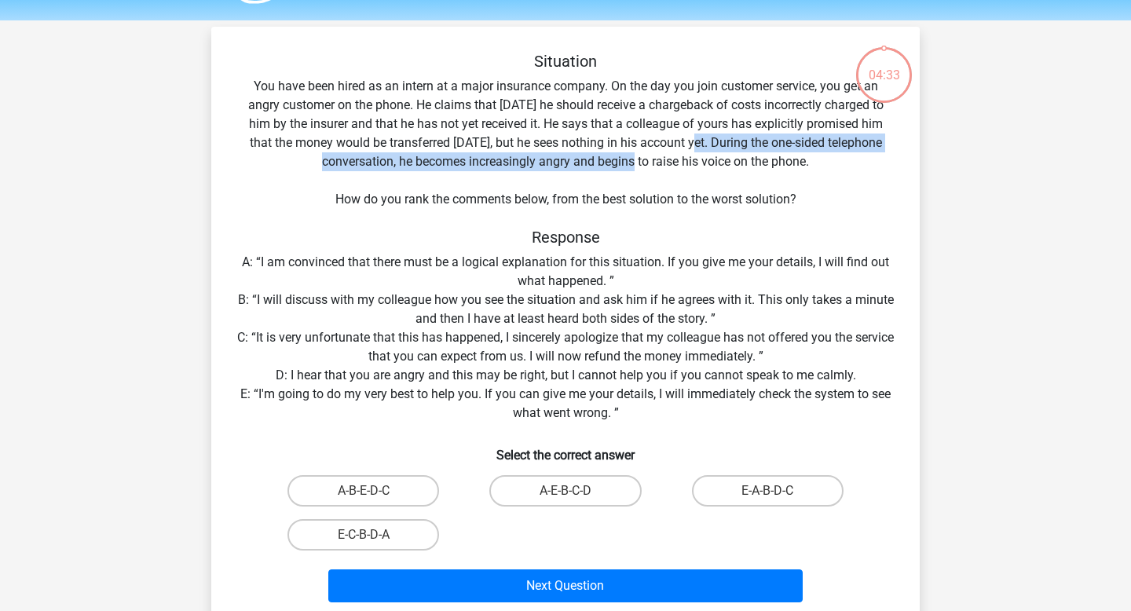
drag, startPoint x: 702, startPoint y: 144, endPoint x: 640, endPoint y: 160, distance: 64.0
click at [640, 160] on div "Situation You have been hired as an intern at a major insurance company. On the…" at bounding box center [566, 330] width 696 height 557
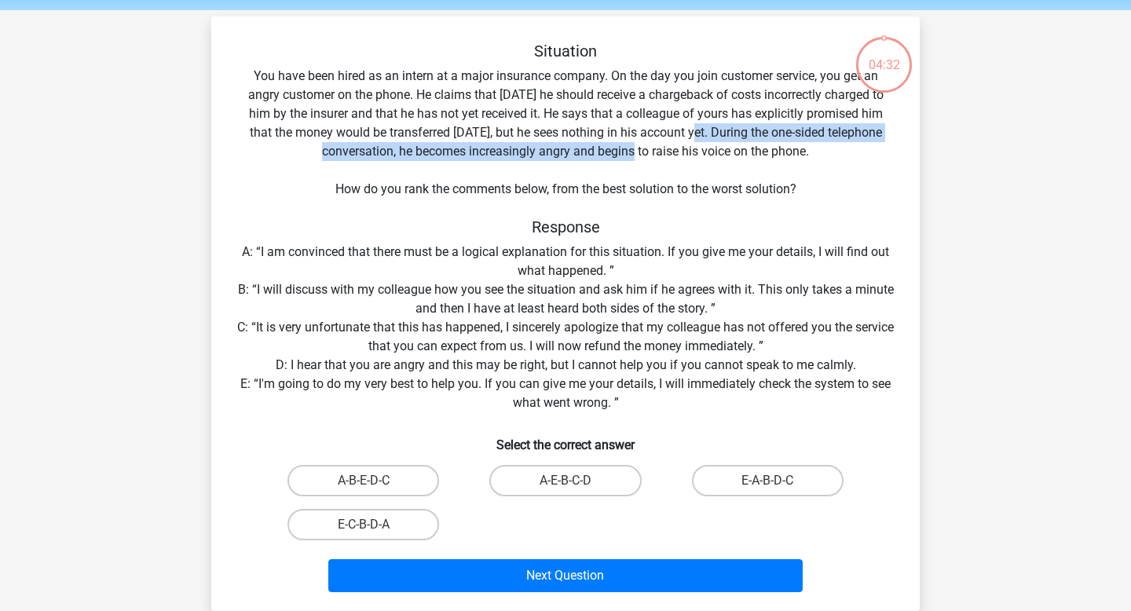
scroll to position [57, 0]
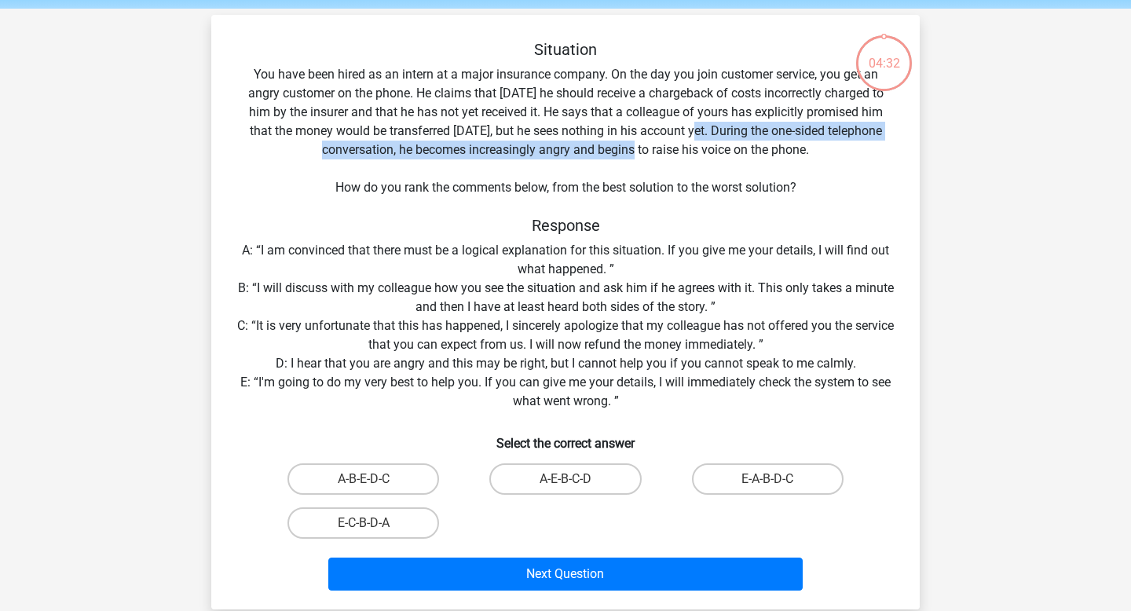
click at [640, 147] on div "Situation You have been hired as an intern at a major insurance company. On the…" at bounding box center [566, 318] width 696 height 557
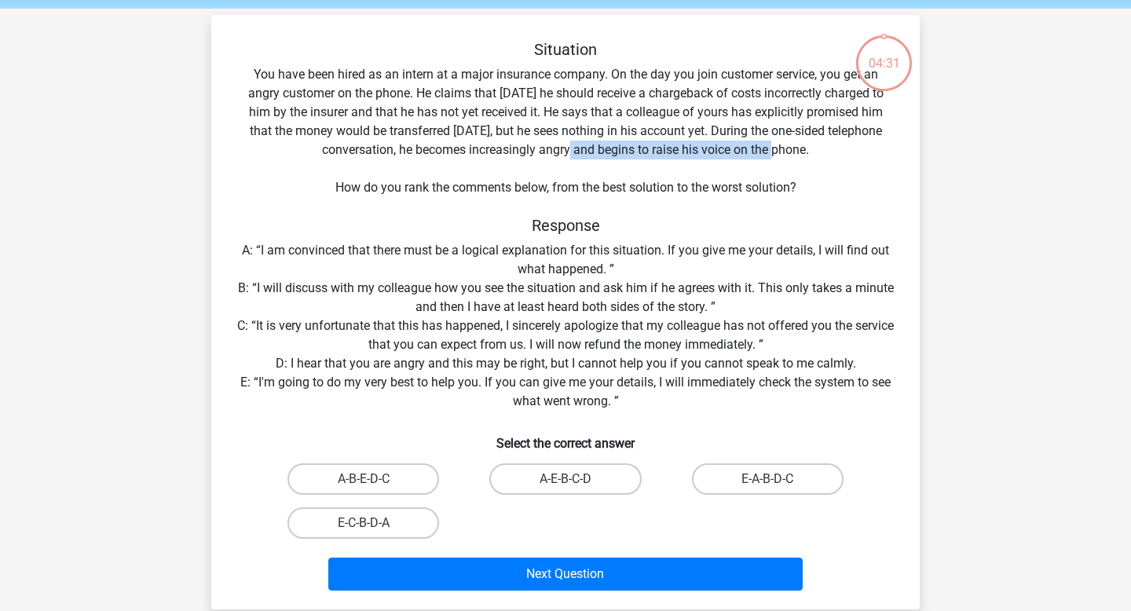
drag, startPoint x: 583, startPoint y: 147, endPoint x: 794, endPoint y: 147, distance: 211.2
click at [792, 147] on div "Situation You have been hired as an intern at a major insurance company. On the…" at bounding box center [566, 318] width 696 height 557
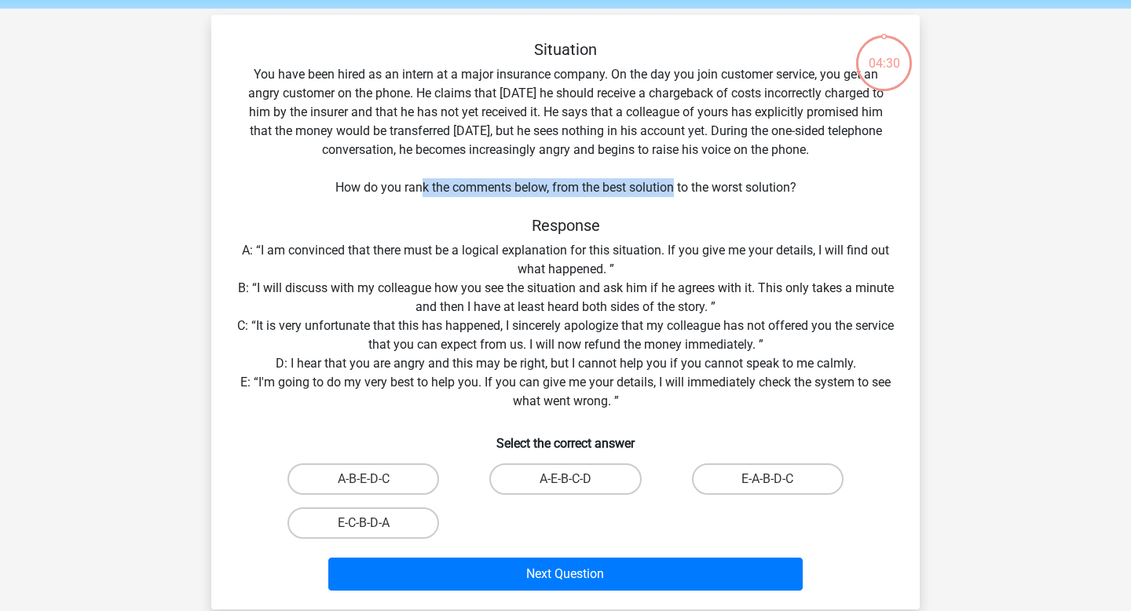
drag, startPoint x: 419, startPoint y: 181, endPoint x: 675, endPoint y: 181, distance: 256.0
click at [675, 181] on div "Situation You have been hired as an intern at a major insurance company. On the…" at bounding box center [566, 318] width 696 height 557
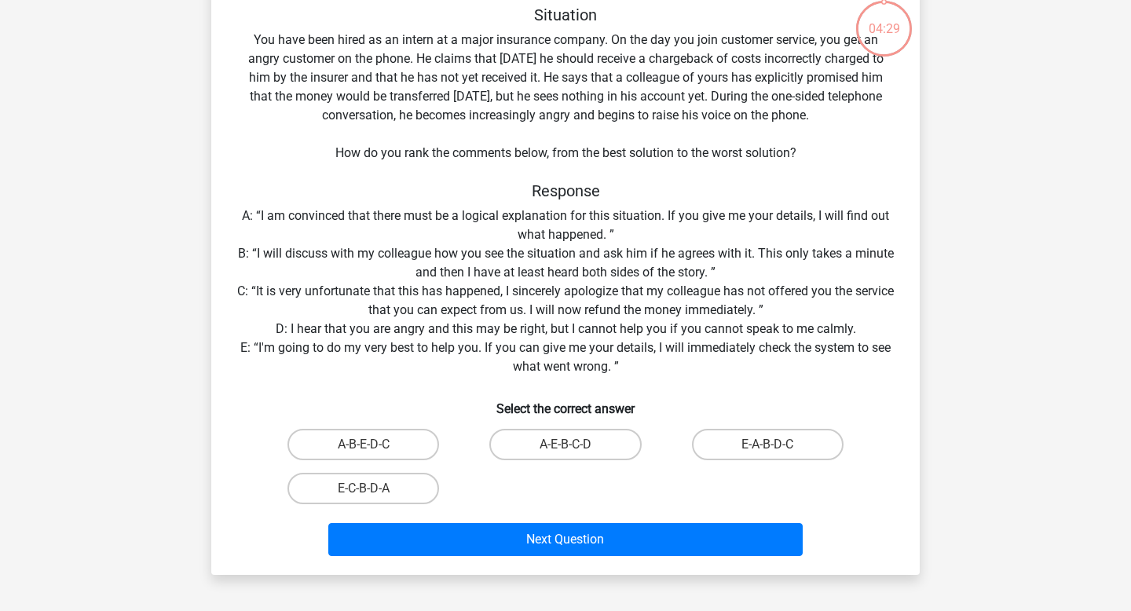
click at [675, 174] on div "Situation You have been hired as an intern at a major insurance company. On the…" at bounding box center [566, 283] width 696 height 557
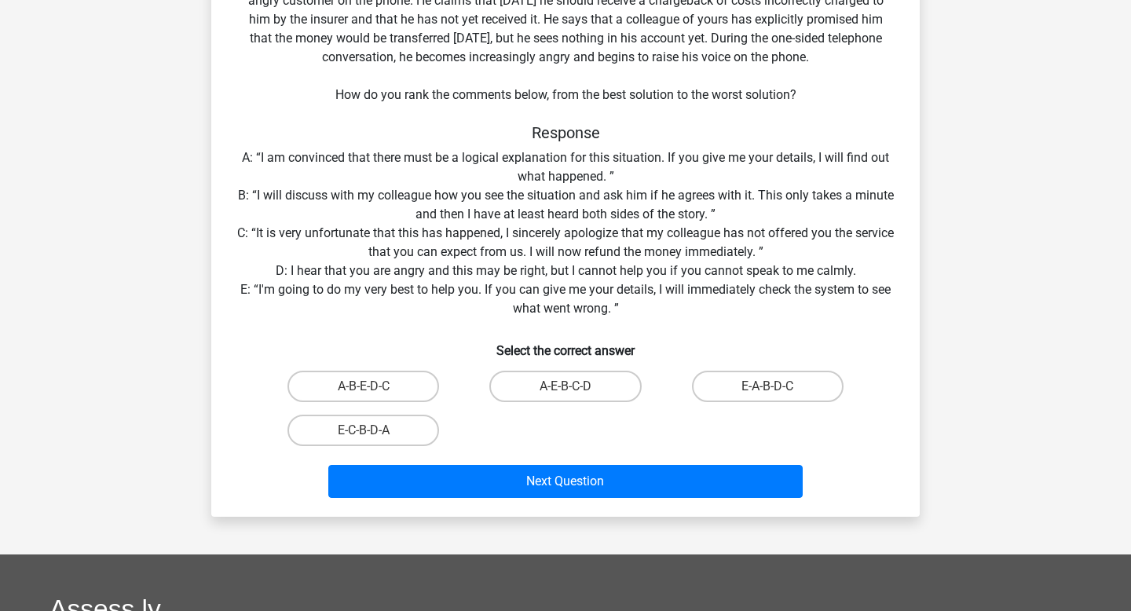
scroll to position [164, 0]
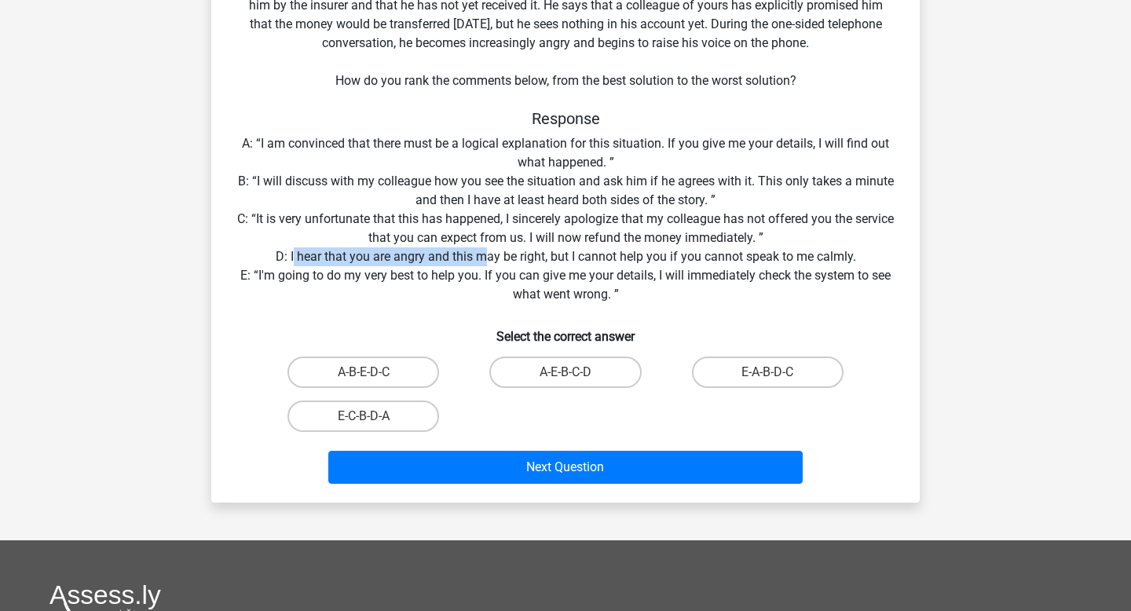
drag, startPoint x: 294, startPoint y: 258, endPoint x: 487, endPoint y: 250, distance: 193.3
click at [487, 250] on div "Situation You have been hired as an intern at a major insurance company. On the…" at bounding box center [566, 211] width 696 height 557
drag, startPoint x: 267, startPoint y: 272, endPoint x: 431, endPoint y: 272, distance: 164.1
click at [431, 272] on div "Situation You have been hired as an intern at a major insurance company. On the…" at bounding box center [566, 211] width 696 height 557
click at [419, 264] on div "Situation You have been hired as an intern at a major insurance company. On the…" at bounding box center [566, 211] width 696 height 557
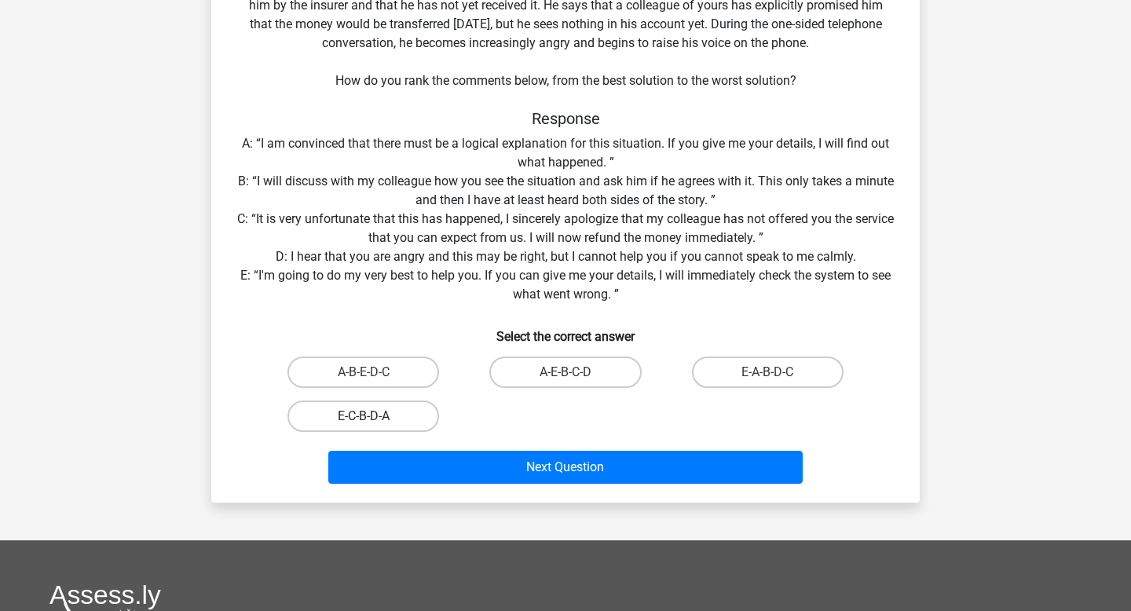
click at [400, 411] on label "E-C-B-D-A" at bounding box center [363, 415] width 152 height 31
click at [374, 416] on input "E-C-B-D-A" at bounding box center [369, 421] width 10 height 10
radio input "true"
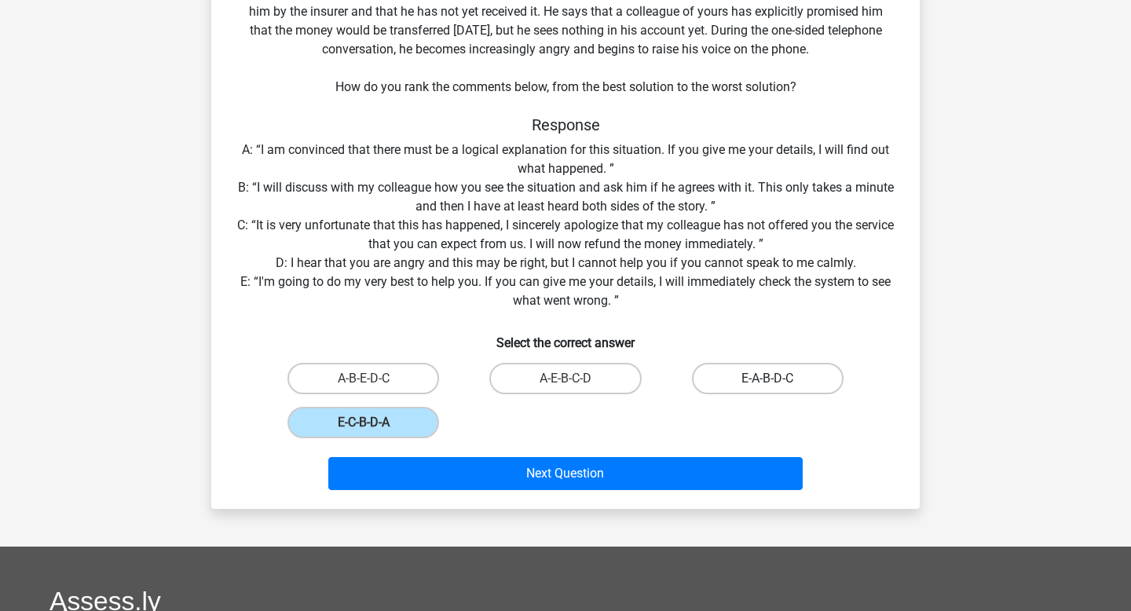
click at [753, 376] on label "E-A-B-D-C" at bounding box center [768, 378] width 152 height 31
click at [767, 379] on input "E-A-B-D-C" at bounding box center [772, 384] width 10 height 10
radio input "true"
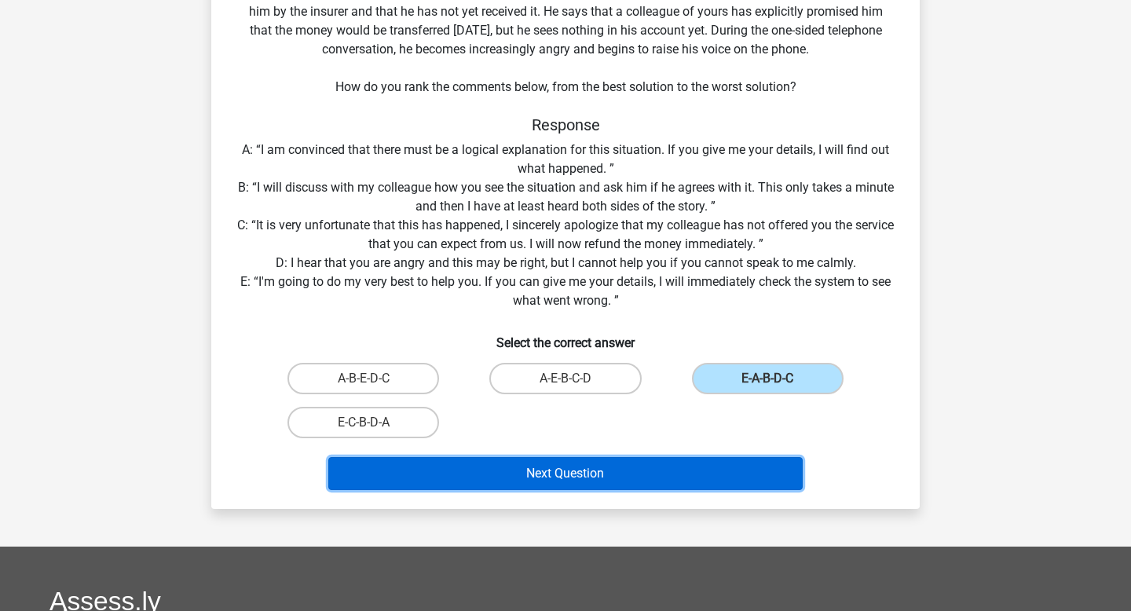
click at [641, 477] on button "Next Question" at bounding box center [565, 473] width 475 height 33
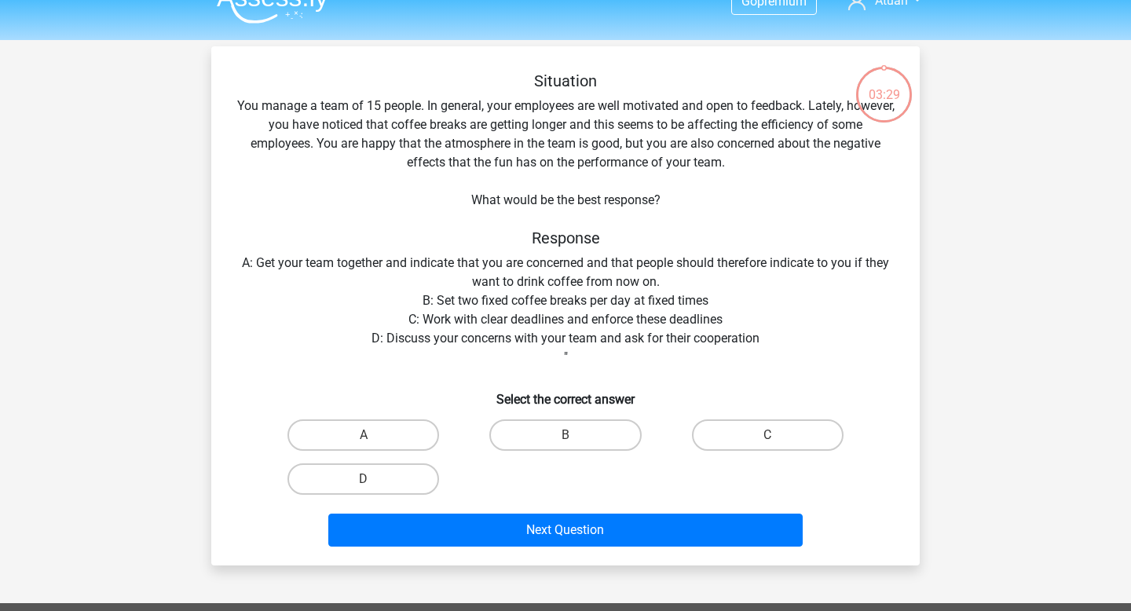
scroll to position [24, 0]
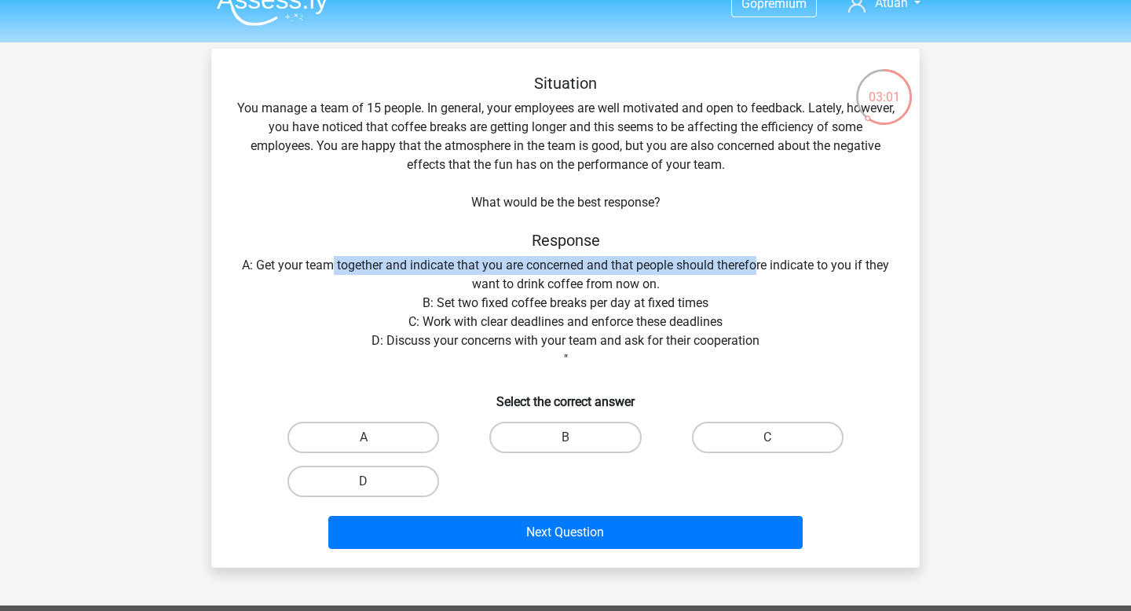
drag, startPoint x: 327, startPoint y: 269, endPoint x: 755, endPoint y: 269, distance: 428.0
click at [755, 269] on div "Situation You manage a team of 15 people. In general, your employees are well m…" at bounding box center [566, 314] width 696 height 481
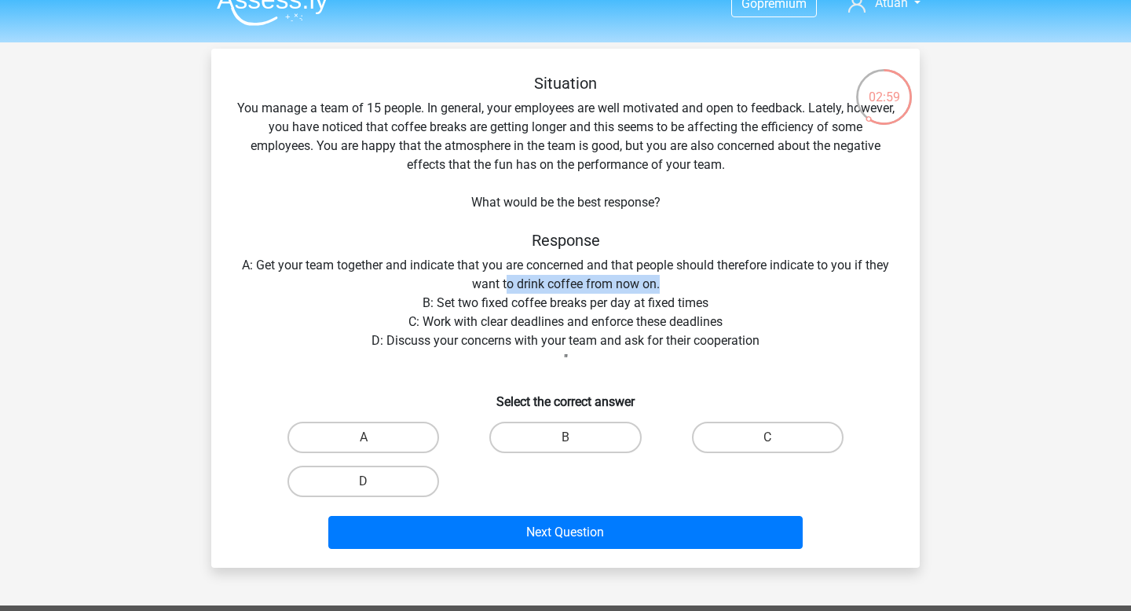
drag, startPoint x: 505, startPoint y: 283, endPoint x: 707, endPoint y: 283, distance: 201.8
click at [707, 283] on div "Situation You manage a team of 15 people. In general, your employees are well m…" at bounding box center [566, 314] width 696 height 481
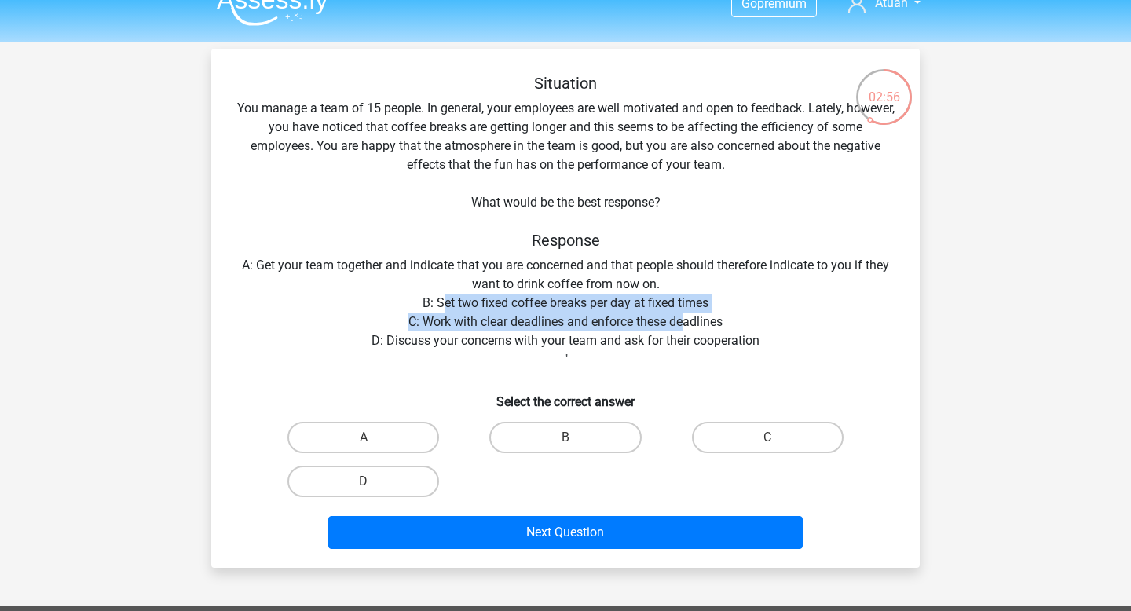
drag, startPoint x: 440, startPoint y: 303, endPoint x: 687, endPoint y: 313, distance: 247.5
click at [687, 313] on div "Situation You manage a team of 15 people. In general, your employees are well m…" at bounding box center [566, 314] width 696 height 481
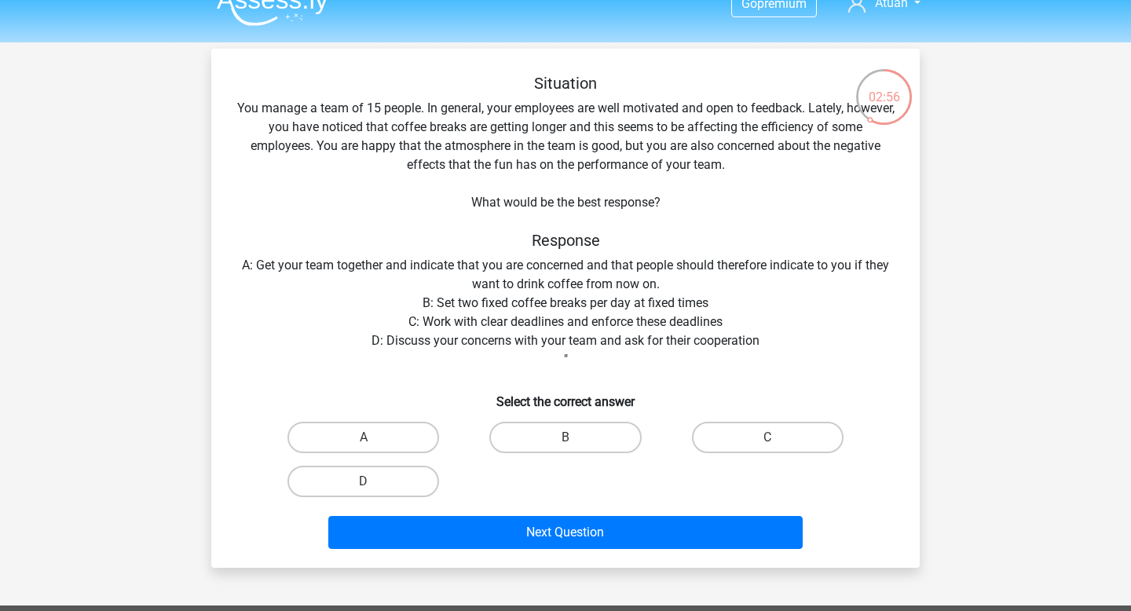
click at [536, 331] on div "Situation You manage a team of 15 people. In general, your employees are well m…" at bounding box center [566, 314] width 696 height 481
drag, startPoint x: 450, startPoint y: 323, endPoint x: 721, endPoint y: 323, distance: 270.9
click at [721, 323] on div "Situation You manage a team of 15 people. In general, your employees are well m…" at bounding box center [566, 314] width 696 height 481
drag, startPoint x: 398, startPoint y: 339, endPoint x: 760, endPoint y: 344, distance: 362.0
click at [760, 344] on div "Situation You manage a team of 15 people. In general, your employees are well m…" at bounding box center [566, 314] width 696 height 481
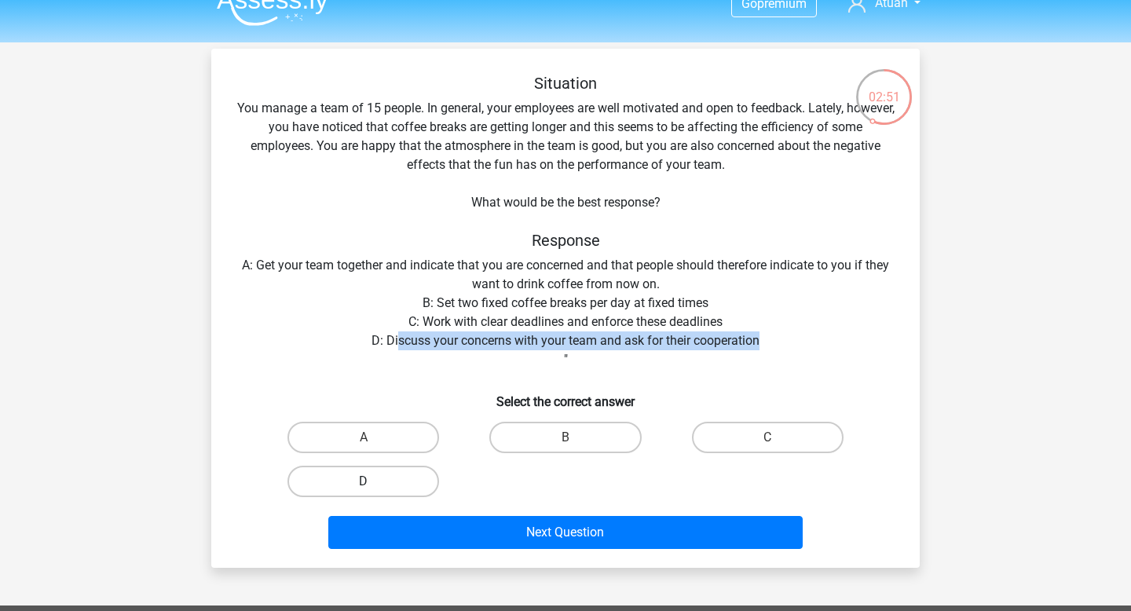
click at [397, 477] on label "D" at bounding box center [363, 481] width 152 height 31
click at [374, 481] on input "D" at bounding box center [369, 486] width 10 height 10
radio input "true"
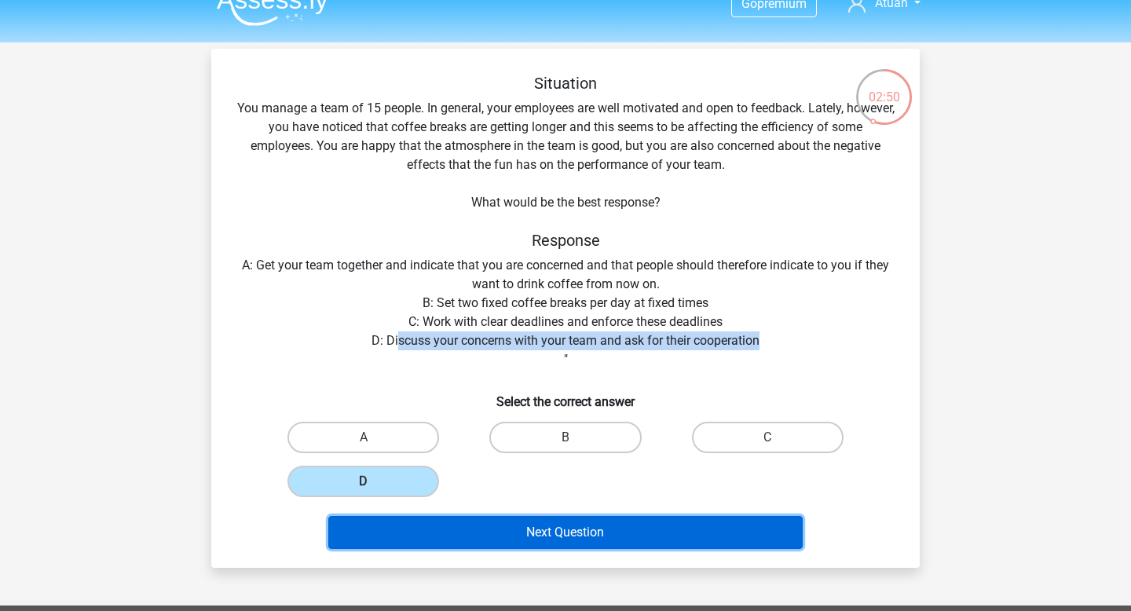
click at [489, 543] on button "Next Question" at bounding box center [565, 532] width 475 height 33
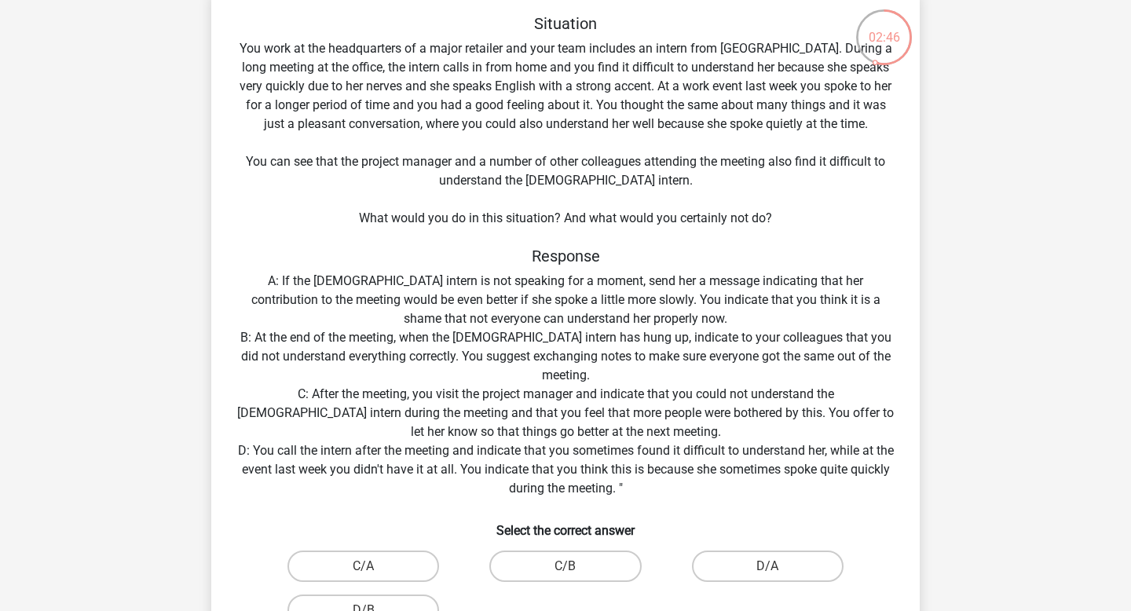
scroll to position [0, 0]
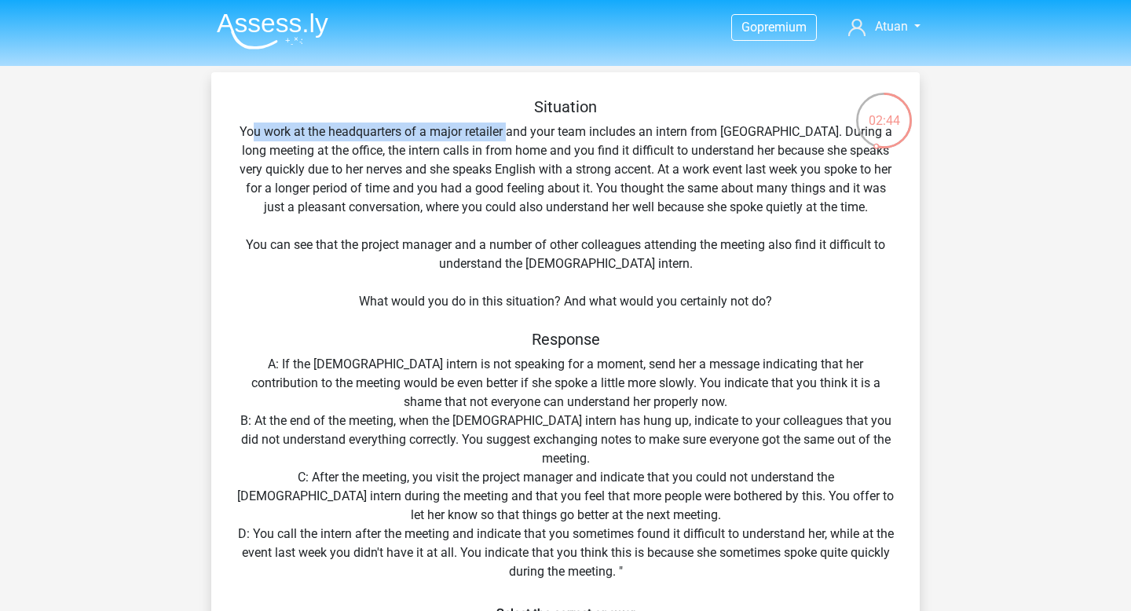
drag, startPoint x: 254, startPoint y: 123, endPoint x: 511, endPoint y: 137, distance: 257.2
click at [511, 137] on div "Situation You work at the headquarters of a major retailer and your team includ…" at bounding box center [566, 432] width 696 height 670
drag, startPoint x: 323, startPoint y: 152, endPoint x: 465, endPoint y: 152, distance: 142.1
click at [465, 152] on div "Situation You work at the headquarters of a major retailer and your team includ…" at bounding box center [566, 432] width 696 height 670
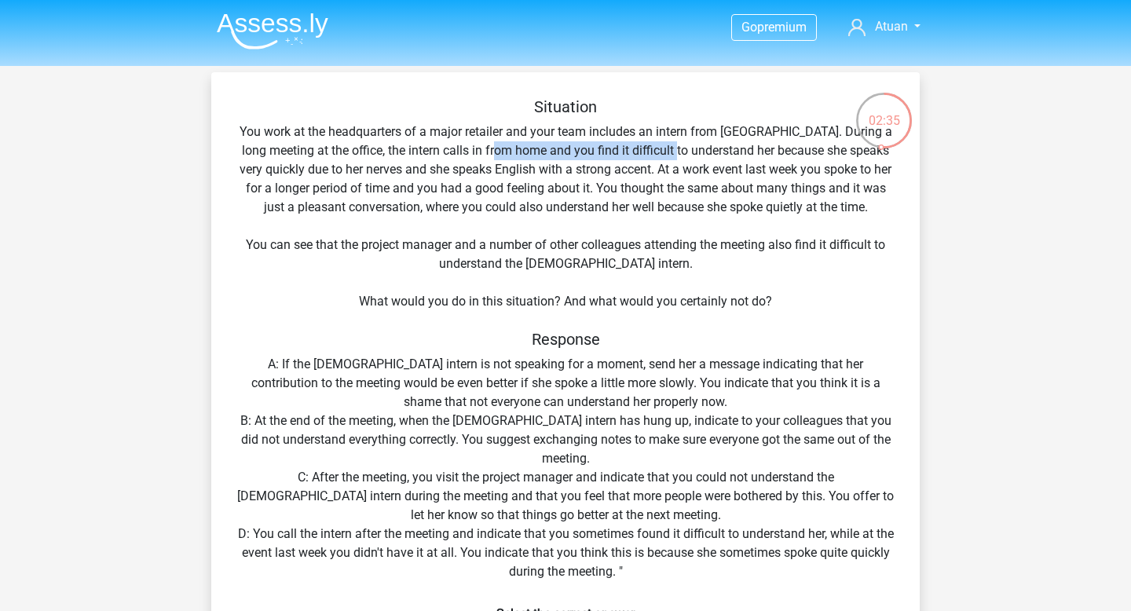
drag, startPoint x: 496, startPoint y: 153, endPoint x: 672, endPoint y: 153, distance: 175.9
click at [672, 153] on div "Situation You work at the headquarters of a major retailer and your team includ…" at bounding box center [566, 432] width 696 height 670
drag, startPoint x: 592, startPoint y: 170, endPoint x: 646, endPoint y: 170, distance: 54.2
click at [641, 170] on div "Situation You work at the headquarters of a major retailer and your team includ…" at bounding box center [566, 432] width 696 height 670
drag, startPoint x: 287, startPoint y: 190, endPoint x: 518, endPoint y: 190, distance: 230.9
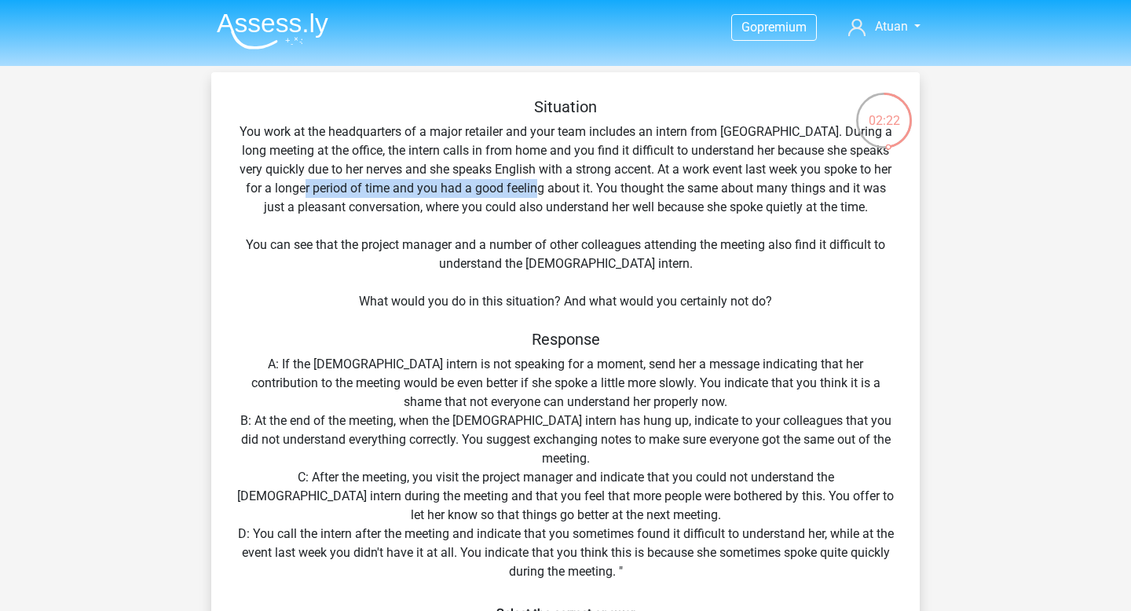
click at [518, 190] on div "Situation You work at the headquarters of a major retailer and your team includ…" at bounding box center [566, 432] width 696 height 670
click at [546, 189] on div "Situation You work at the headquarters of a major retailer and your team includ…" at bounding box center [566, 432] width 696 height 670
drag, startPoint x: 527, startPoint y: 189, endPoint x: 726, endPoint y: 189, distance: 198.7
click at [726, 189] on div "Situation You work at the headquarters of a major retailer and your team includ…" at bounding box center [566, 432] width 696 height 670
drag, startPoint x: 764, startPoint y: 188, endPoint x: 844, endPoint y: 189, distance: 80.1
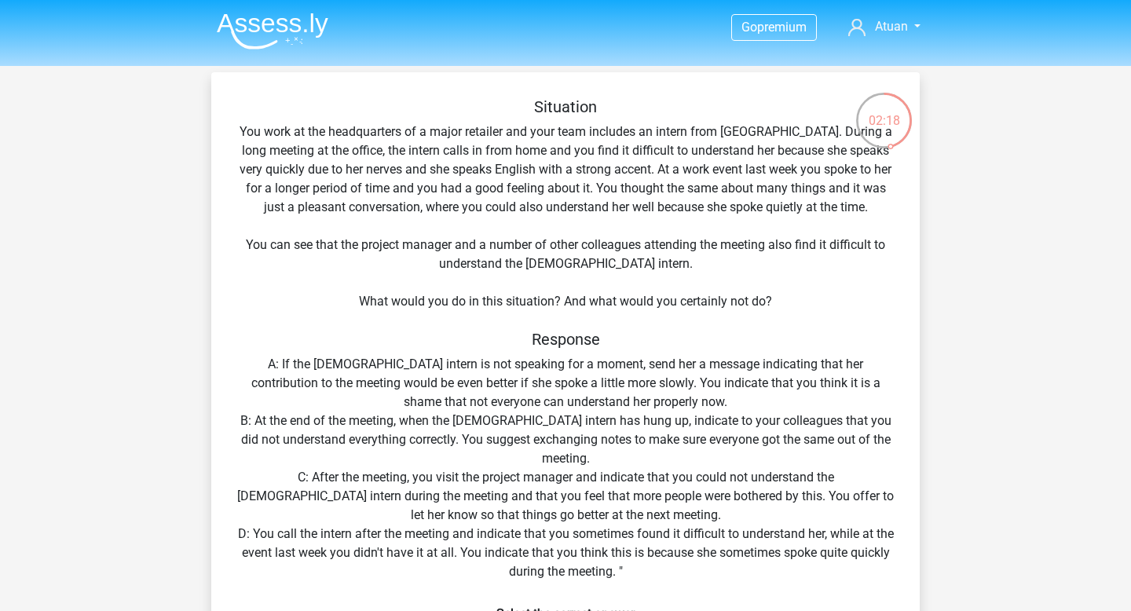
click at [844, 189] on div "Situation You work at the headquarters of a major retailer and your team includ…" at bounding box center [566, 432] width 696 height 670
drag, startPoint x: 389, startPoint y: 203, endPoint x: 513, endPoint y: 203, distance: 124.1
click at [513, 203] on div "Situation You work at the headquarters of a major retailer and your team includ…" at bounding box center [566, 432] width 696 height 670
drag, startPoint x: 725, startPoint y: 198, endPoint x: 768, endPoint y: 198, distance: 43.2
click at [755, 198] on div "Situation You work at the headquarters of a major retailer and your team includ…" at bounding box center [566, 432] width 696 height 670
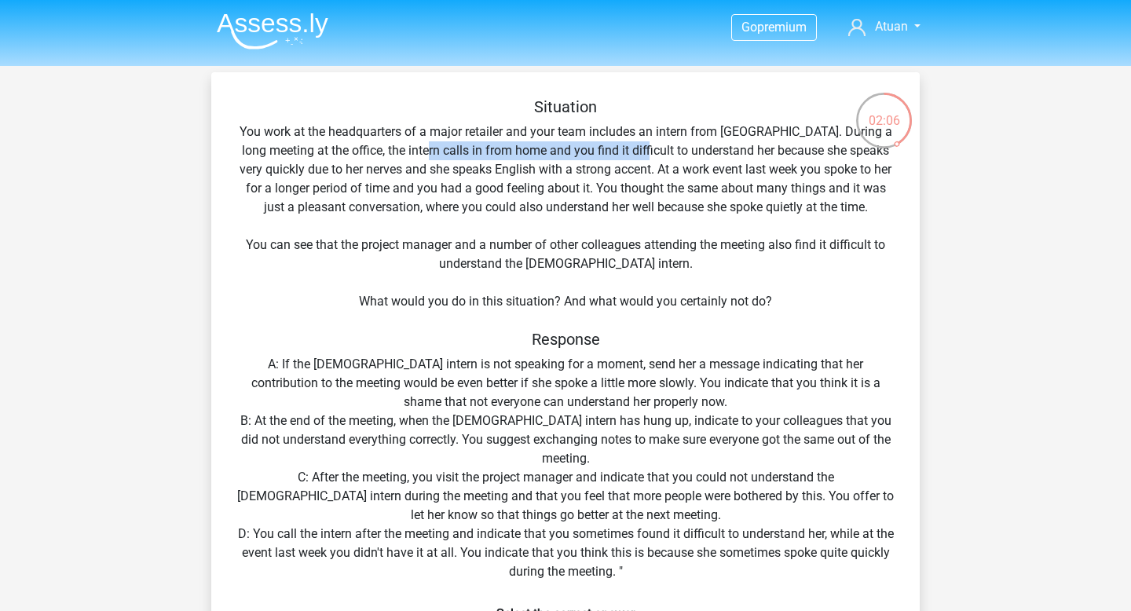
drag, startPoint x: 407, startPoint y: 150, endPoint x: 633, endPoint y: 151, distance: 226.2
click at [633, 151] on div "Situation You work at the headquarters of a major retailer and your team includ…" at bounding box center [566, 432] width 696 height 670
drag, startPoint x: 286, startPoint y: 243, endPoint x: 456, endPoint y: 243, distance: 170.4
click at [456, 243] on div "Situation You work at the headquarters of a major retailer and your team includ…" at bounding box center [566, 432] width 696 height 670
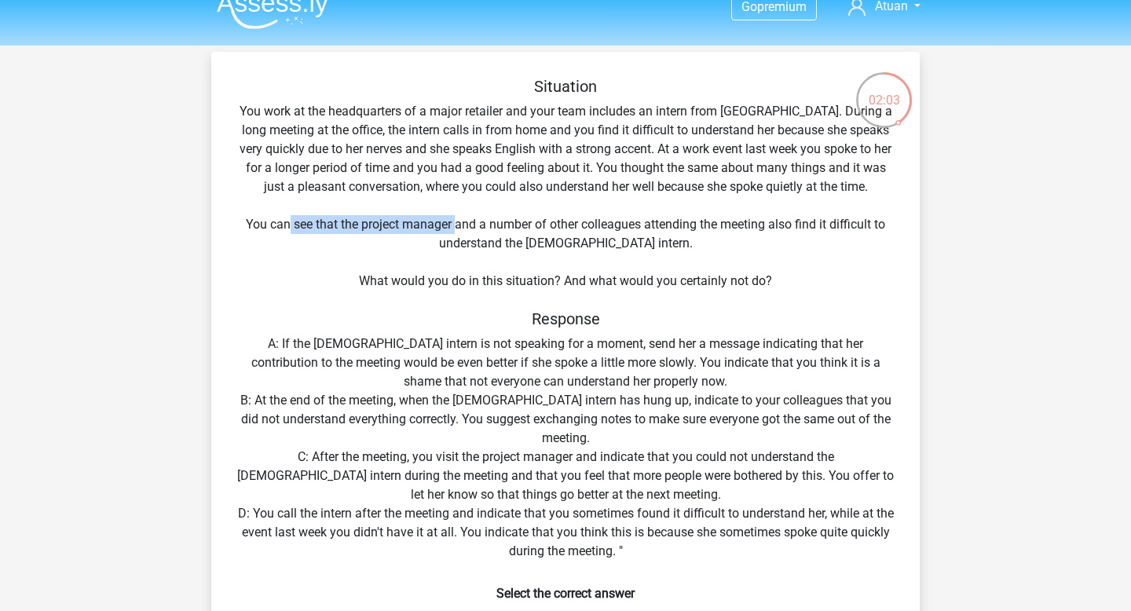
scroll to position [24, 0]
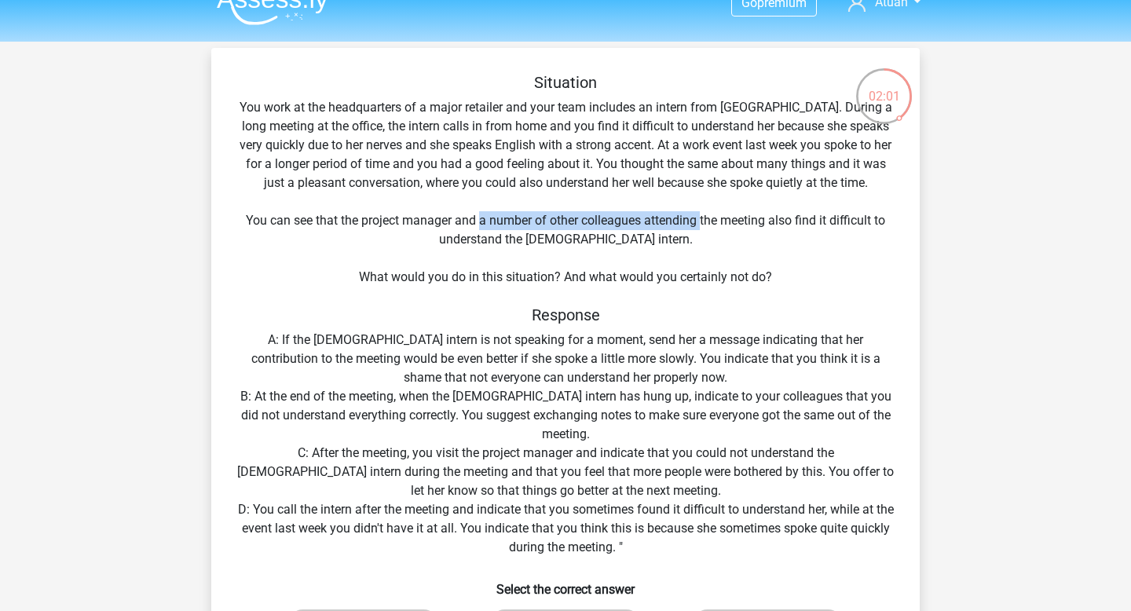
drag, startPoint x: 481, startPoint y: 217, endPoint x: 708, endPoint y: 216, distance: 226.9
click at [707, 217] on div "Situation You work at the headquarters of a major retailer and your team includ…" at bounding box center [566, 408] width 696 height 670
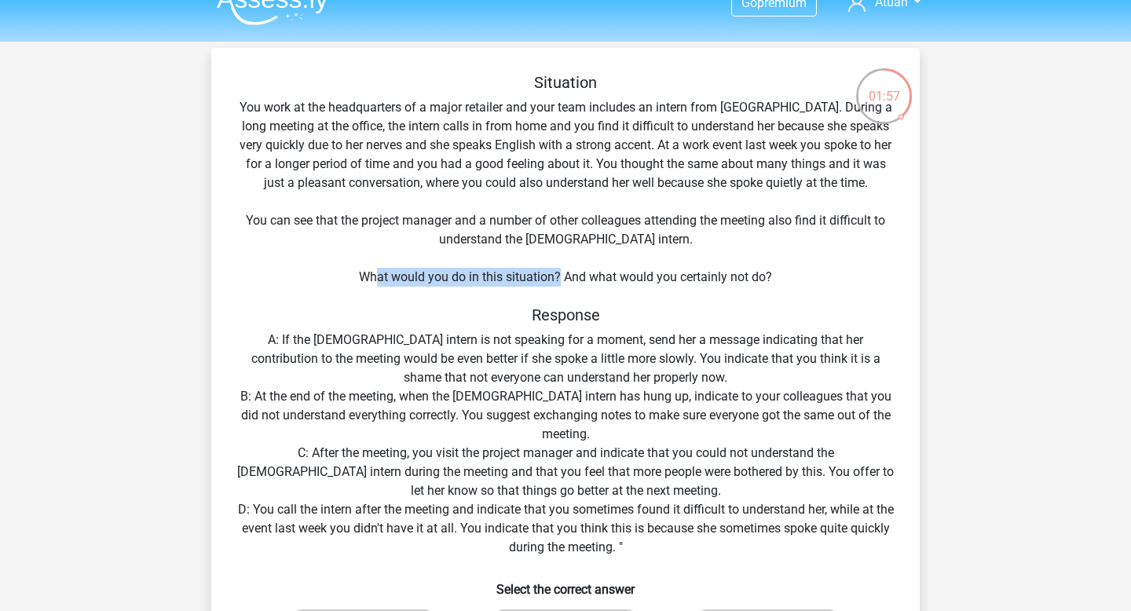
drag, startPoint x: 374, startPoint y: 278, endPoint x: 559, endPoint y: 276, distance: 185.3
click at [559, 276] on div "Situation You work at the headquarters of a major retailer and your team includ…" at bounding box center [566, 408] width 696 height 670
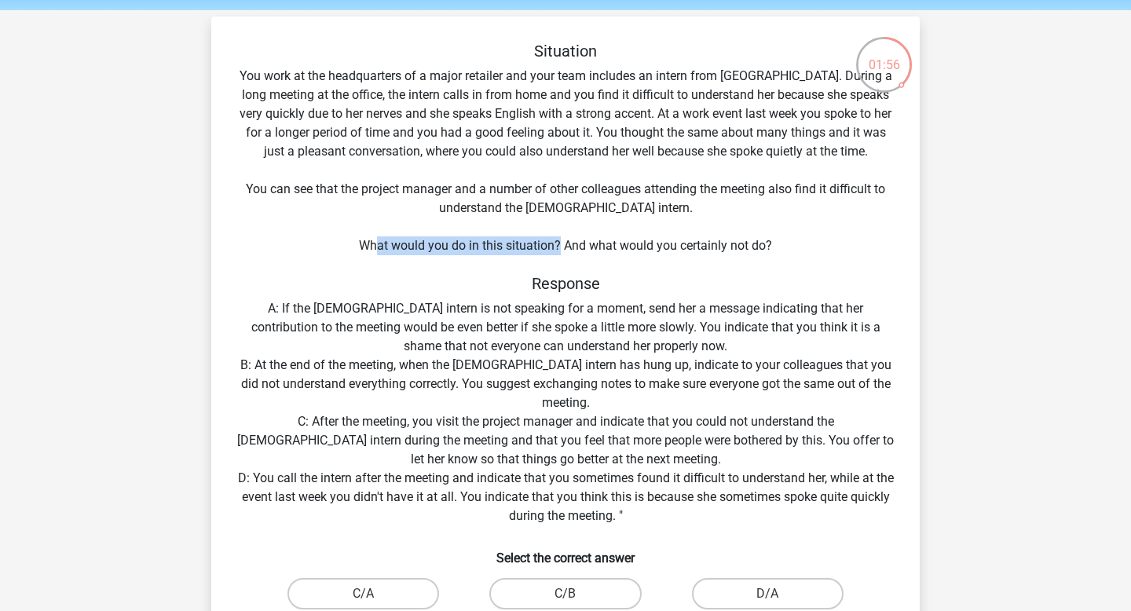
scroll to position [57, 0]
drag, startPoint x: 635, startPoint y: 246, endPoint x: 823, endPoint y: 246, distance: 187.7
click at [719, 246] on div "Situation You work at the headquarters of a major retailer and your team includ…" at bounding box center [566, 376] width 696 height 670
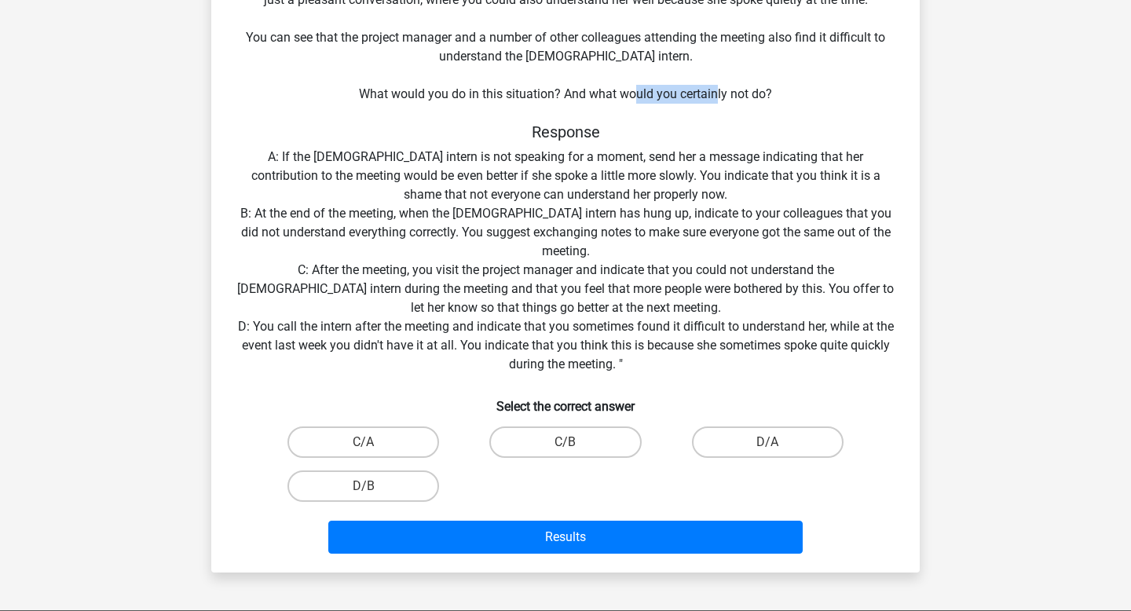
scroll to position [251, 0]
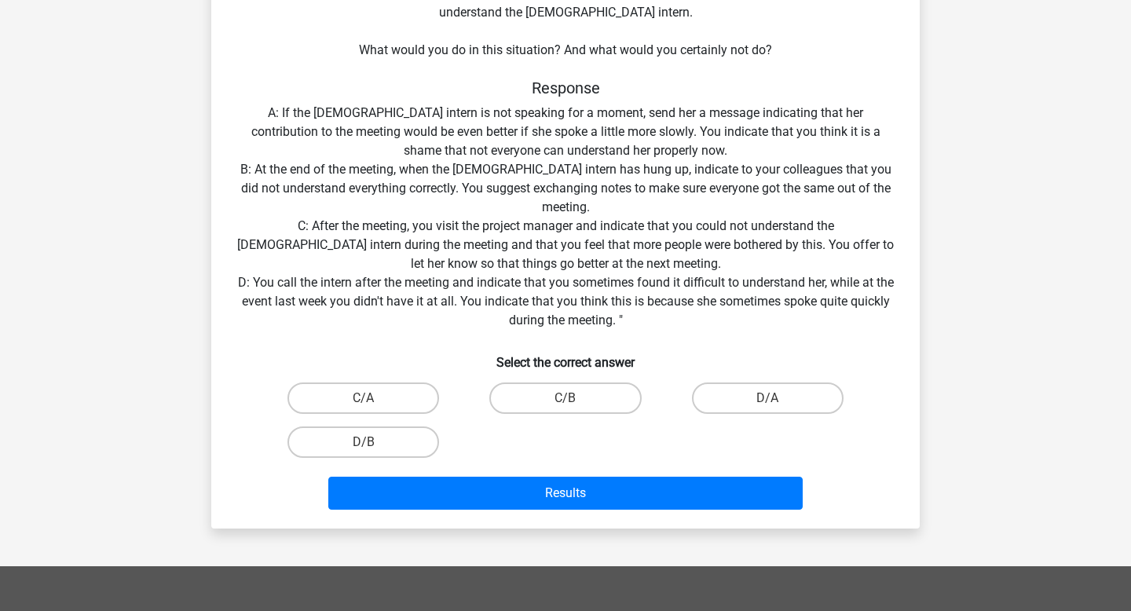
click at [655, 217] on div "Situation You work at the headquarters of a major retailer and your team includ…" at bounding box center [566, 181] width 696 height 670
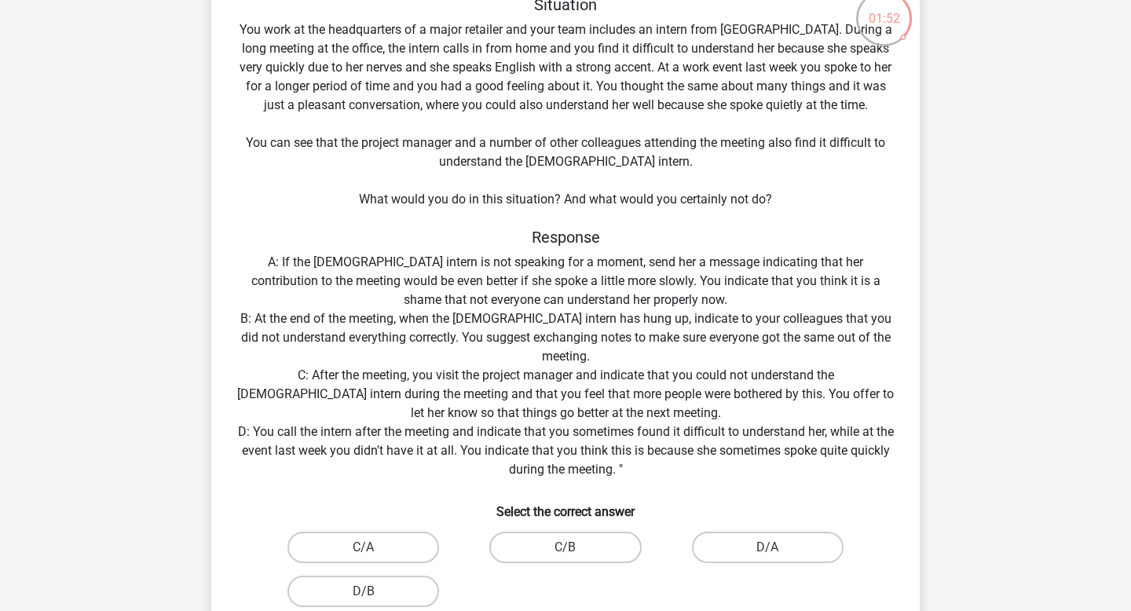
scroll to position [98, 0]
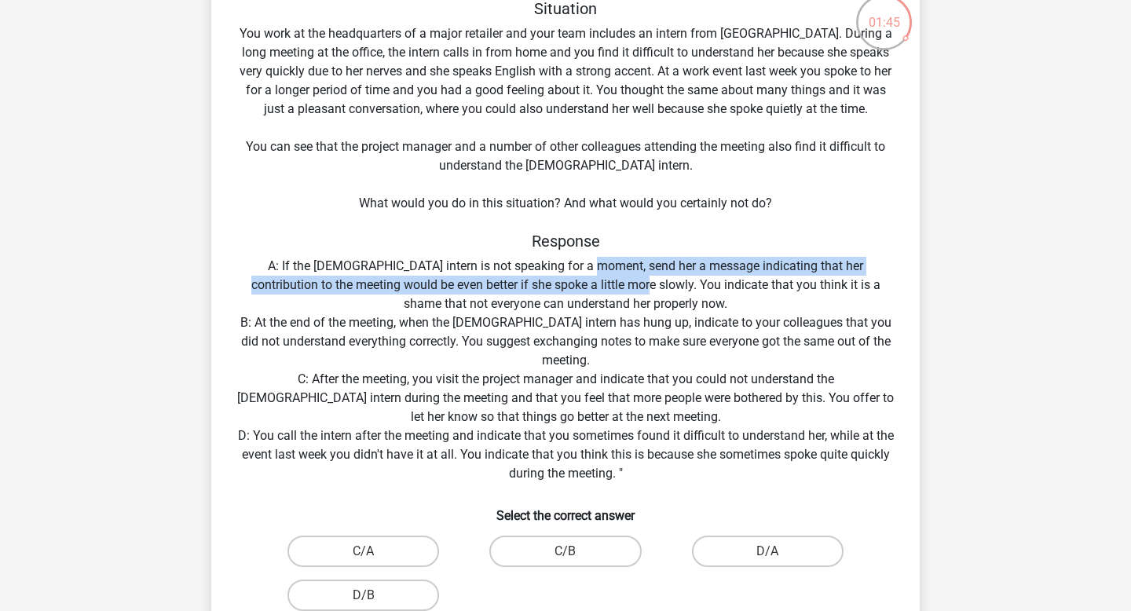
drag, startPoint x: 576, startPoint y: 266, endPoint x: 640, endPoint y: 275, distance: 64.2
click at [640, 275] on div "Situation You work at the headquarters of a major retailer and your team includ…" at bounding box center [566, 334] width 696 height 670
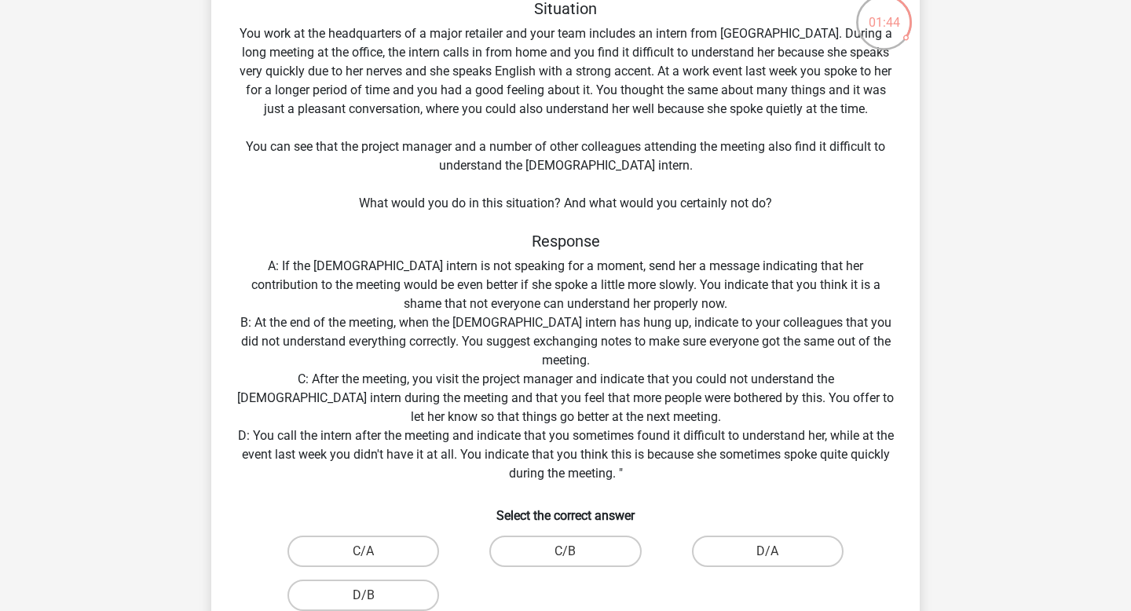
click at [642, 294] on div "Situation You work at the headquarters of a major retailer and your team includ…" at bounding box center [566, 334] width 696 height 670
drag, startPoint x: 603, startPoint y: 289, endPoint x: 839, endPoint y: 285, distance: 235.6
click at [839, 285] on div "Situation You work at the headquarters of a major retailer and your team includ…" at bounding box center [566, 334] width 696 height 670
drag, startPoint x: 467, startPoint y: 310, endPoint x: 603, endPoint y: 308, distance: 135.9
click at [601, 308] on div "Situation You work at the headquarters of a major retailer and your team includ…" at bounding box center [566, 334] width 696 height 670
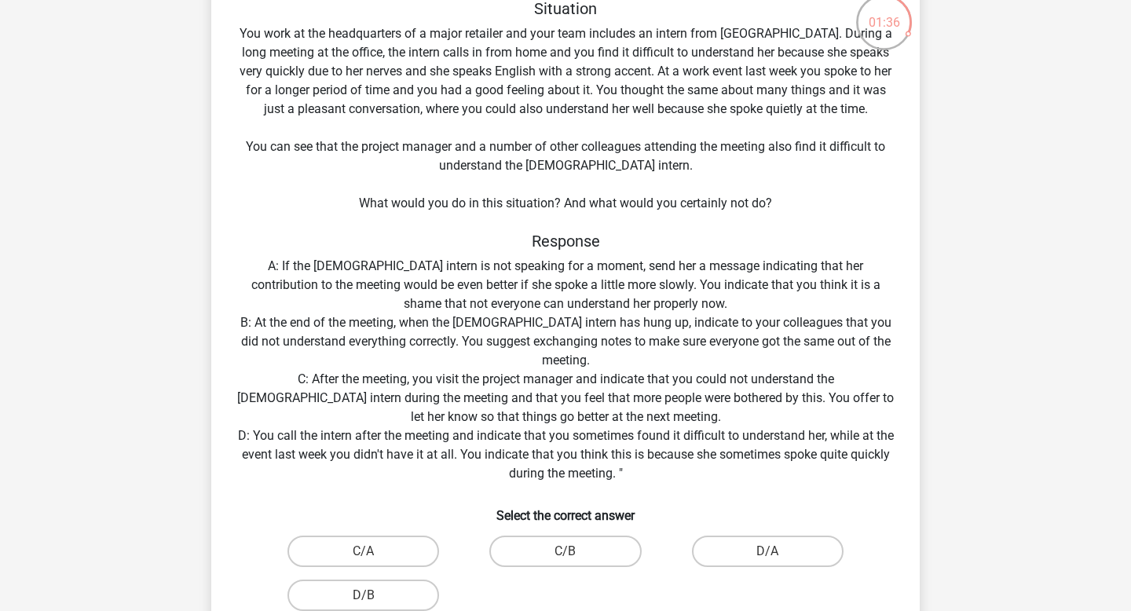
scroll to position [100, 0]
drag, startPoint x: 281, startPoint y: 324, endPoint x: 530, endPoint y: 324, distance: 248.9
click at [530, 324] on div "Situation You work at the headquarters of a major retailer and your team includ…" at bounding box center [566, 333] width 696 height 670
drag, startPoint x: 507, startPoint y: 324, endPoint x: 679, endPoint y: 324, distance: 172.0
click at [679, 324] on div "Situation You work at the headquarters of a major retailer and your team includ…" at bounding box center [566, 333] width 696 height 670
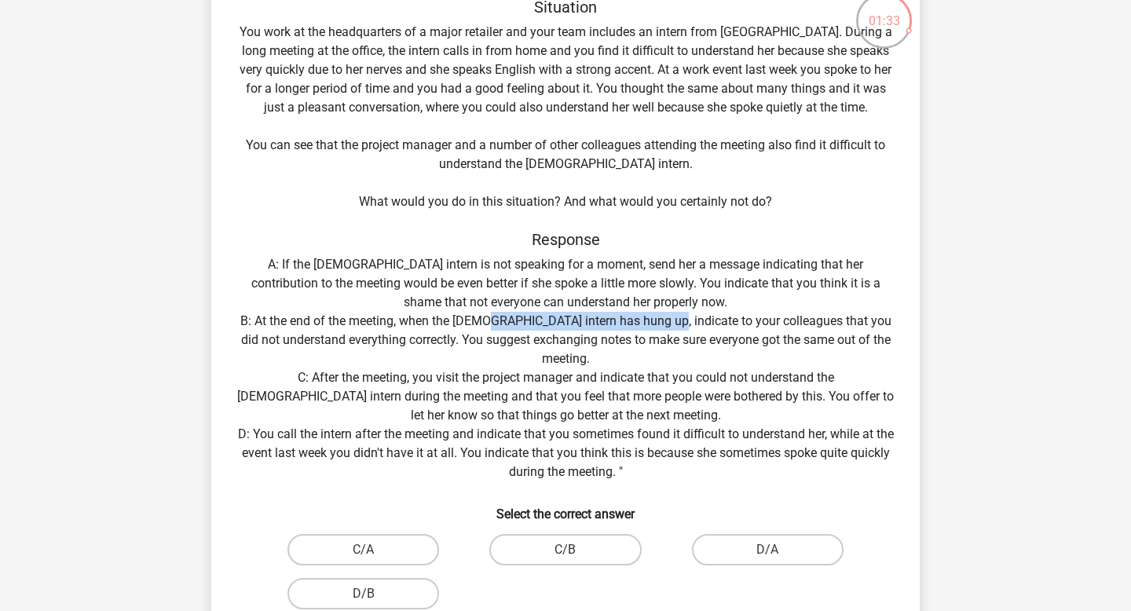
scroll to position [108, 0]
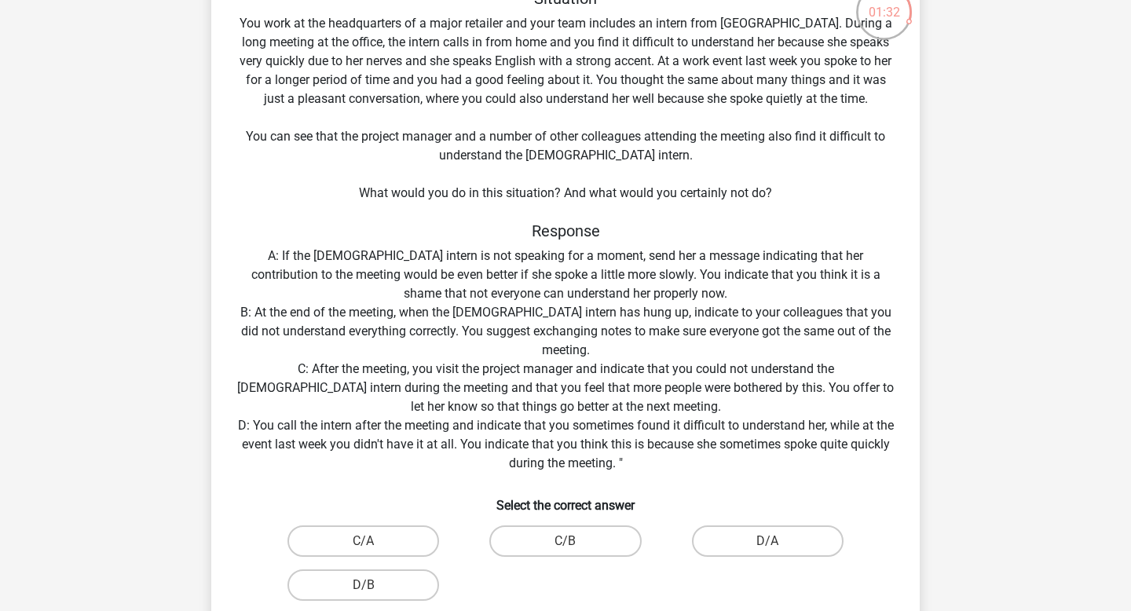
click at [681, 322] on div "Situation You work at the headquarters of a major retailer and your team includ…" at bounding box center [566, 324] width 696 height 670
drag, startPoint x: 634, startPoint y: 304, endPoint x: 746, endPoint y: 305, distance: 112.3
click at [746, 305] on div "Situation You work at the headquarters of a major retailer and your team includ…" at bounding box center [566, 324] width 696 height 670
drag, startPoint x: 291, startPoint y: 331, endPoint x: 427, endPoint y: 331, distance: 135.9
click at [425, 331] on div "Situation You work at the headquarters of a major retailer and your team includ…" at bounding box center [566, 324] width 696 height 670
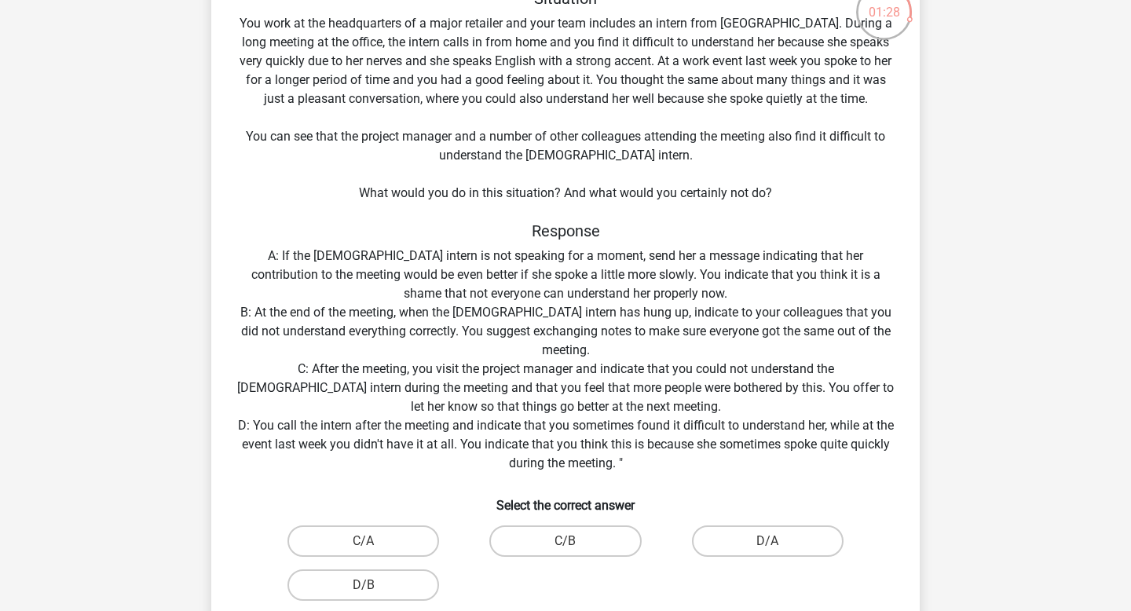
click at [461, 332] on div "Situation You work at the headquarters of a major retailer and your team includ…" at bounding box center [566, 324] width 696 height 670
drag, startPoint x: 454, startPoint y: 332, endPoint x: 681, endPoint y: 332, distance: 226.9
click at [679, 332] on div "Situation You work at the headquarters of a major retailer and your team includ…" at bounding box center [566, 324] width 696 height 670
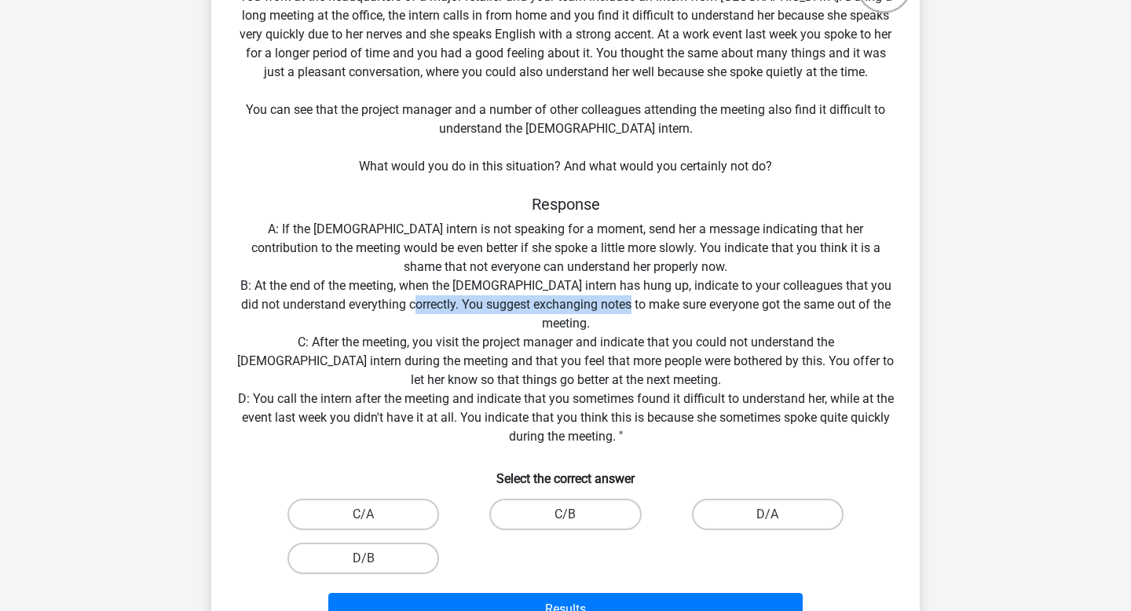
scroll to position [149, 0]
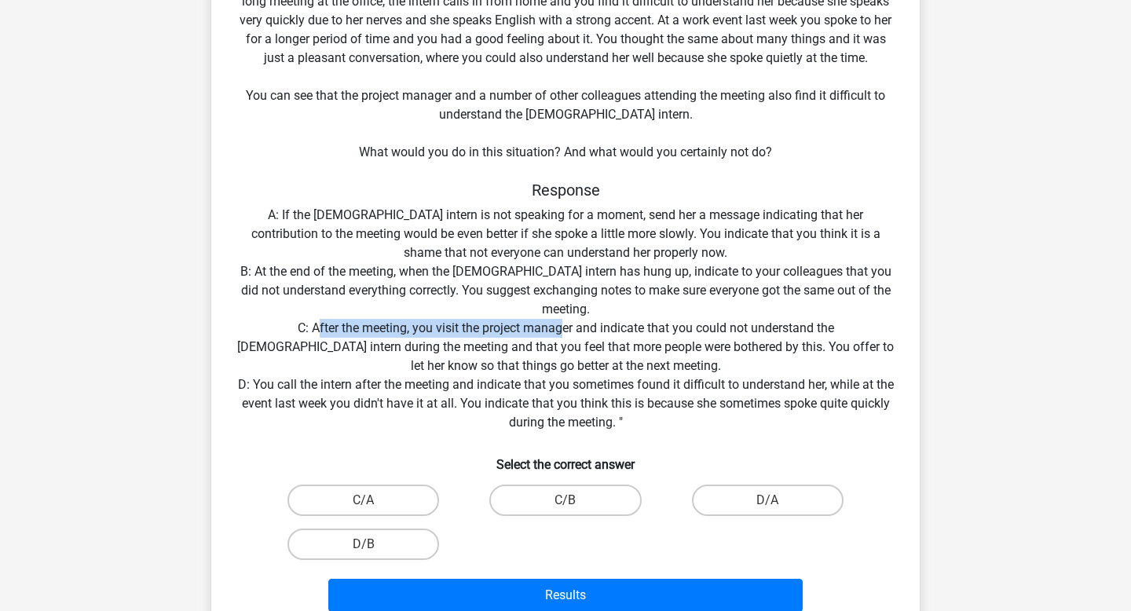
drag, startPoint x: 257, startPoint y: 325, endPoint x: 507, endPoint y: 324, distance: 249.7
click at [507, 324] on div "Situation You work at the headquarters of a major retailer and your team includ…" at bounding box center [566, 283] width 696 height 670
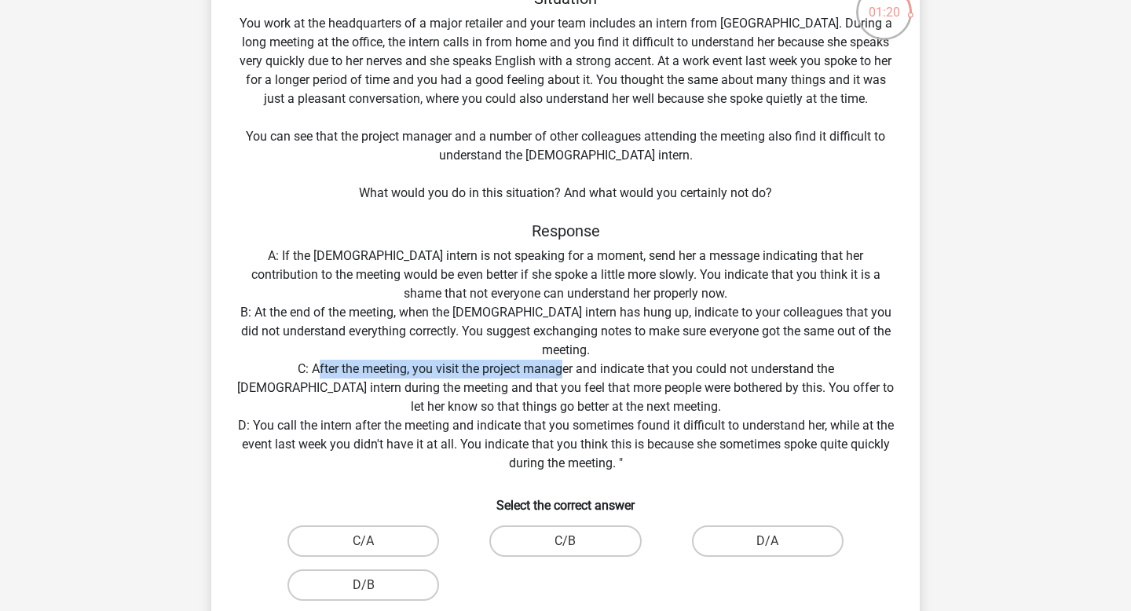
scroll to position [132, 0]
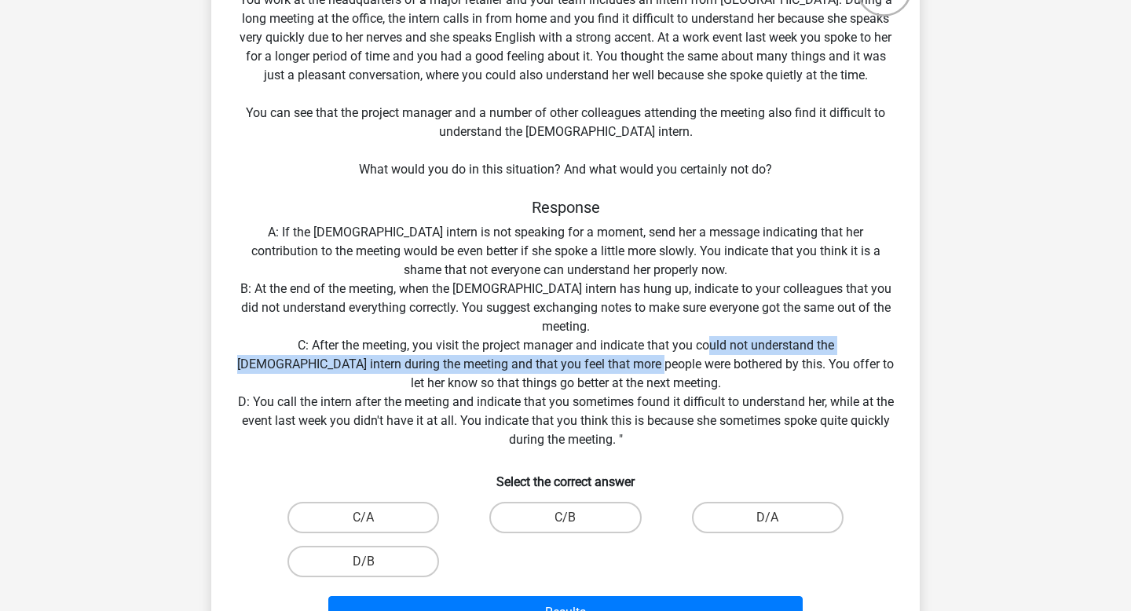
drag, startPoint x: 653, startPoint y: 347, endPoint x: 547, endPoint y: 360, distance: 106.8
click at [547, 360] on div "Situation You work at the headquarters of a major retailer and your team includ…" at bounding box center [566, 300] width 696 height 670
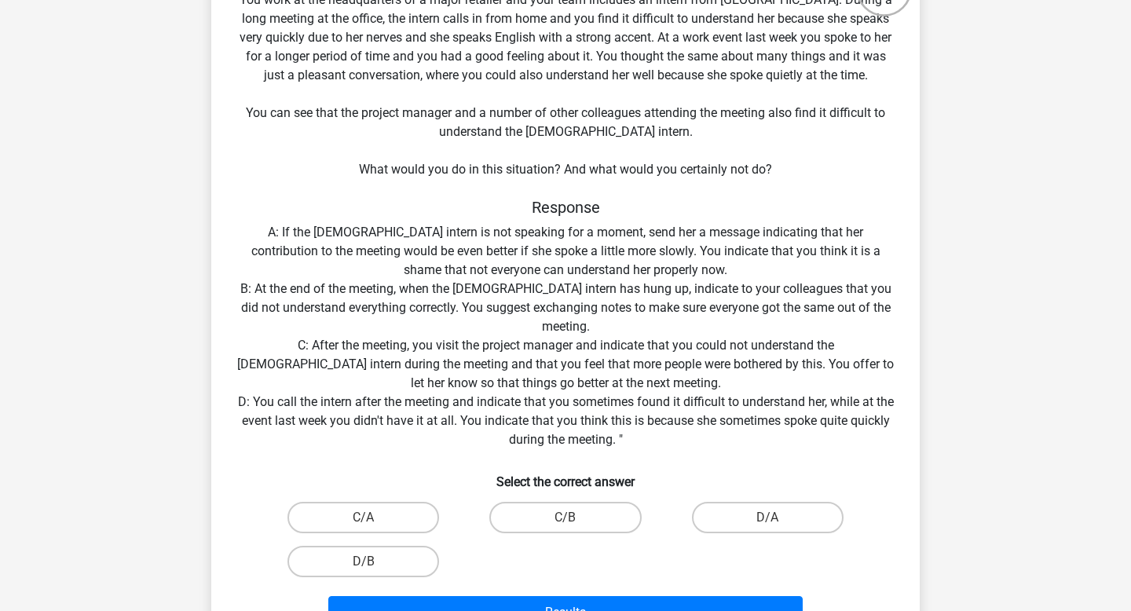
click at [643, 364] on div "Situation You work at the headquarters of a major retailer and your team includ…" at bounding box center [566, 300] width 696 height 670
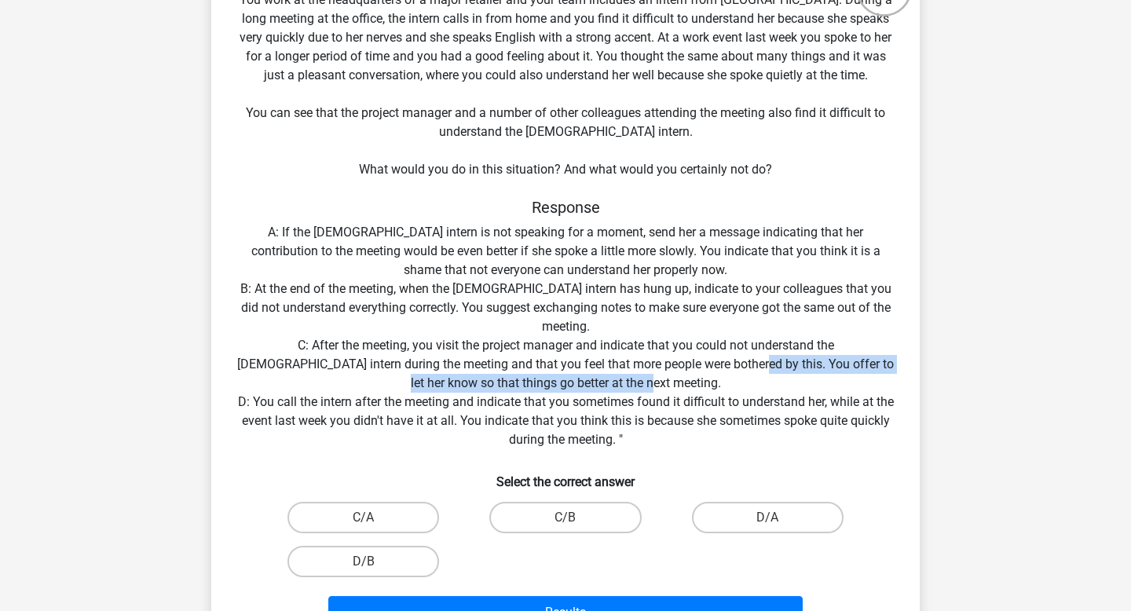
drag, startPoint x: 643, startPoint y: 364, endPoint x: 647, endPoint y: 384, distance: 20.0
click at [647, 384] on div "Situation You work at the headquarters of a major retailer and your team includ…" at bounding box center [566, 300] width 696 height 670
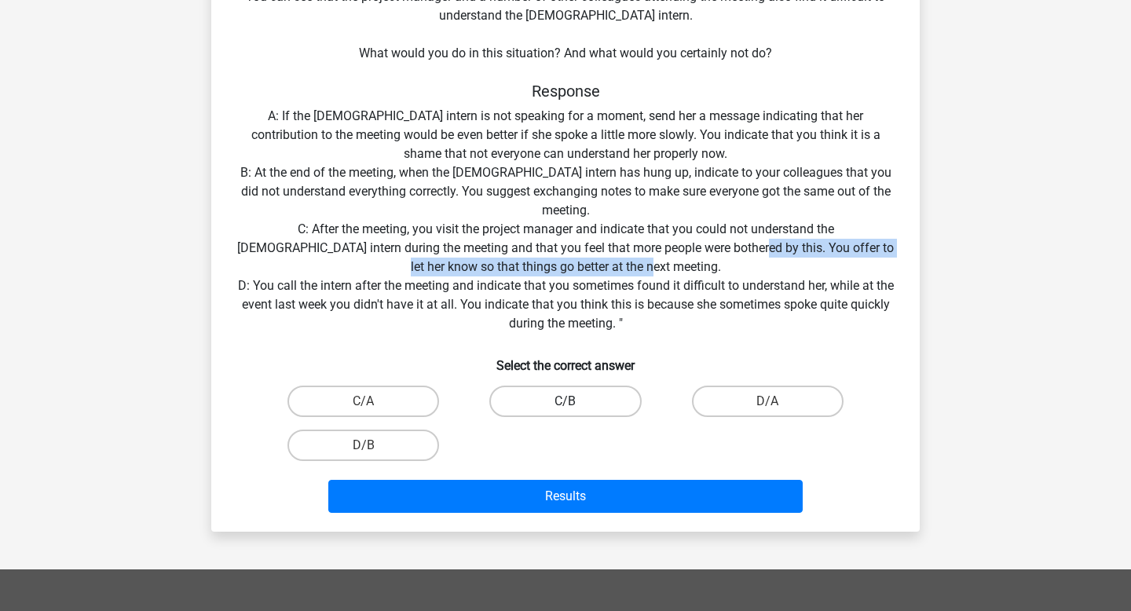
scroll to position [254, 0]
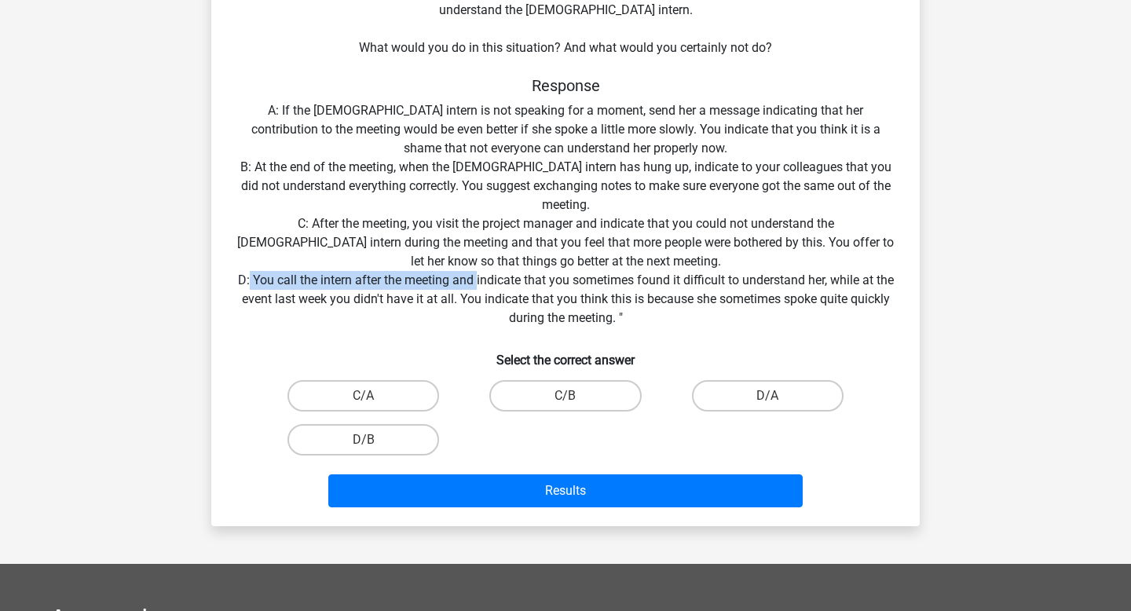
drag, startPoint x: 257, startPoint y: 280, endPoint x: 485, endPoint y: 277, distance: 228.5
click at [485, 277] on div "Situation You work at the headquarters of a major retailer and your team includ…" at bounding box center [566, 179] width 696 height 670
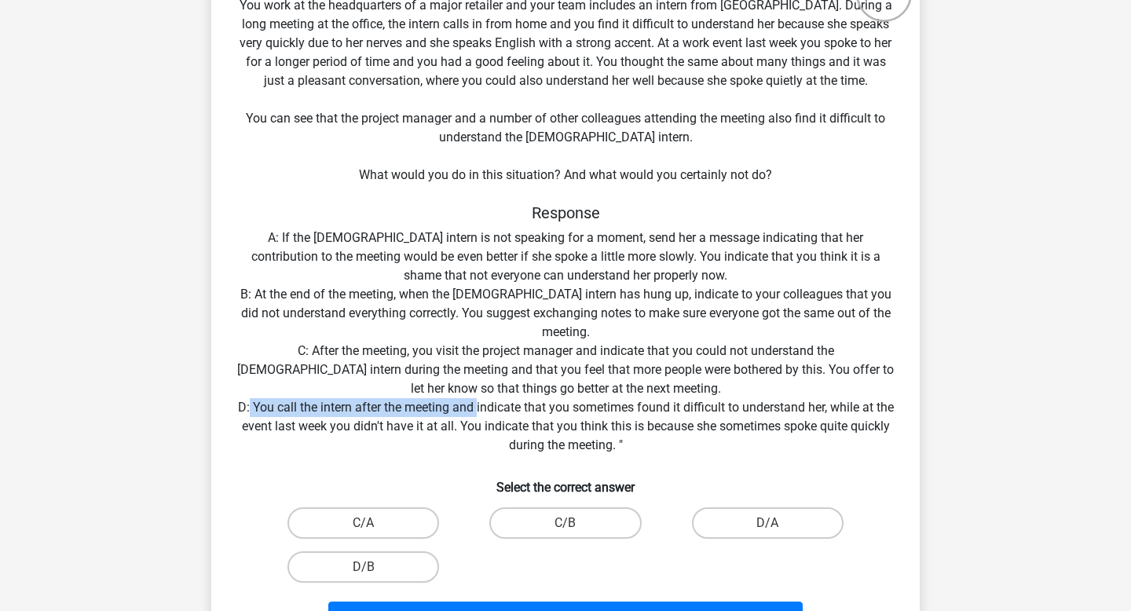
scroll to position [164, 0]
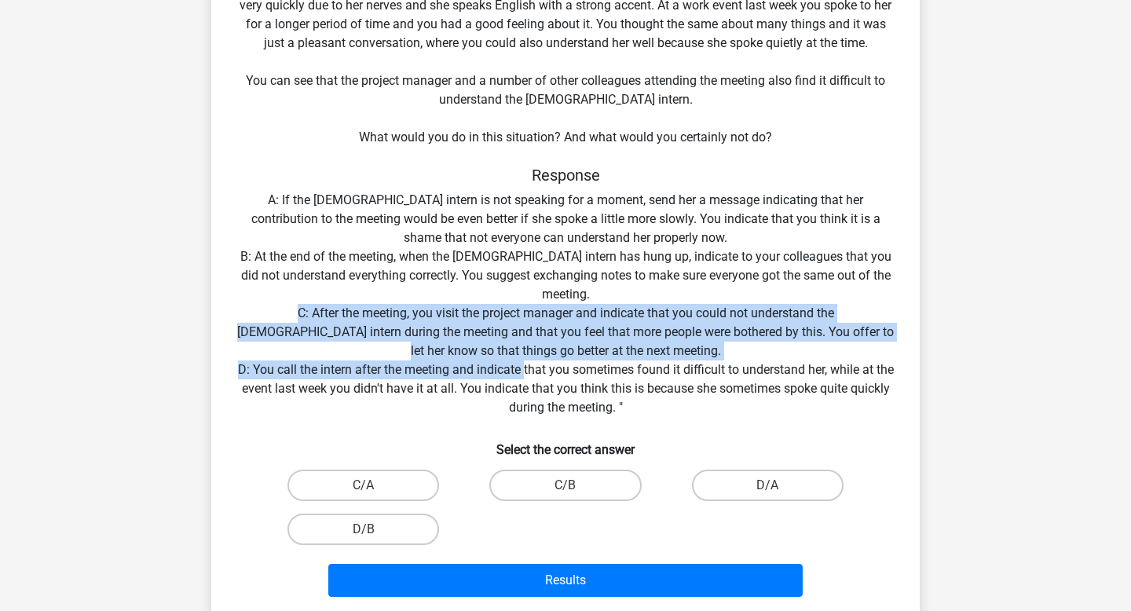
drag, startPoint x: 533, startPoint y: 367, endPoint x: 836, endPoint y: 359, distance: 303.2
click at [836, 360] on div "Situation You work at the headquarters of a major retailer and your team includ…" at bounding box center [566, 268] width 696 height 670
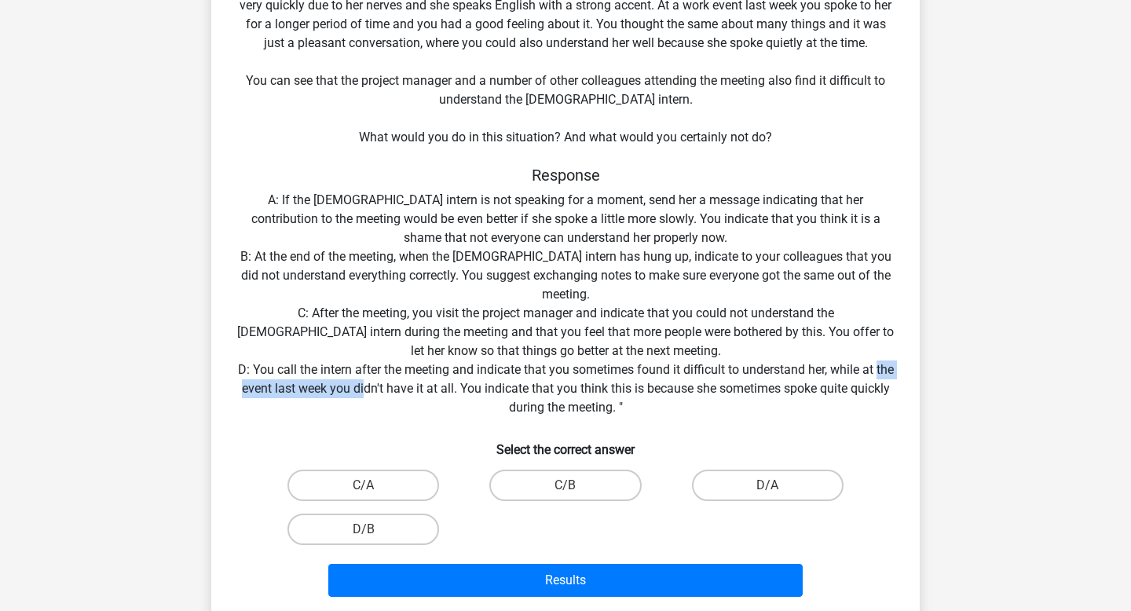
drag, startPoint x: 251, startPoint y: 393, endPoint x: 415, endPoint y: 393, distance: 163.3
click at [413, 393] on div "Situation You work at the headquarters of a major retailer and your team includ…" at bounding box center [566, 268] width 696 height 670
click at [481, 386] on div "Situation You work at the headquarters of a major retailer and your team includ…" at bounding box center [566, 268] width 696 height 670
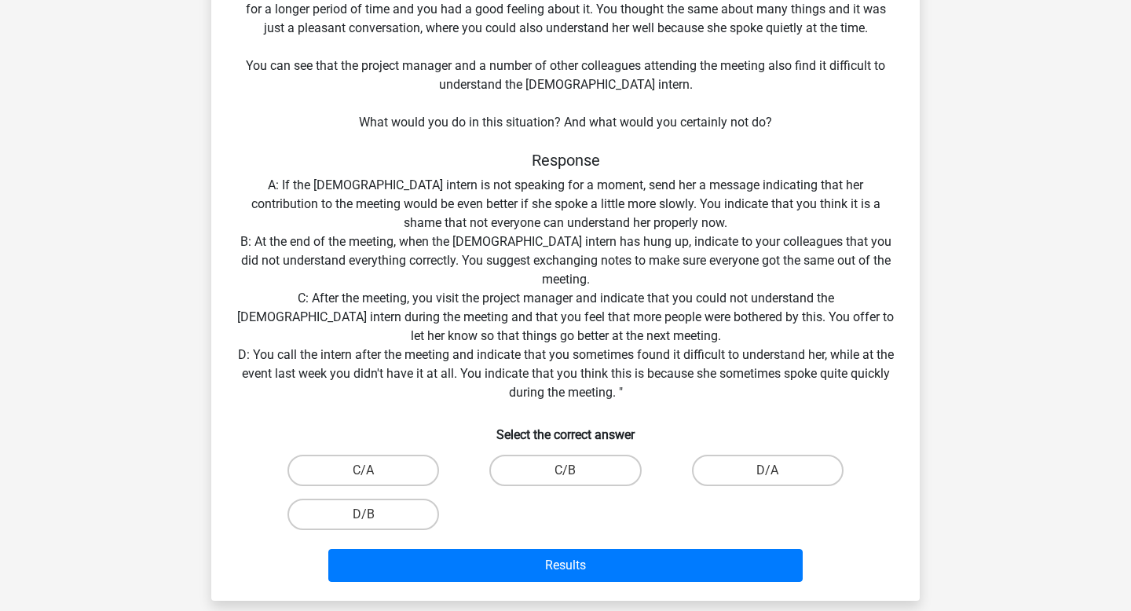
scroll to position [180, 0]
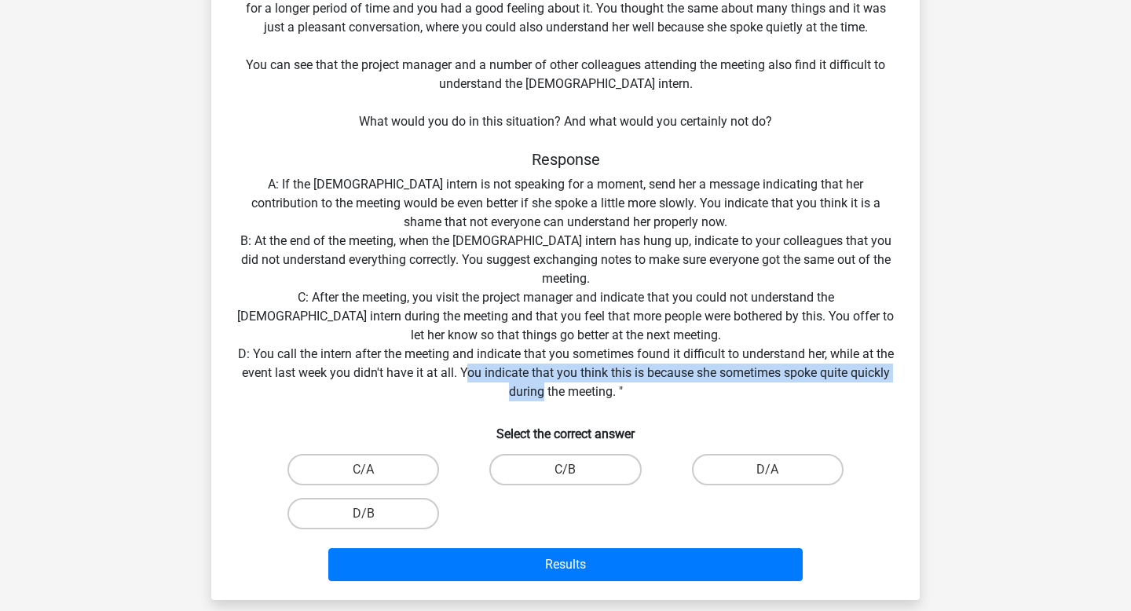
drag, startPoint x: 496, startPoint y: 376, endPoint x: 565, endPoint y: 392, distance: 70.9
click at [565, 392] on div "Situation You work at the headquarters of a major retailer and your team includ…" at bounding box center [566, 253] width 696 height 670
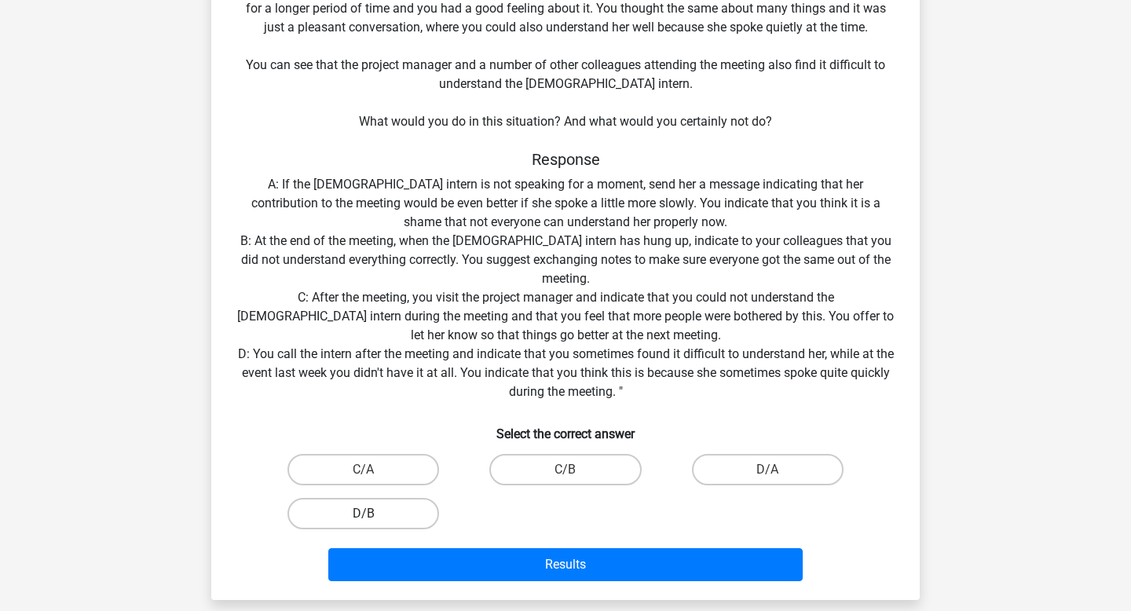
click at [398, 520] on label "D/B" at bounding box center [363, 513] width 152 height 31
click at [374, 520] on input "D/B" at bounding box center [369, 519] width 10 height 10
radio input "true"
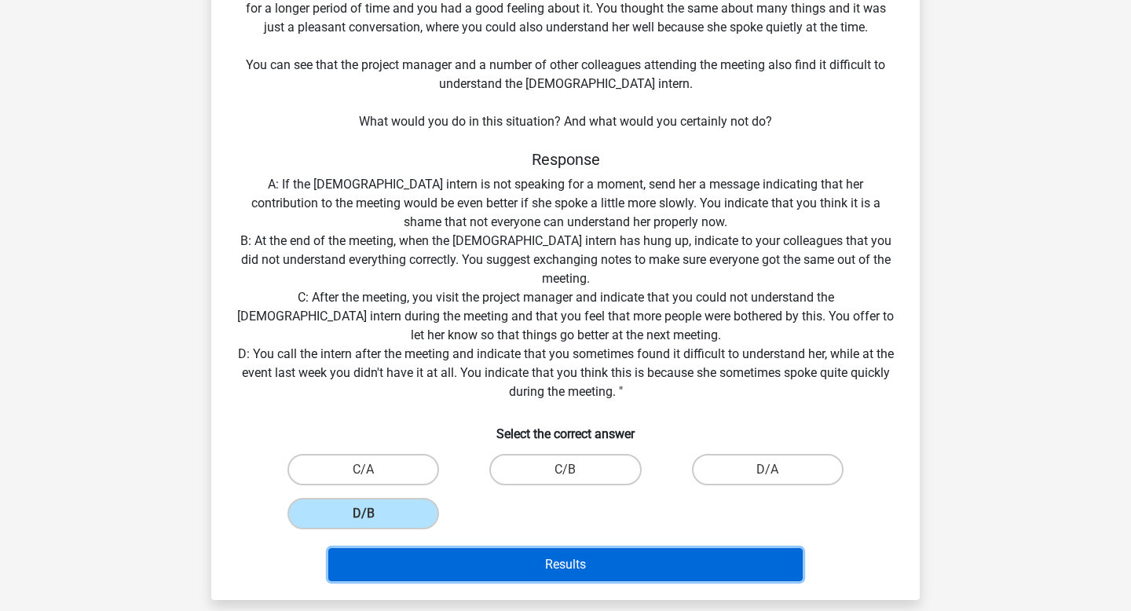
click at [502, 563] on button "Results" at bounding box center [565, 564] width 475 height 33
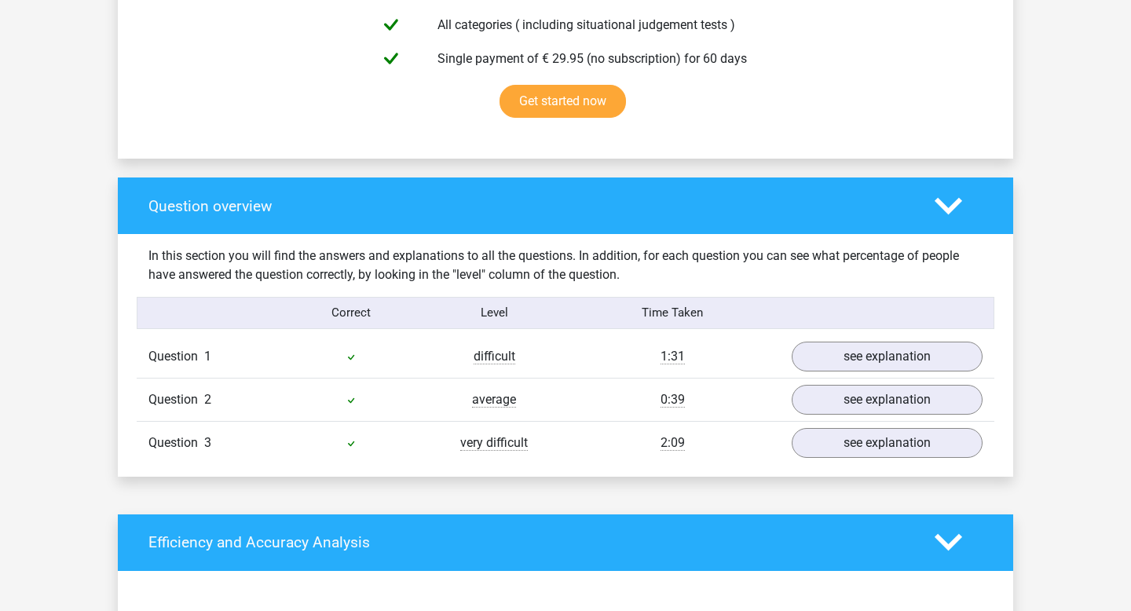
scroll to position [1002, 0]
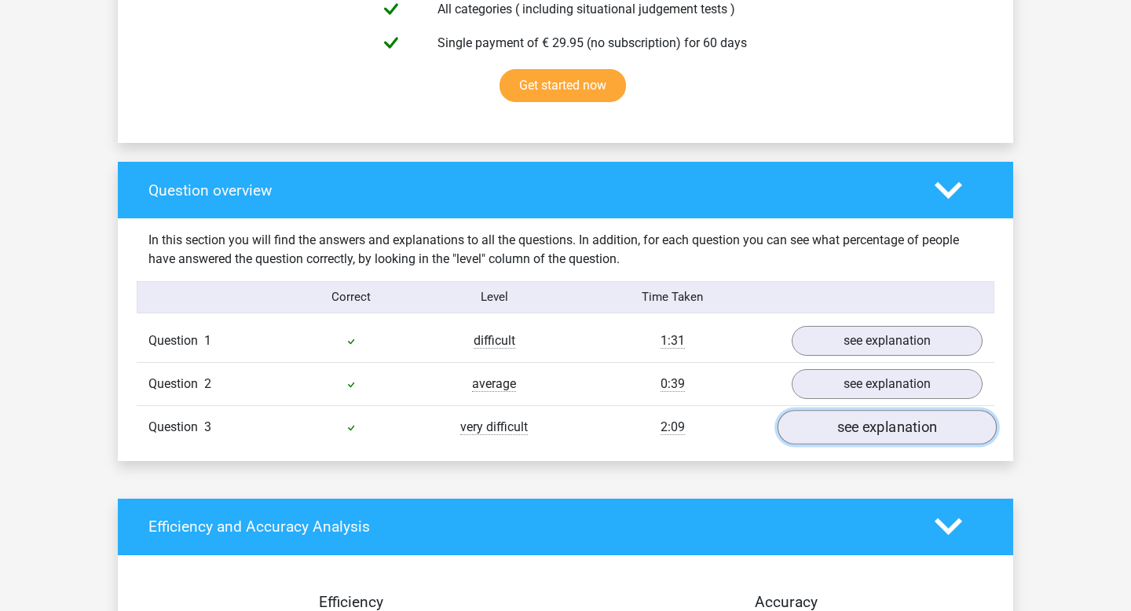
click at [857, 415] on link "see explanation" at bounding box center [886, 427] width 219 height 35
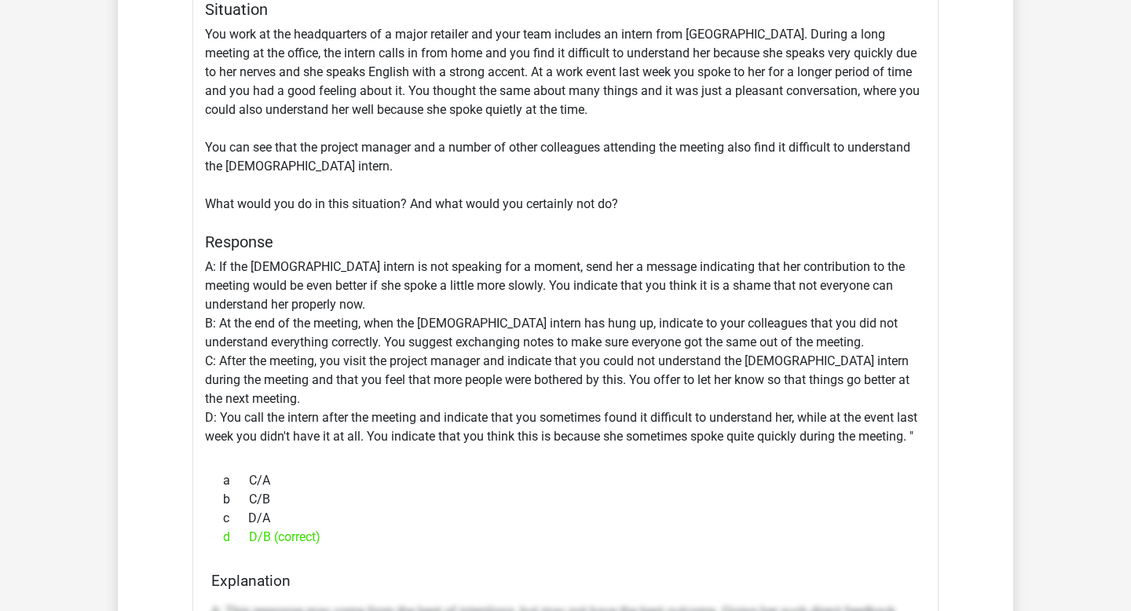
scroll to position [1466, 0]
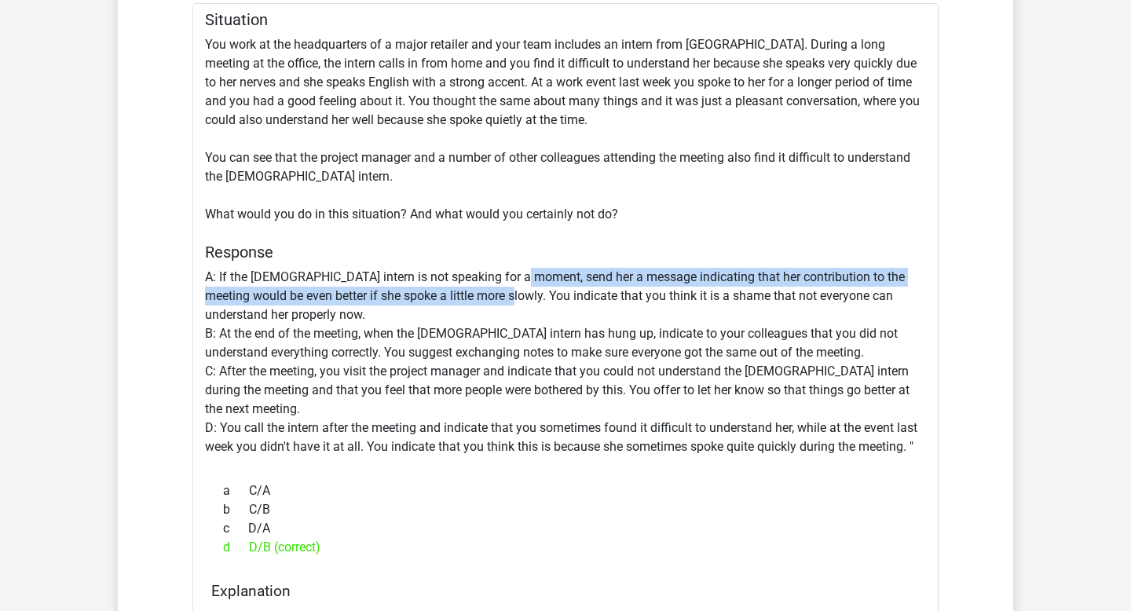
drag, startPoint x: 514, startPoint y: 275, endPoint x: 477, endPoint y: 294, distance: 42.5
click at [477, 294] on div "Situation You work at the headquarters of a major retailer and your team includ…" at bounding box center [565, 576] width 746 height 1147
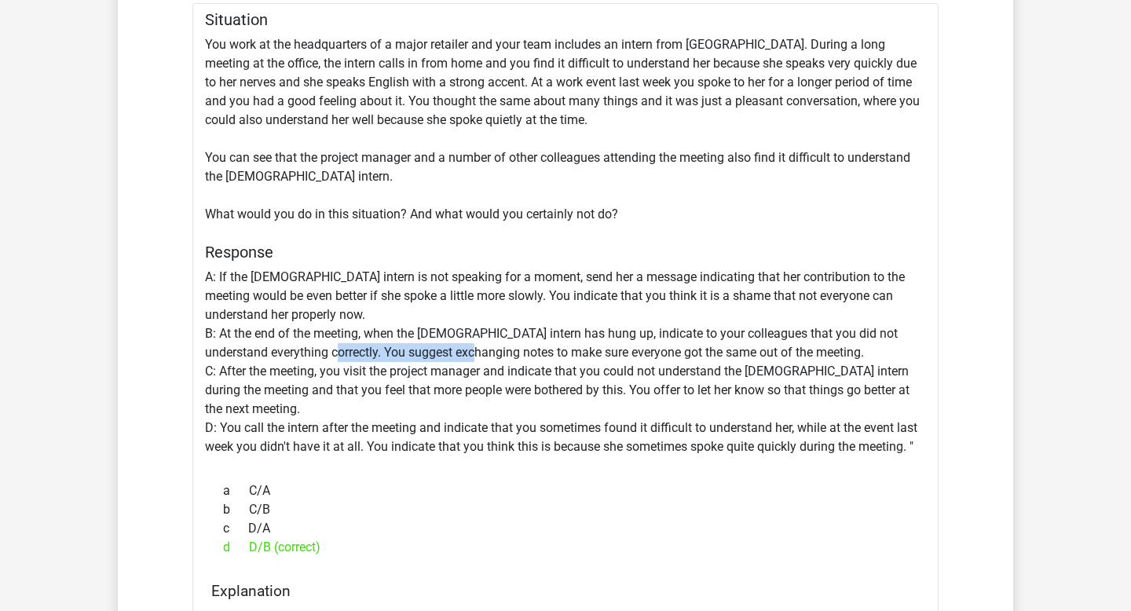
drag, startPoint x: 337, startPoint y: 346, endPoint x: 668, endPoint y: 340, distance: 331.5
click at [653, 342] on div "Situation You work at the headquarters of a major retailer and your team includ…" at bounding box center [565, 576] width 746 height 1147
click at [678, 346] on div "Situation You work at the headquarters of a major retailer and your team includ…" at bounding box center [565, 576] width 746 height 1147
drag, startPoint x: 634, startPoint y: 346, endPoint x: 759, endPoint y: 346, distance: 125.6
click at [694, 346] on div "Situation You work at the headquarters of a major retailer and your team includ…" at bounding box center [565, 576] width 746 height 1147
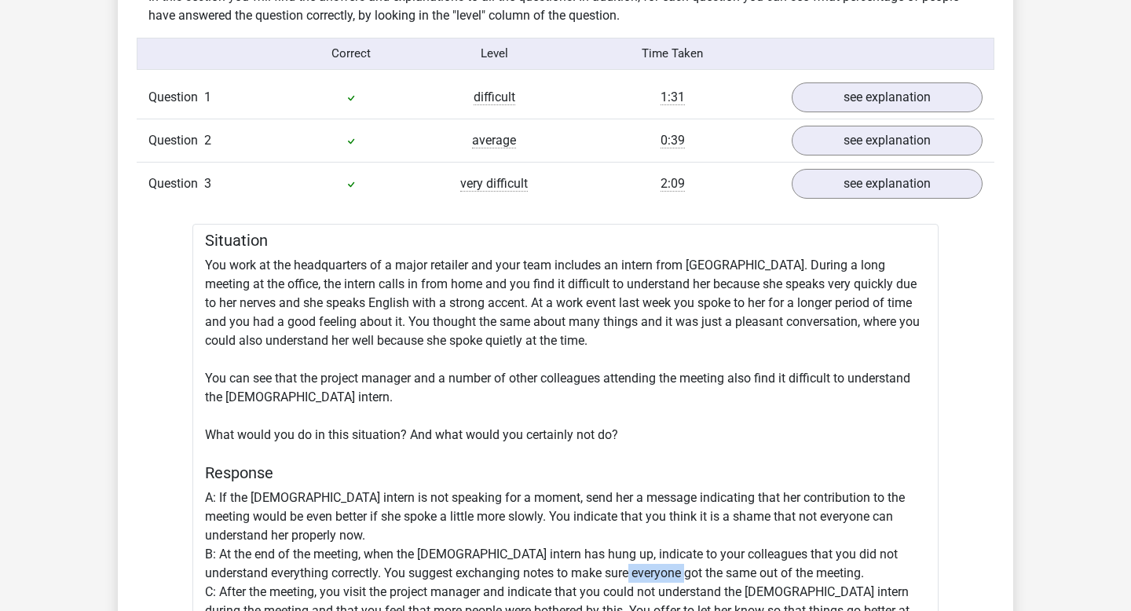
scroll to position [1152, 0]
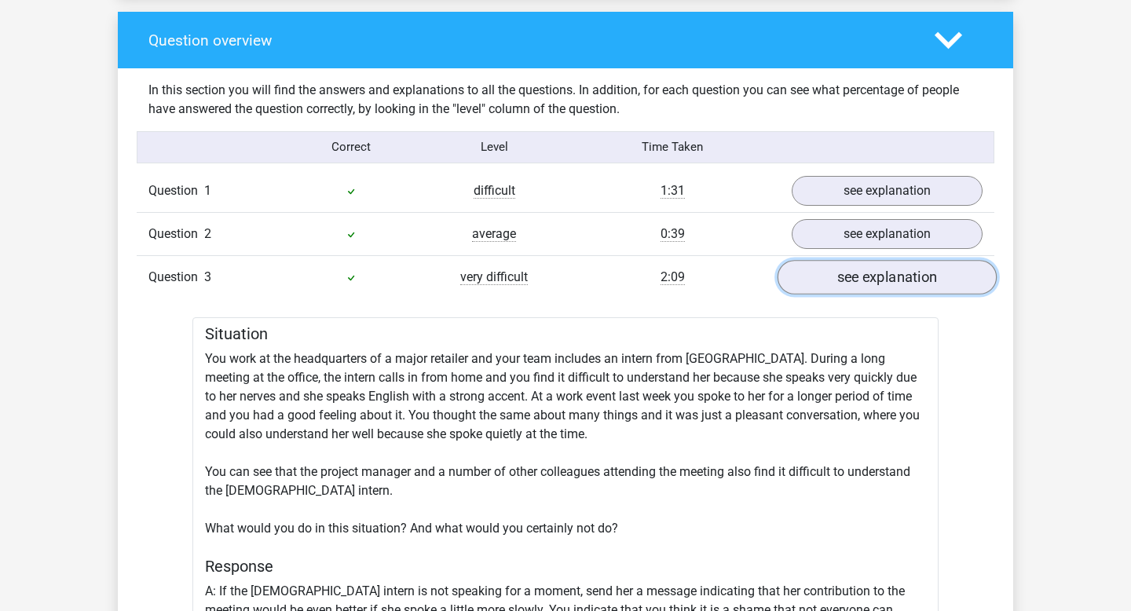
click at [890, 278] on link "see explanation" at bounding box center [886, 277] width 219 height 35
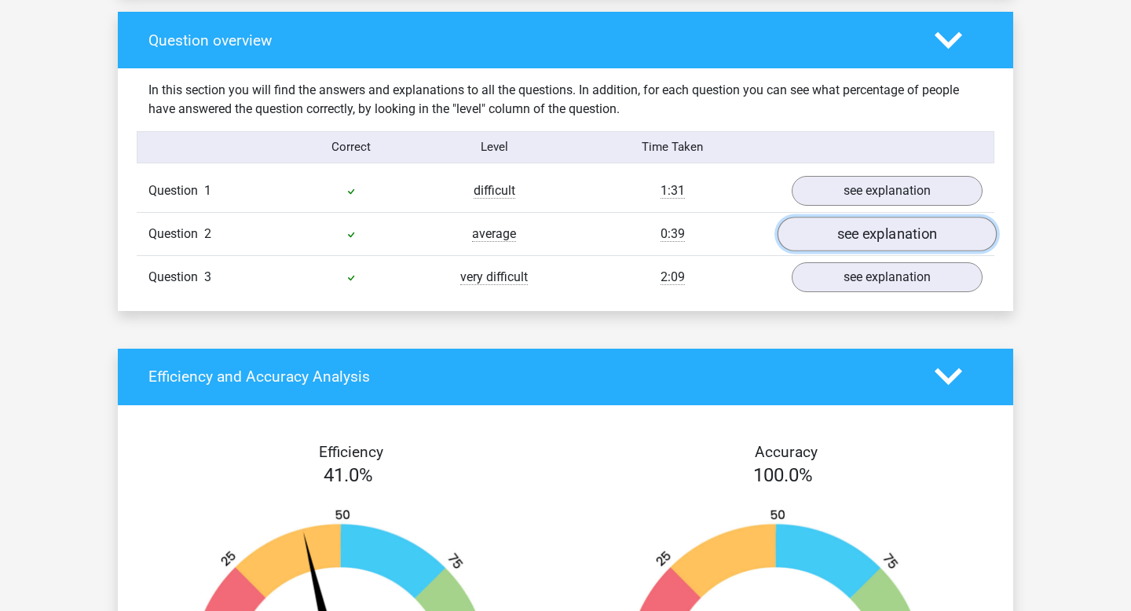
click at [883, 229] on link "see explanation" at bounding box center [886, 234] width 219 height 35
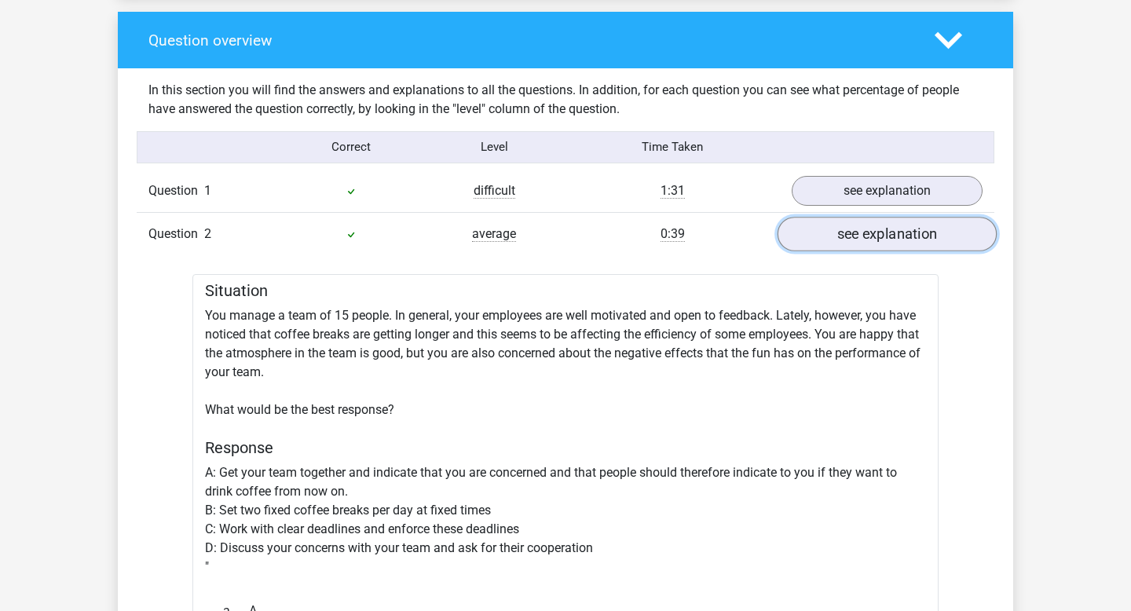
click at [883, 228] on link "see explanation" at bounding box center [886, 234] width 219 height 35
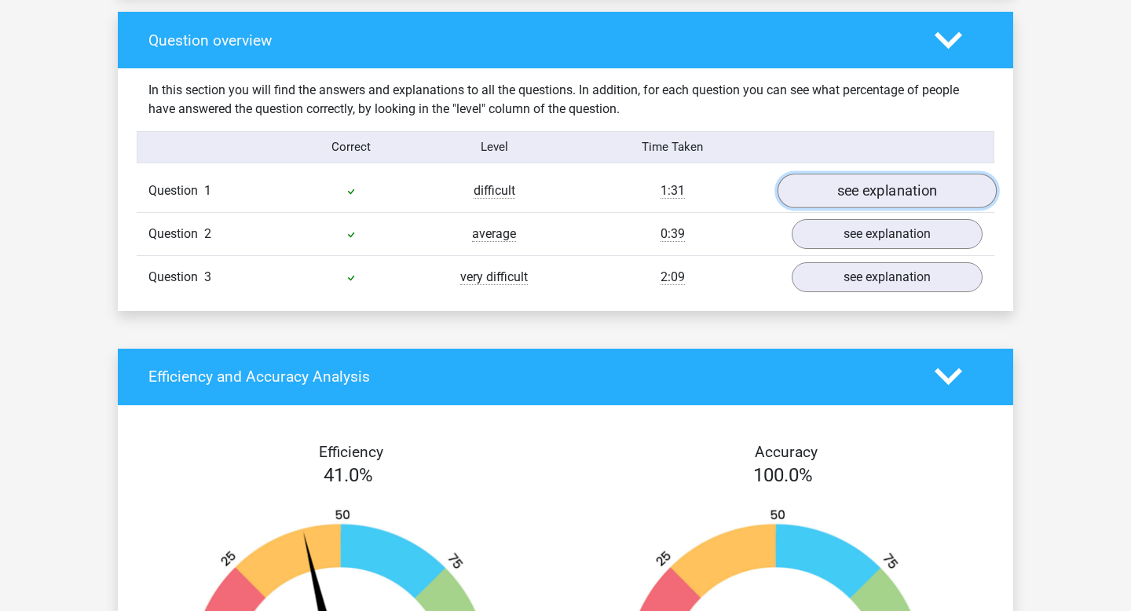
click at [877, 192] on link "see explanation" at bounding box center [886, 191] width 219 height 35
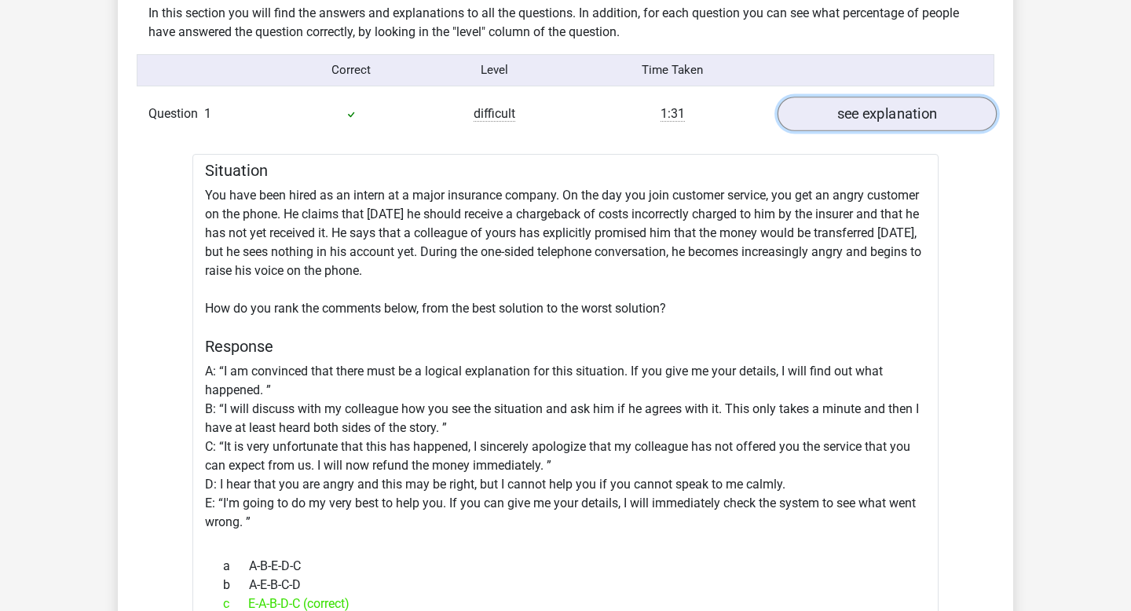
click at [855, 113] on link "see explanation" at bounding box center [886, 114] width 219 height 35
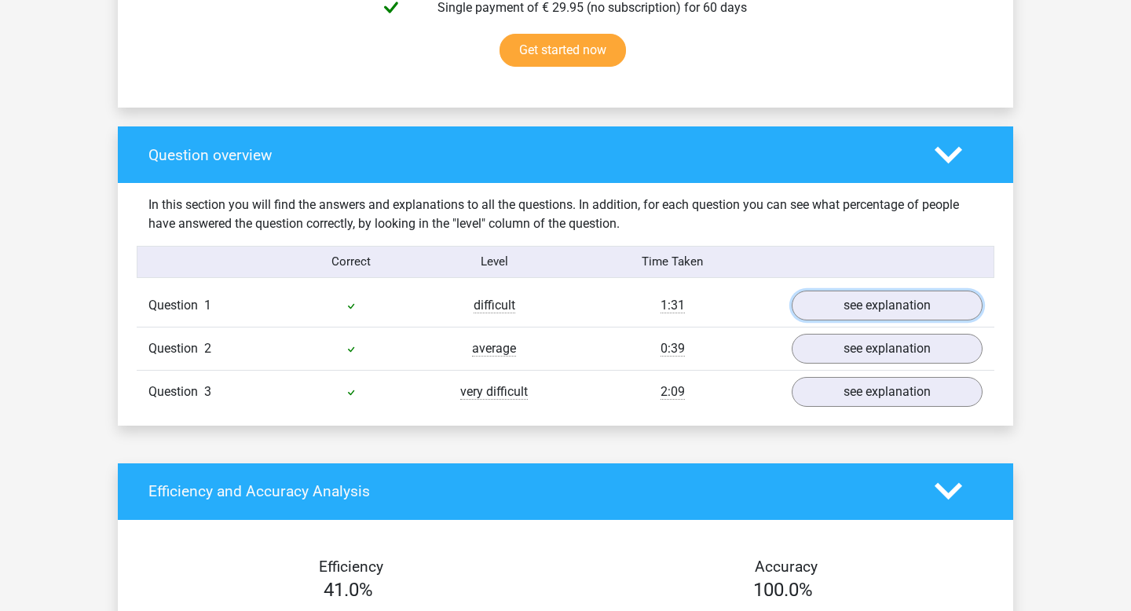
scroll to position [0, 0]
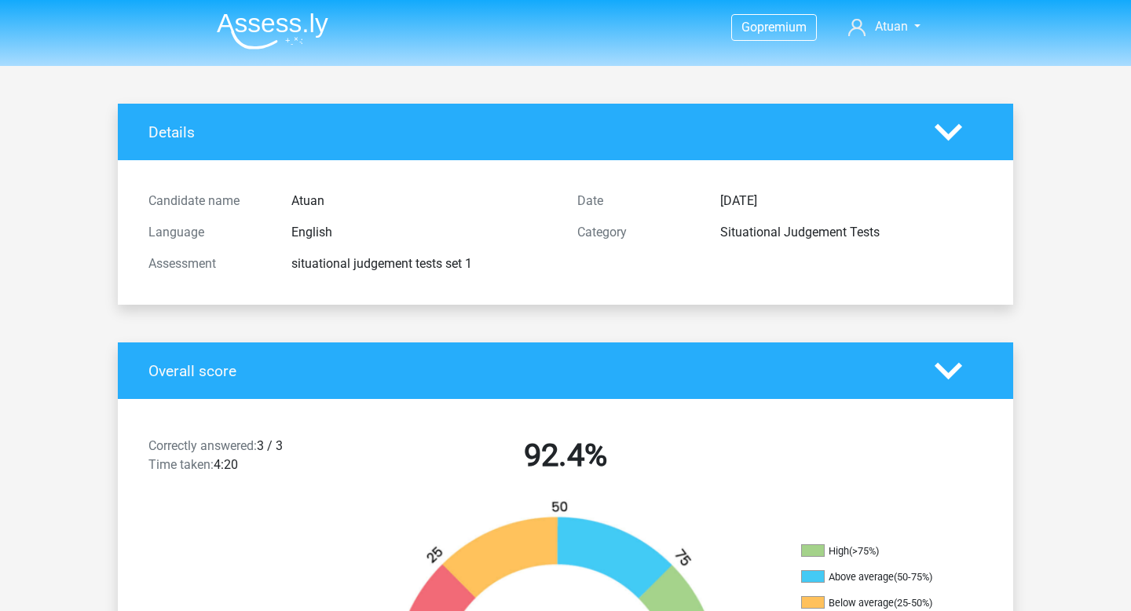
click at [269, 24] on img at bounding box center [273, 31] width 112 height 37
